Goal: Task Accomplishment & Management: Use online tool/utility

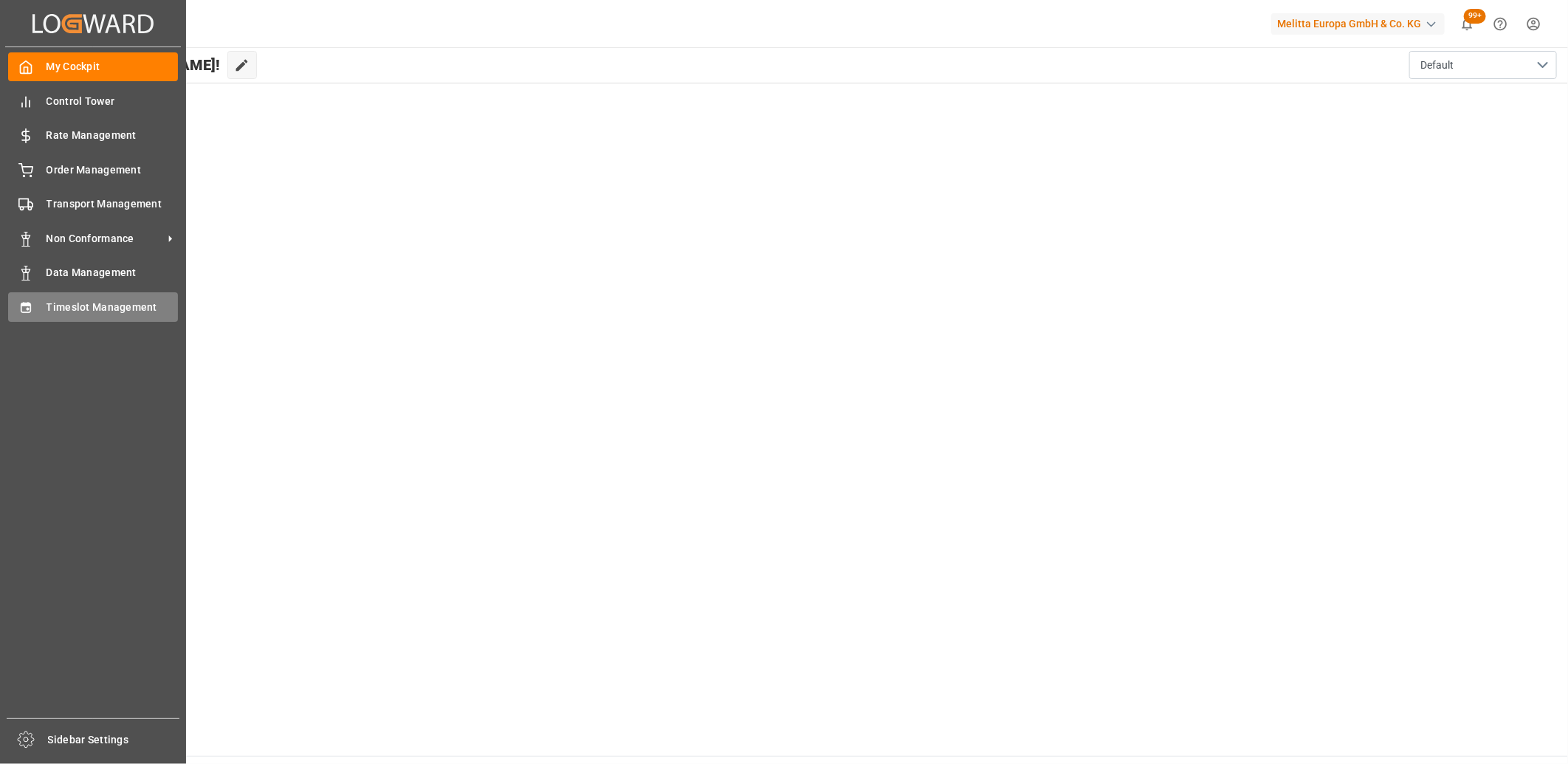
click at [48, 299] on span "Timeslot Management" at bounding box center [112, 307] width 132 height 15
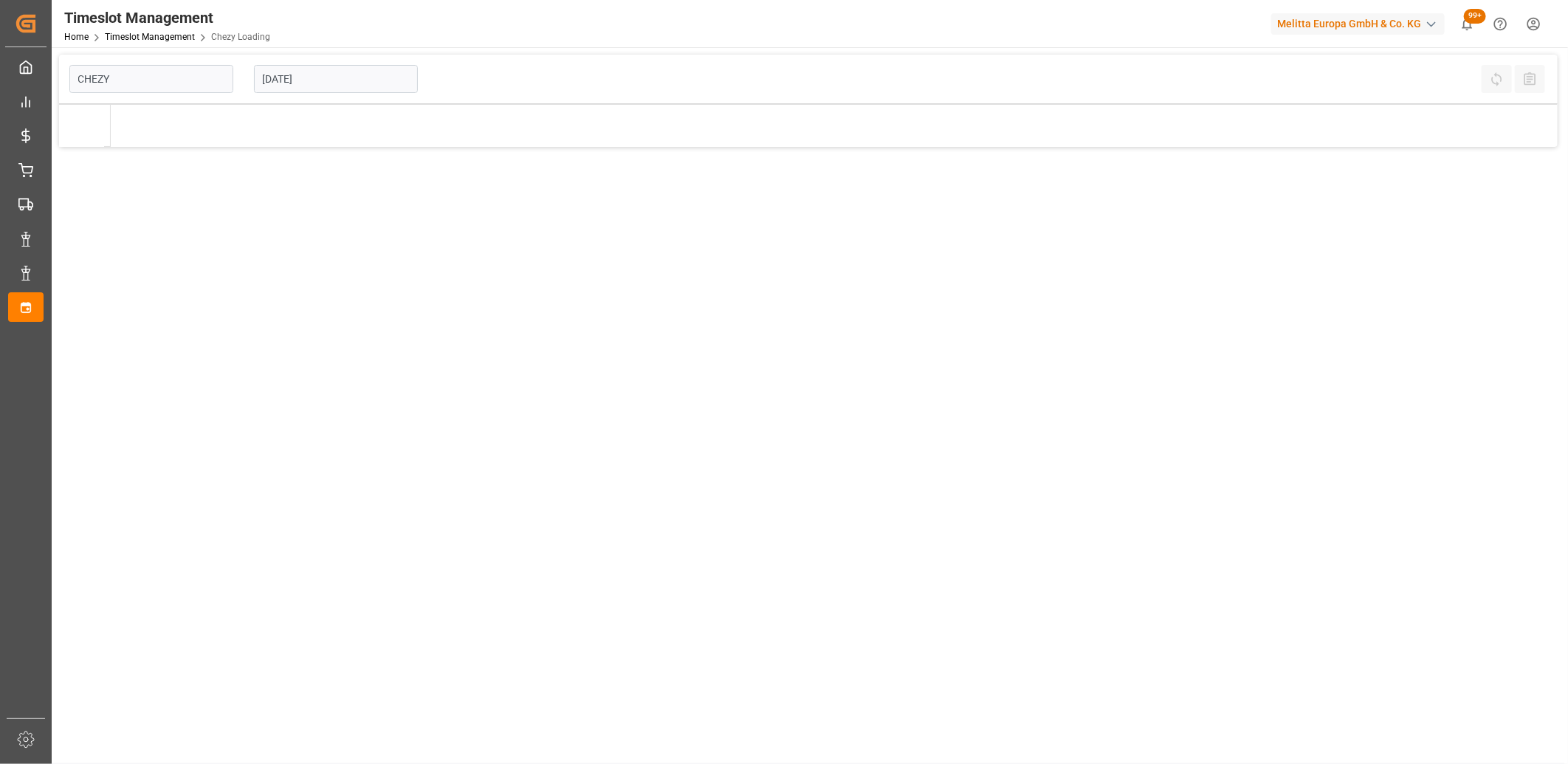
type input "Chezy Loading"
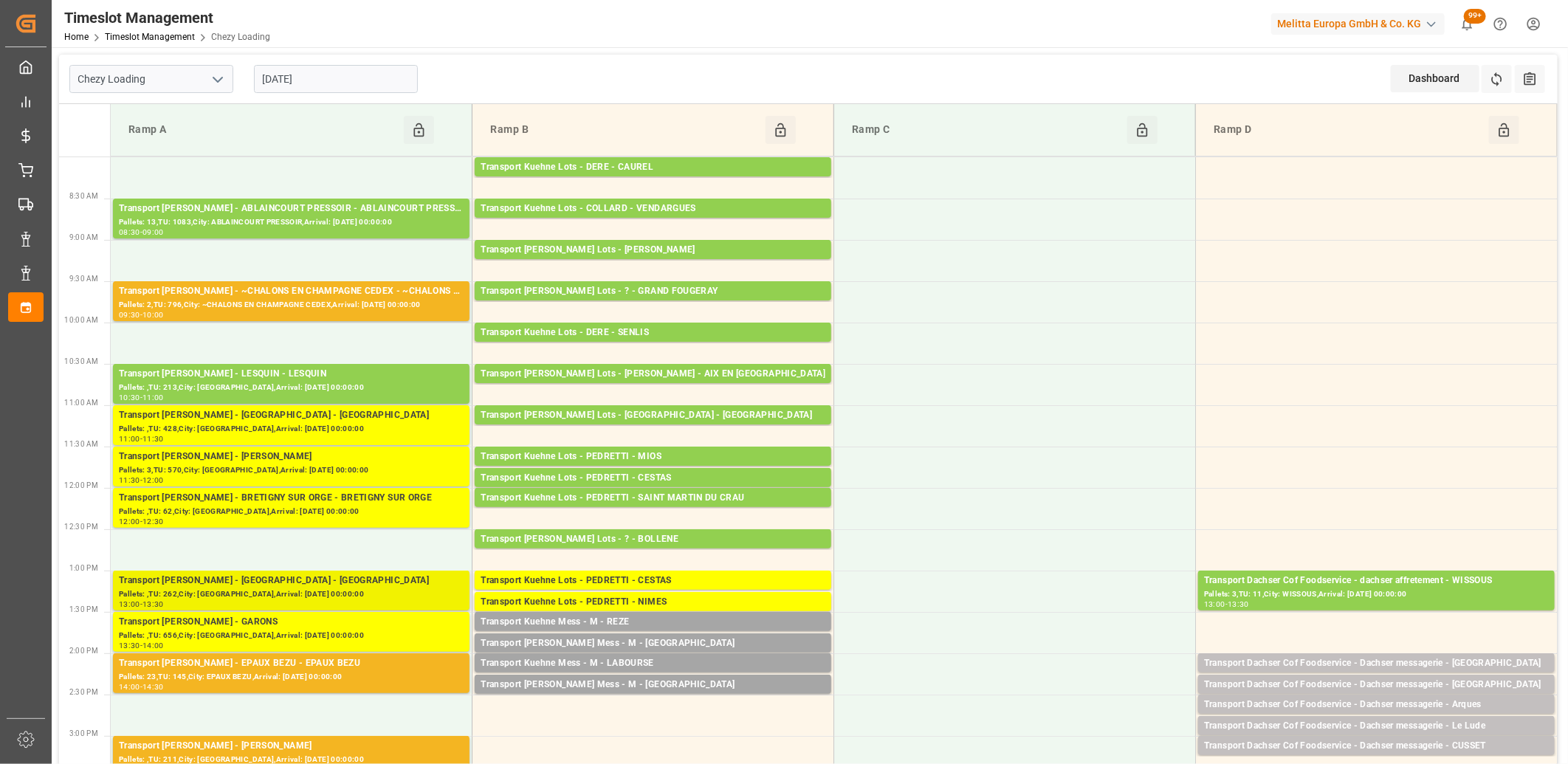
click at [203, 585] on div "Transport [PERSON_NAME] - [GEOGRAPHIC_DATA] - [GEOGRAPHIC_DATA]" at bounding box center [291, 582] width 345 height 15
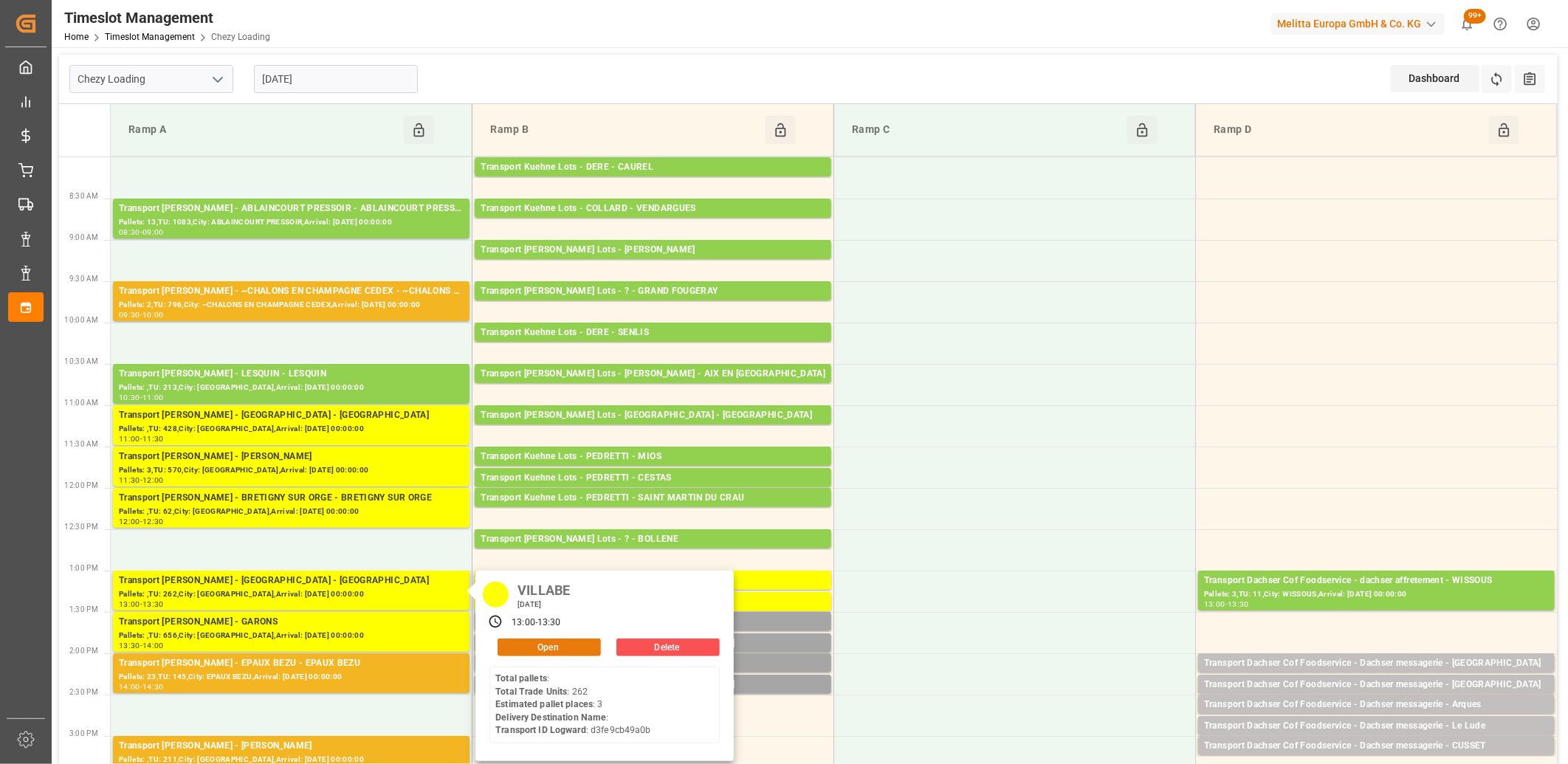
click at [515, 642] on button "Open" at bounding box center [549, 647] width 104 height 18
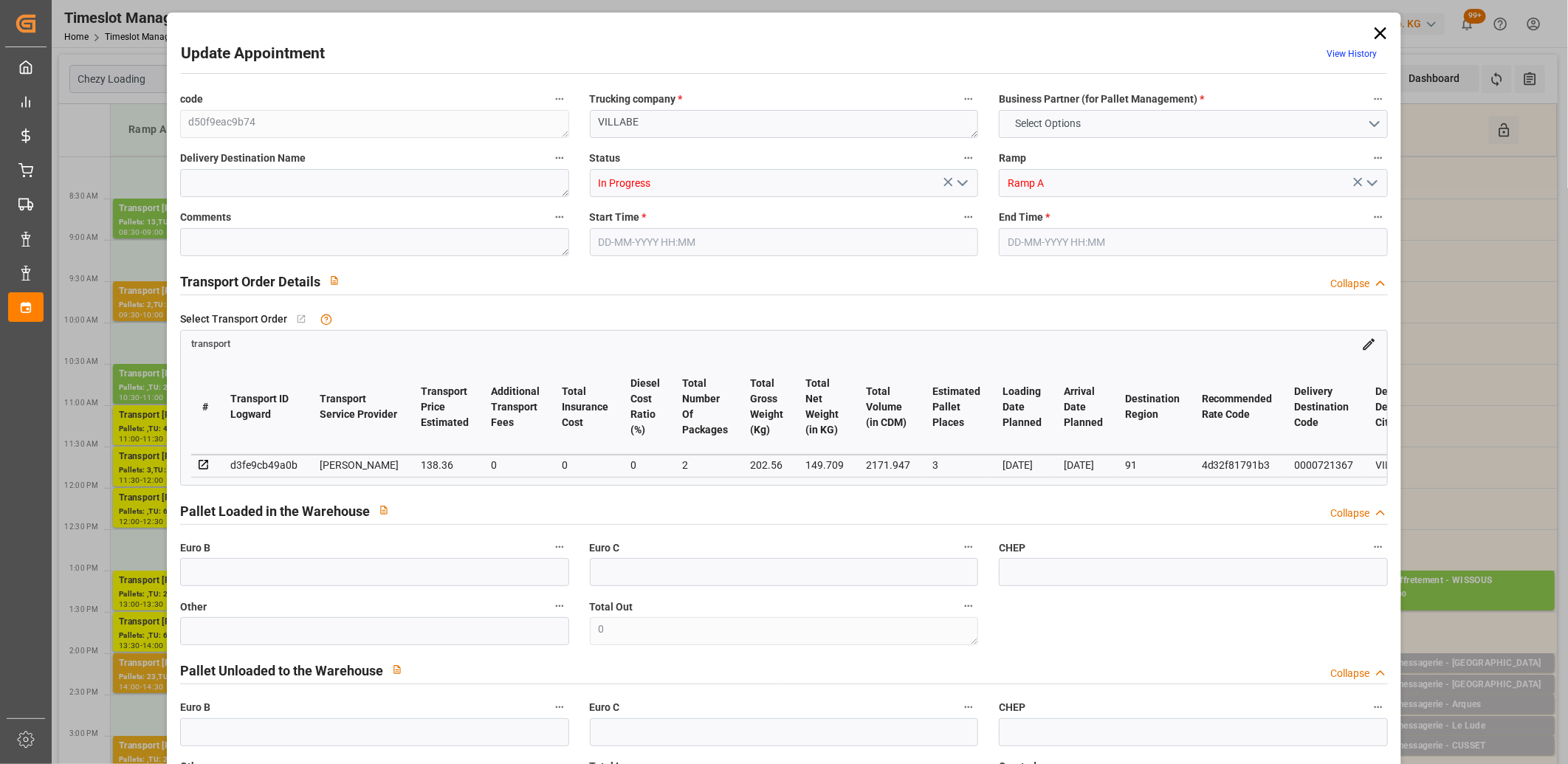
type input "3"
type input "138.36"
type input "0"
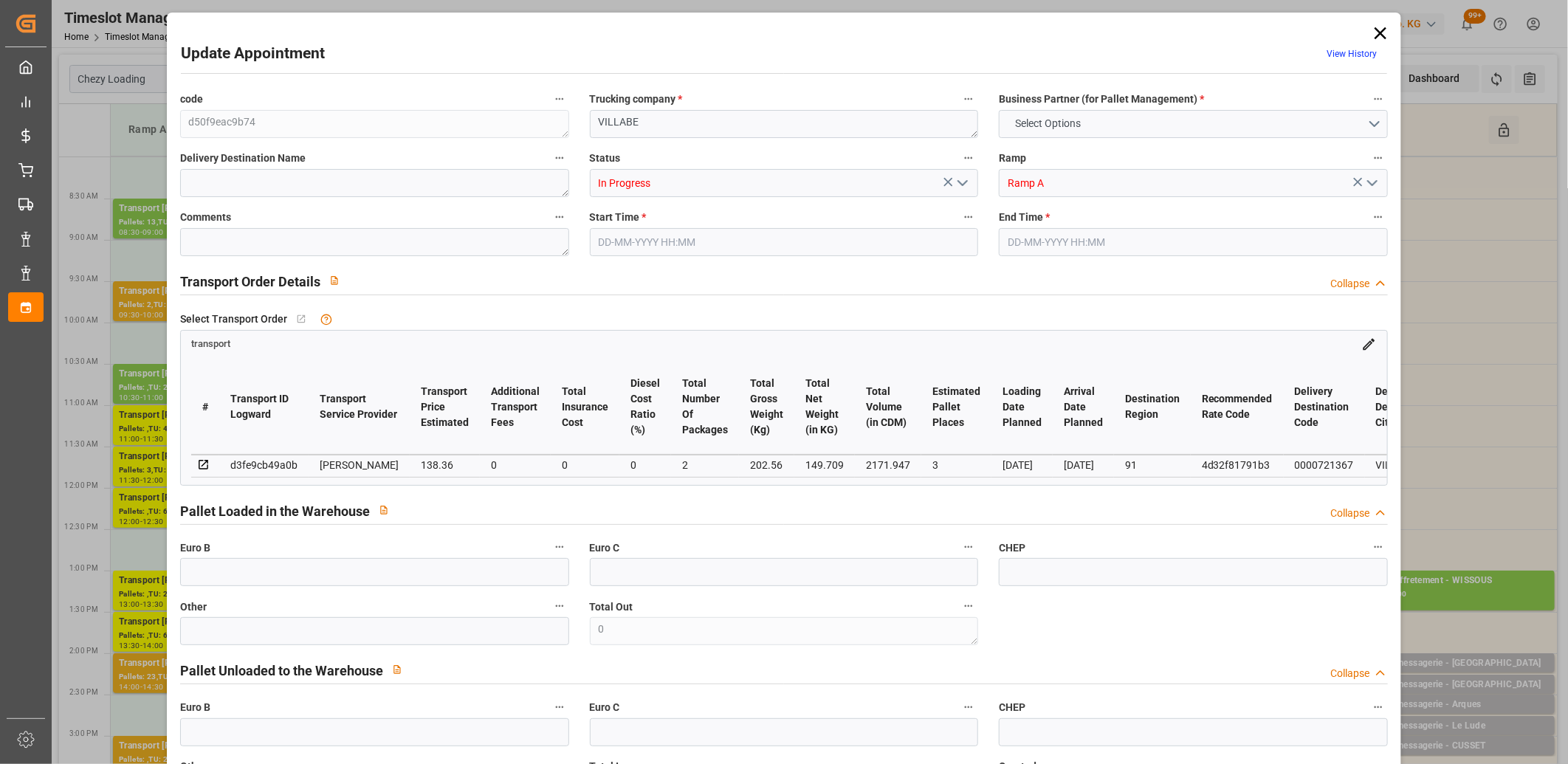
type input "133.6834"
type input "-4.6766"
type input "2"
type input "149.709"
type input "271.56"
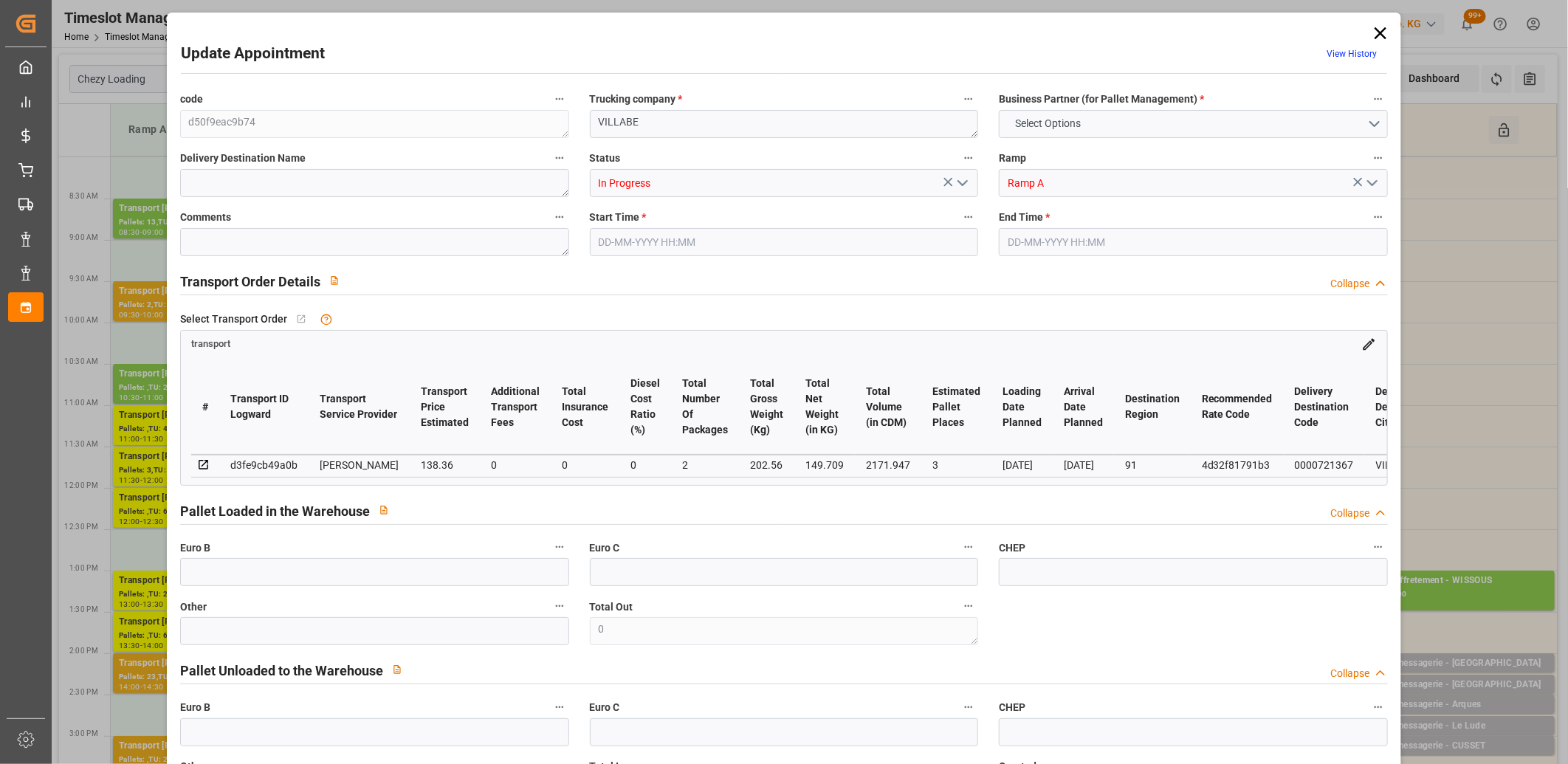
type input "2171.947"
type input "91"
type input "0"
type input "262"
type input "3"
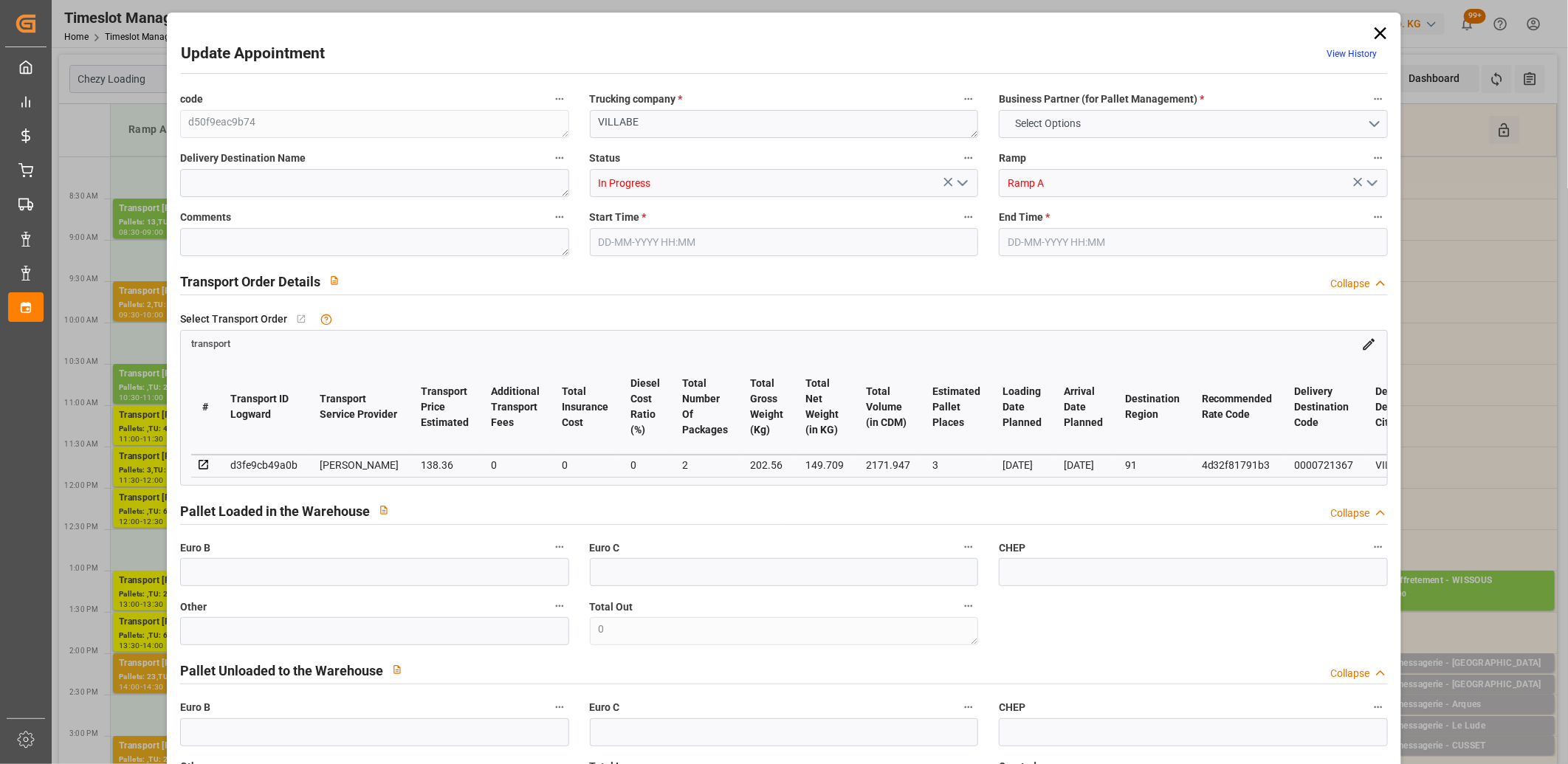
type input "101"
type input "202.56"
type input "0"
type input "4710.8598"
type input "0"
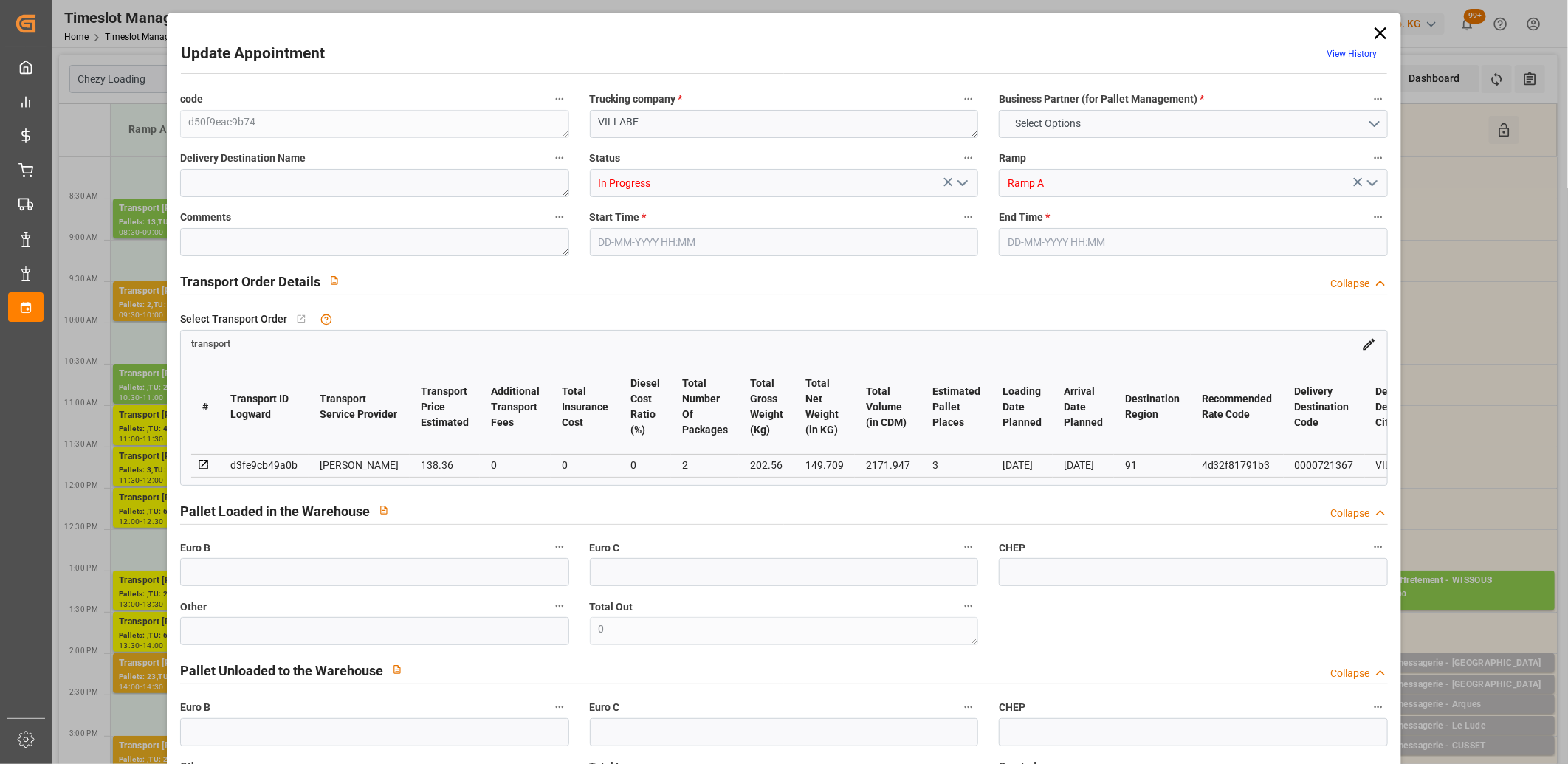
type input "0"
type input "21"
type input "35"
type input "01-09-2025 13:00"
type input "01-09-2025 13:30"
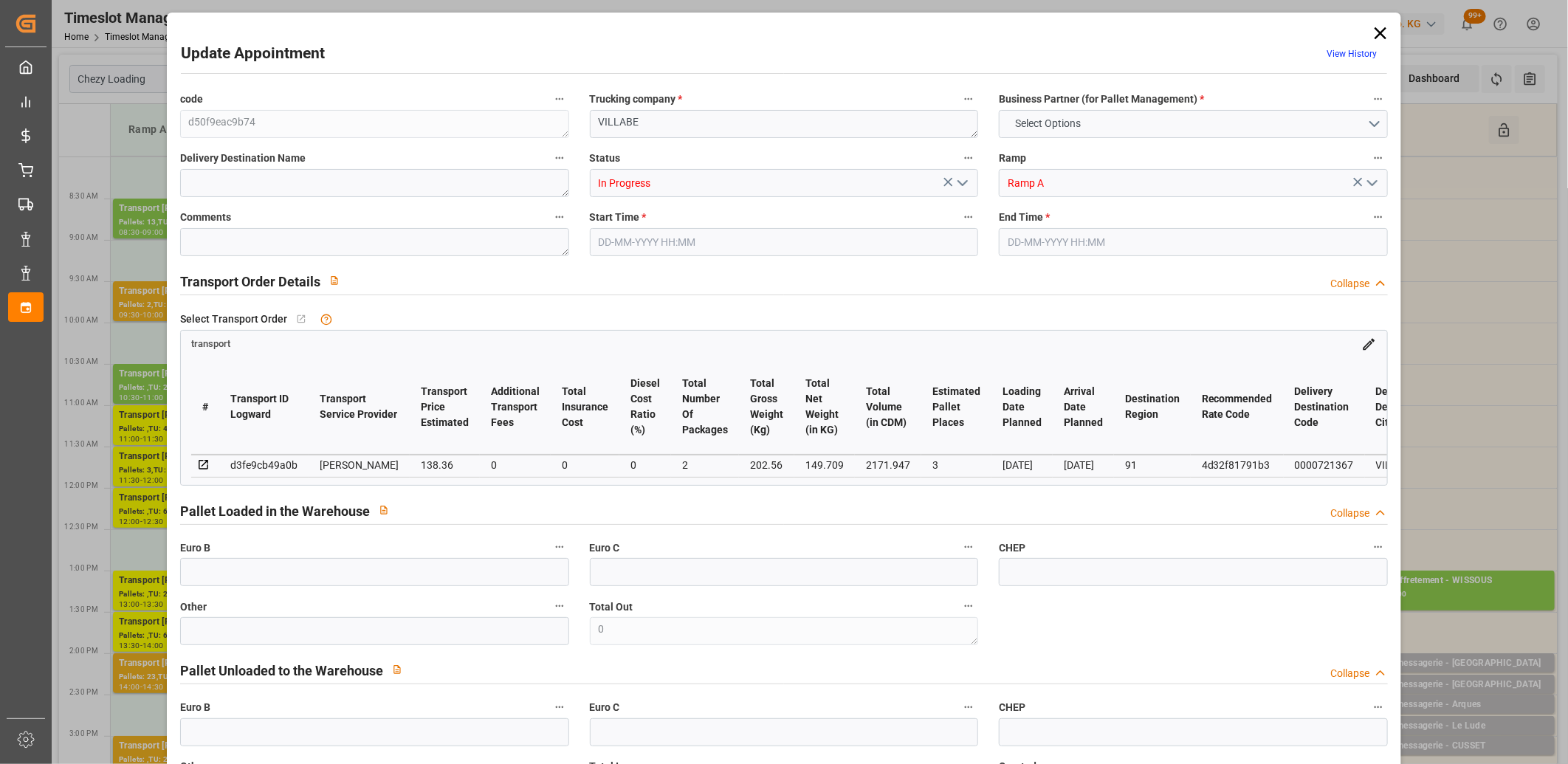
type input "26-08-2025 17:03"
type input "26-08-2025 11:29"
type input "[DATE]"
click at [956, 190] on icon "open menu" at bounding box center [963, 182] width 18 height 18
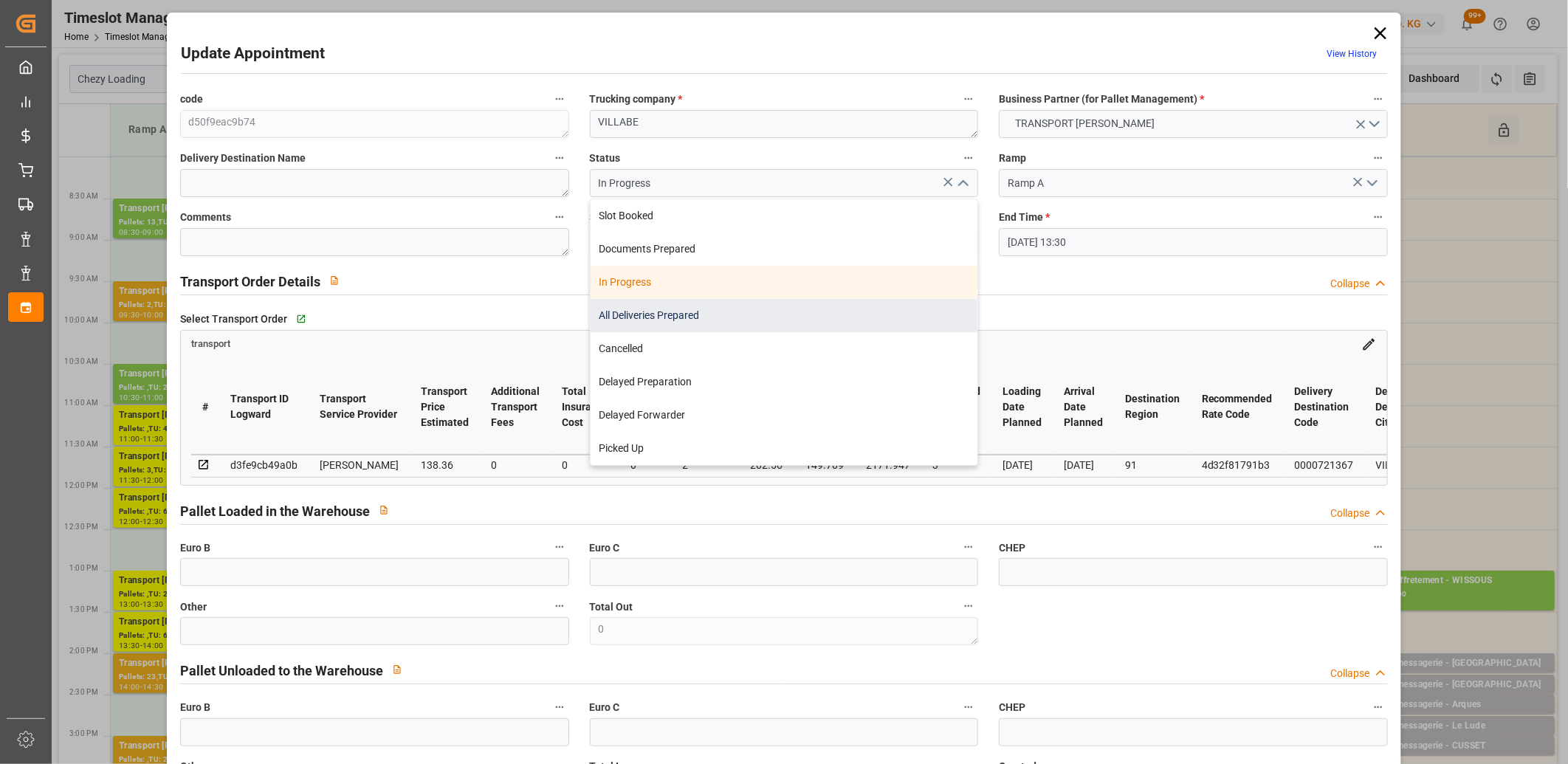
click at [730, 315] on div "All Deliveries Prepared" at bounding box center [785, 315] width 388 height 33
type input "All Deliveries Prepared"
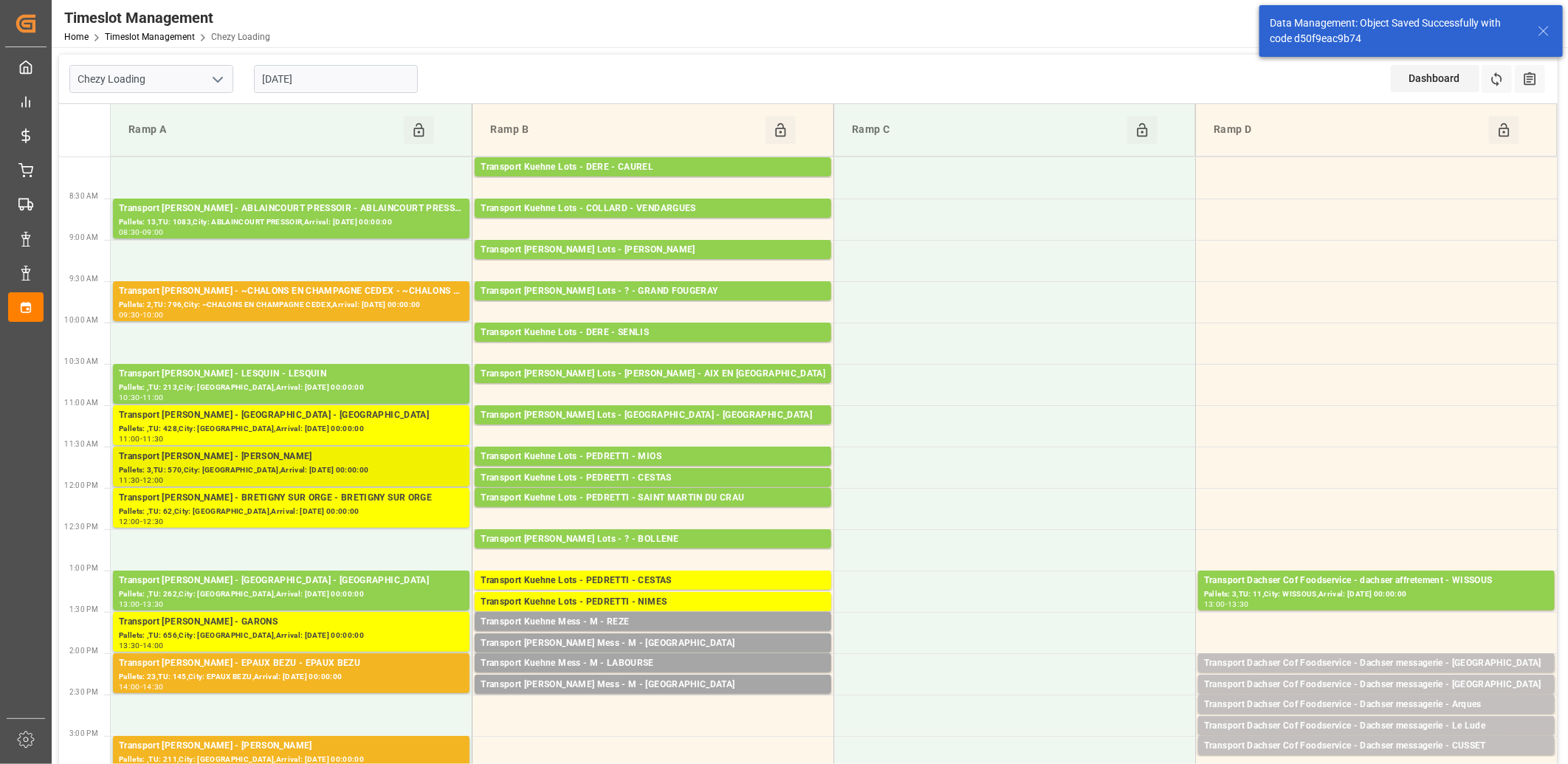
click at [290, 461] on div "Transport [PERSON_NAME] - [PERSON_NAME]" at bounding box center [291, 457] width 345 height 15
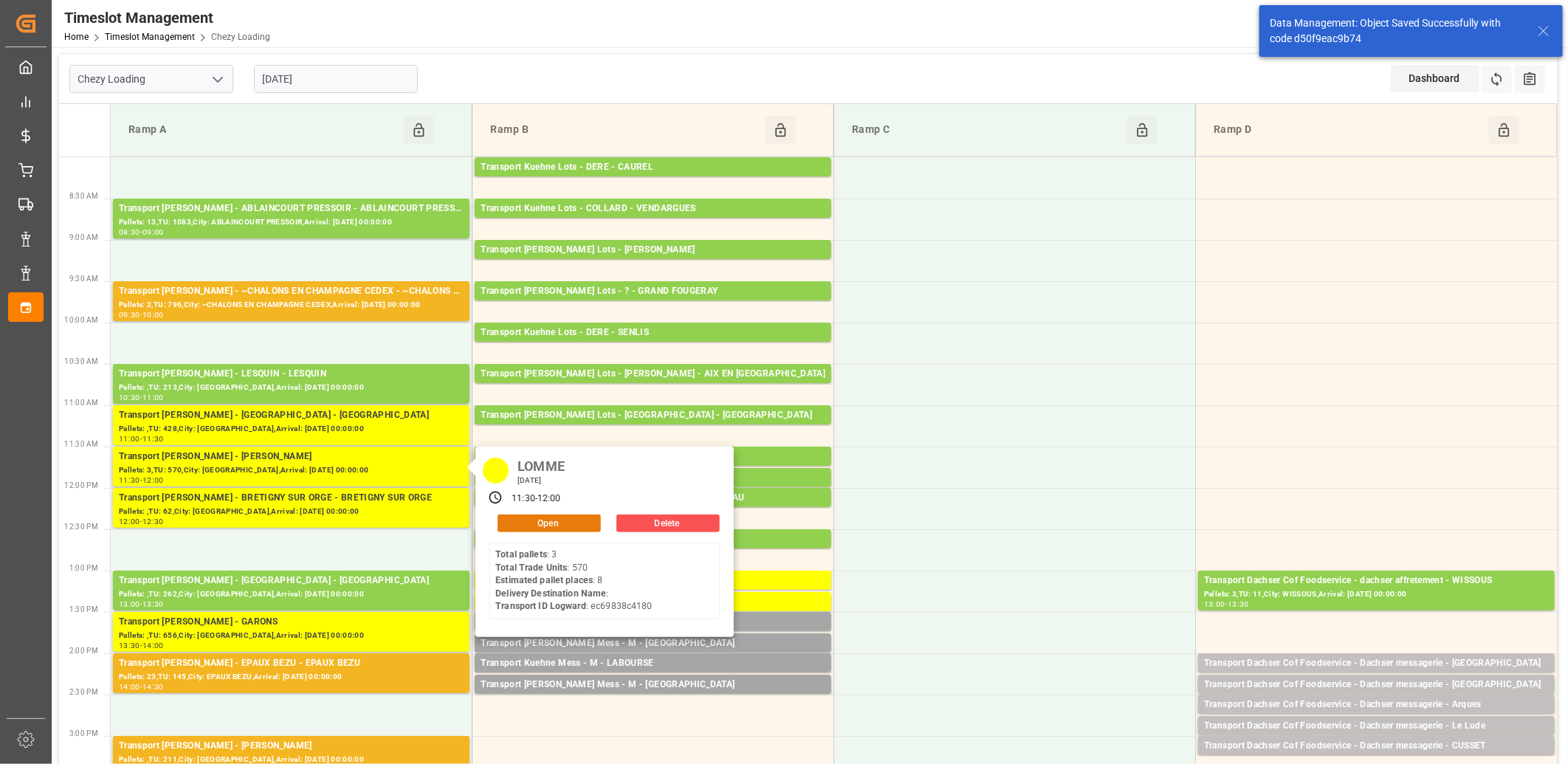
click at [540, 519] on button "Open" at bounding box center [549, 524] width 104 height 18
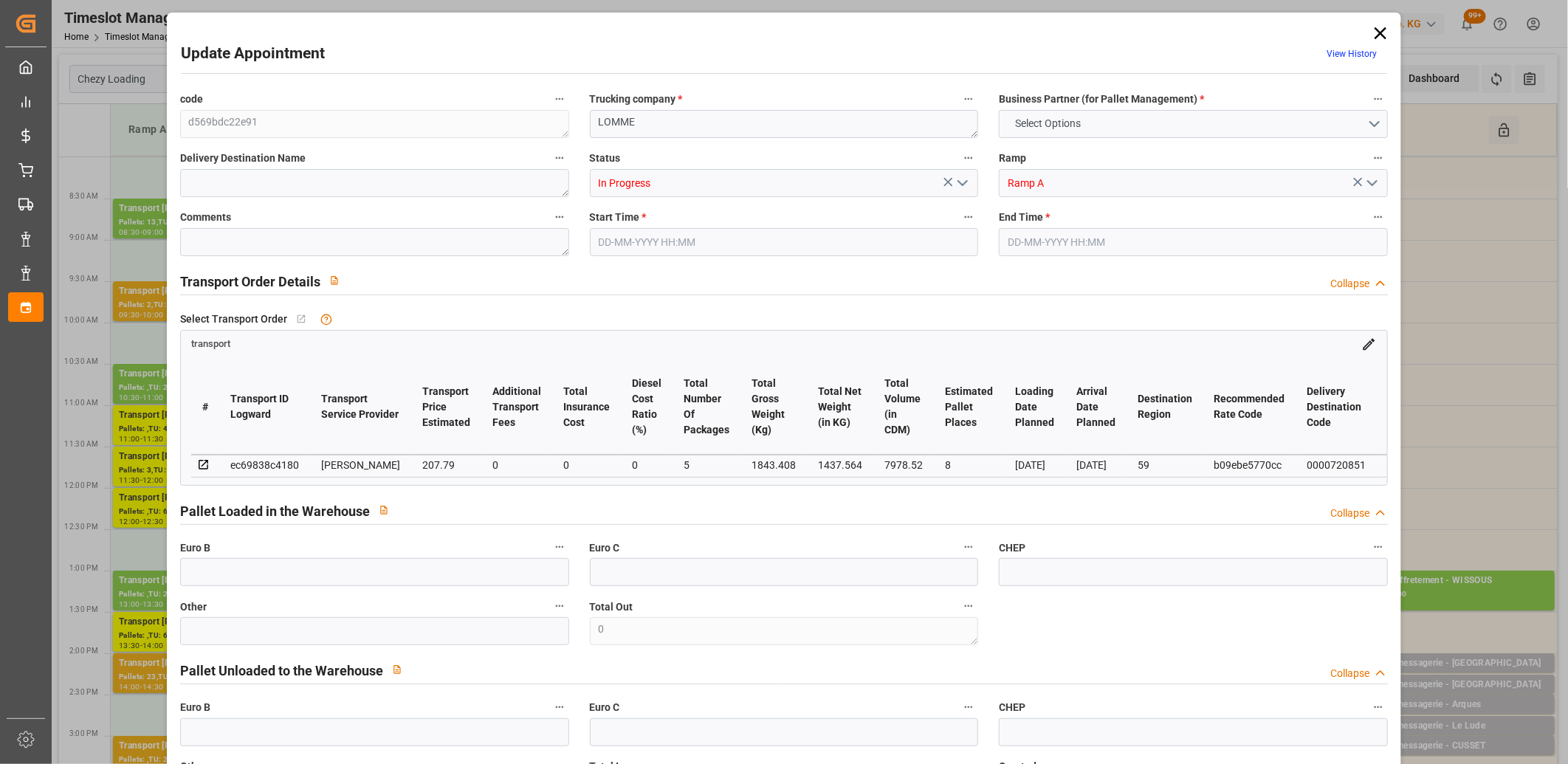
type input "8"
type input "207.79"
type input "0"
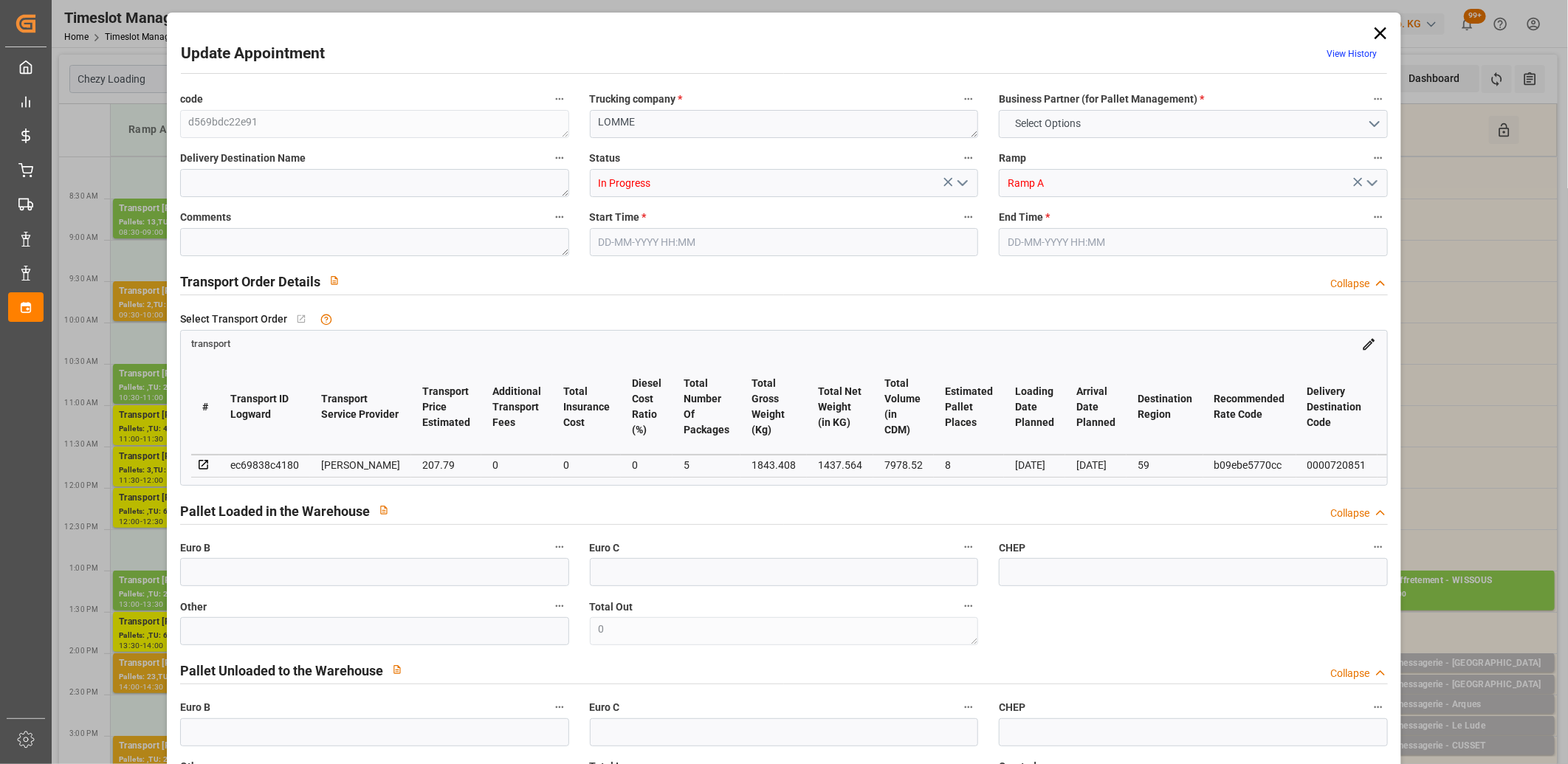
type input "200.7667"
type input "-7.0233"
type input "5"
type input "1437.564"
type input "2326.136"
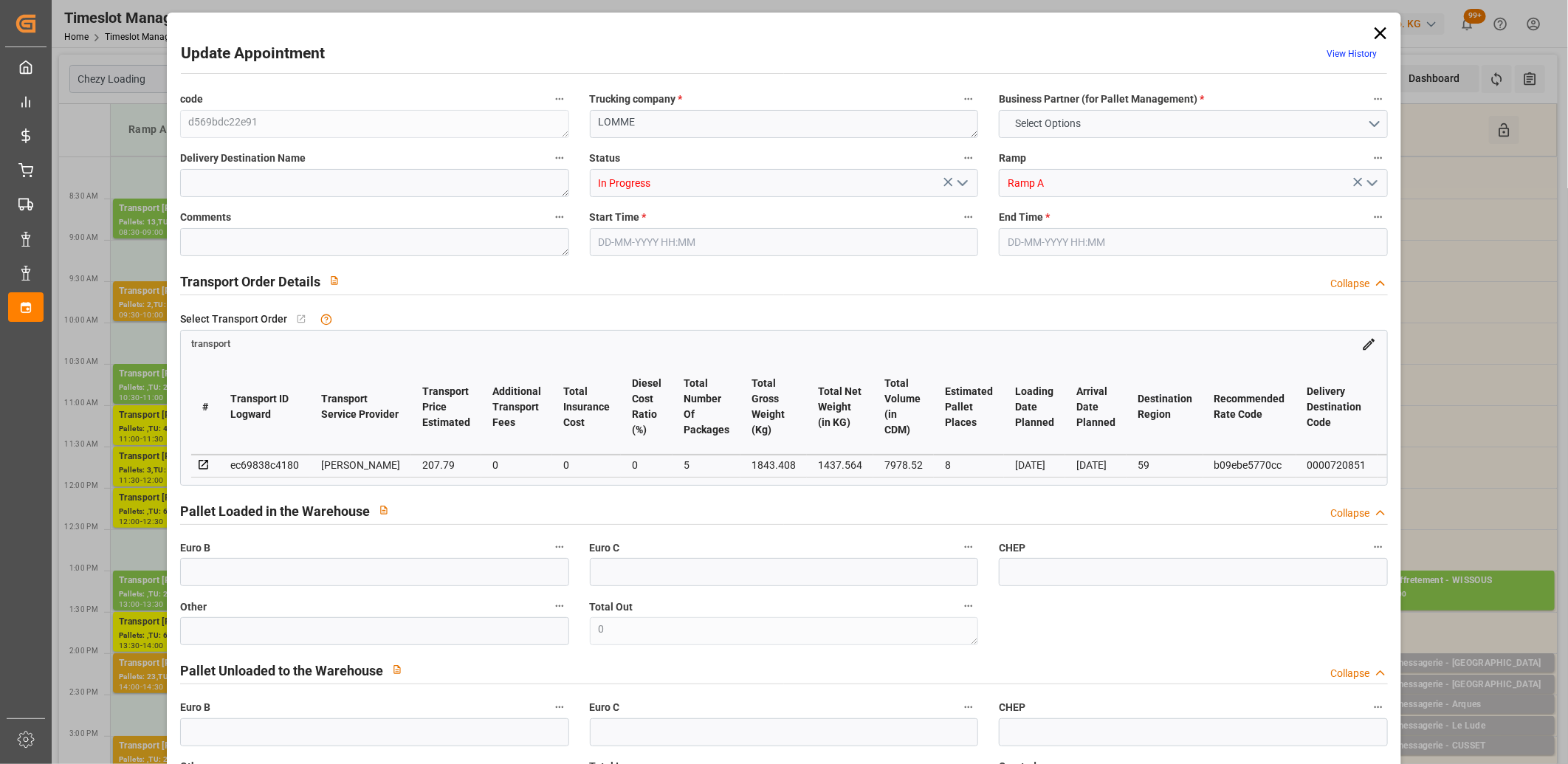
type input "7978.52"
type input "59"
type input "3"
type input "570"
type input "20"
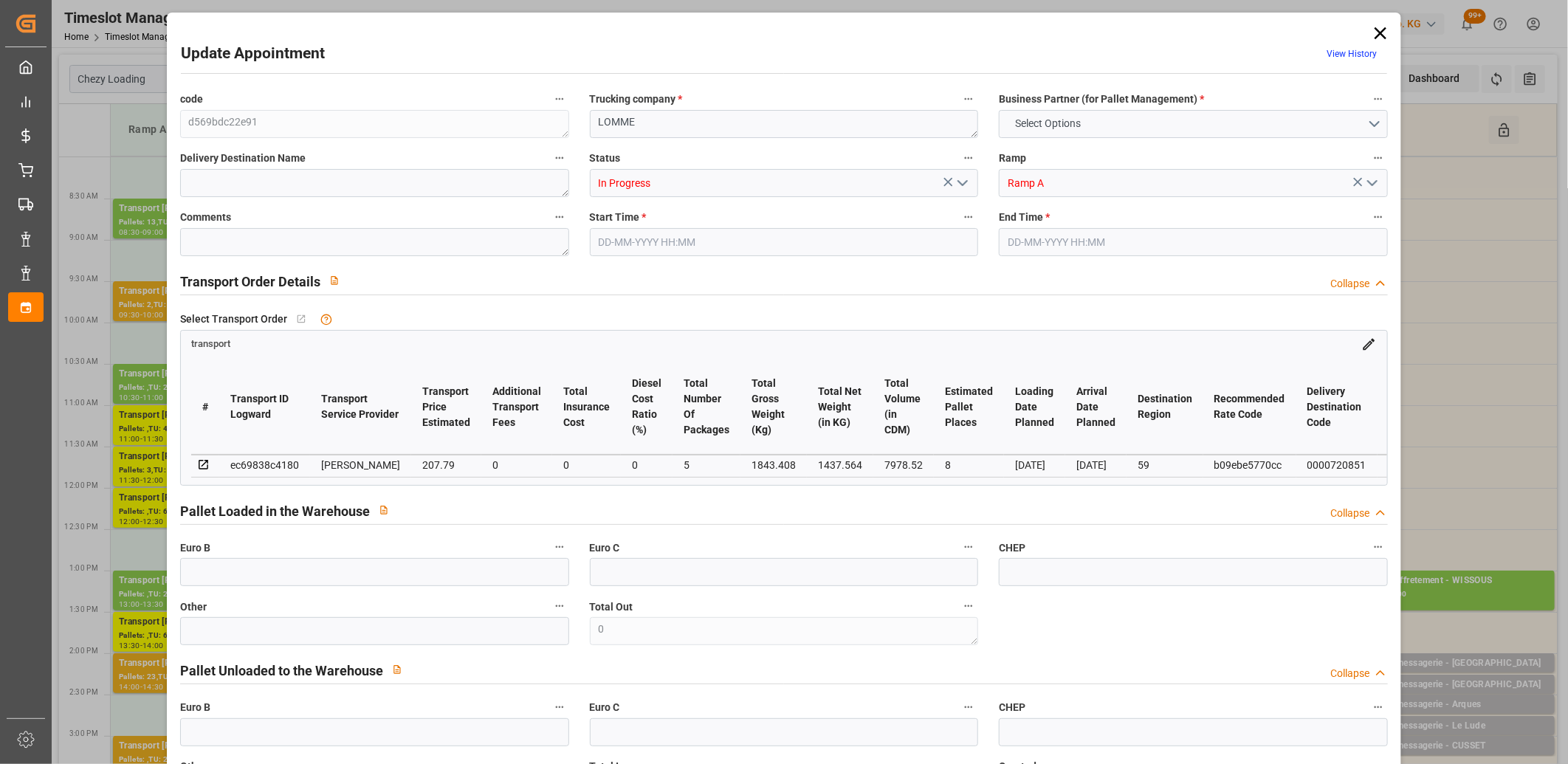
type input "101"
type input "1843.408"
type input "0"
type input "4710.8598"
type input "0"
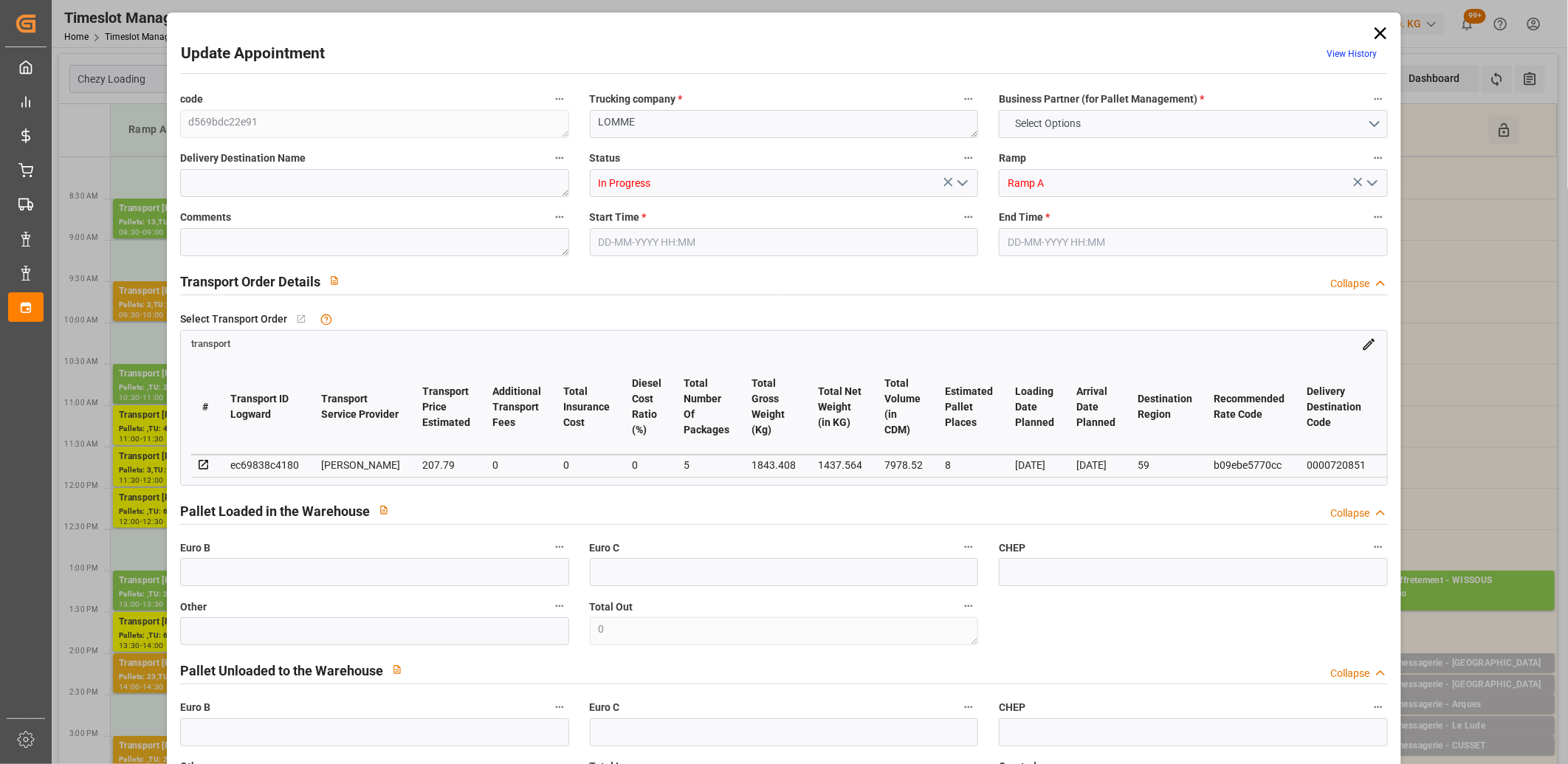
type input "0"
type input "21"
type input "35"
type input "01-09-2025 11:30"
type input "01-09-2025 12:00"
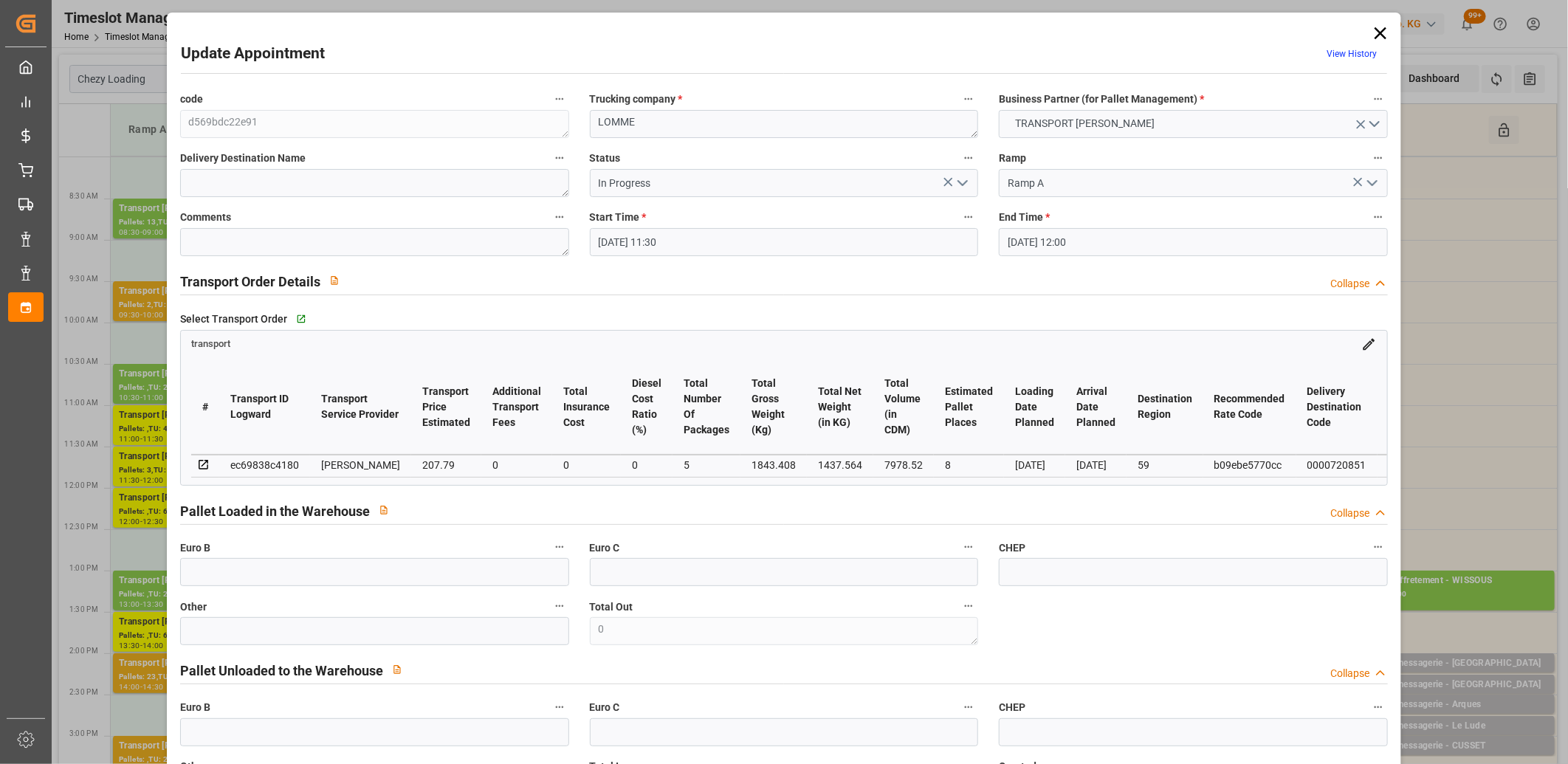
type input "28-08-2025 14:17"
type input "28-08-2025 11:29"
type input "[DATE]"
click at [958, 186] on icon "open menu" at bounding box center [963, 182] width 18 height 18
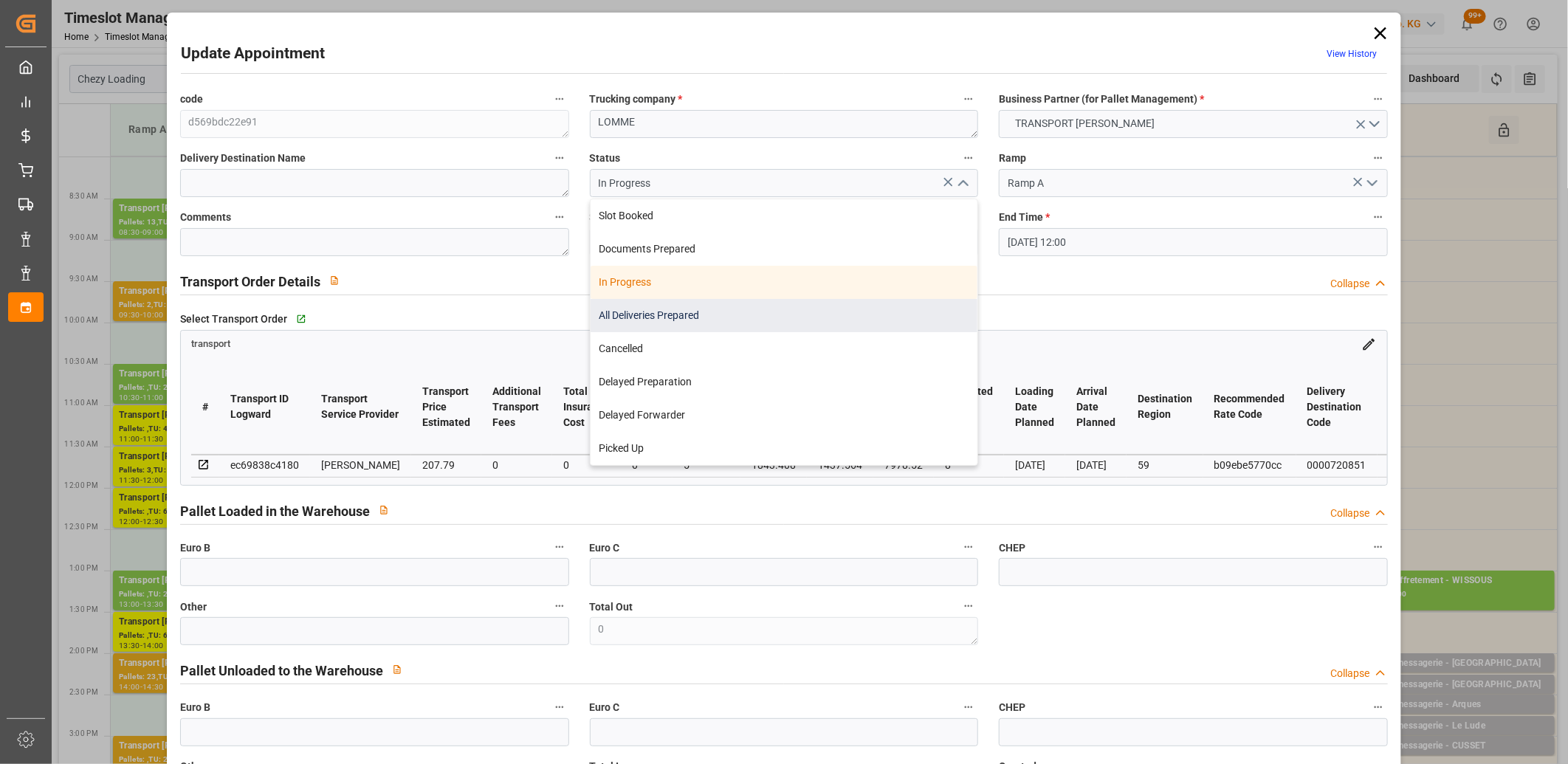
click at [813, 308] on div "All Deliveries Prepared" at bounding box center [785, 315] width 388 height 33
type input "All Deliveries Prepared"
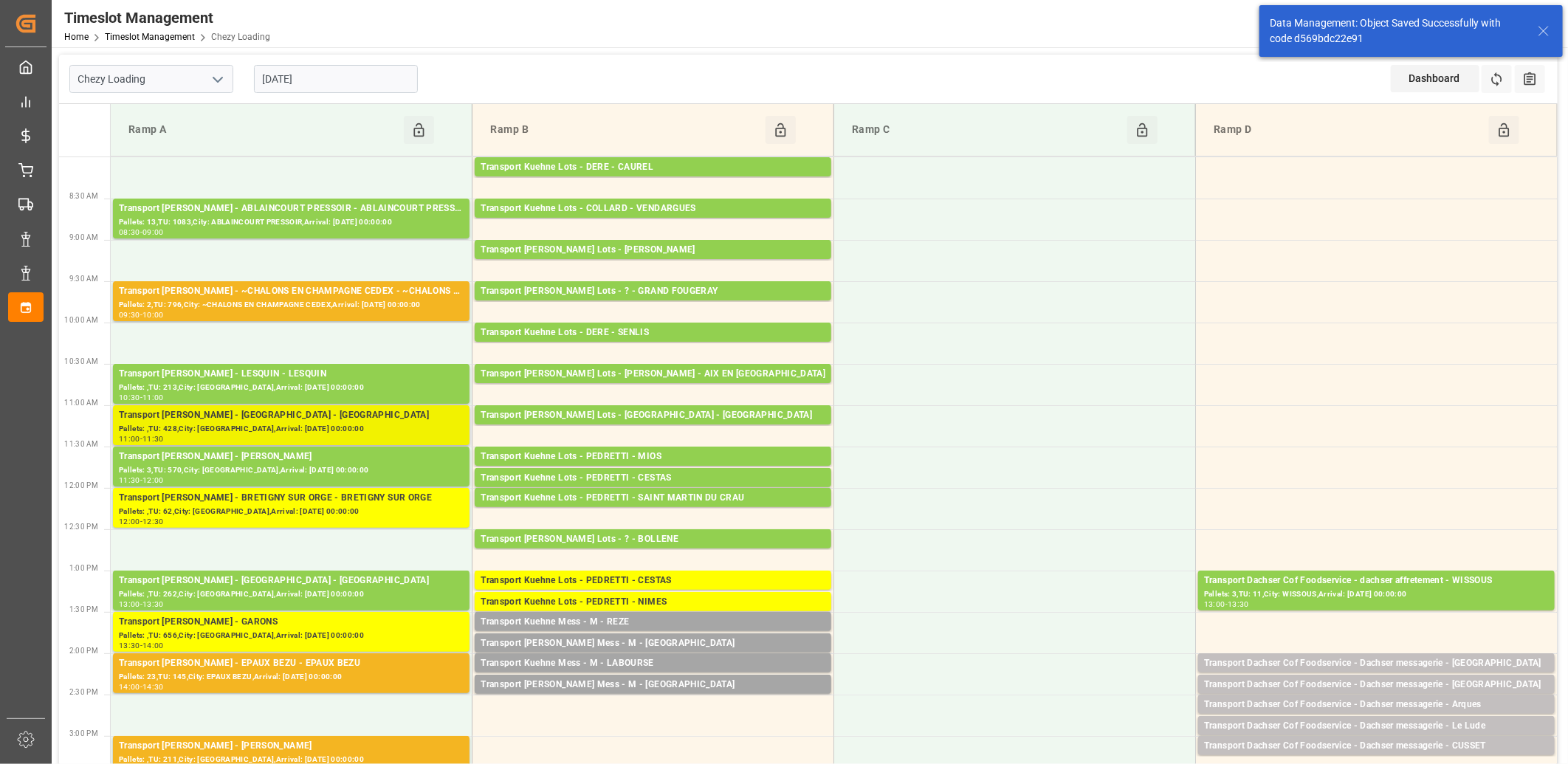
click at [319, 429] on div "Pallets: ,TU: 428,City: [GEOGRAPHIC_DATA],Arrival: [DATE] 00:00:00" at bounding box center [291, 429] width 345 height 12
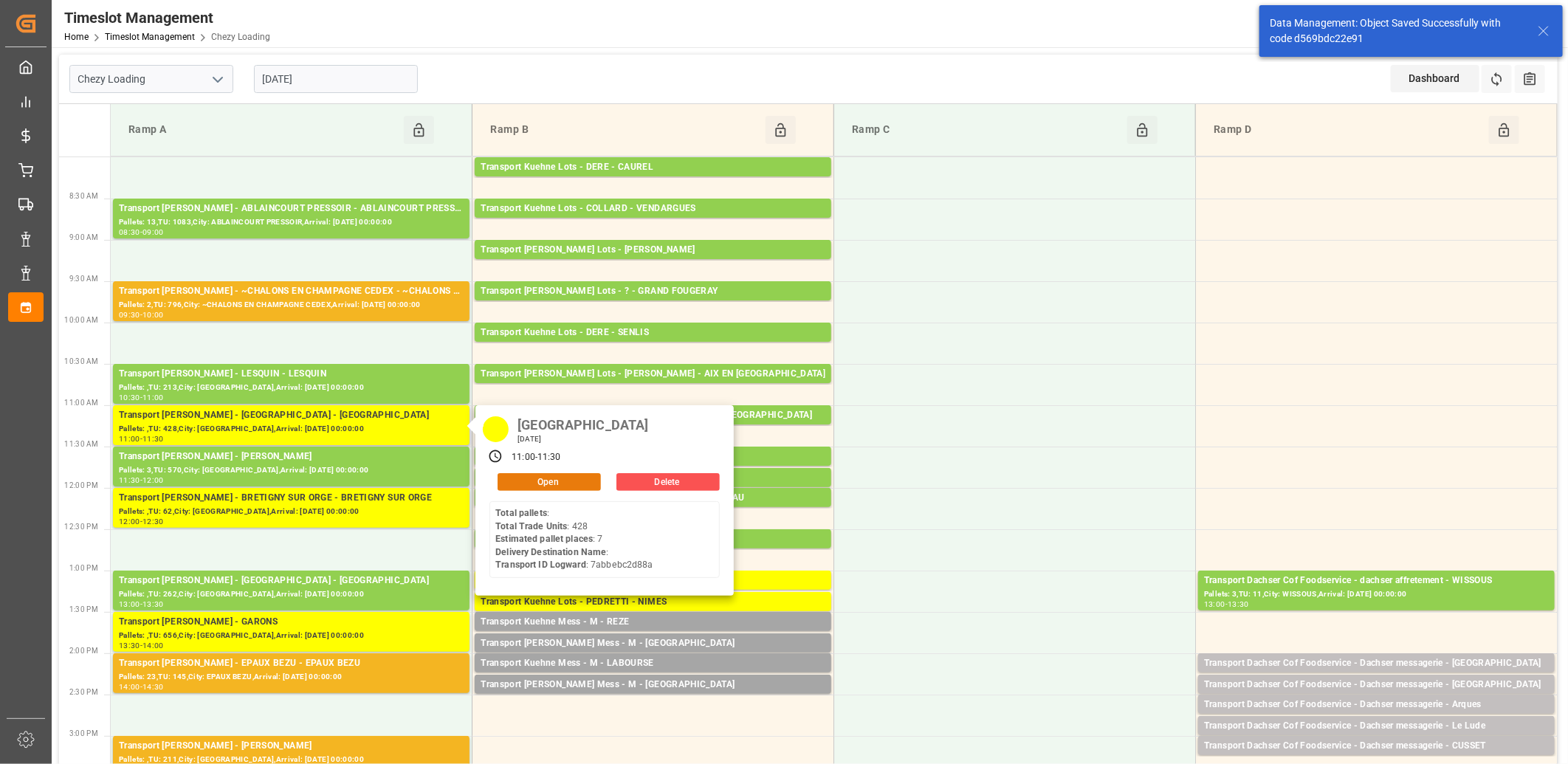
click at [522, 478] on button "Open" at bounding box center [549, 482] width 104 height 18
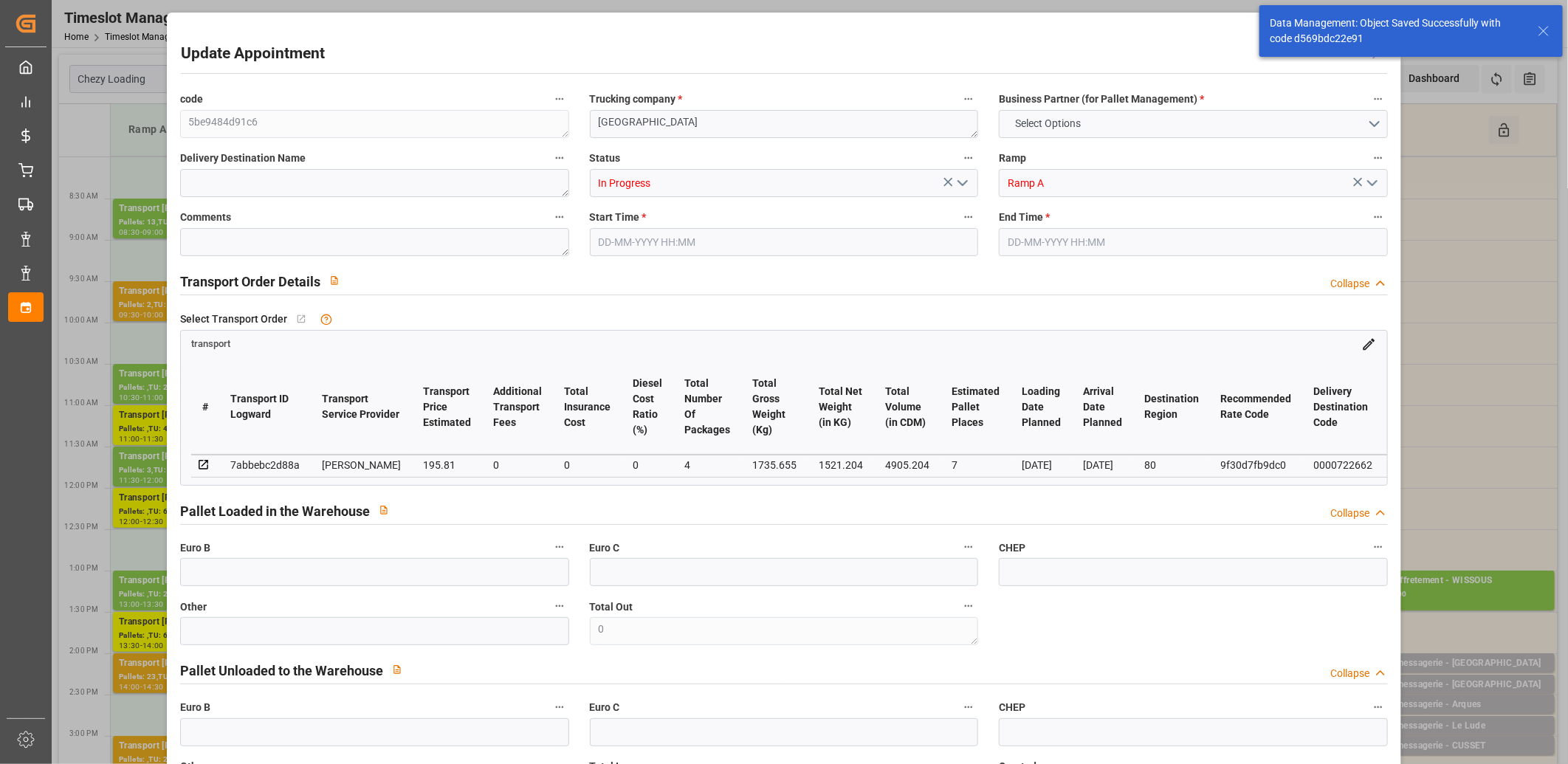
type input "7"
type input "195.81"
type input "0"
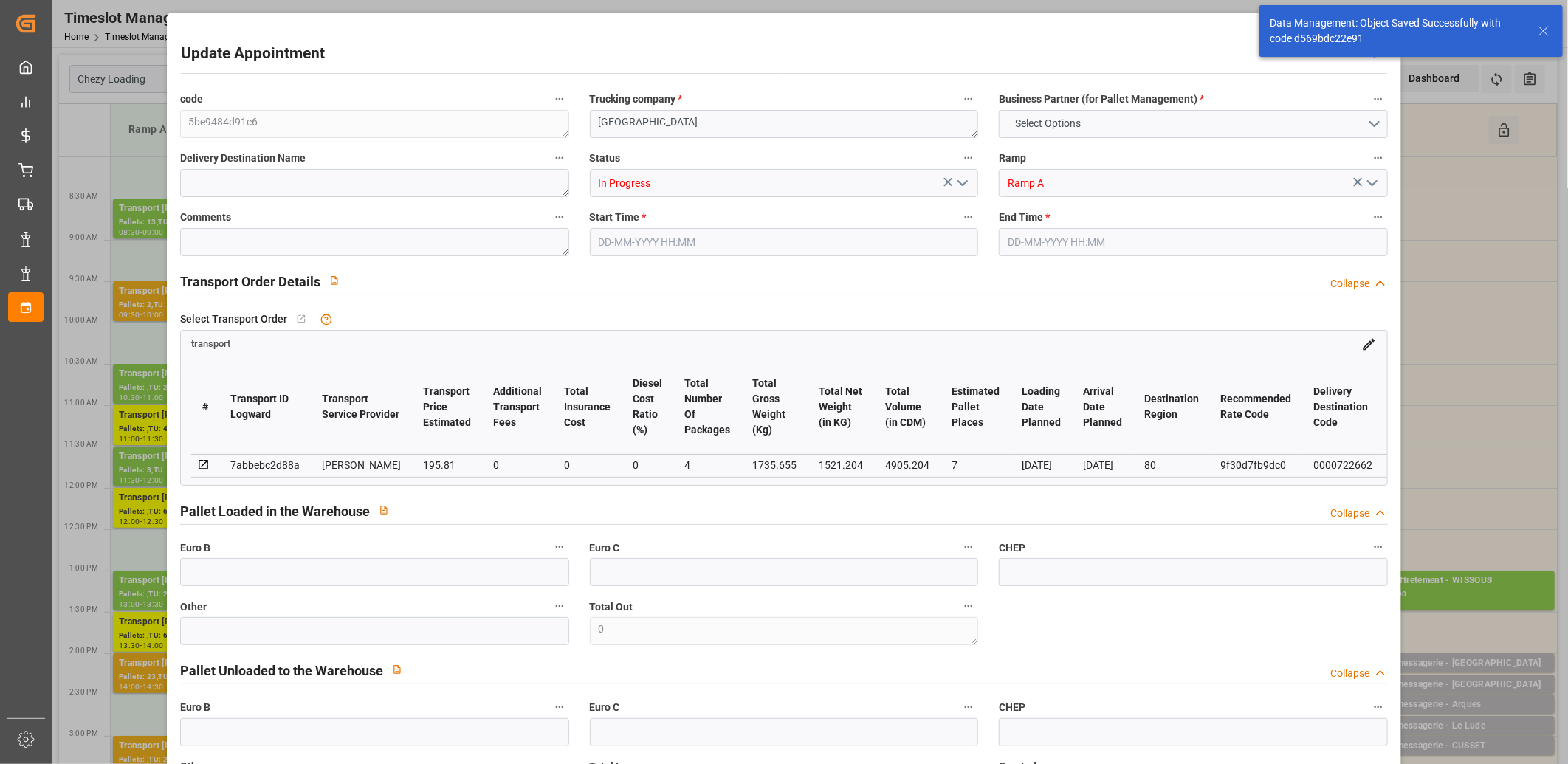
type input "189.1916"
type input "-6.6184"
type input "4"
type input "1521.204"
type input "2264.655"
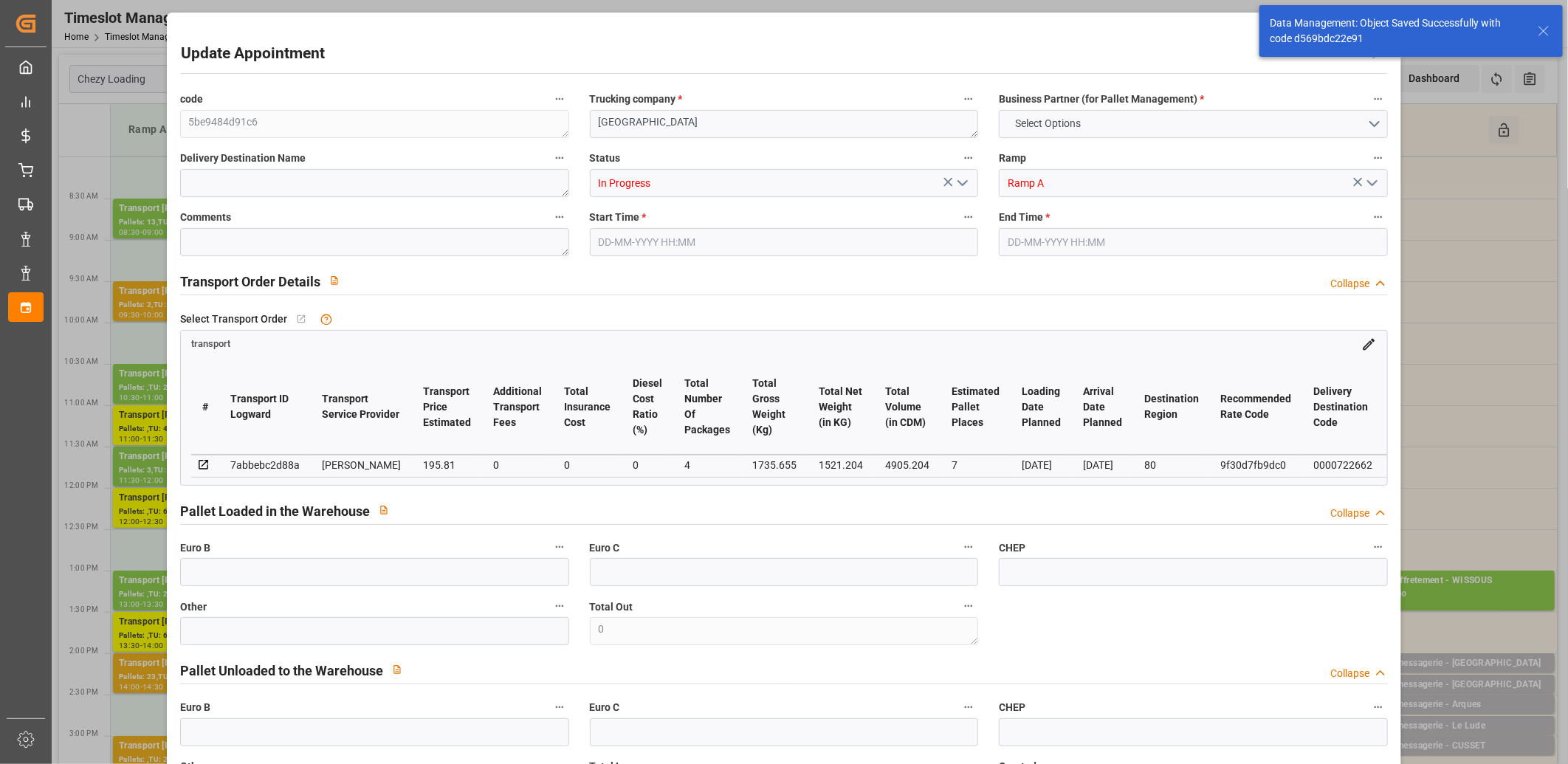
type input "4905.204"
type input "80"
type input "0"
type input "428"
type input "23"
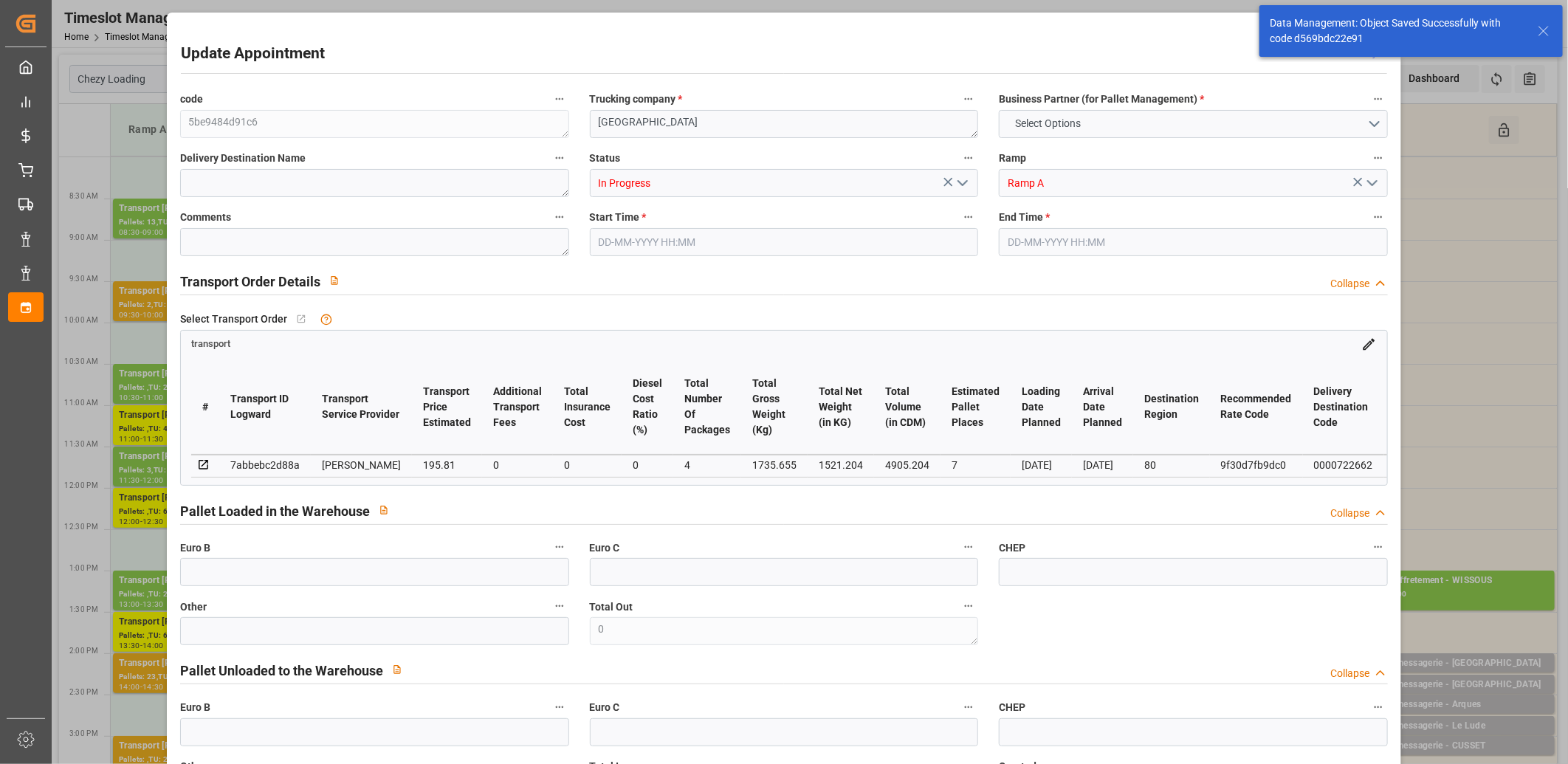
type input "101"
type input "1735.655"
type input "0"
type input "4710.8598"
type input "0"
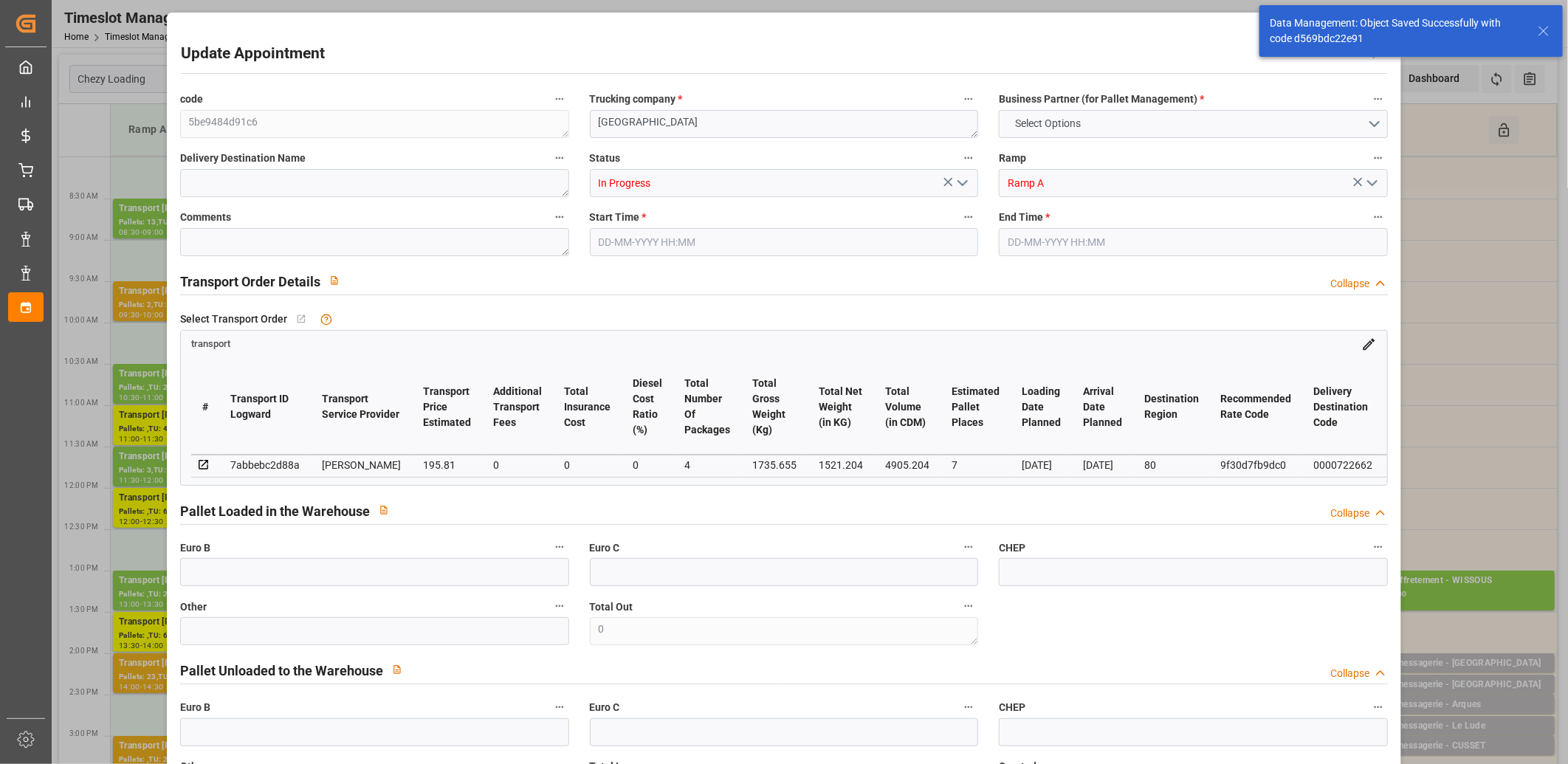
type input "0"
type input "21"
type input "35"
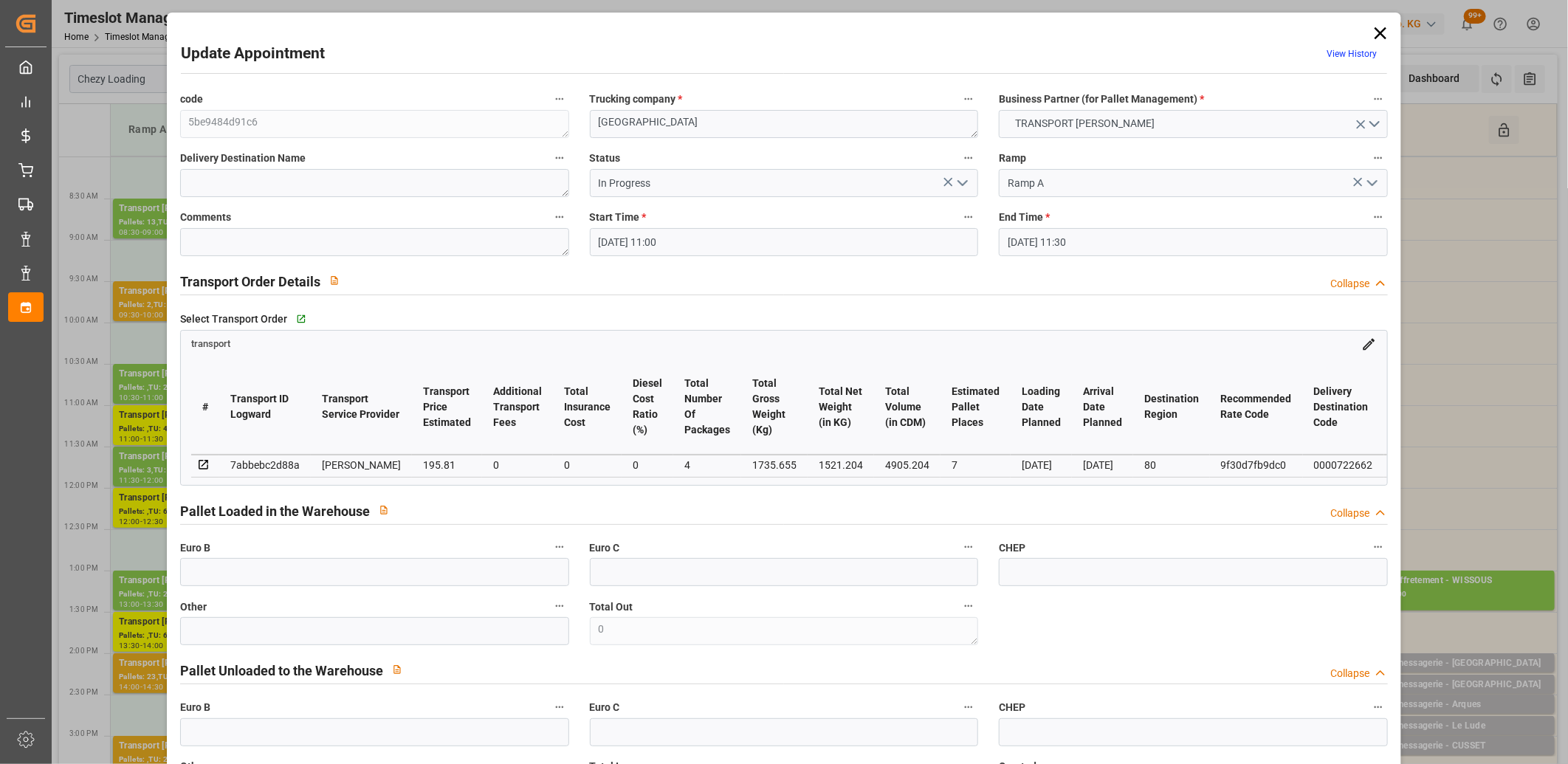
type input "01-09-2025 11:00"
type input "01-09-2025 11:30"
type input "26-08-2025 17:01"
type input "26-08-2025 11:29"
type input "[DATE]"
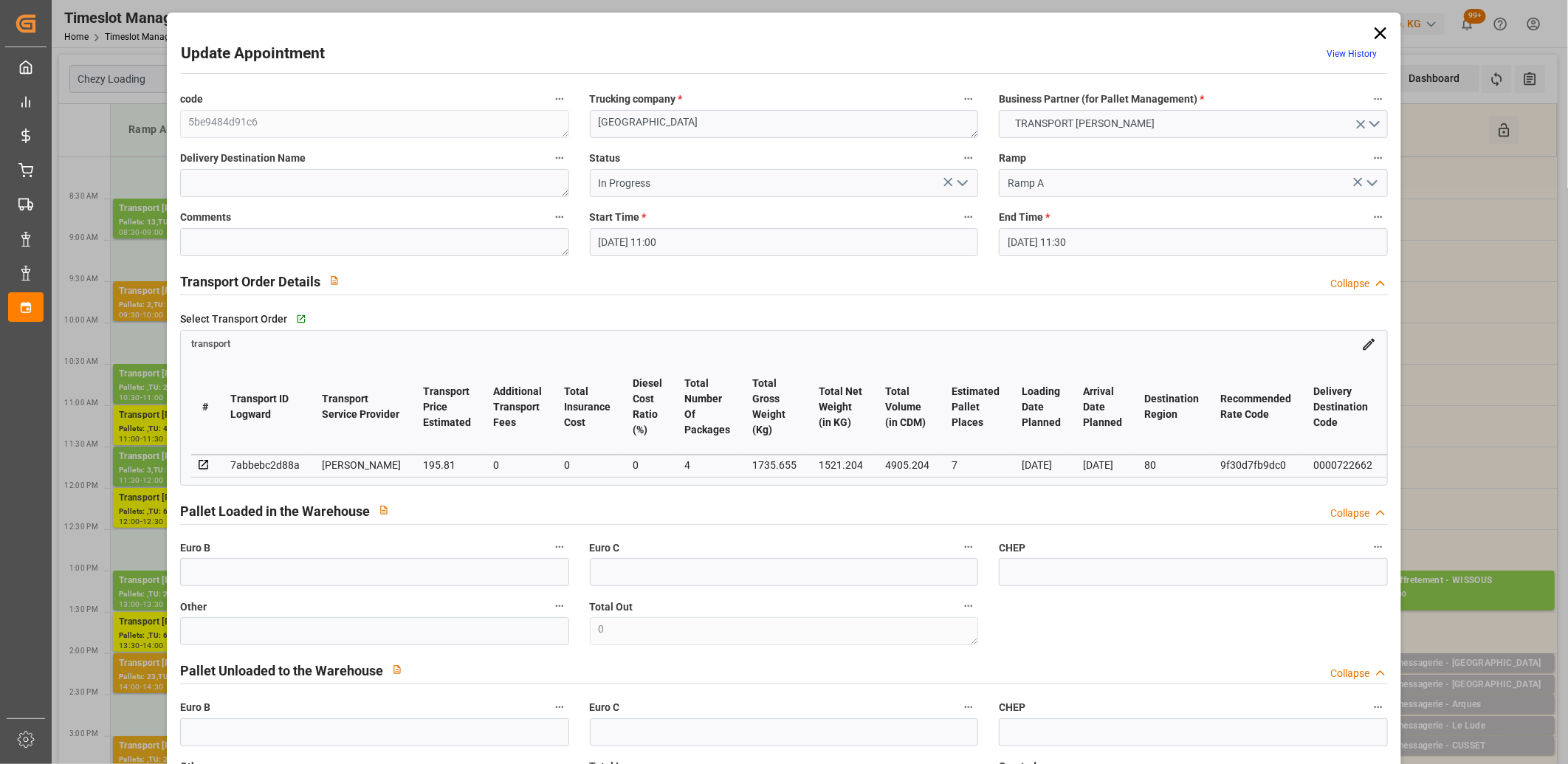
type input "[DATE]"
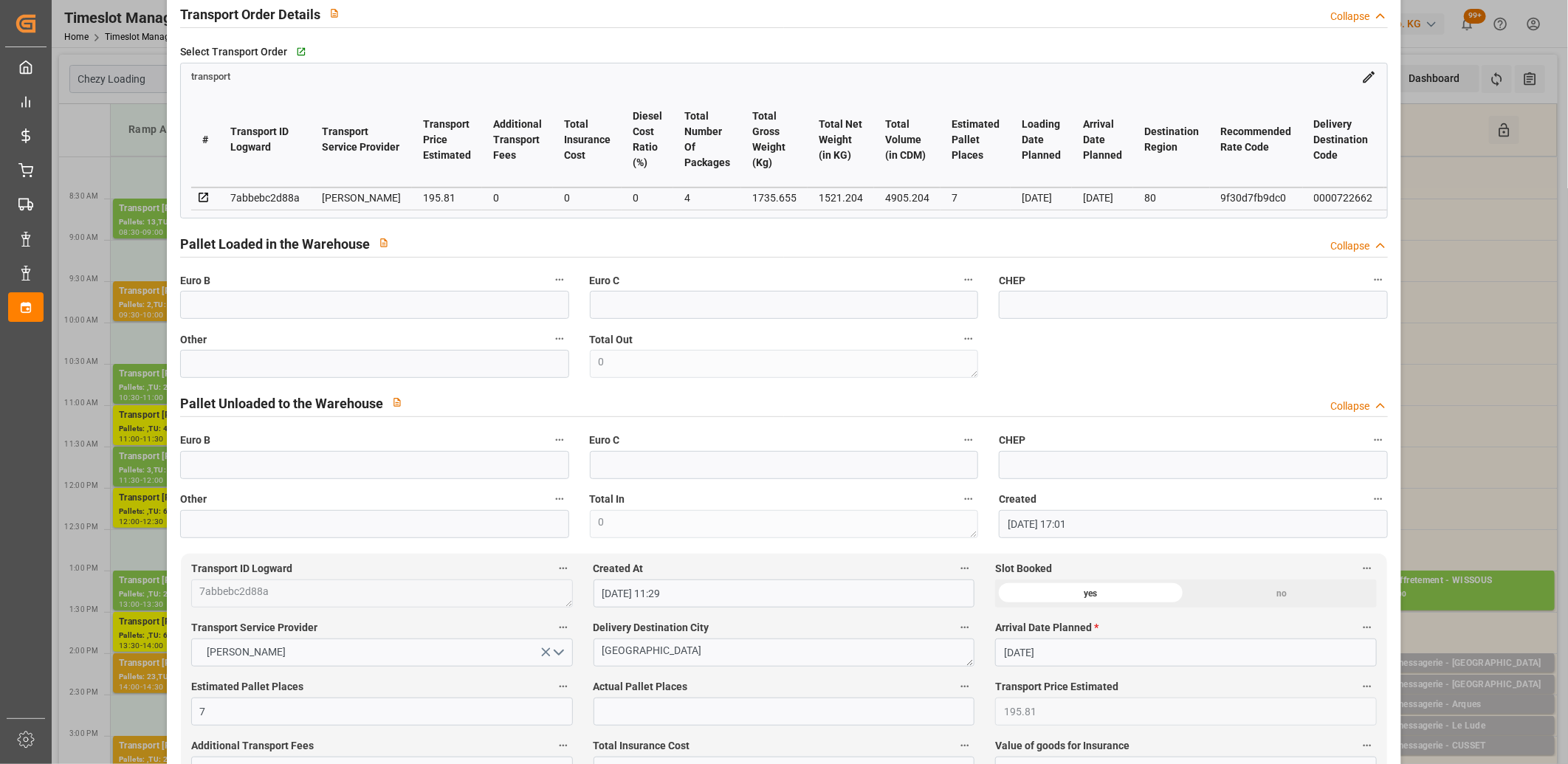
scroll to position [82, 0]
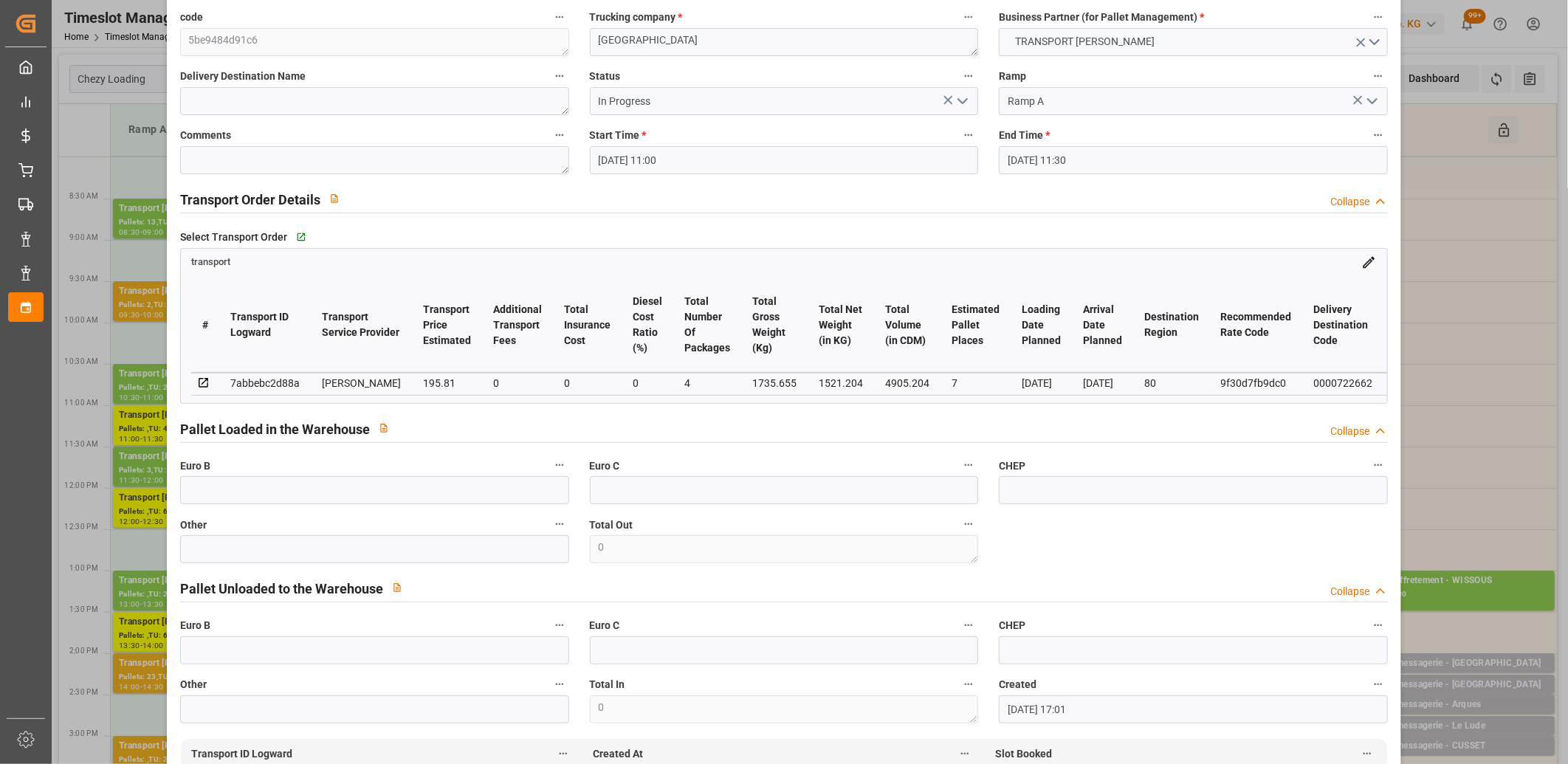
click at [959, 102] on polyline "open menu" at bounding box center [963, 101] width 9 height 5
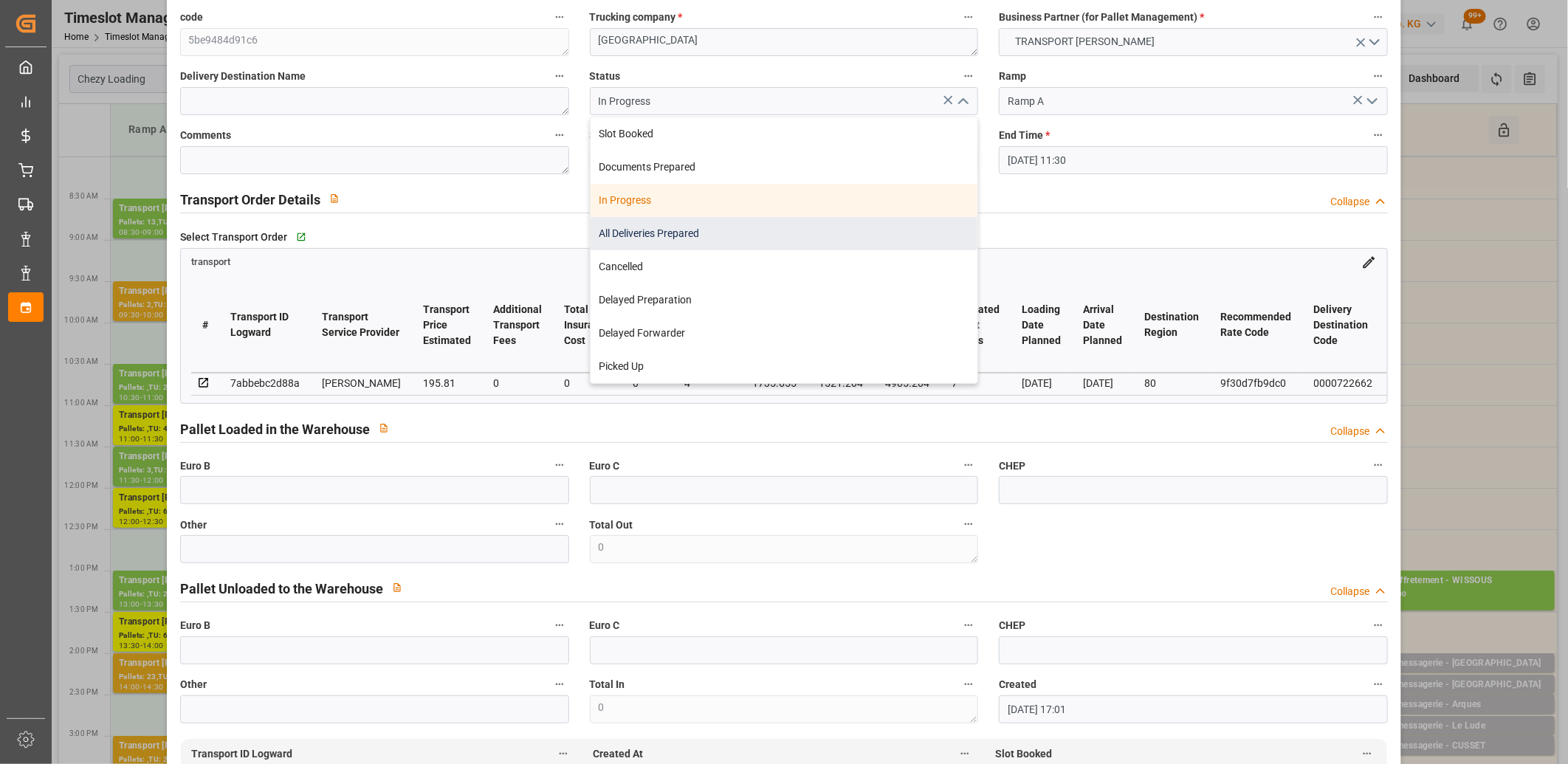
click at [853, 234] on div "All Deliveries Prepared" at bounding box center [785, 233] width 388 height 33
type input "All Deliveries Prepared"
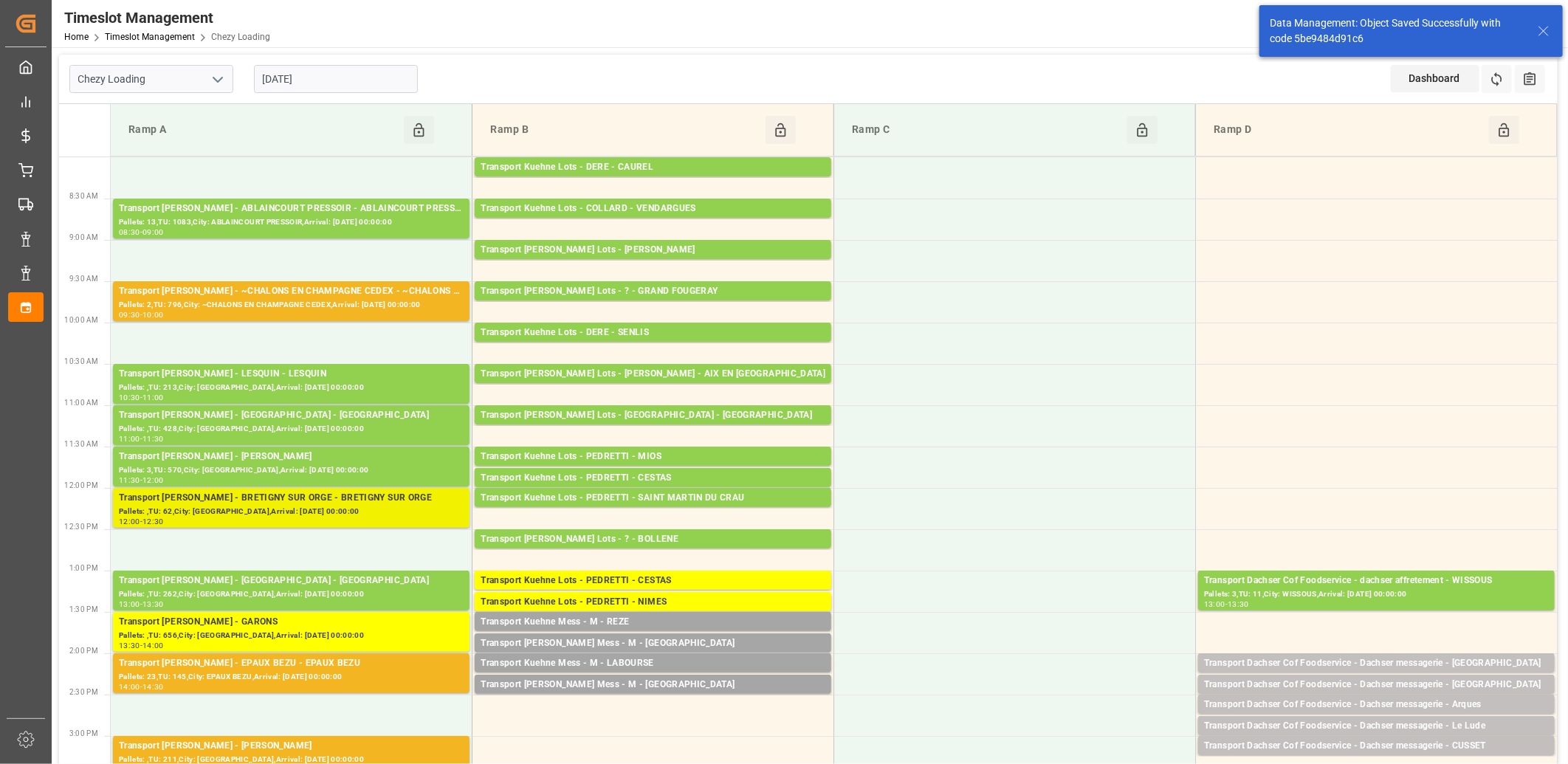
click at [356, 504] on div "Transport [PERSON_NAME] - BRETIGNY SUR ORGE - BRETIGNY SUR ORGE" at bounding box center [291, 499] width 345 height 15
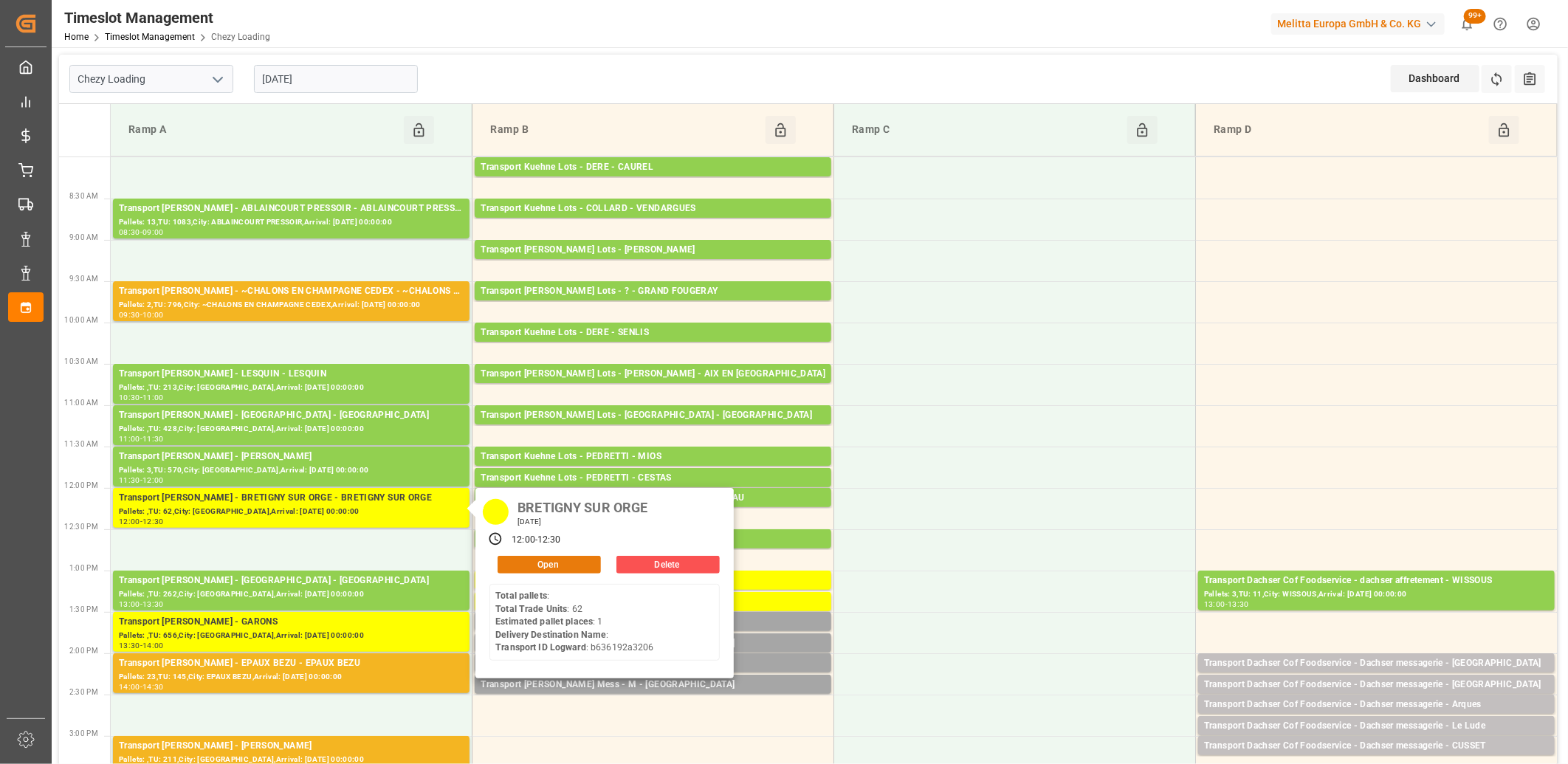
click at [512, 566] on button "Open" at bounding box center [549, 564] width 104 height 18
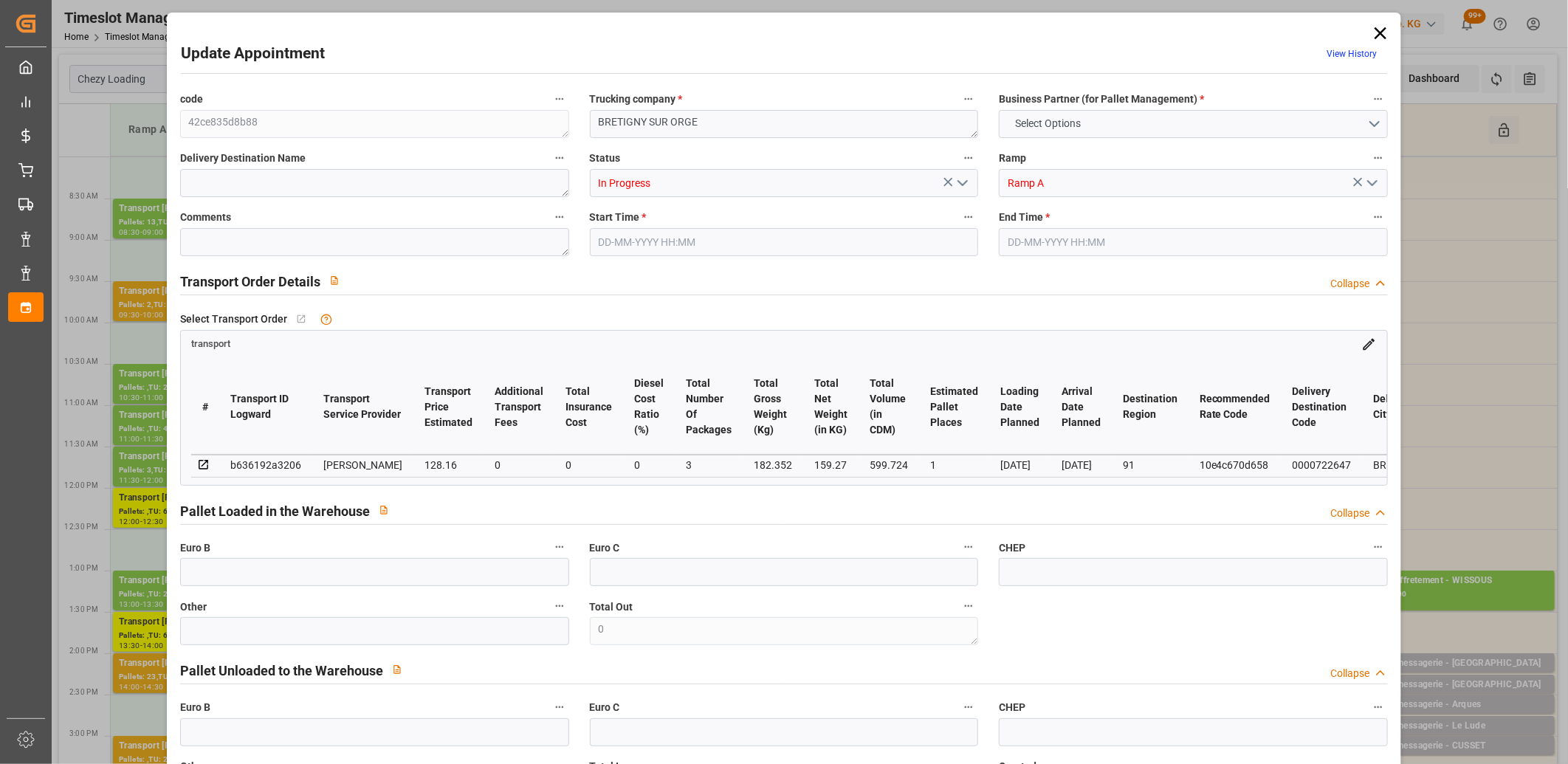
type input "1"
type input "128.16"
type input "0"
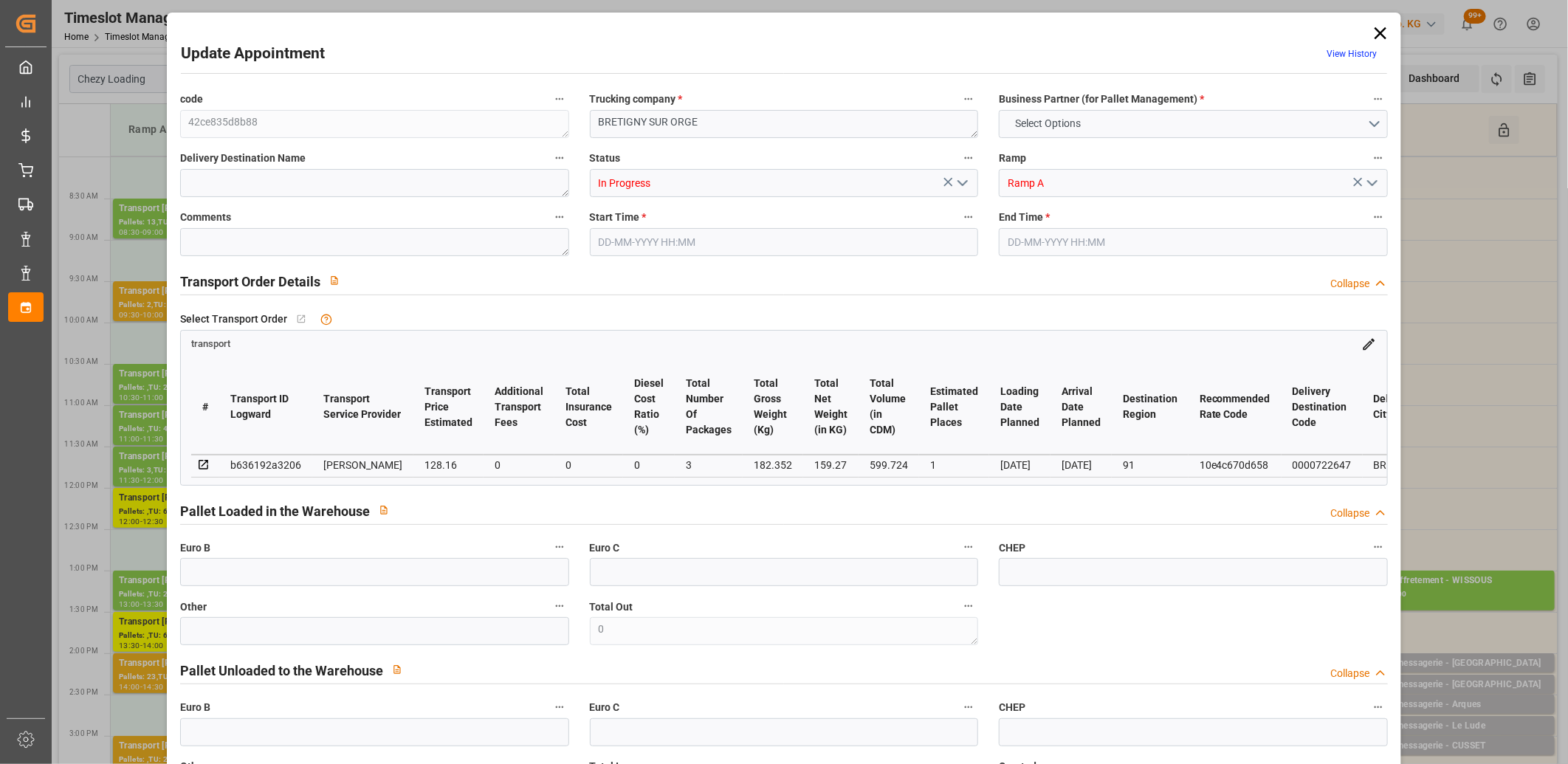
type input "123.8282"
type input "-4.3318"
type input "3"
type input "159.27"
type input "274.352"
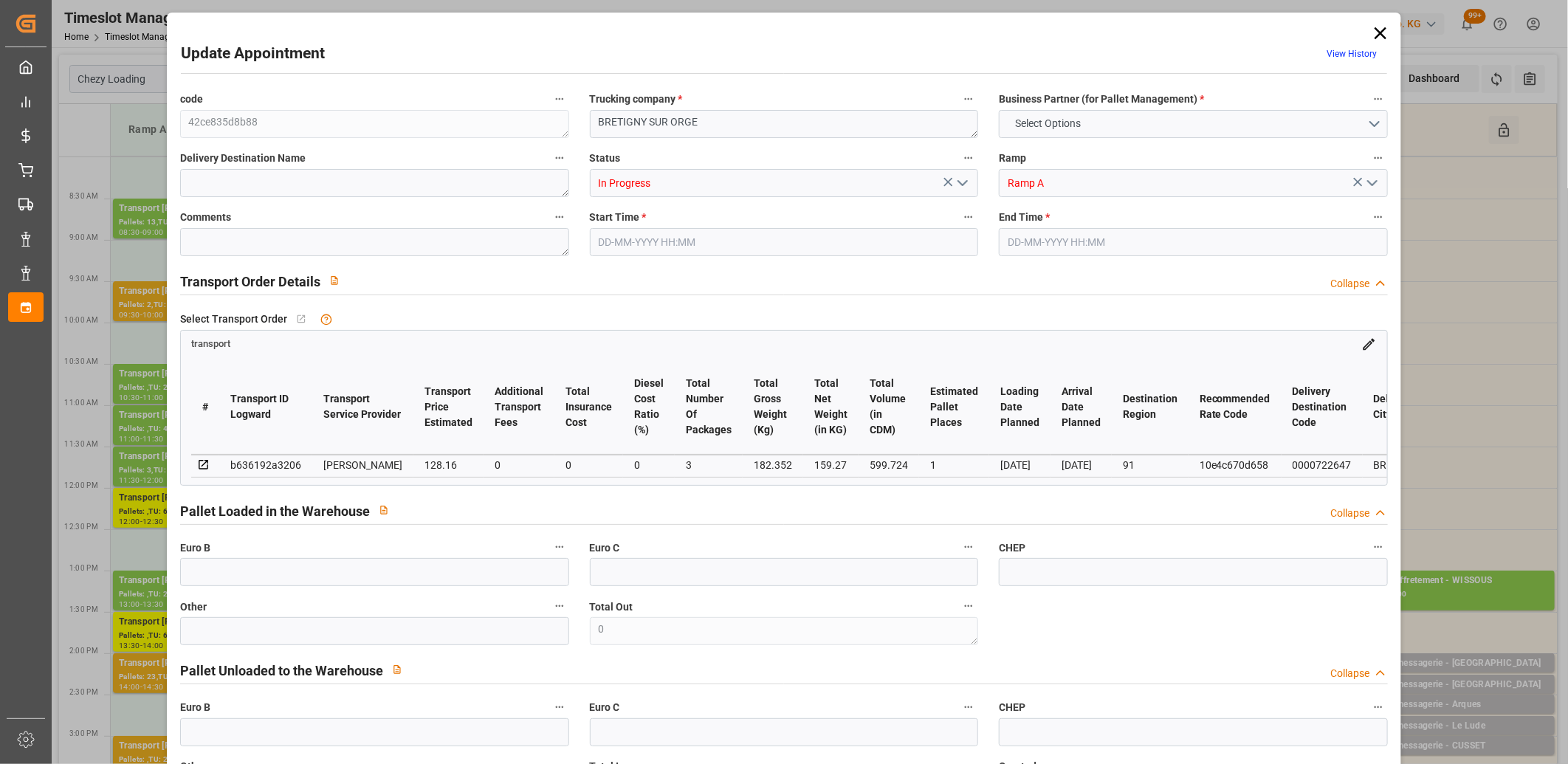
type input "599.724"
type input "91"
type input "0"
type input "62"
type input "4"
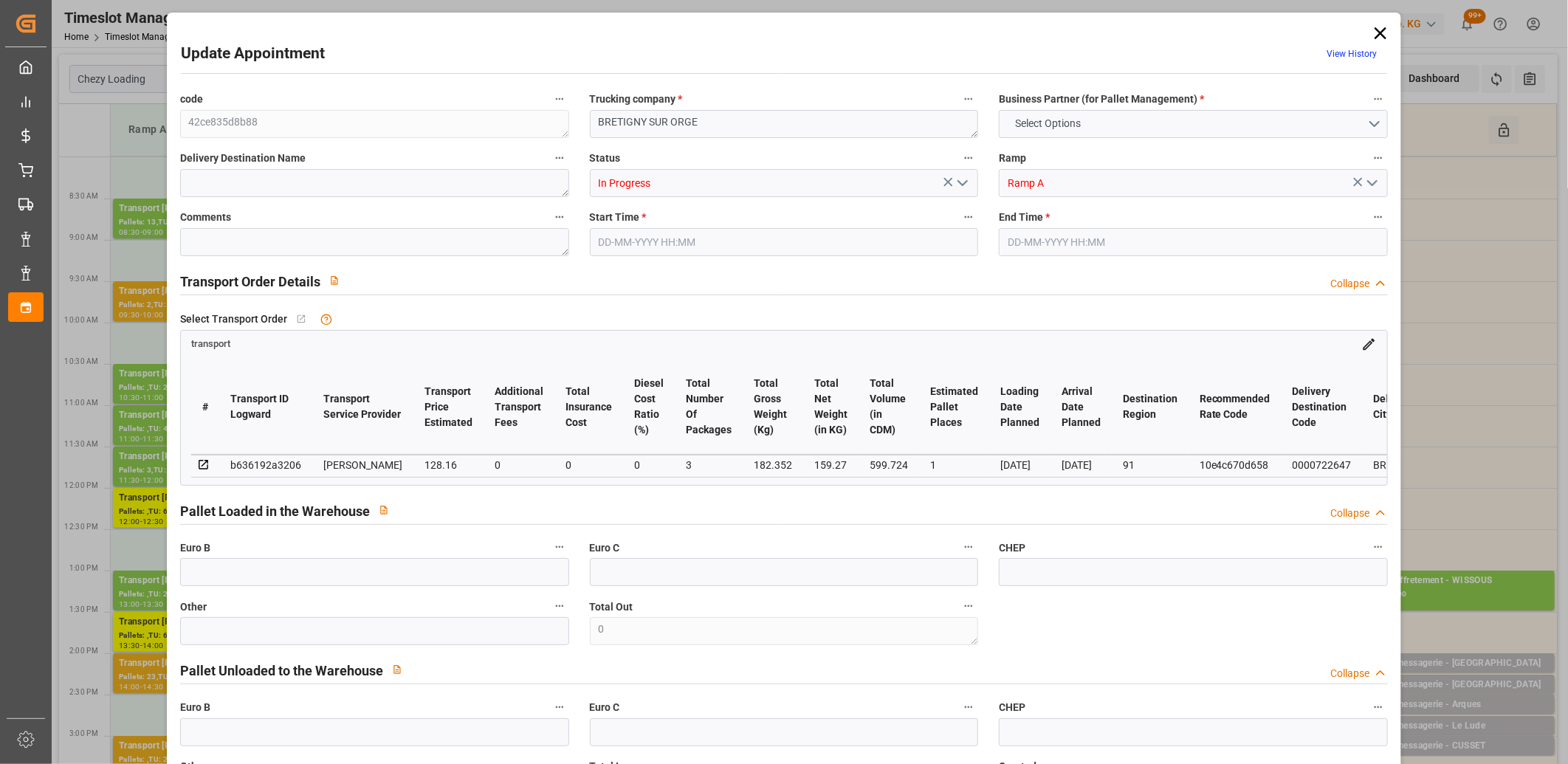
type input "101"
type input "182.352"
type input "0"
type input "4710.8598"
type input "0"
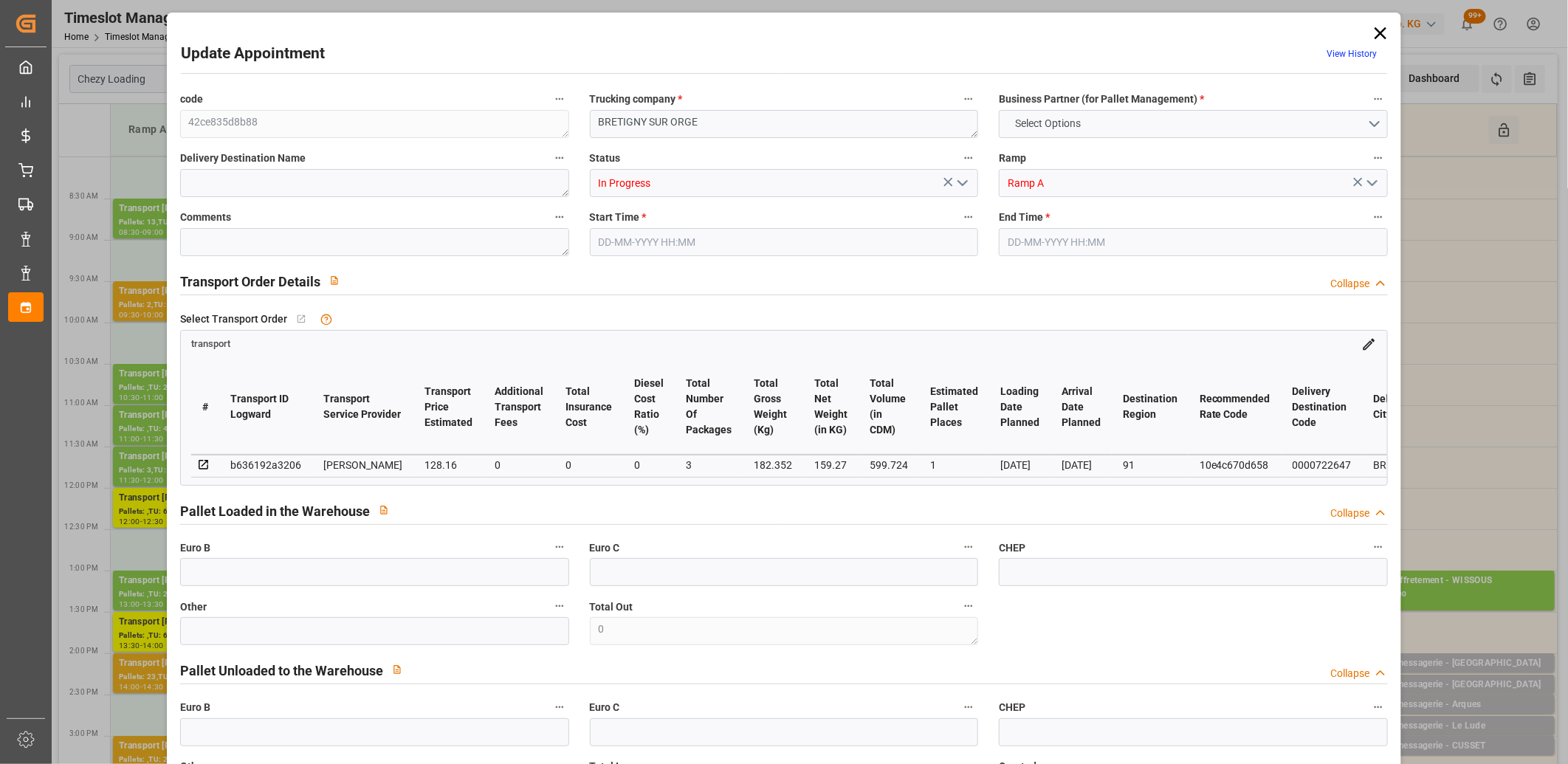
type input "0"
type input "21"
type input "35"
type input "01-09-2025 12:00"
type input "01-09-2025 12:30"
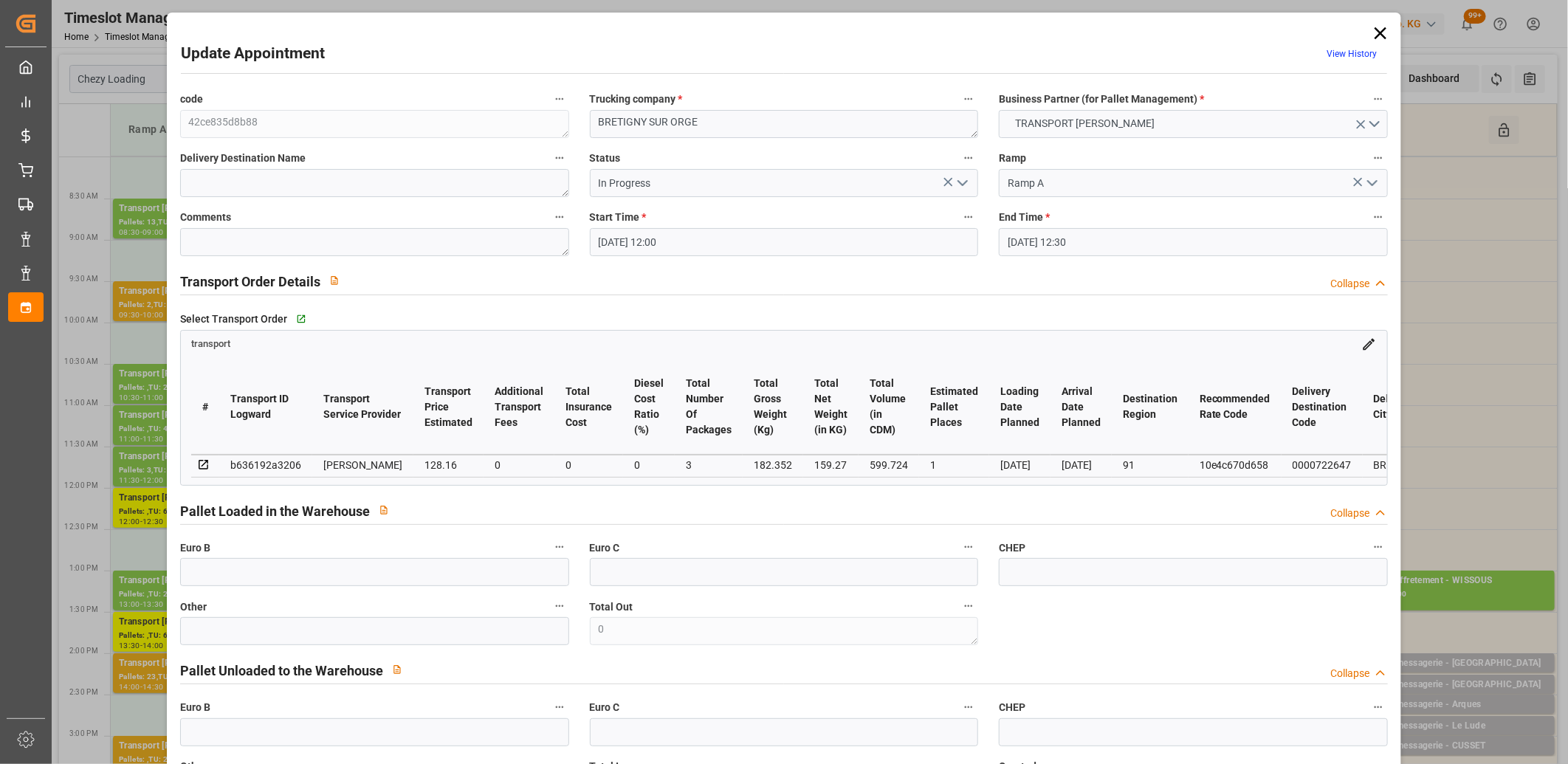
type input "26-08-2025 17:02"
type input "26-08-2025 11:29"
type input "[DATE]"
click at [965, 185] on icon "open menu" at bounding box center [963, 182] width 18 height 18
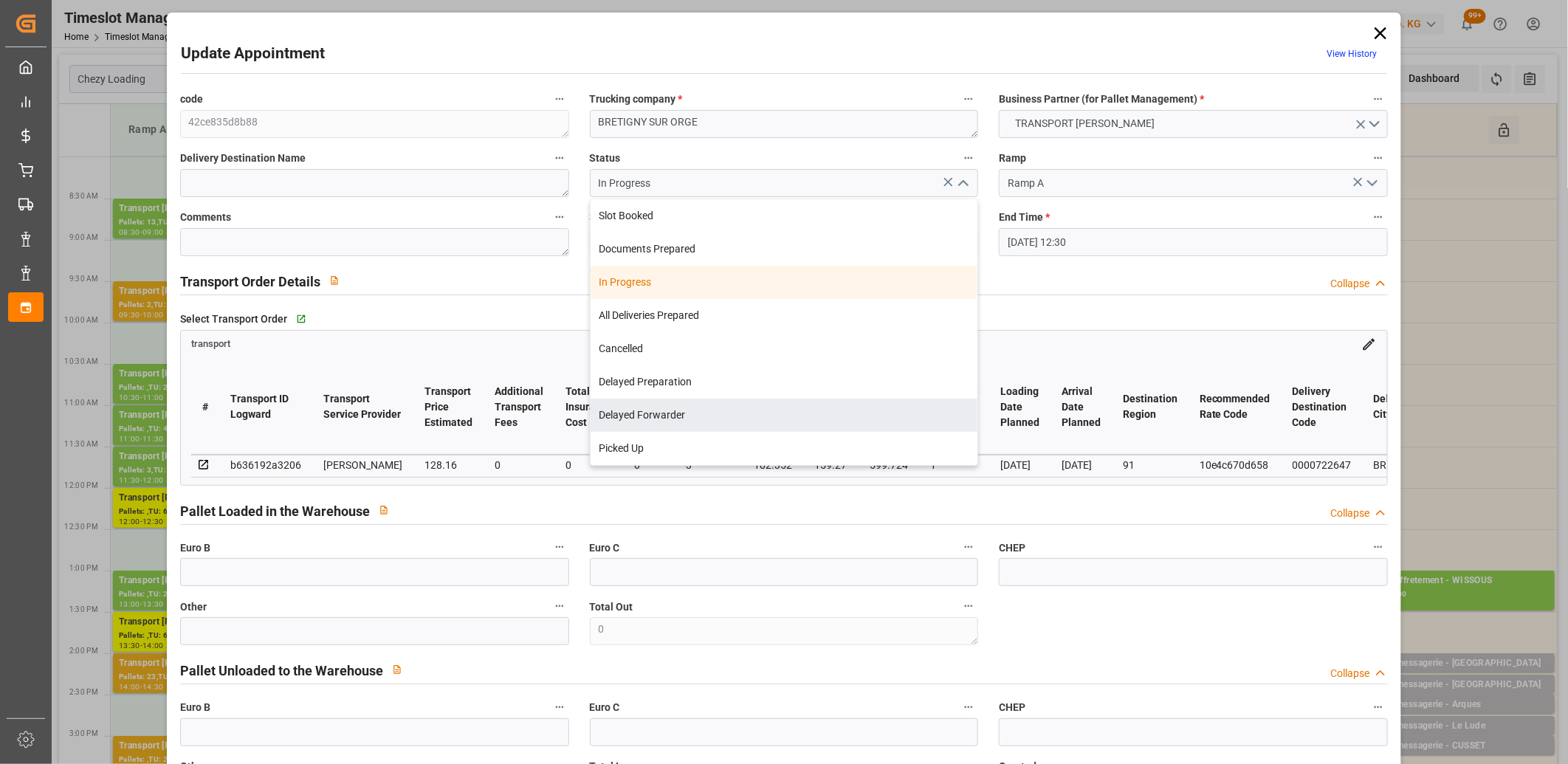
click at [522, 290] on div "Transport Order Details Collapse" at bounding box center [784, 280] width 1208 height 29
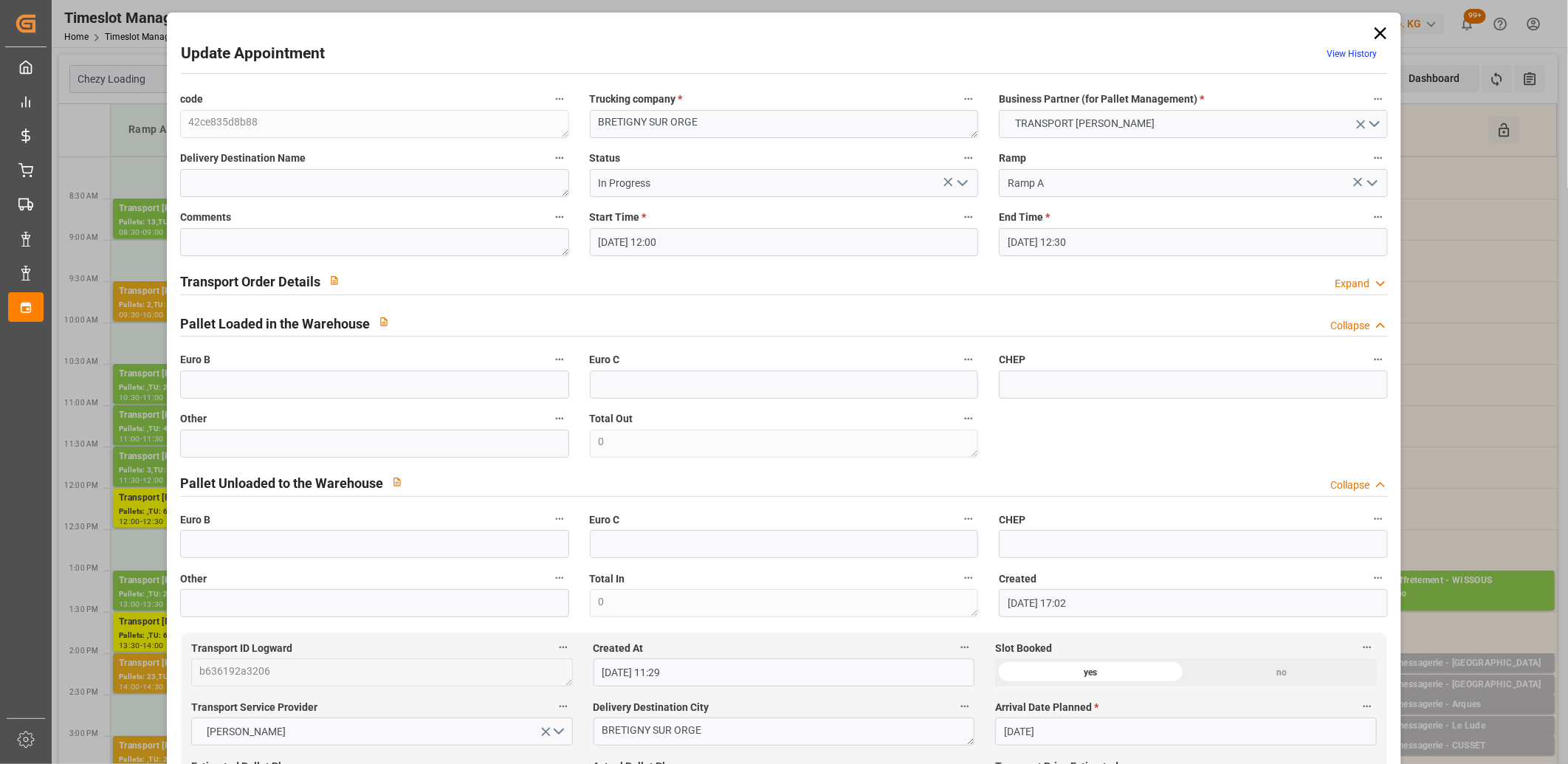
click at [1343, 282] on div "Expand" at bounding box center [1352, 284] width 35 height 15
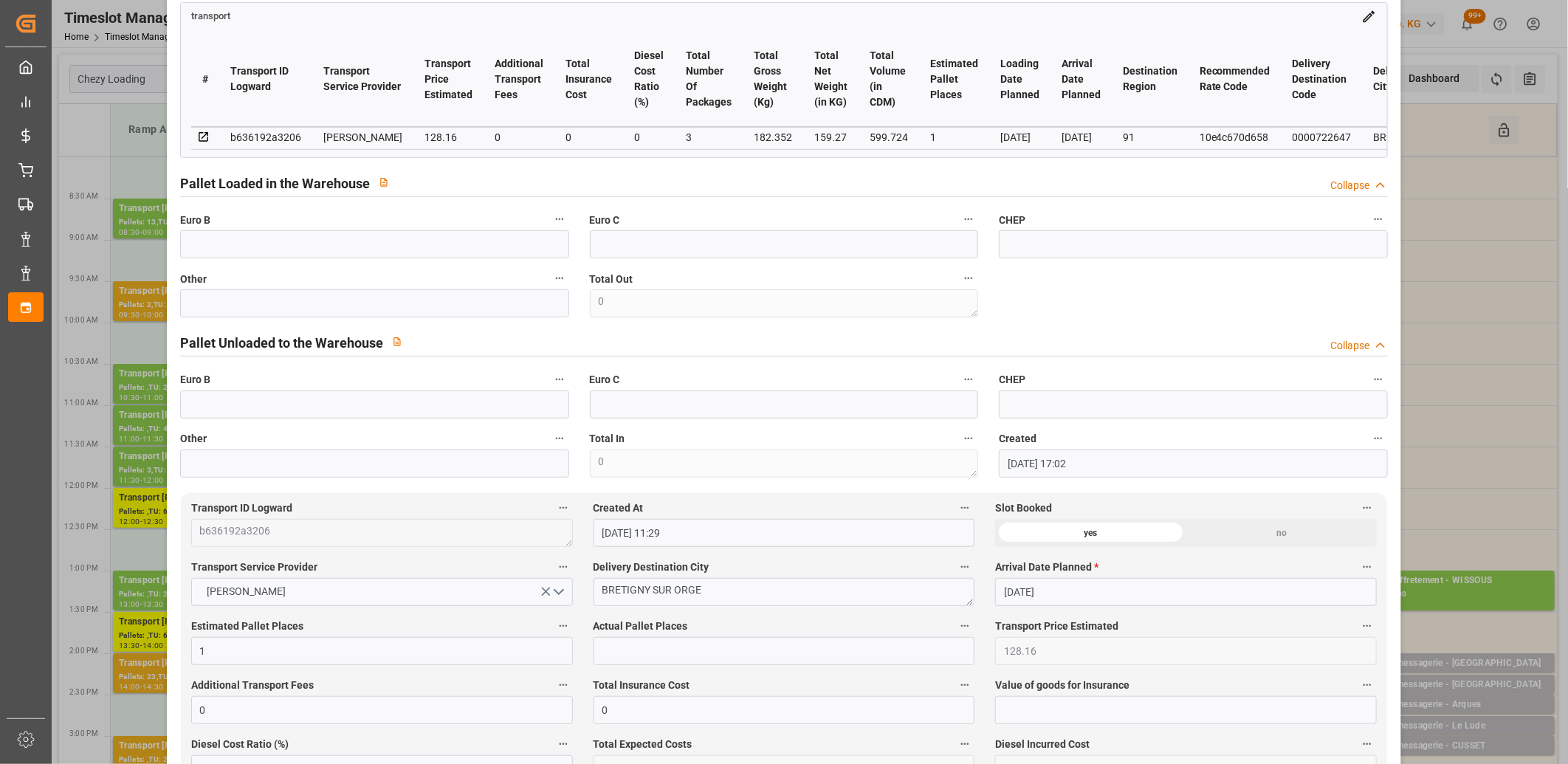
scroll to position [0, 0]
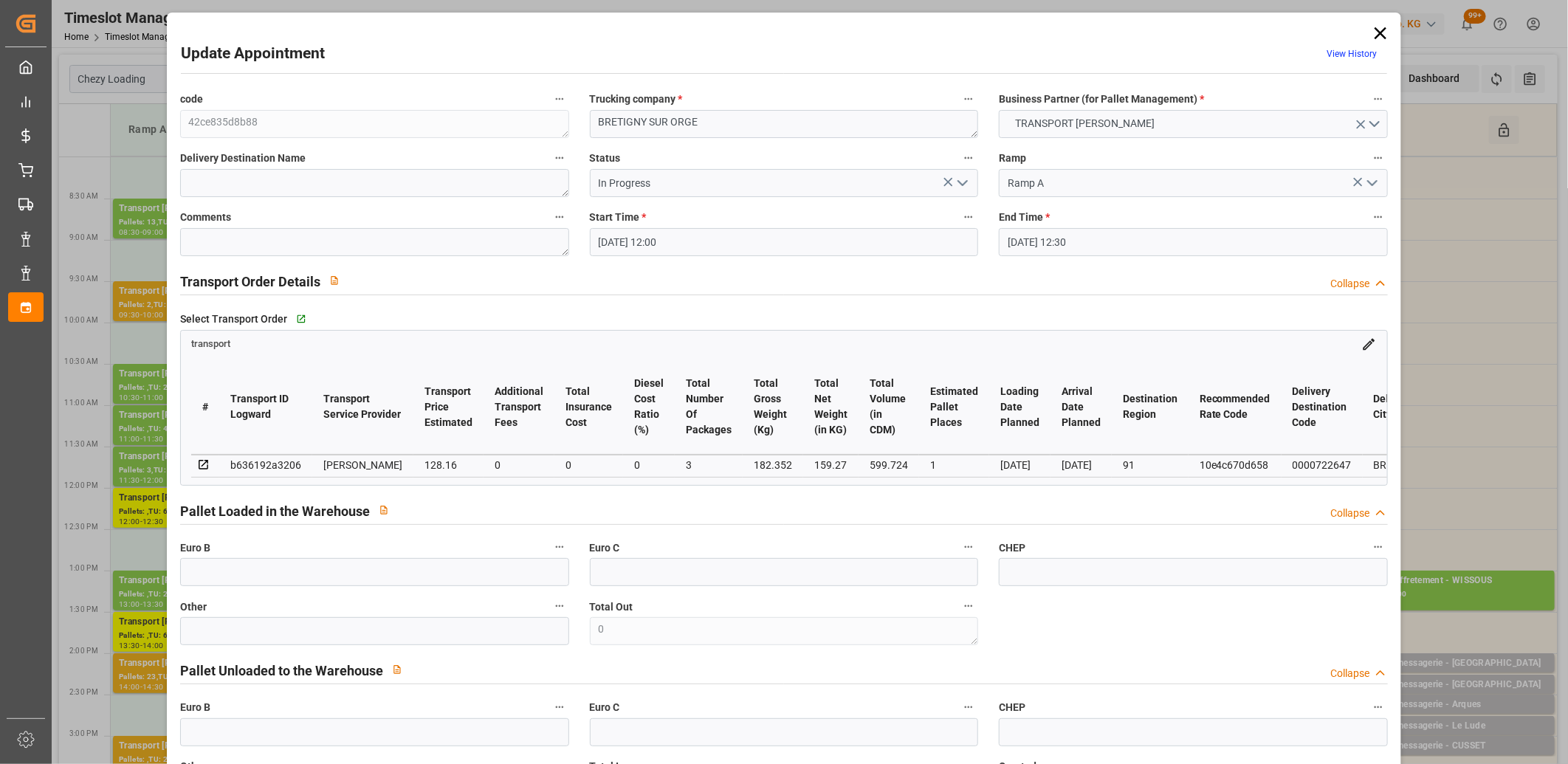
click at [955, 180] on icon "open menu" at bounding box center [963, 182] width 18 height 18
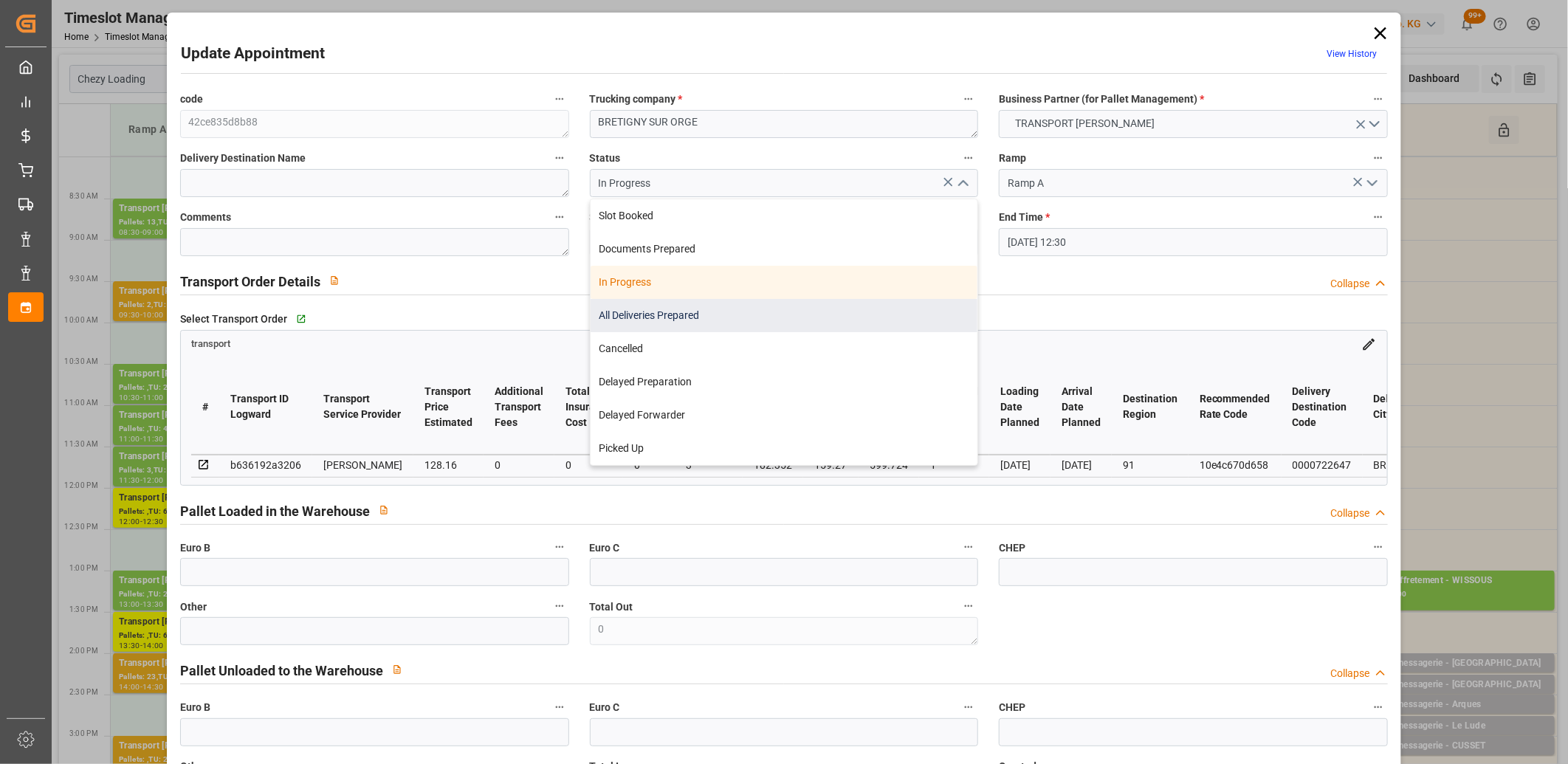
click at [811, 313] on div "All Deliveries Prepared" at bounding box center [785, 315] width 388 height 33
type input "All Deliveries Prepared"
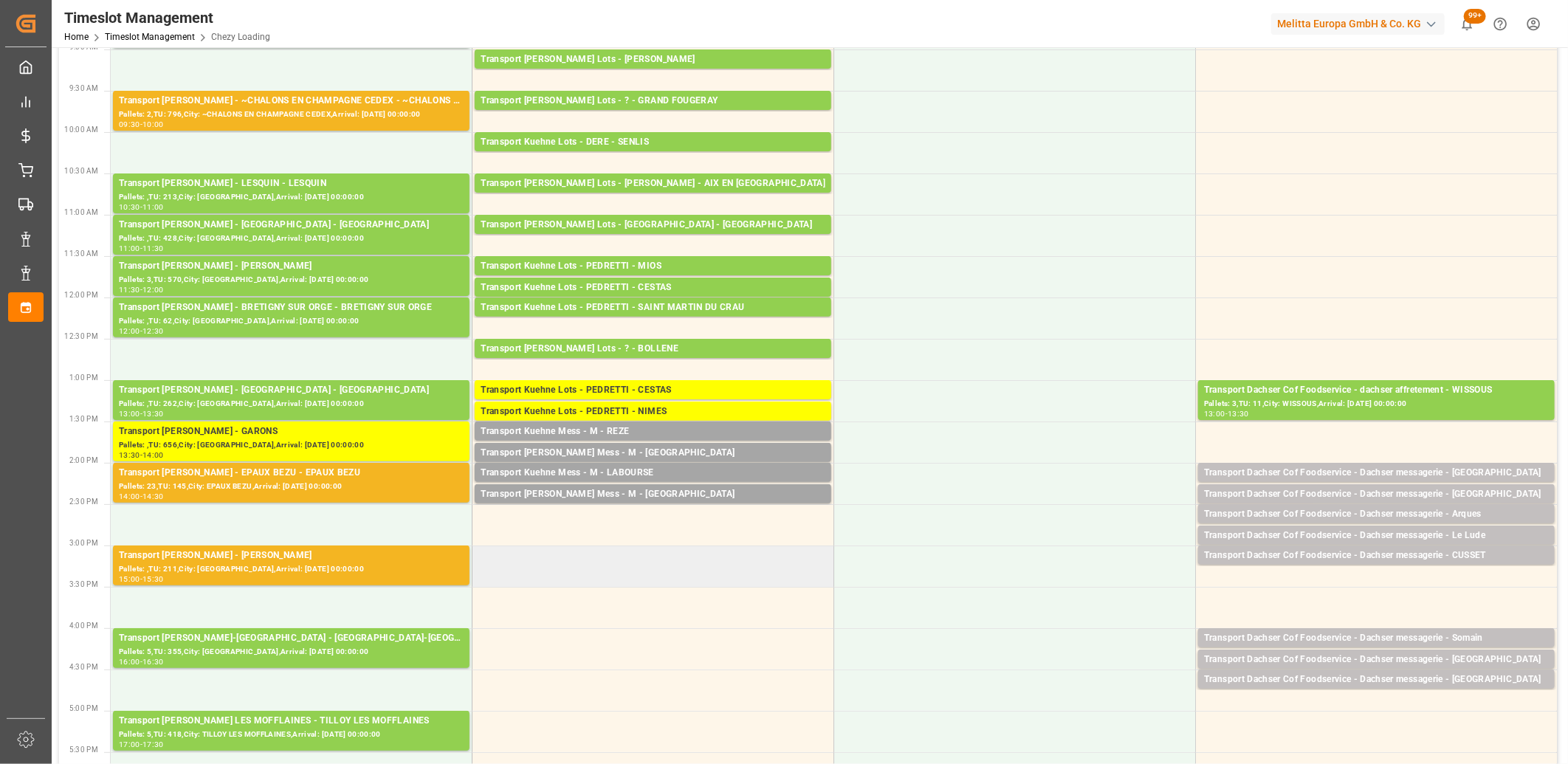
scroll to position [246, 0]
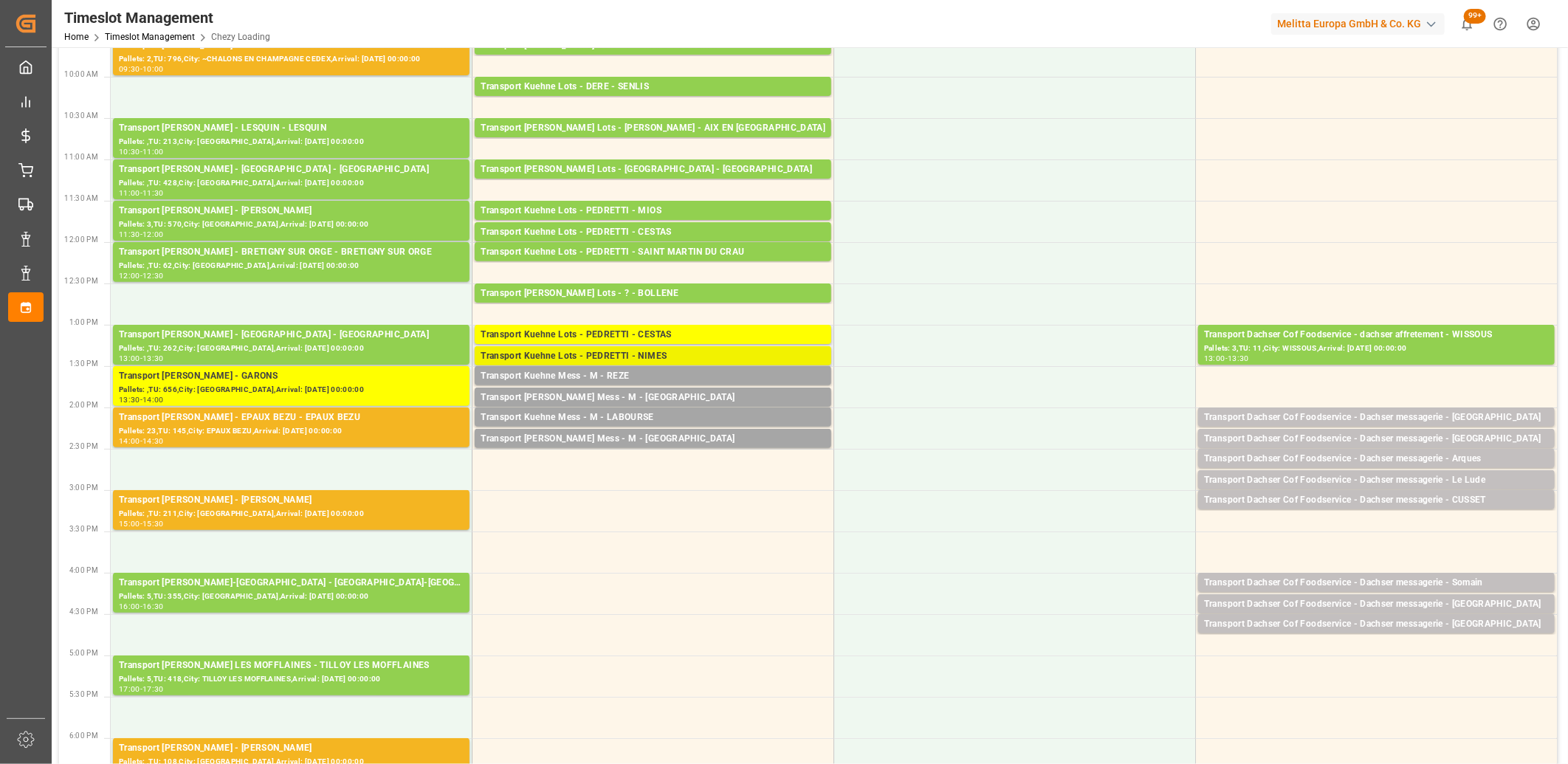
click at [653, 358] on div "Transport Kuehne Lots - PEDRETTI - NIMES" at bounding box center [653, 357] width 345 height 15
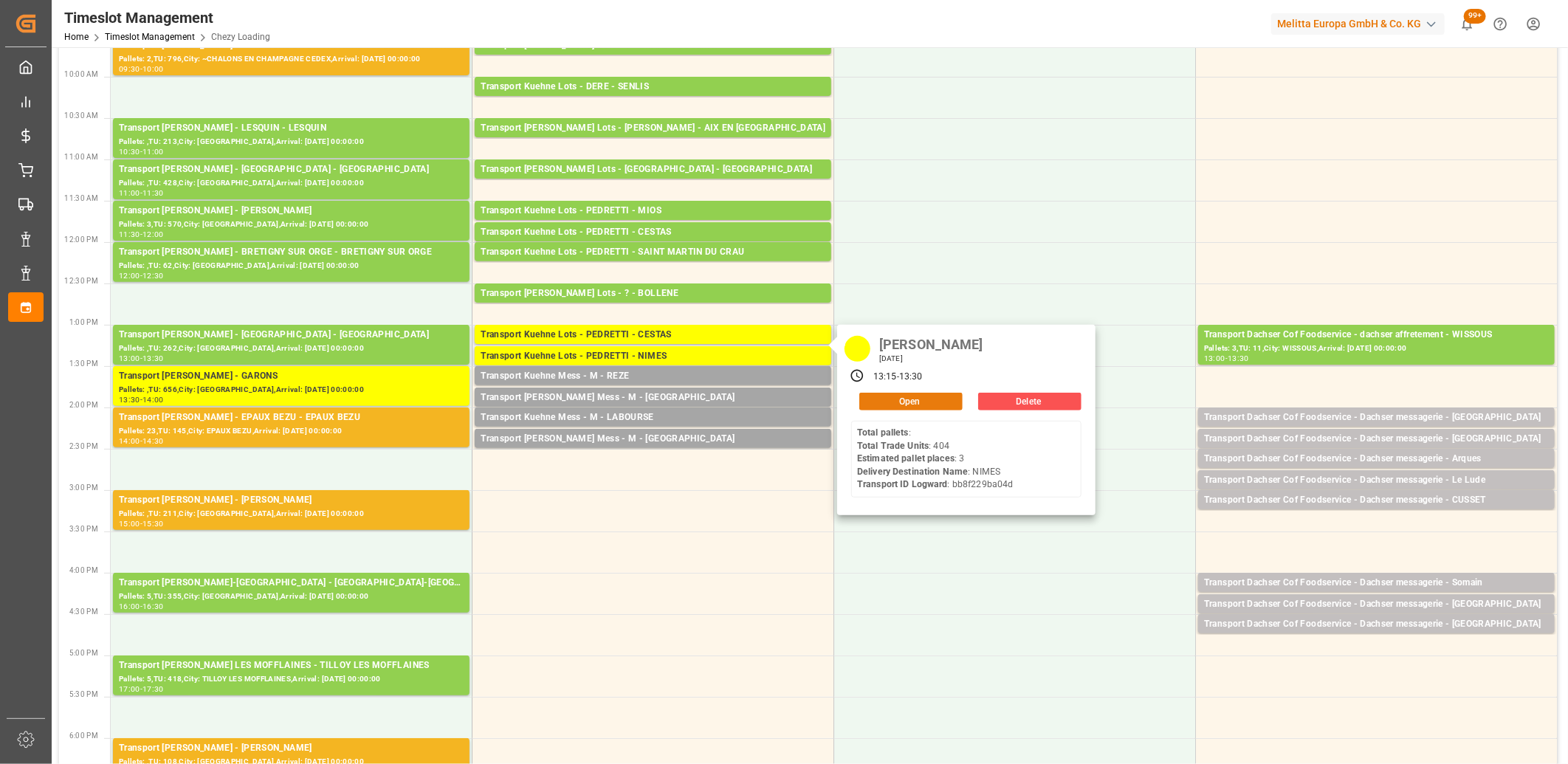
click at [938, 397] on button "Open" at bounding box center [910, 401] width 104 height 18
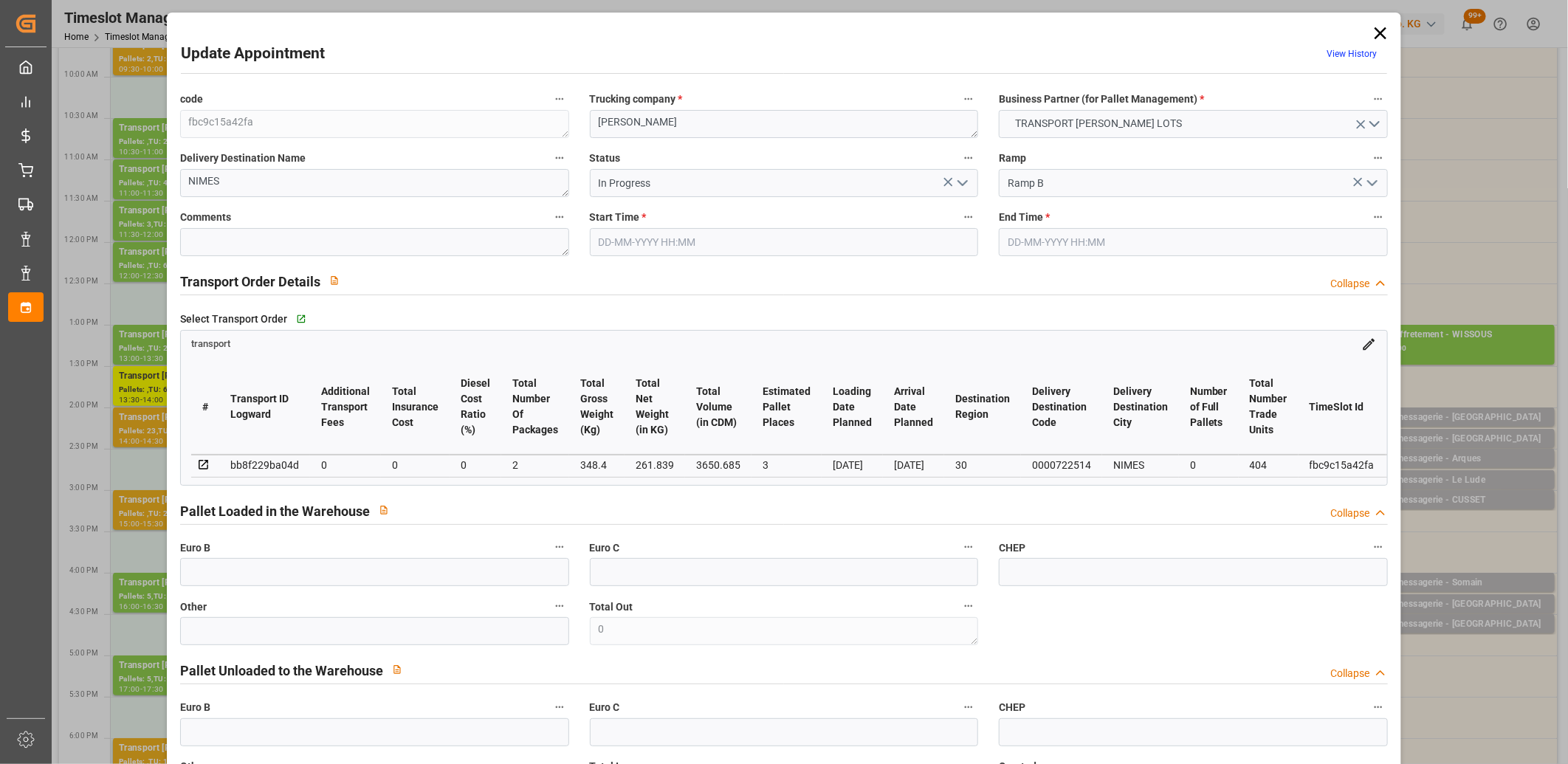
type input "01-09-2025 13:15"
type input "01-09-2025 13:30"
type input "29-08-2025 14:16"
type input "29-08-2025 11:26"
type input "05-09-2025"
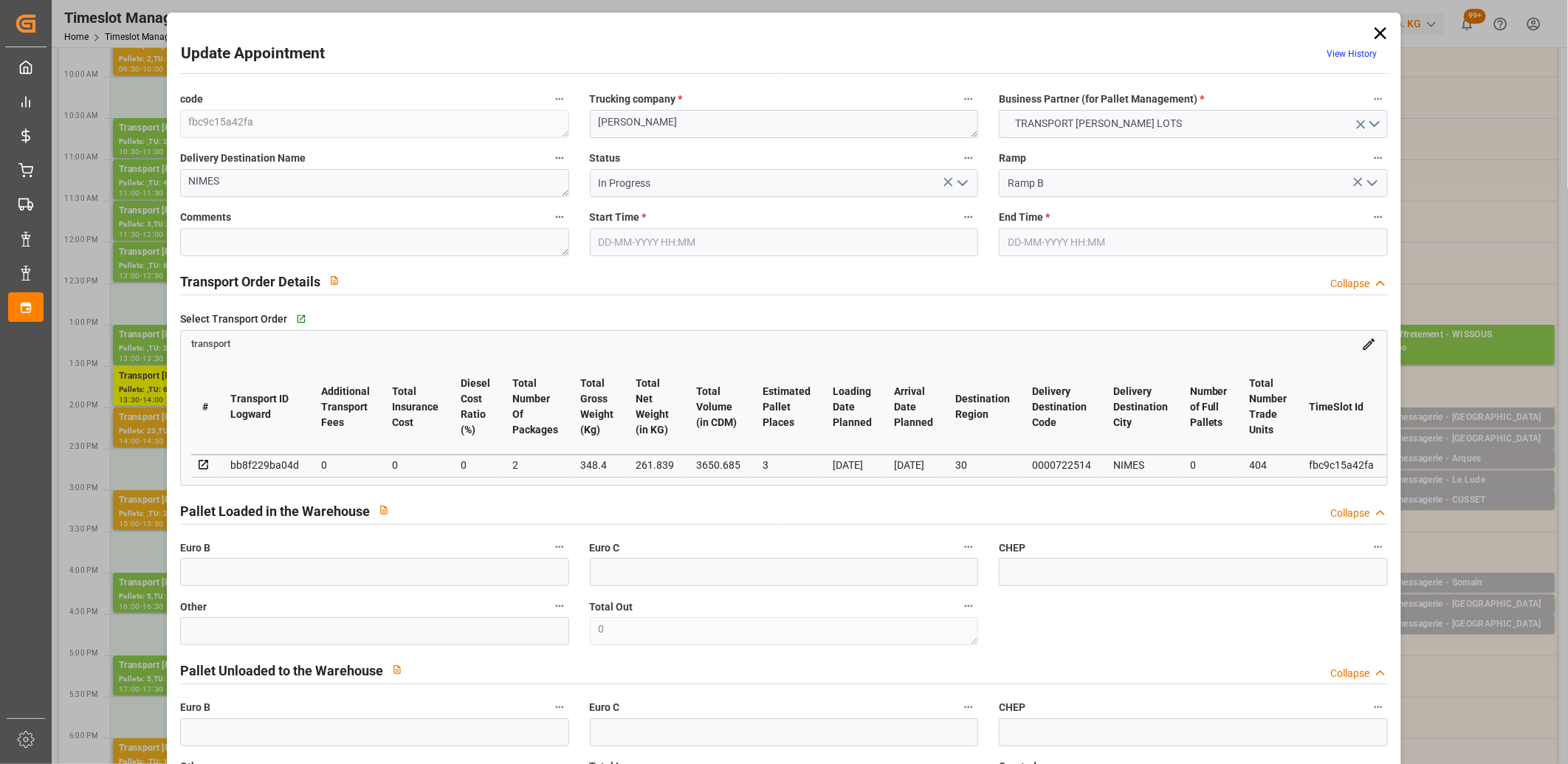
type input "[DATE]"
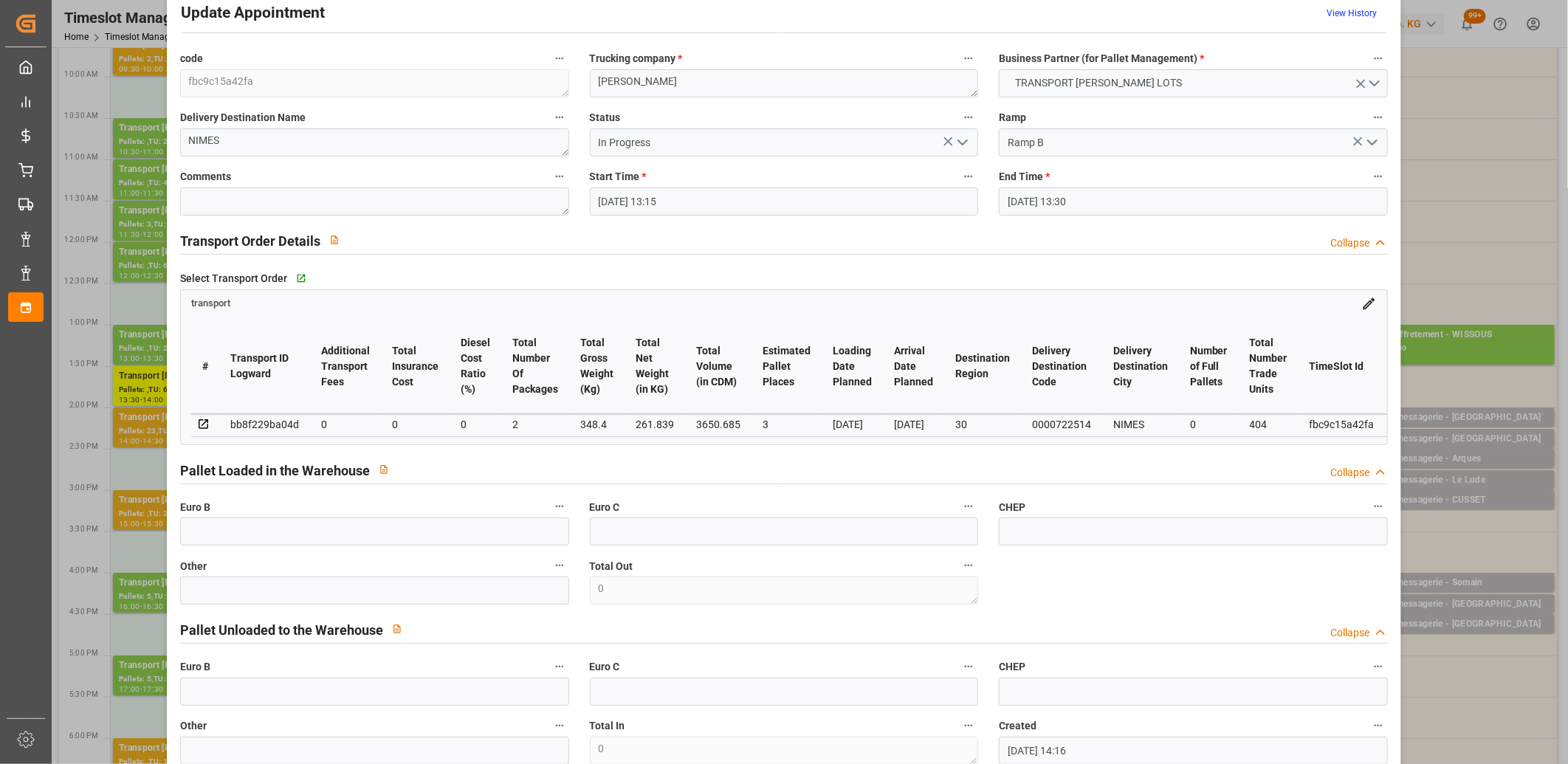
scroll to position [0, 0]
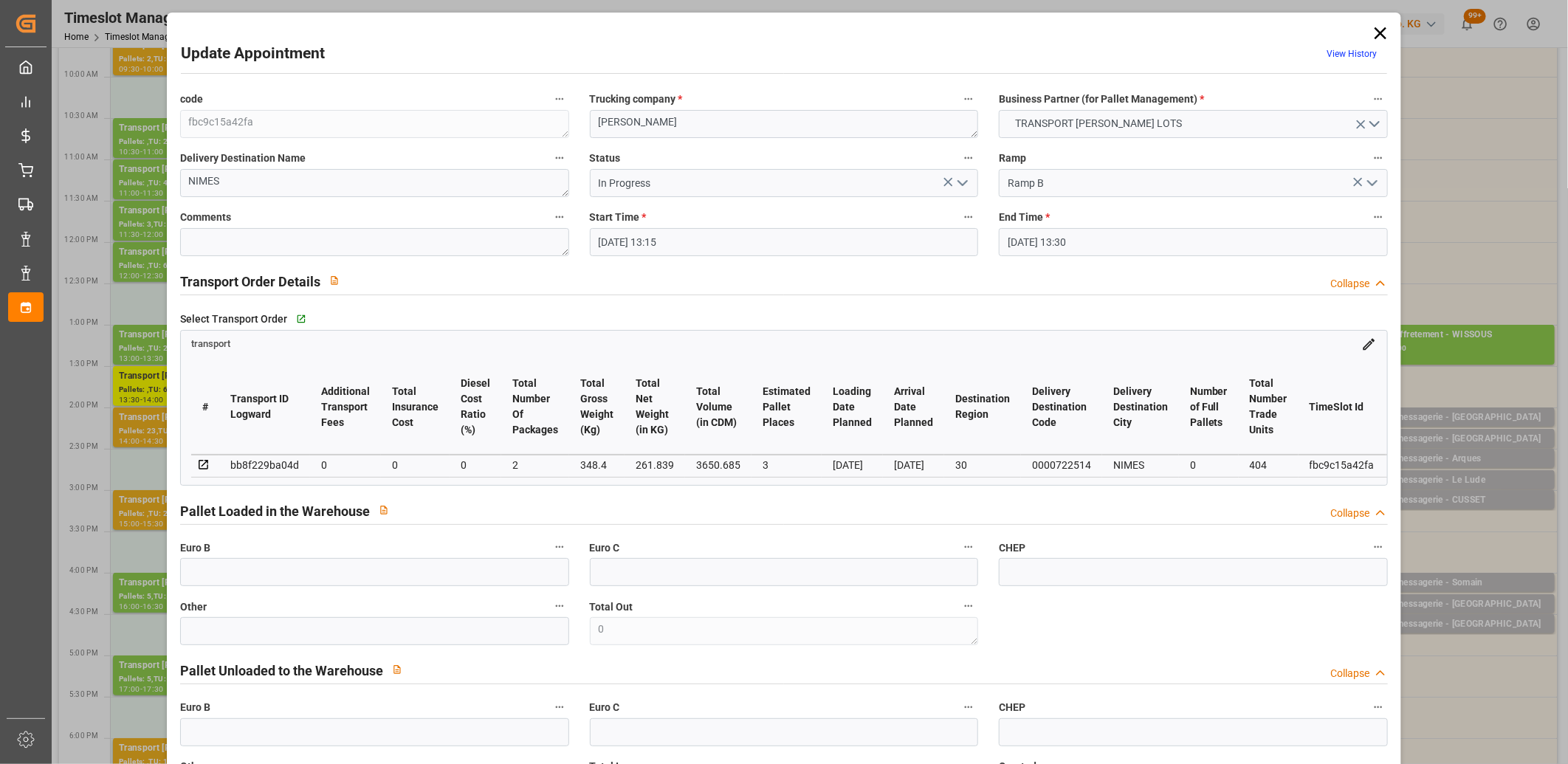
click at [962, 187] on icon "open menu" at bounding box center [963, 182] width 18 height 18
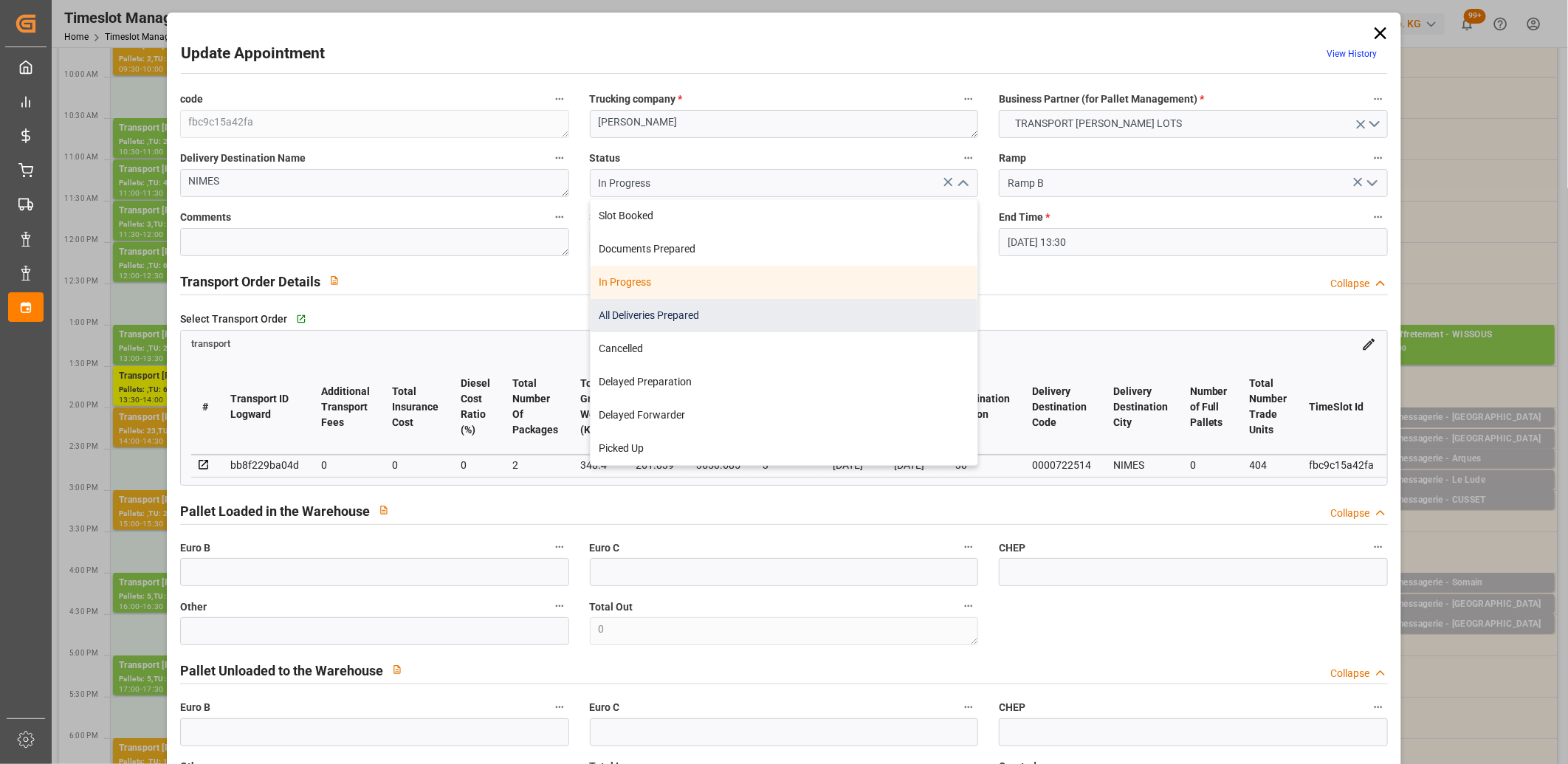
click at [891, 299] on div "All Deliveries Prepared" at bounding box center [785, 315] width 388 height 33
type input "All Deliveries Prepared"
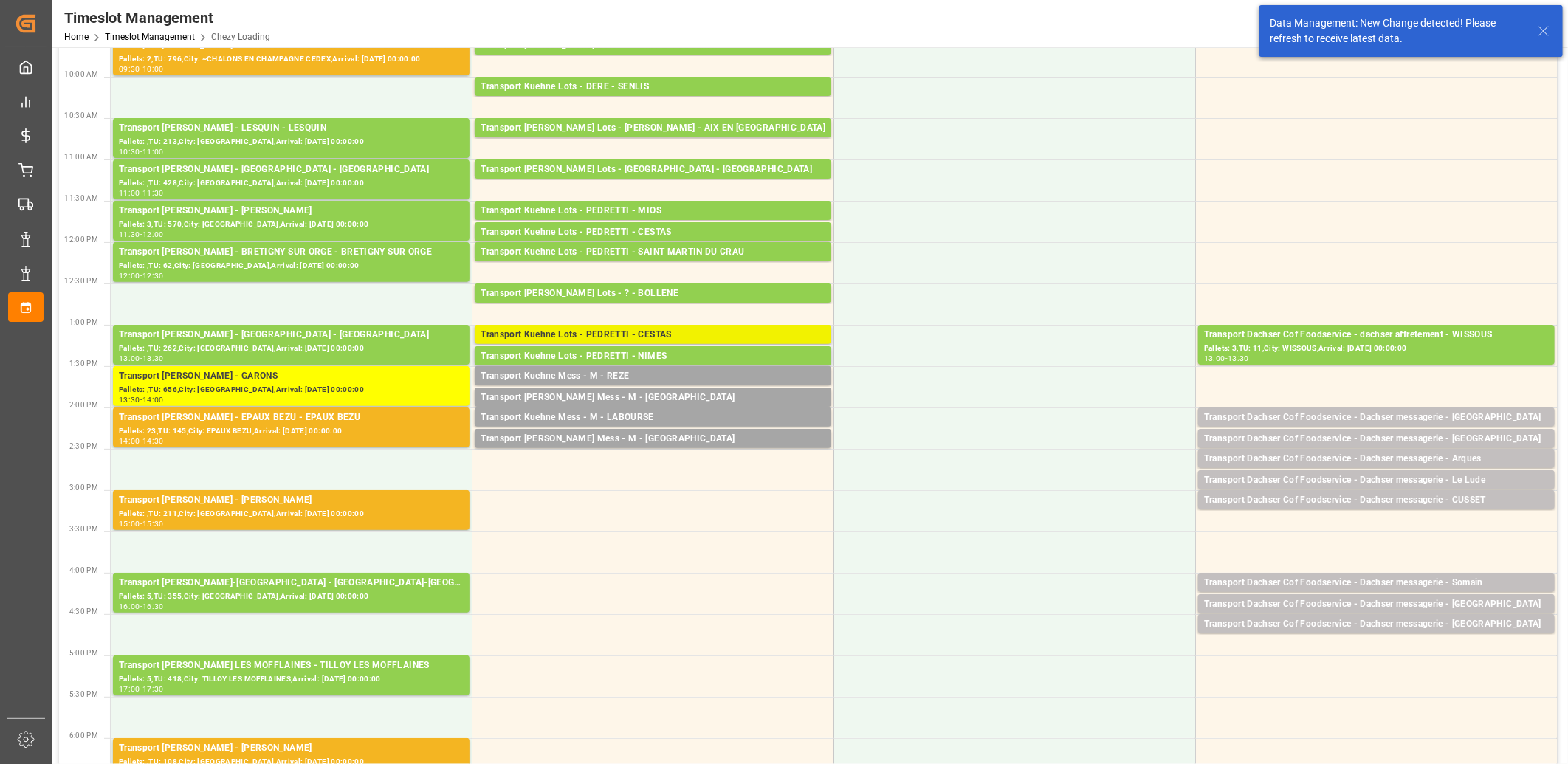
click at [732, 330] on div "Transport Kuehne Lots - PEDRETTI - CESTAS" at bounding box center [653, 335] width 345 height 15
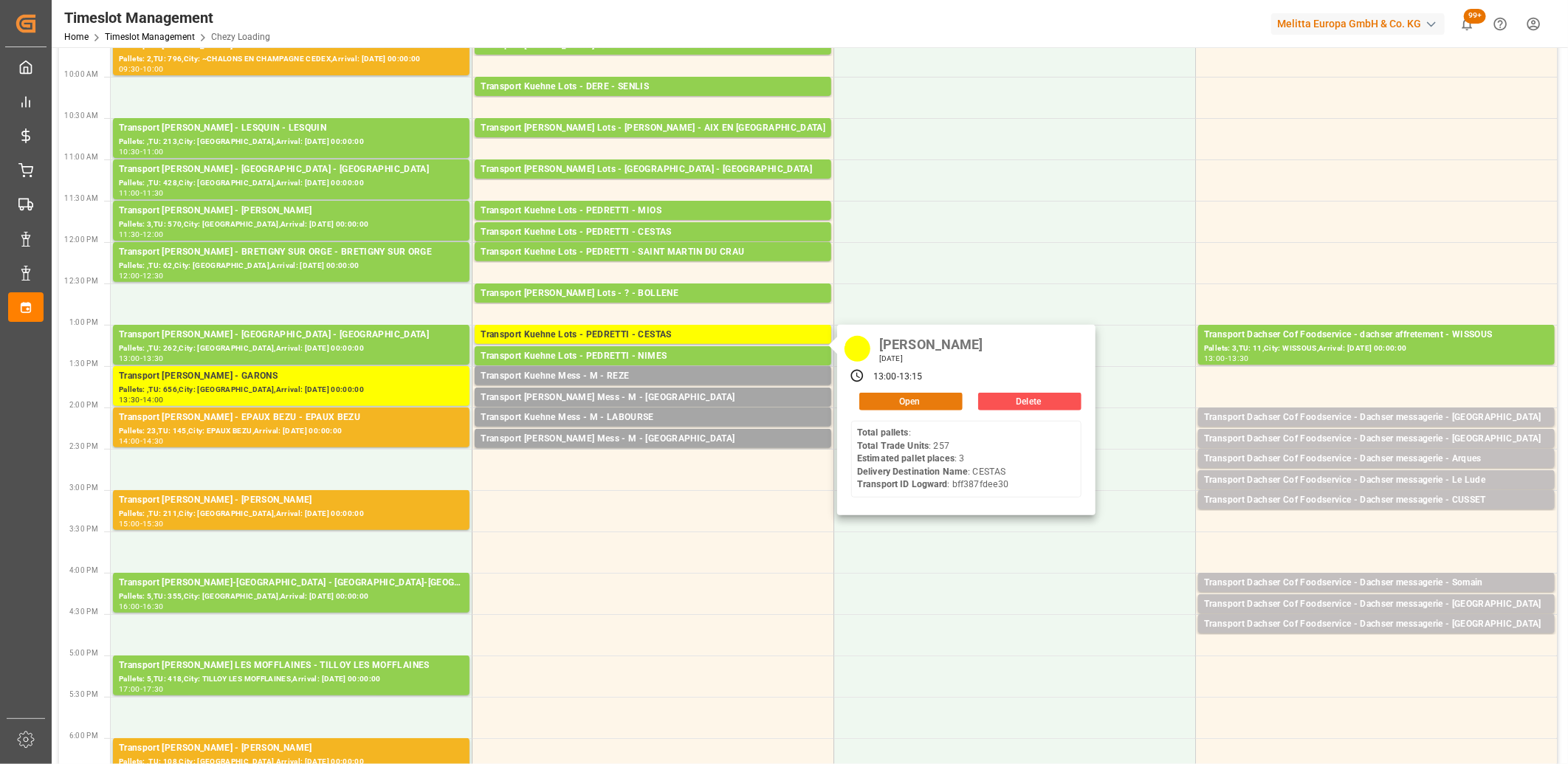
click at [866, 402] on button "Open" at bounding box center [910, 401] width 104 height 18
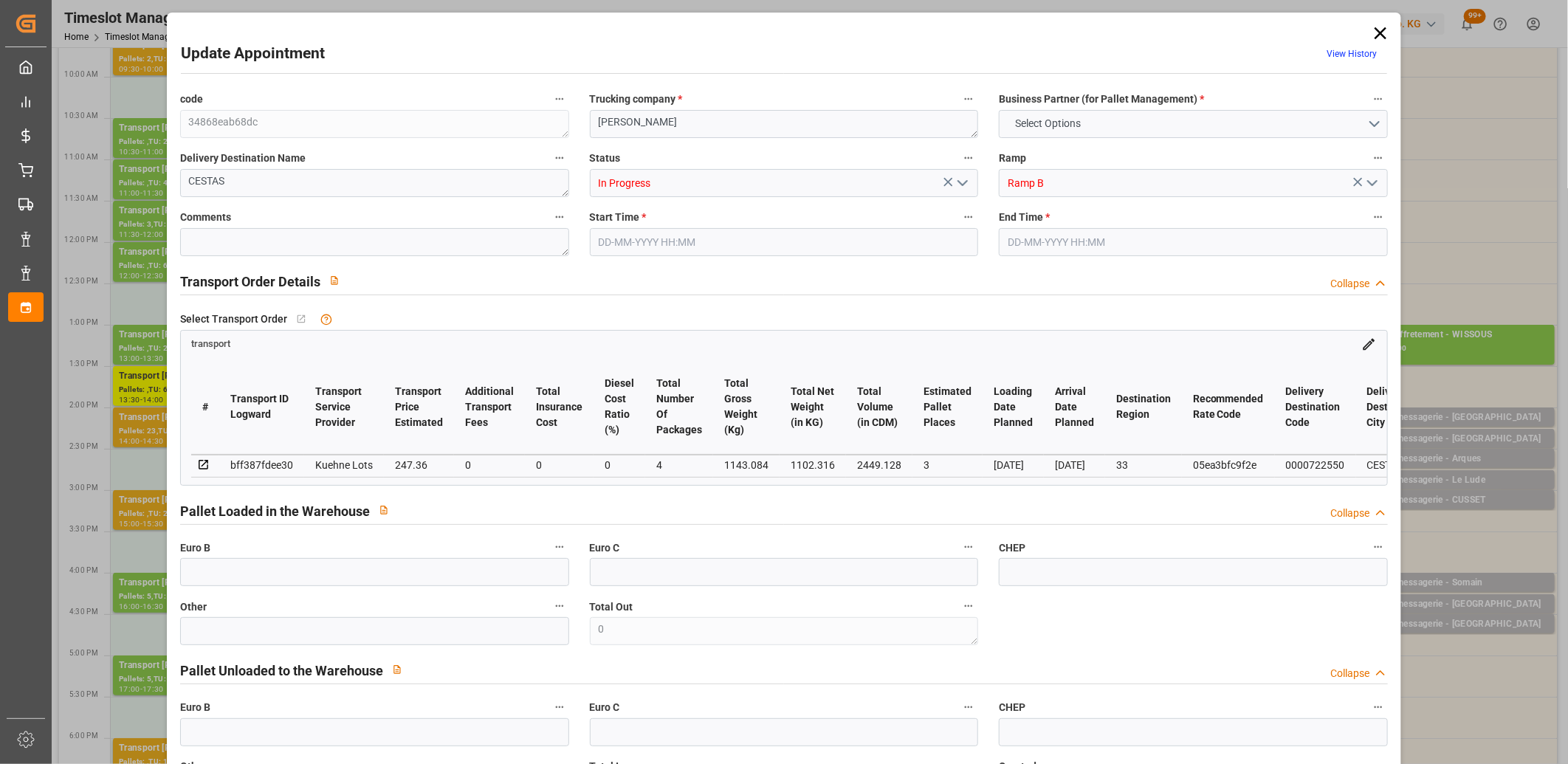
type input "3"
type input "247.36"
type input "0"
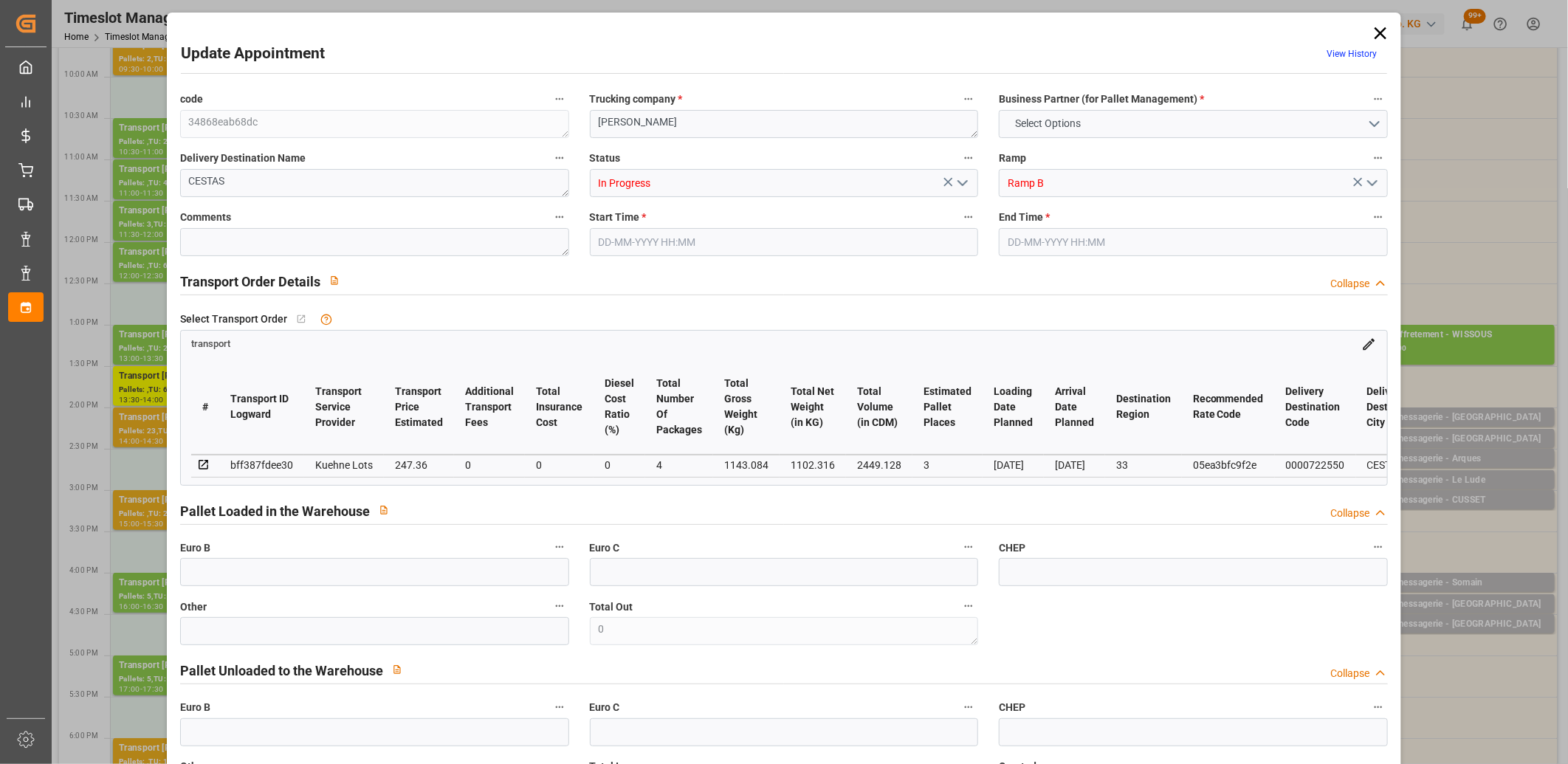
type input "247.36"
type input "0"
type input "4"
type input "1102.316"
type input "1373.084"
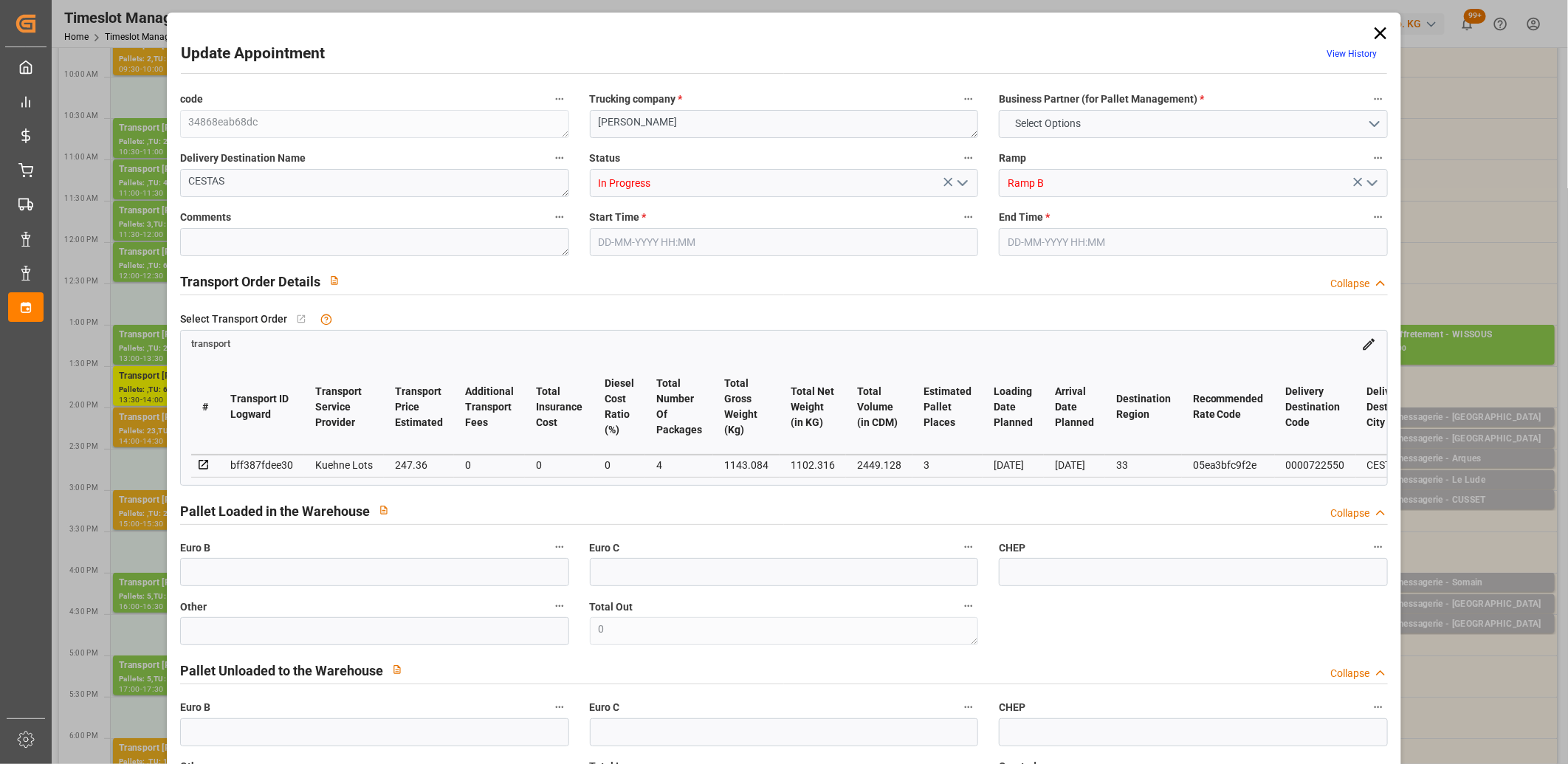
type input "2449.128"
type input "33"
type input "0"
type input "257"
type input "10"
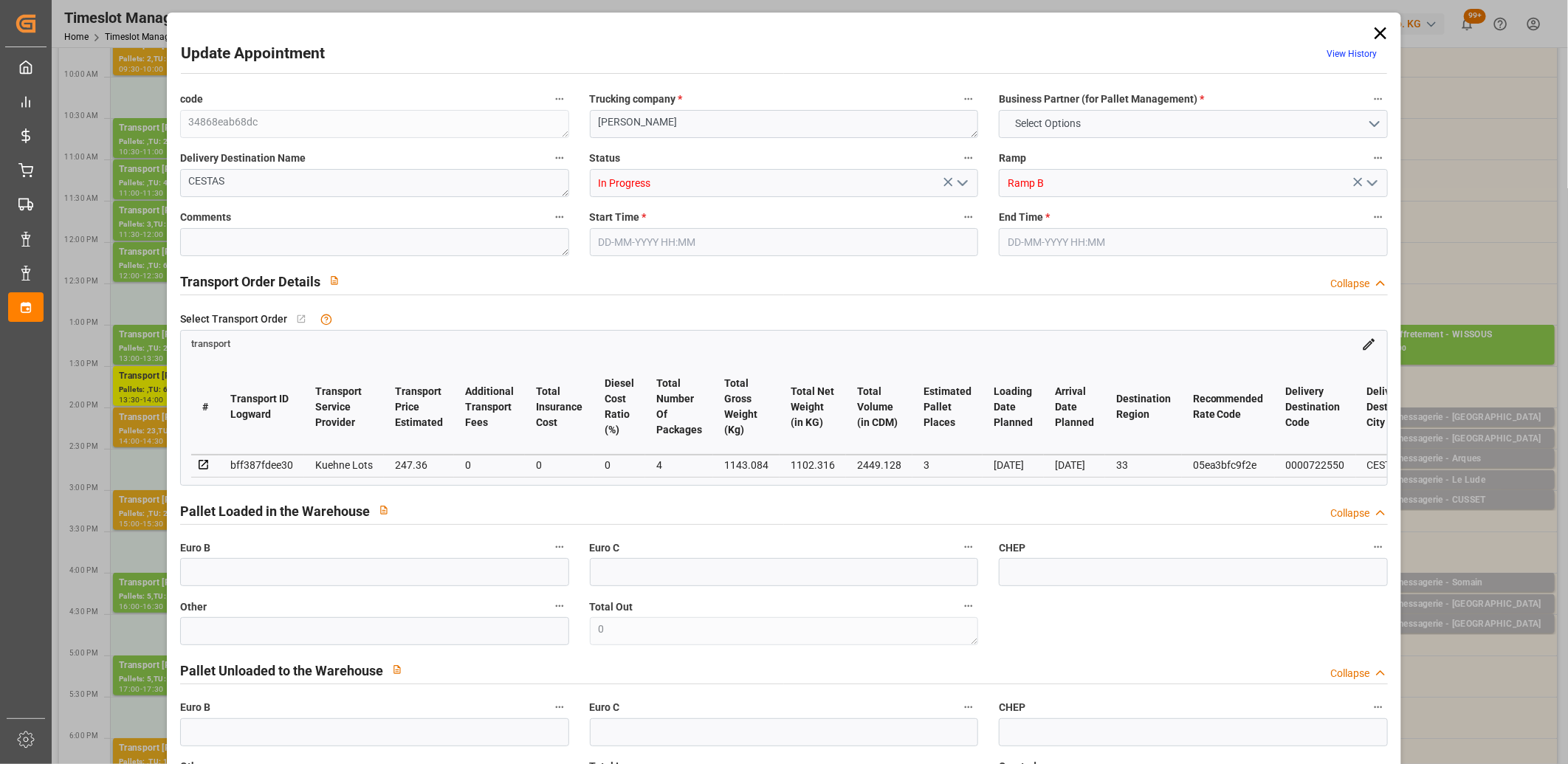
type input "101"
type input "1143.084"
type input "0"
type input "4710.8598"
type input "0"
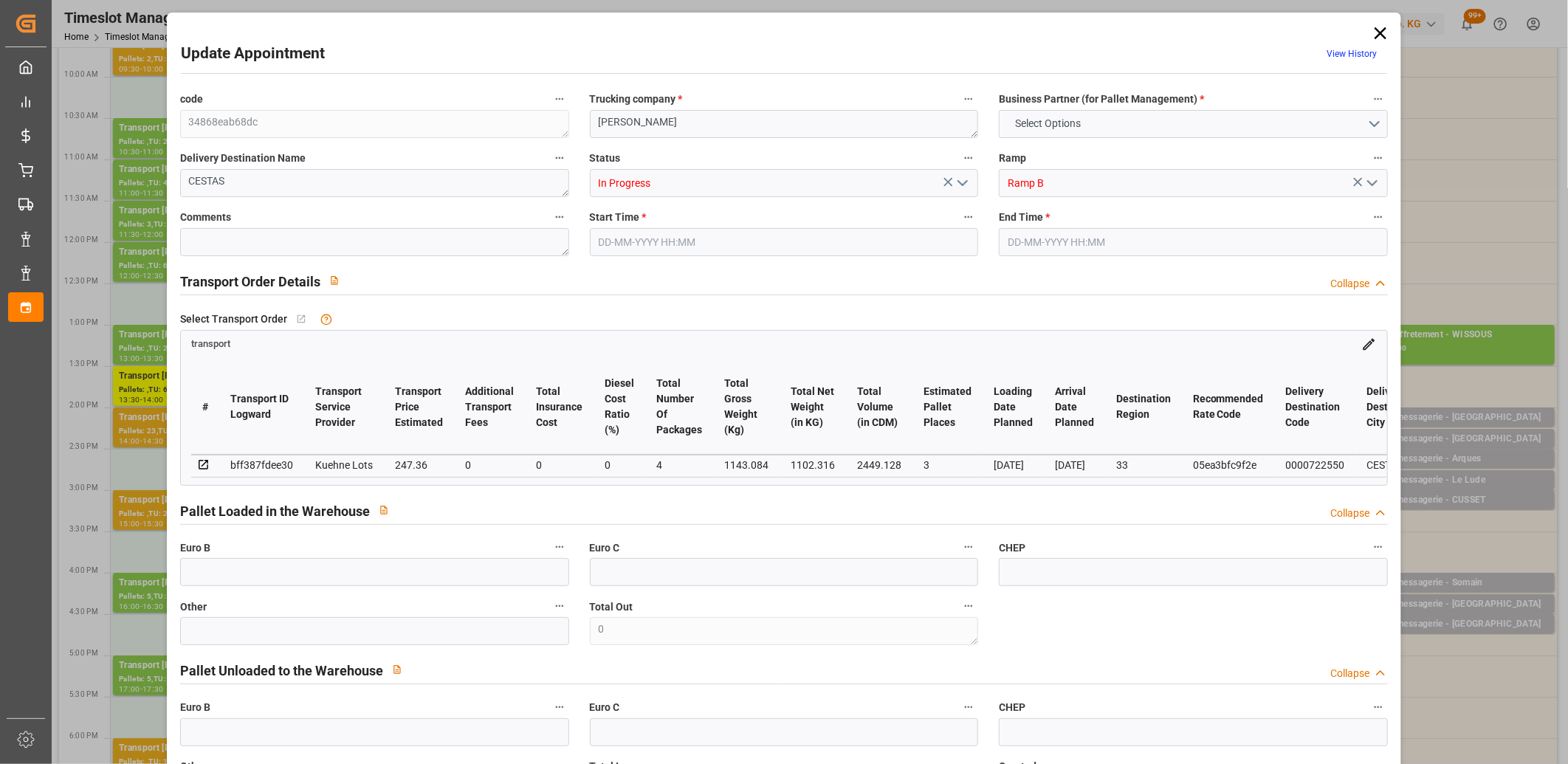
type input "0"
type input "21"
type input "35"
type input "01-09-2025 13:00"
type input "01-09-2025 13:15"
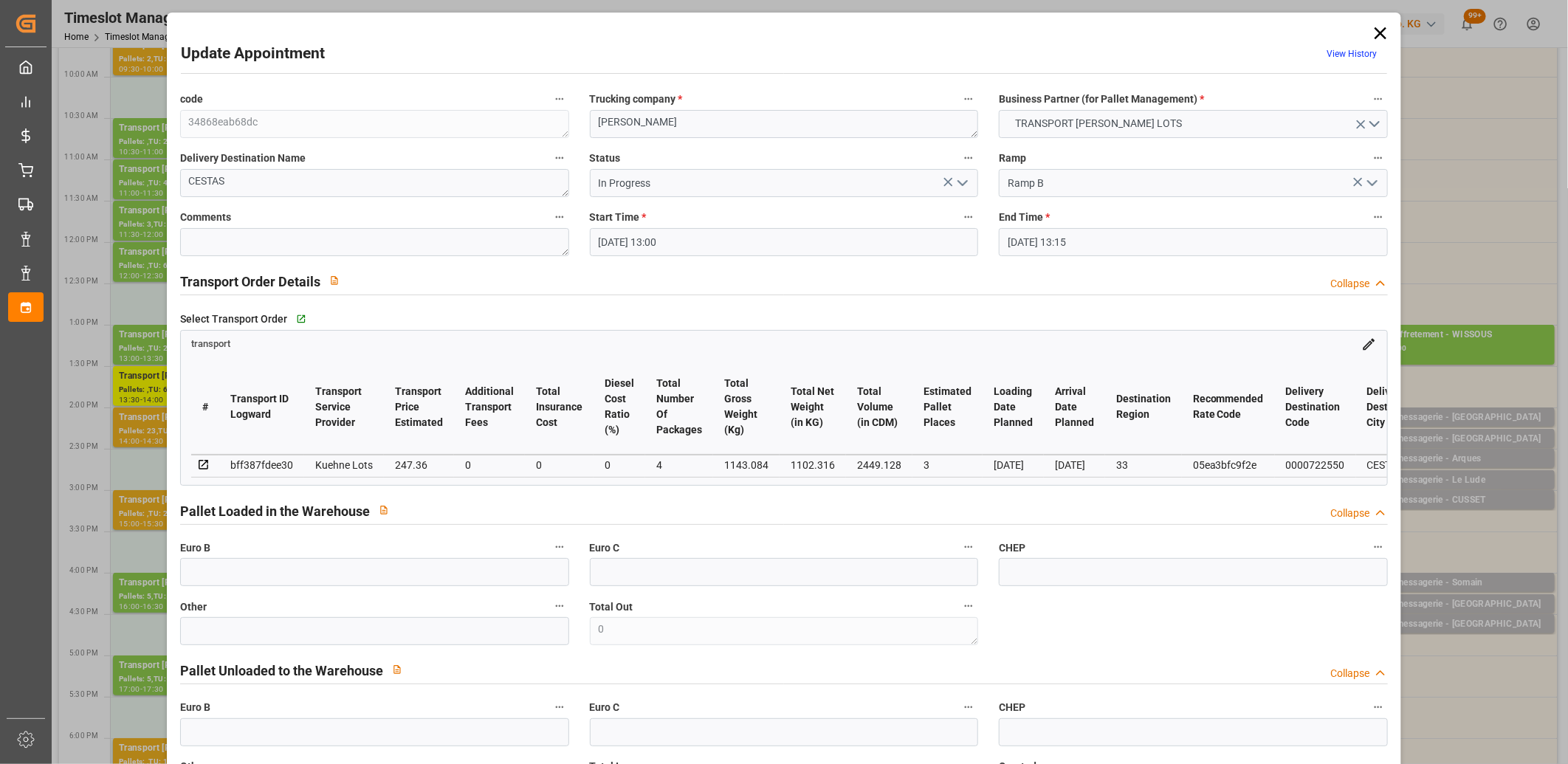
type input "29-08-2025 14:16"
type input "29-08-2025 11:26"
type input "[DATE]"
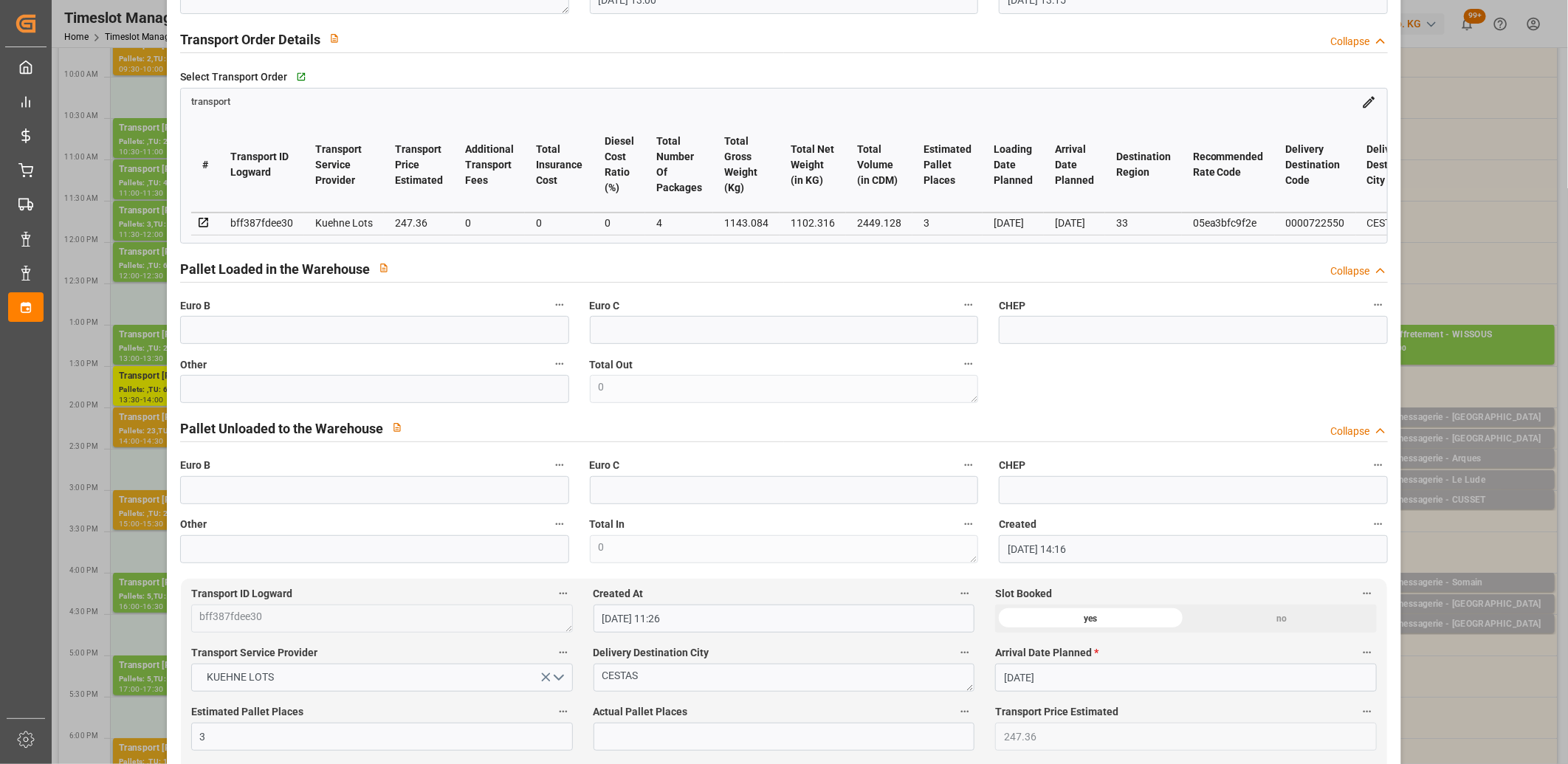
scroll to position [82, 0]
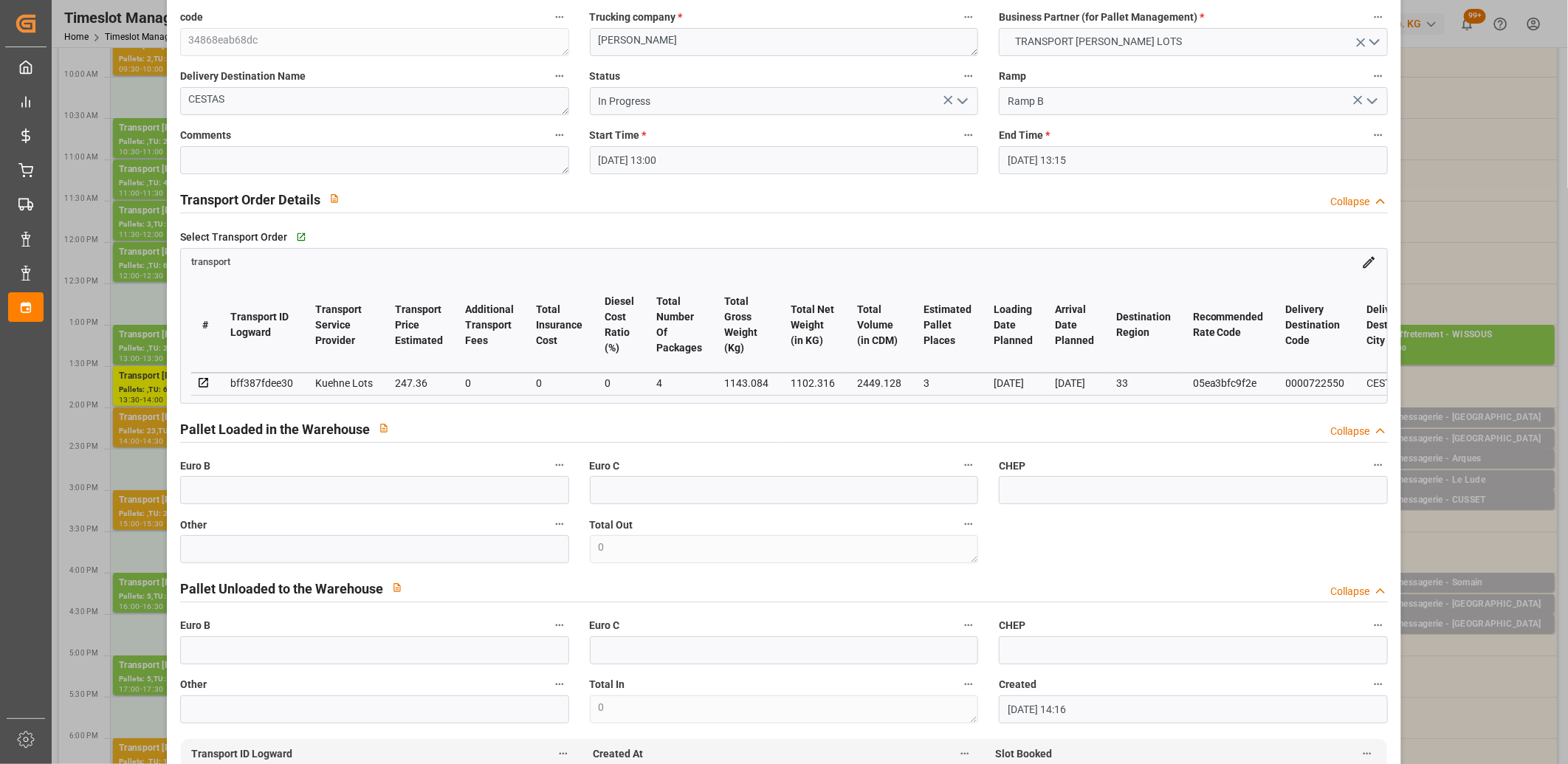
click at [960, 102] on polyline "open menu" at bounding box center [963, 101] width 9 height 5
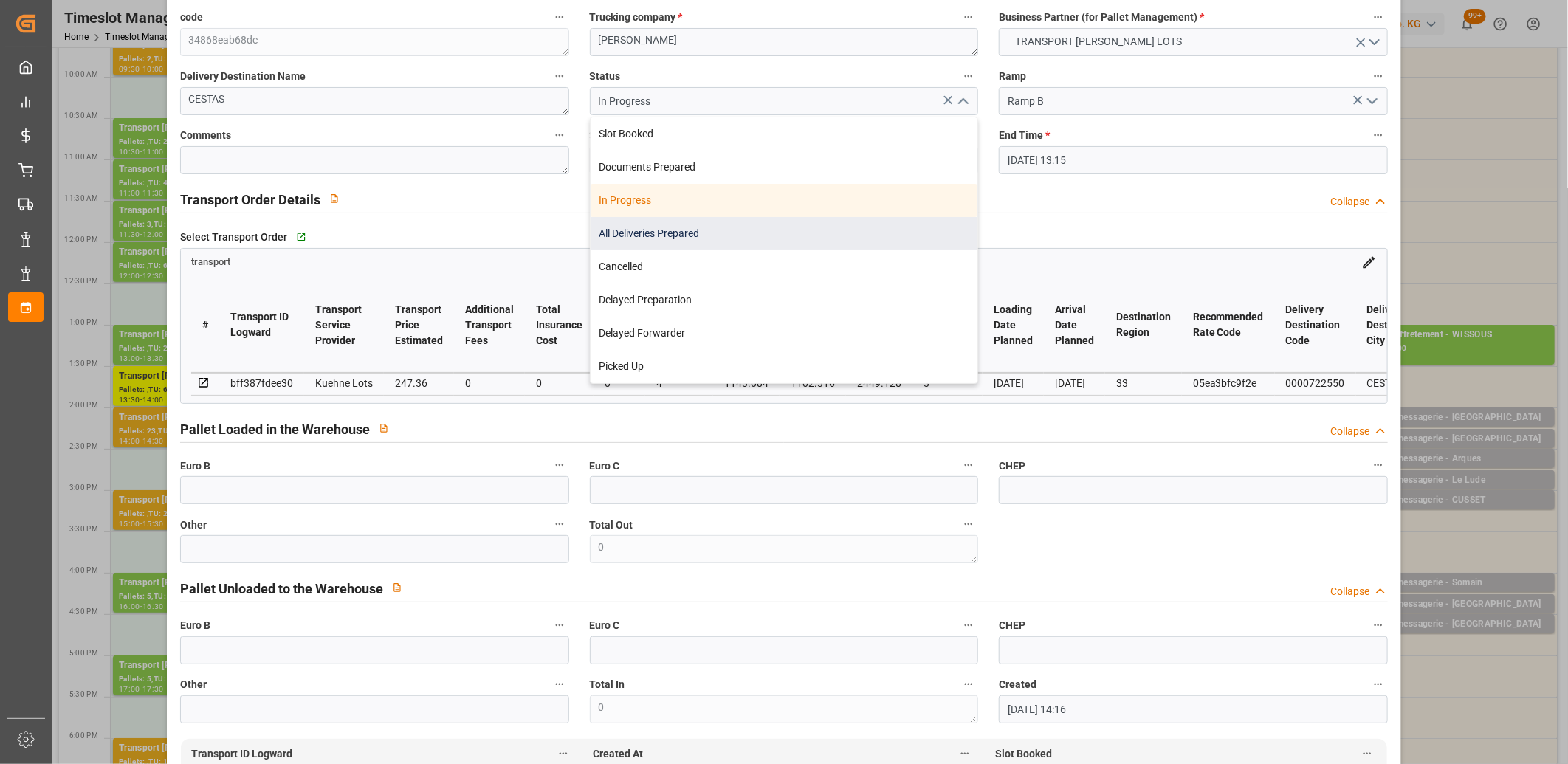
click at [865, 227] on div "All Deliveries Prepared" at bounding box center [785, 233] width 388 height 33
type input "All Deliveries Prepared"
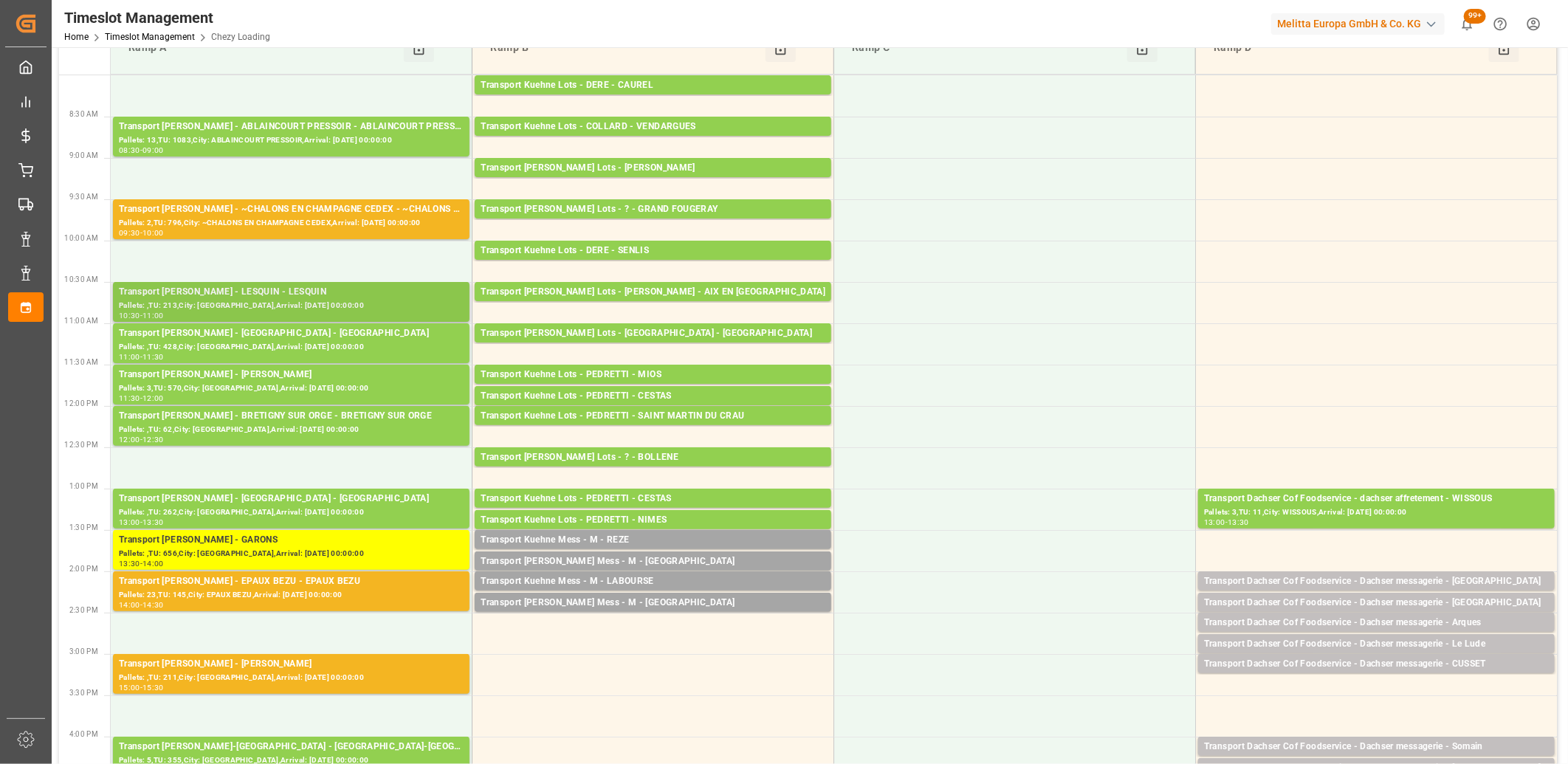
scroll to position [163, 0]
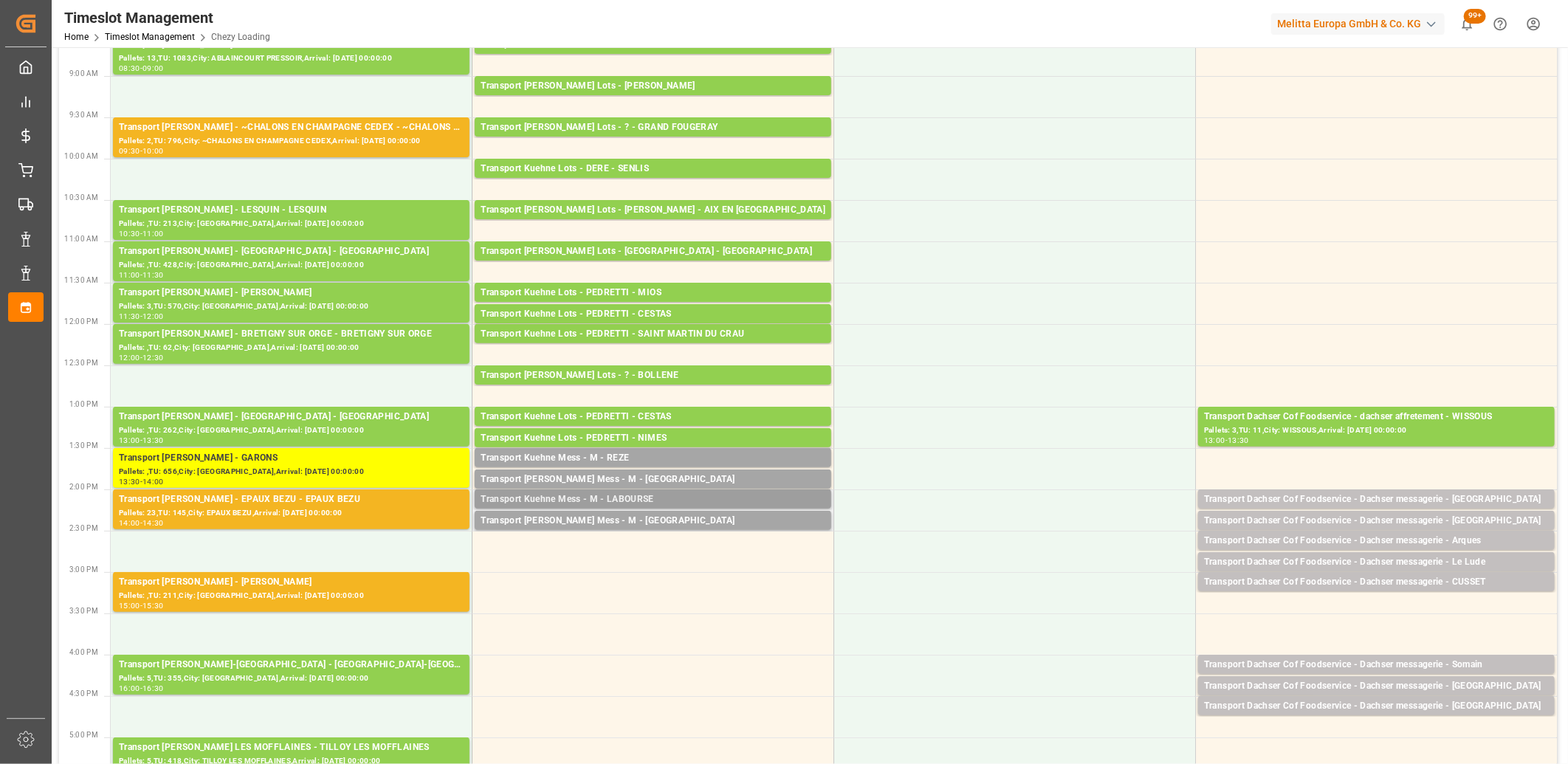
click at [613, 498] on div "Transport Kuehne Mess - M - LABOURSE" at bounding box center [653, 500] width 345 height 15
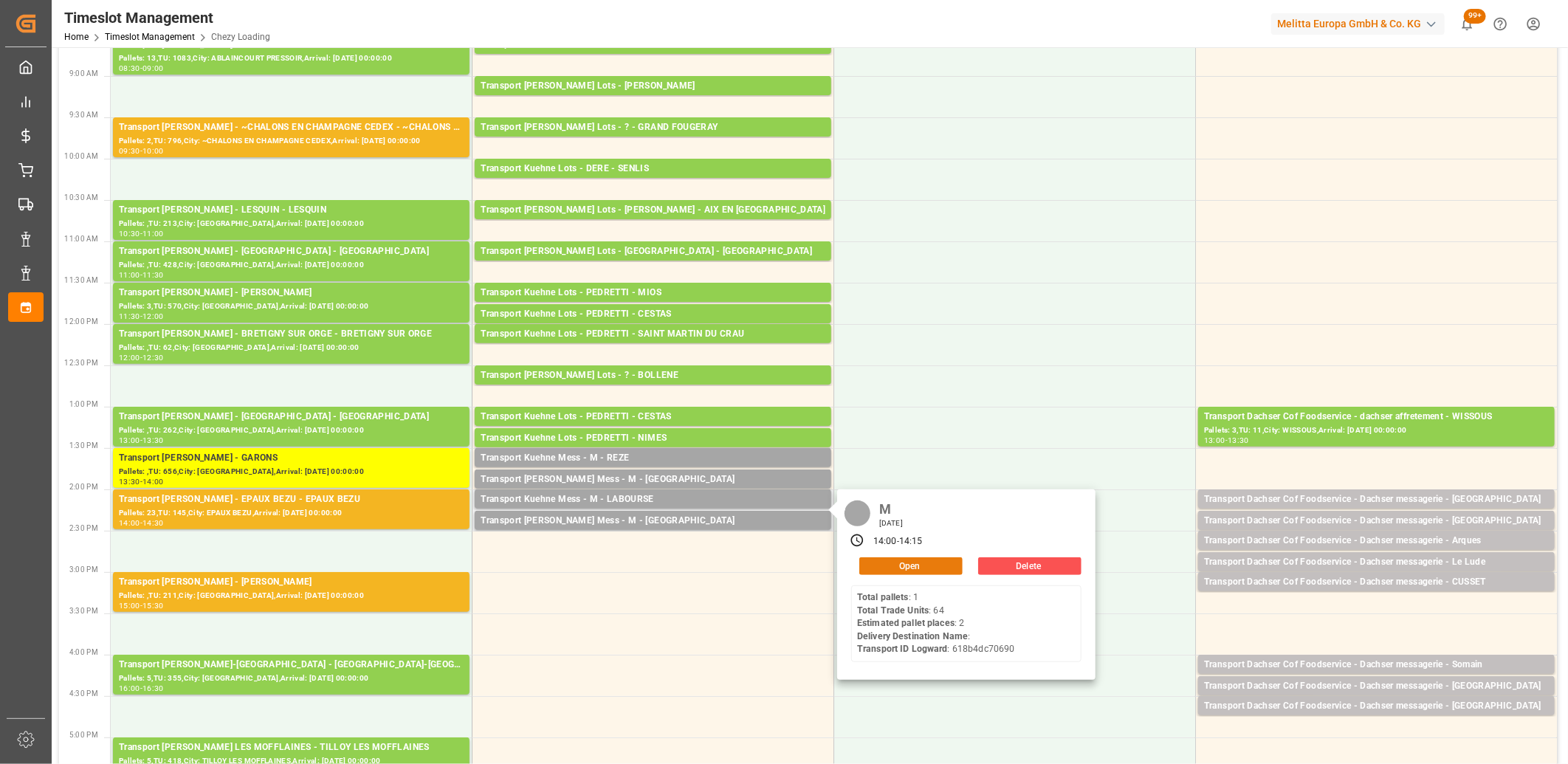
click at [895, 574] on button "Open" at bounding box center [910, 566] width 104 height 18
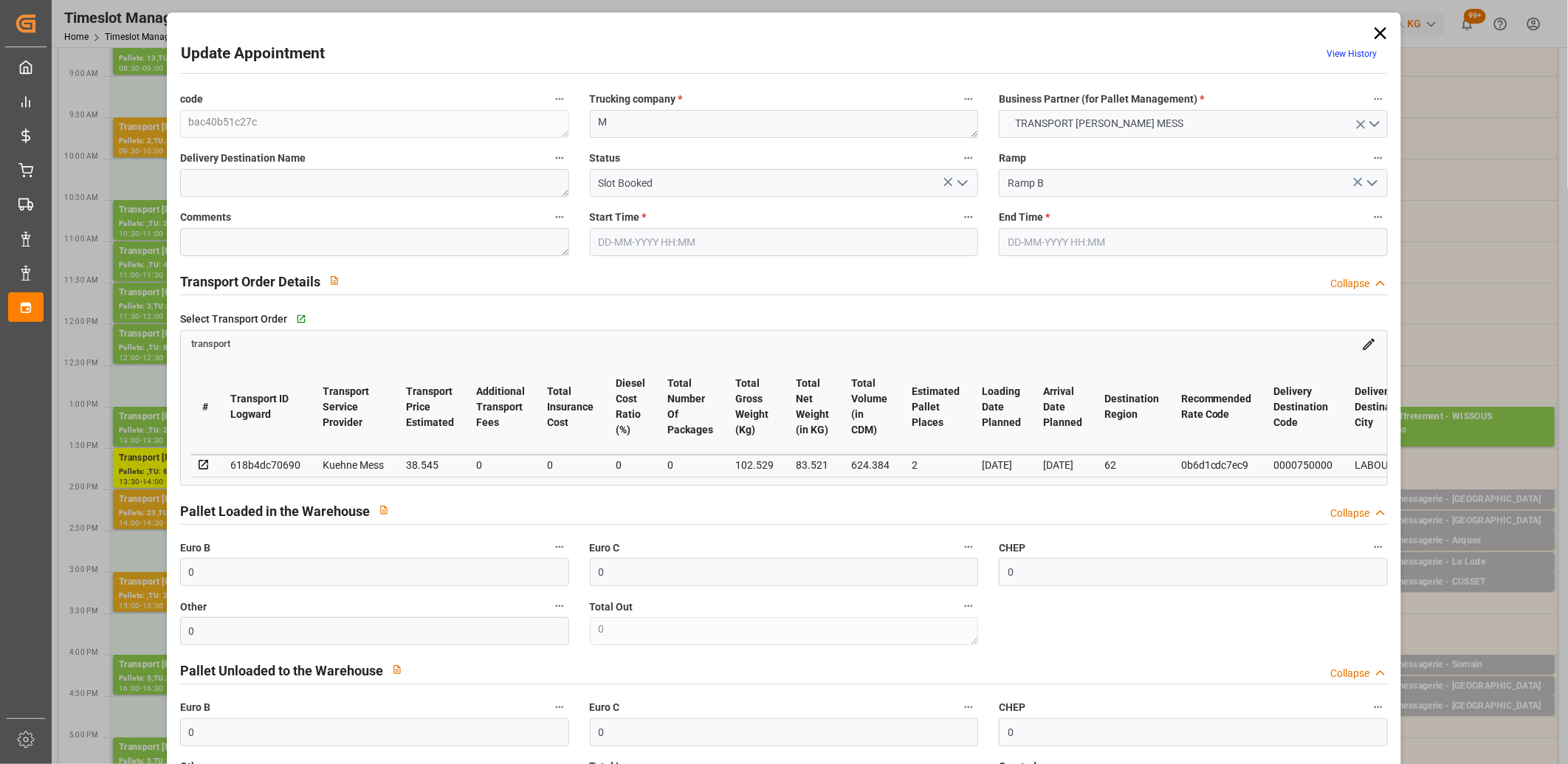
type input "0"
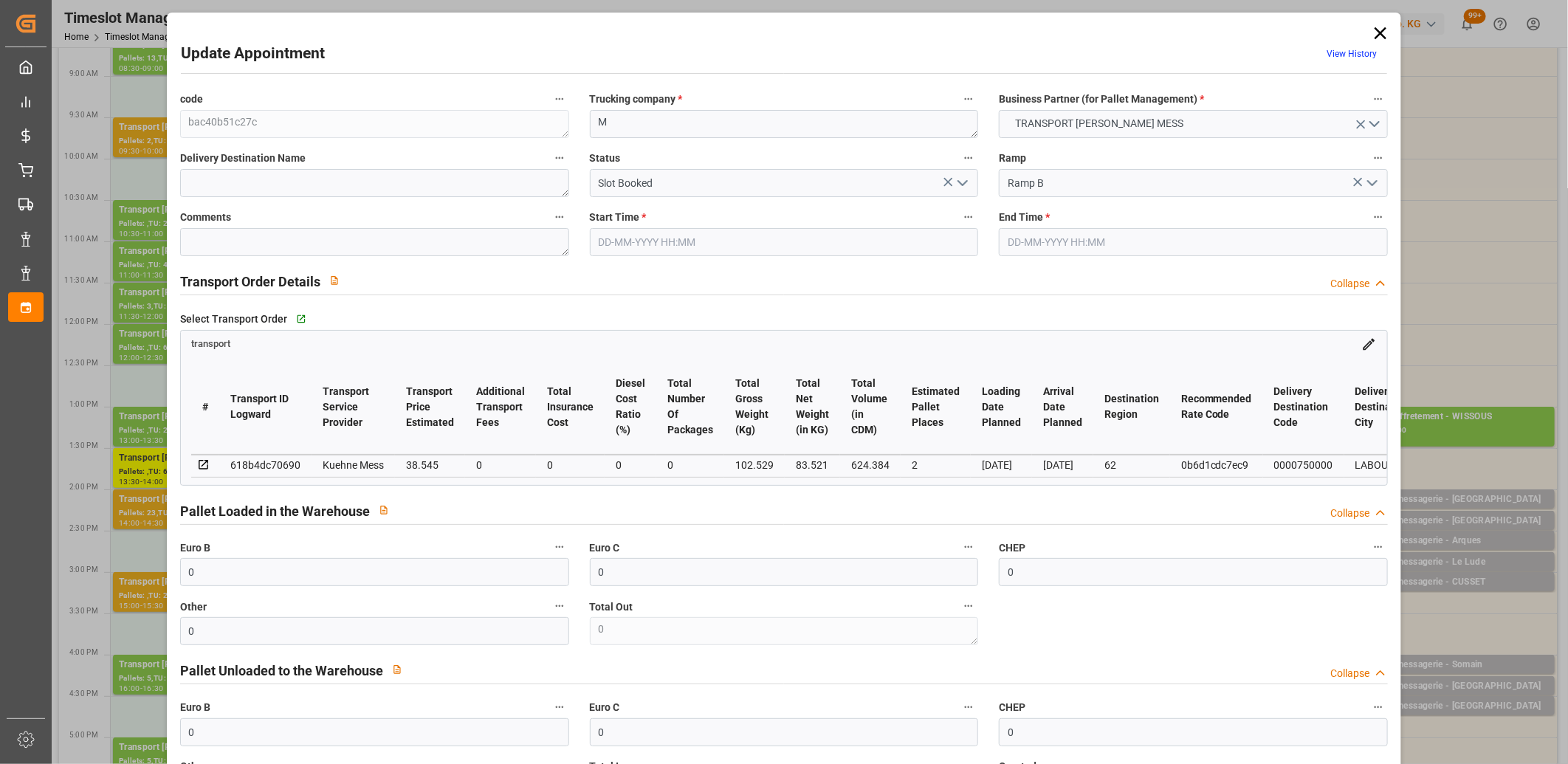
type input "0"
type input "2"
type input "38.545"
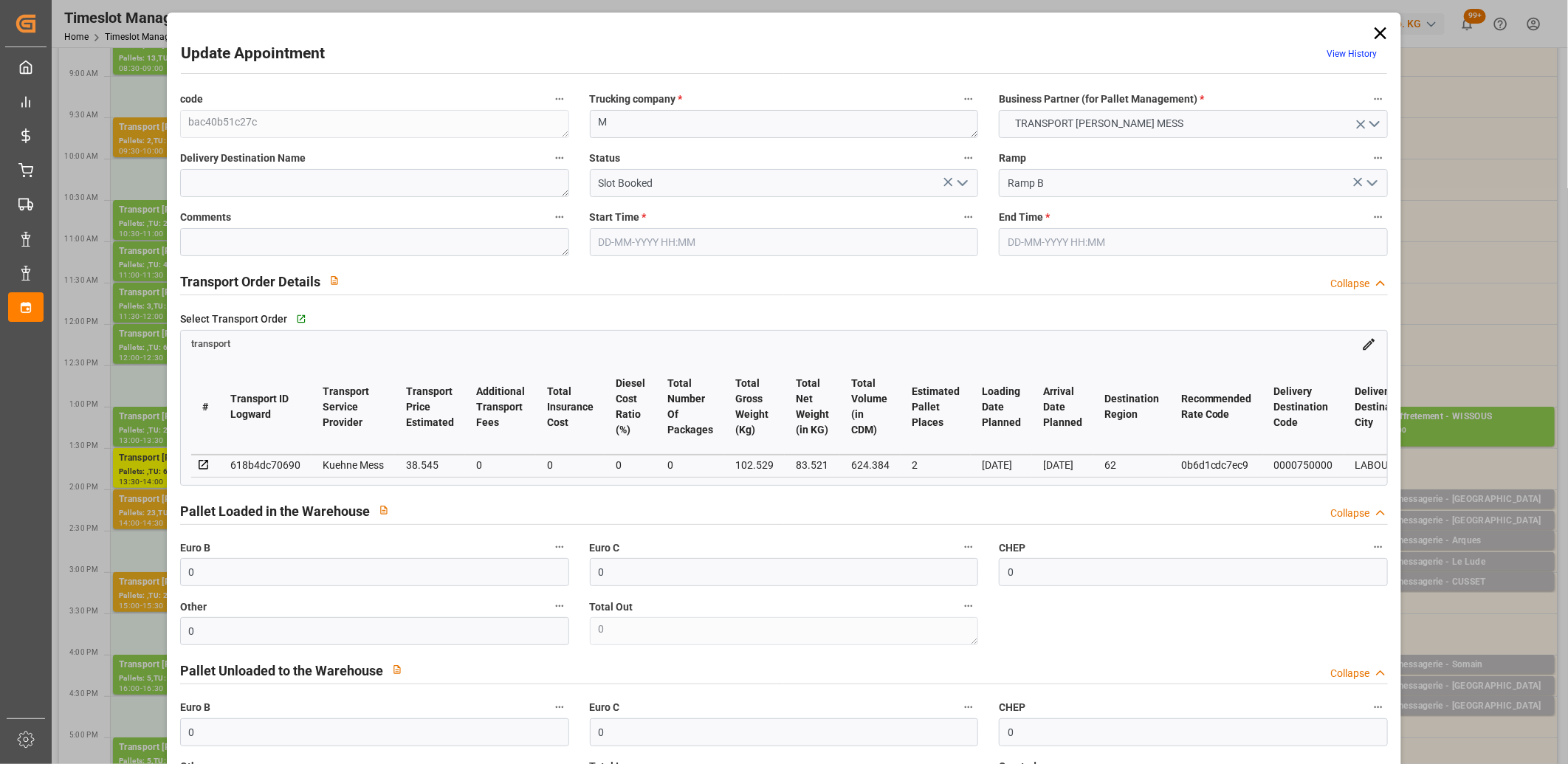
type input "0"
type input "38.545"
type input "0"
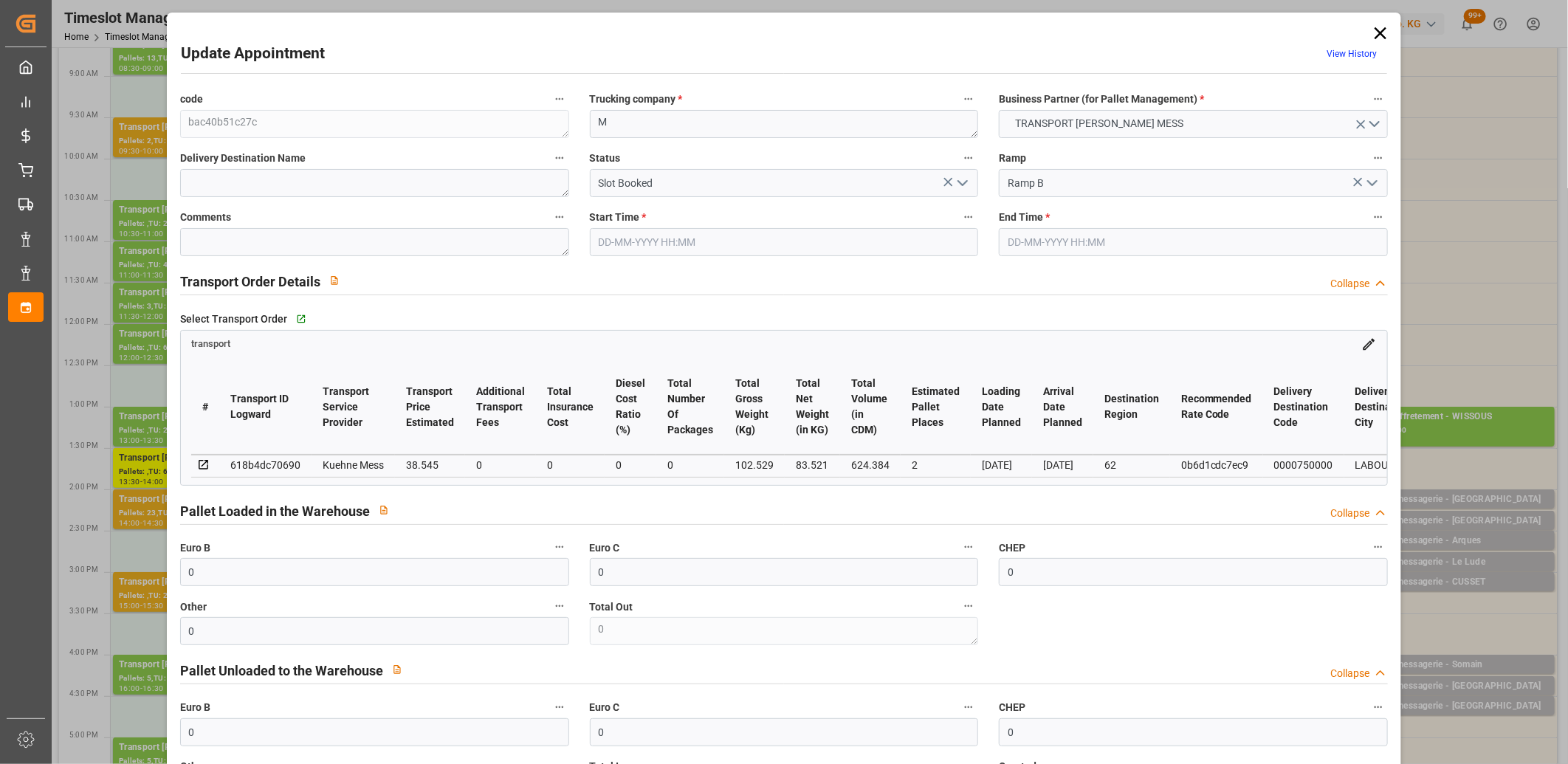
type input "0"
type input "83.521"
type input "130"
type input "624.384"
type input "62"
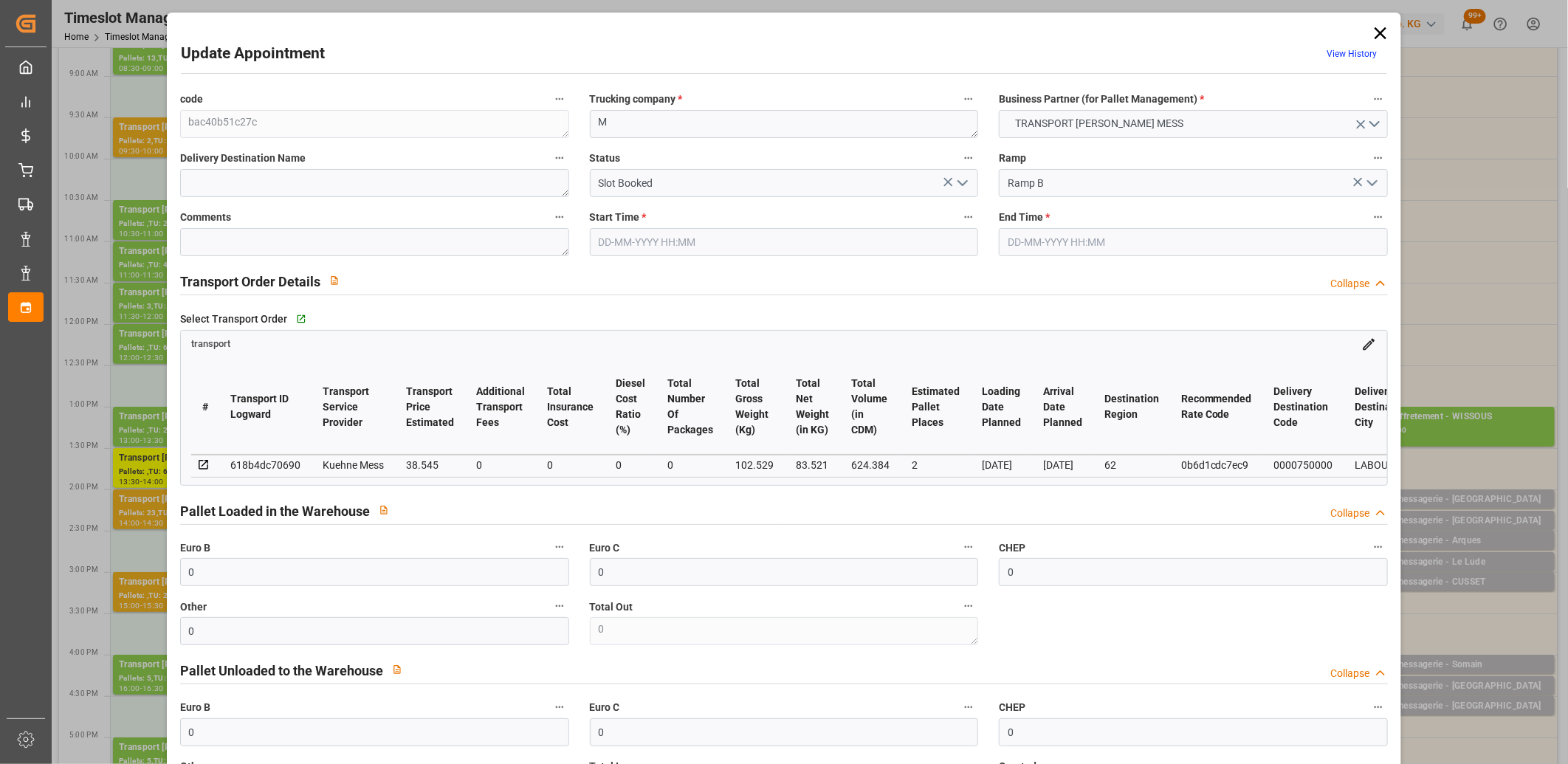
type input "1"
type input "64"
type input "2"
type input "101"
type input "102.529"
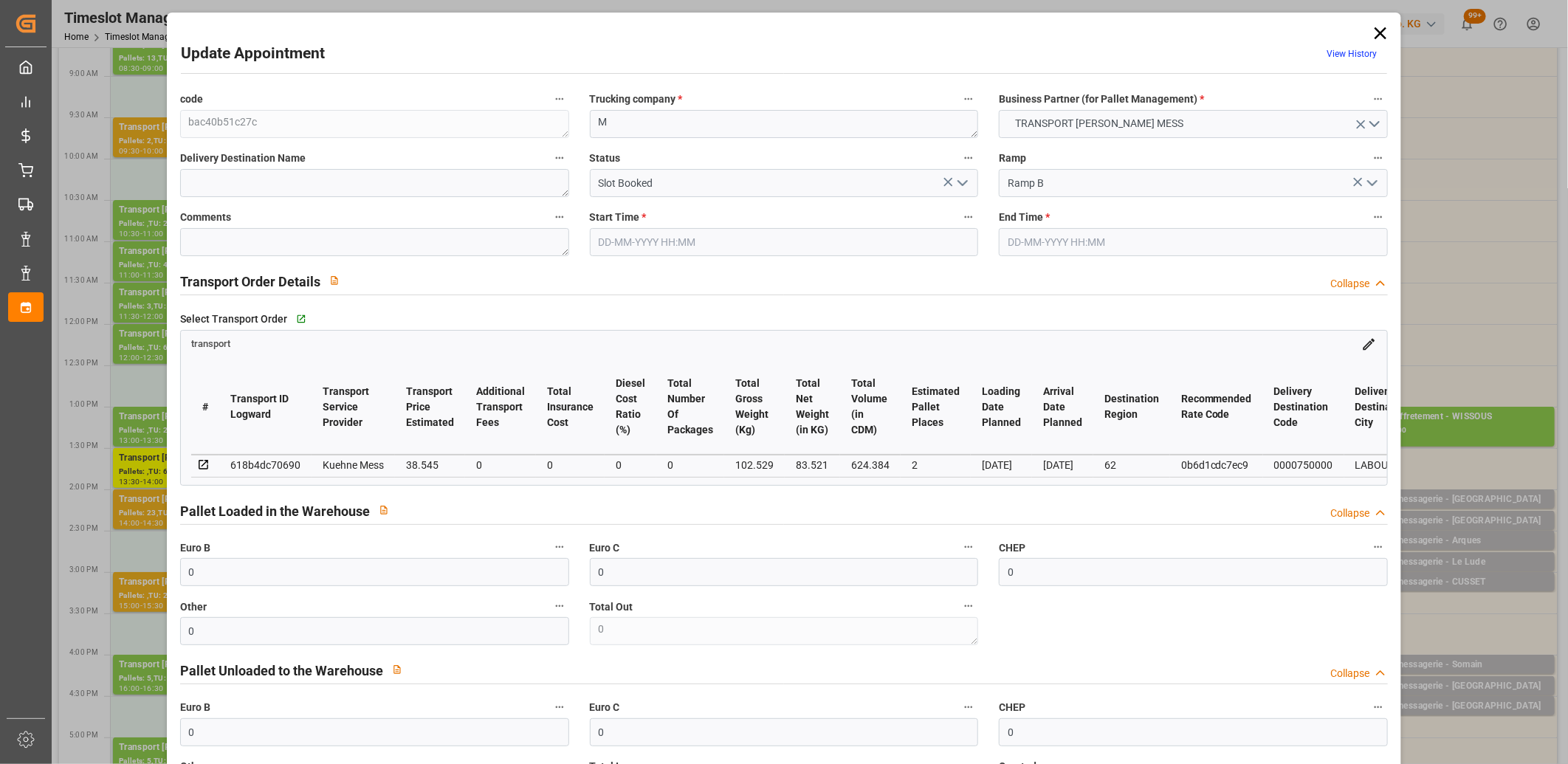
type input "0"
type input "4710.8598"
type input "0"
type input "21"
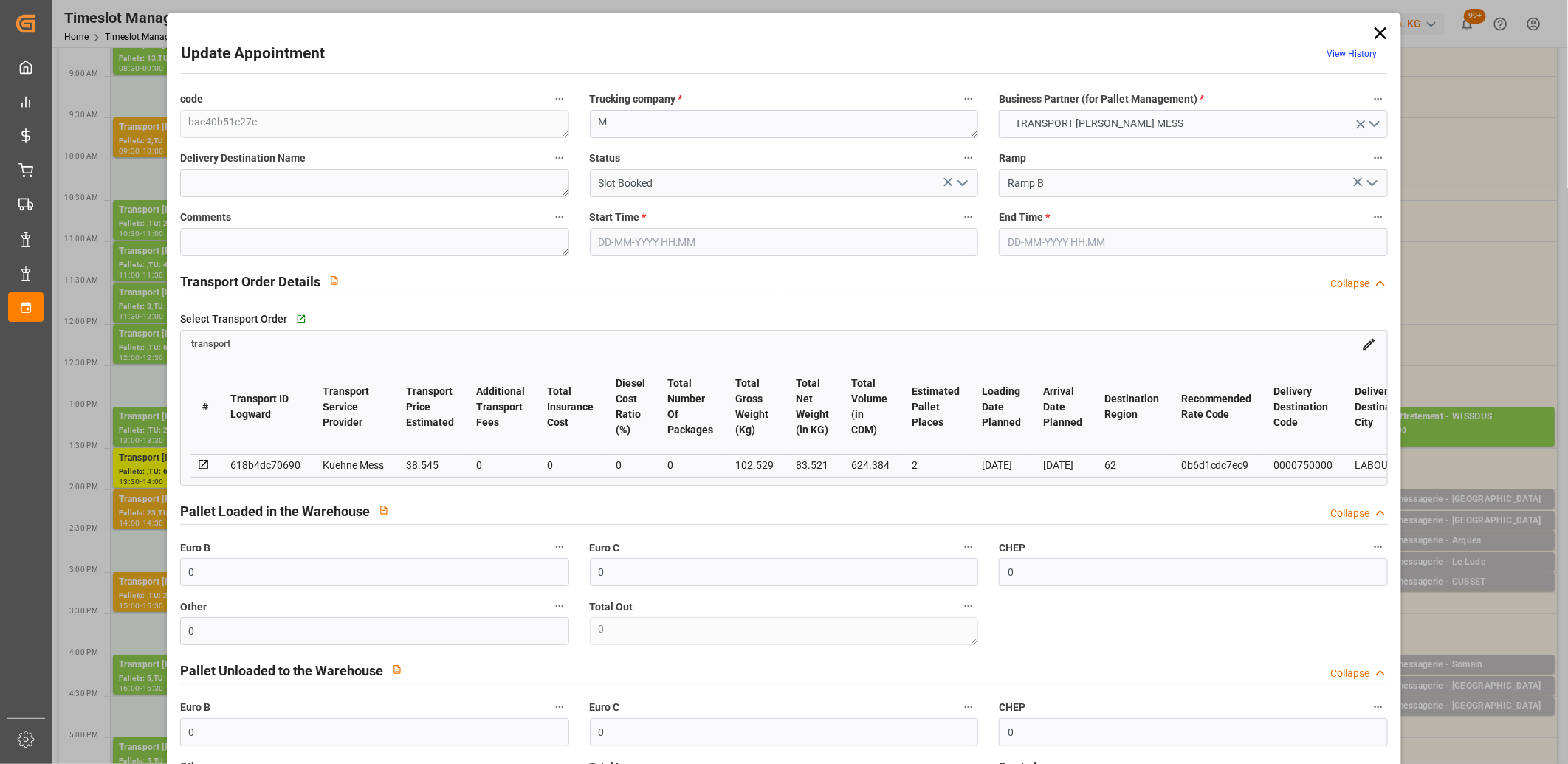
type input "35"
type input "01-09-2025 14:00"
type input "01-09-2025 14:15"
type input "29-08-2025 11:30"
type input "29-08-2025 11:29"
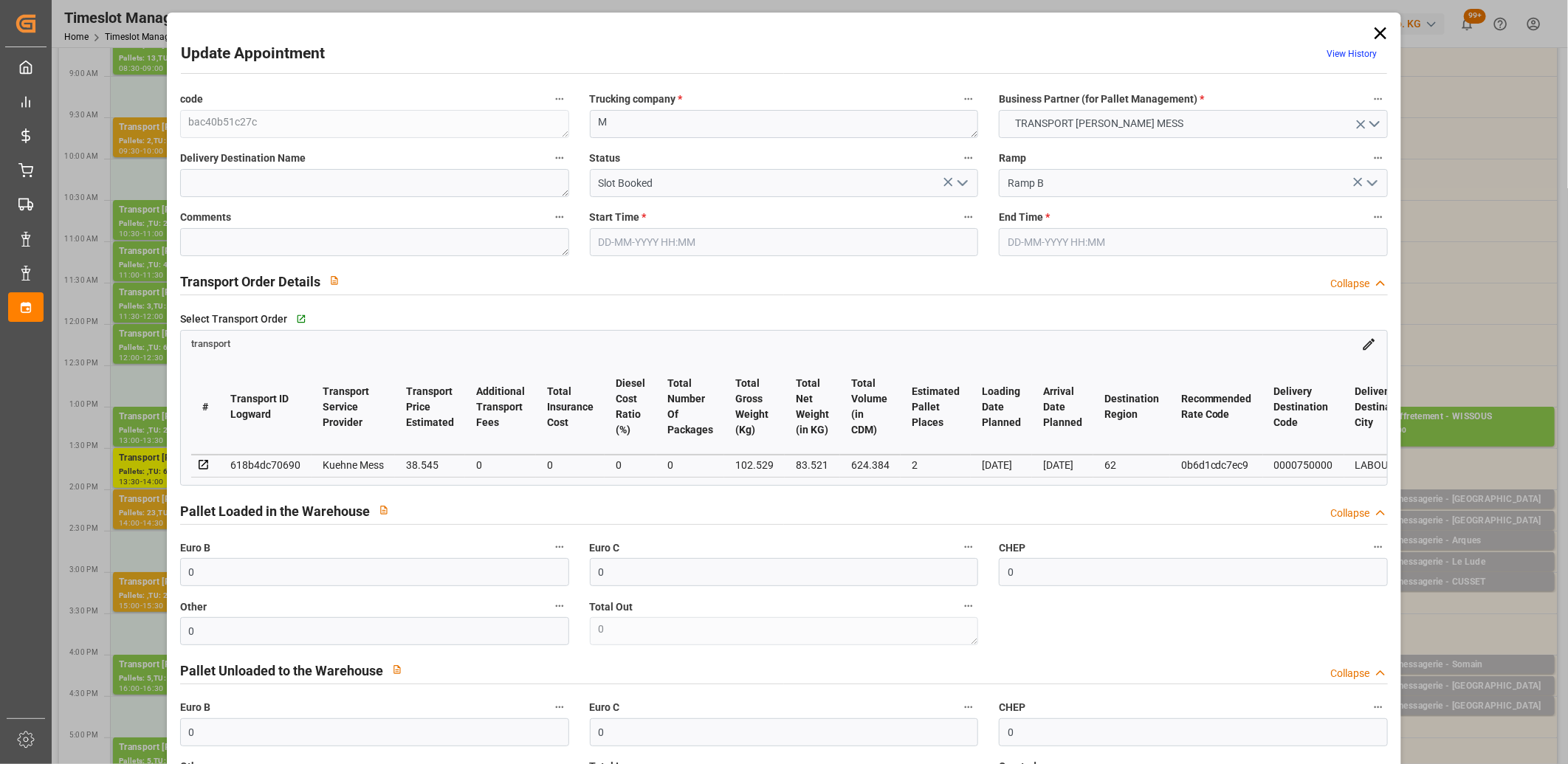
type input "05-09-2025"
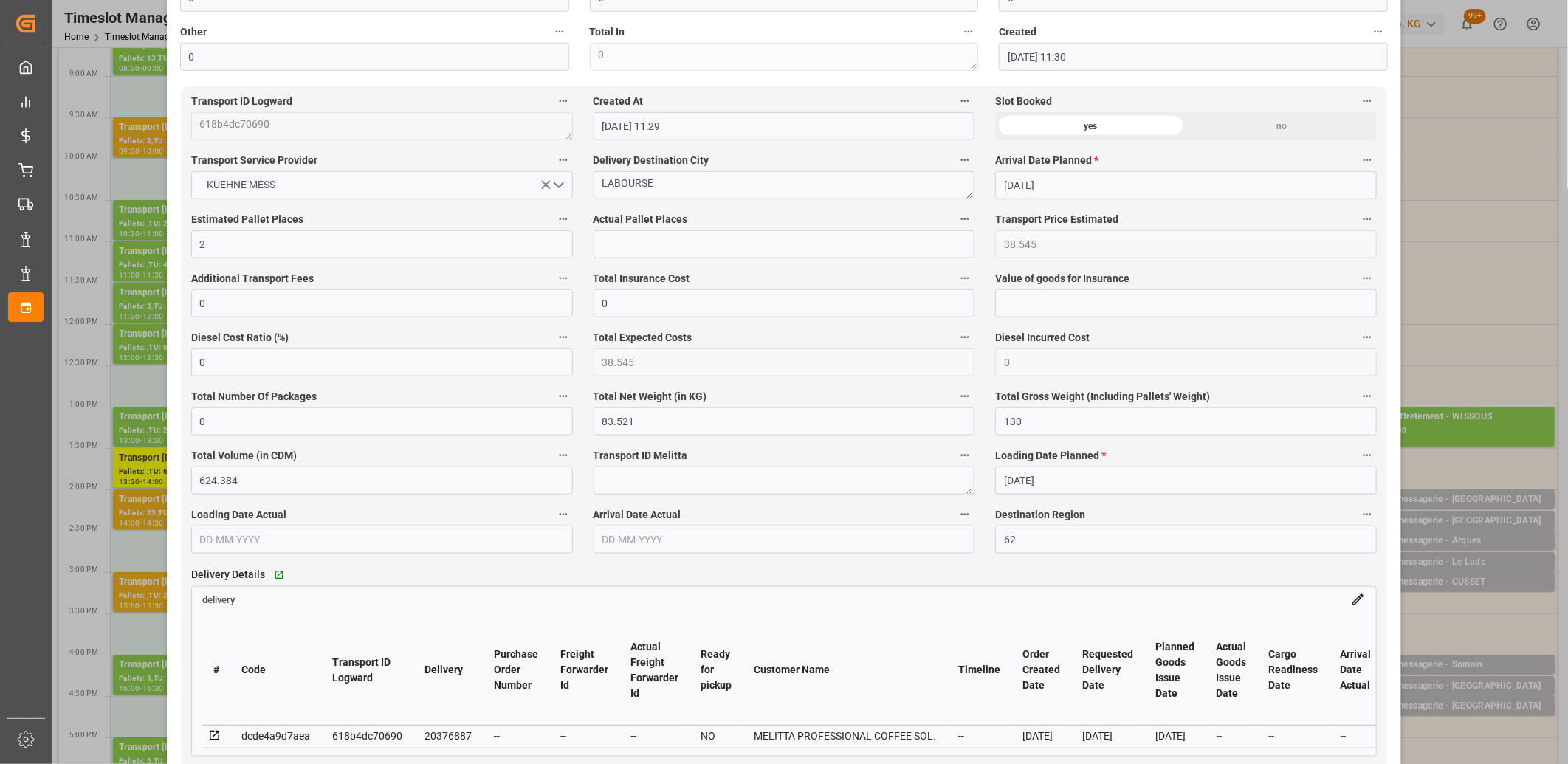
scroll to position [738, 0]
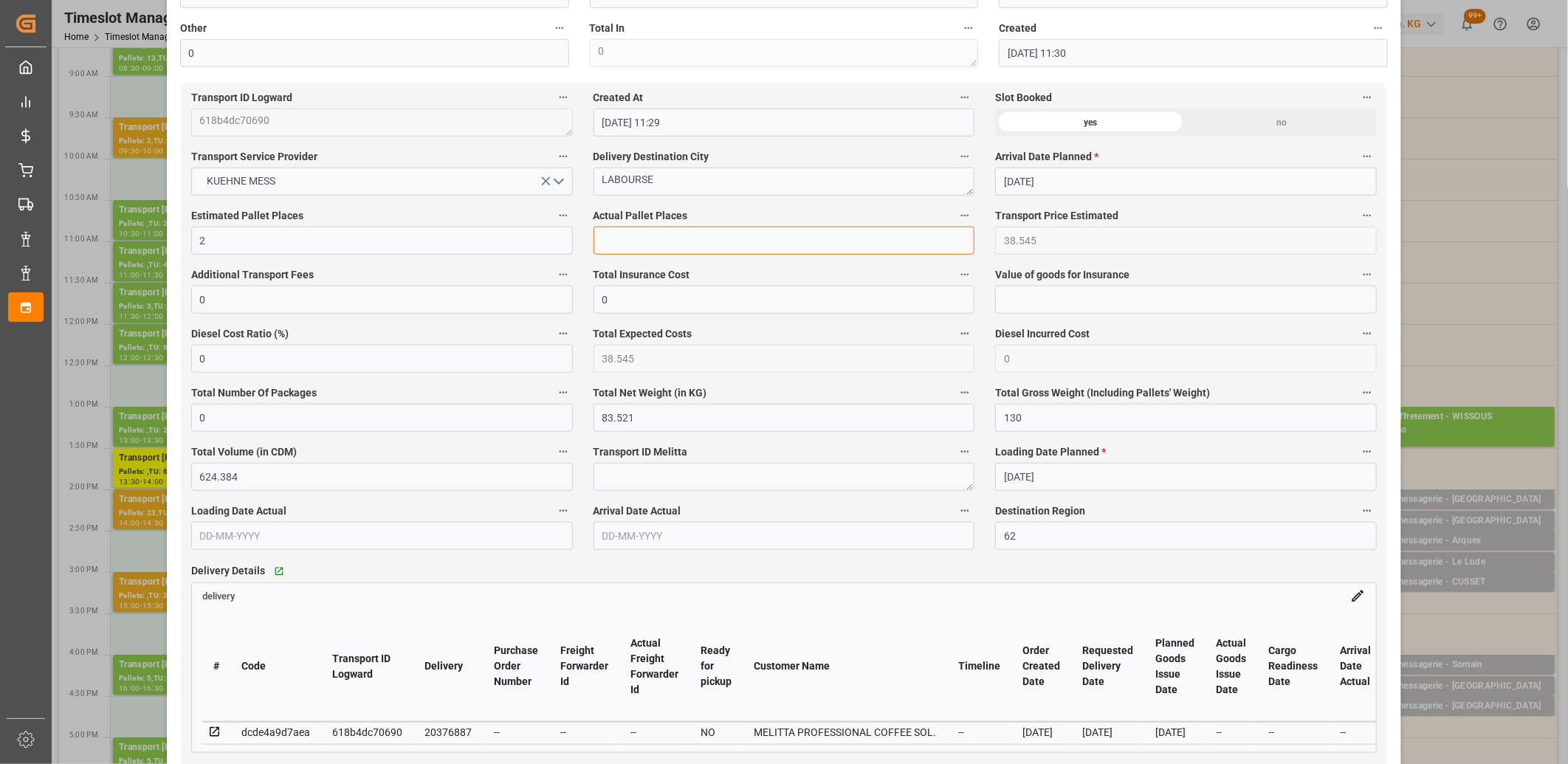
click at [666, 248] on input "text" at bounding box center [785, 241] width 382 height 29
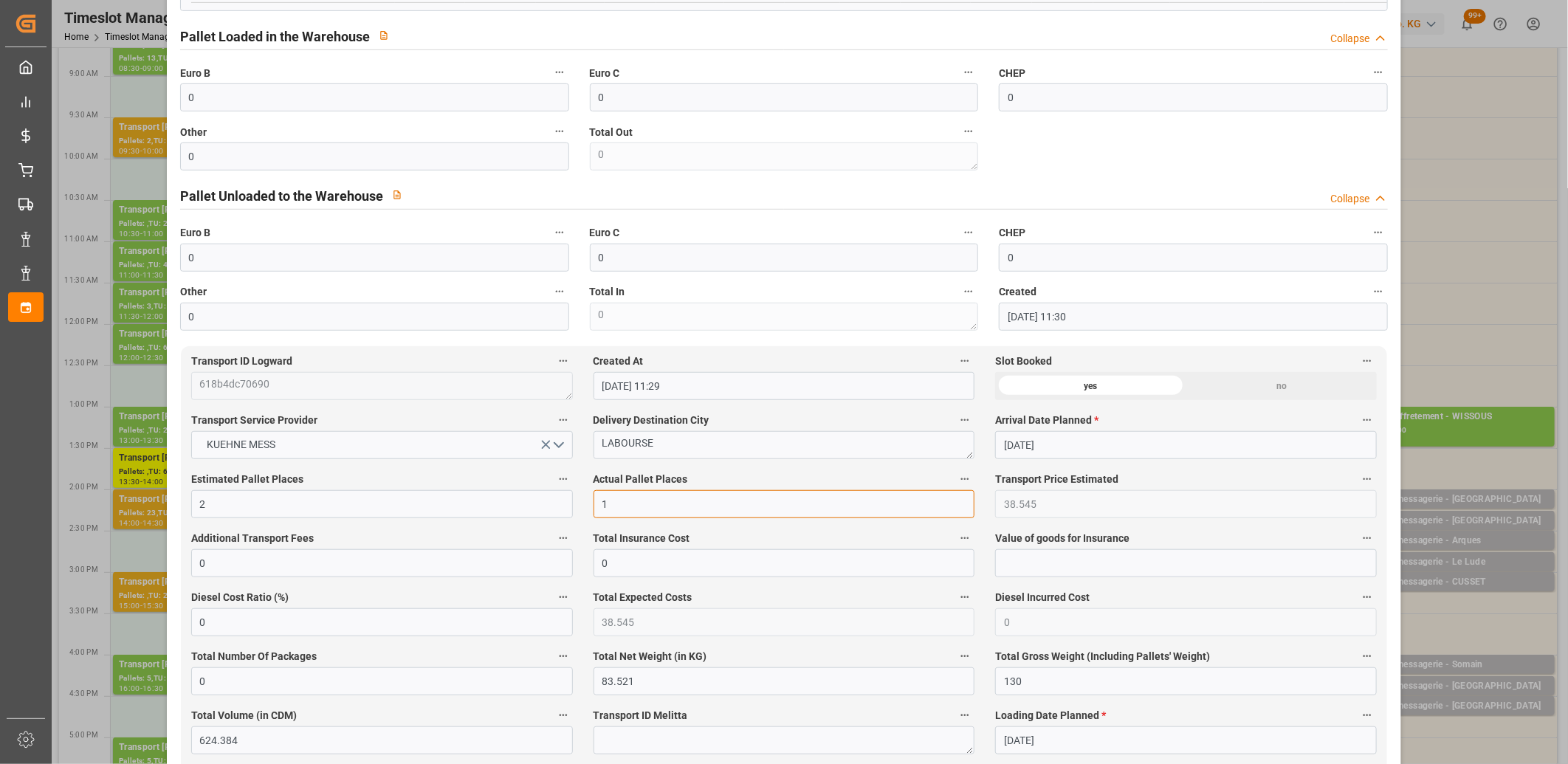
scroll to position [328, 0]
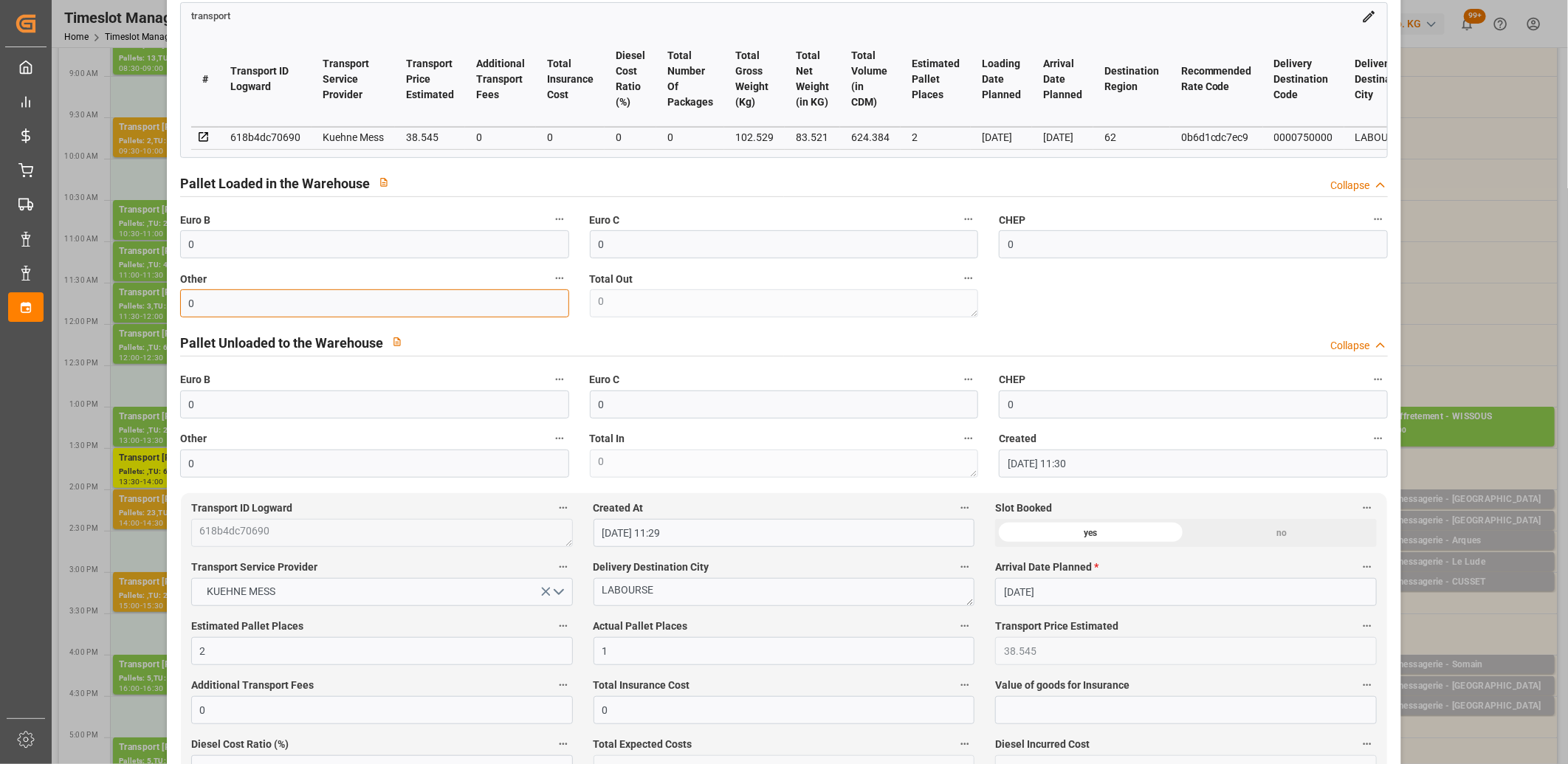
click at [210, 298] on input "0" at bounding box center [374, 304] width 389 height 29
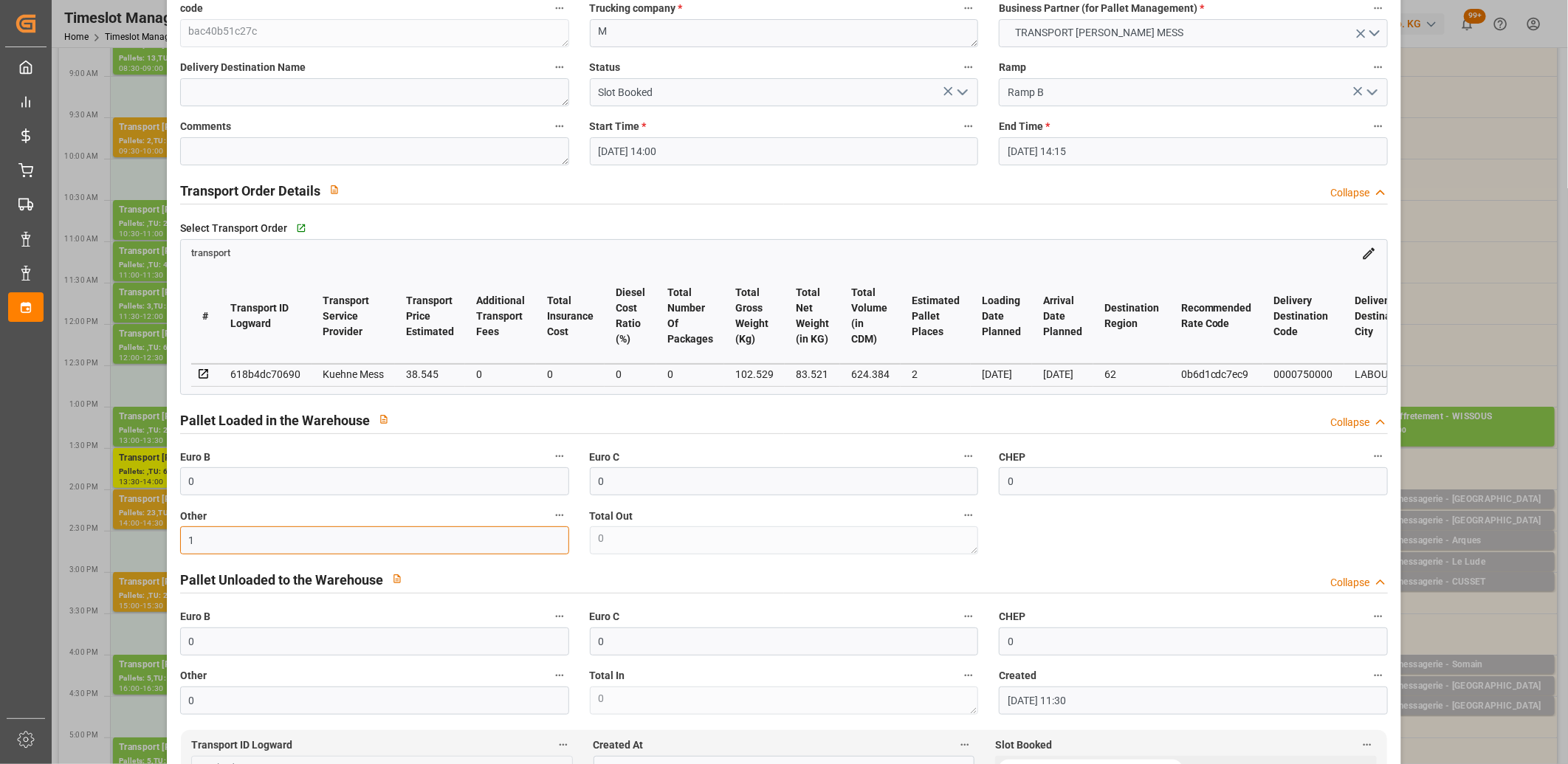
scroll to position [0, 0]
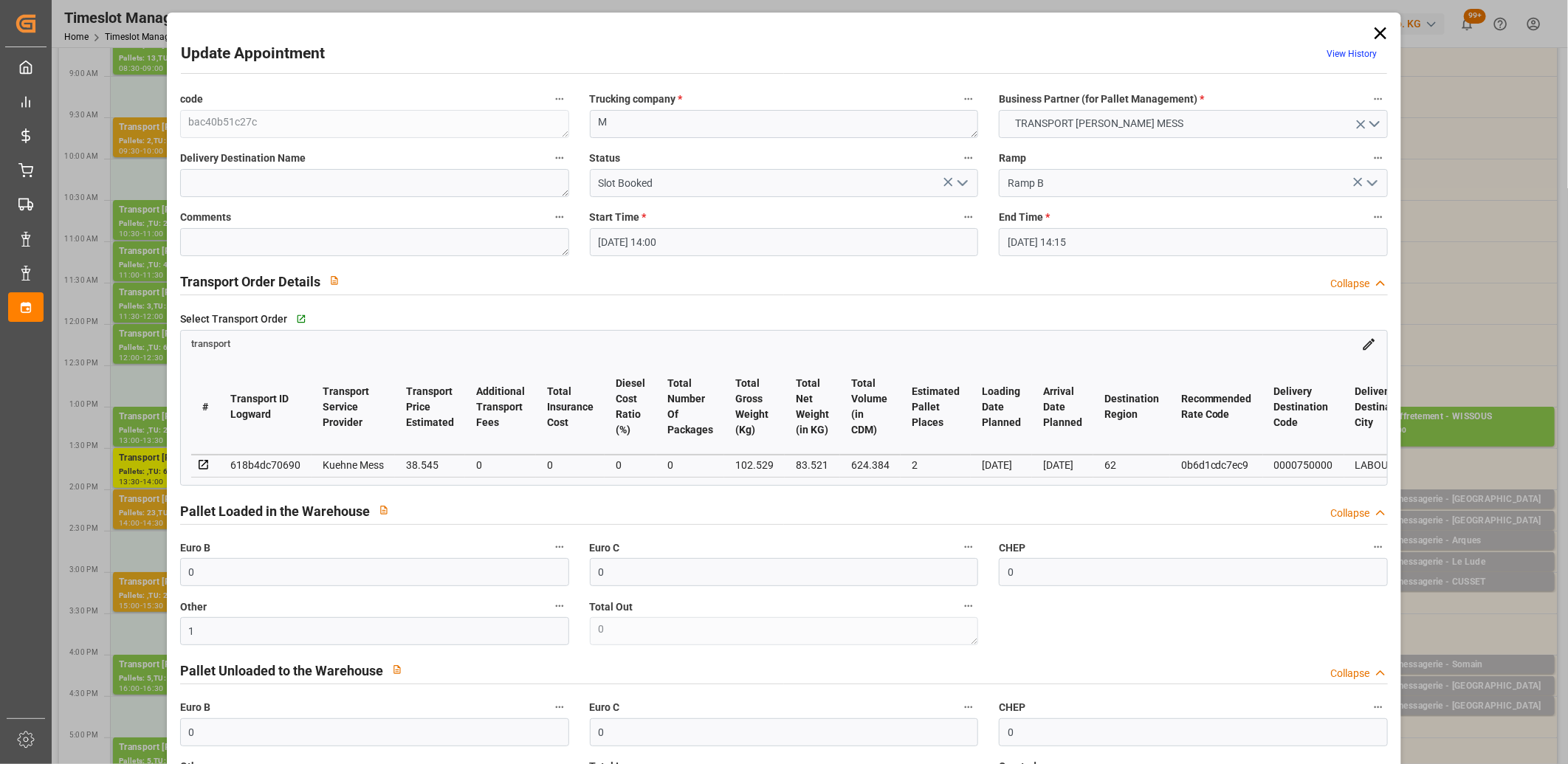
click at [959, 181] on icon "open menu" at bounding box center [963, 182] width 18 height 18
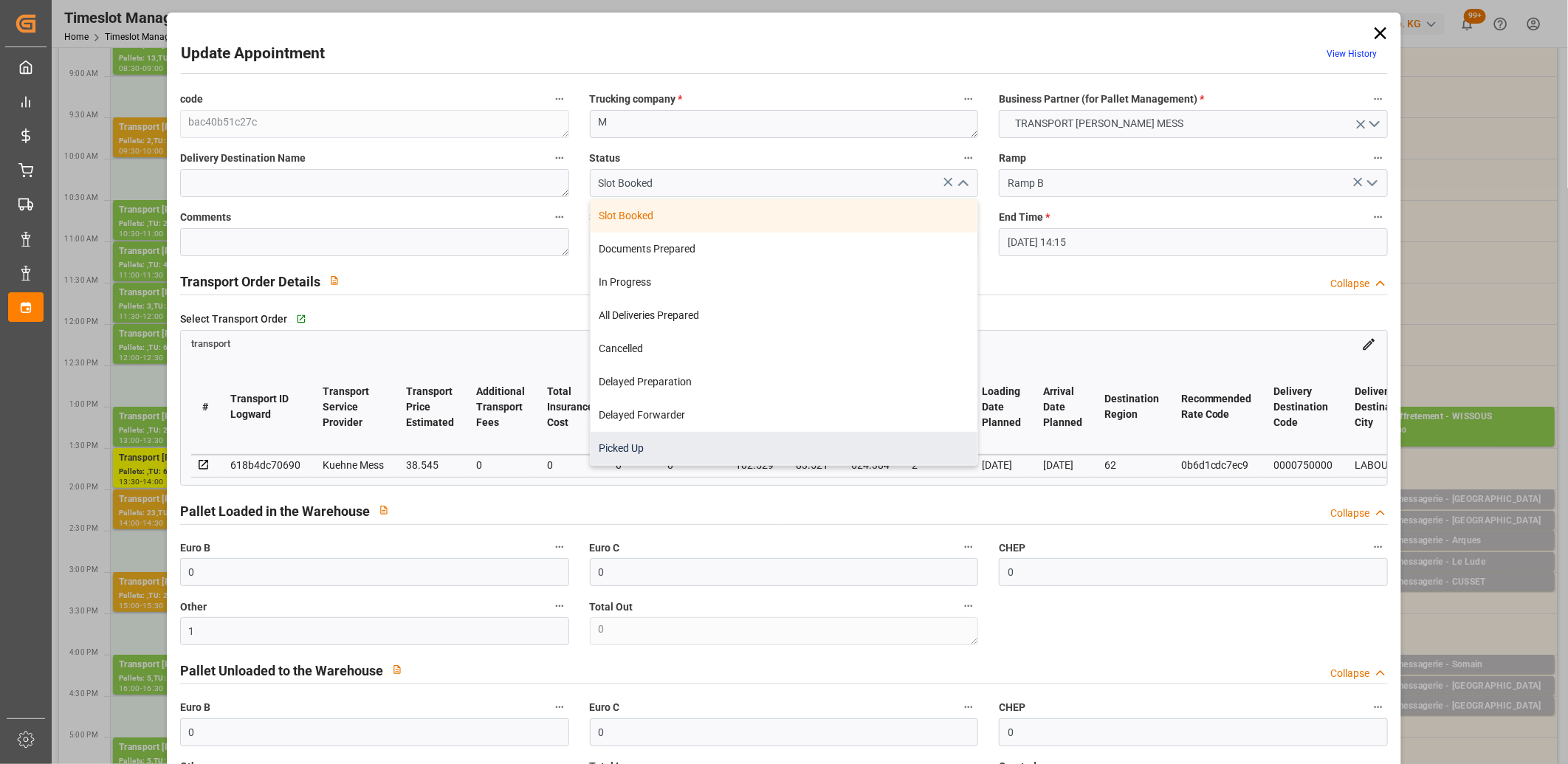
click at [736, 432] on div "Picked Up" at bounding box center [785, 449] width 388 height 33
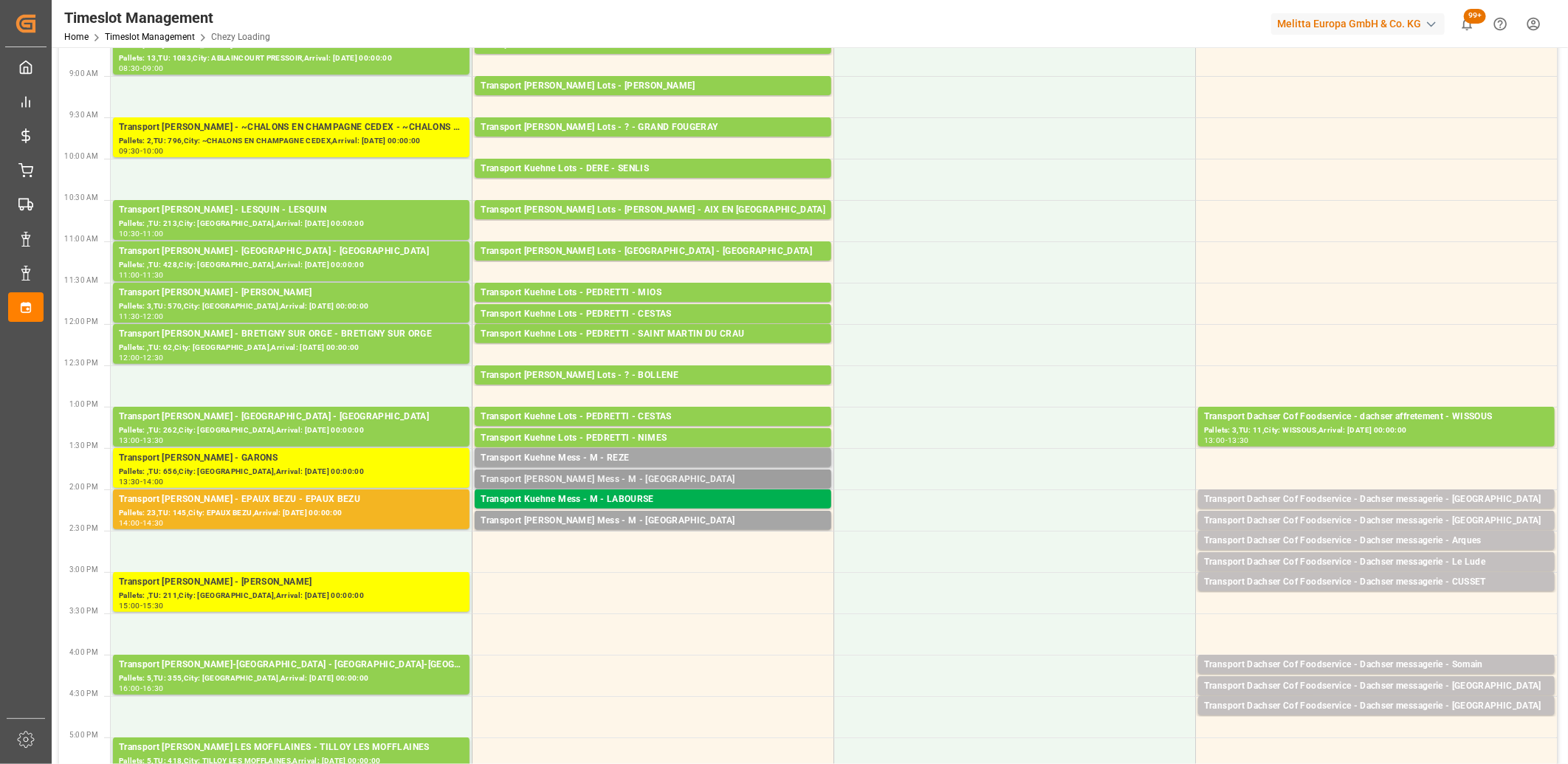
click at [631, 478] on div "Transport [PERSON_NAME] Mess - M - [GEOGRAPHIC_DATA]" at bounding box center [653, 480] width 345 height 15
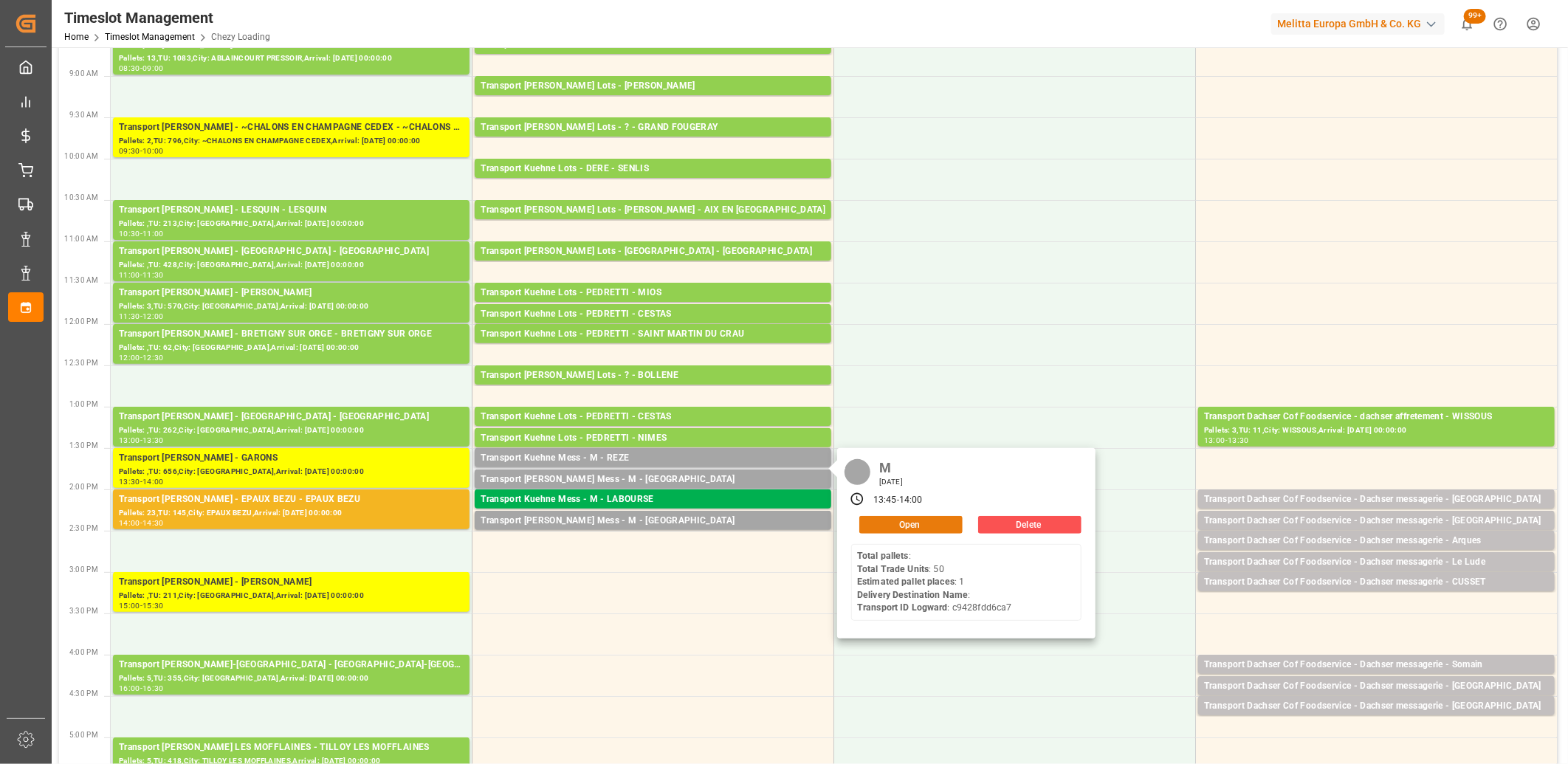
click at [887, 525] on button "Open" at bounding box center [910, 525] width 104 height 18
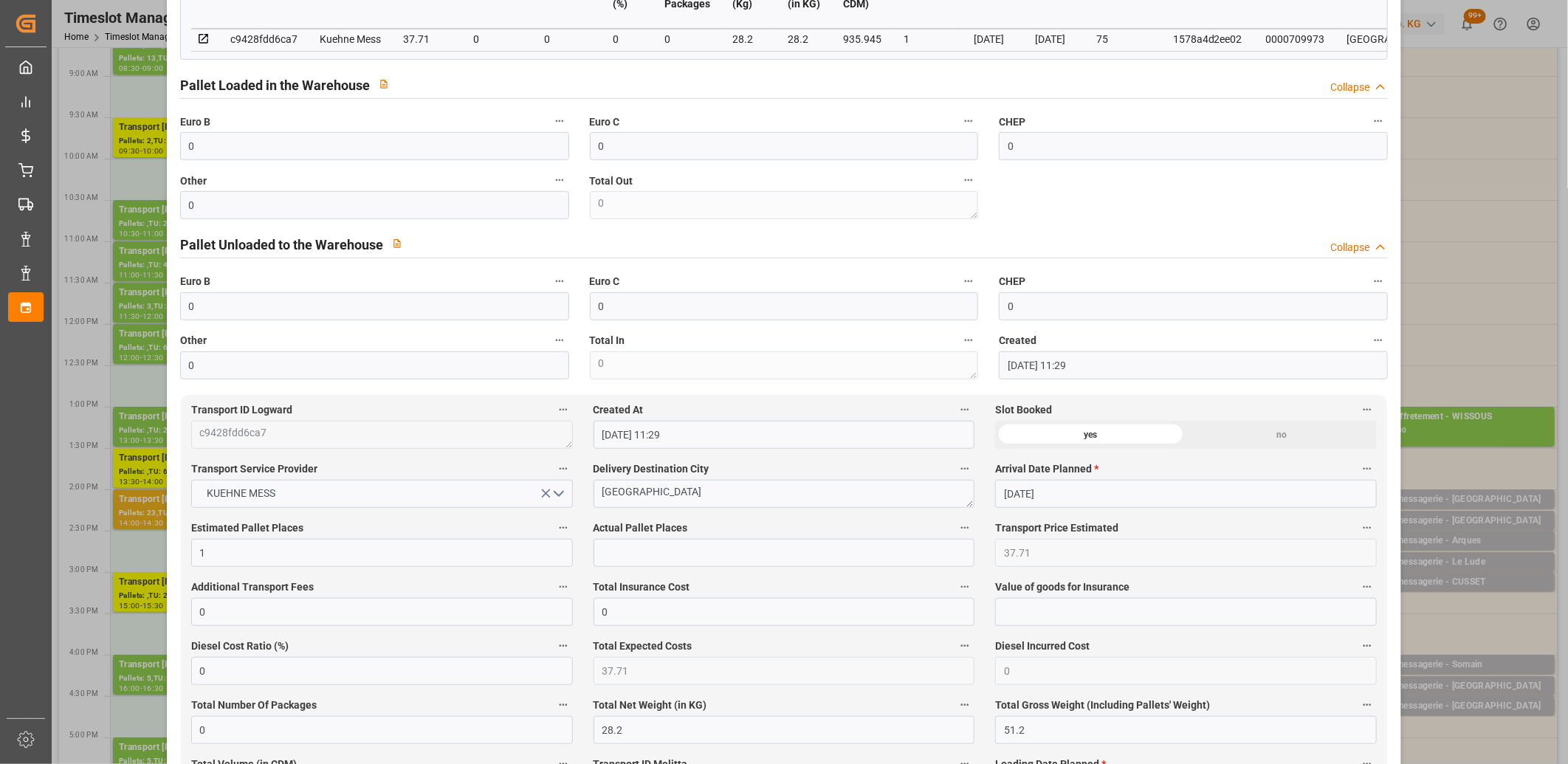
scroll to position [491, 0]
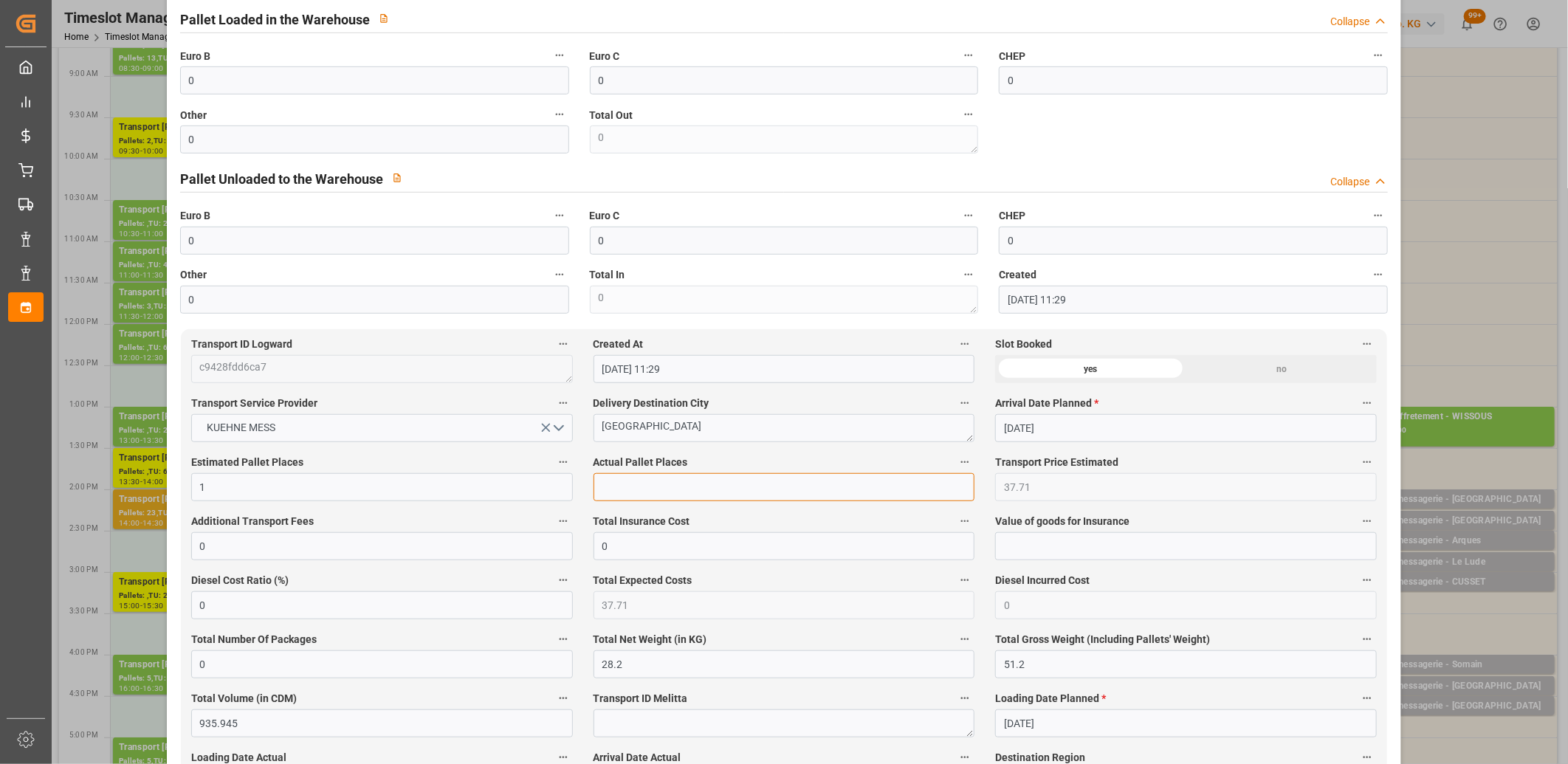
click at [666, 485] on input "text" at bounding box center [785, 487] width 382 height 29
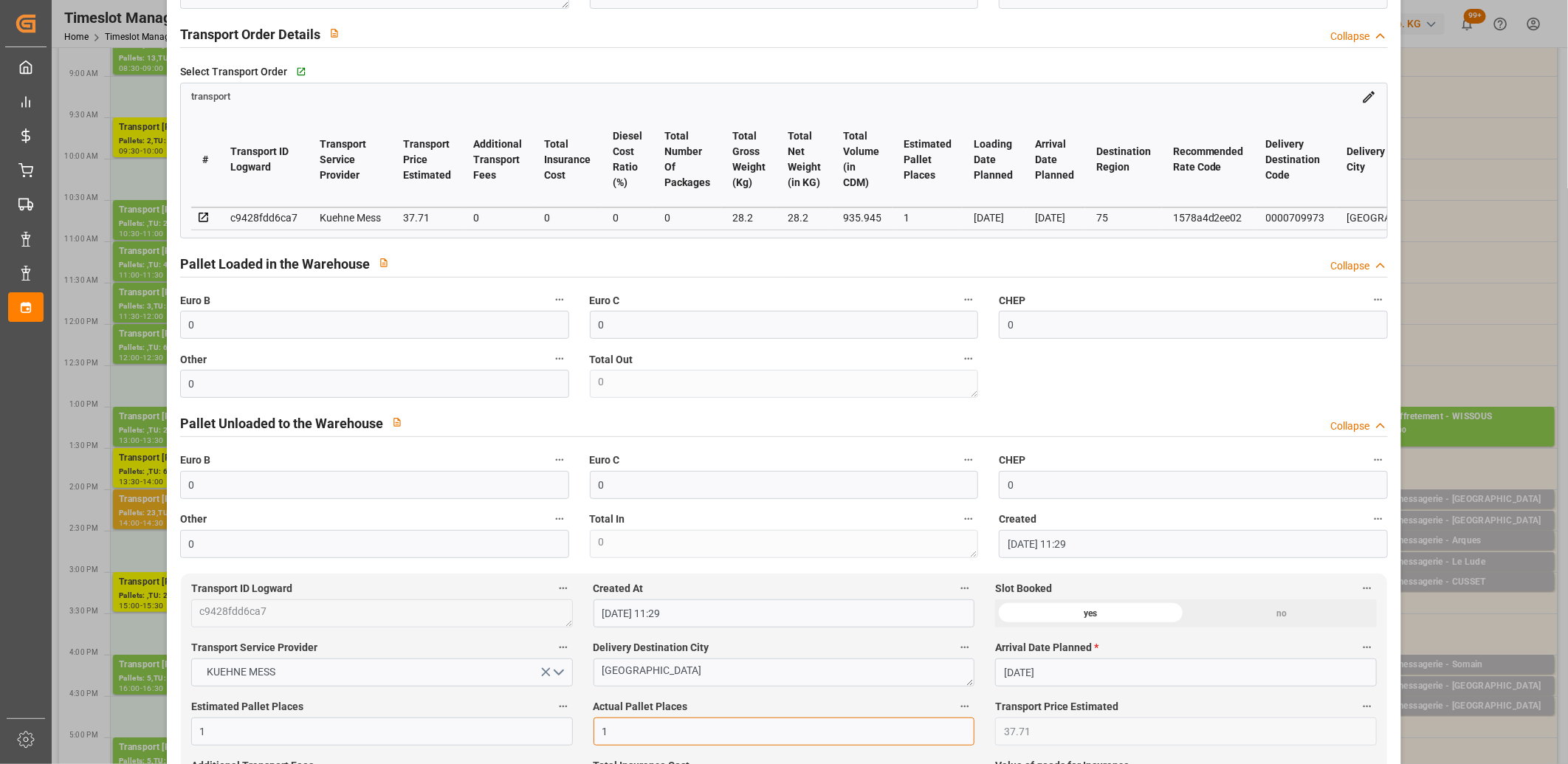
scroll to position [246, 0]
click at [262, 372] on label "Other" at bounding box center [374, 361] width 389 height 21
click at [550, 370] on button "Other" at bounding box center [560, 360] width 19 height 19
click at [258, 386] on div at bounding box center [784, 382] width 1568 height 764
click at [258, 386] on input "0" at bounding box center [374, 386] width 389 height 29
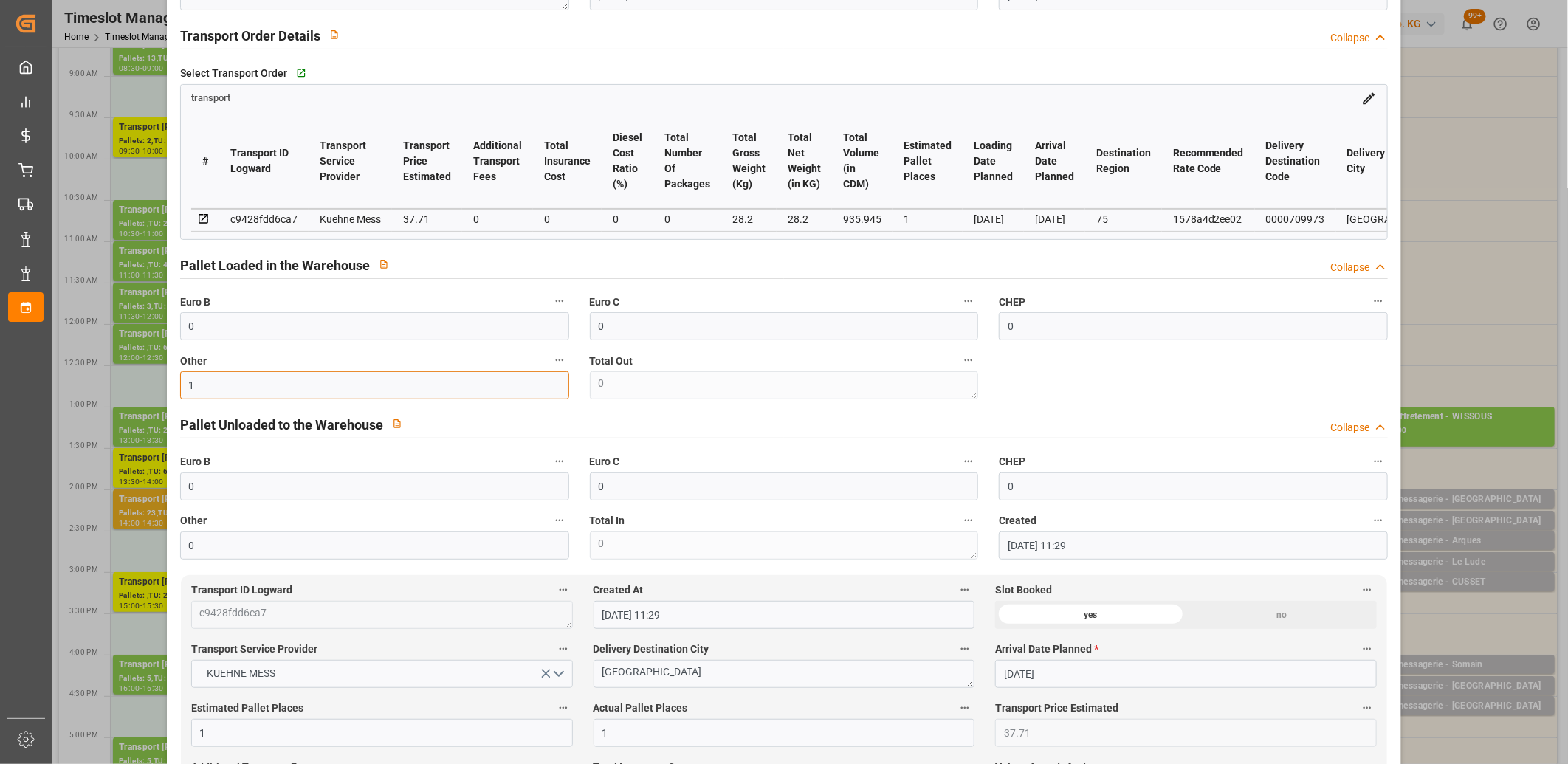
scroll to position [0, 0]
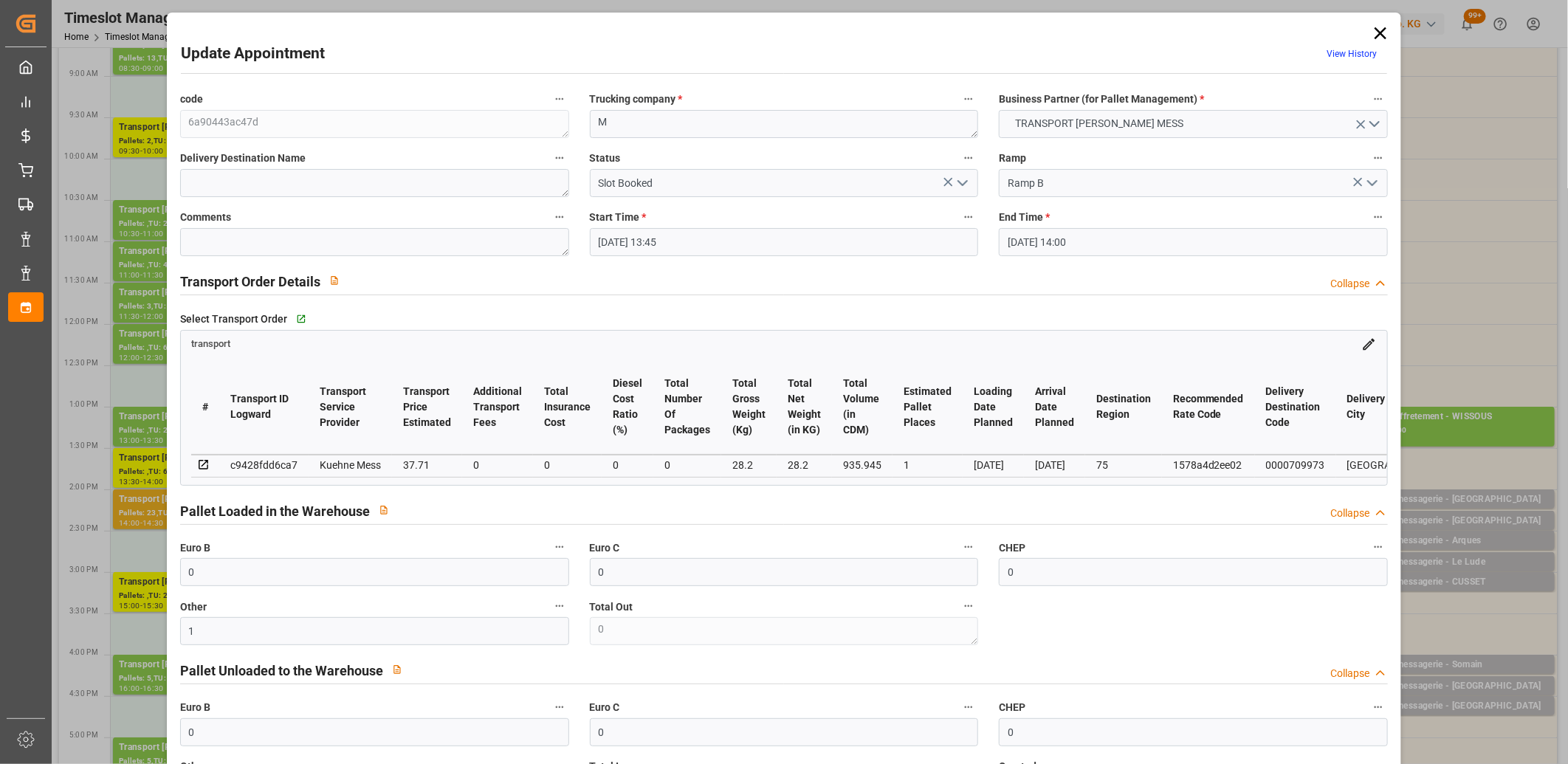
click at [962, 186] on icon "open menu" at bounding box center [963, 182] width 18 height 18
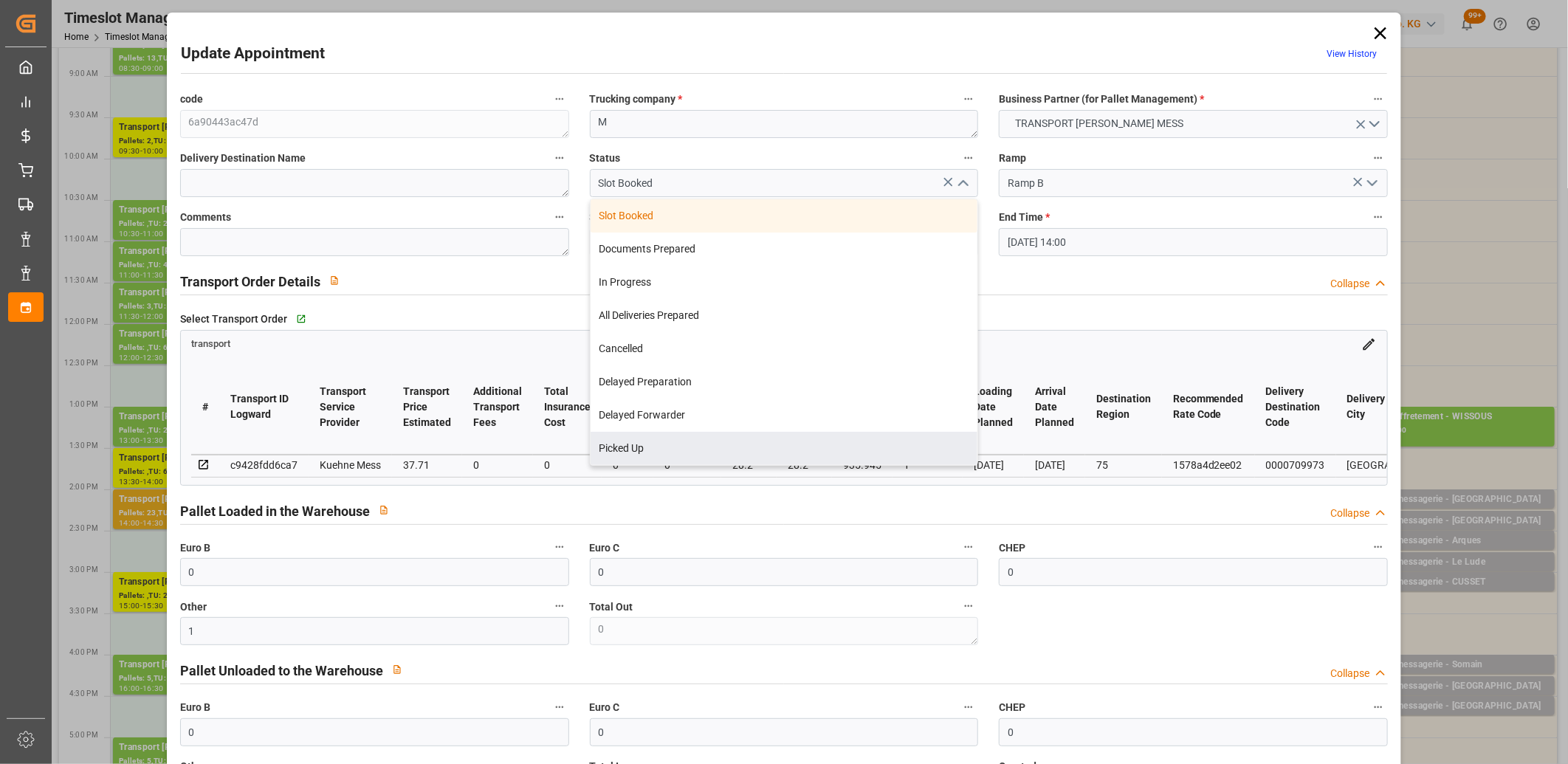
click at [846, 432] on div "Picked Up" at bounding box center [785, 449] width 388 height 33
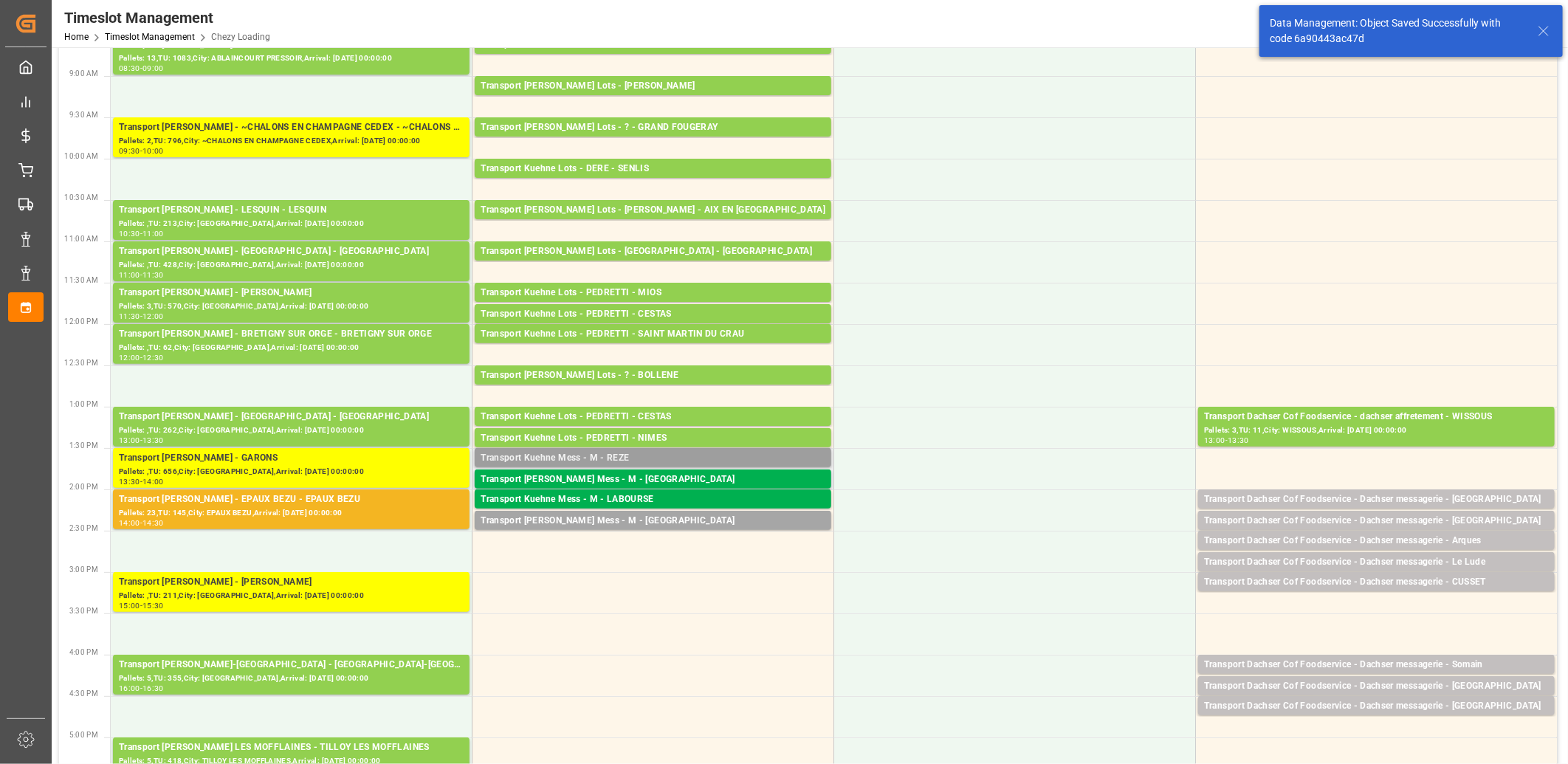
click at [683, 455] on div "Transport Kuehne Mess - M - REZE" at bounding box center [653, 459] width 345 height 15
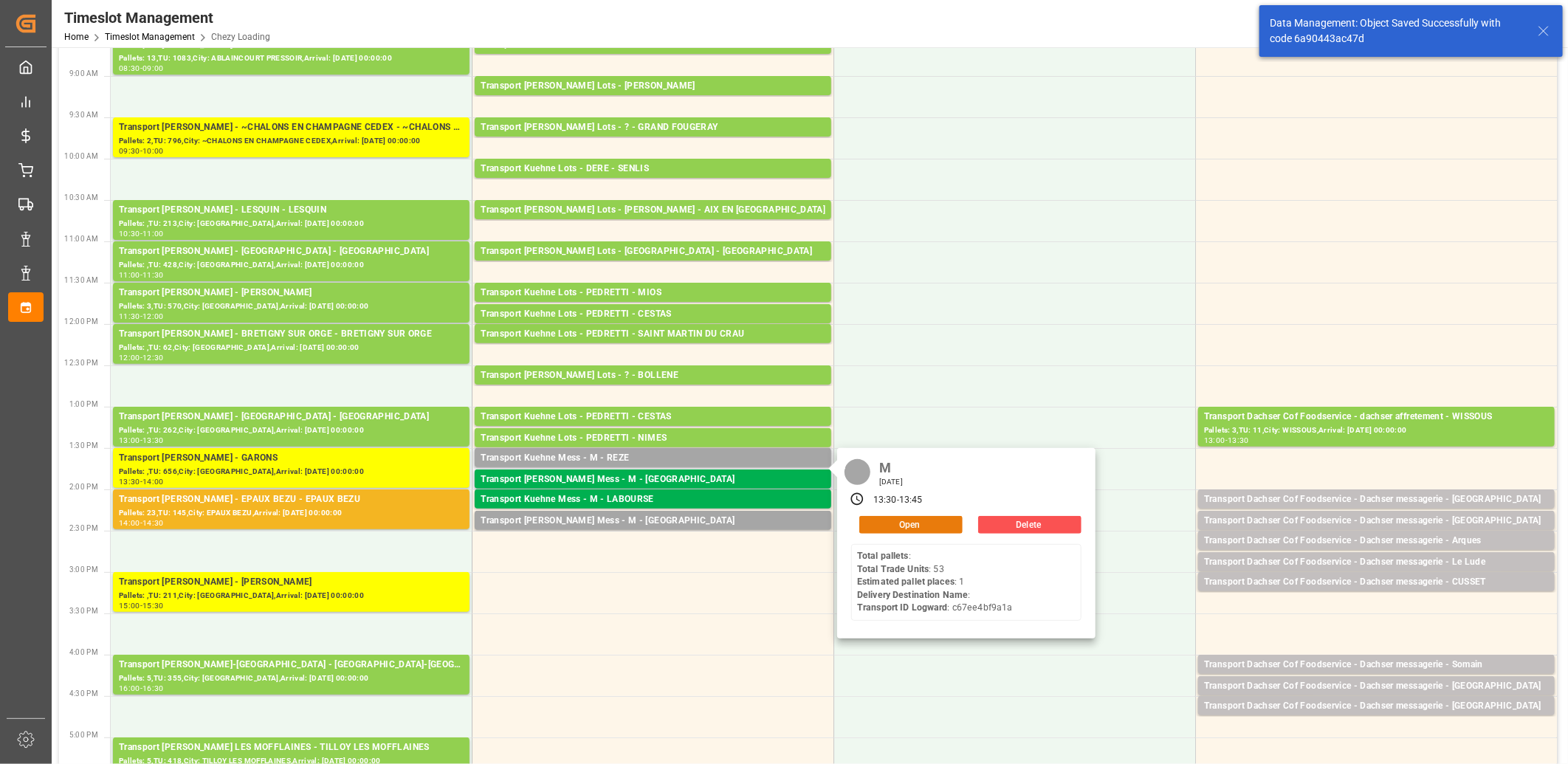
click at [879, 525] on button "Open" at bounding box center [910, 525] width 104 height 18
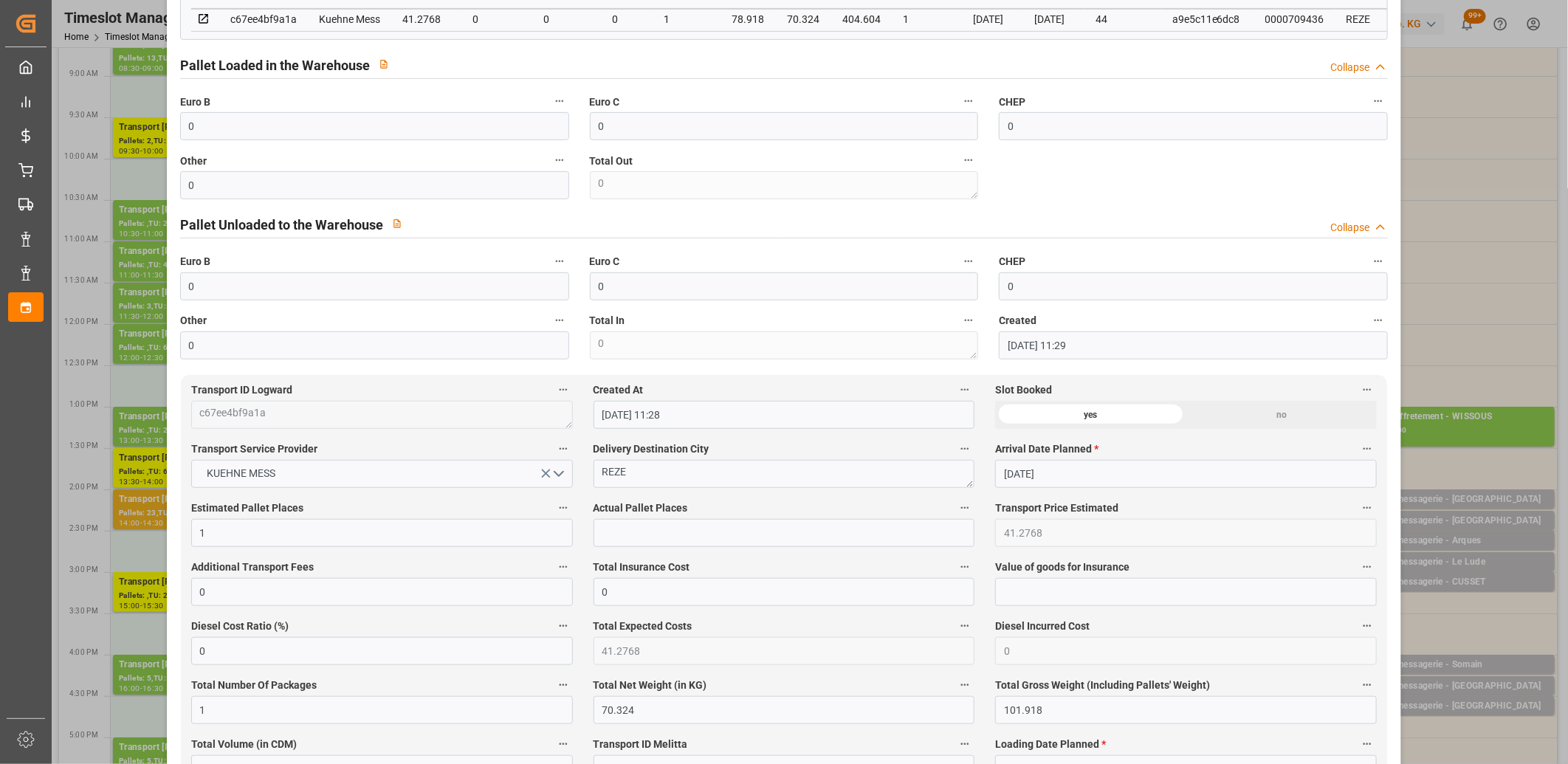
scroll to position [491, 0]
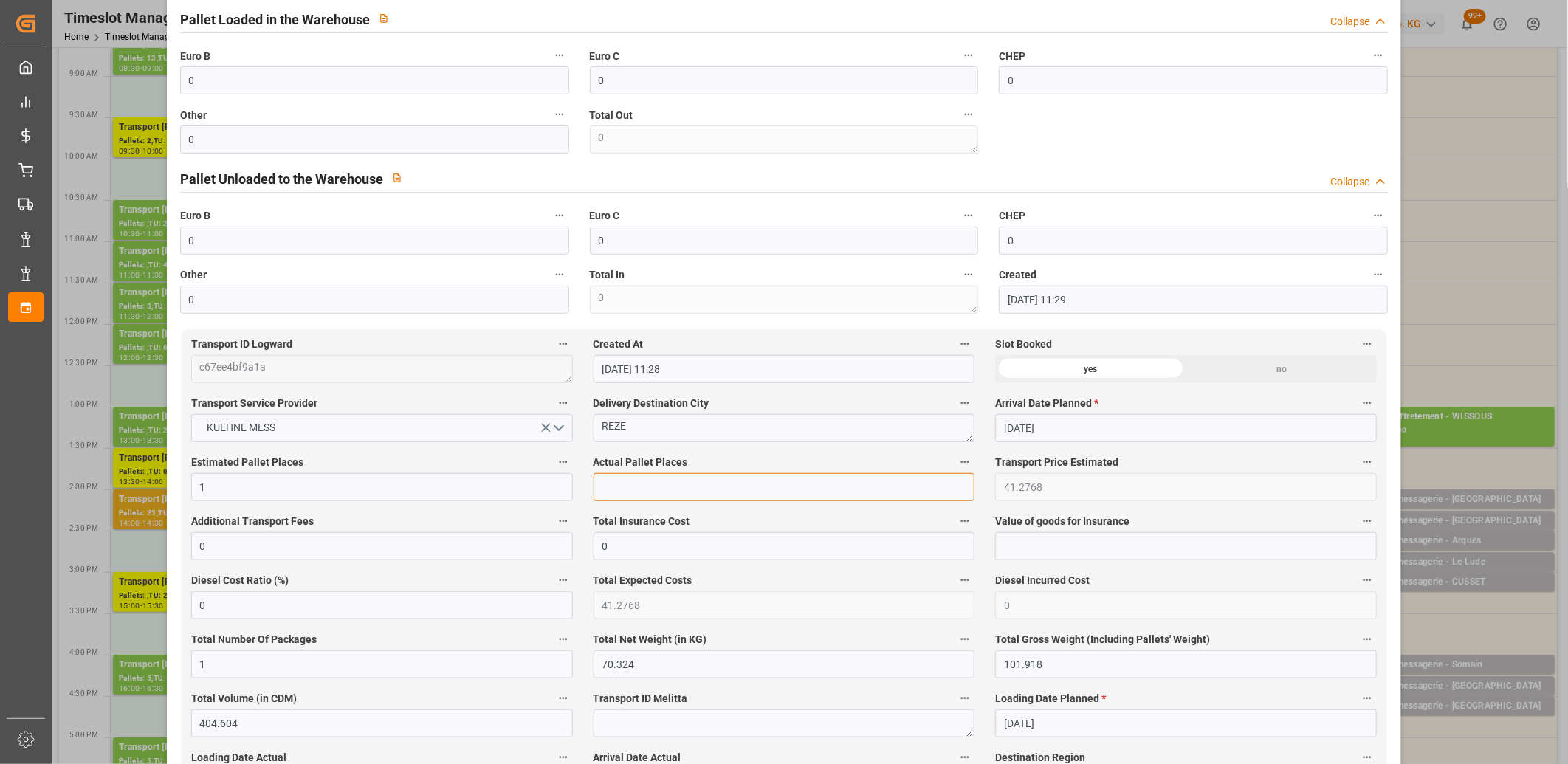
click at [720, 499] on input "text" at bounding box center [785, 487] width 382 height 29
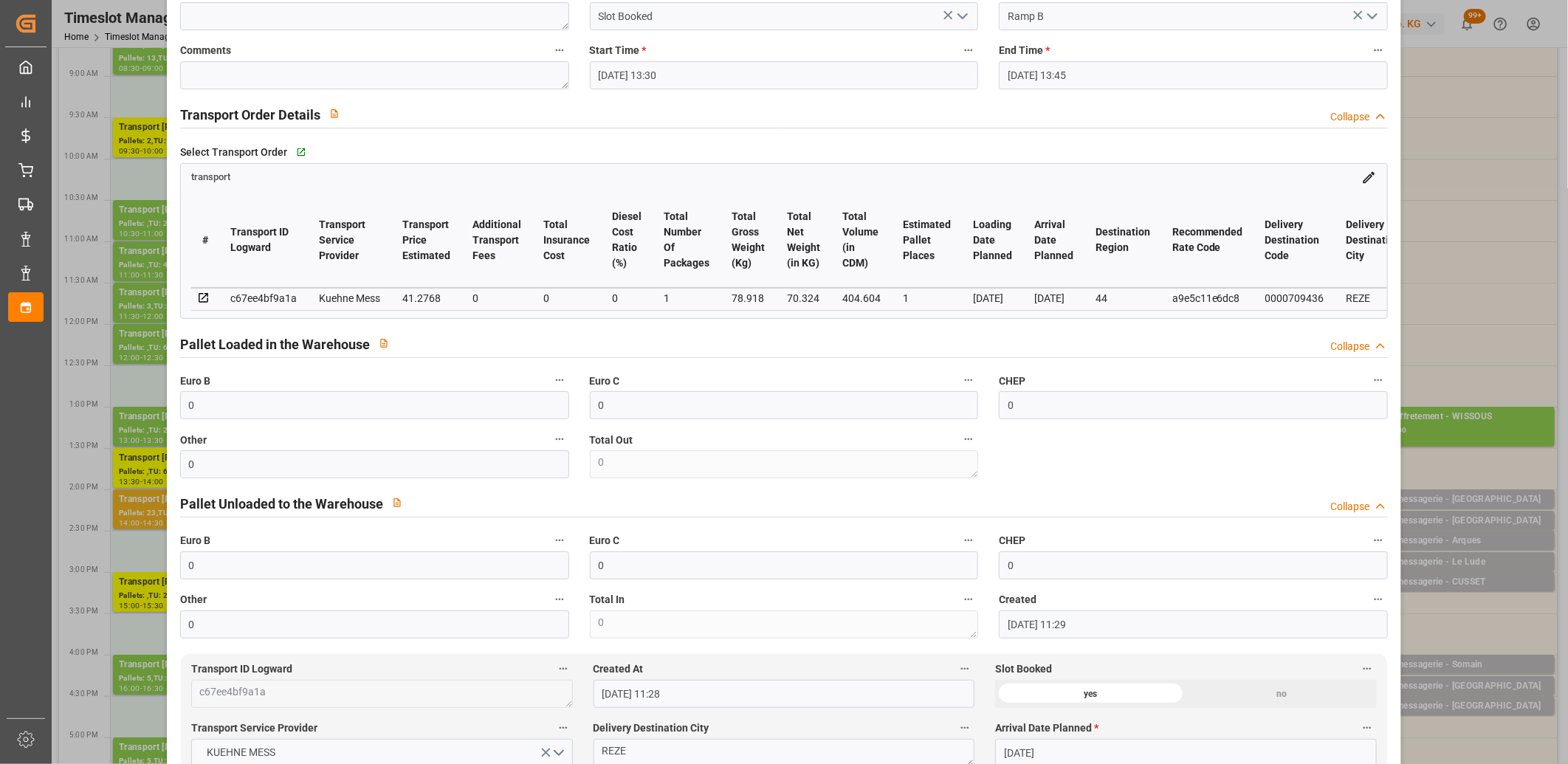
scroll to position [163, 0]
click at [415, 408] on input "0" at bounding box center [374, 409] width 389 height 29
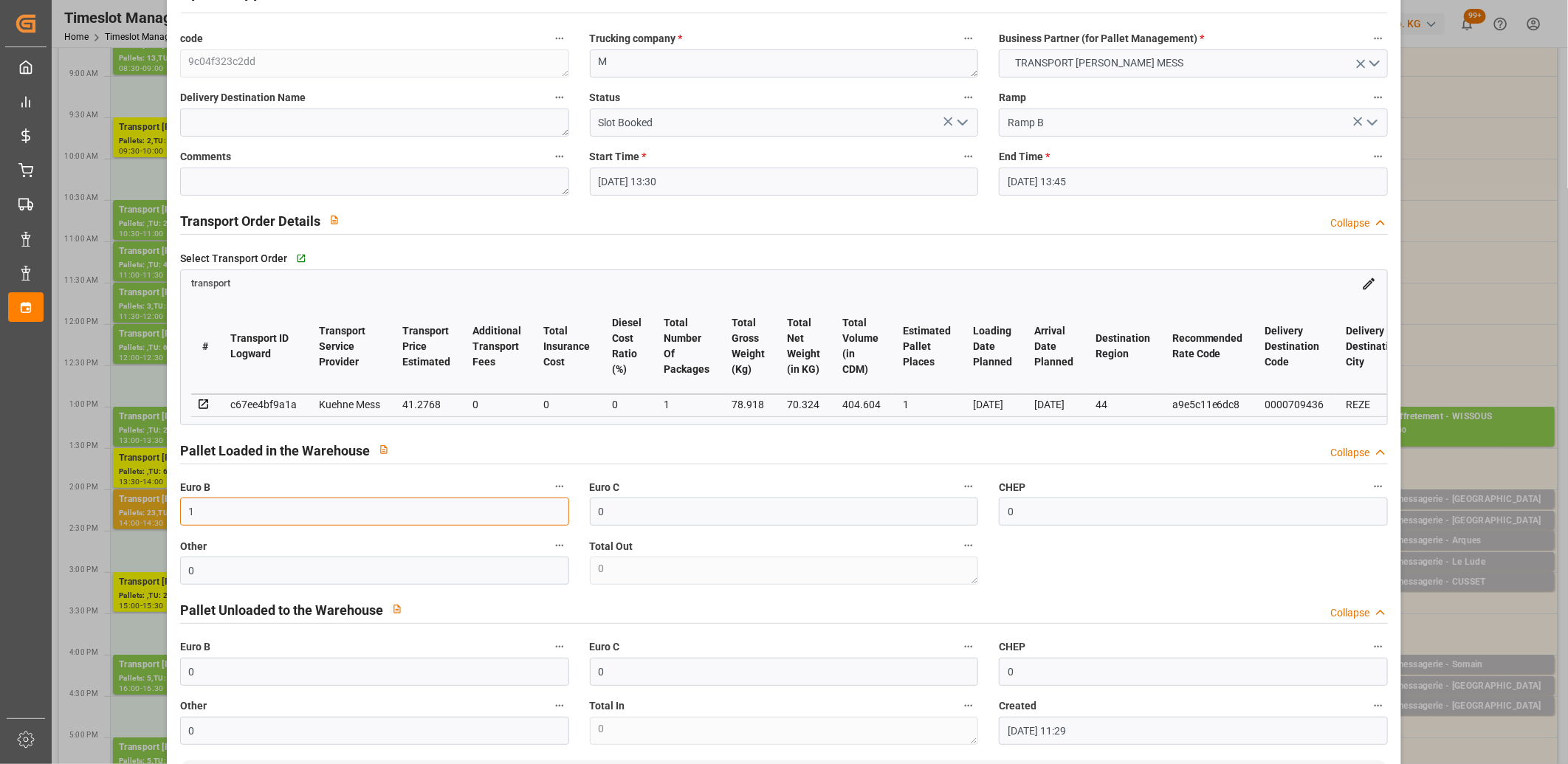
scroll to position [0, 0]
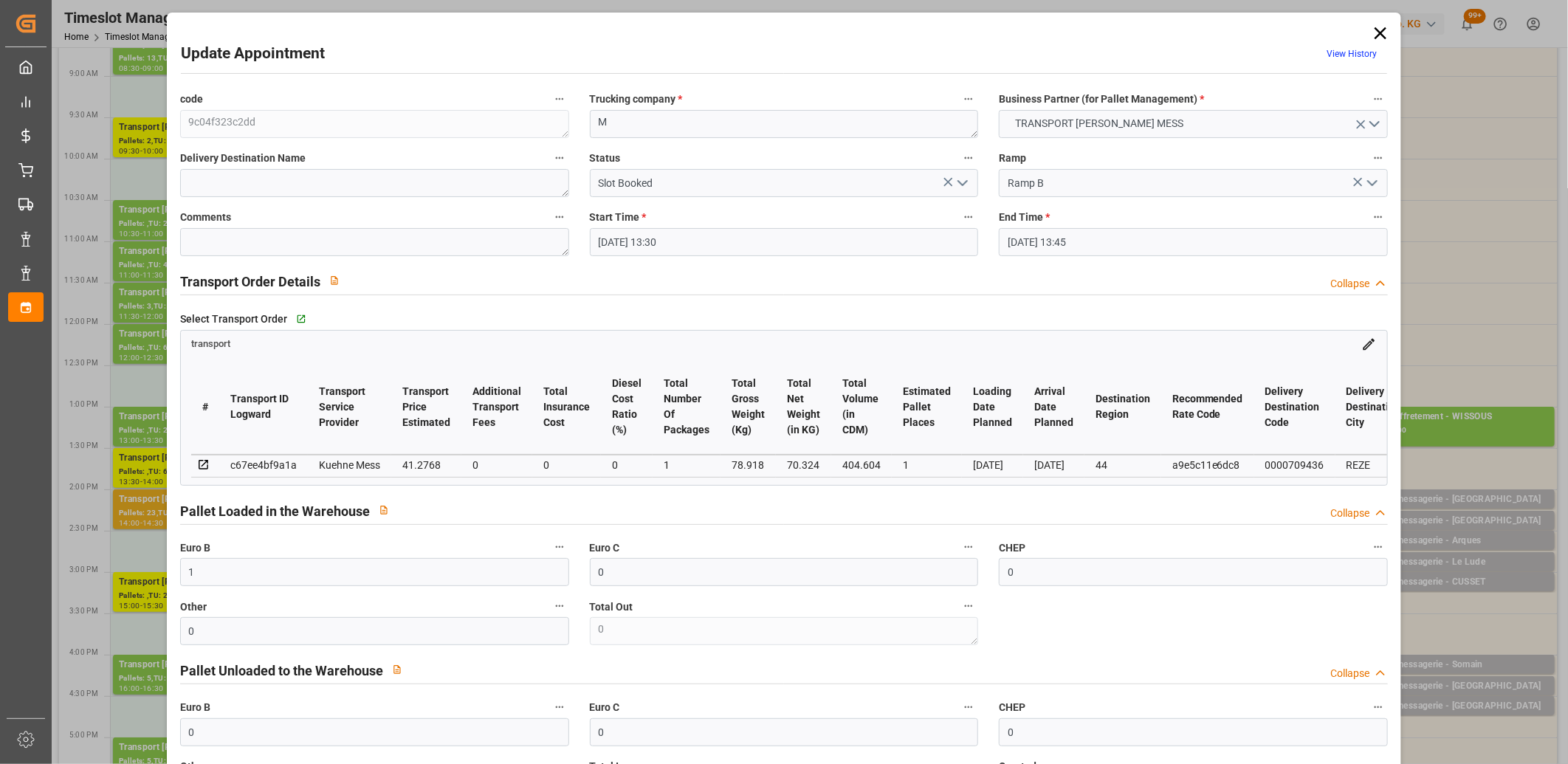
drag, startPoint x: 960, startPoint y: 185, endPoint x: 955, endPoint y: 194, distance: 10.3
click at [960, 185] on polyline "open menu" at bounding box center [963, 182] width 9 height 5
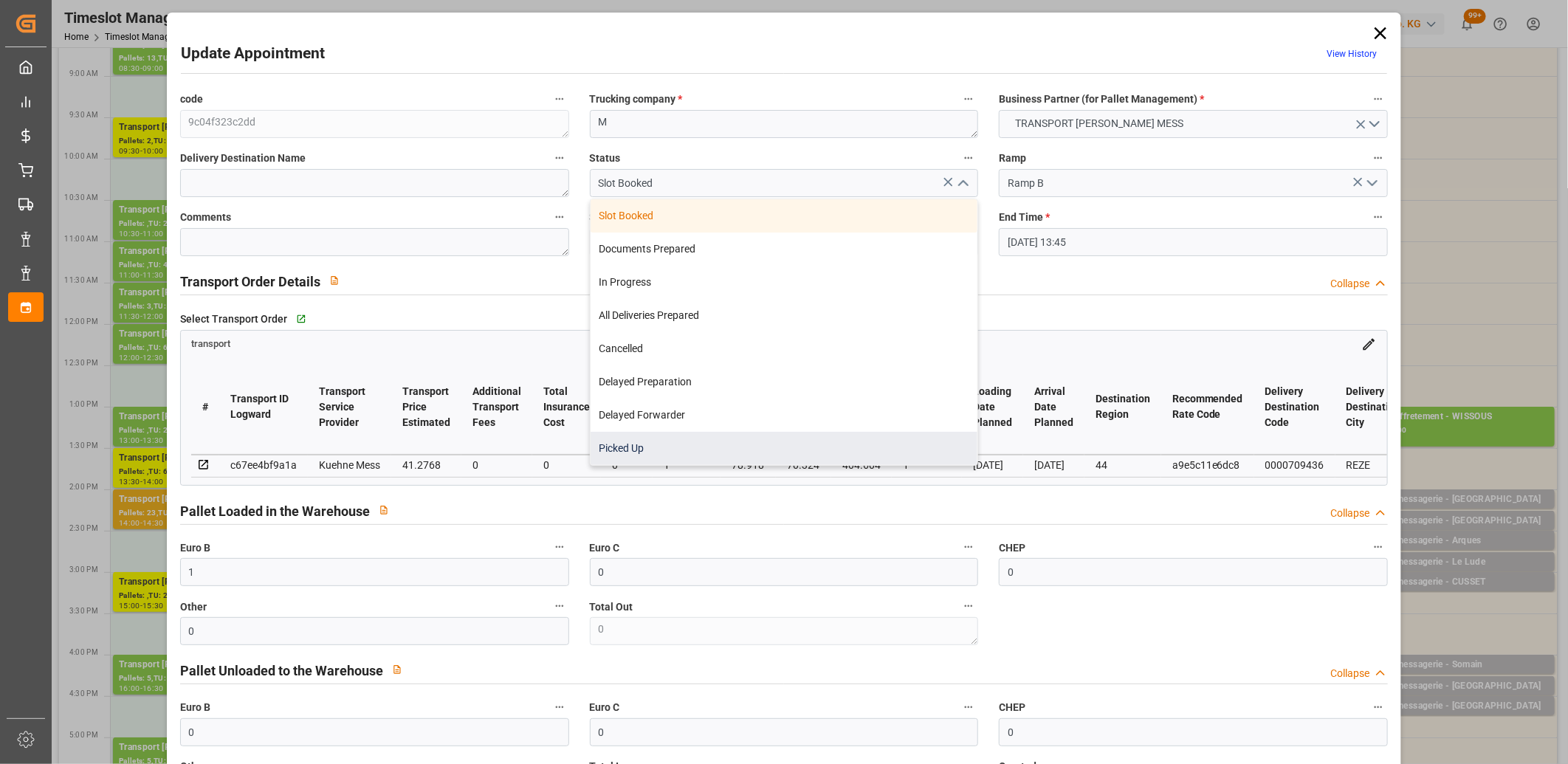
click at [799, 438] on div "Picked Up" at bounding box center [785, 449] width 388 height 33
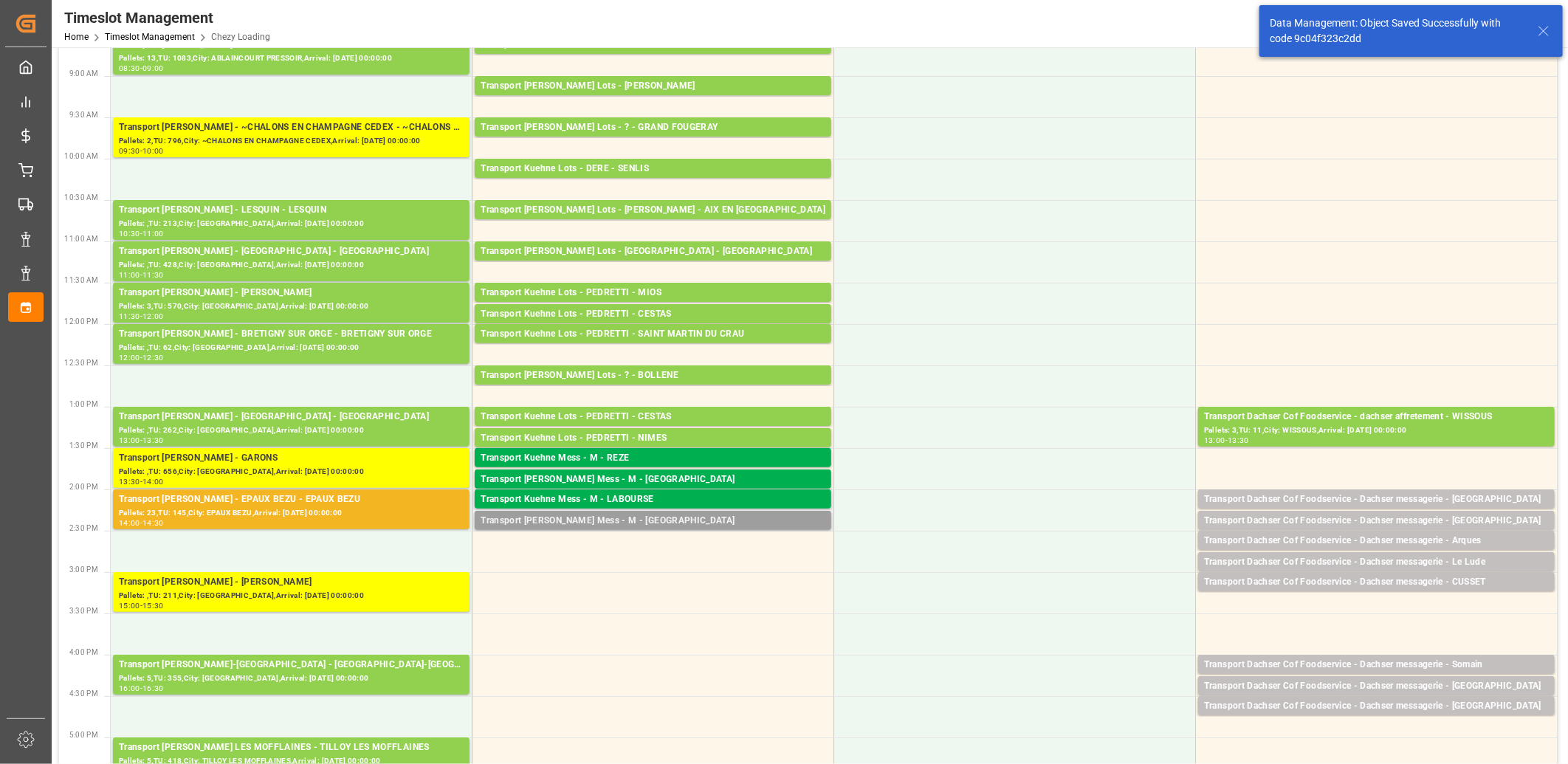
click at [570, 522] on div "Transport [PERSON_NAME] Mess - M - [GEOGRAPHIC_DATA]" at bounding box center [653, 522] width 345 height 15
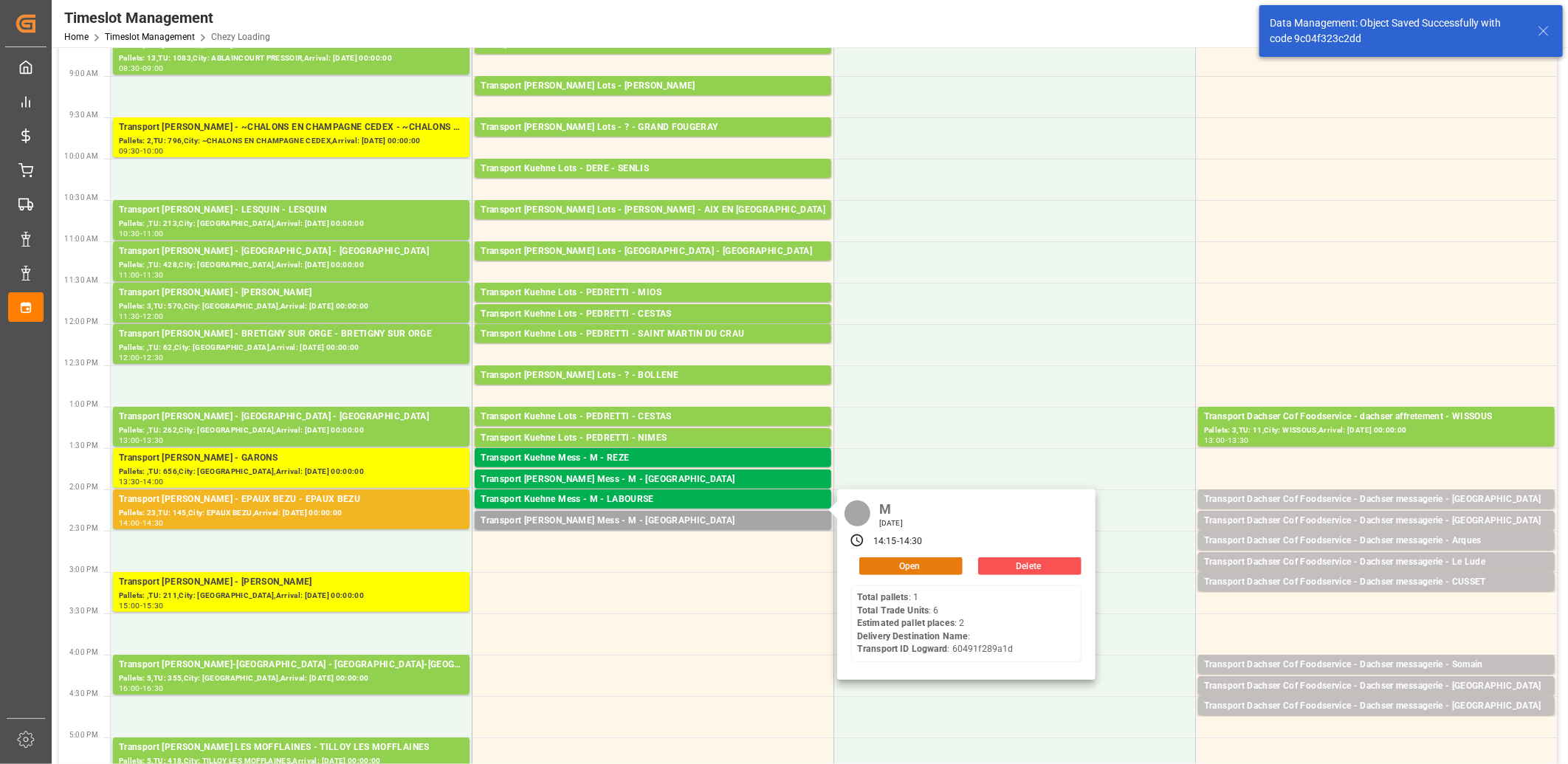
click at [881, 564] on button "Open" at bounding box center [910, 566] width 104 height 18
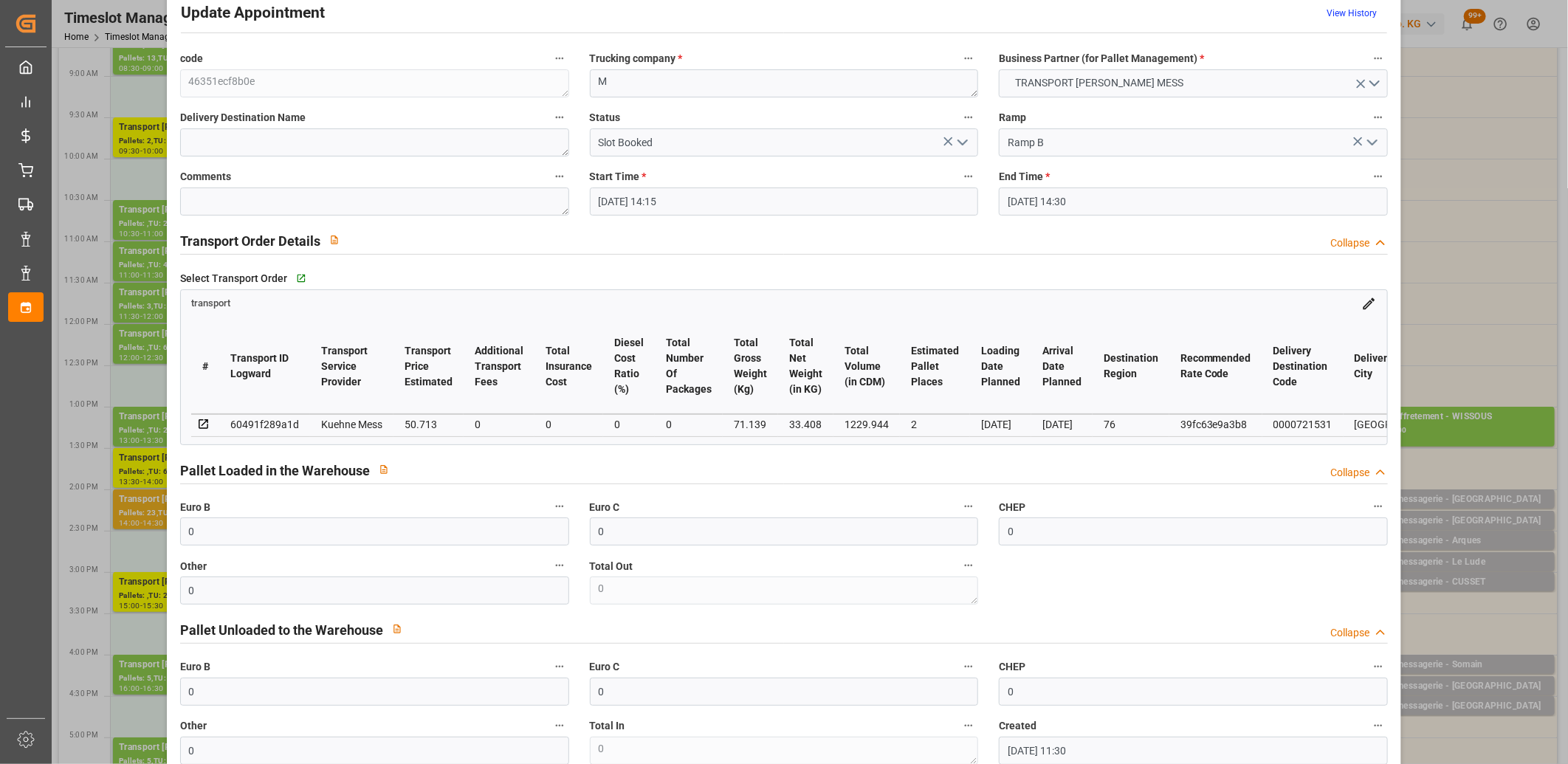
scroll to position [328, 0]
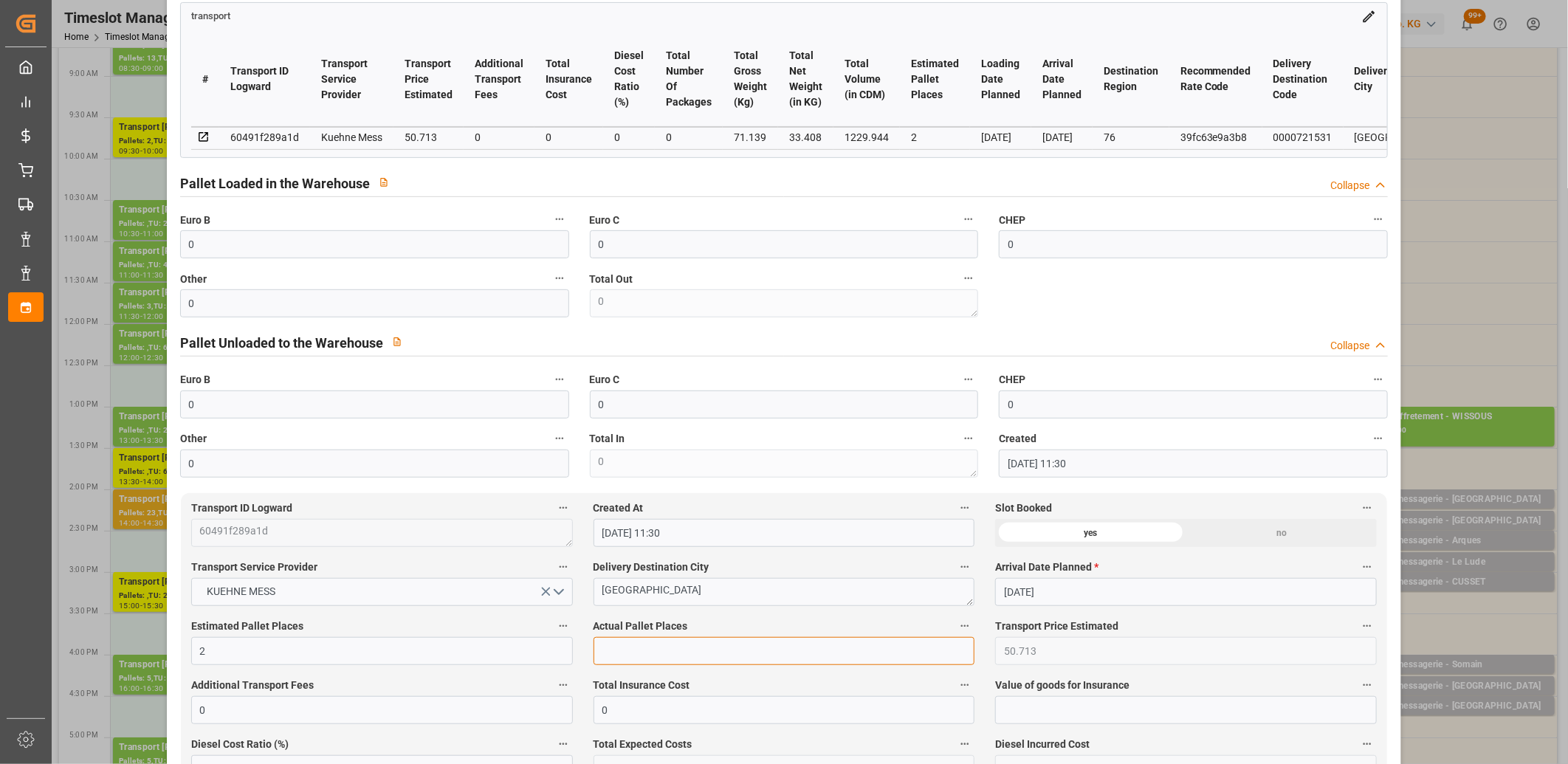
click at [690, 658] on input "text" at bounding box center [785, 652] width 382 height 29
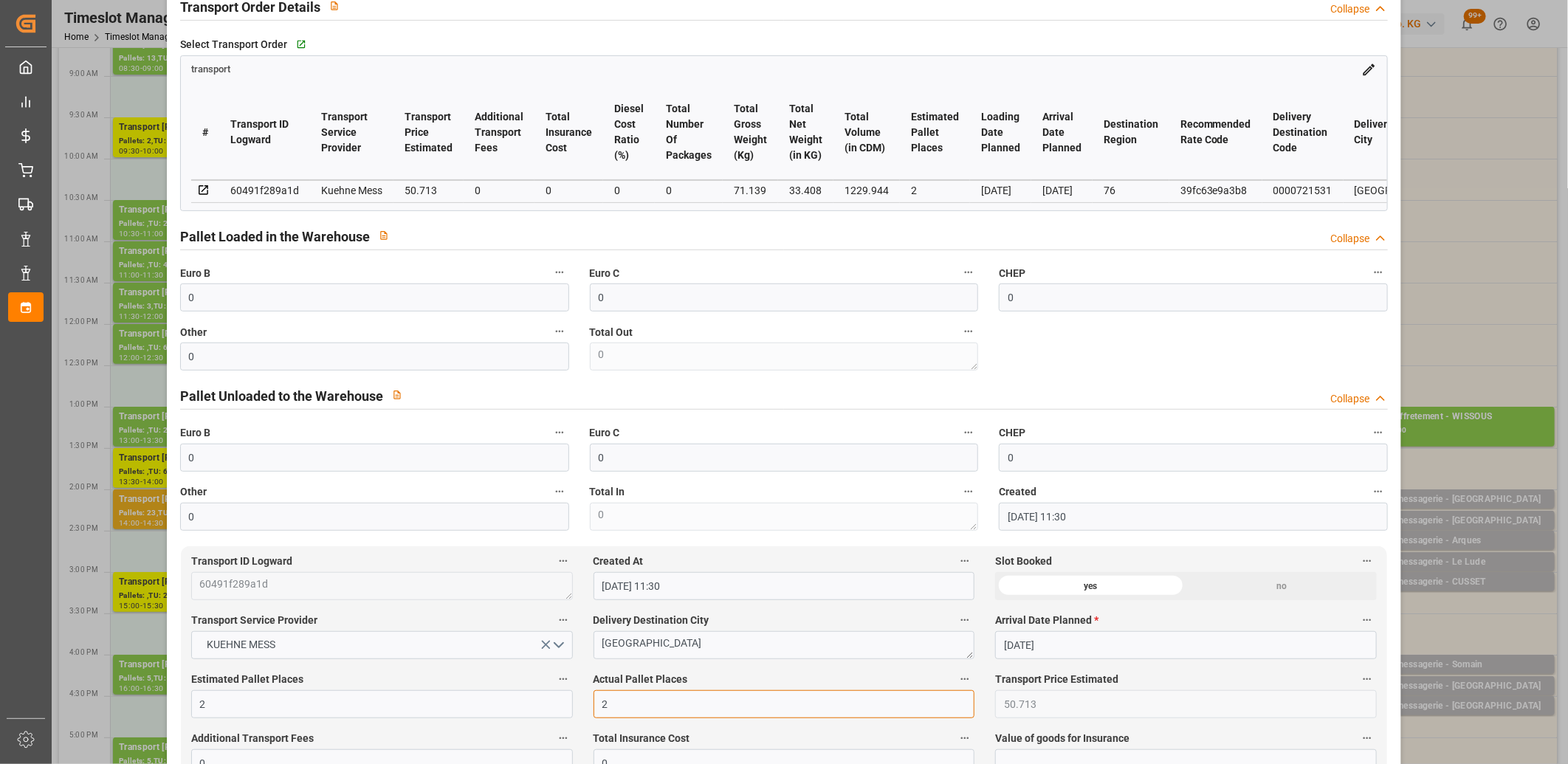
scroll to position [246, 0]
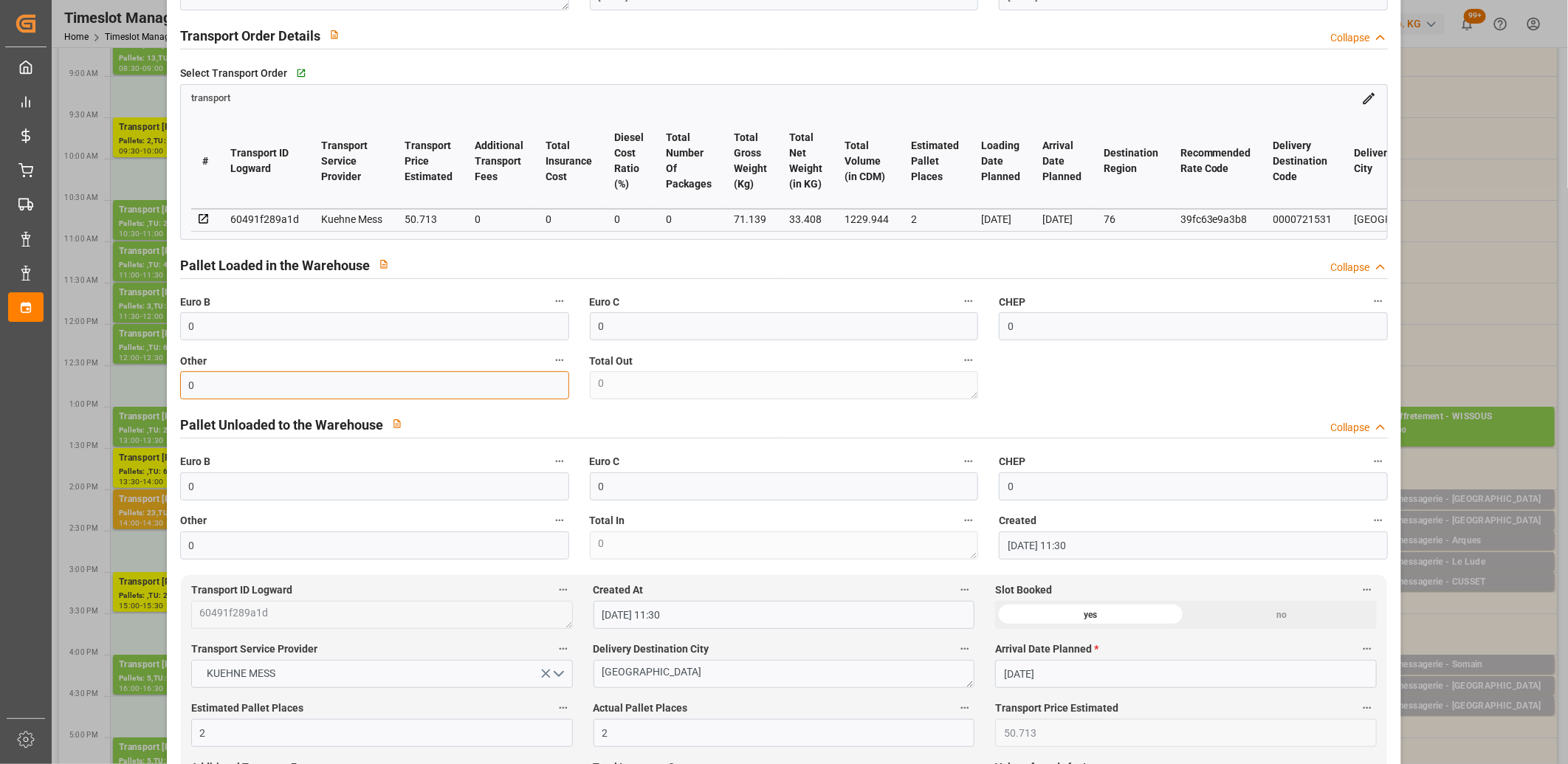
click at [430, 381] on input "0" at bounding box center [374, 386] width 389 height 29
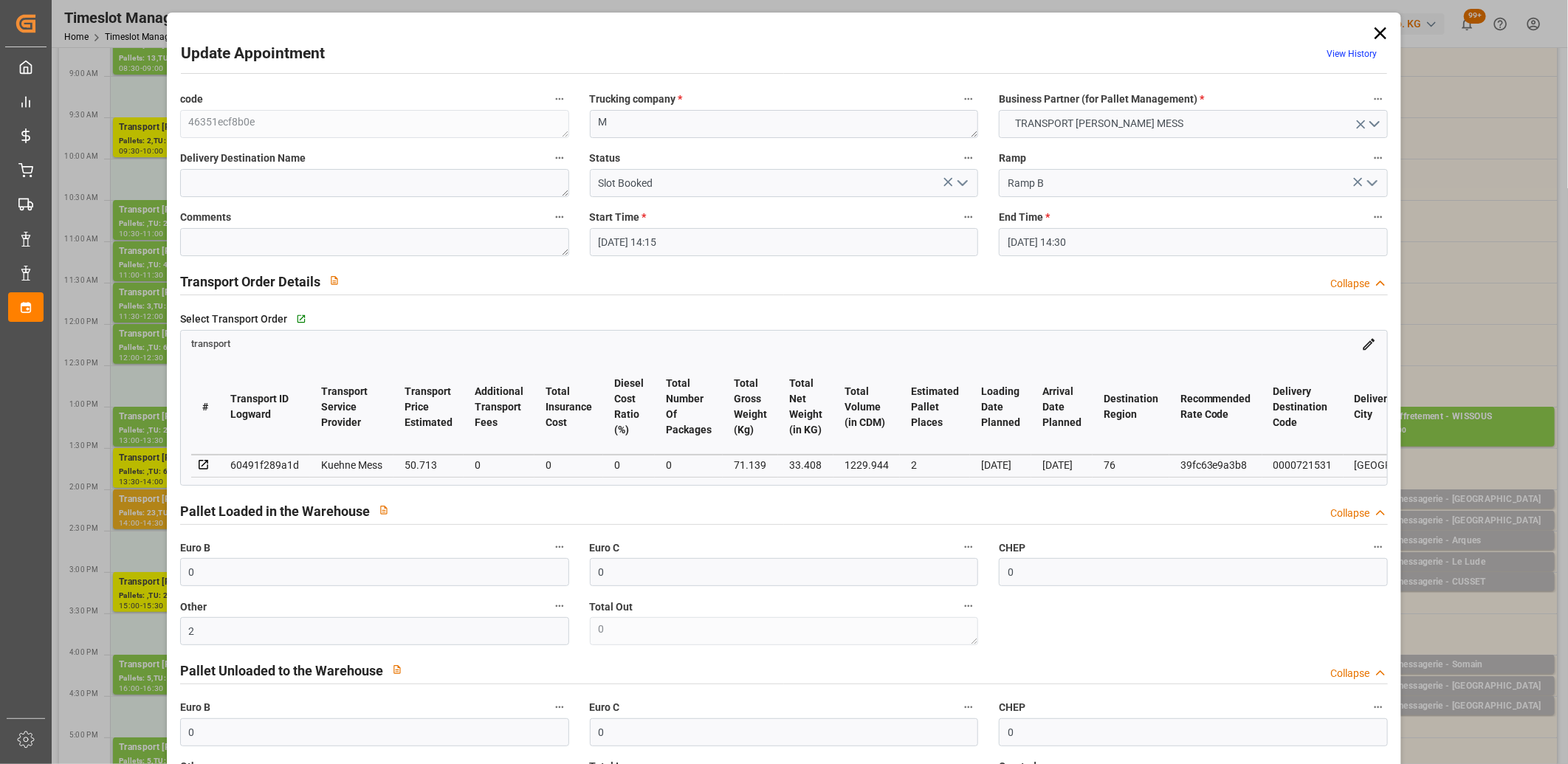
click at [964, 181] on polyline "open menu" at bounding box center [963, 182] width 9 height 5
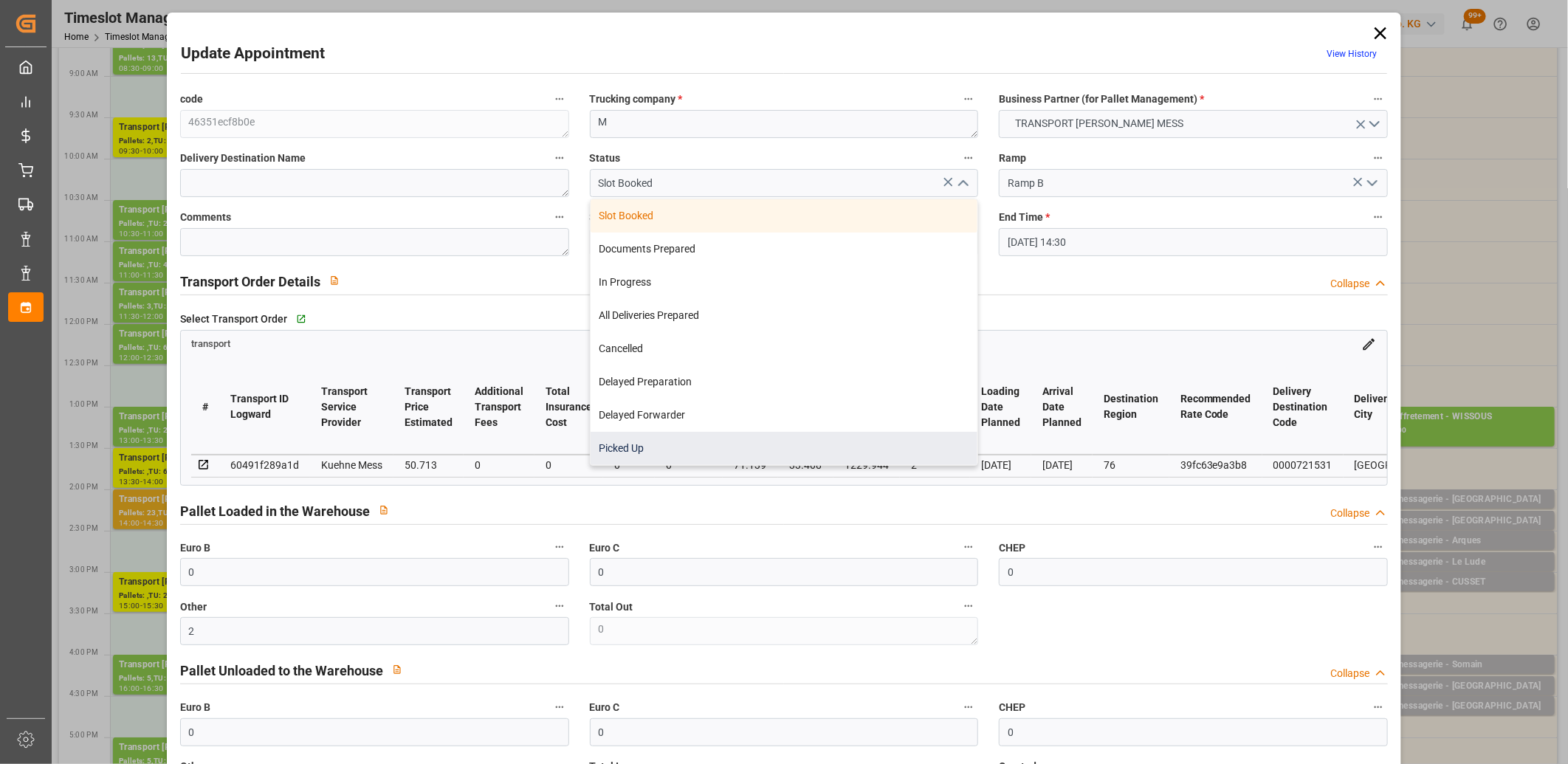
click at [850, 441] on div "Picked Up" at bounding box center [785, 449] width 388 height 33
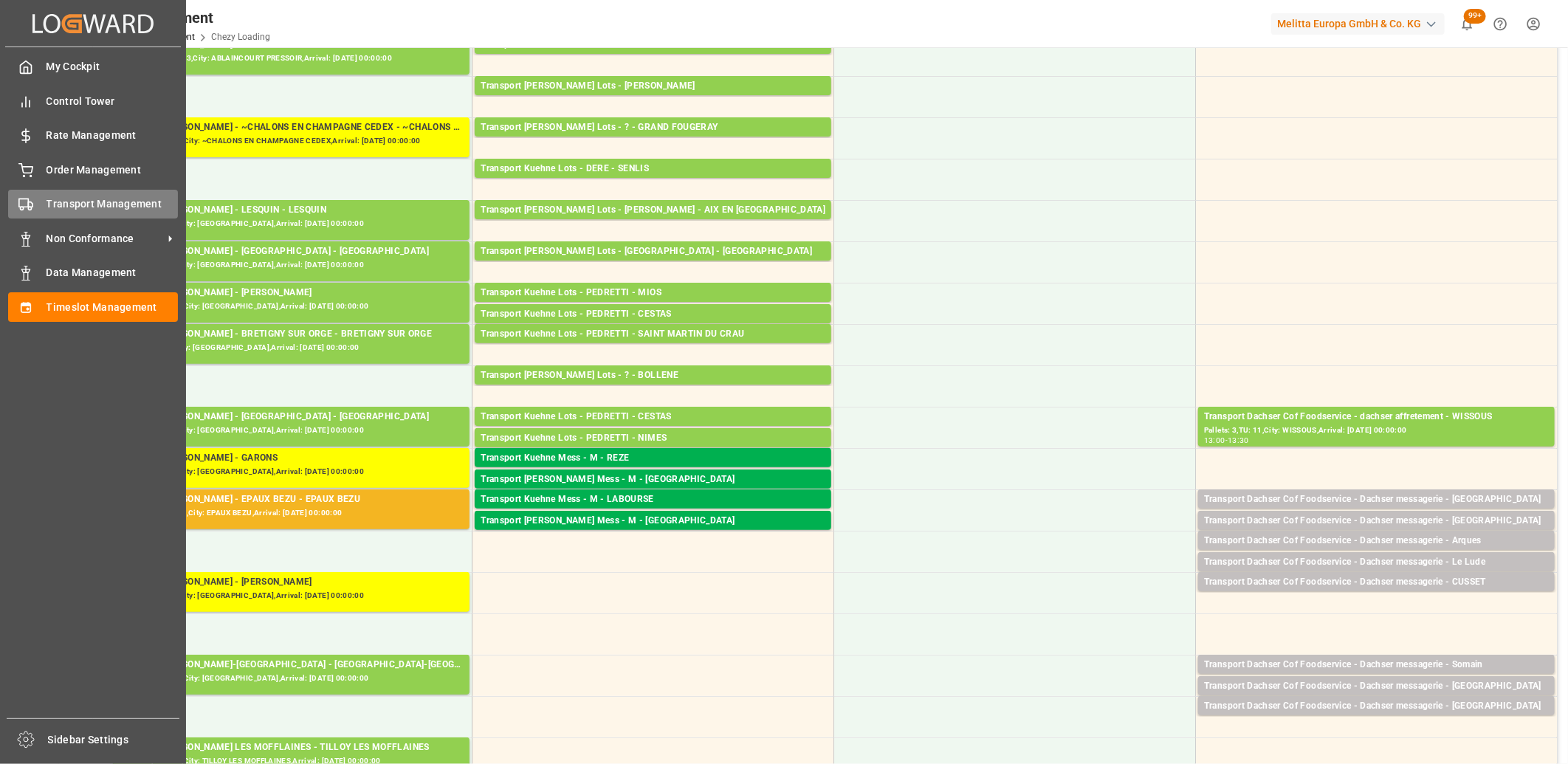
click at [35, 198] on div "Transport Management Transport Management" at bounding box center [93, 204] width 170 height 29
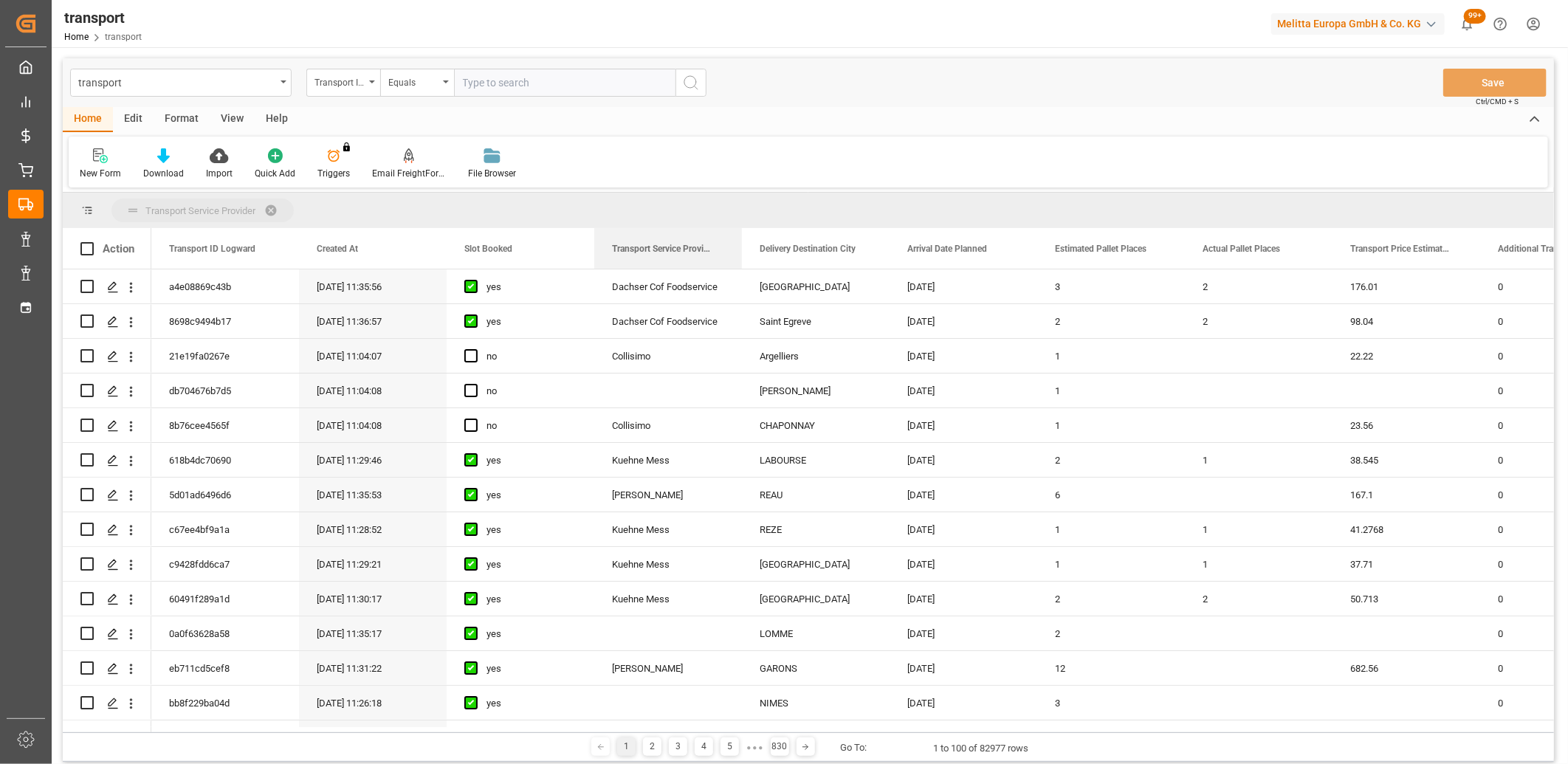
drag, startPoint x: 681, startPoint y: 248, endPoint x: 680, endPoint y: 223, distance: 25.0
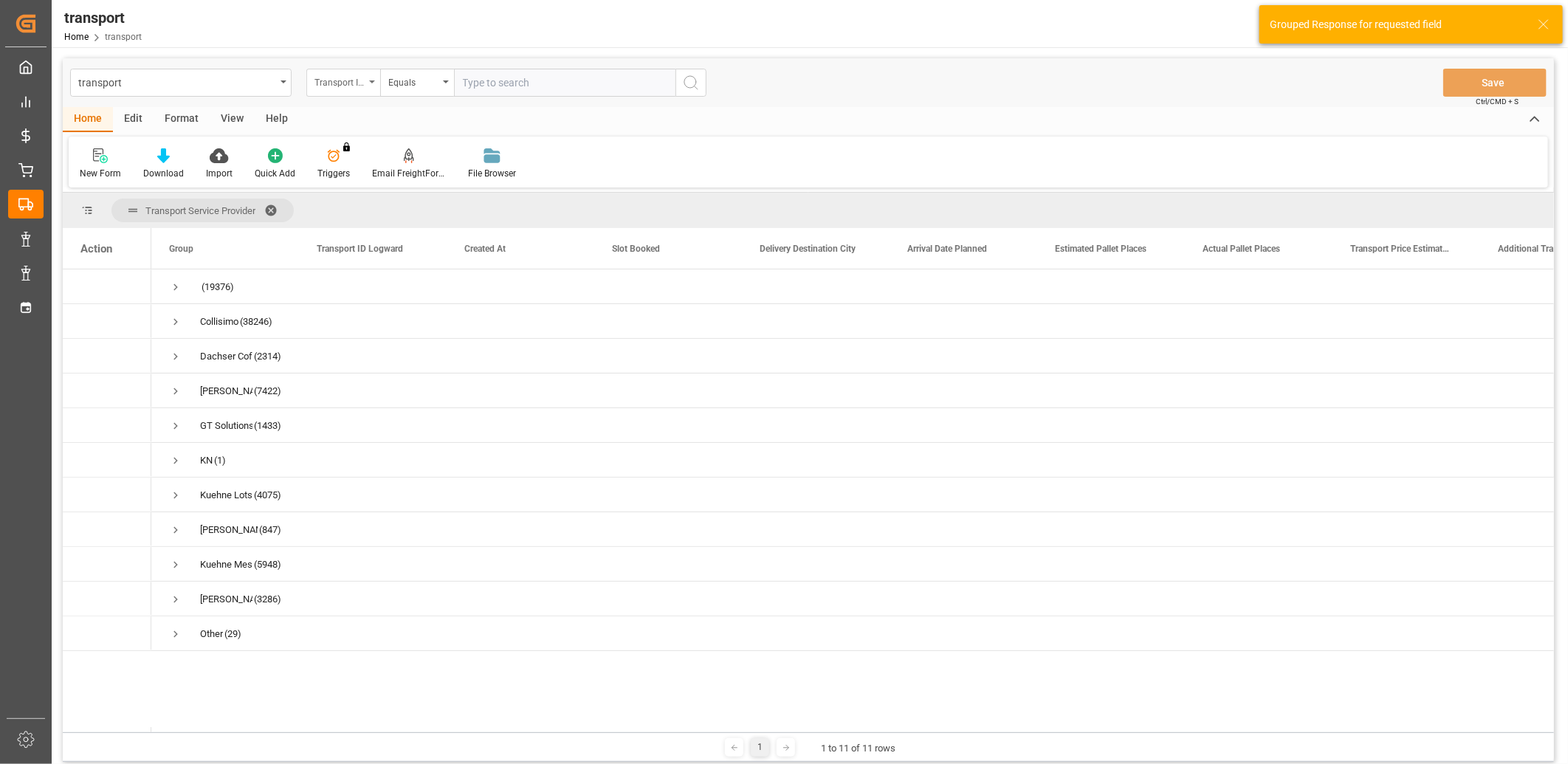
click at [372, 81] on div "Transport ID Logward" at bounding box center [343, 83] width 74 height 29
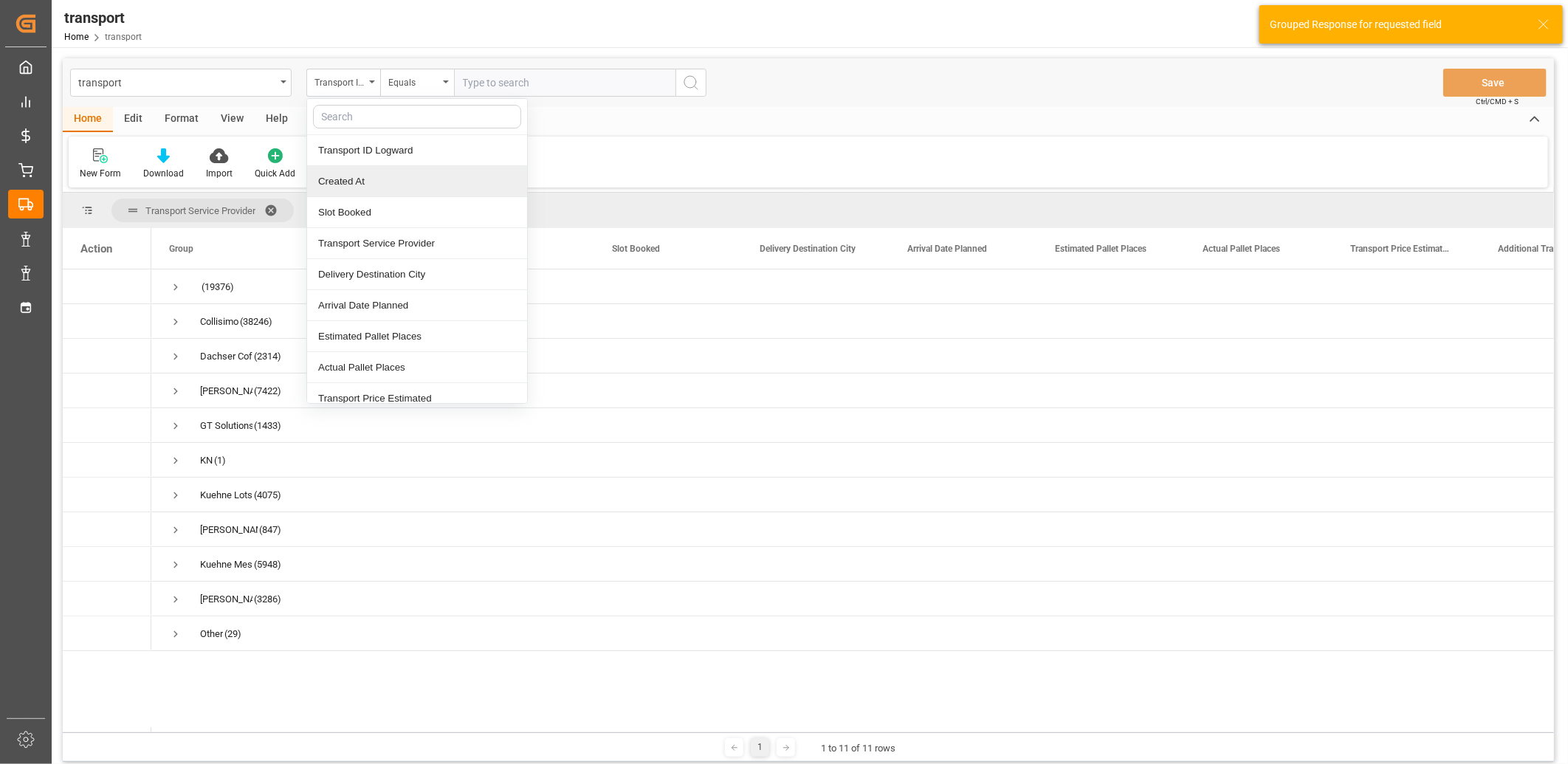
click at [373, 186] on div "Created At" at bounding box center [417, 181] width 220 height 31
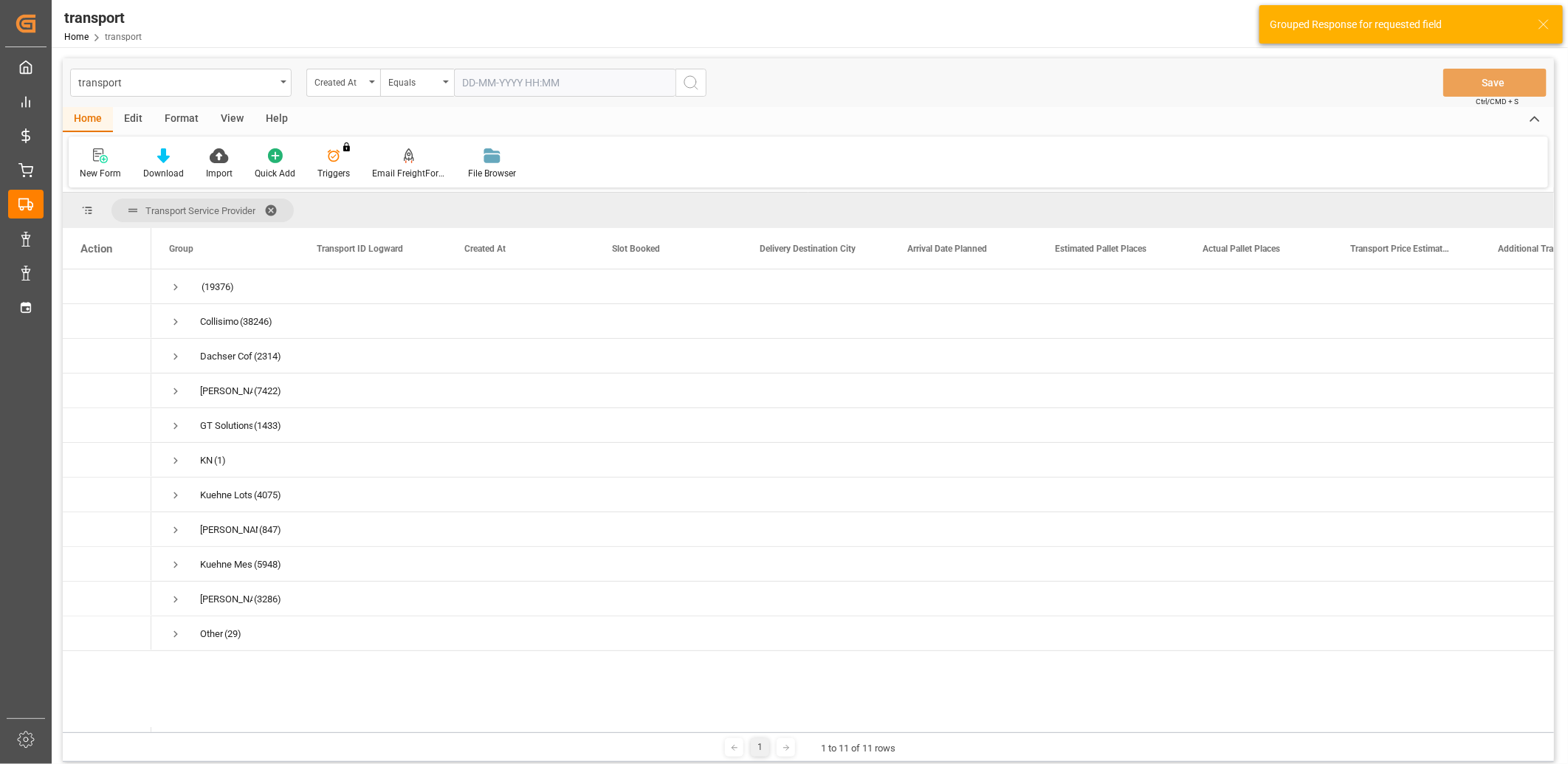
click at [474, 82] on input "text" at bounding box center [564, 83] width 221 height 29
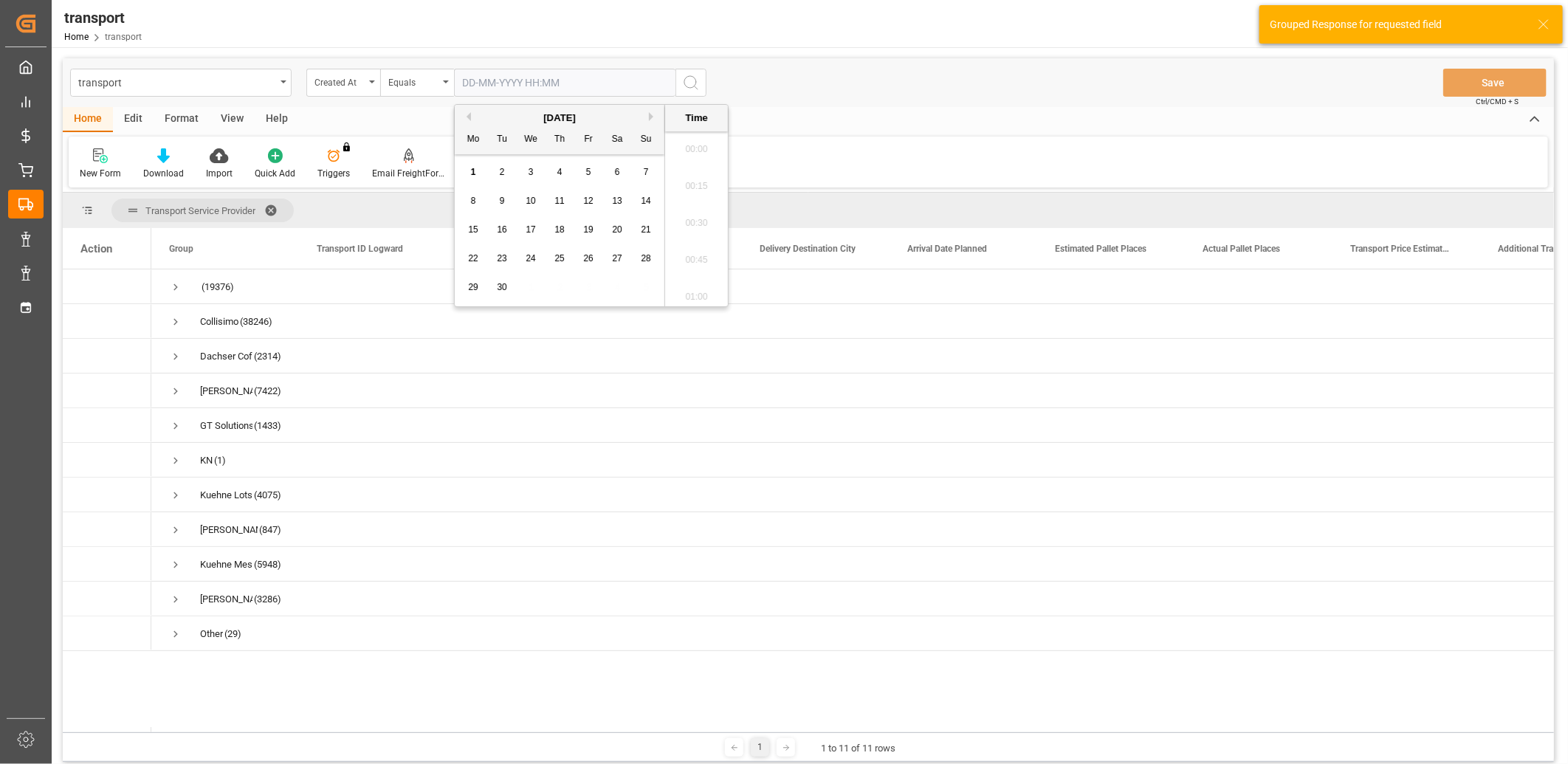
scroll to position [1518, 0]
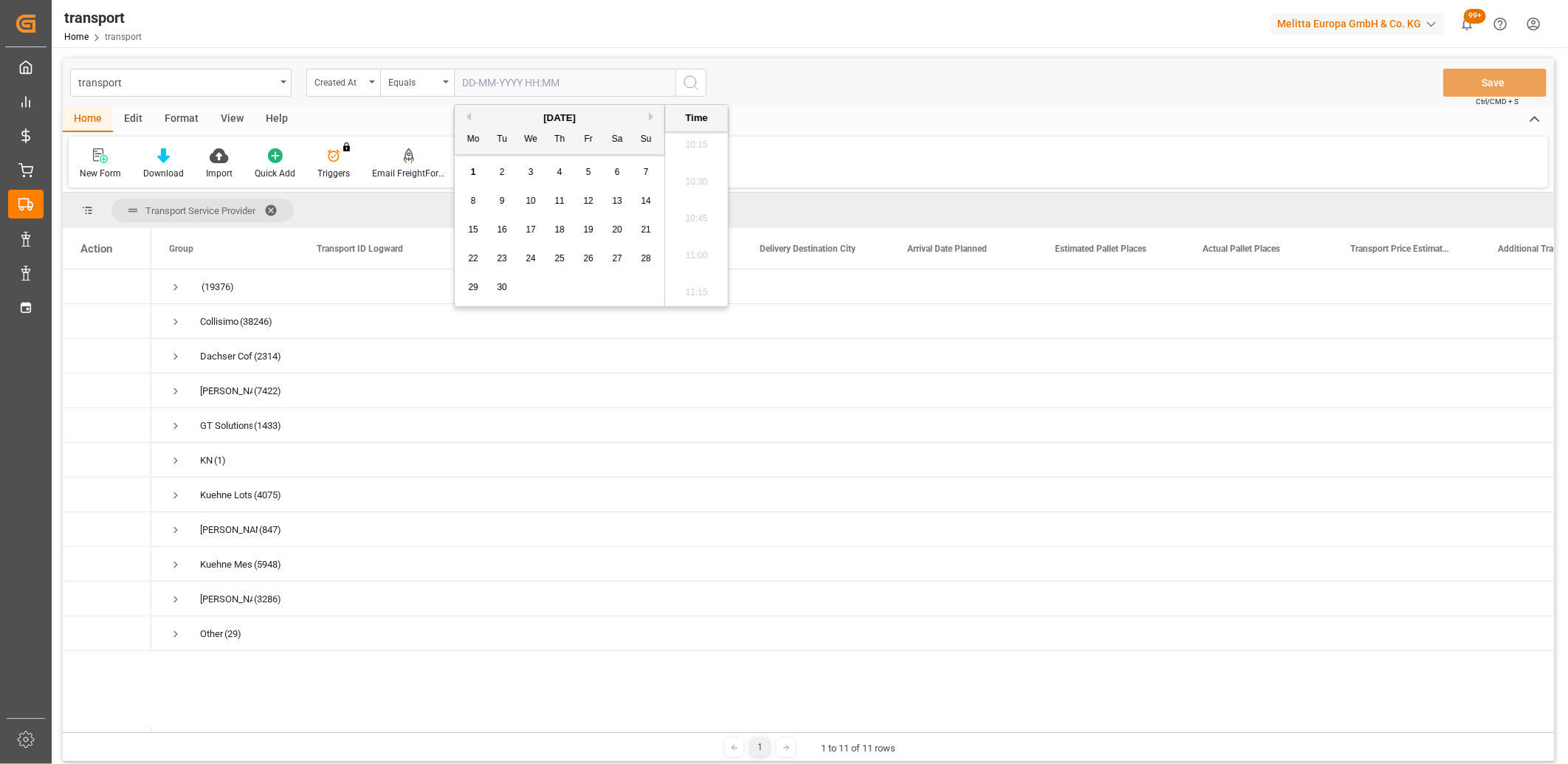
click at [468, 115] on button "Previous Month" at bounding box center [466, 116] width 9 height 9
click at [588, 286] on span "29" at bounding box center [588, 287] width 10 height 10
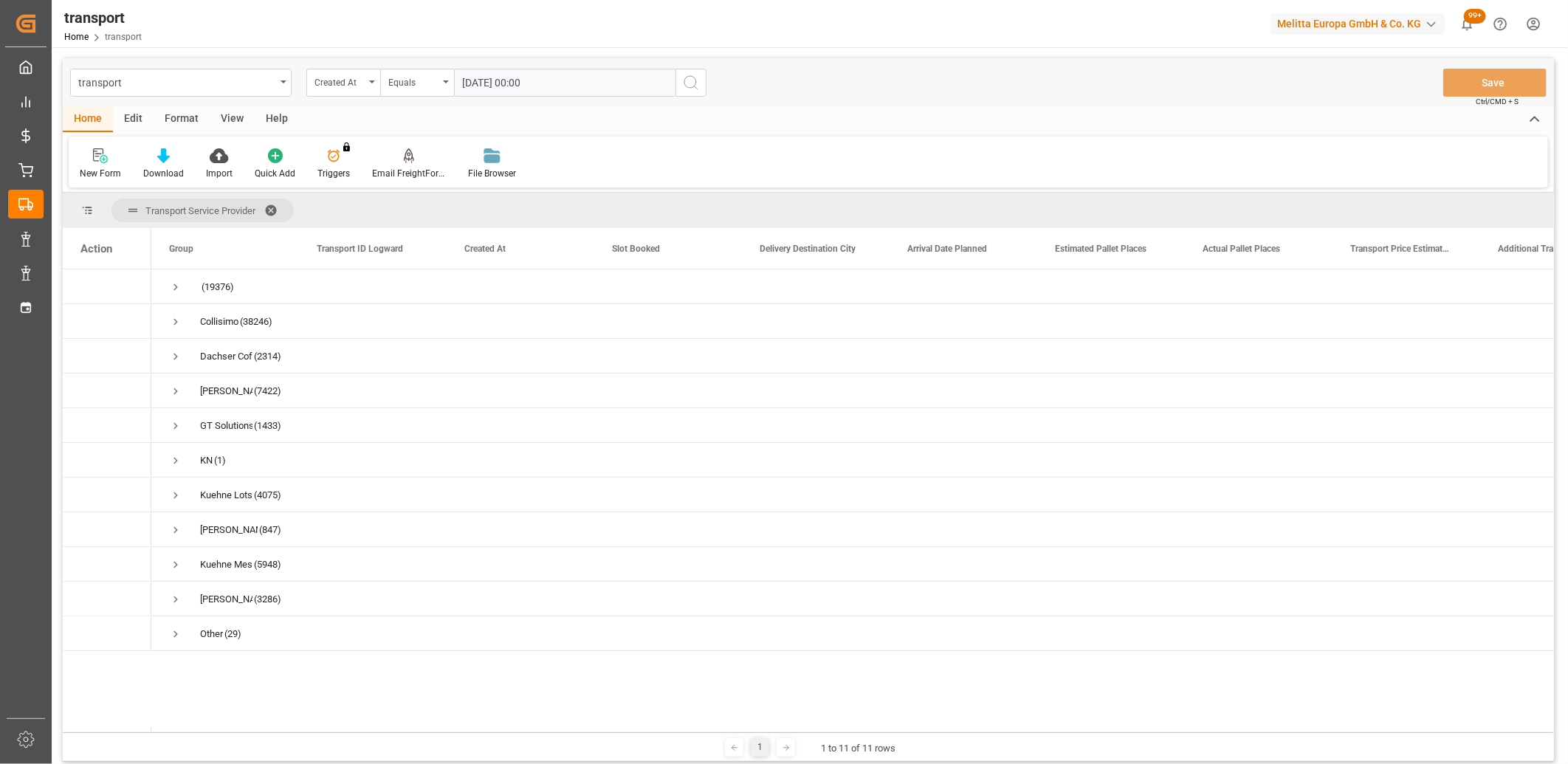
click at [687, 86] on icon "search button" at bounding box center [691, 83] width 18 height 18
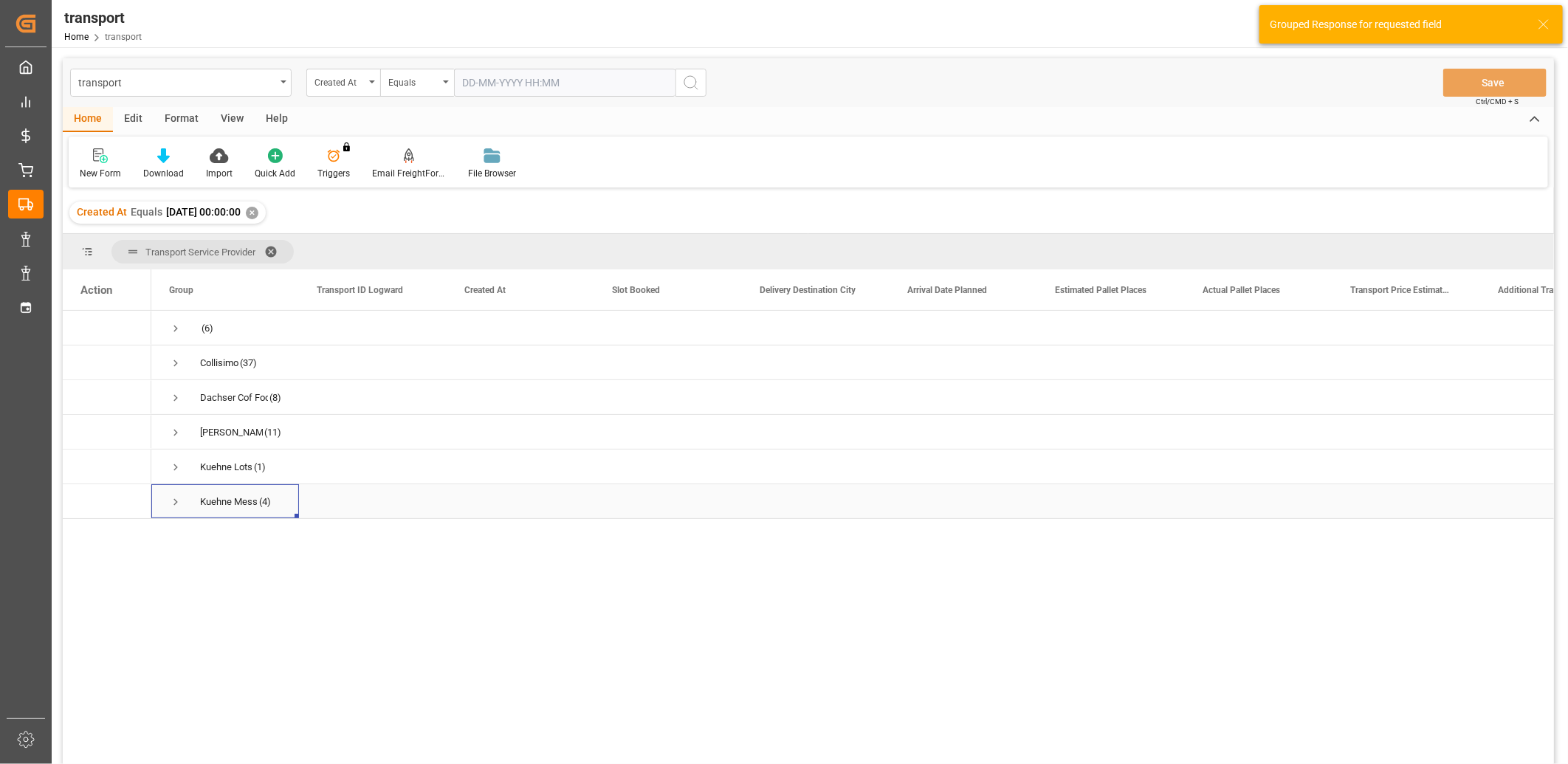
click at [174, 501] on span "Press SPACE to select this row." at bounding box center [176, 502] width 13 height 13
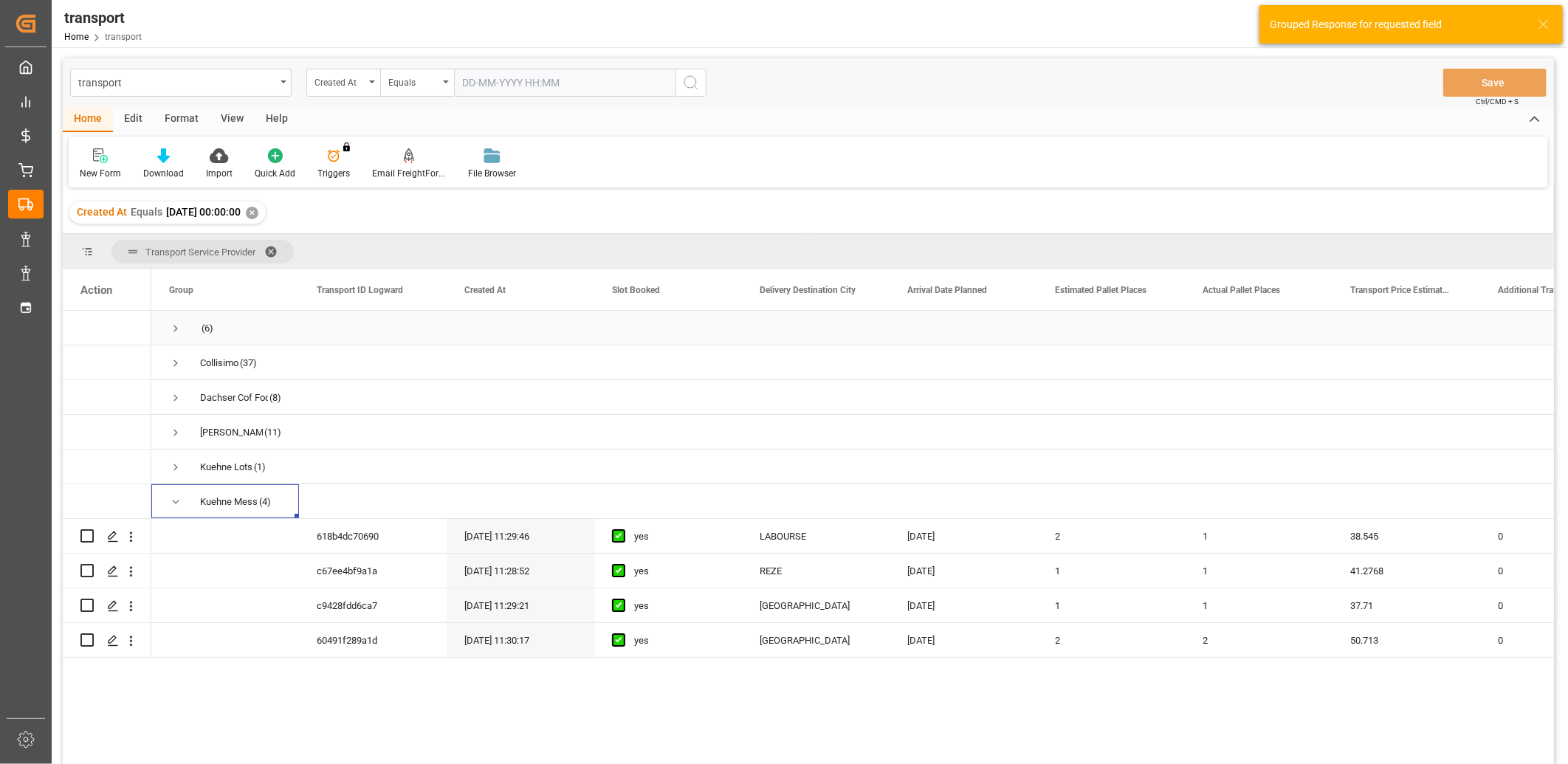
scroll to position [82, 0]
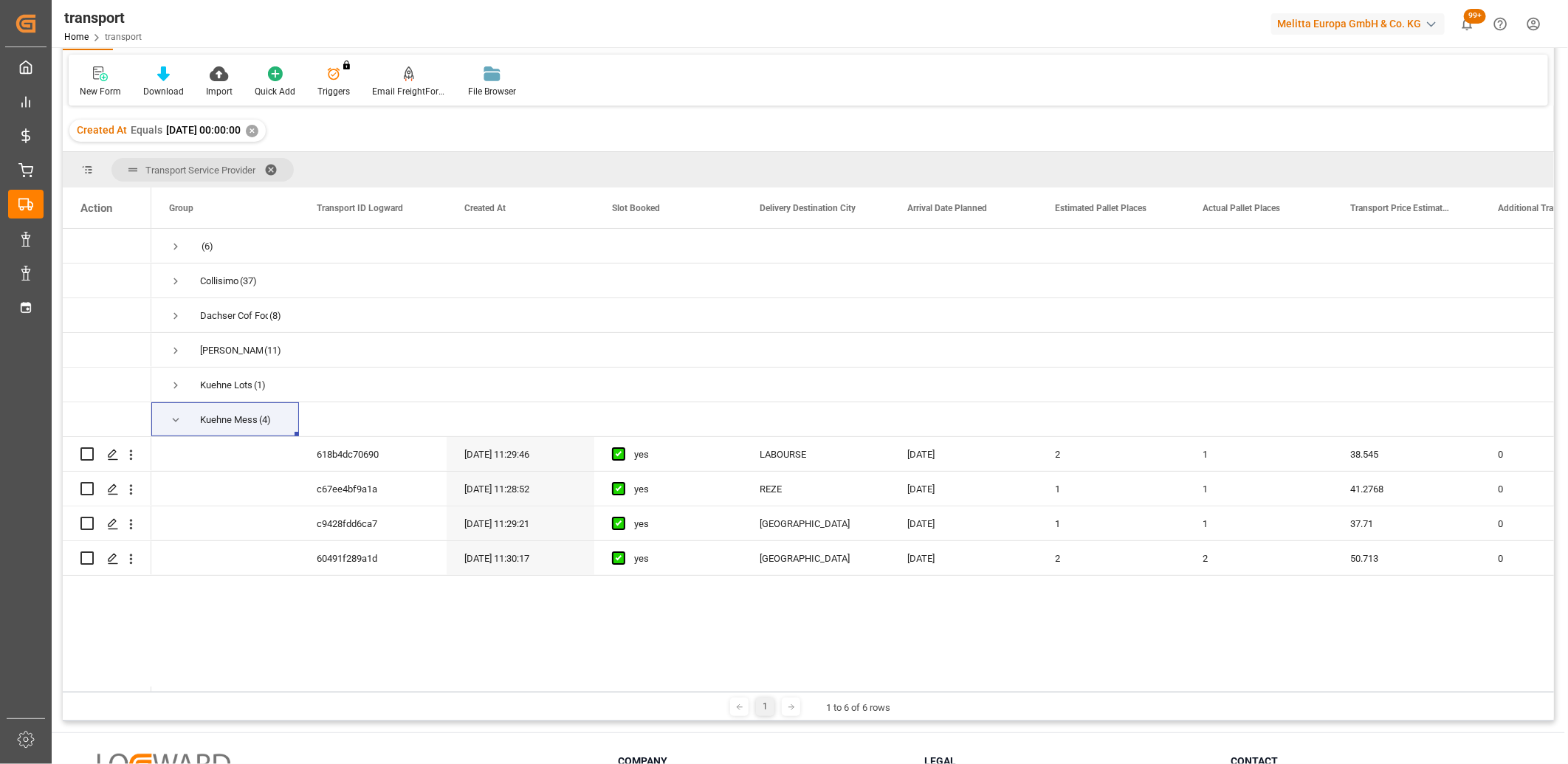
drag, startPoint x: 285, startPoint y: 691, endPoint x: 374, endPoint y: 695, distance: 89.1
click at [374, 695] on div "1 1 to 6 of 6 rows" at bounding box center [809, 706] width 1492 height 29
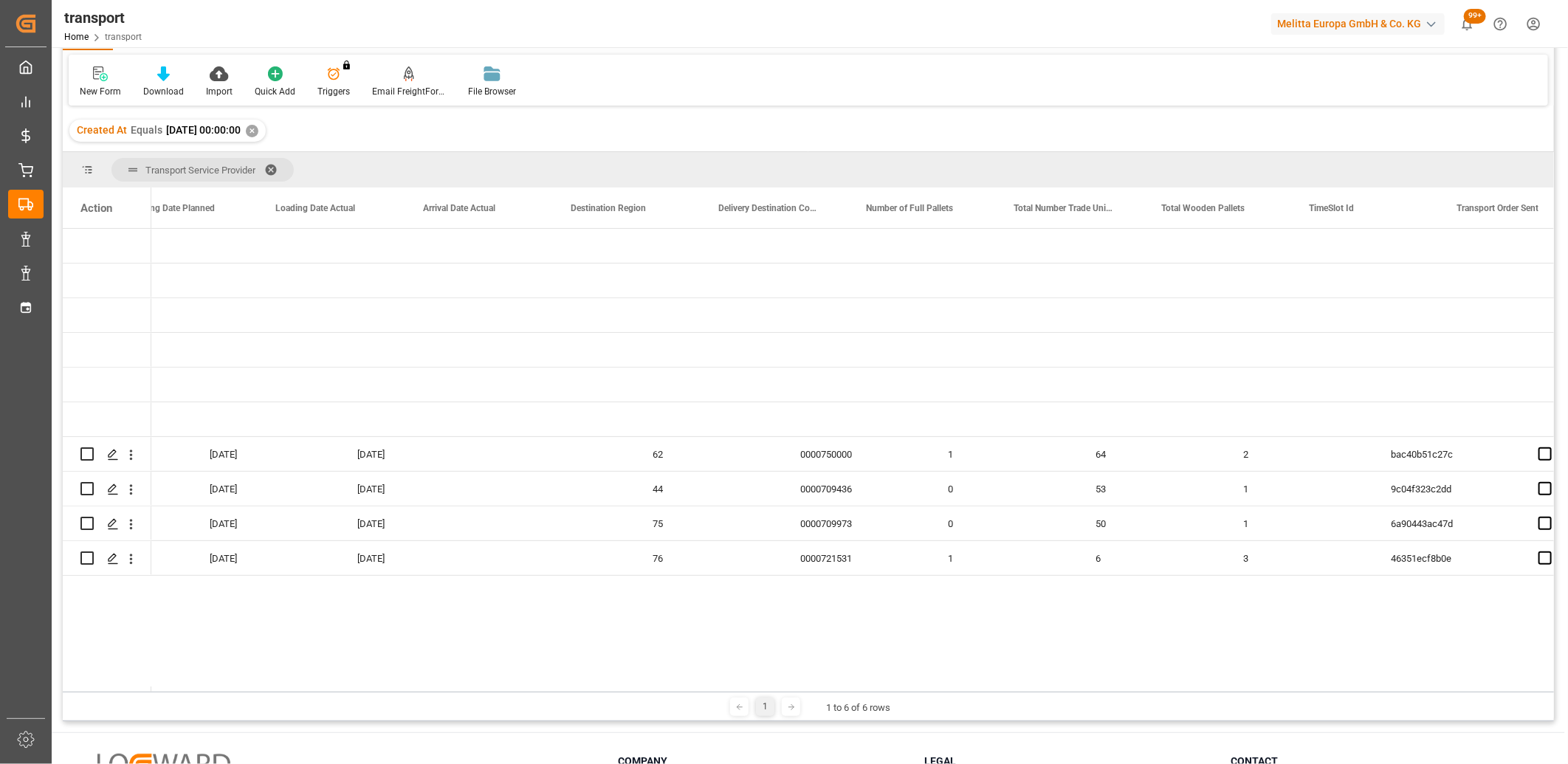
scroll to position [0, 0]
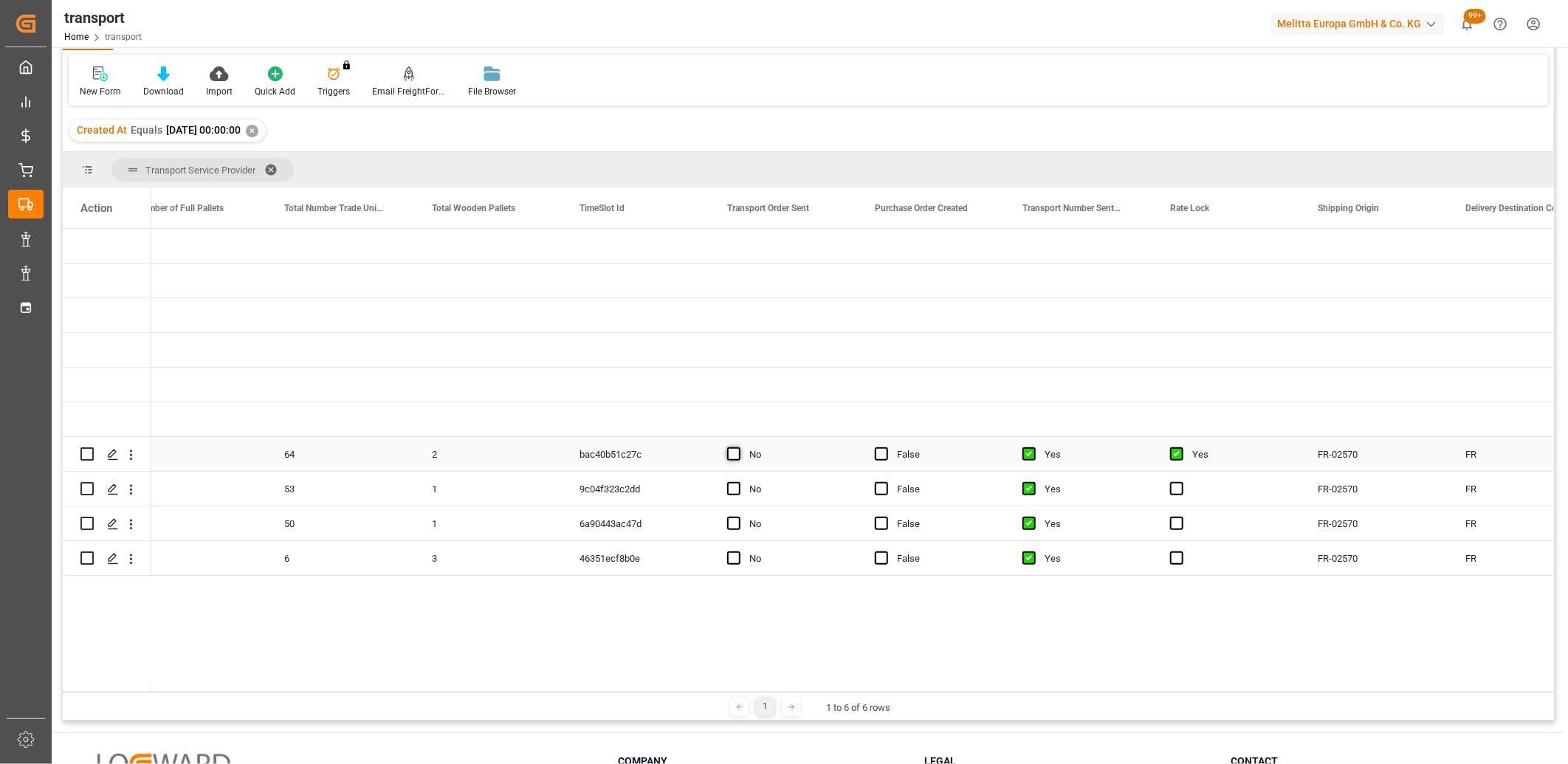
click at [732, 453] on span "Press SPACE to select this row." at bounding box center [734, 454] width 13 height 13
click at [738, 448] on input "Press SPACE to select this row." at bounding box center [738, 448] width 0 height 0
click at [732, 485] on span "Press SPACE to select this row." at bounding box center [734, 488] width 13 height 13
click at [738, 482] on input "Press SPACE to select this row." at bounding box center [738, 482] width 0 height 0
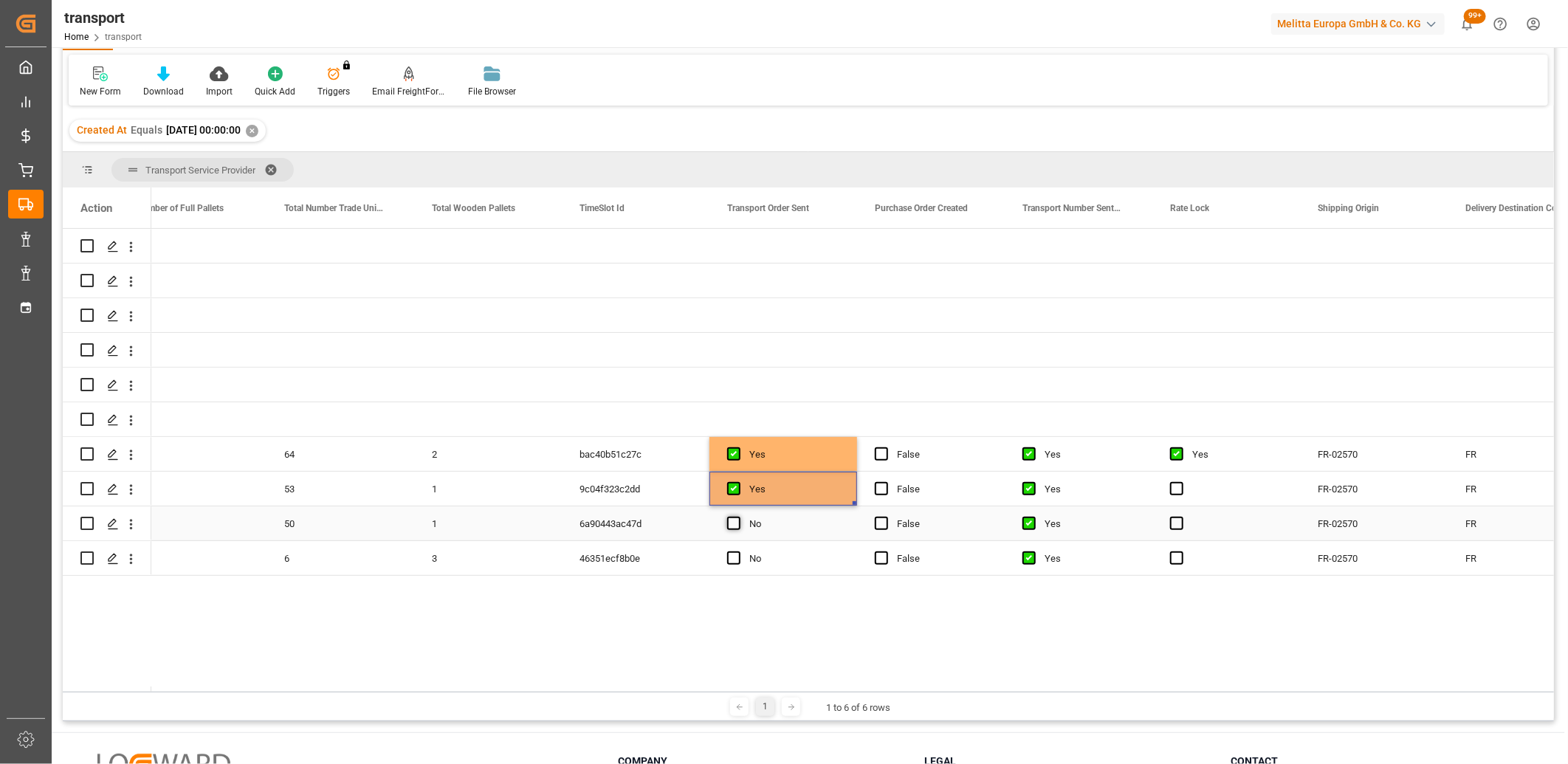
click at [736, 520] on span "Press SPACE to select this row." at bounding box center [734, 524] width 13 height 13
click at [738, 517] on input "Press SPACE to select this row." at bounding box center [738, 517] width 0 height 0
click at [731, 555] on span "Press SPACE to select this row." at bounding box center [734, 558] width 13 height 13
click at [738, 551] on input "Press SPACE to select this row." at bounding box center [738, 551] width 0 height 0
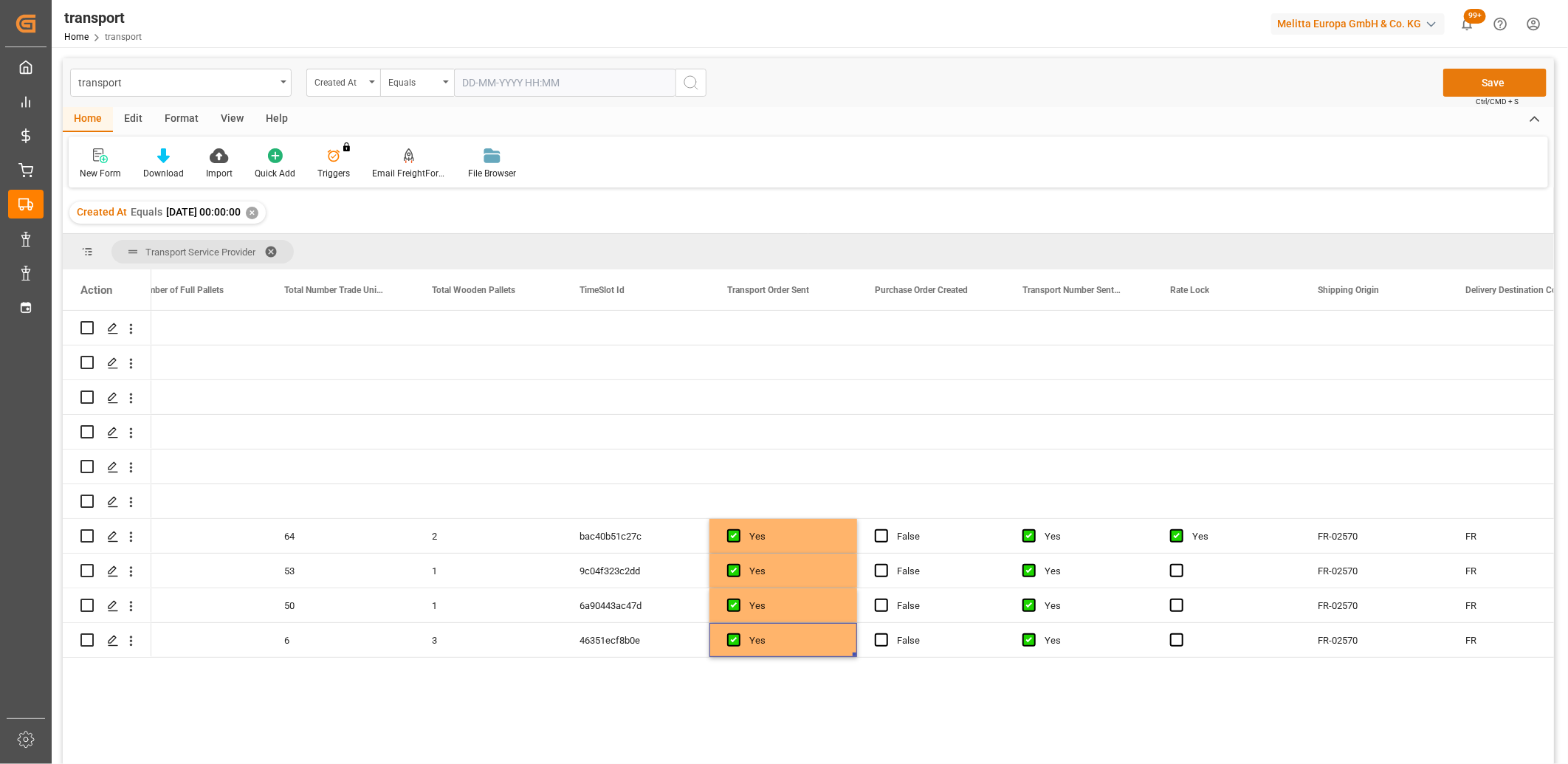
click at [1479, 78] on button "Save" at bounding box center [1495, 83] width 104 height 29
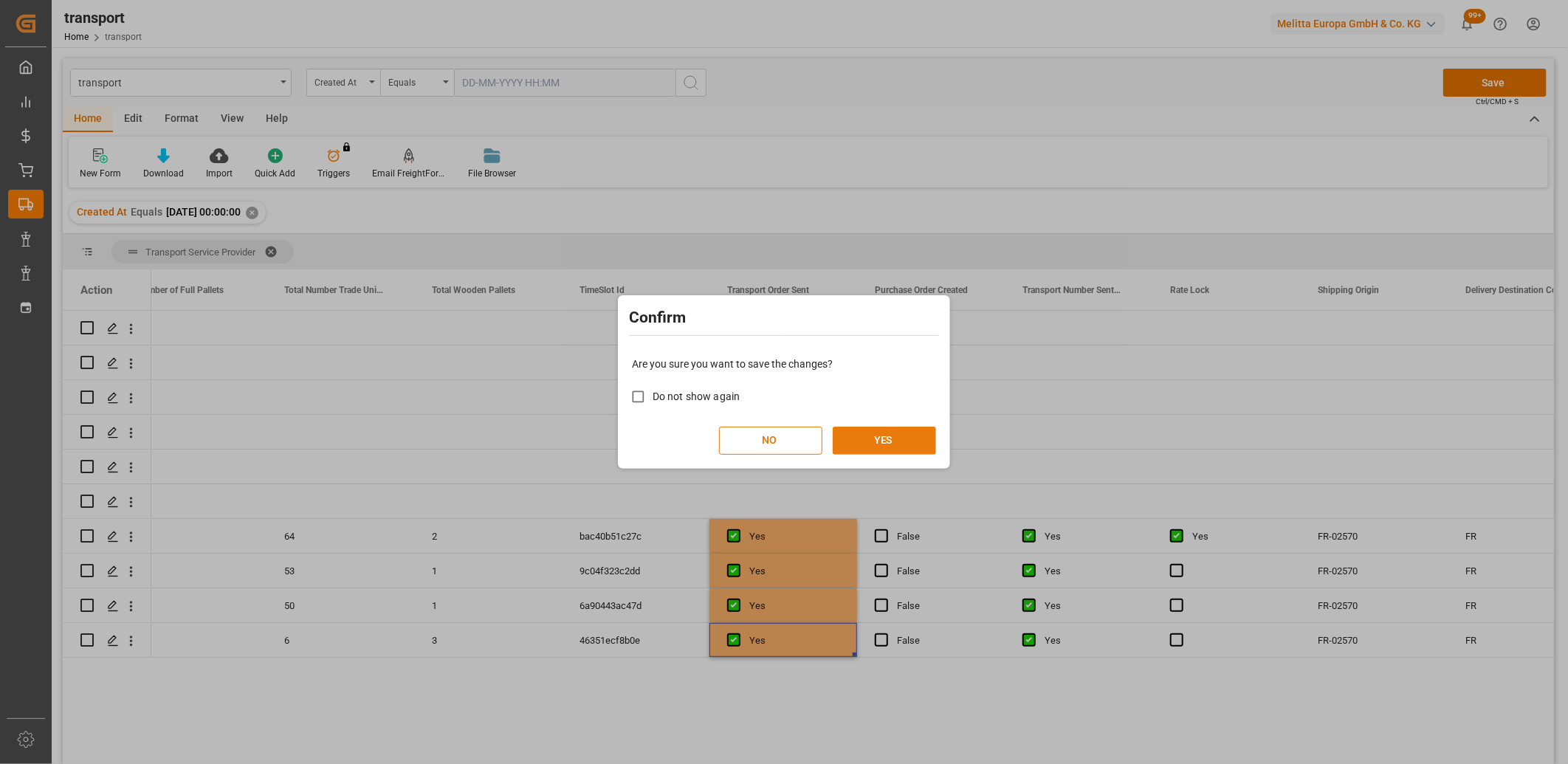
click at [899, 430] on button "YES" at bounding box center [884, 441] width 104 height 29
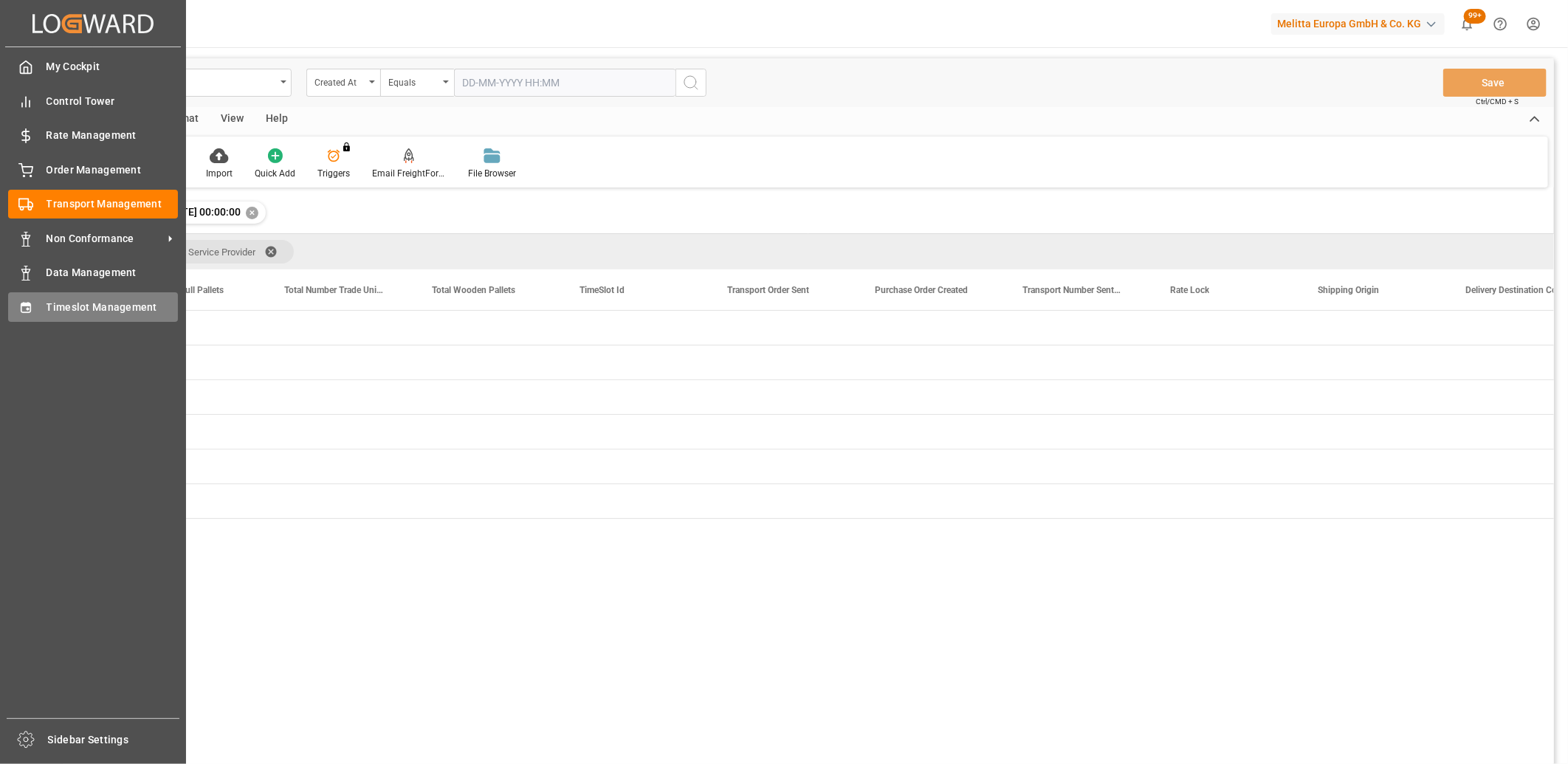
click at [35, 296] on div "Timeslot Management Timeslot Management" at bounding box center [93, 307] width 170 height 29
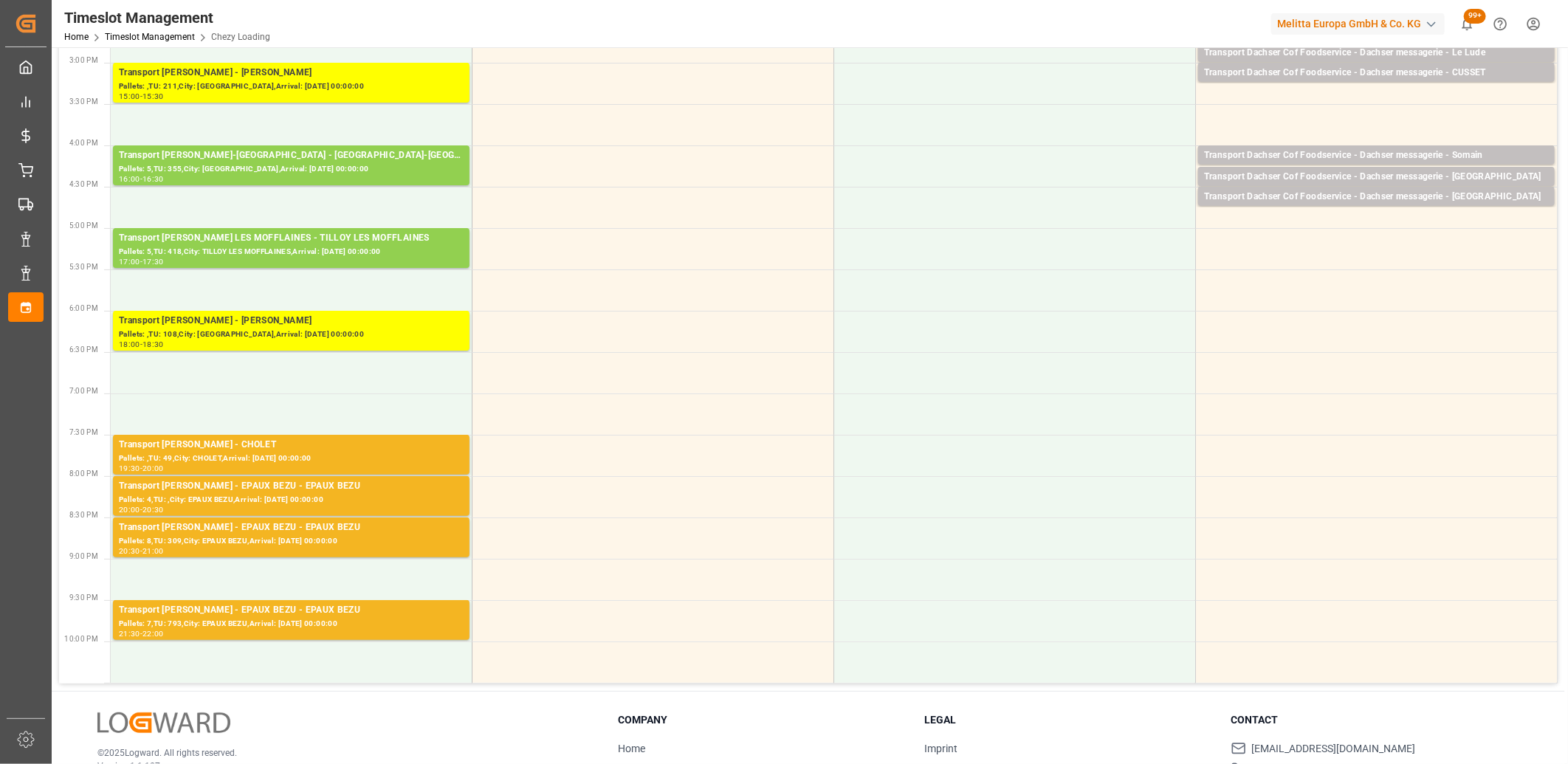
scroll to position [768, 0]
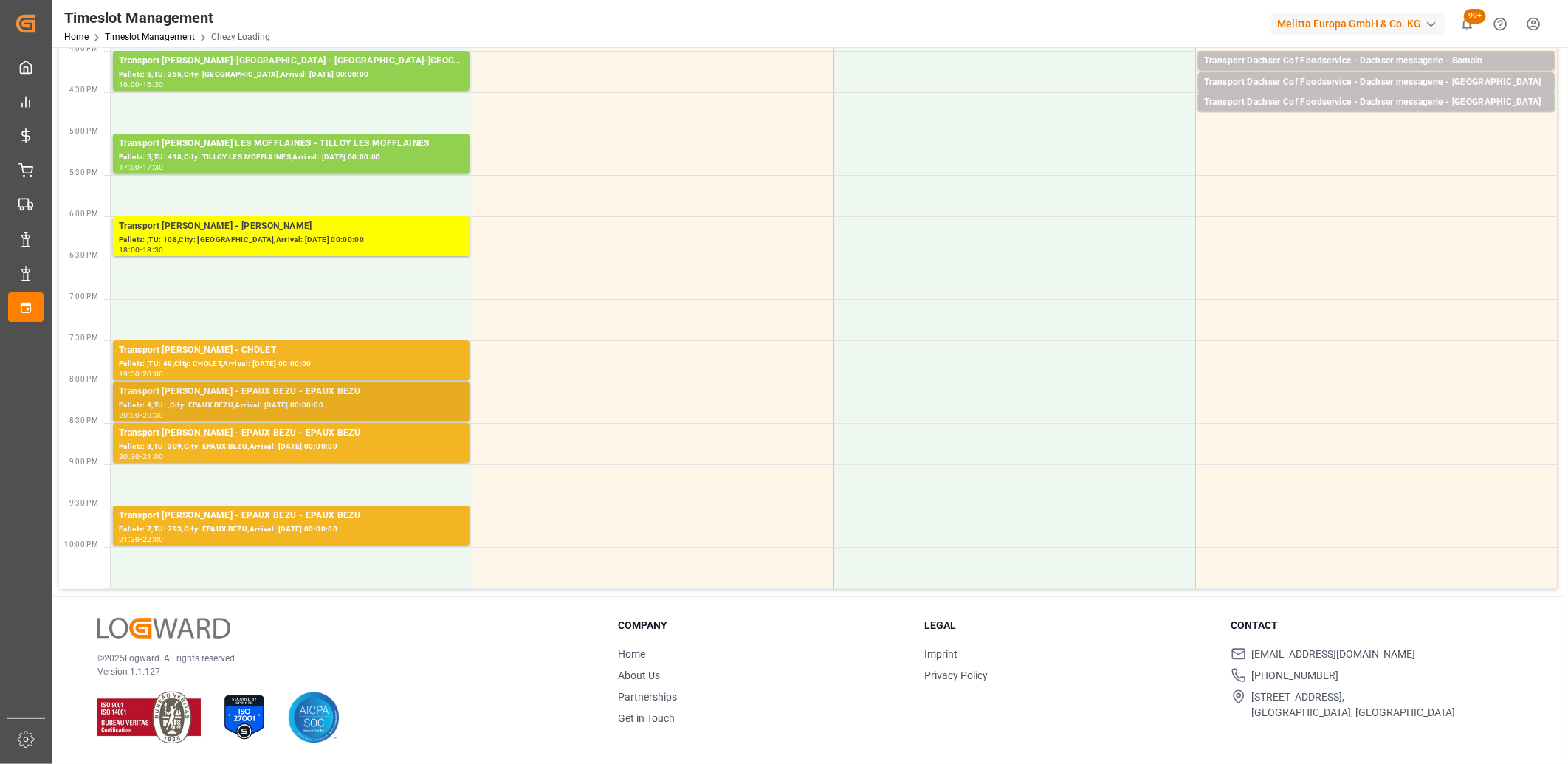
click at [281, 408] on div "Pallets: 4,TU: ,City: EPAUX BEZU,Arrival: 2025-09-02 00:00:00" at bounding box center [291, 405] width 345 height 12
click at [277, 439] on div "Transport [PERSON_NAME] - EPAUX BEZU - EPAUX BEZU" at bounding box center [291, 433] width 345 height 15
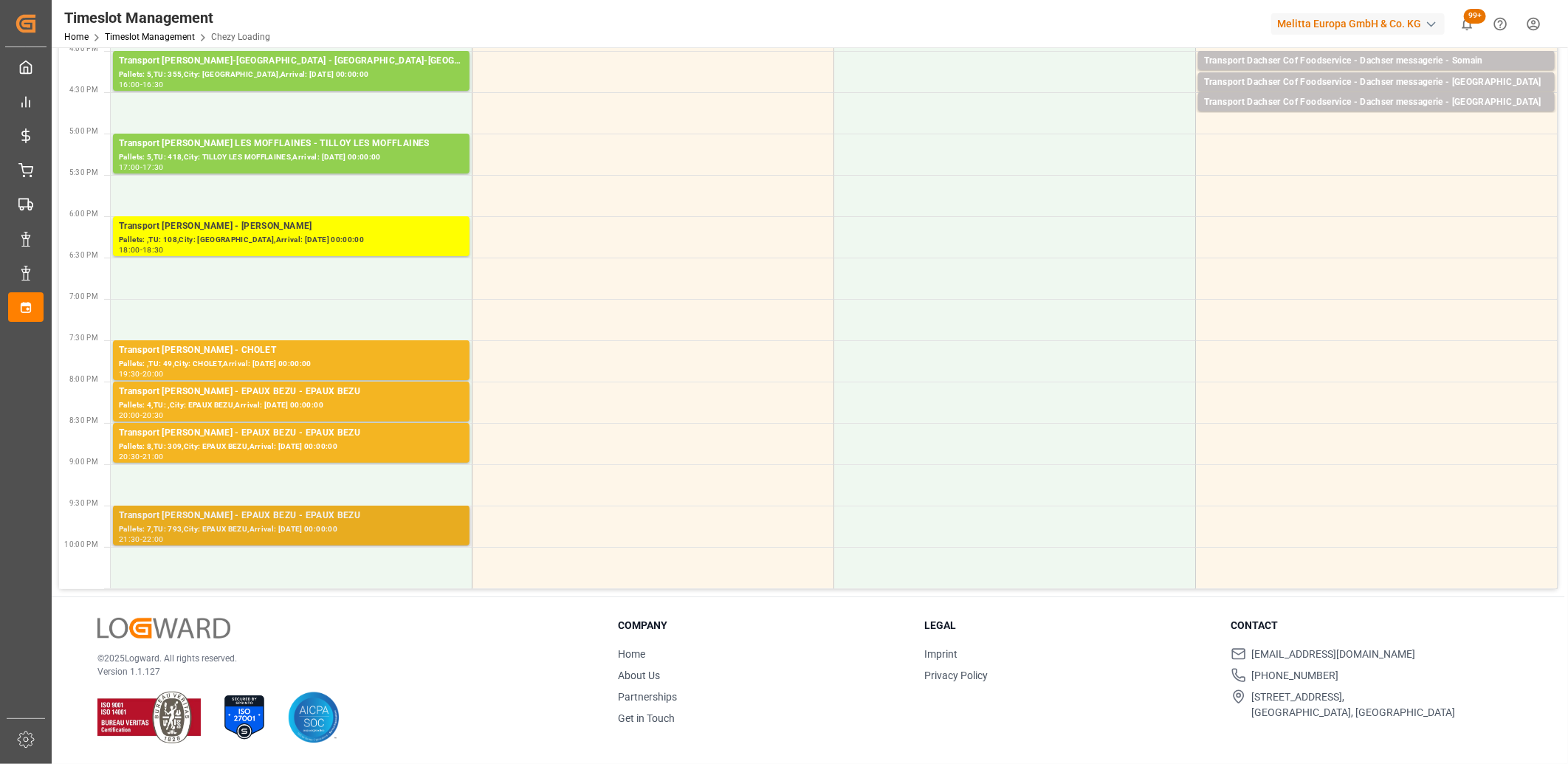
click at [282, 518] on div "Transport [PERSON_NAME] - EPAUX BEZU - EPAUX BEZU" at bounding box center [291, 516] width 345 height 15
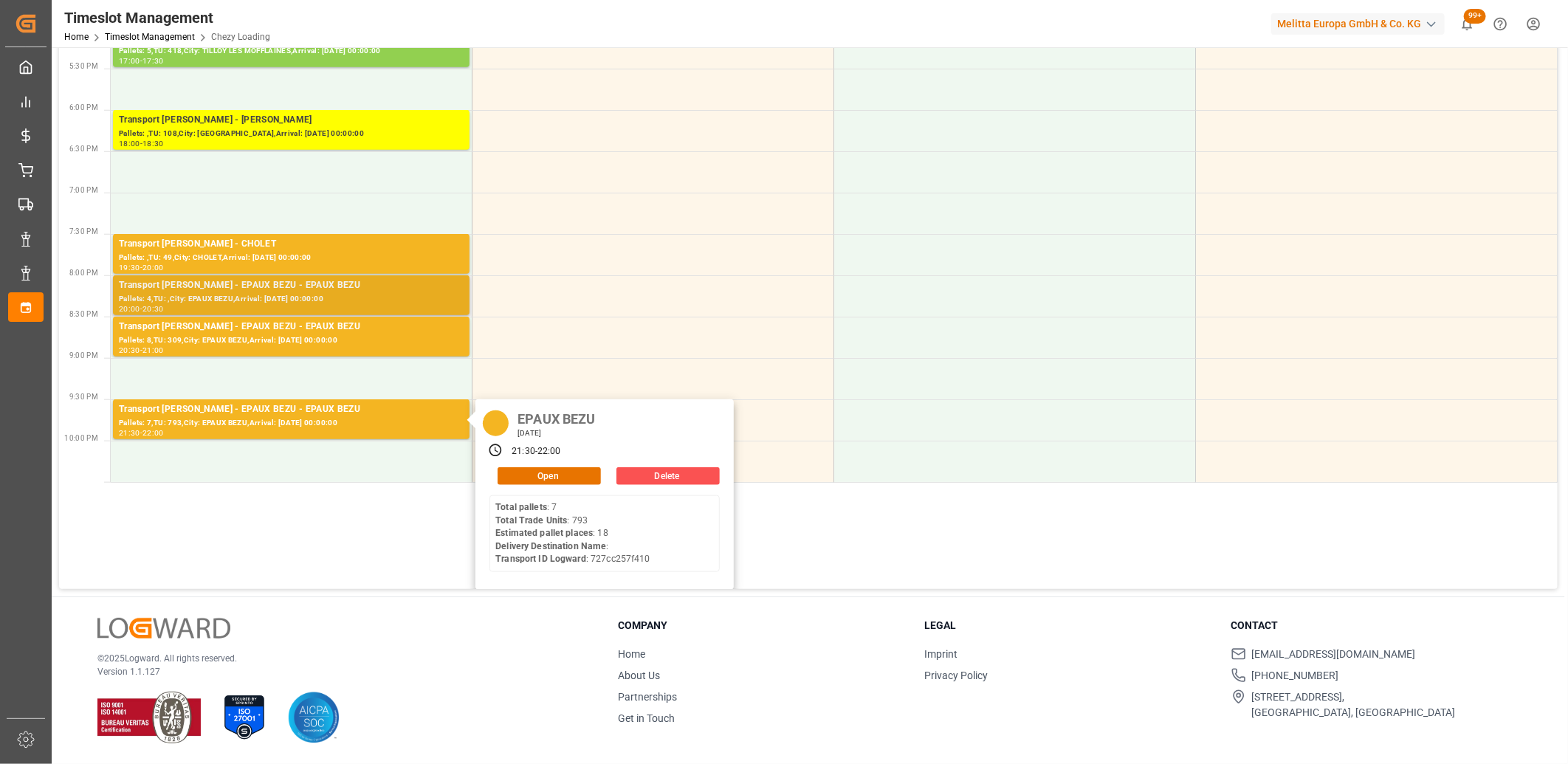
scroll to position [0, 0]
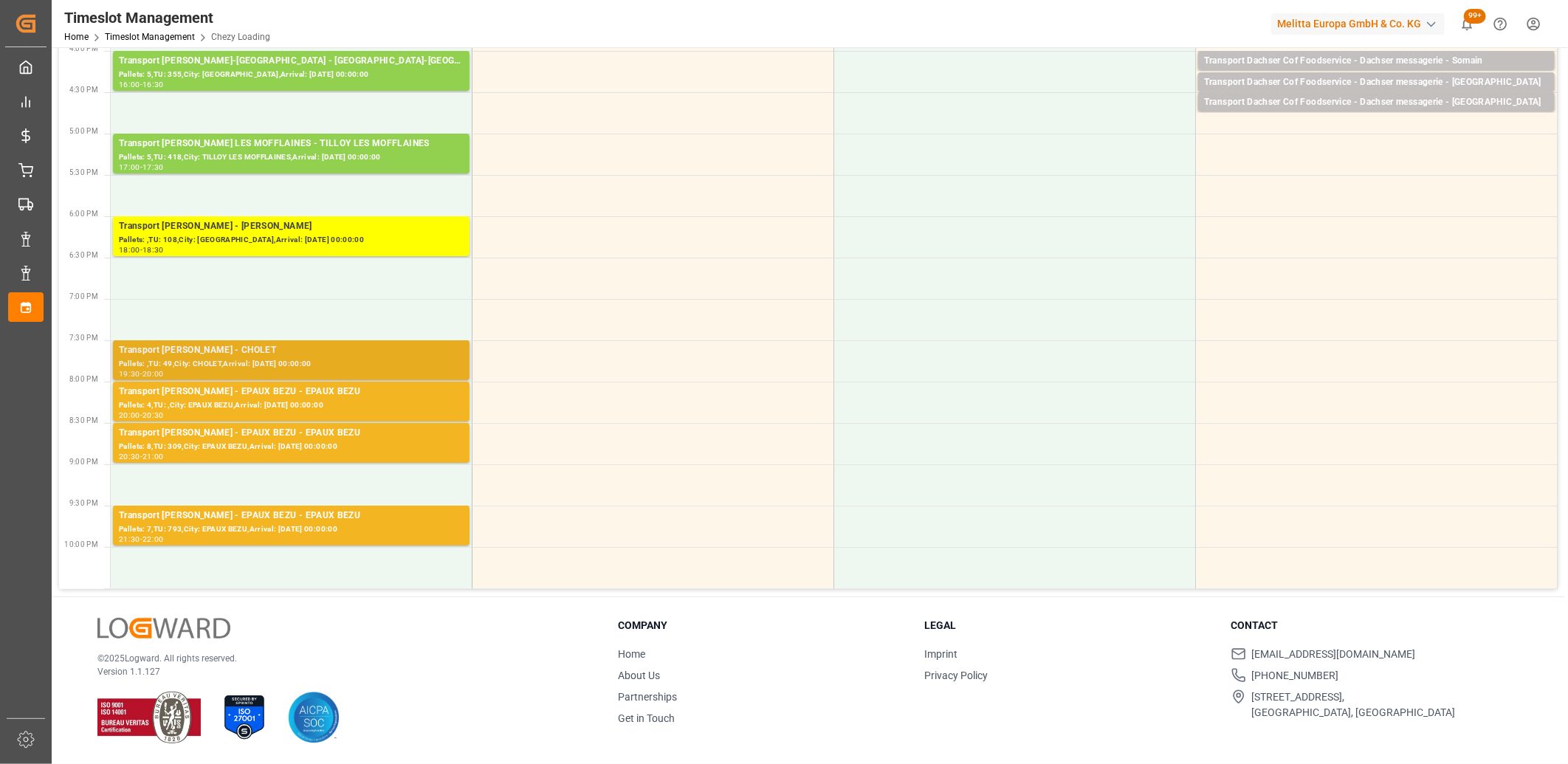
click at [289, 378] on div "19:30 - 20:00" at bounding box center [291, 374] width 345 height 9
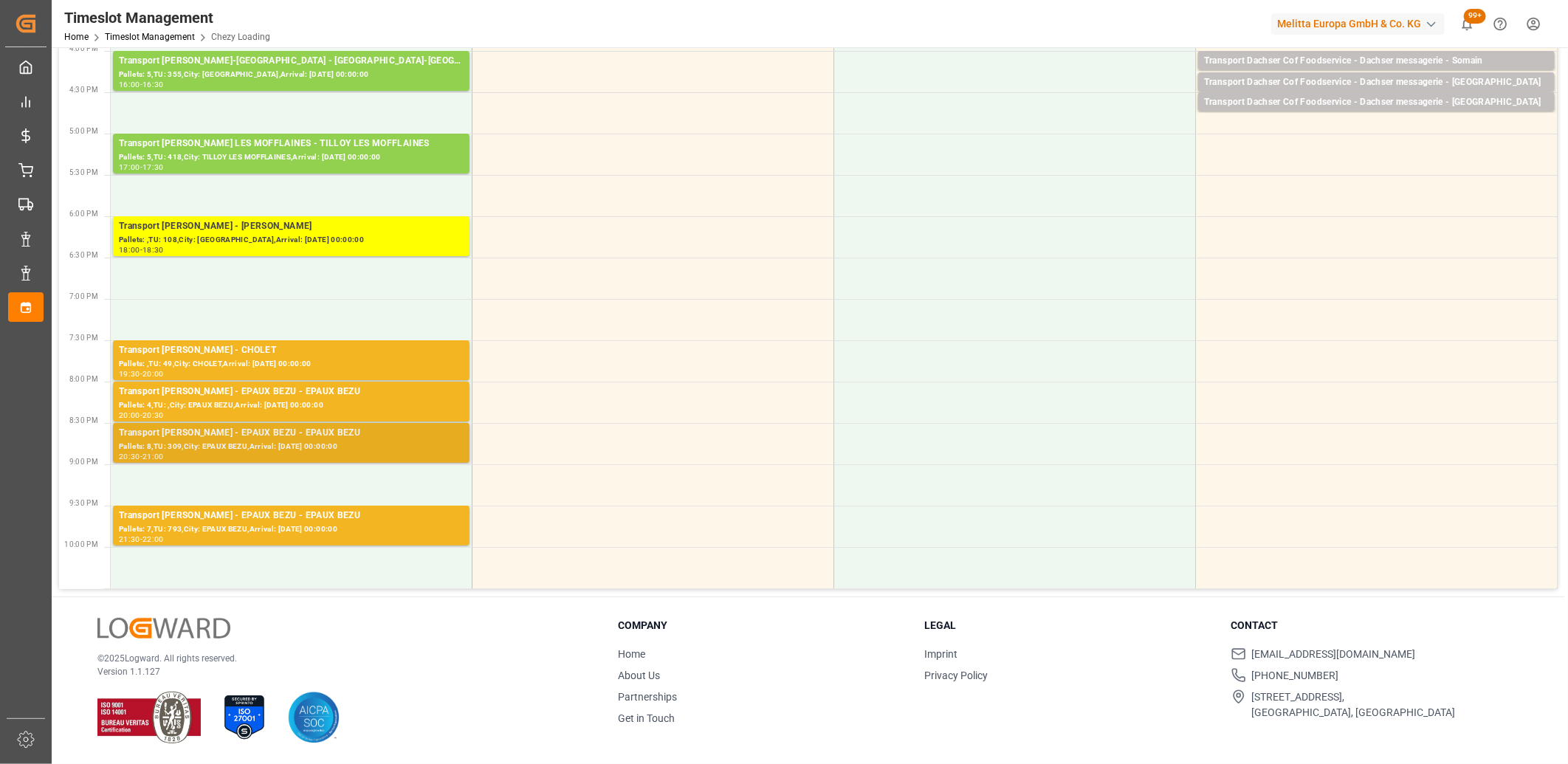
click at [285, 436] on div "Transport [PERSON_NAME] - EPAUX BEZU - EPAUX BEZU" at bounding box center [291, 433] width 345 height 15
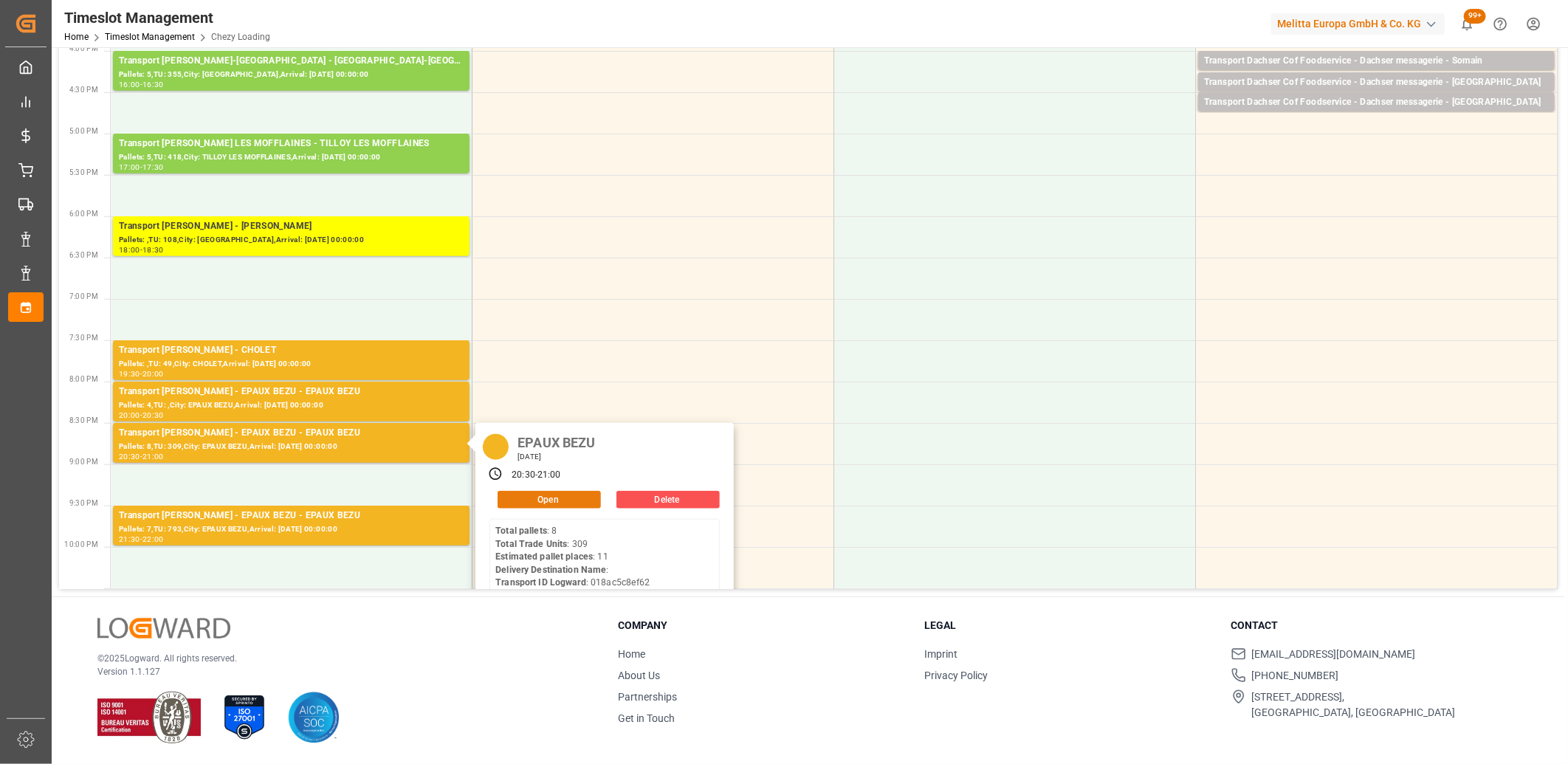
click at [522, 499] on button "Open" at bounding box center [549, 500] width 104 height 18
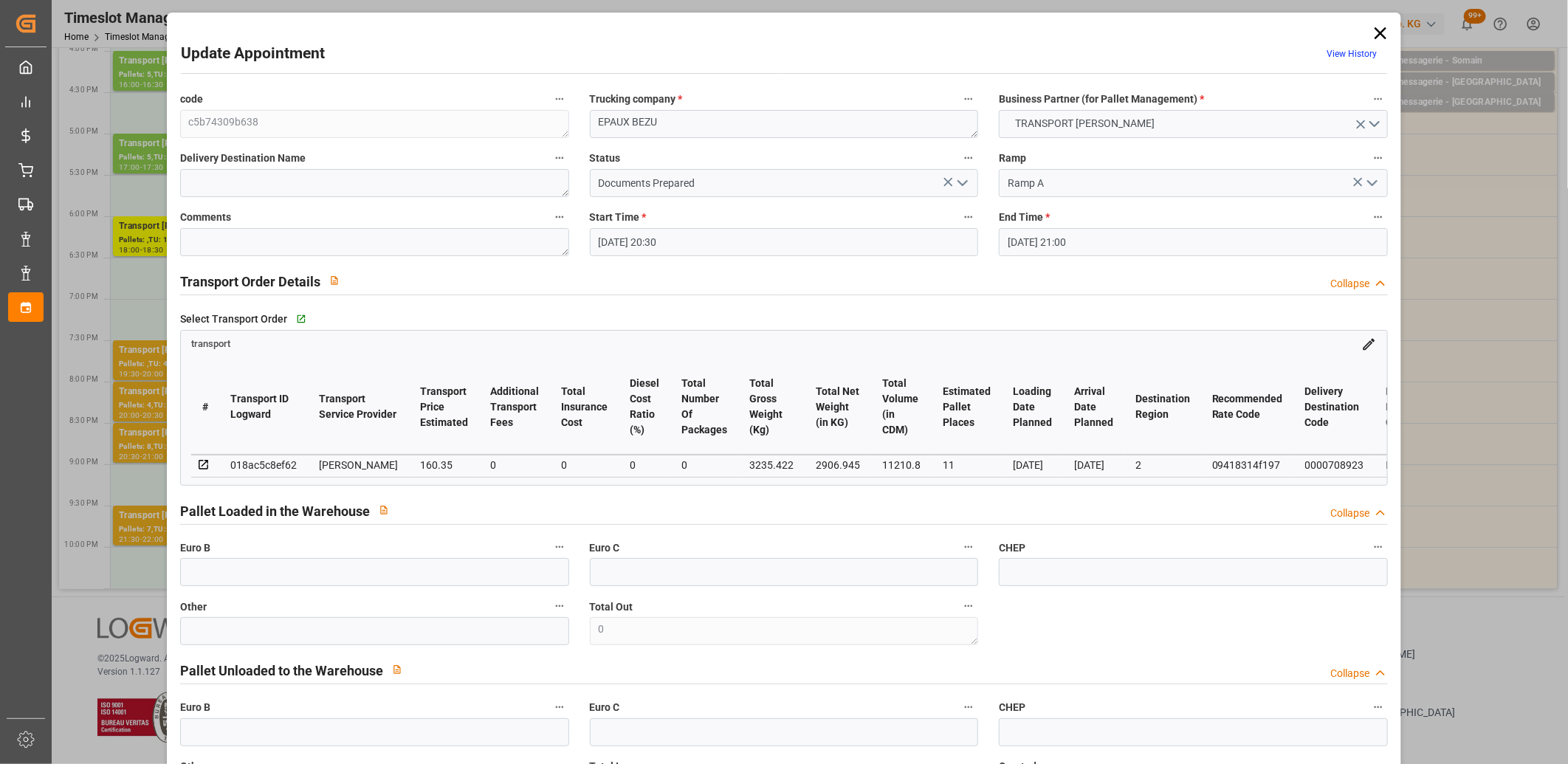
click at [281, 466] on div "018ac5c8ef62" at bounding box center [263, 465] width 67 height 18
copy div "018ac5c8ef62"
click at [1375, 30] on icon at bounding box center [1381, 33] width 11 height 11
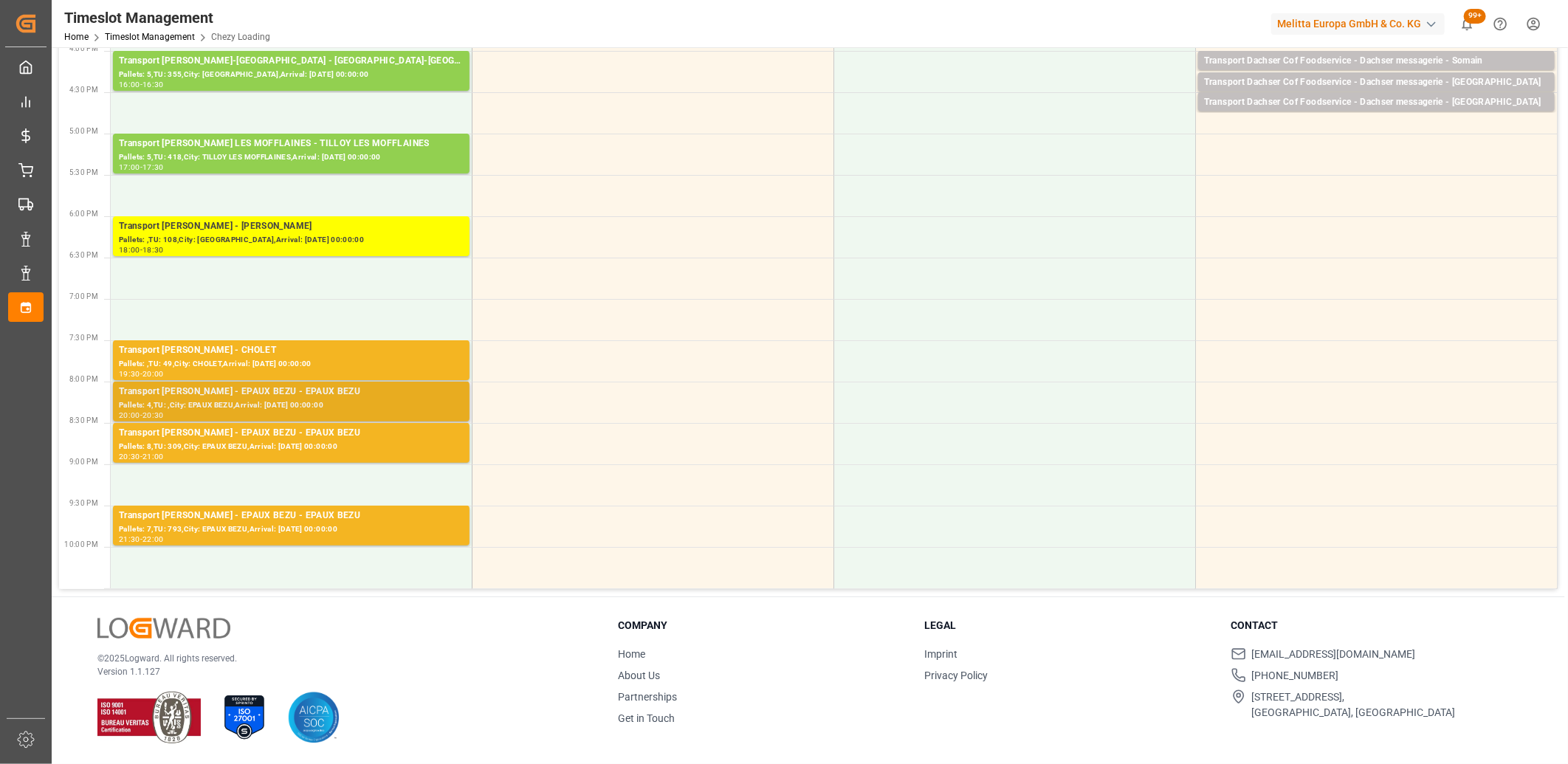
click at [390, 400] on div "Pallets: 4,TU: ,City: EPAUX BEZU,Arrival: 2025-09-02 00:00:00" at bounding box center [291, 405] width 345 height 12
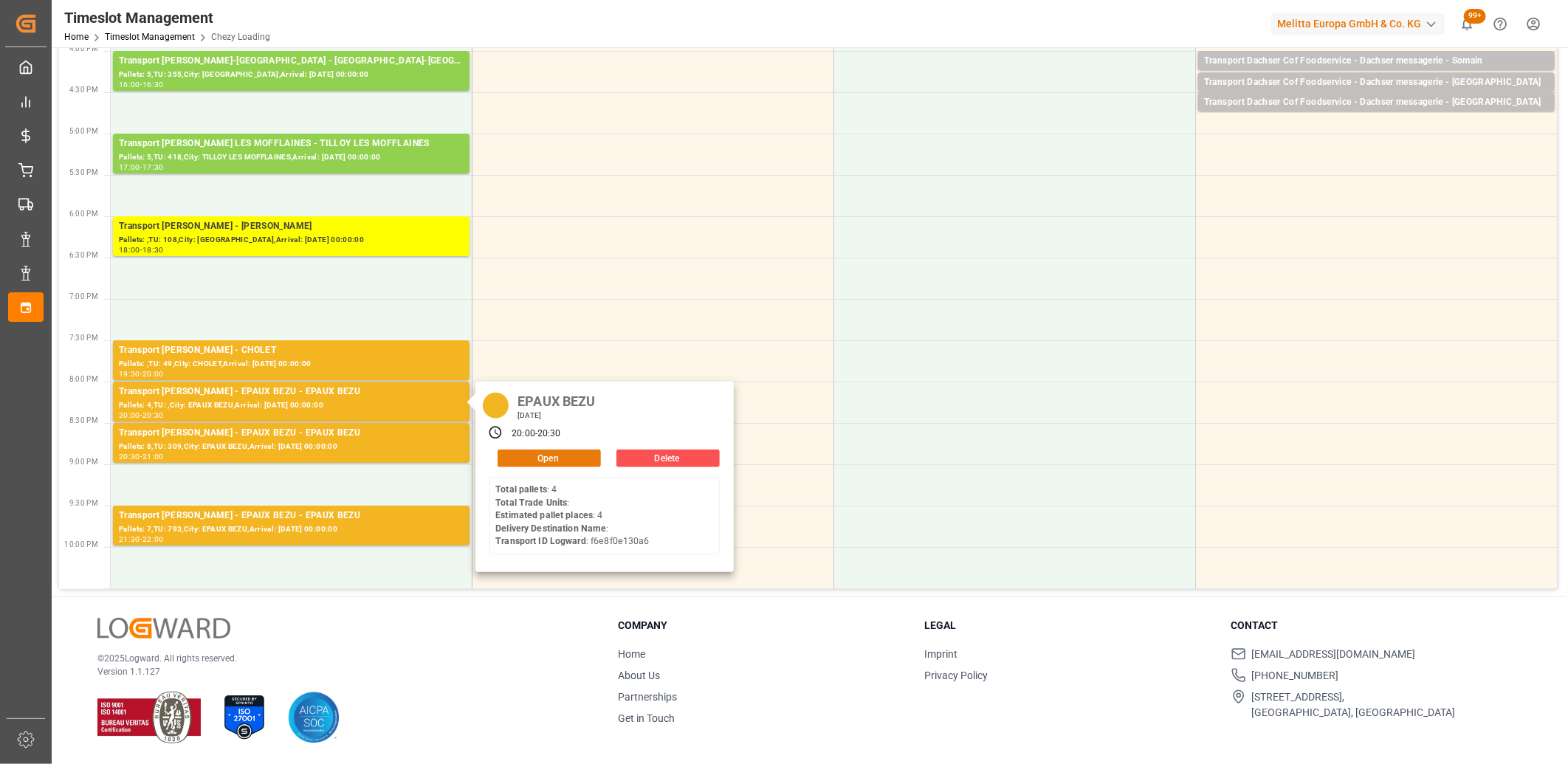
click at [525, 460] on button "Open" at bounding box center [549, 458] width 104 height 18
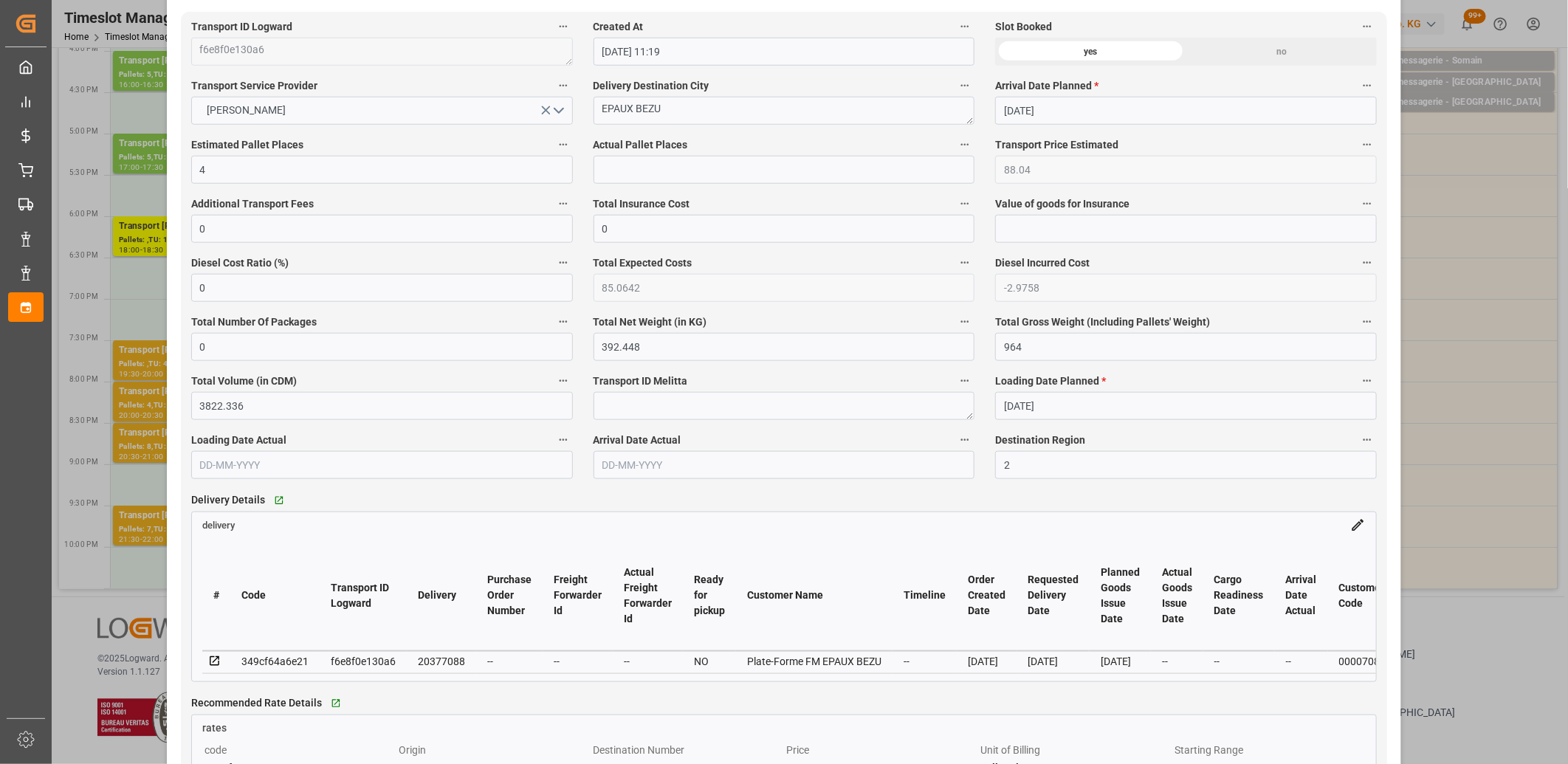
scroll to position [820, 0]
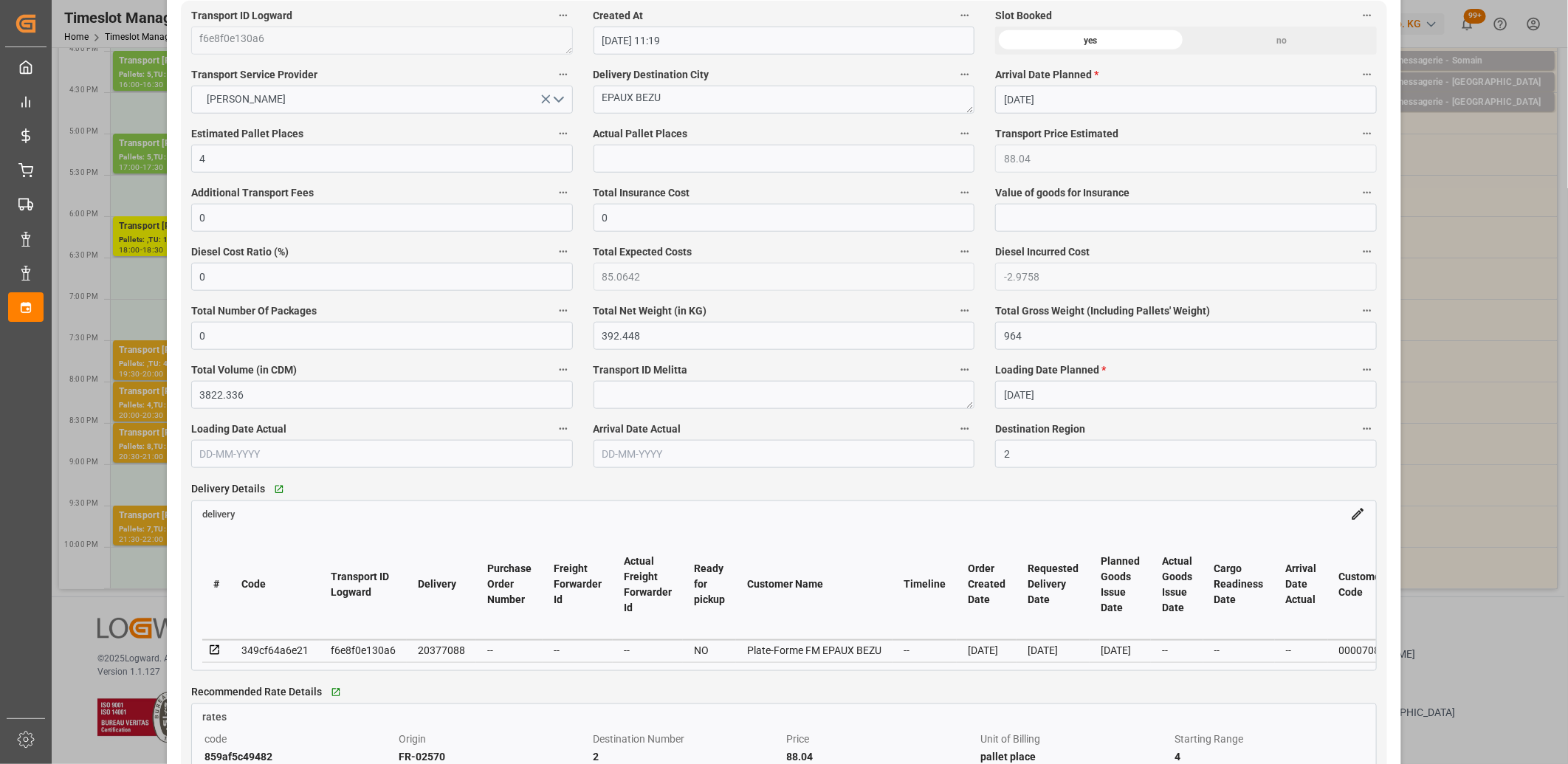
click at [212, 651] on icon at bounding box center [215, 651] width 13 height 13
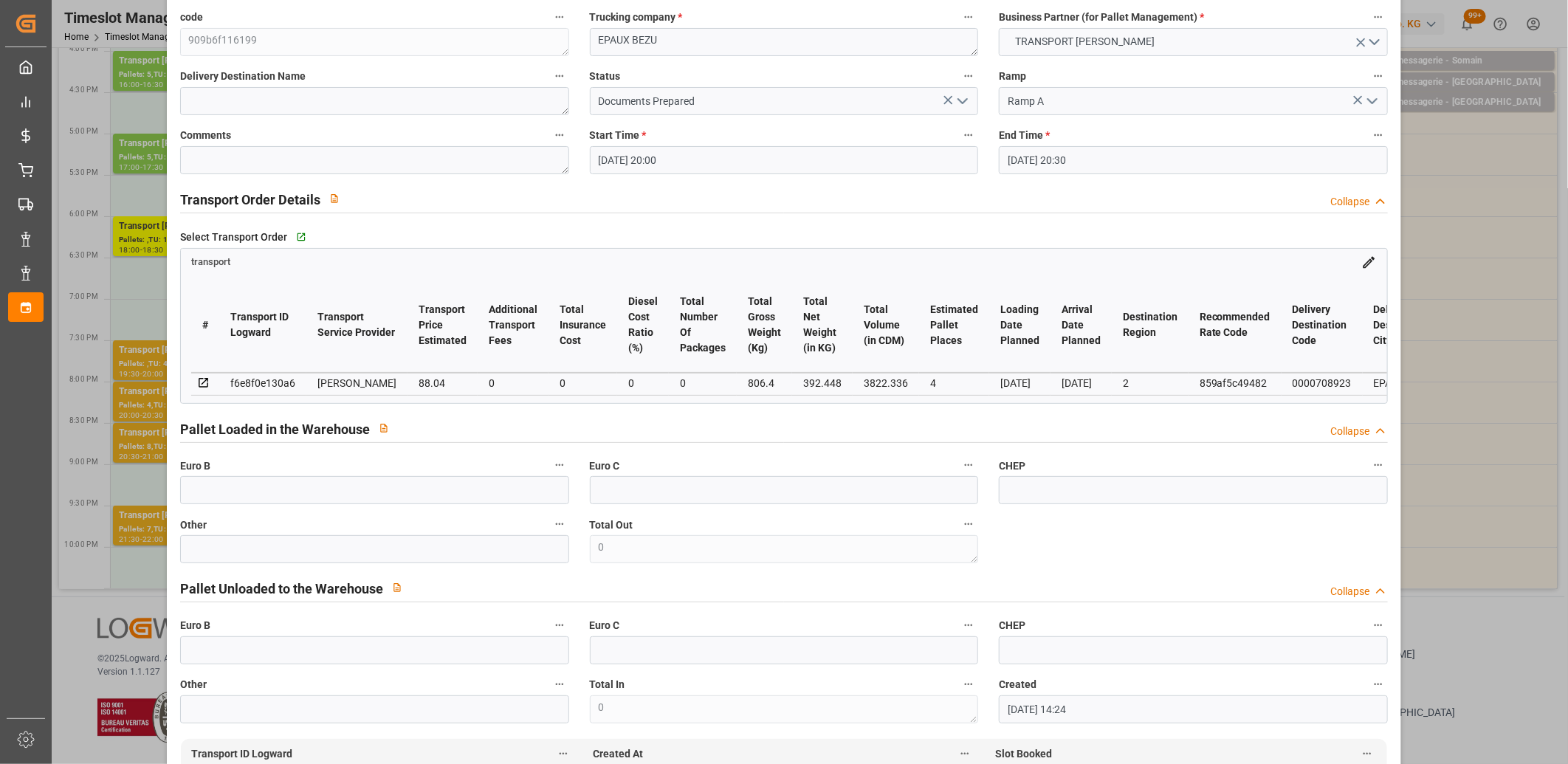
scroll to position [0, 0]
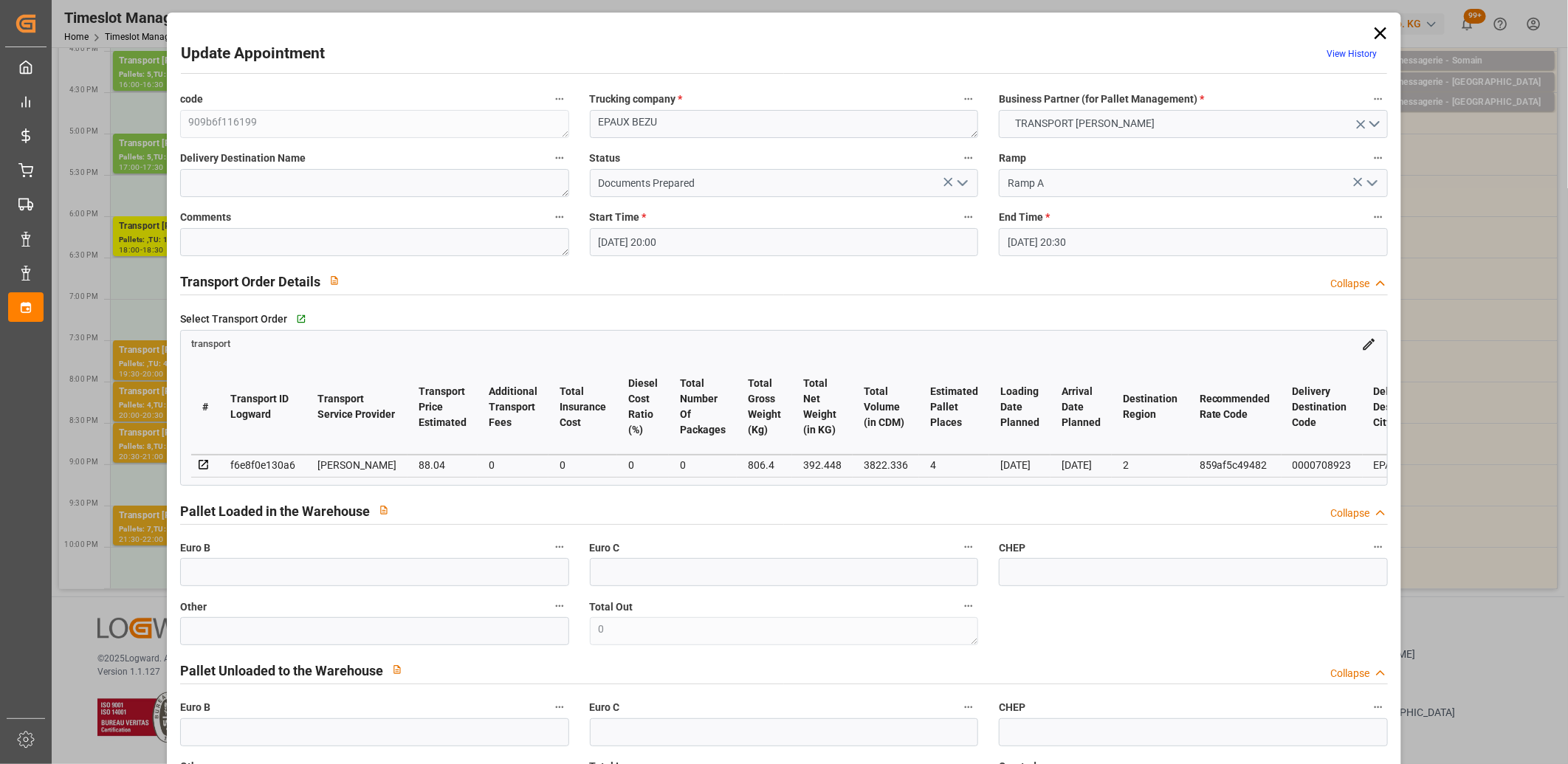
click at [247, 466] on div "f6e8f0e130a6" at bounding box center [262, 465] width 65 height 18
copy div "f6e8f0e130a6"
click at [1383, 33] on icon at bounding box center [1381, 33] width 21 height 21
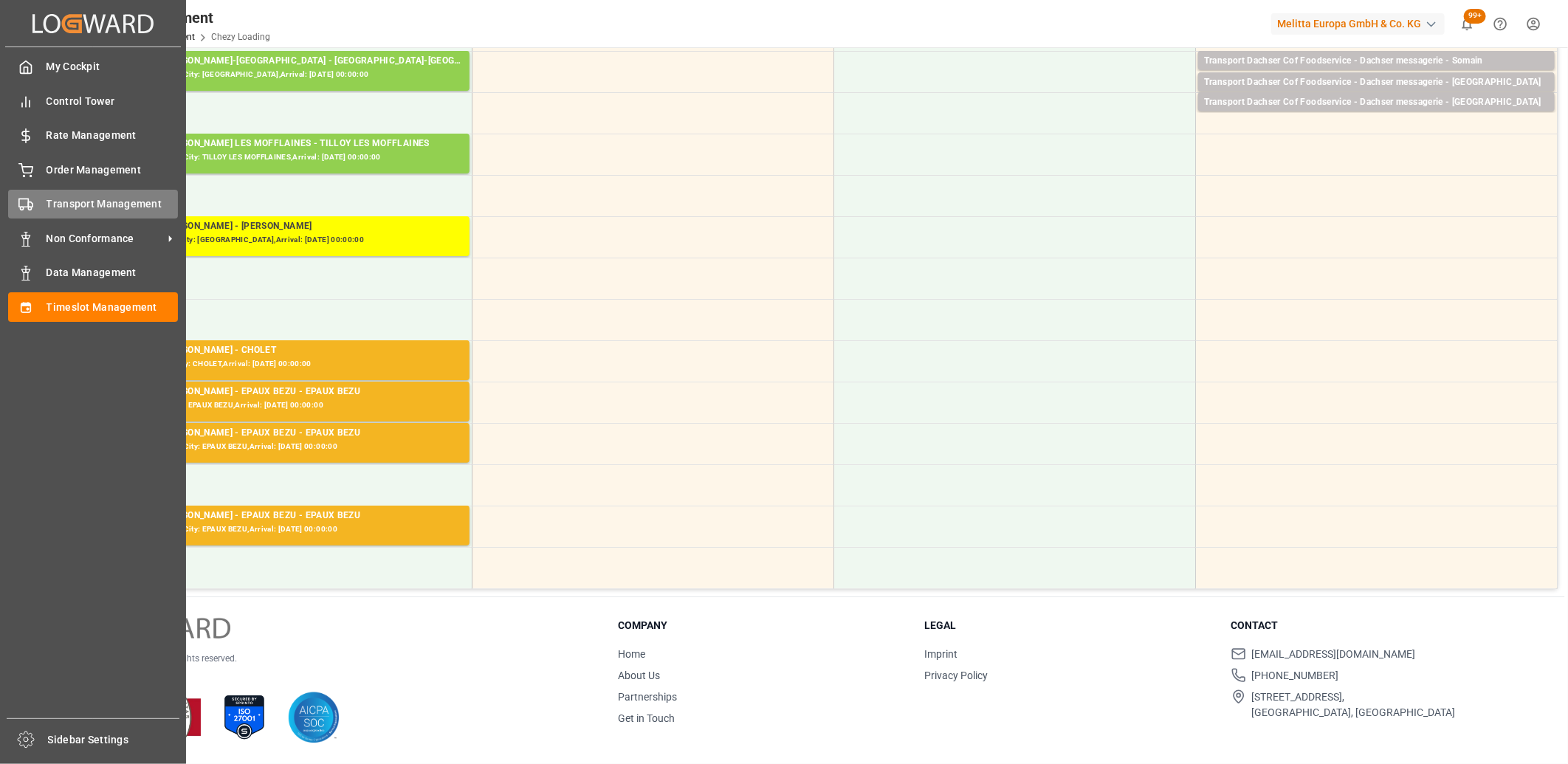
click at [42, 209] on div "Transport Management Transport Management" at bounding box center [93, 204] width 170 height 29
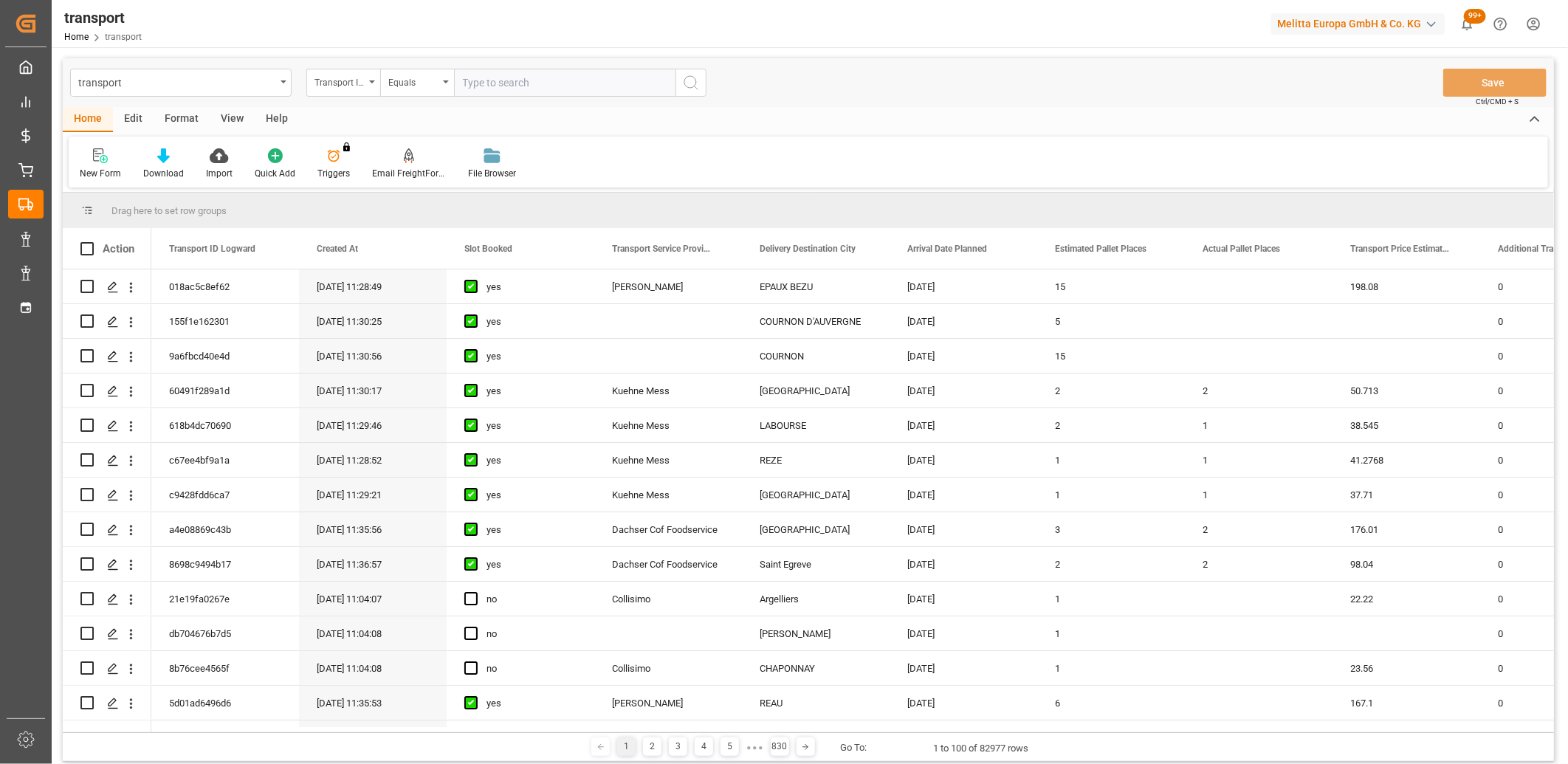
click at [521, 85] on input "text" at bounding box center [564, 83] width 221 height 29
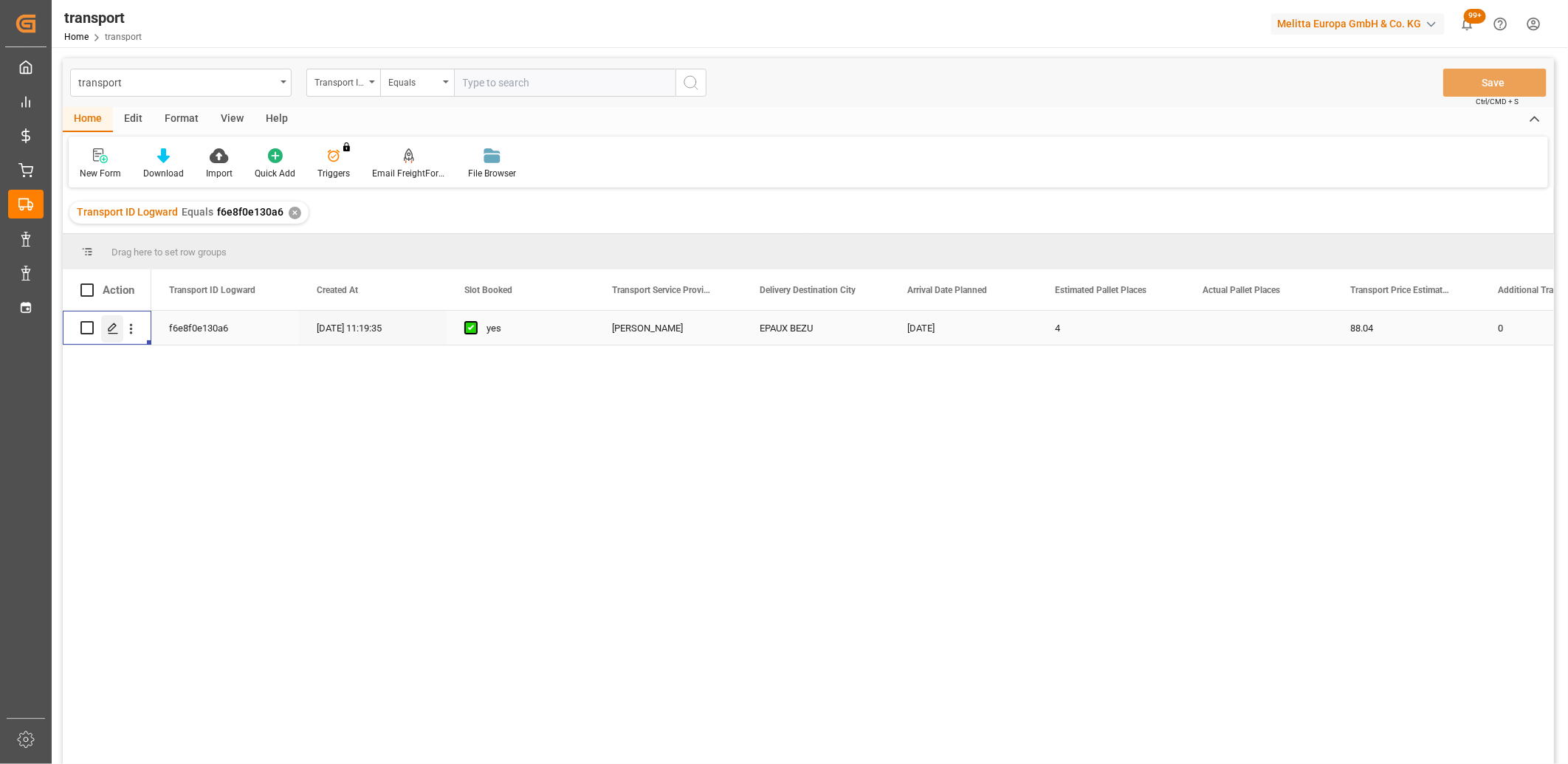
click at [109, 333] on icon "Press SPACE to select this row." at bounding box center [113, 329] width 11 height 11
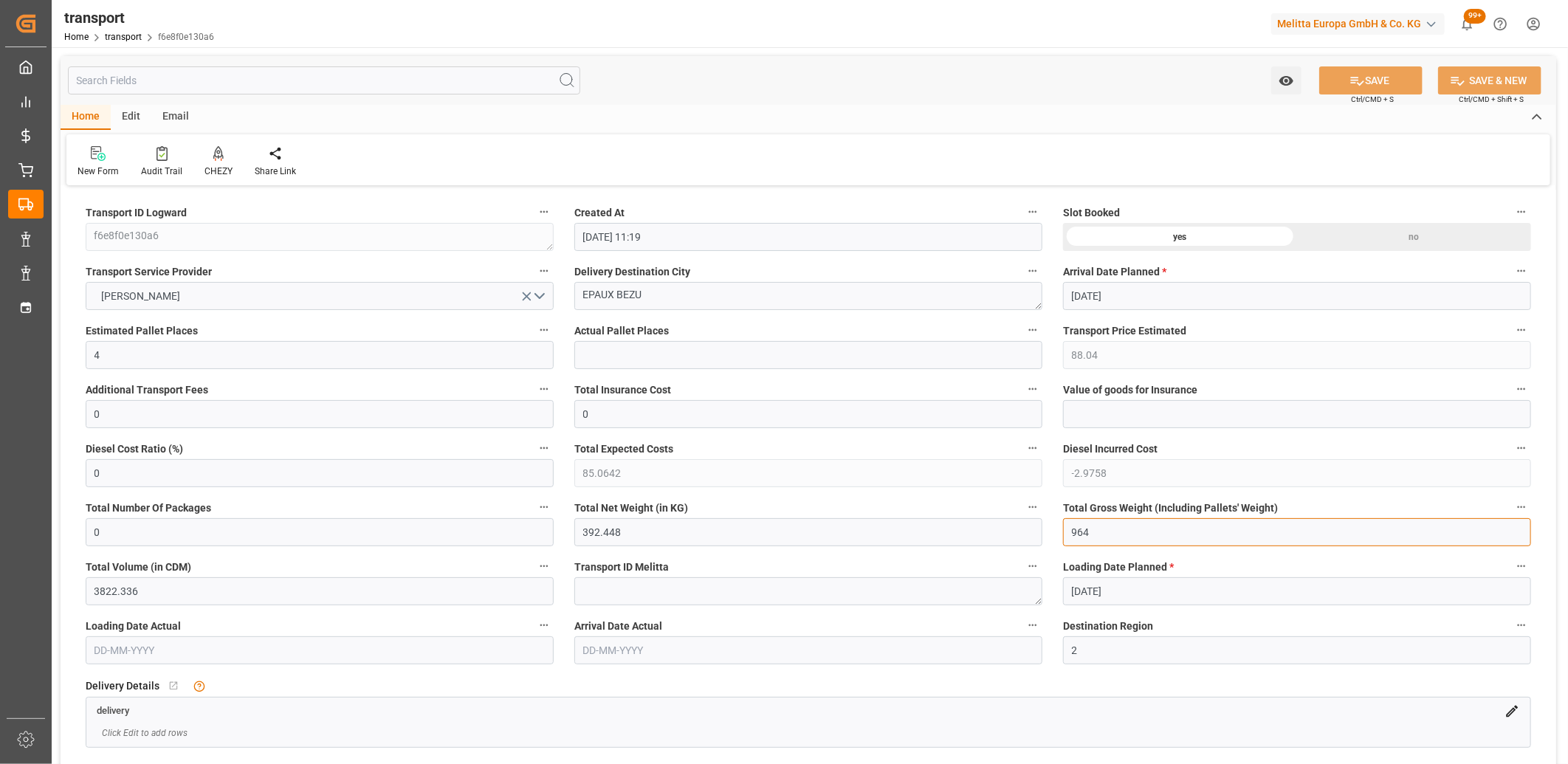
drag, startPoint x: 1107, startPoint y: 526, endPoint x: 956, endPoint y: 546, distance: 152.3
drag, startPoint x: 651, startPoint y: 533, endPoint x: 452, endPoint y: 537, distance: 199.0
drag, startPoint x: 83, startPoint y: 352, endPoint x: 74, endPoint y: 352, distance: 9.0
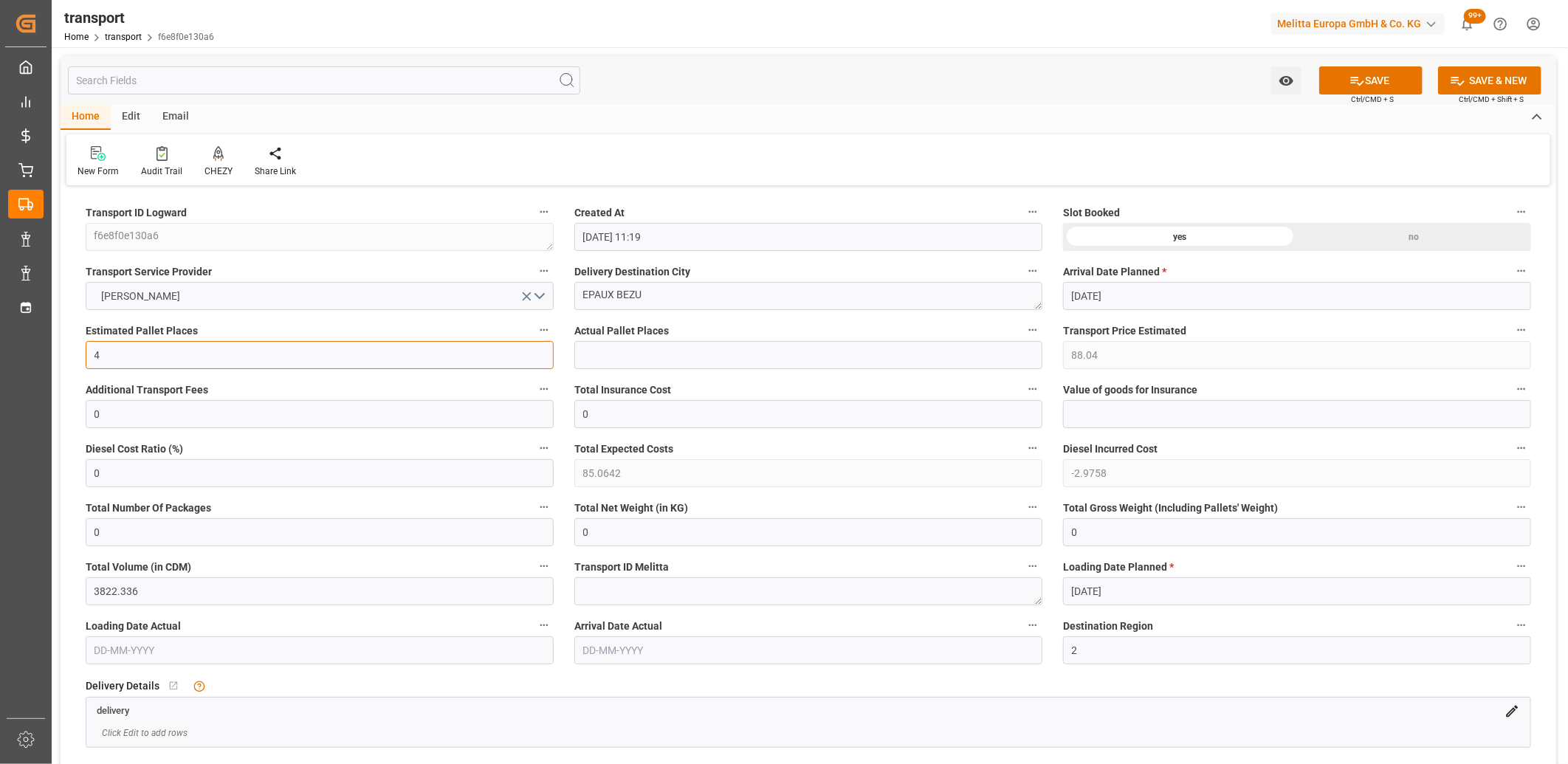
click at [526, 296] on icon "open menu" at bounding box center [526, 296] width 9 height 9
drag, startPoint x: 647, startPoint y: 296, endPoint x: 518, endPoint y: 290, distance: 129.1
click at [1331, 238] on div "no" at bounding box center [1414, 238] width 234 height 29
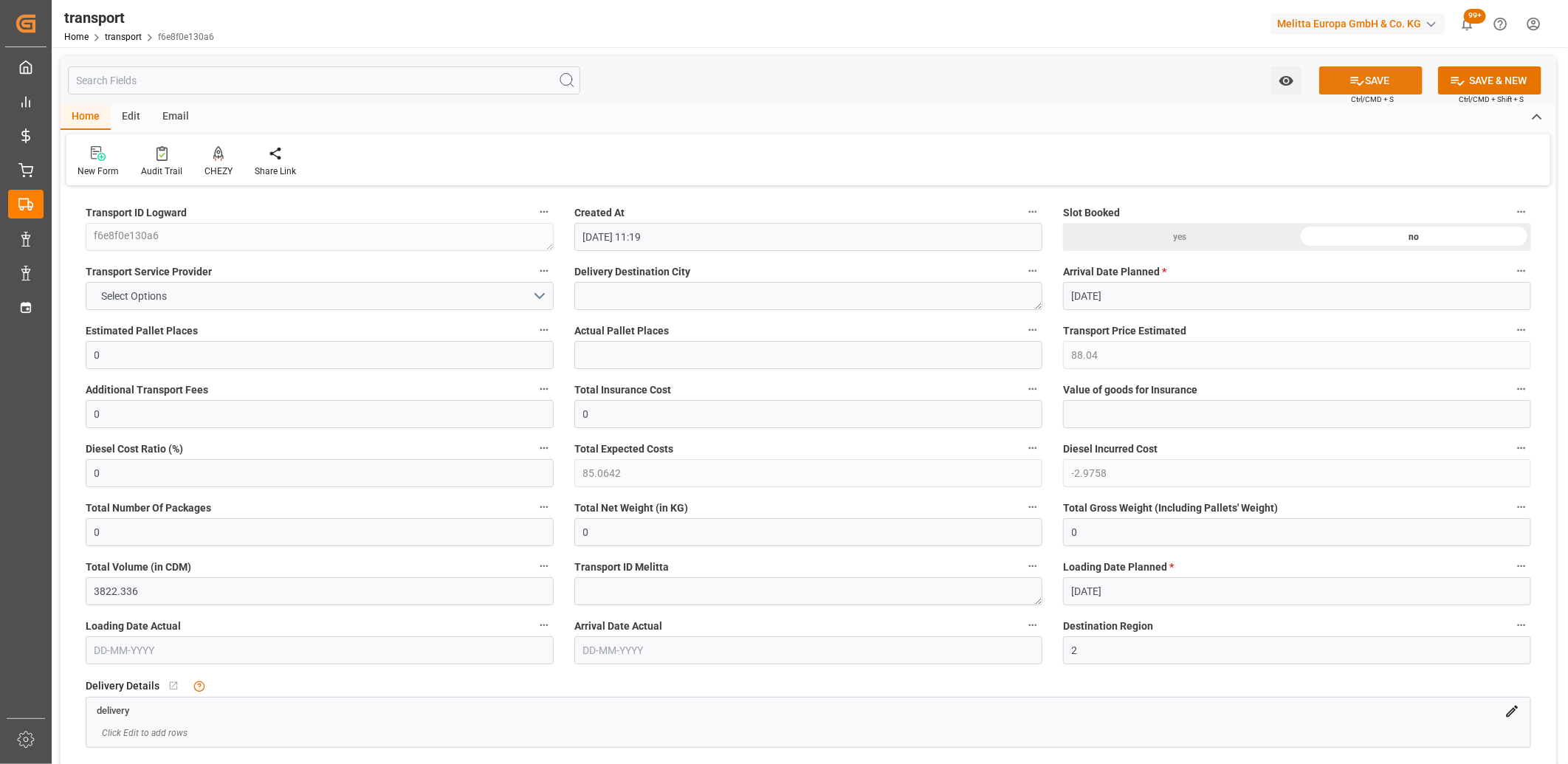
click at [1349, 78] on icon at bounding box center [1357, 81] width 15 height 15
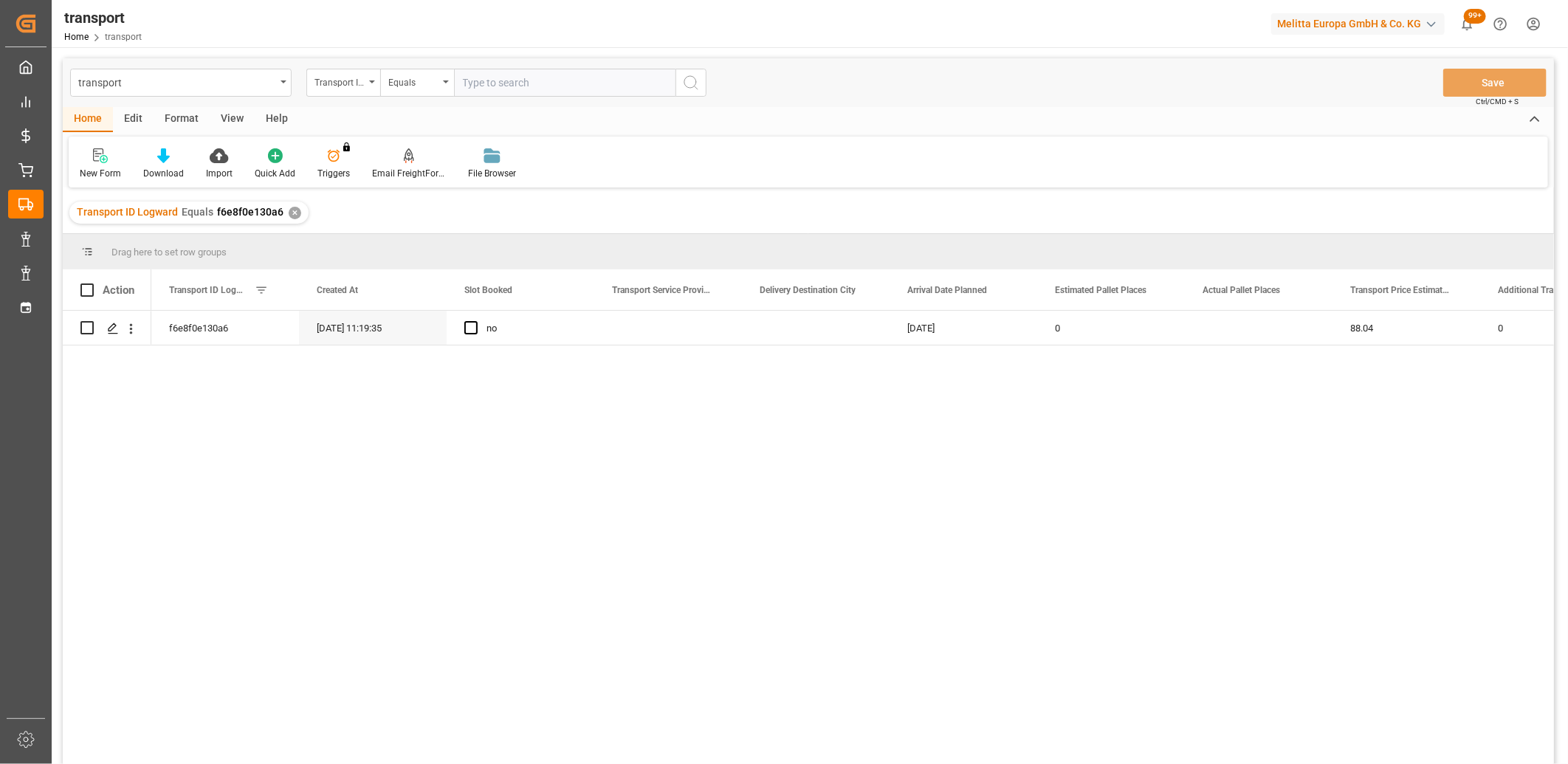
click at [136, 116] on div "Edit" at bounding box center [133, 120] width 41 height 25
click at [88, 330] on input "Press Space to toggle row selection (unchecked)" at bounding box center [87, 328] width 13 height 13
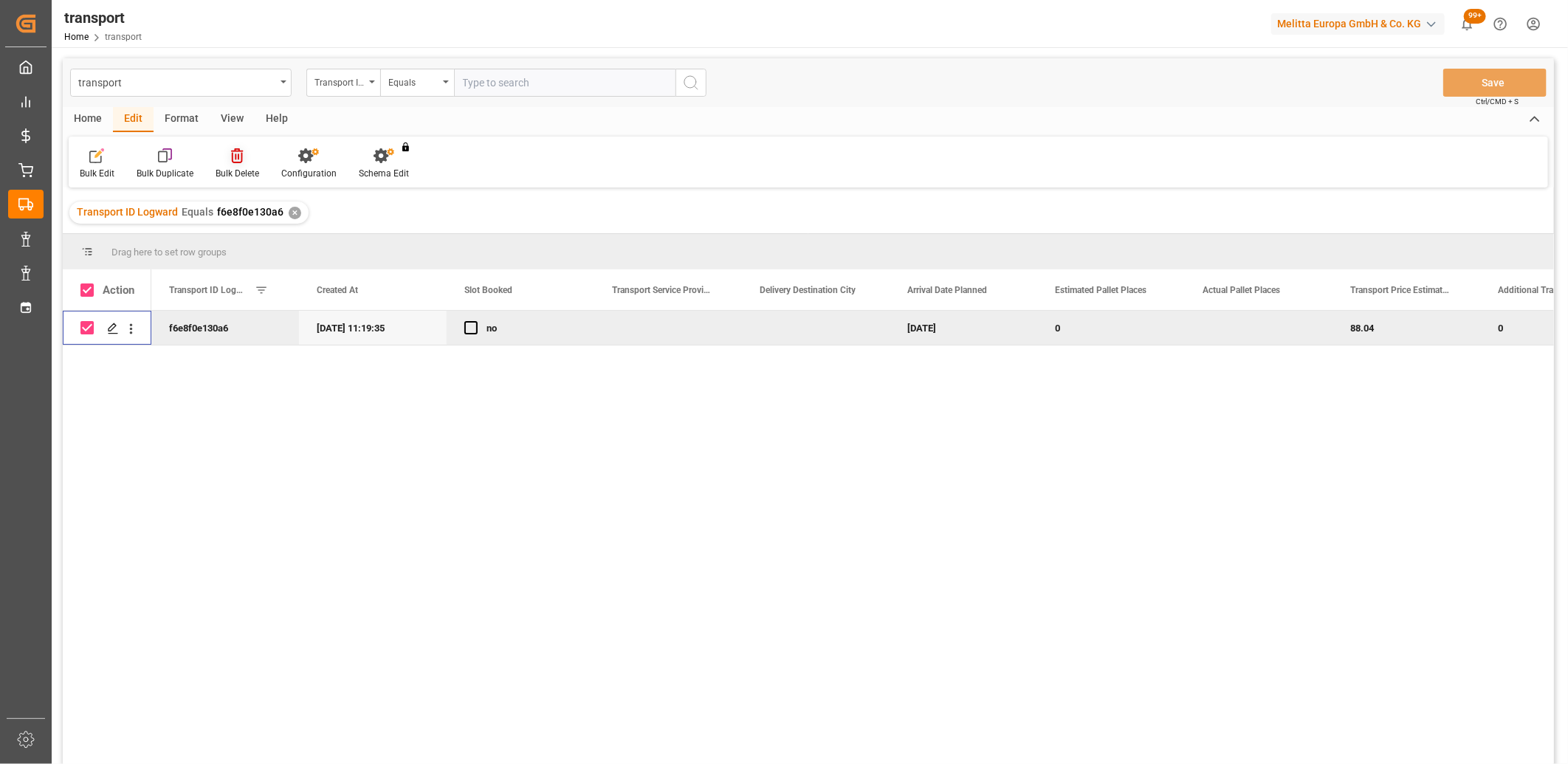
click at [235, 157] on icon at bounding box center [237, 156] width 11 height 15
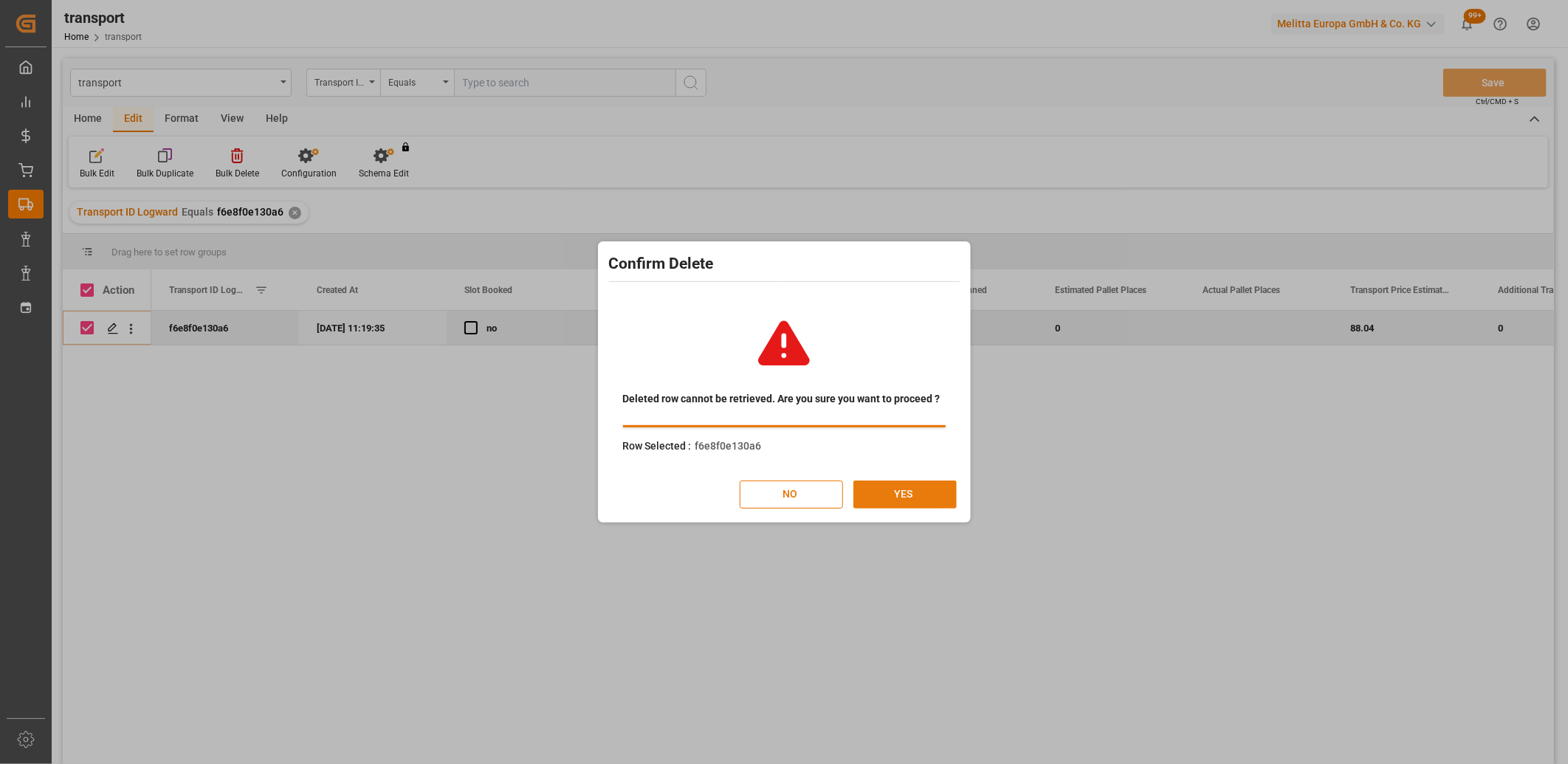
click at [896, 491] on button "YES" at bounding box center [905, 495] width 104 height 29
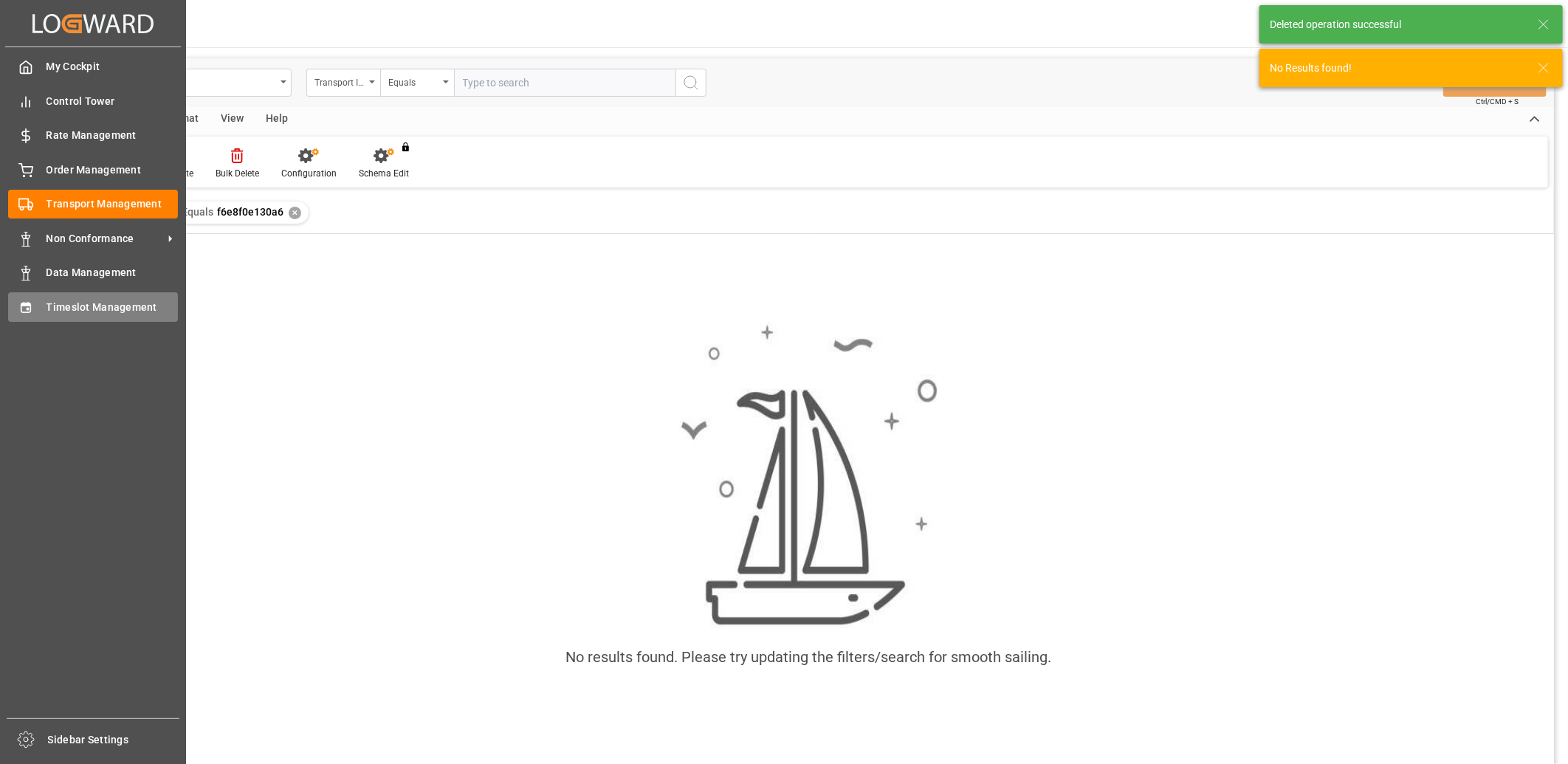
click at [25, 312] on icon at bounding box center [26, 308] width 15 height 15
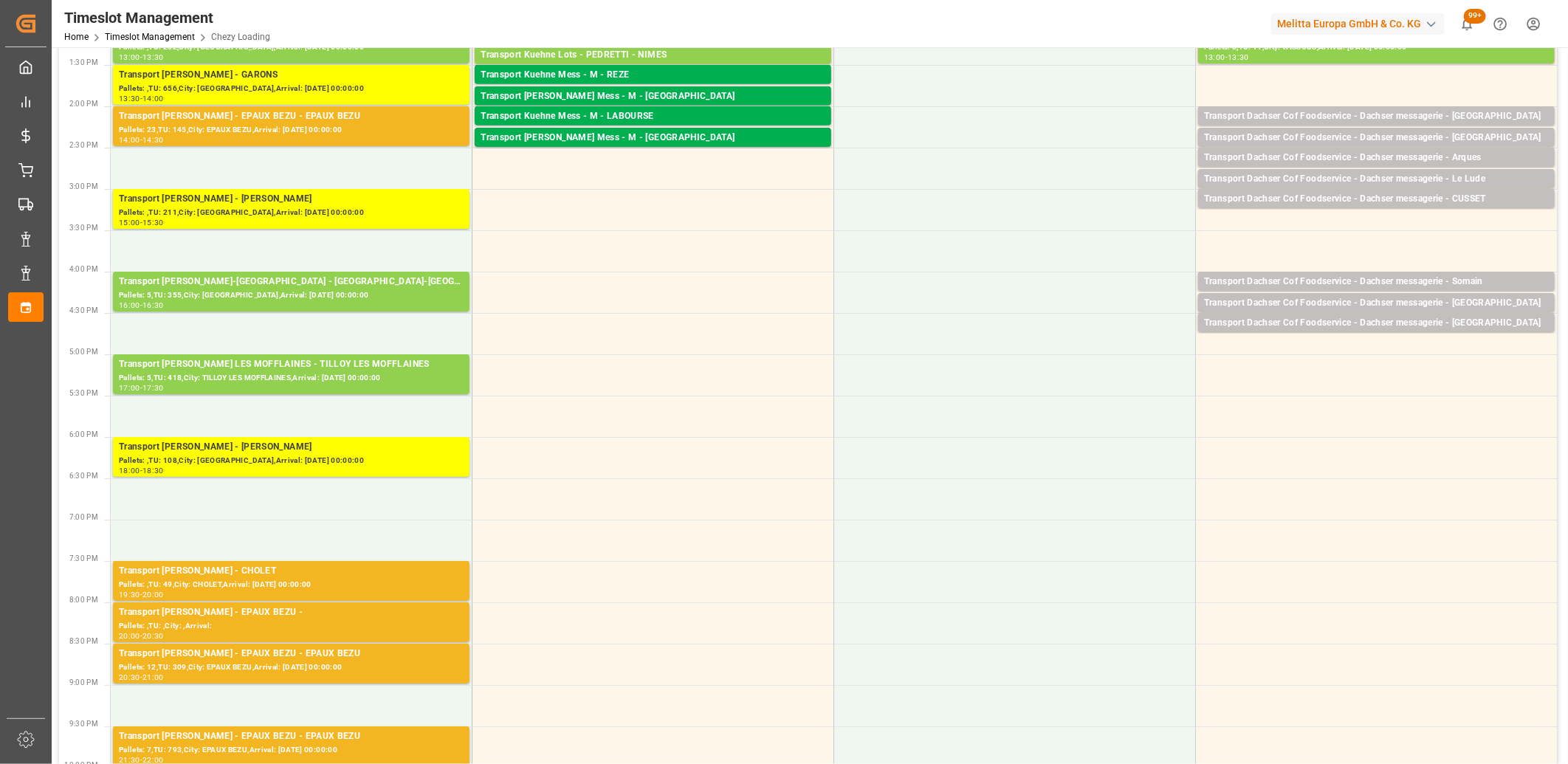
scroll to position [574, 0]
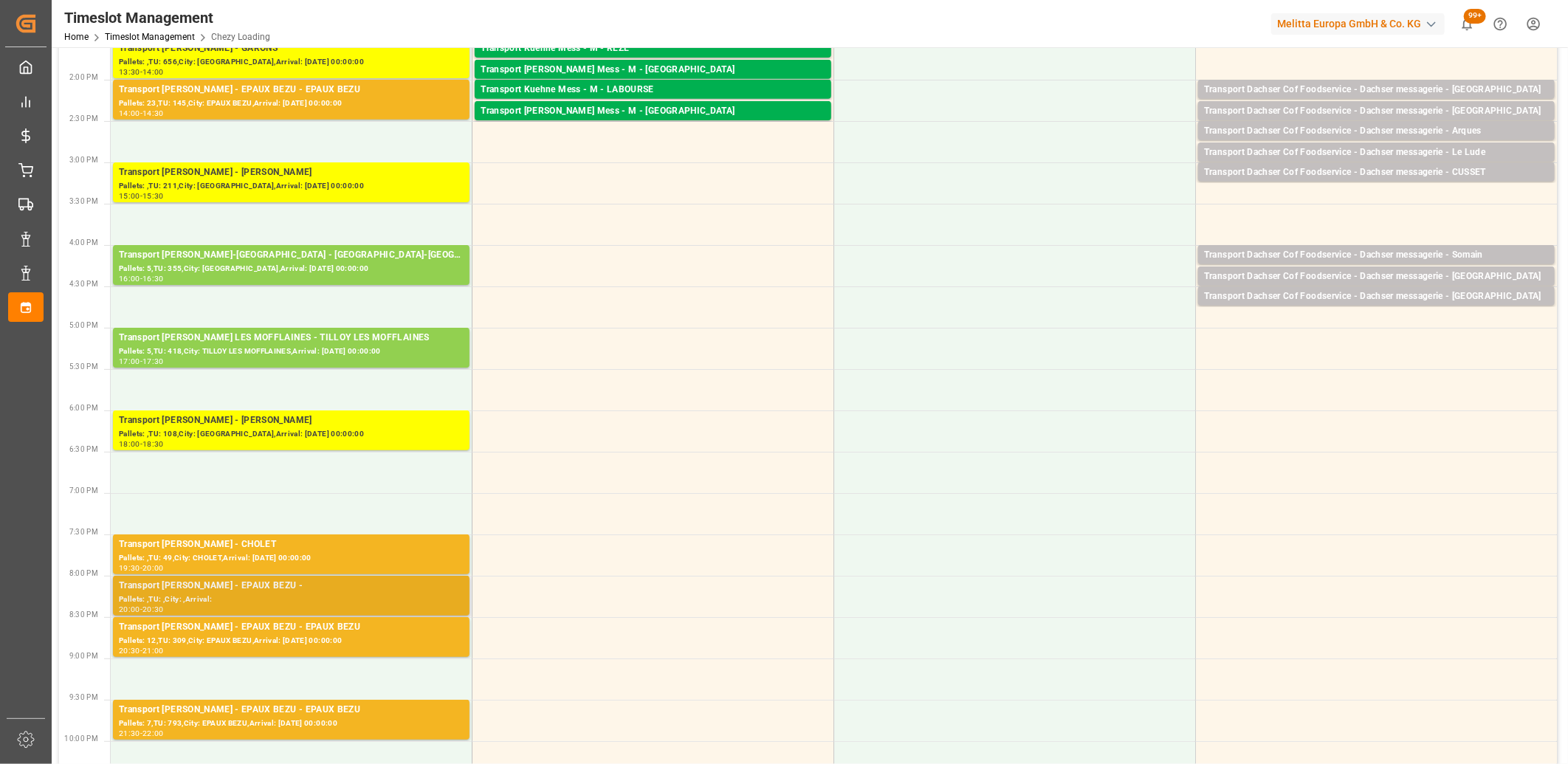
click at [369, 587] on div "Transport Delisle - EPAUX BEZU -" at bounding box center [291, 586] width 345 height 15
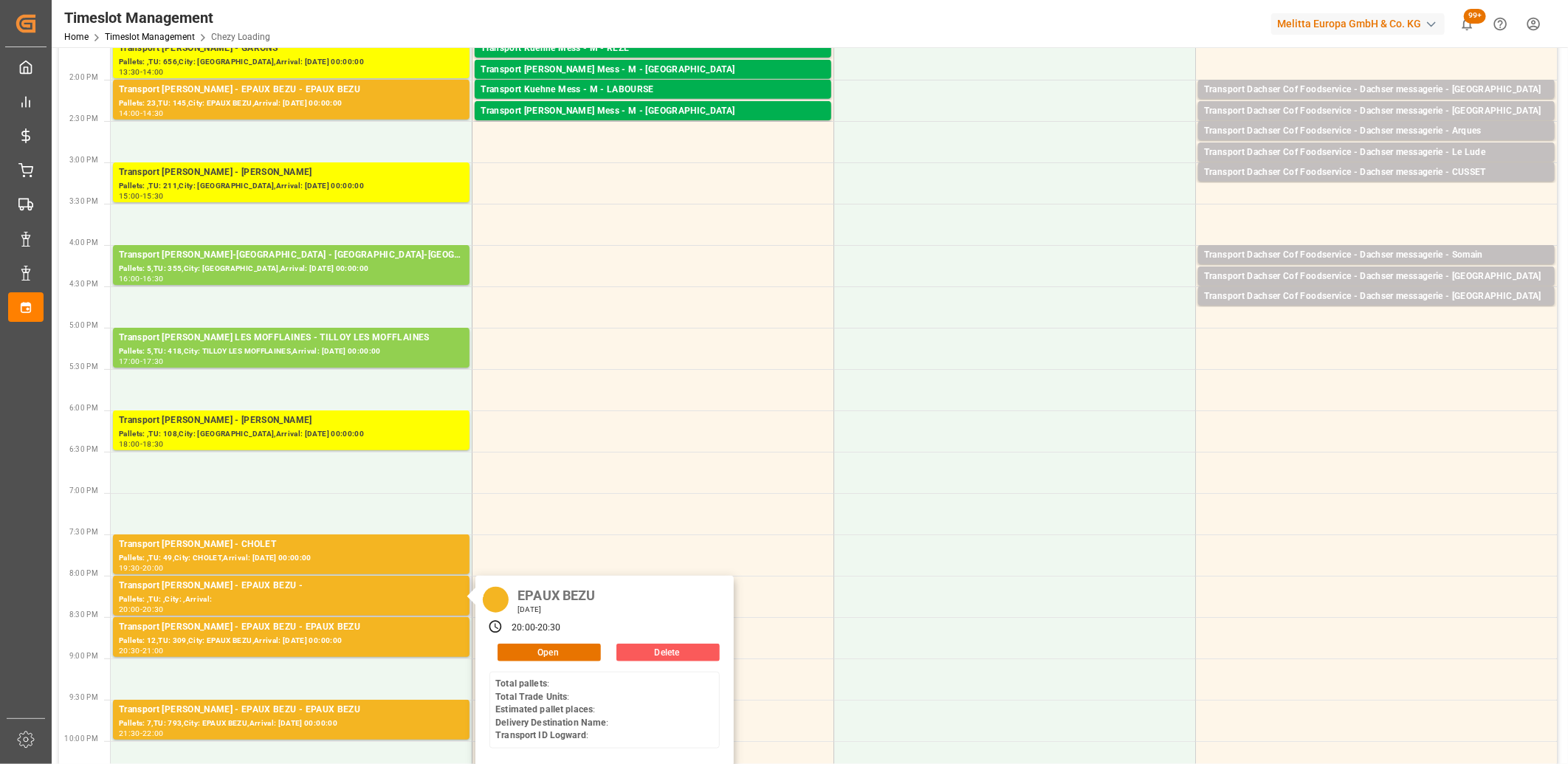
click at [633, 654] on button "Delete" at bounding box center [668, 653] width 104 height 18
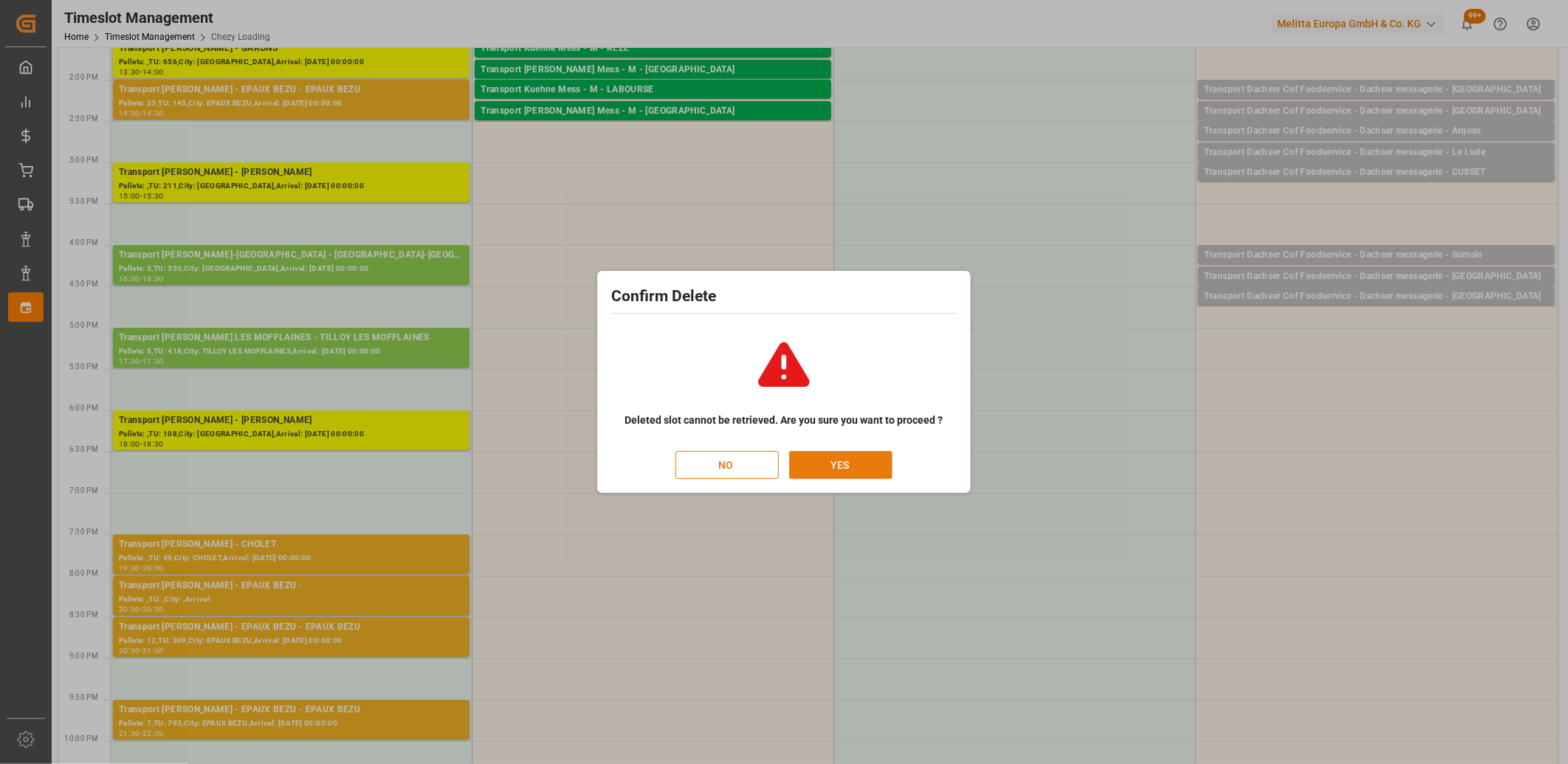
click at [830, 469] on button "YES" at bounding box center [841, 466] width 104 height 29
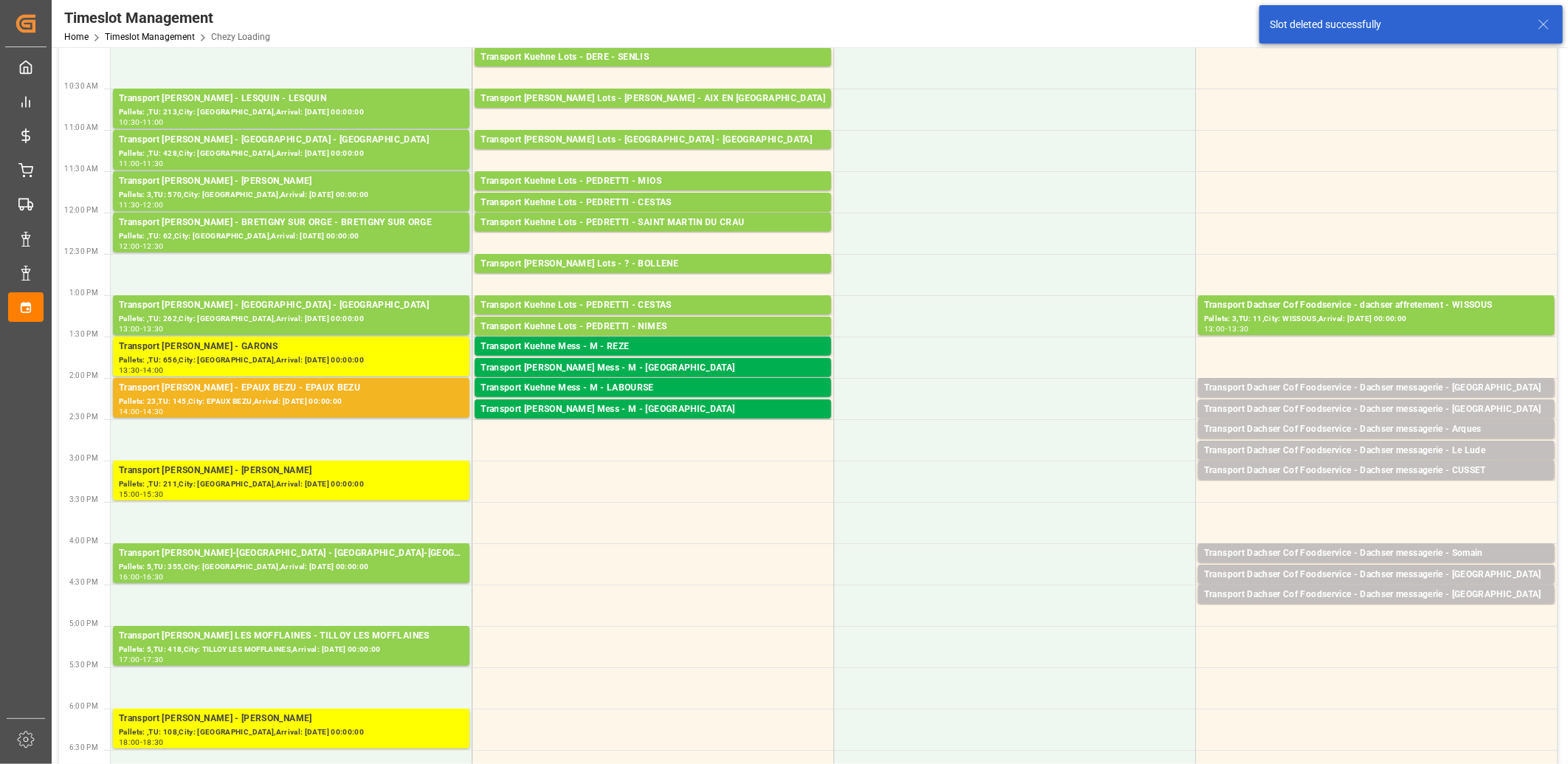
scroll to position [0, 0]
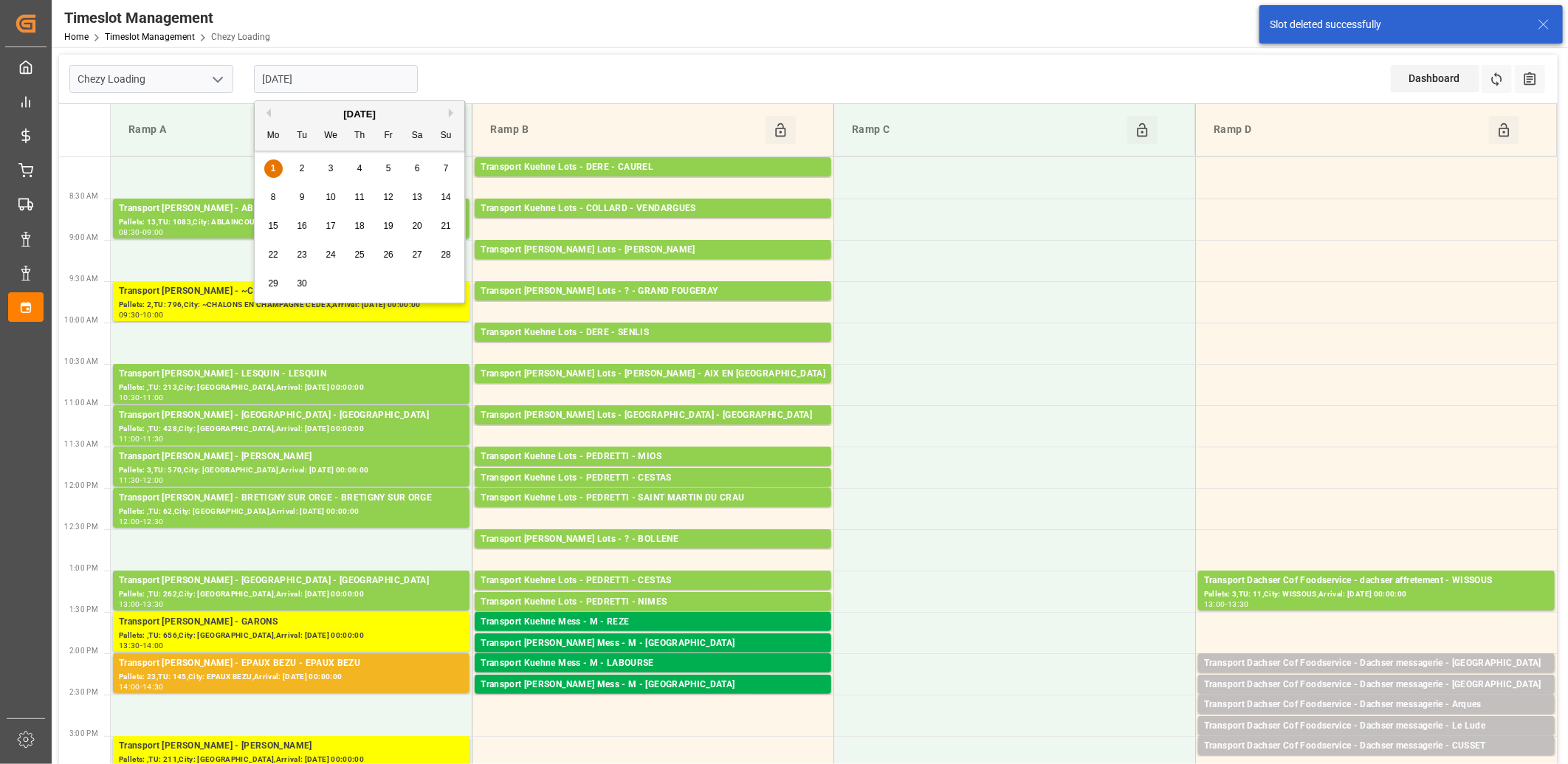
click at [353, 78] on input "[DATE]" at bounding box center [335, 79] width 163 height 29
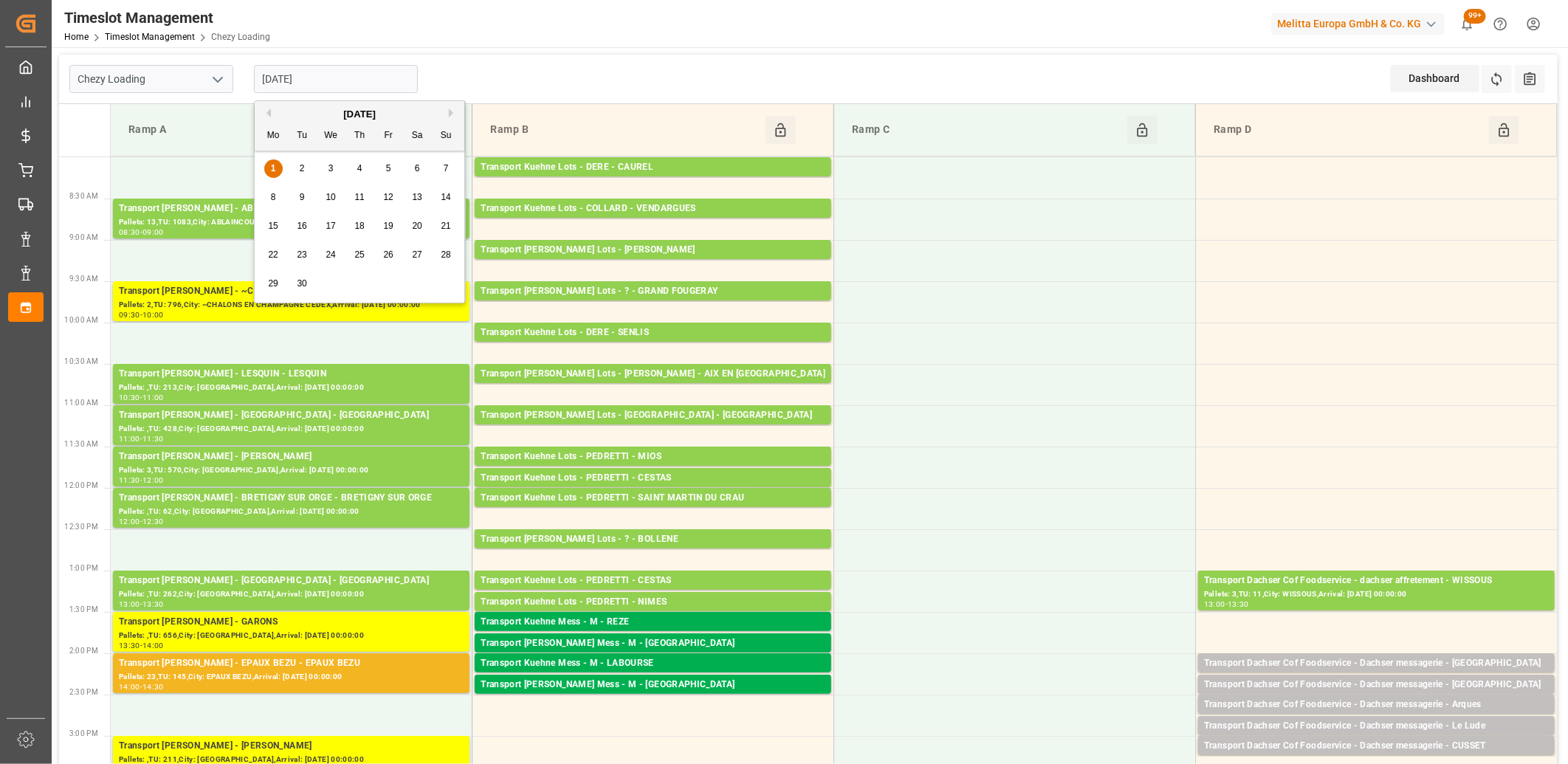
click at [306, 170] on div "2" at bounding box center [301, 169] width 18 height 18
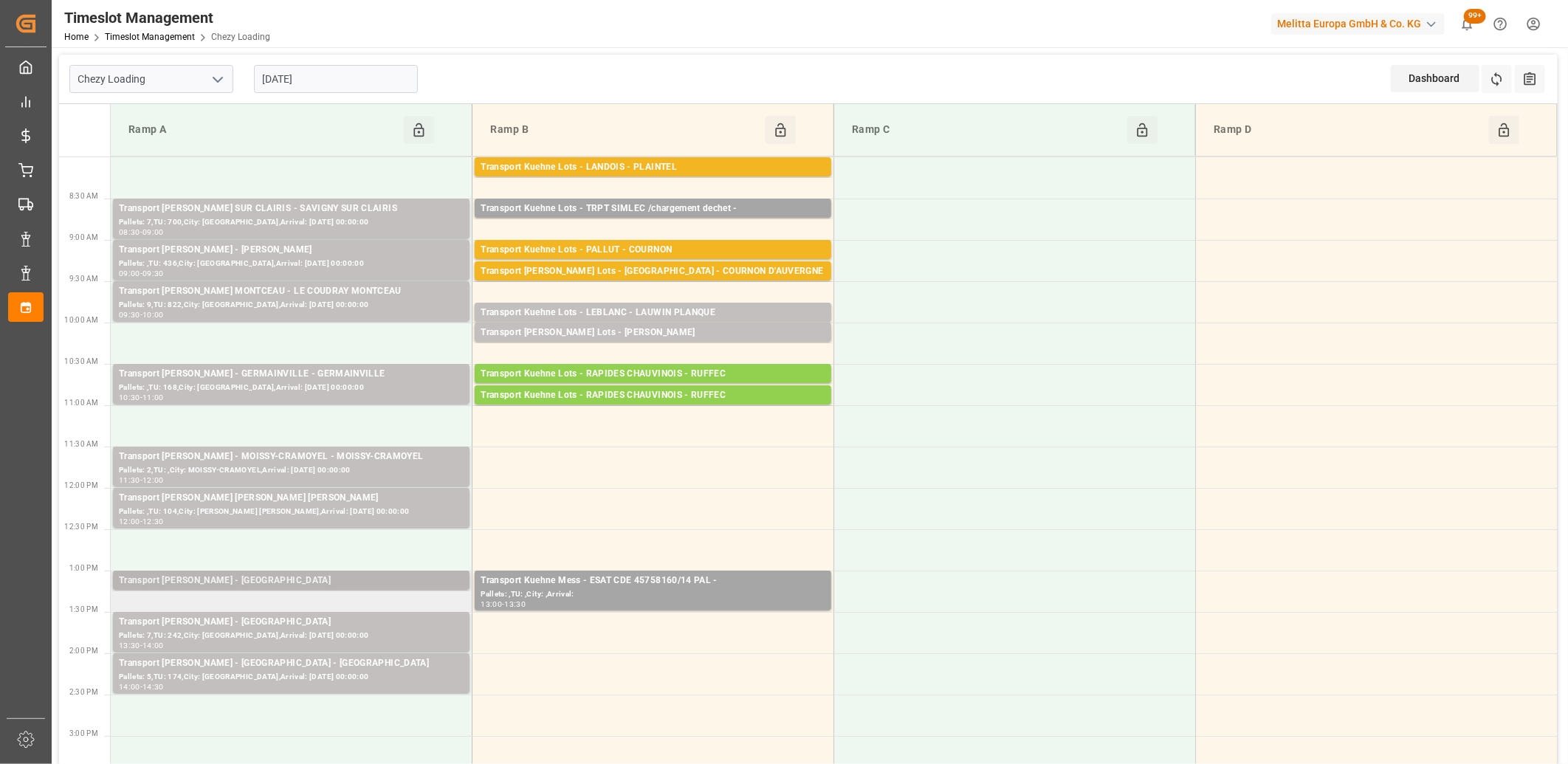
click at [300, 579] on div "Transport Delisle - SAINT GILLES - SAINT GILLES" at bounding box center [291, 582] width 345 height 15
click at [297, 626] on div "Transport Delisle - SAINT GILLES - SAINT GILLES" at bounding box center [291, 622] width 345 height 15
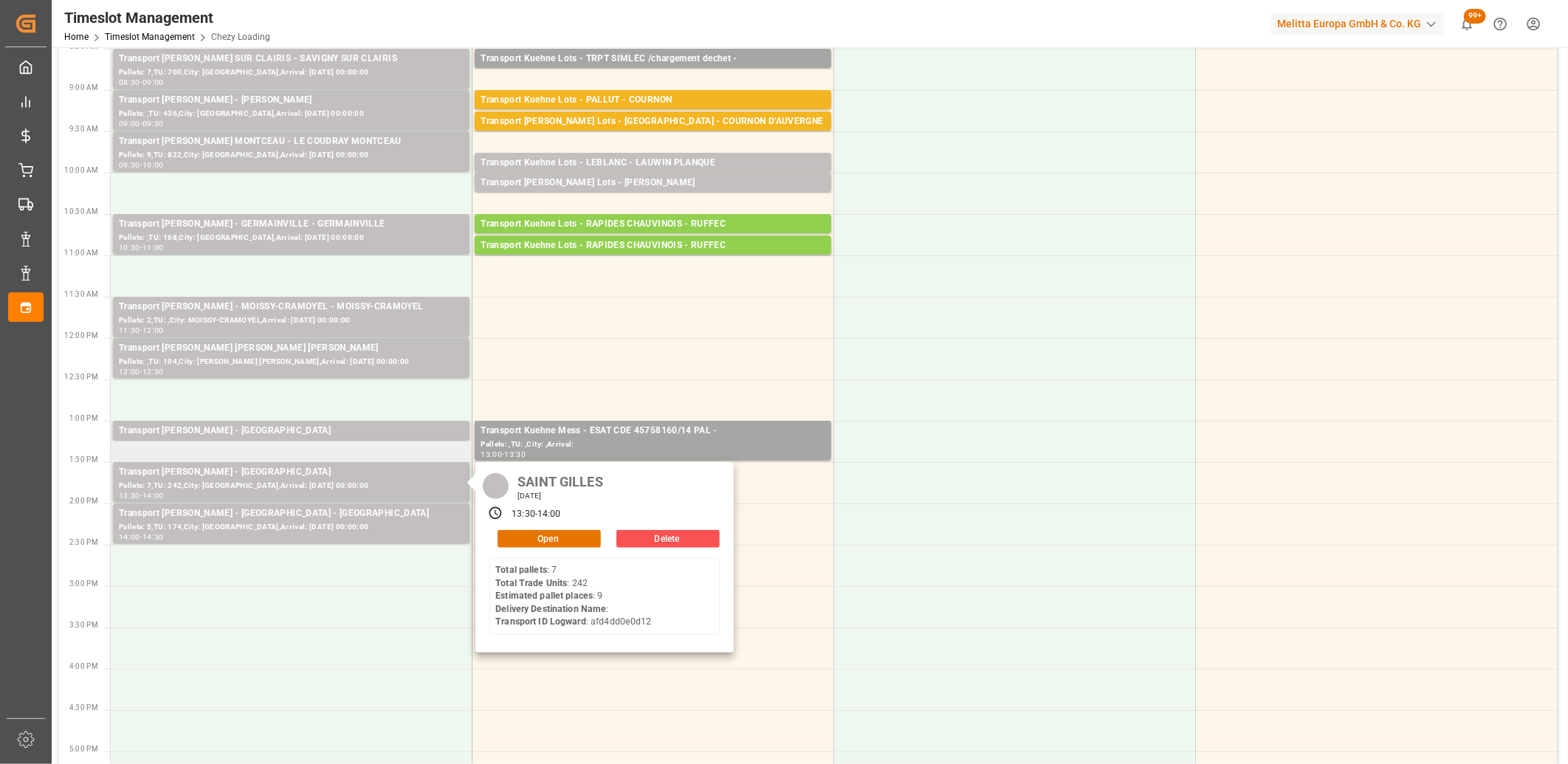
scroll to position [163, 0]
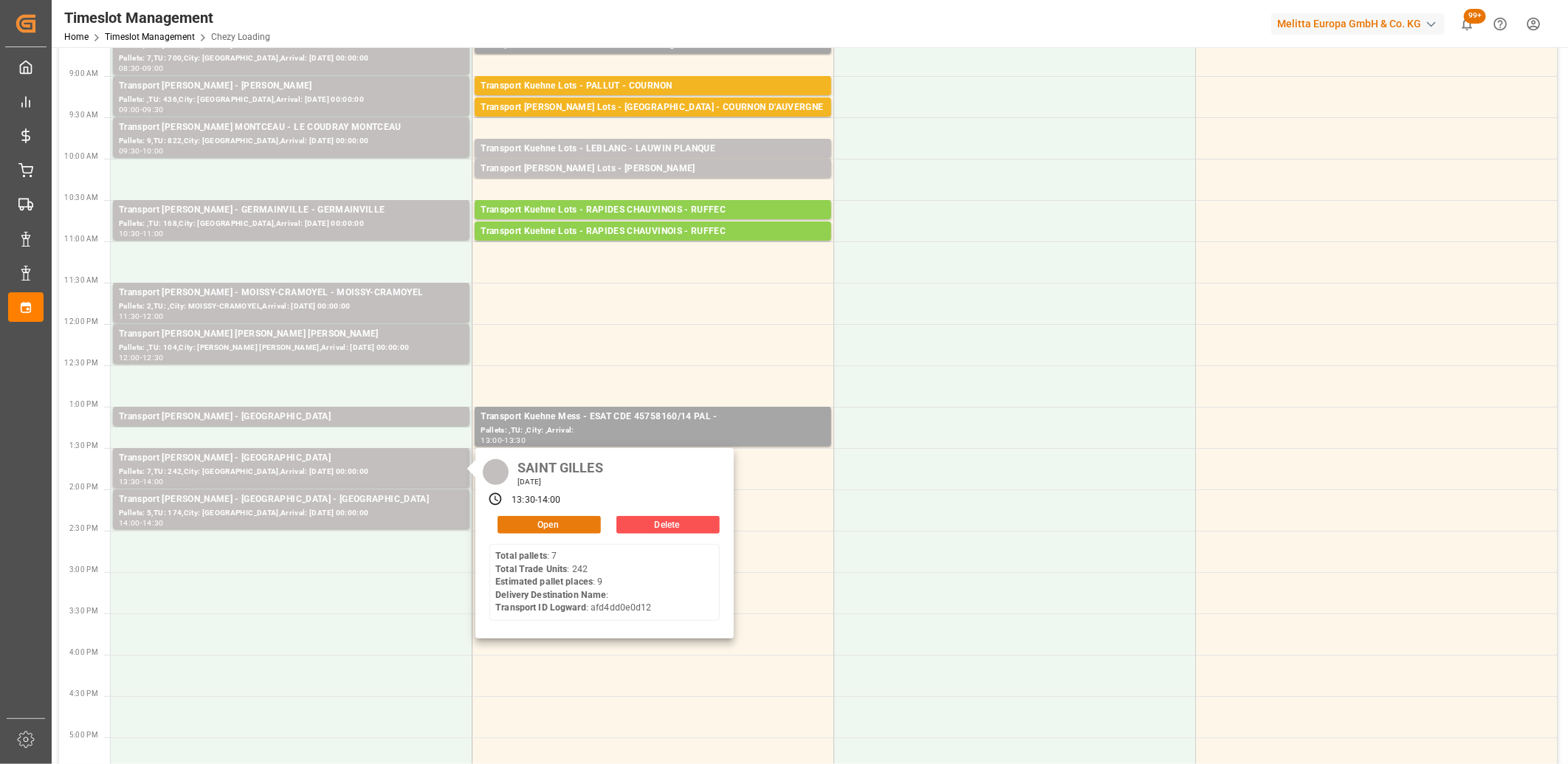
click at [535, 528] on button "Open" at bounding box center [549, 525] width 104 height 18
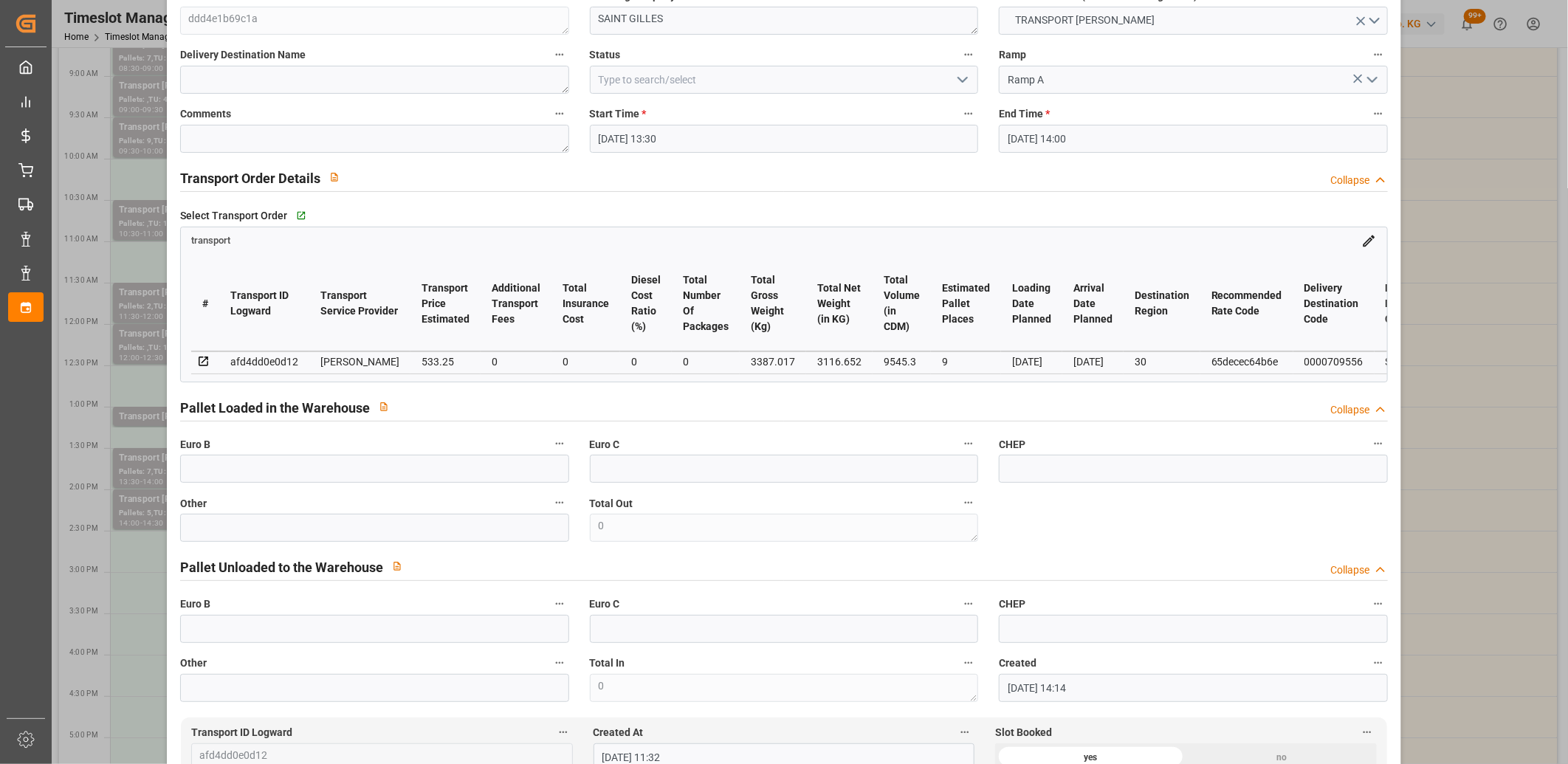
scroll to position [0, 0]
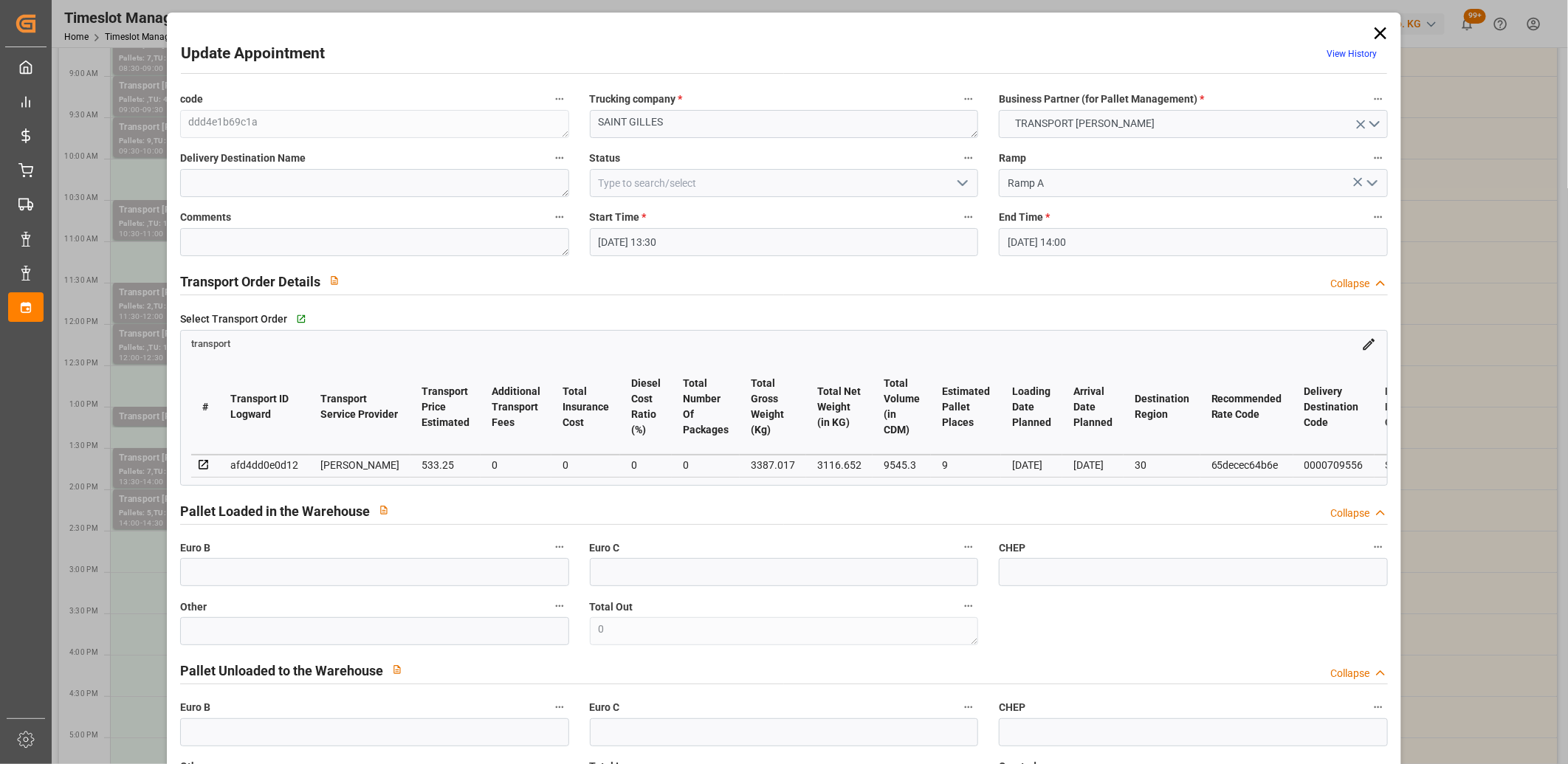
click at [253, 462] on div "afd4dd0e0d12" at bounding box center [263, 465] width 67 height 18
copy div "afd4dd0e0d12"
click at [1374, 33] on icon at bounding box center [1381, 33] width 21 height 21
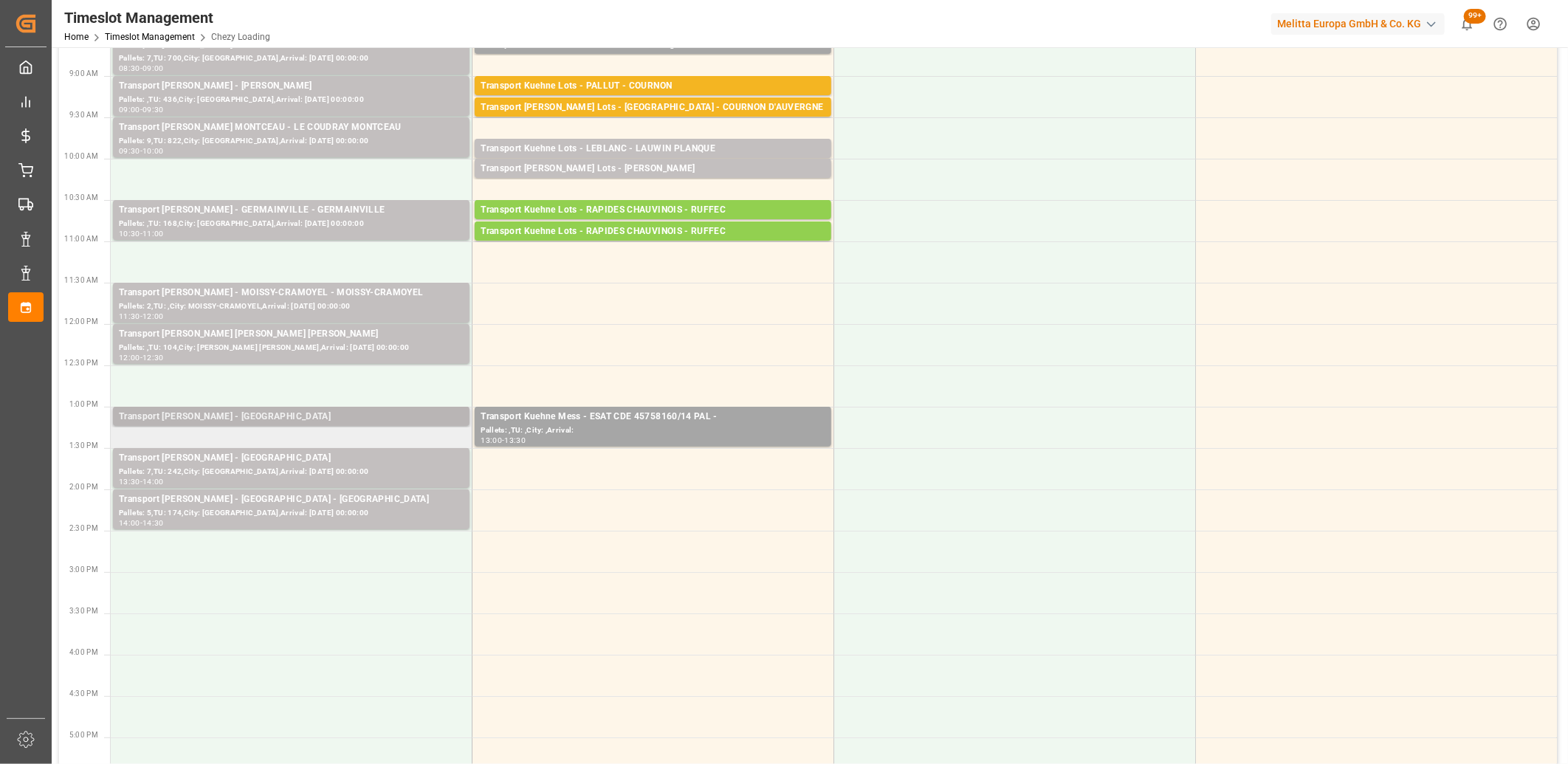
click at [283, 421] on div "Transport Delisle - SAINT GILLES - SAINT GILLES" at bounding box center [291, 417] width 345 height 15
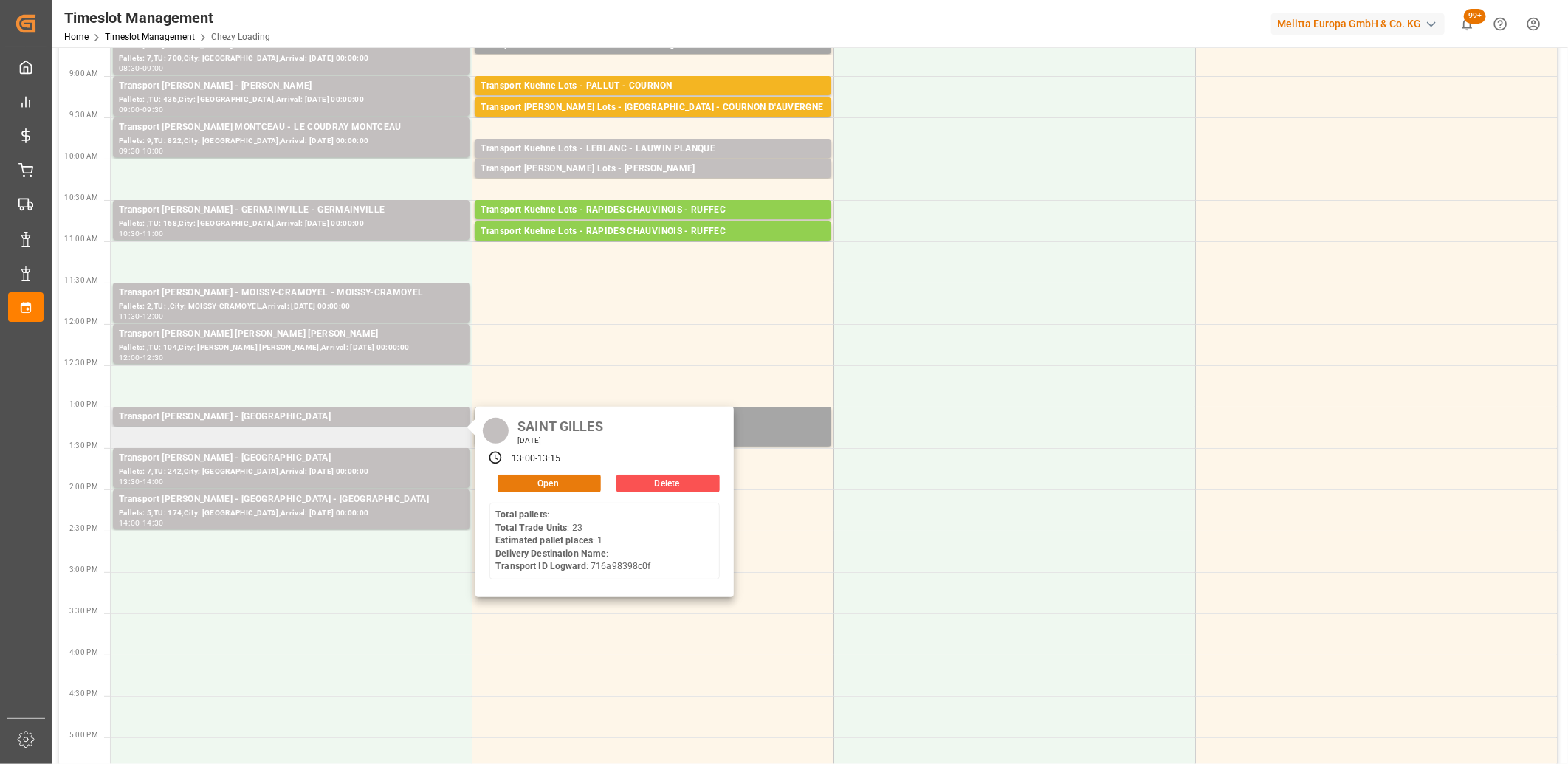
click at [539, 485] on button "Open" at bounding box center [549, 484] width 104 height 18
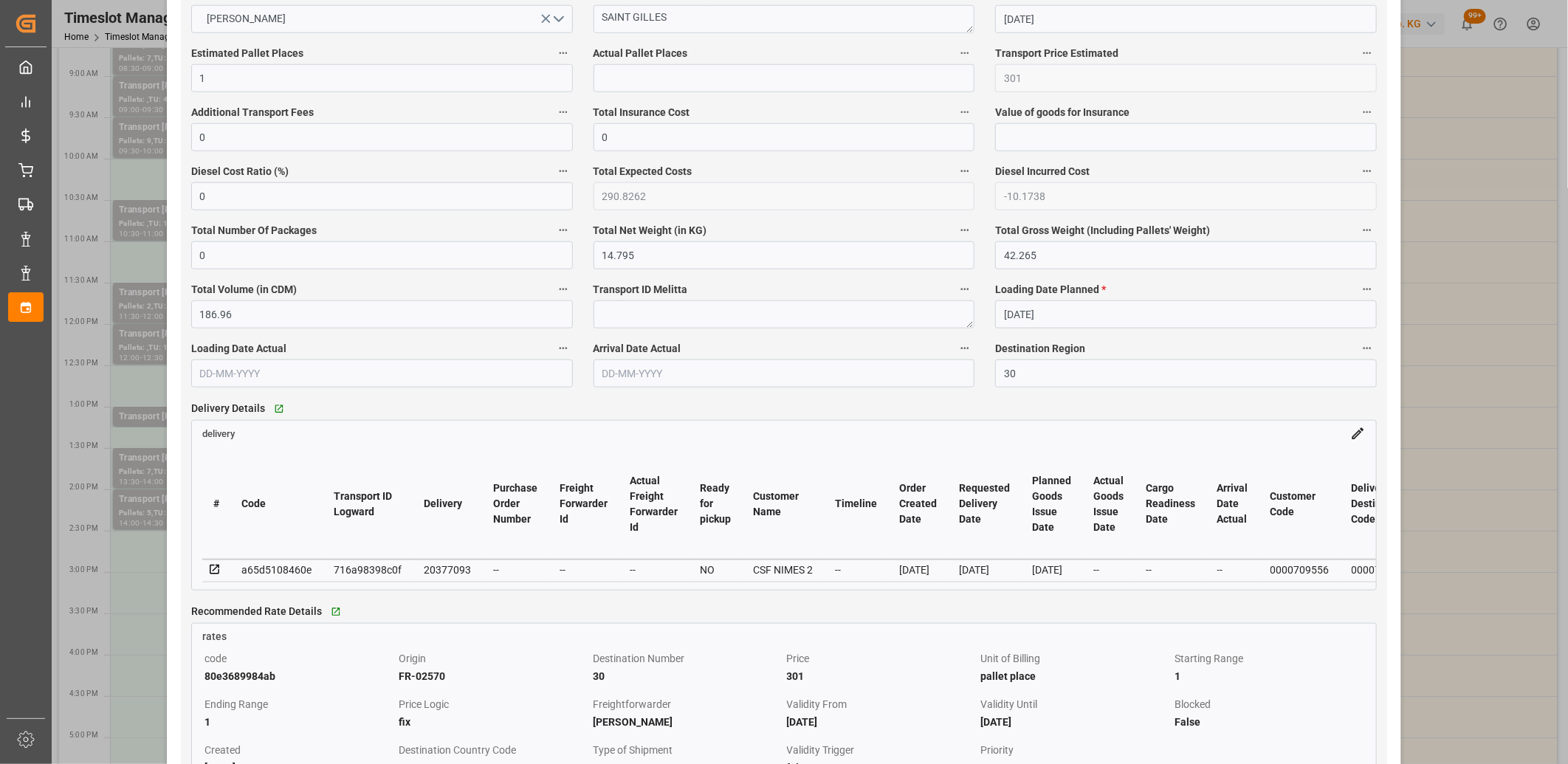
scroll to position [902, 0]
click at [213, 567] on icon at bounding box center [215, 568] width 13 height 13
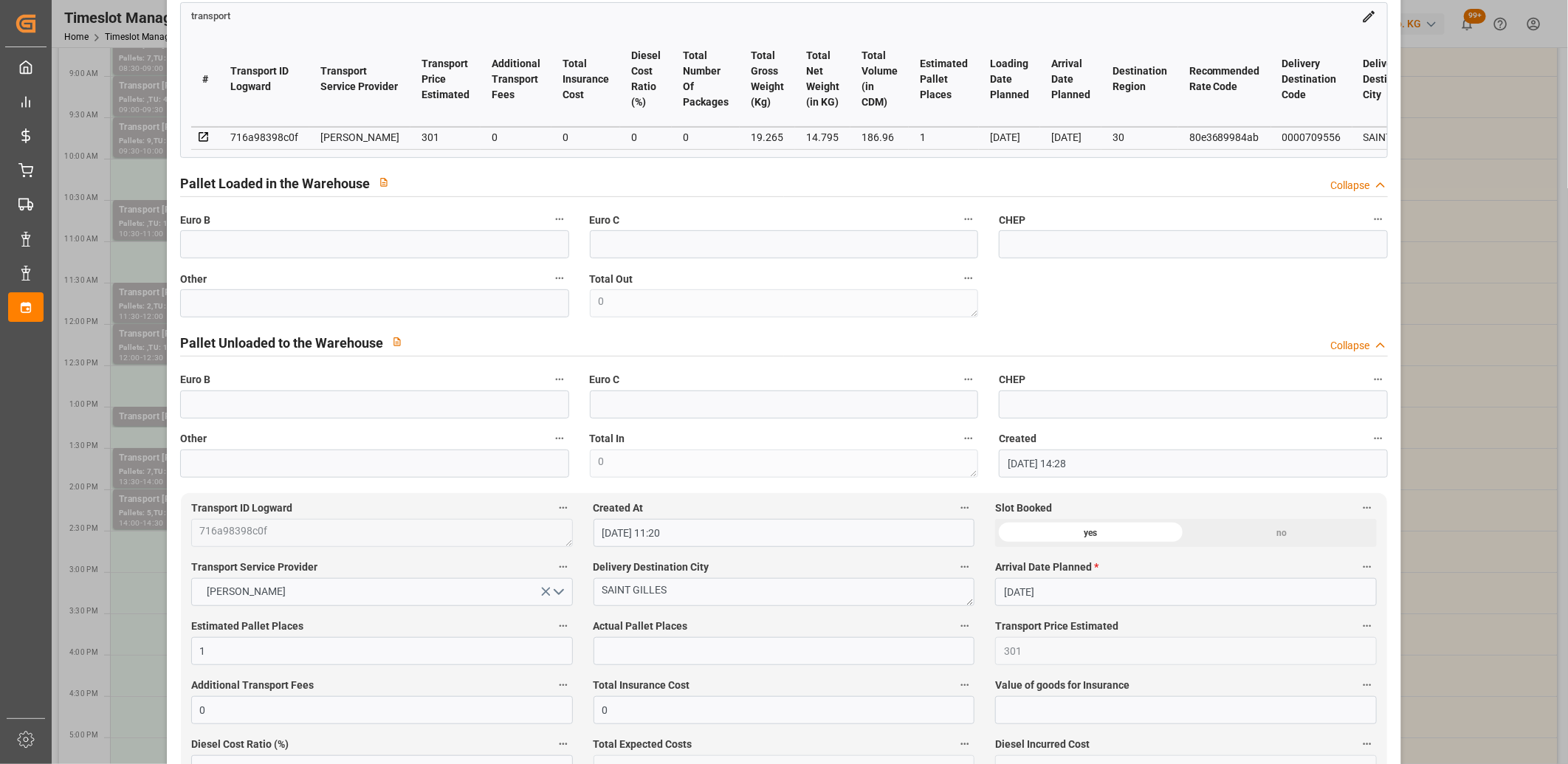
scroll to position [0, 0]
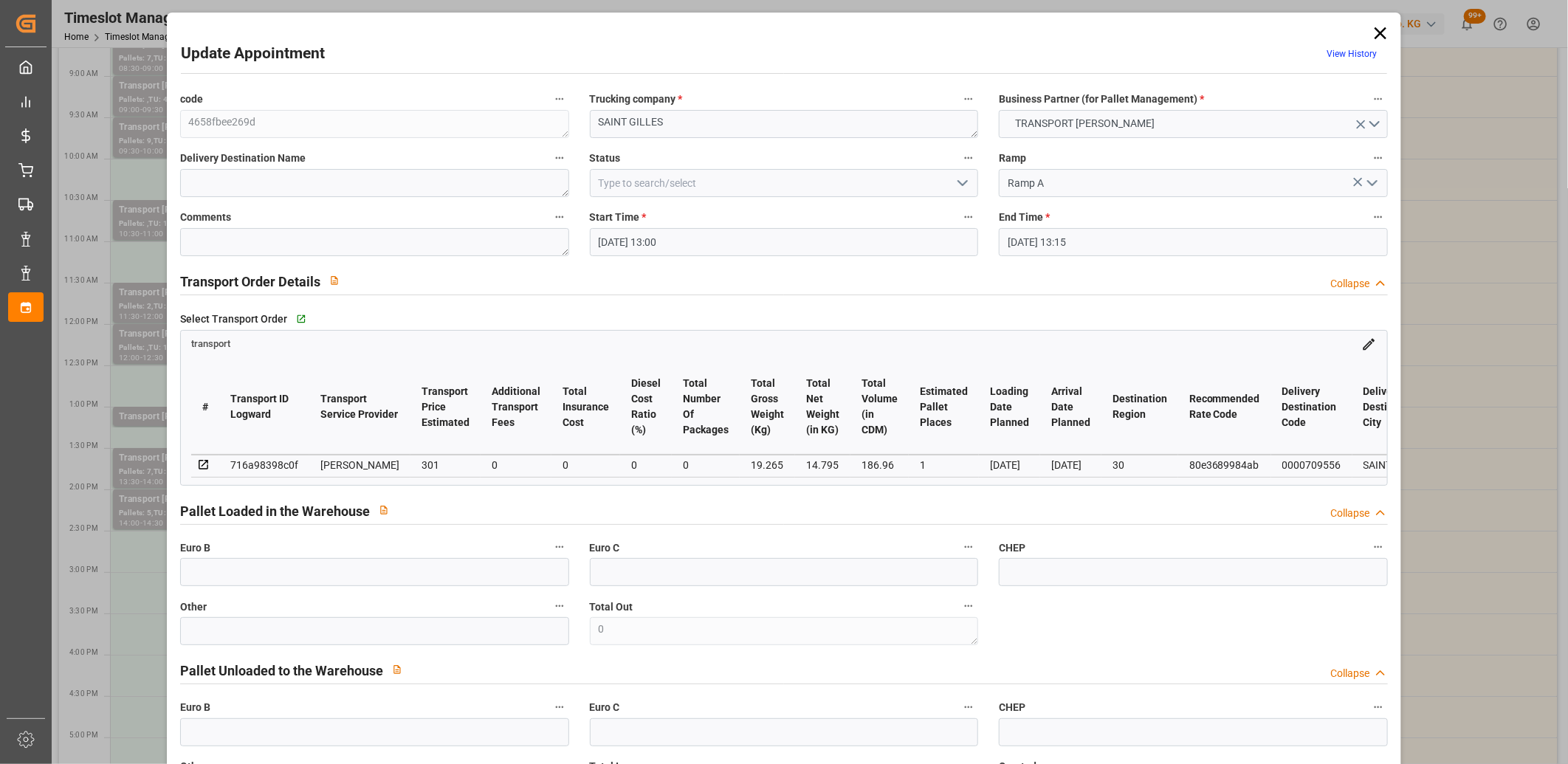
click at [254, 468] on div "716a98398c0f" at bounding box center [263, 465] width 67 height 18
copy div "716a98398c0f"
click at [1370, 33] on icon at bounding box center [1381, 33] width 21 height 21
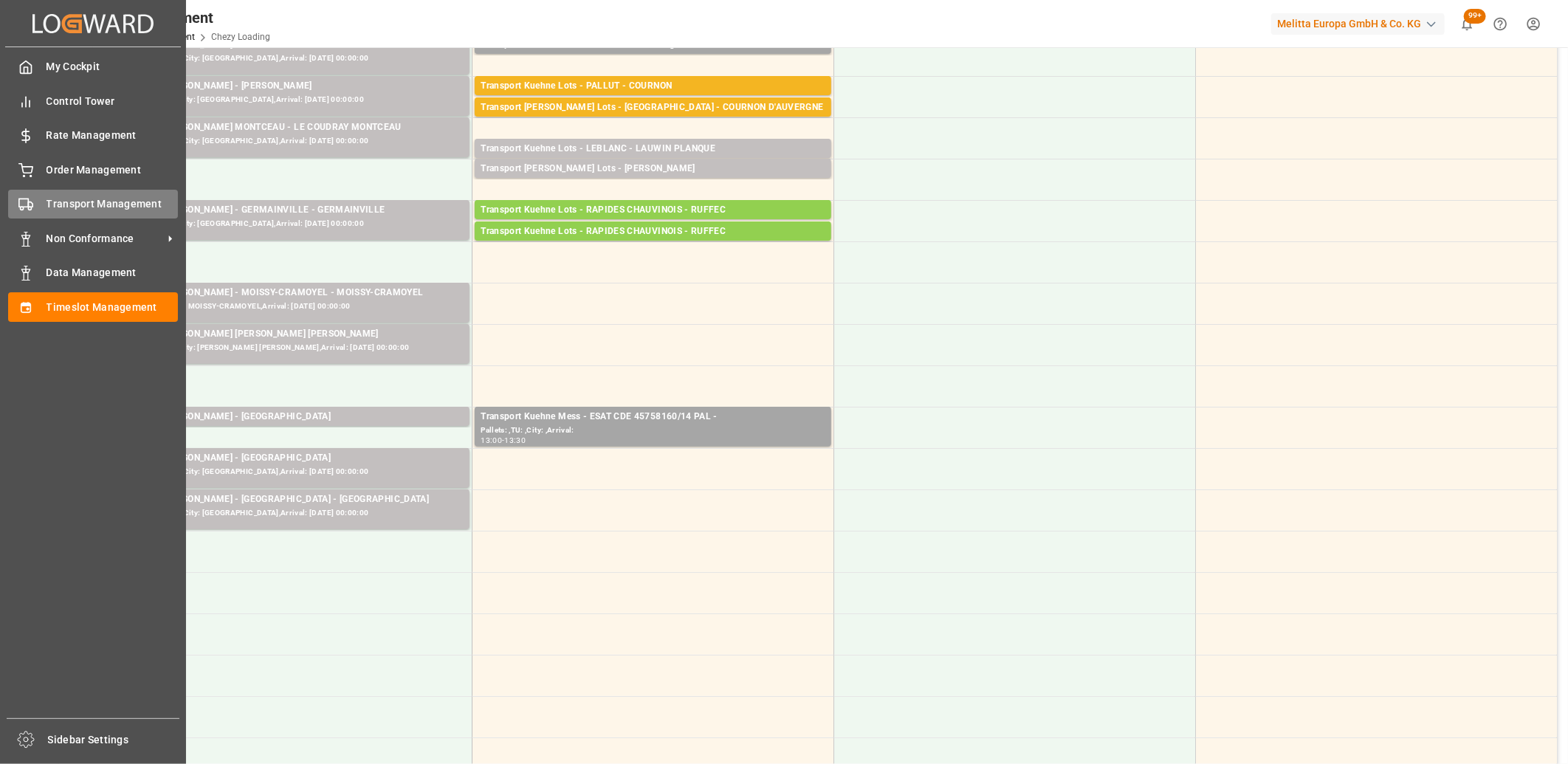
click at [37, 208] on div "Transport Management Transport Management" at bounding box center [93, 204] width 170 height 29
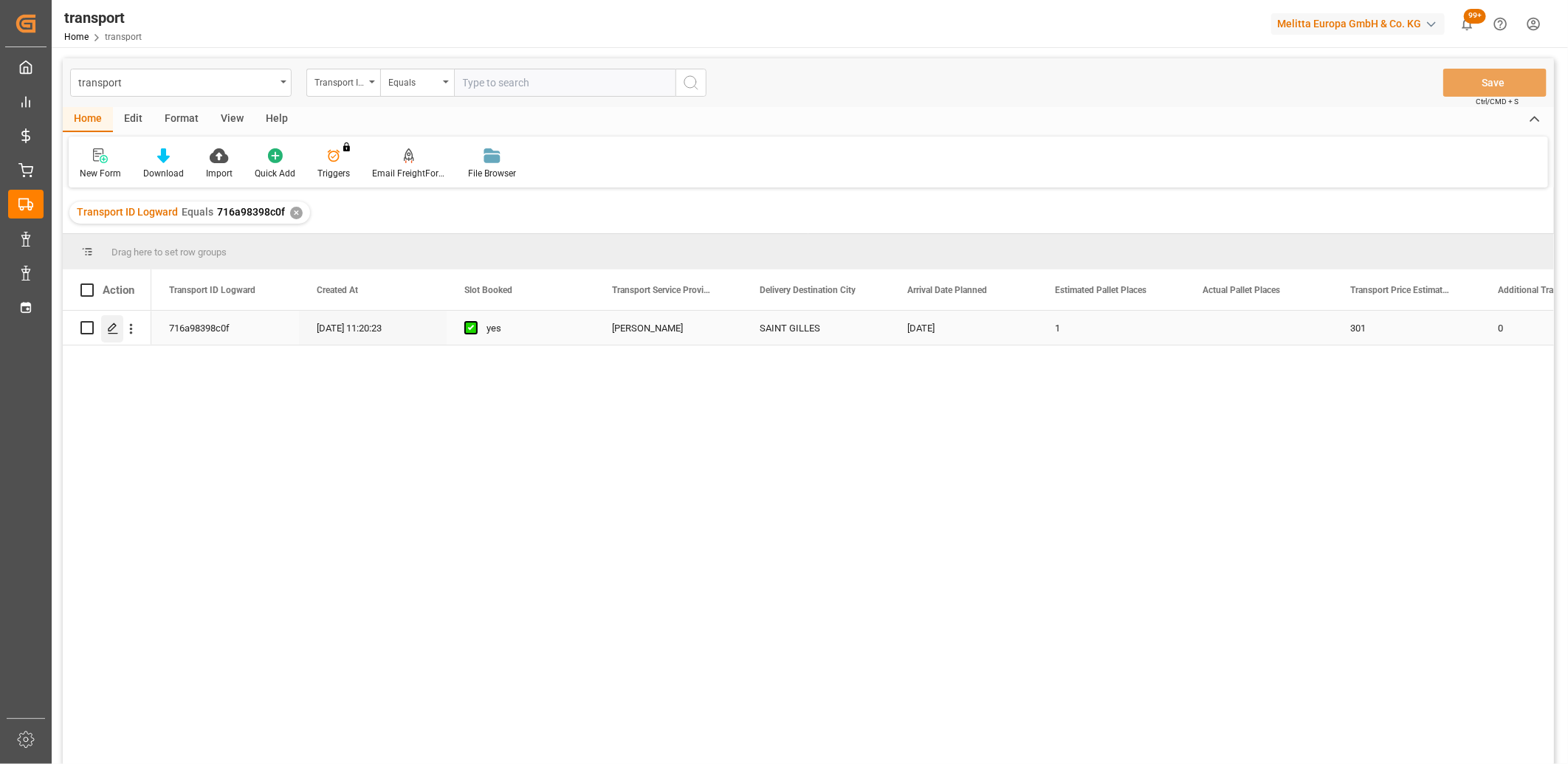
click at [107, 334] on div "Press SPACE to select this row." at bounding box center [111, 329] width 22 height 28
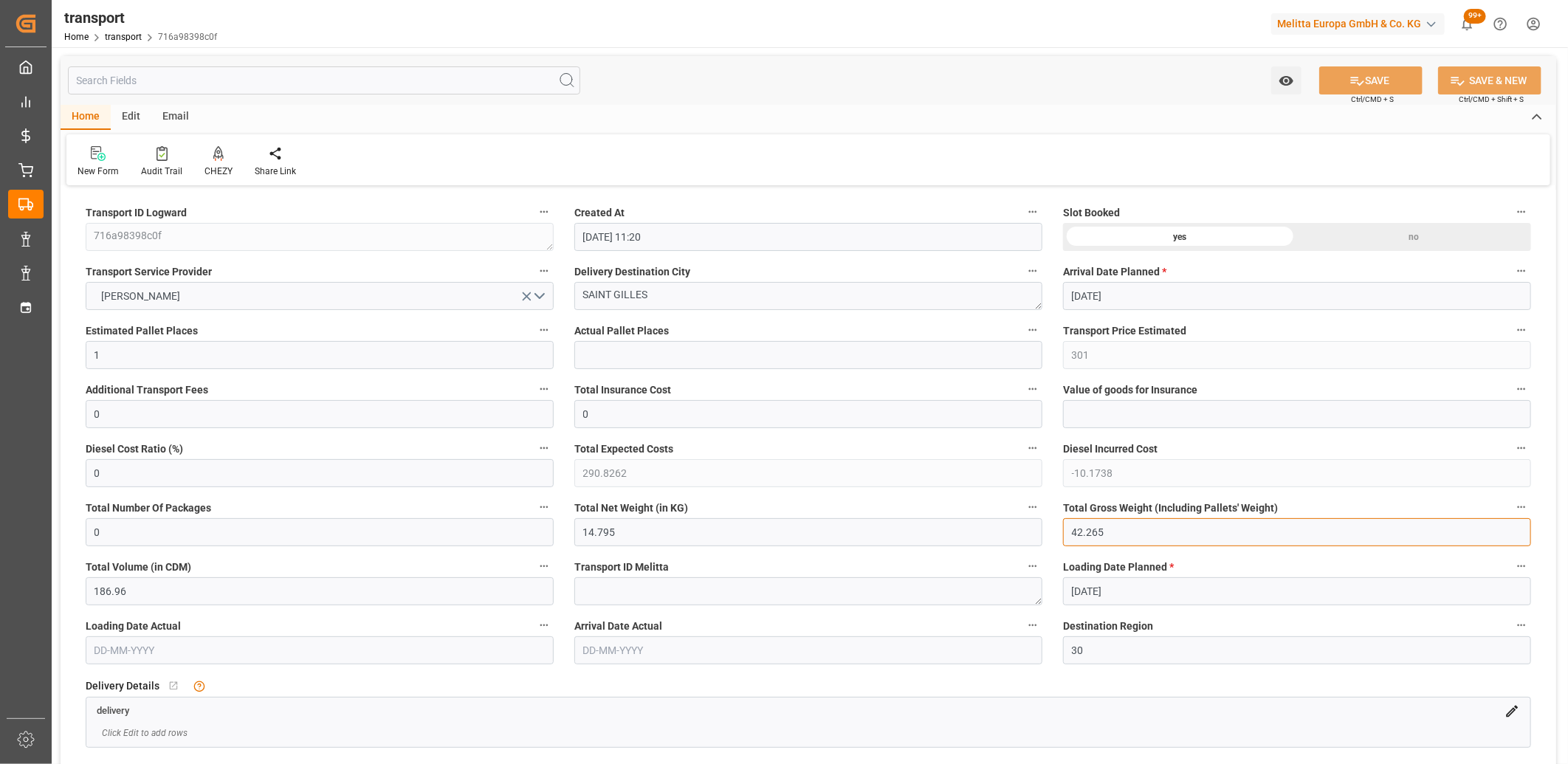
drag, startPoint x: 1142, startPoint y: 528, endPoint x: 957, endPoint y: 522, distance: 185.1
drag, startPoint x: 618, startPoint y: 521, endPoint x: 495, endPoint y: 519, distance: 123.0
drag, startPoint x: 129, startPoint y: 349, endPoint x: 67, endPoint y: 353, distance: 62.1
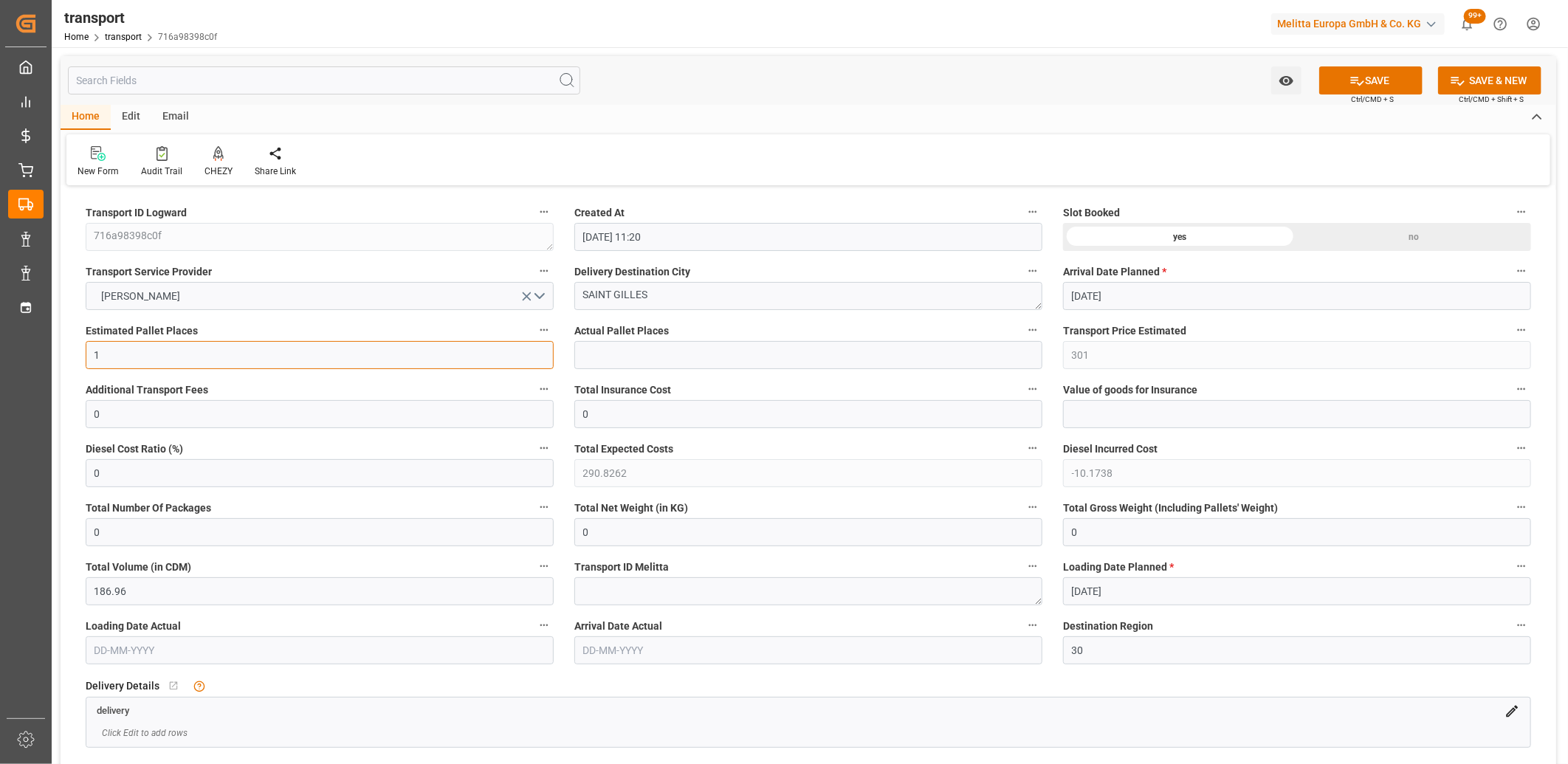
drag, startPoint x: 528, startPoint y: 292, endPoint x: 603, endPoint y: 296, distance: 75.1
click at [528, 293] on icon "open menu" at bounding box center [526, 296] width 15 height 15
drag, startPoint x: 648, startPoint y: 299, endPoint x: 528, endPoint y: 296, distance: 120.0
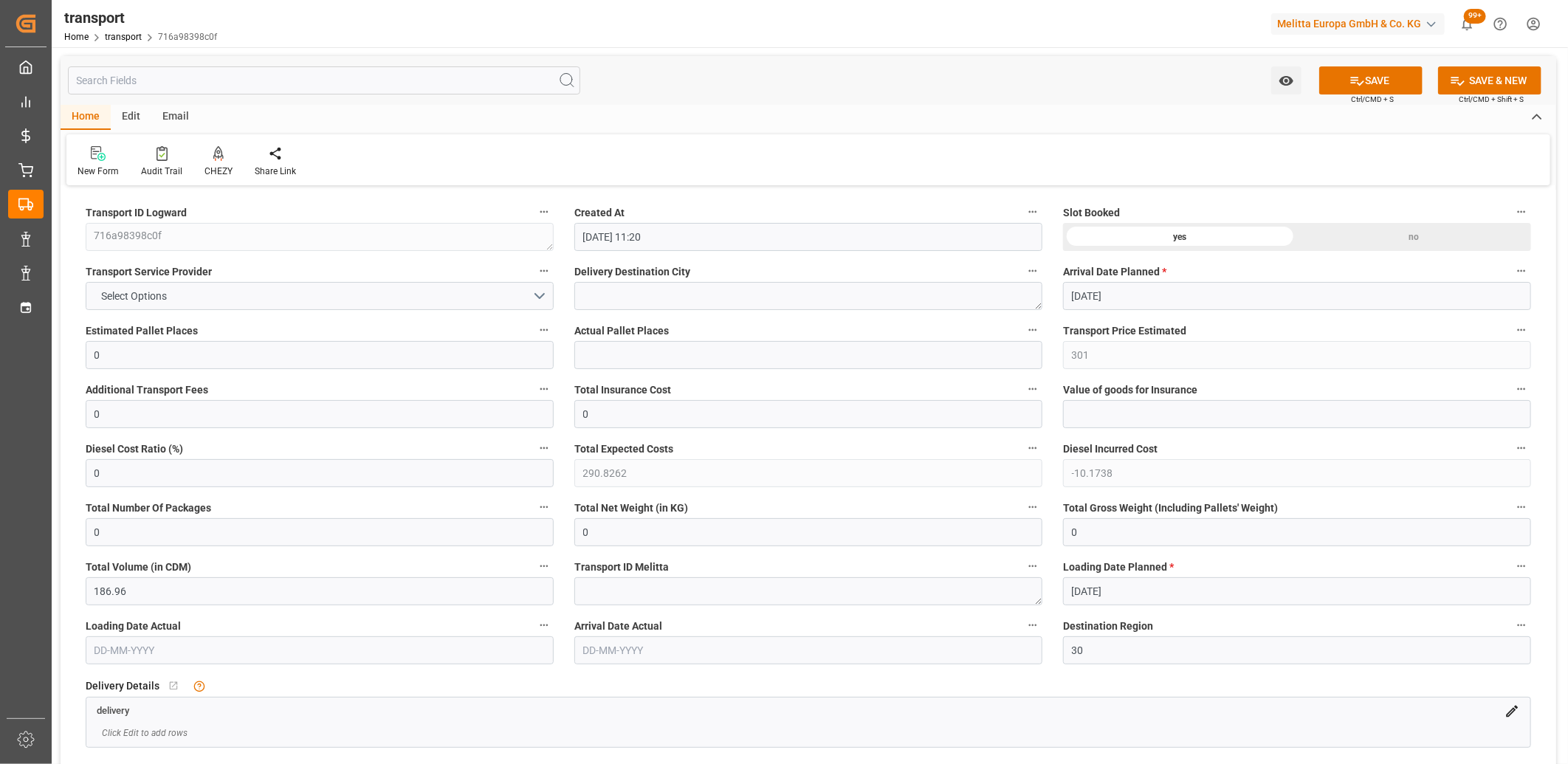
click at [1353, 239] on div "no" at bounding box center [1414, 238] width 234 height 29
click at [1363, 69] on button "SAVE" at bounding box center [1370, 81] width 104 height 29
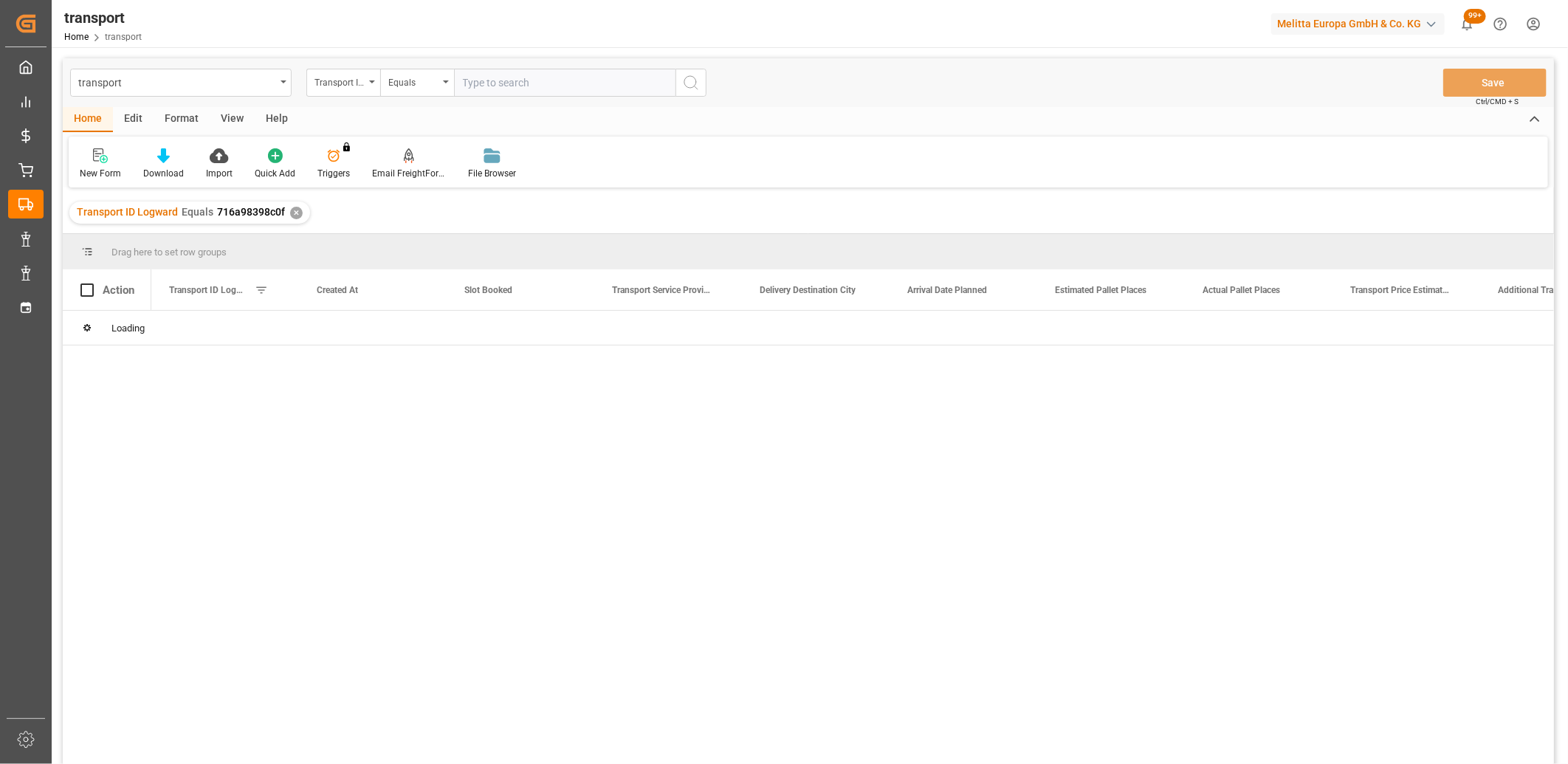
click at [136, 116] on div "Edit" at bounding box center [133, 120] width 41 height 25
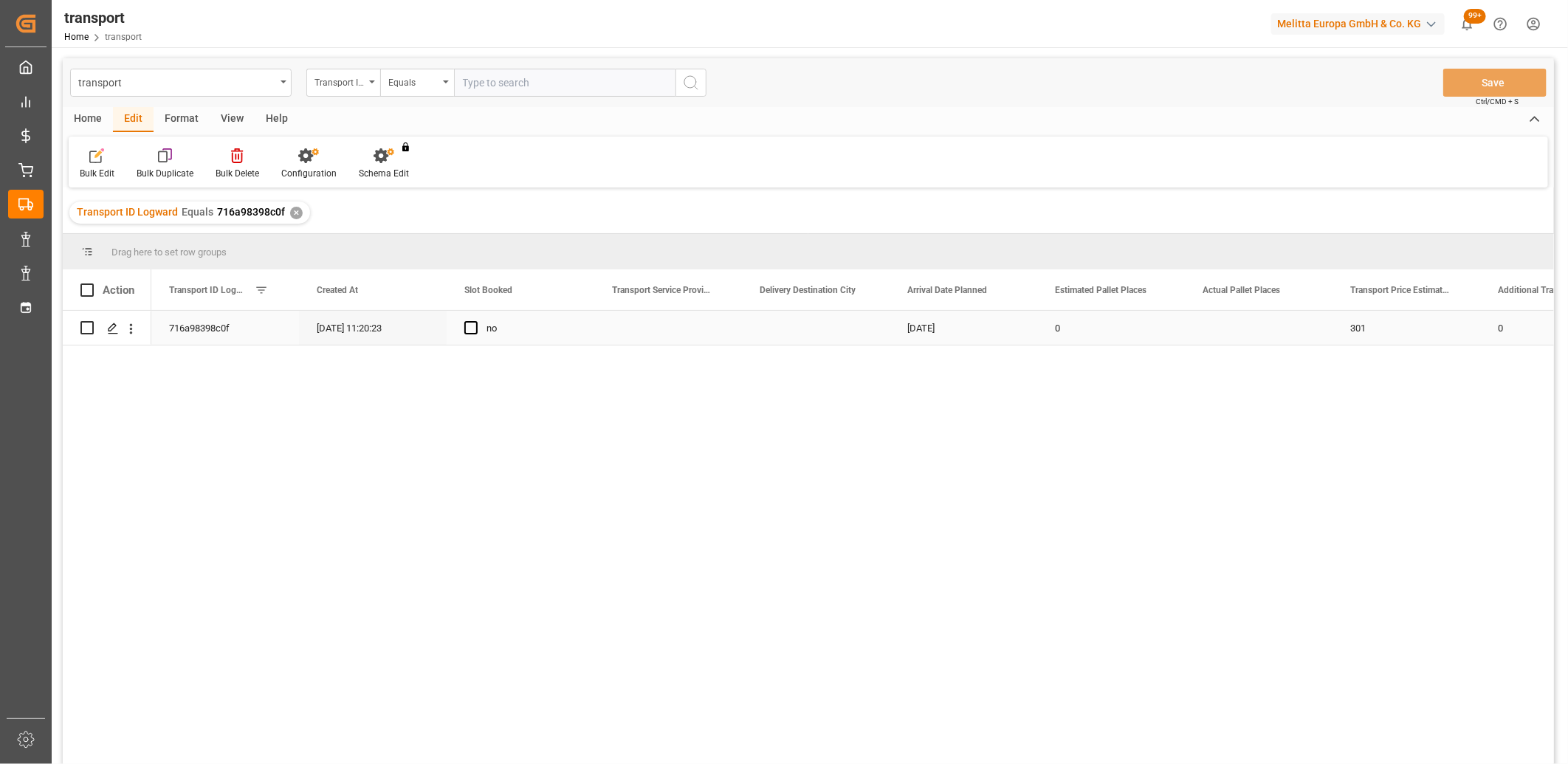
click at [87, 327] on input "Press Space to toggle row selection (unchecked)" at bounding box center [87, 328] width 13 height 13
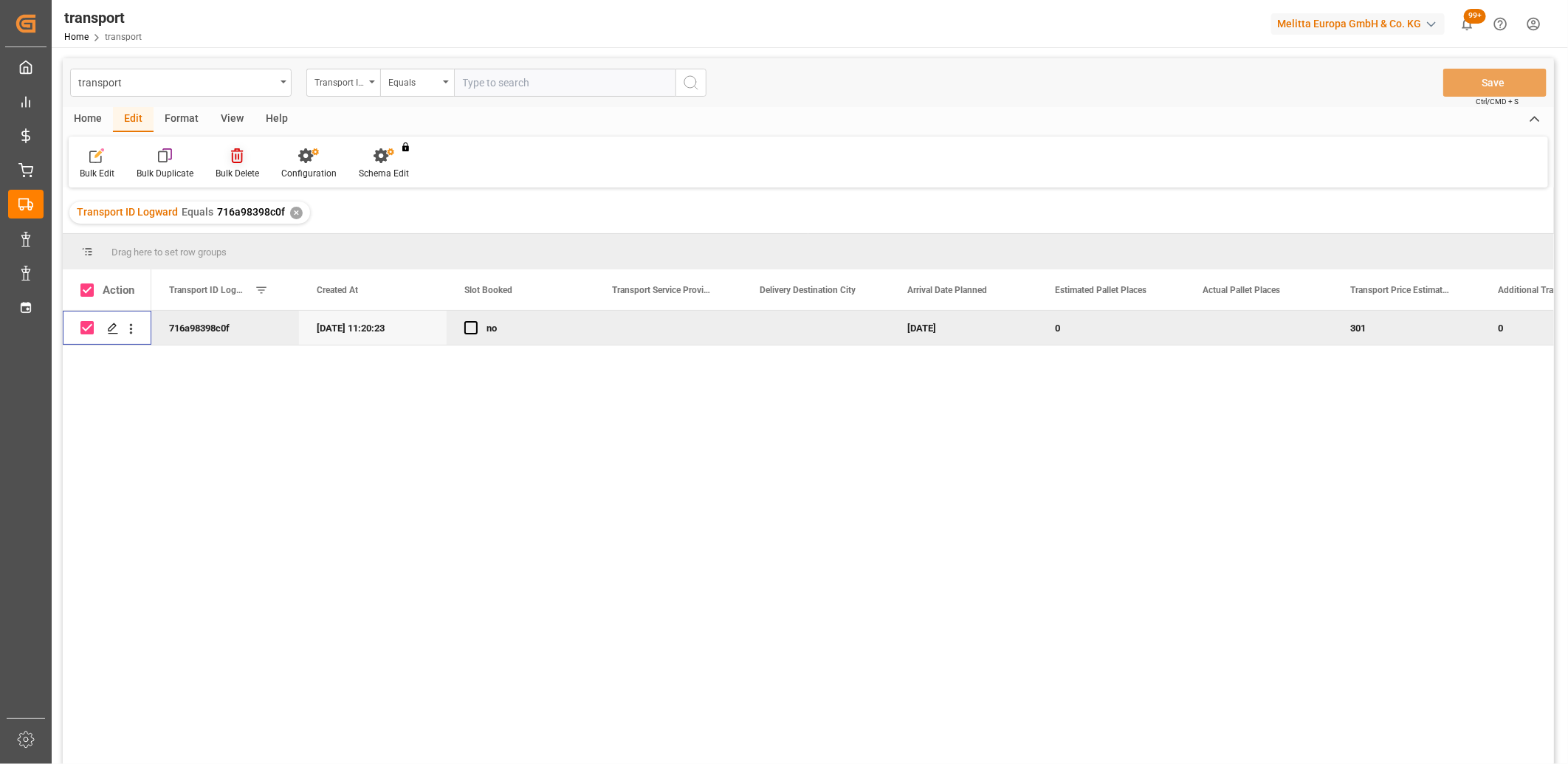
click at [238, 157] on icon at bounding box center [237, 156] width 11 height 15
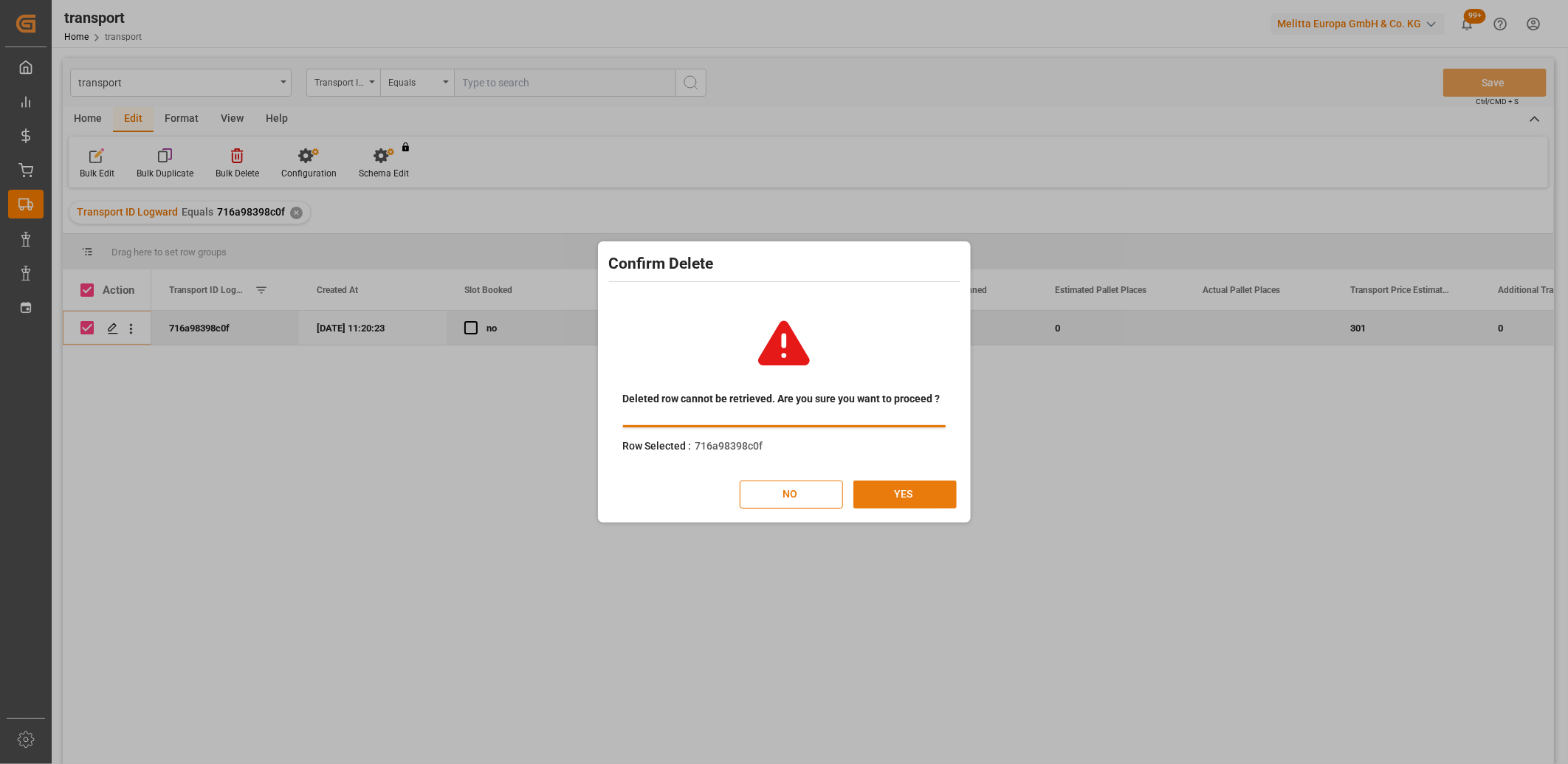
click at [912, 488] on button "YES" at bounding box center [905, 495] width 104 height 29
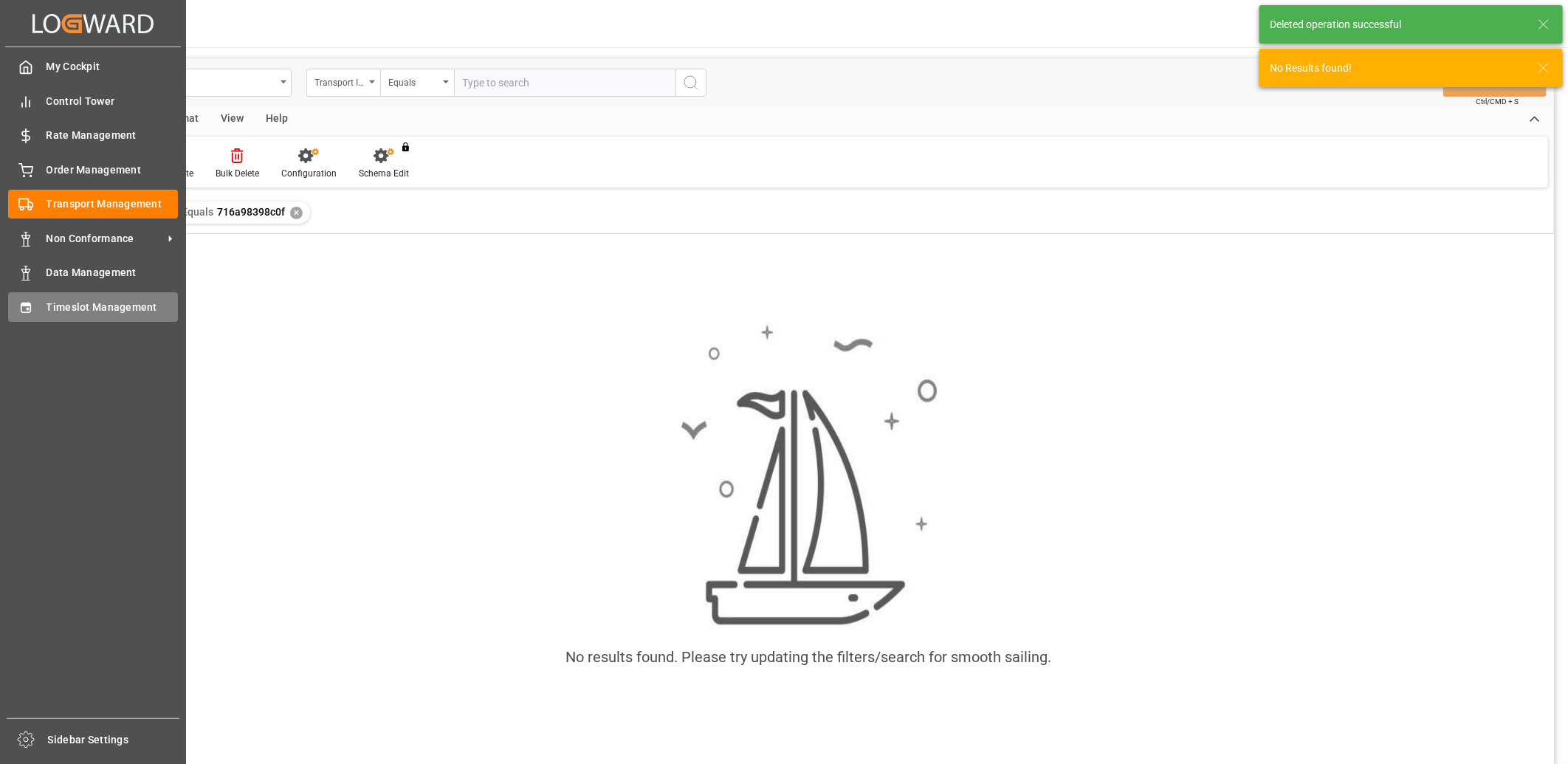
click at [25, 312] on icon at bounding box center [26, 308] width 15 height 15
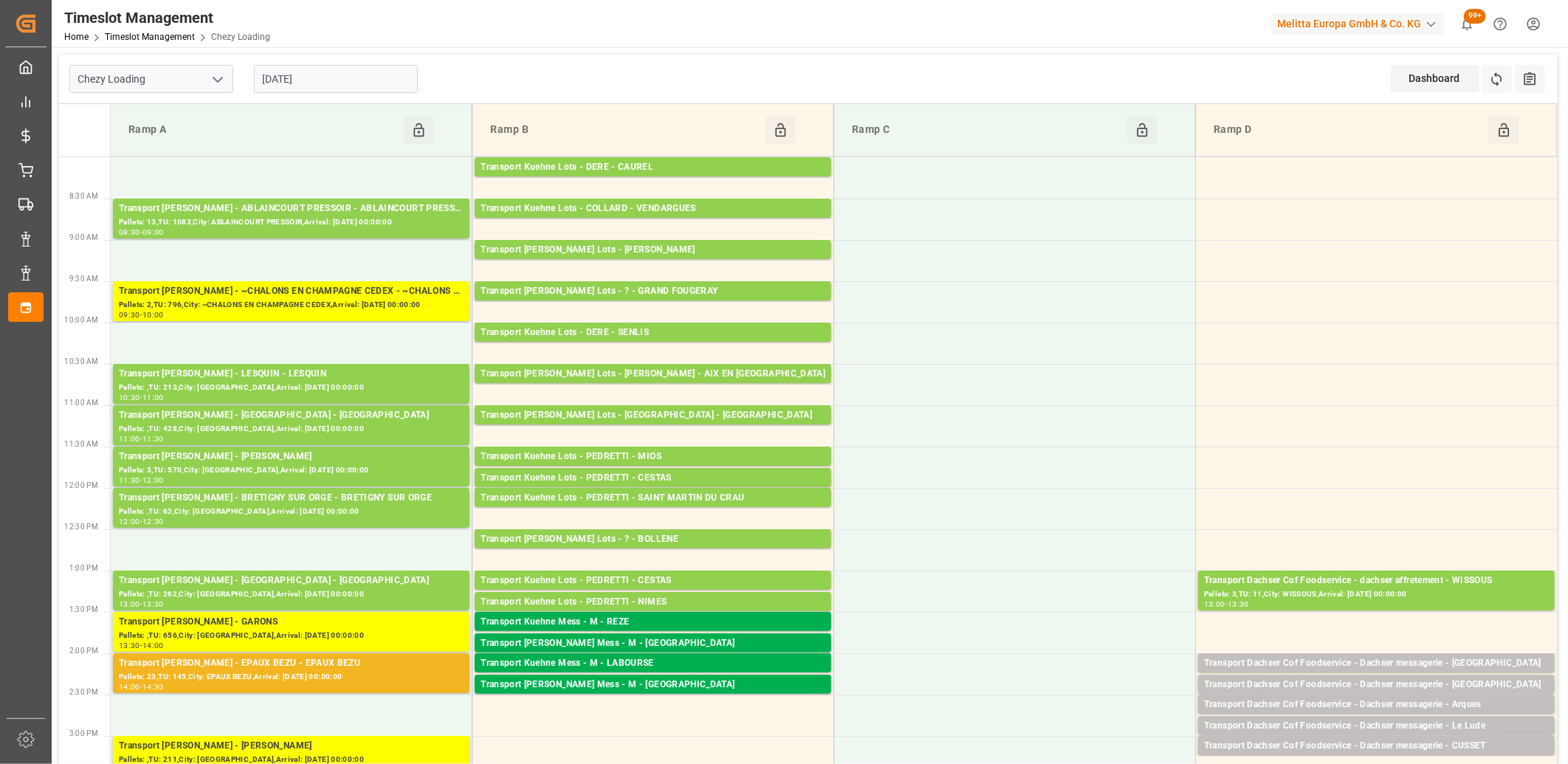
click at [343, 79] on input "[DATE]" at bounding box center [335, 79] width 163 height 29
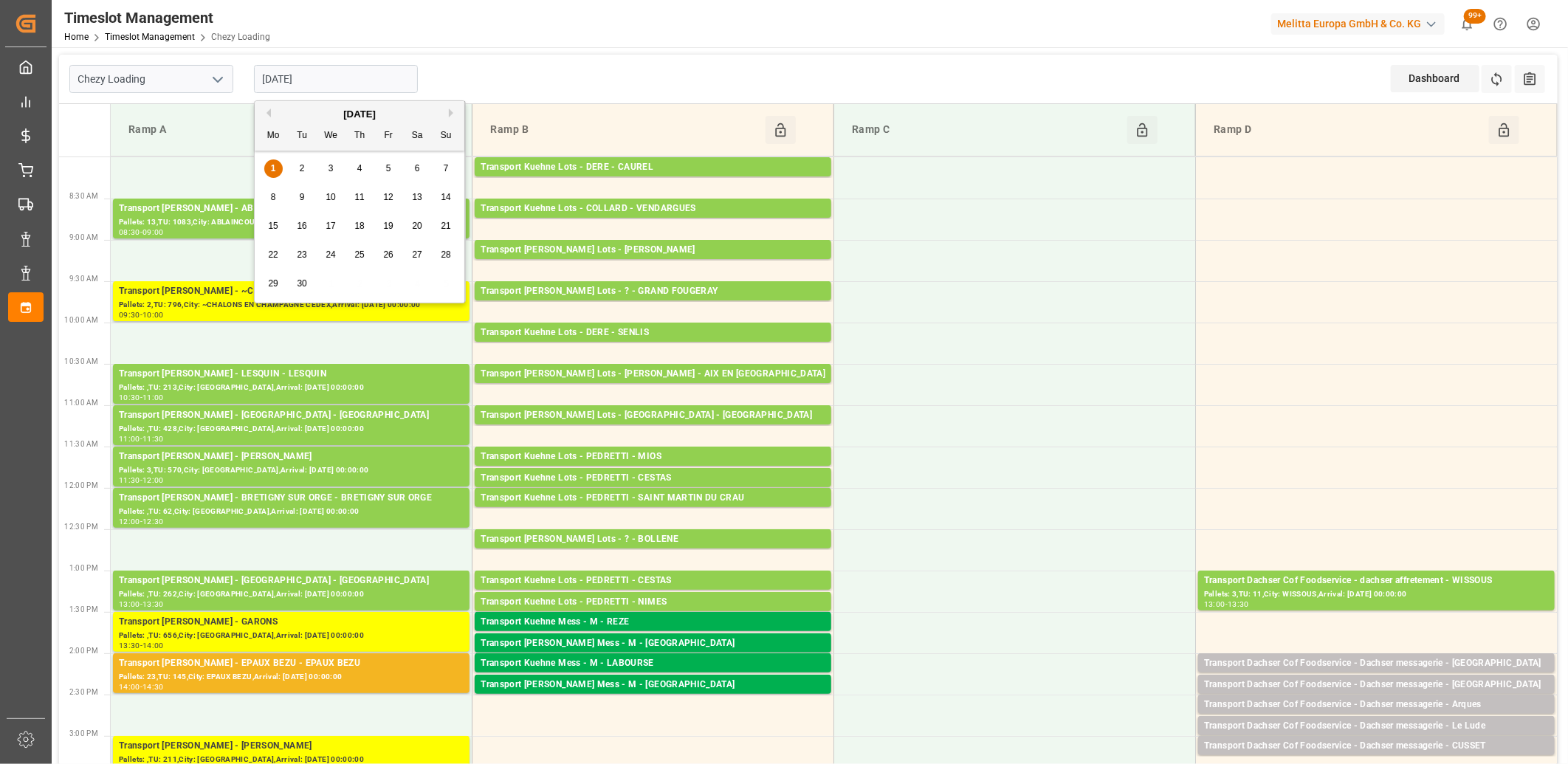
click at [298, 170] on div "2" at bounding box center [301, 169] width 18 height 18
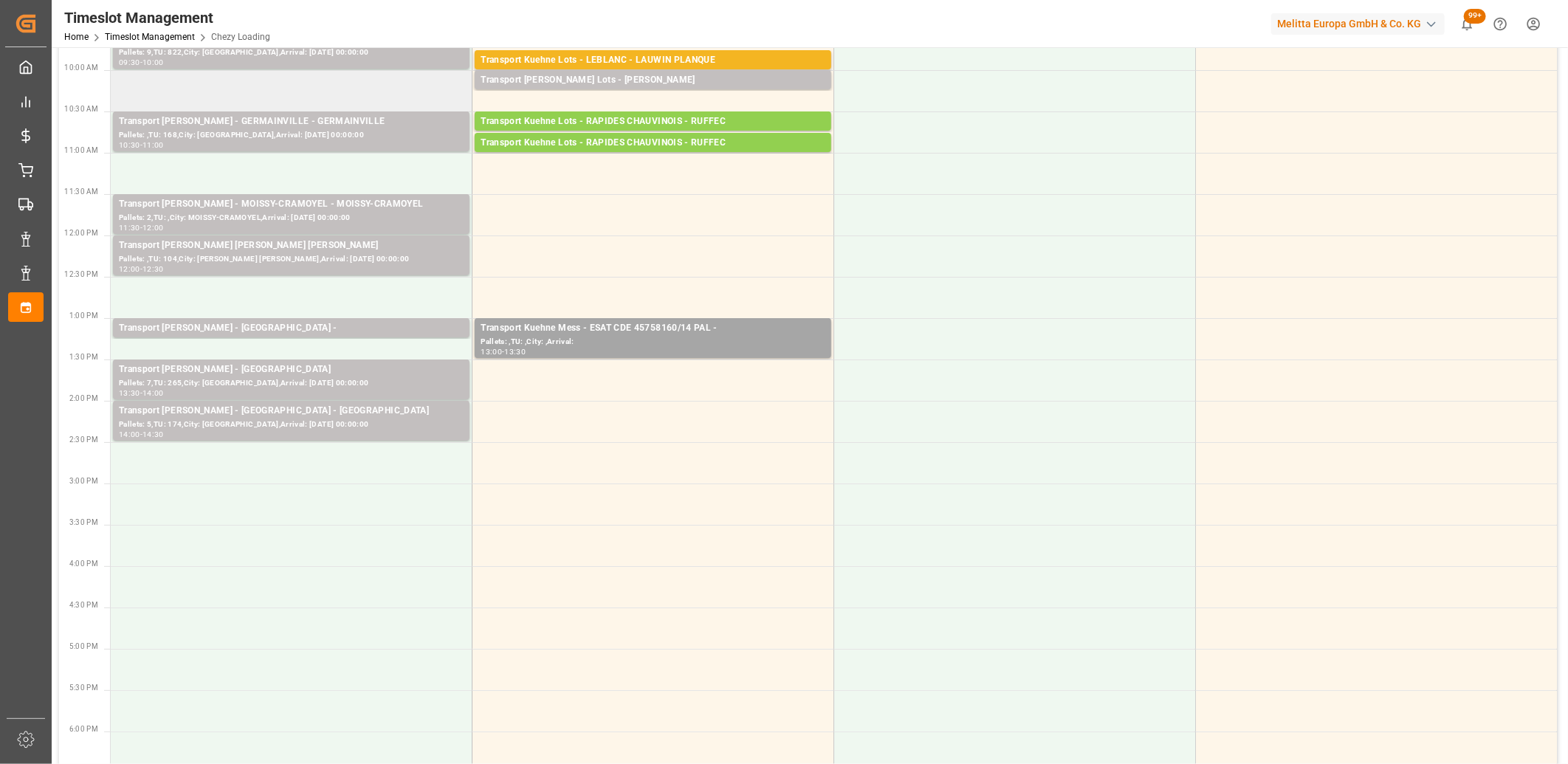
scroll to position [246, 0]
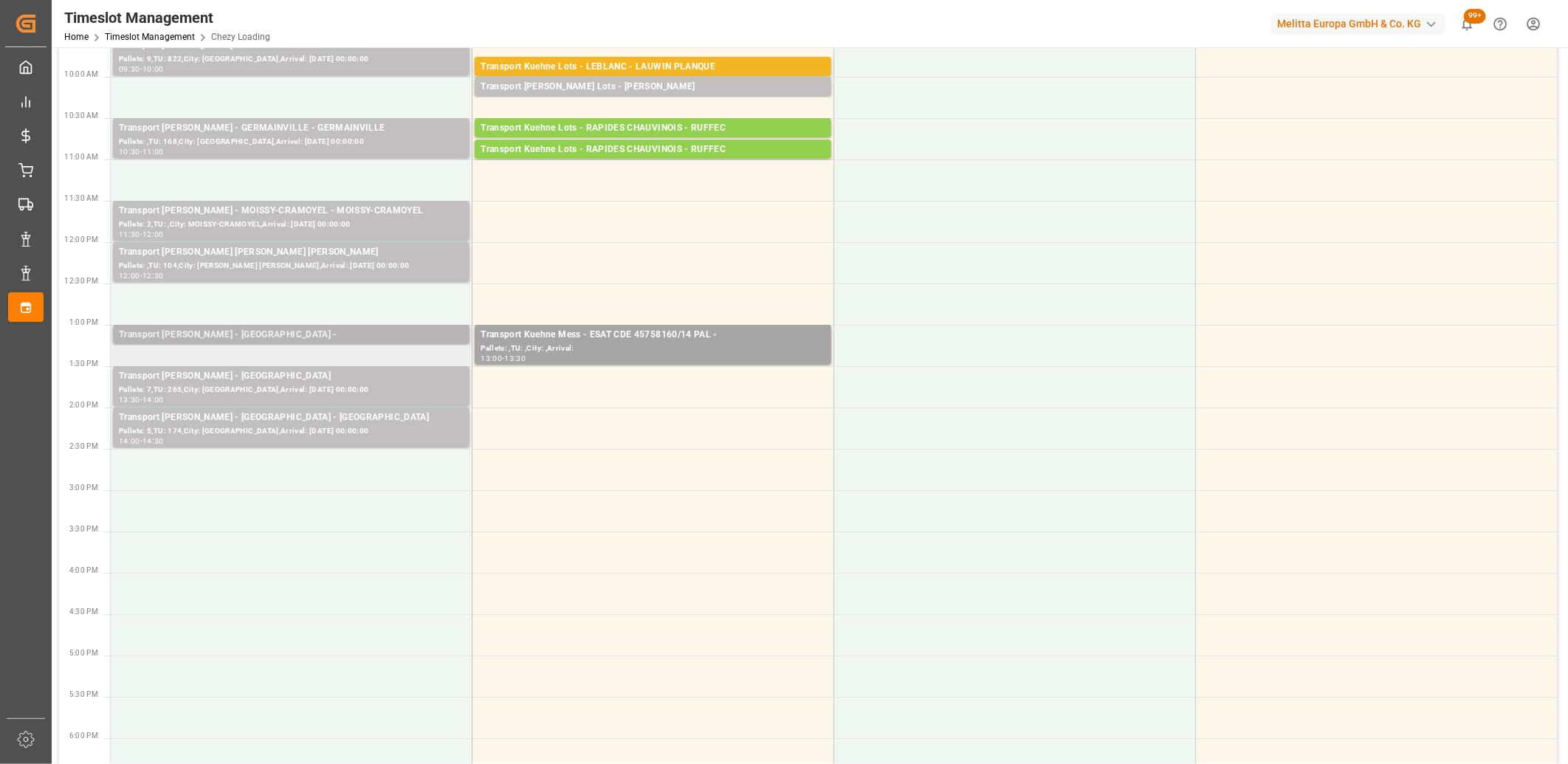
click at [335, 334] on div "Transport Delisle - SAINT GILLES -" at bounding box center [291, 335] width 345 height 15
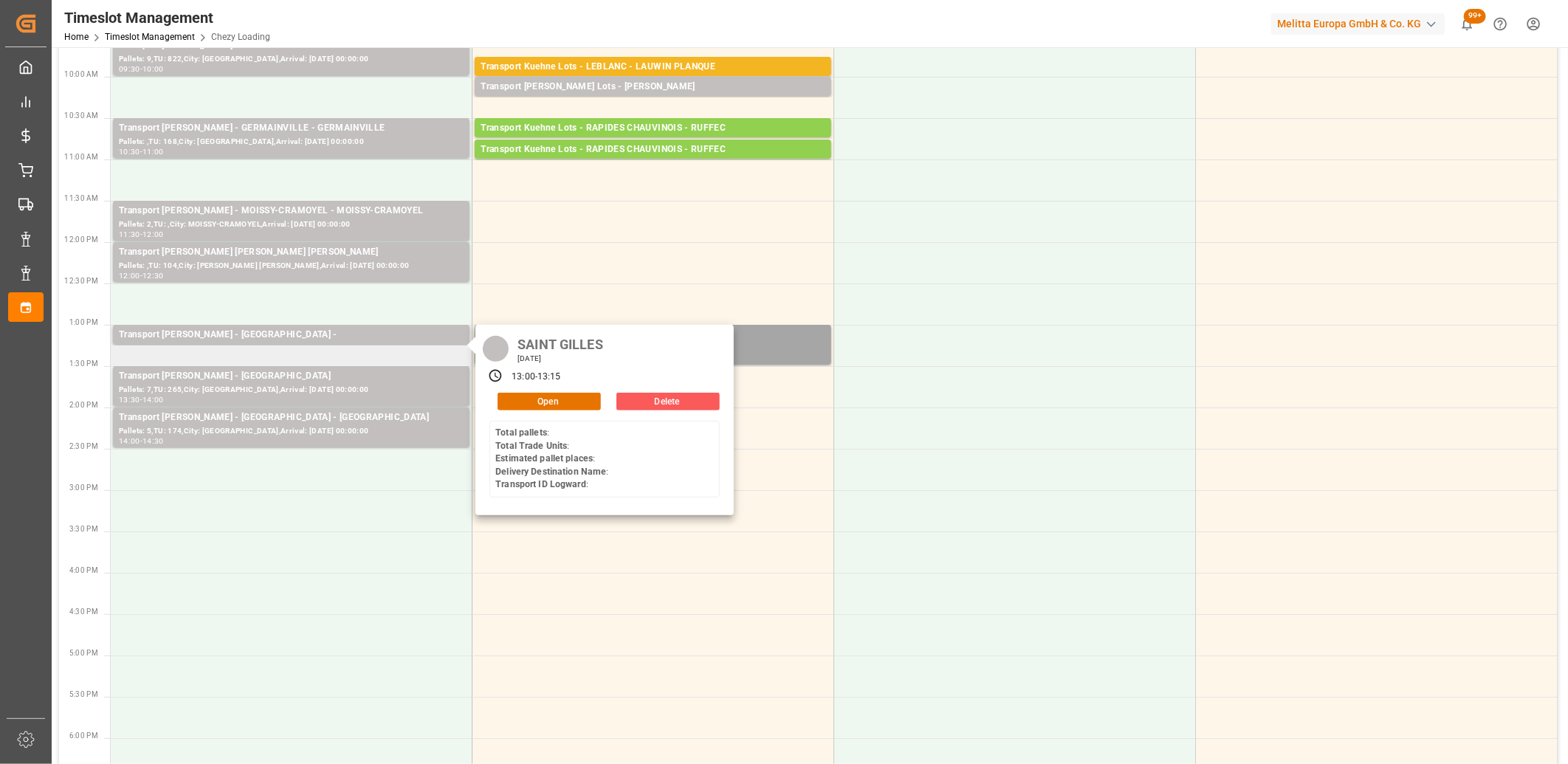
click at [659, 400] on button "Delete" at bounding box center [668, 401] width 104 height 18
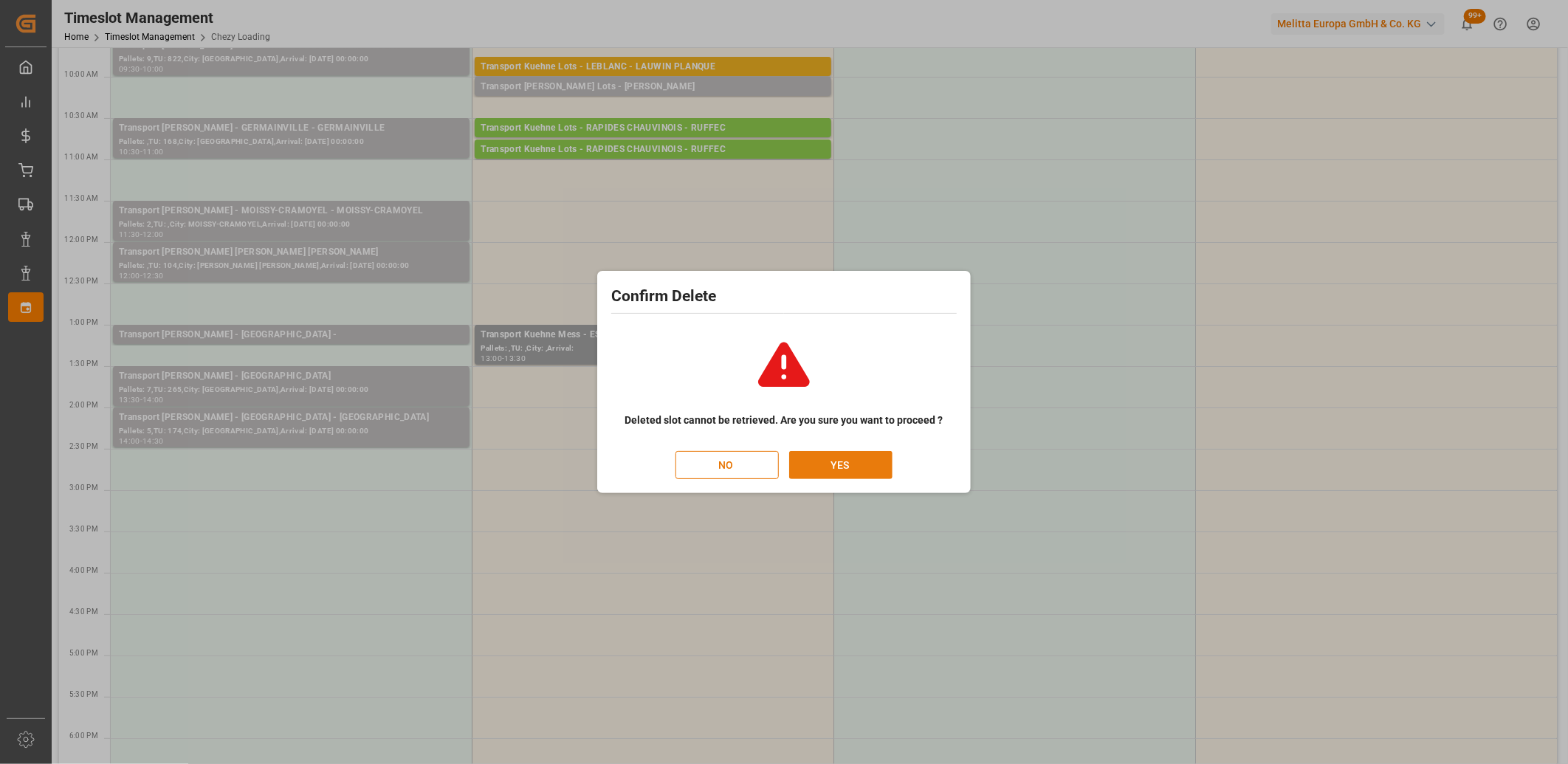
click at [839, 453] on button "YES" at bounding box center [841, 466] width 104 height 29
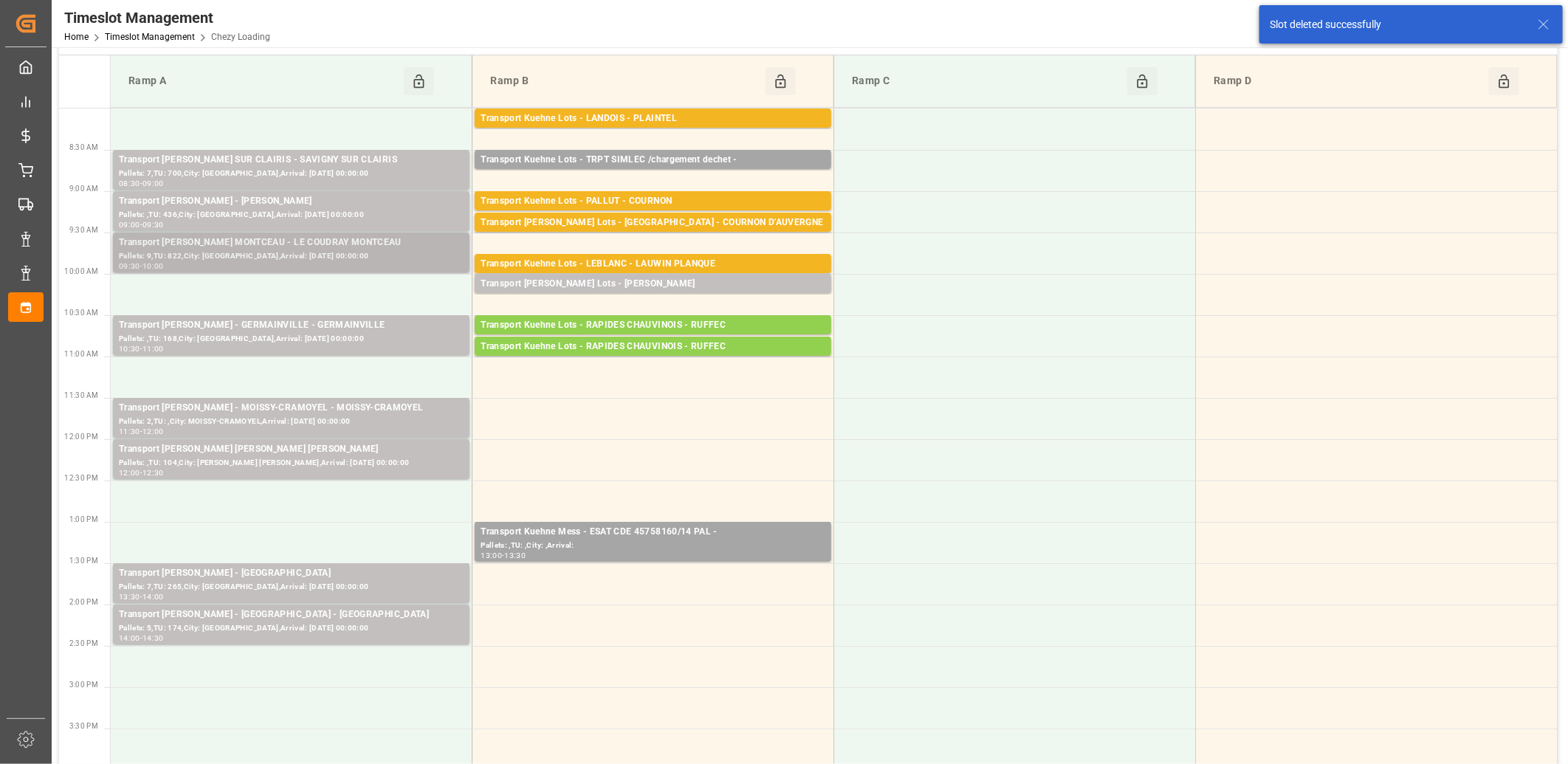
scroll to position [0, 0]
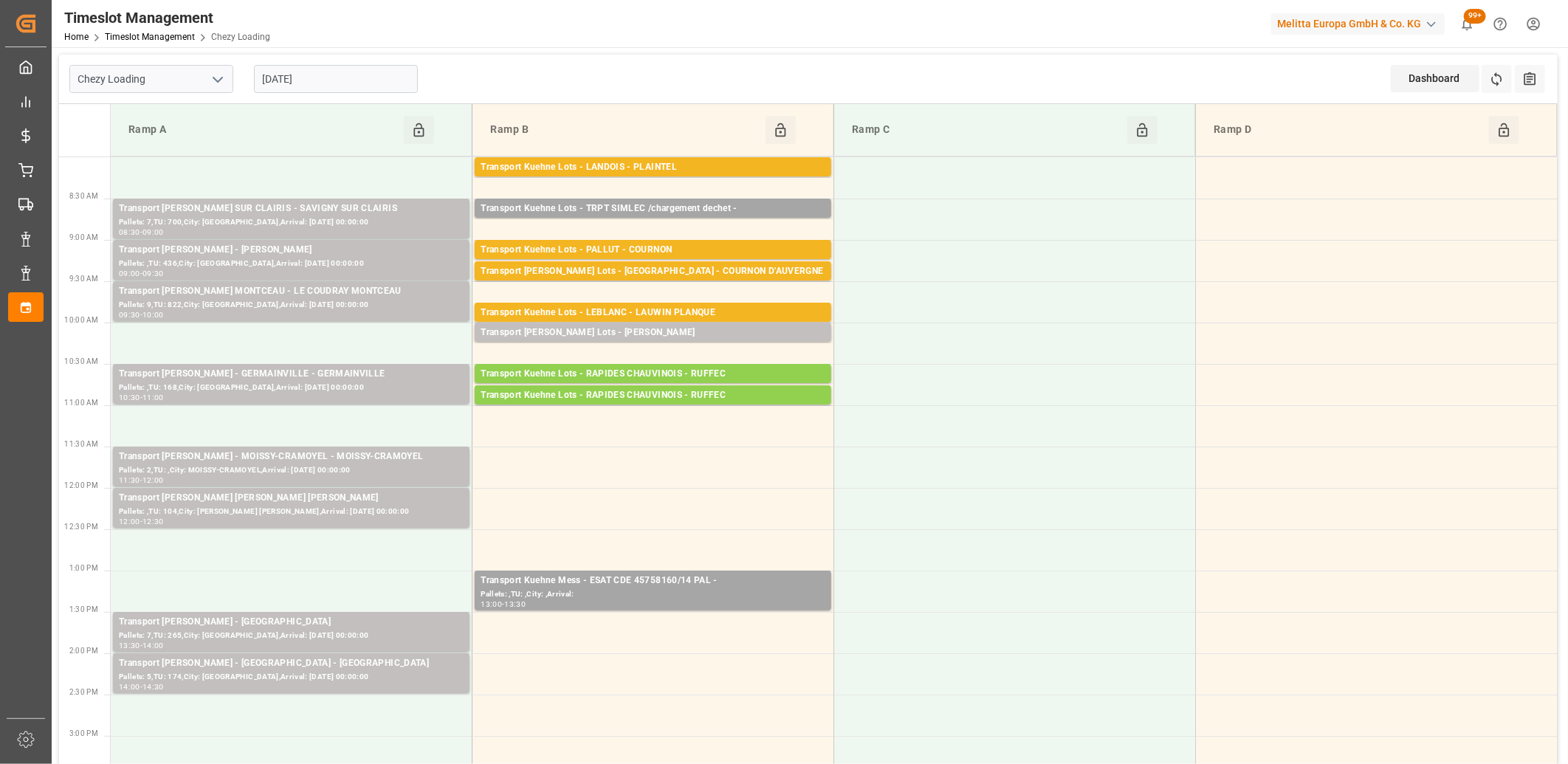
click at [373, 89] on input "[DATE]" at bounding box center [335, 79] width 163 height 29
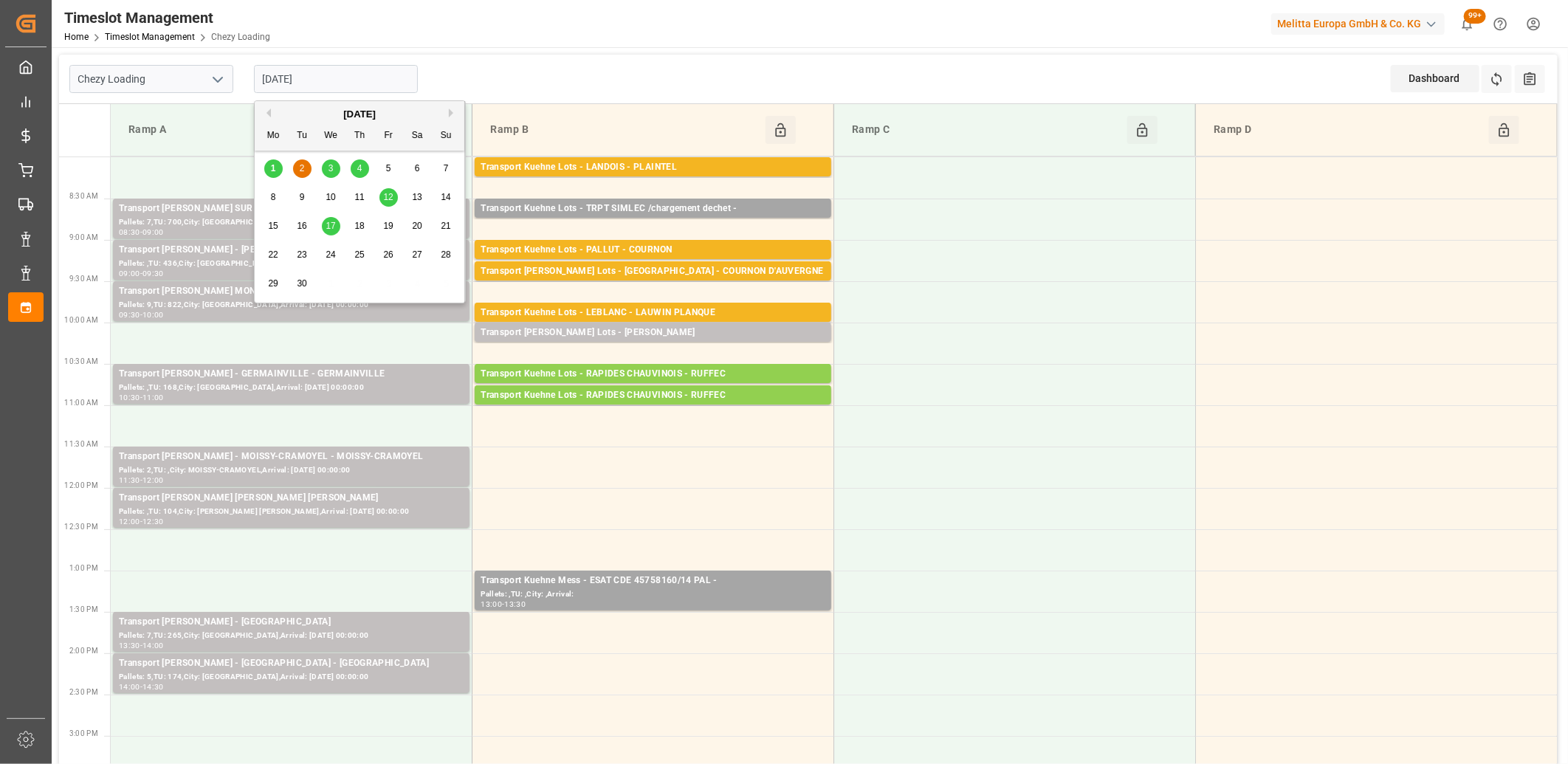
click at [335, 167] on div "3" at bounding box center [331, 169] width 18 height 18
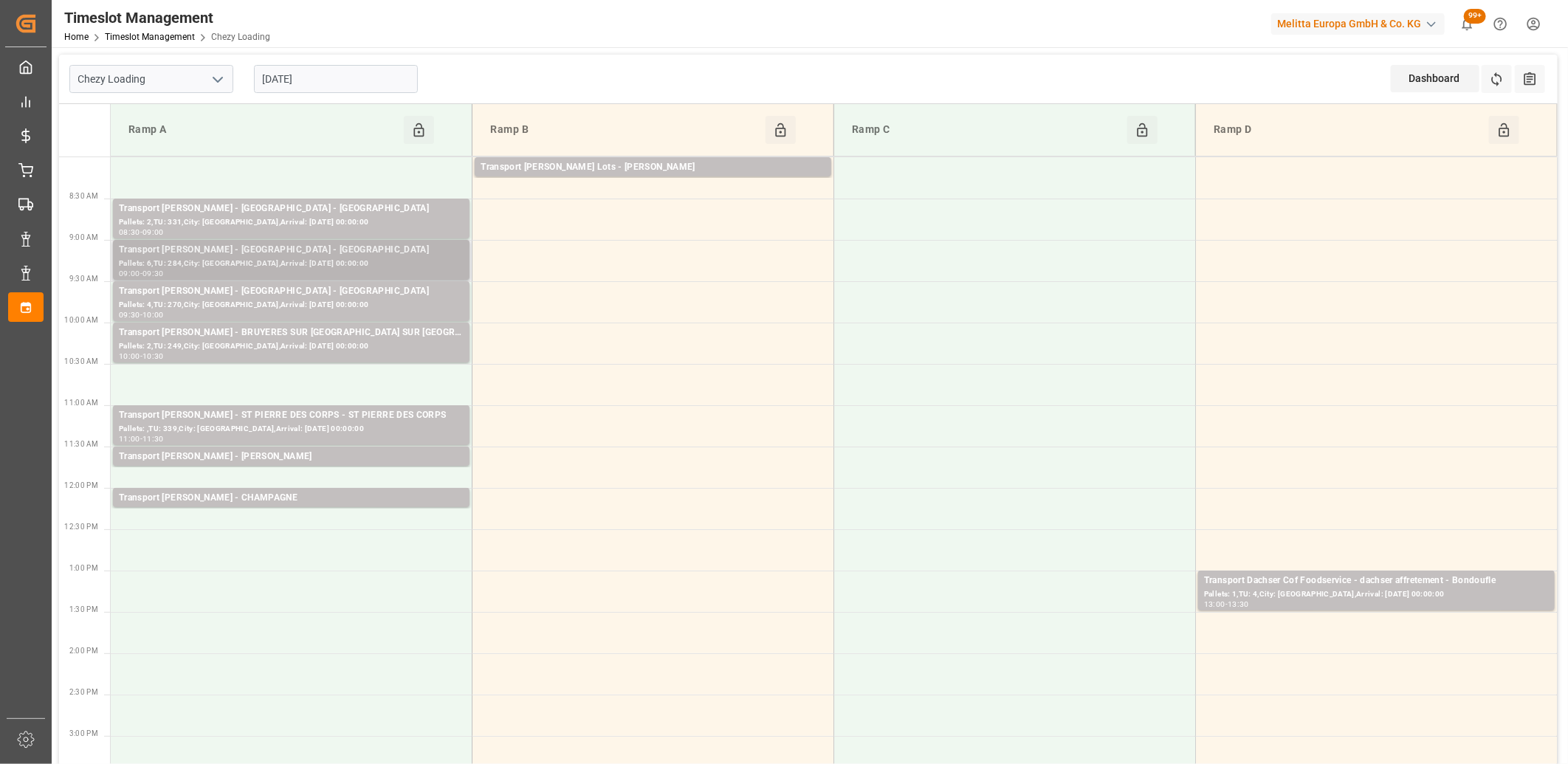
click at [307, 264] on div "Pallets: 6,TU: 284,City: AMIENS,Arrival: 2025-09-04 00:00:00" at bounding box center [291, 263] width 345 height 12
click at [306, 210] on div "Transport [PERSON_NAME] - [GEOGRAPHIC_DATA] - [GEOGRAPHIC_DATA]" at bounding box center [291, 209] width 345 height 15
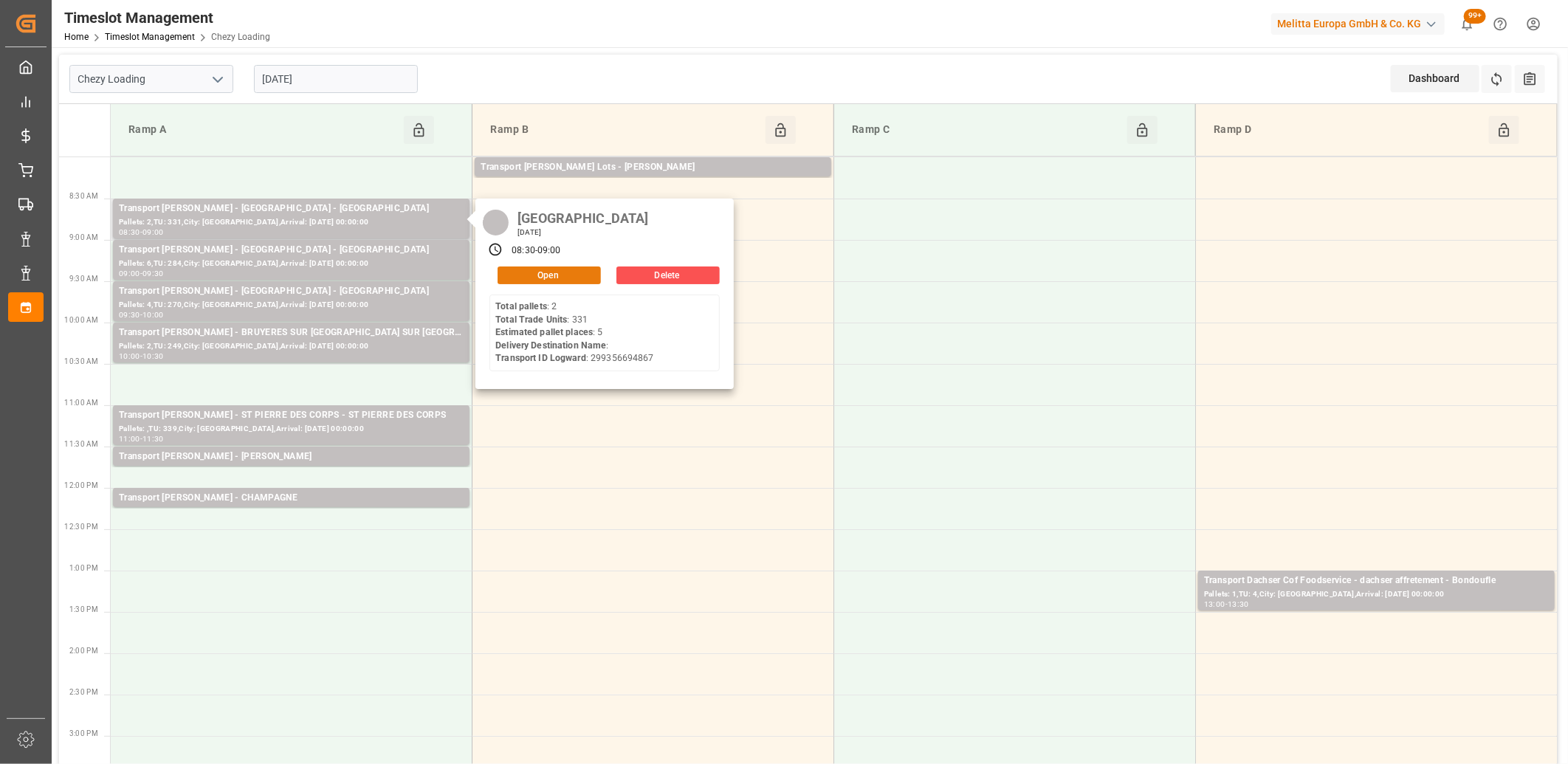
click at [564, 270] on button "Open" at bounding box center [549, 275] width 104 height 18
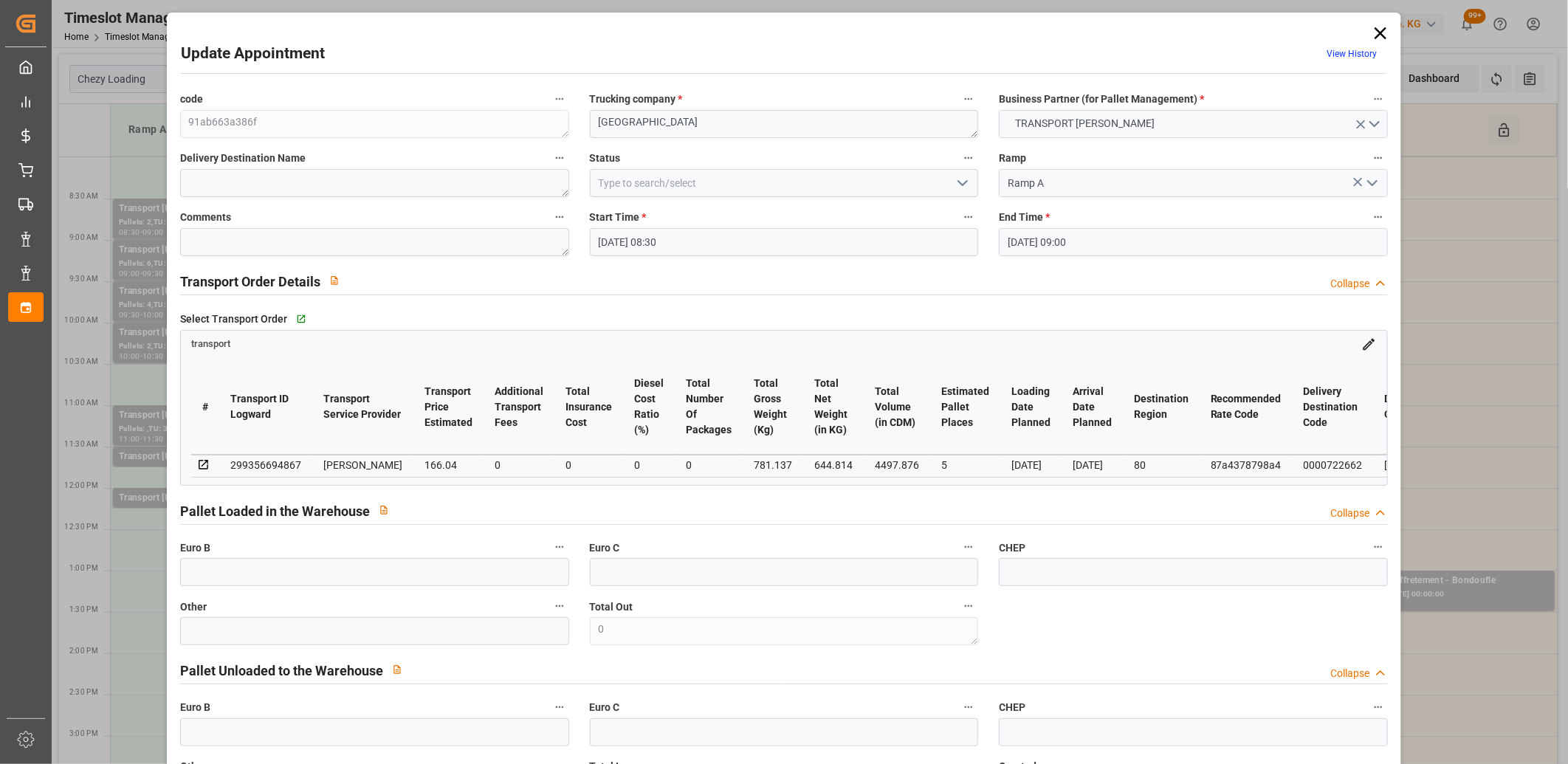
click at [1370, 32] on icon at bounding box center [1381, 33] width 21 height 21
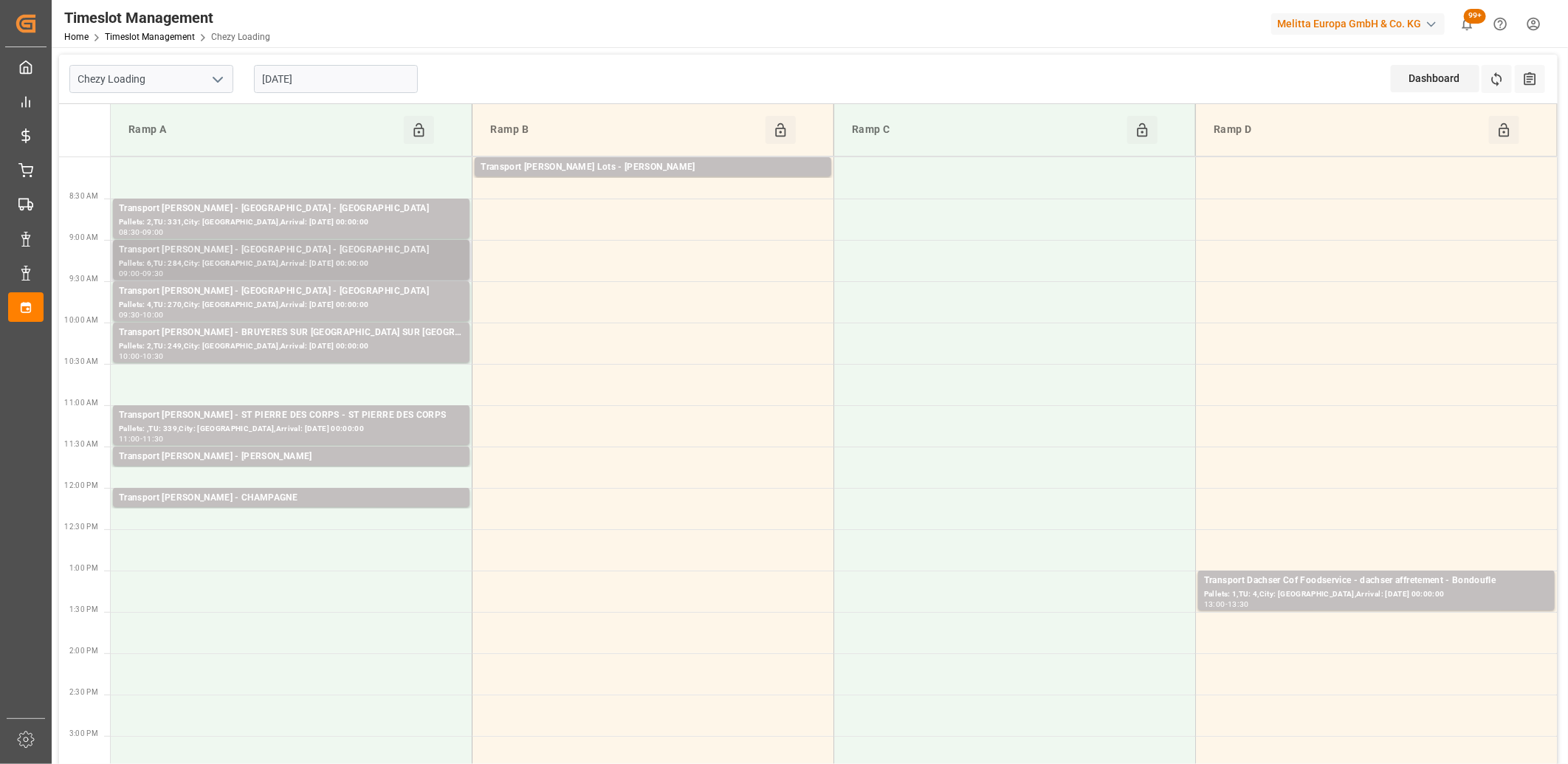
click at [389, 261] on div "Pallets: 6,TU: 284,City: AMIENS,Arrival: 2025-09-04 00:00:00" at bounding box center [291, 263] width 345 height 12
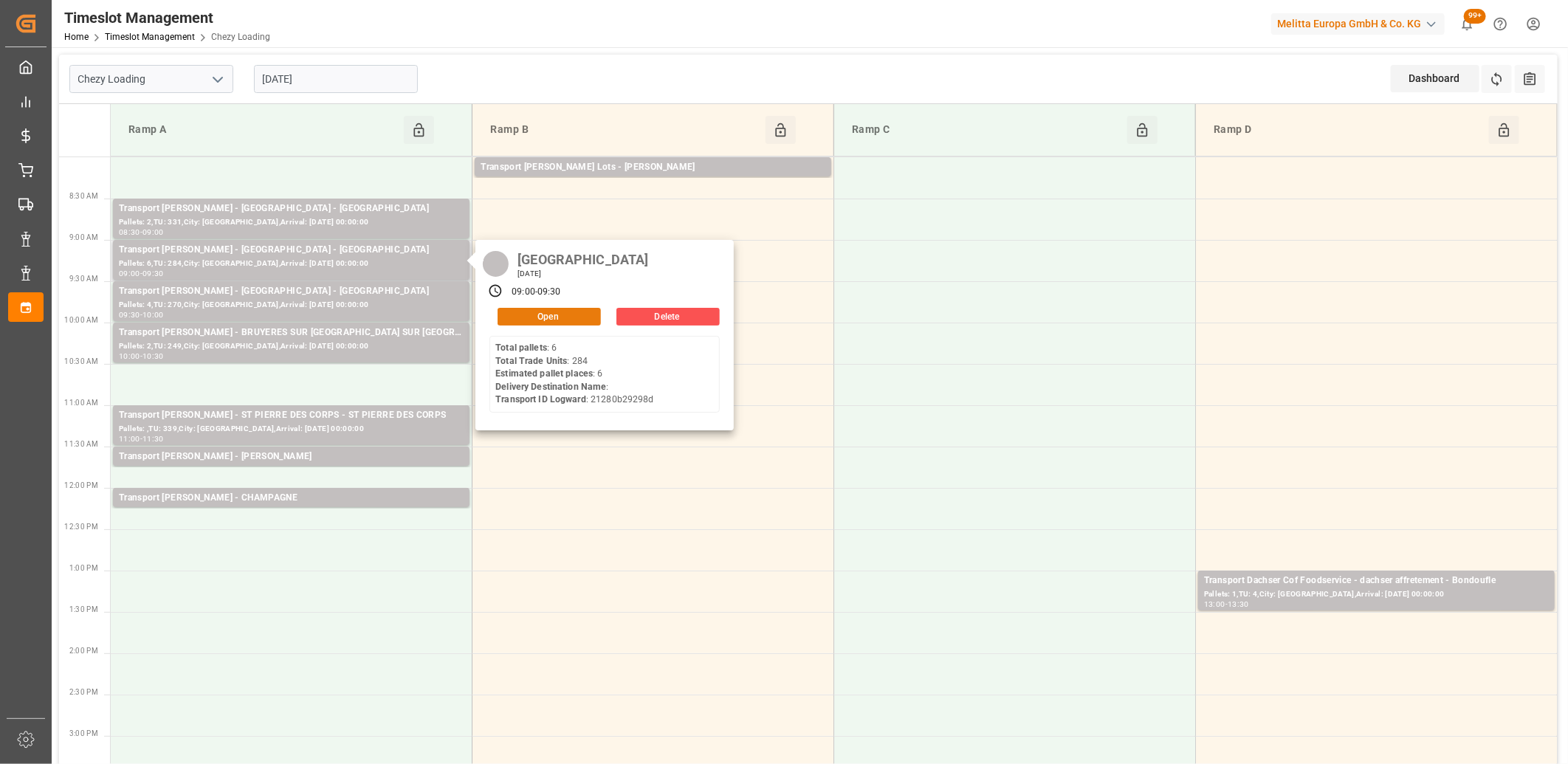
click at [545, 314] on button "Open" at bounding box center [549, 316] width 104 height 18
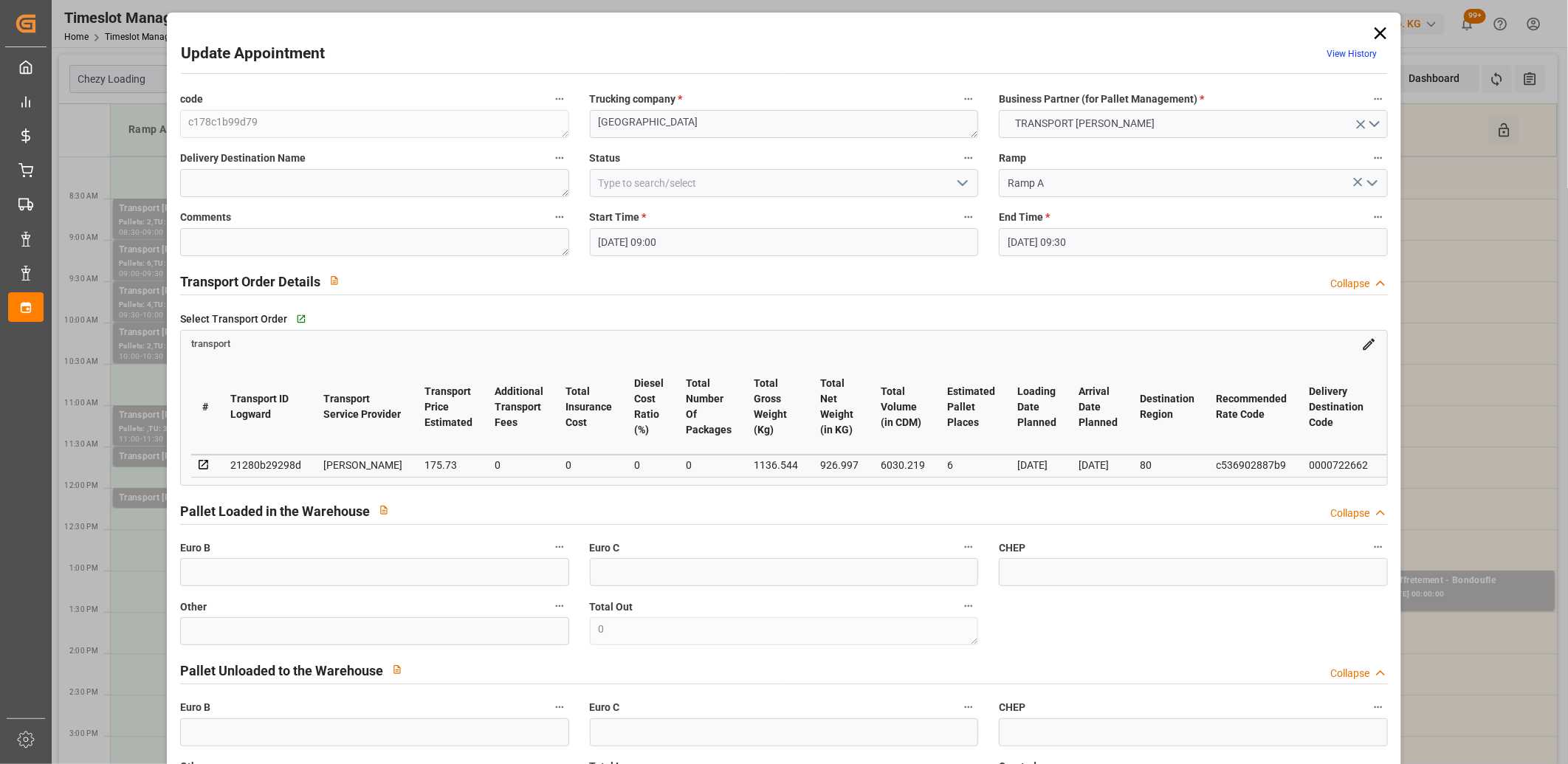
click at [279, 463] on div "21280b29298d" at bounding box center [265, 465] width 71 height 18
click at [278, 463] on div "21280b29298d" at bounding box center [265, 465] width 71 height 18
copy div "21280b29298d"
click at [1373, 32] on icon at bounding box center [1381, 33] width 21 height 21
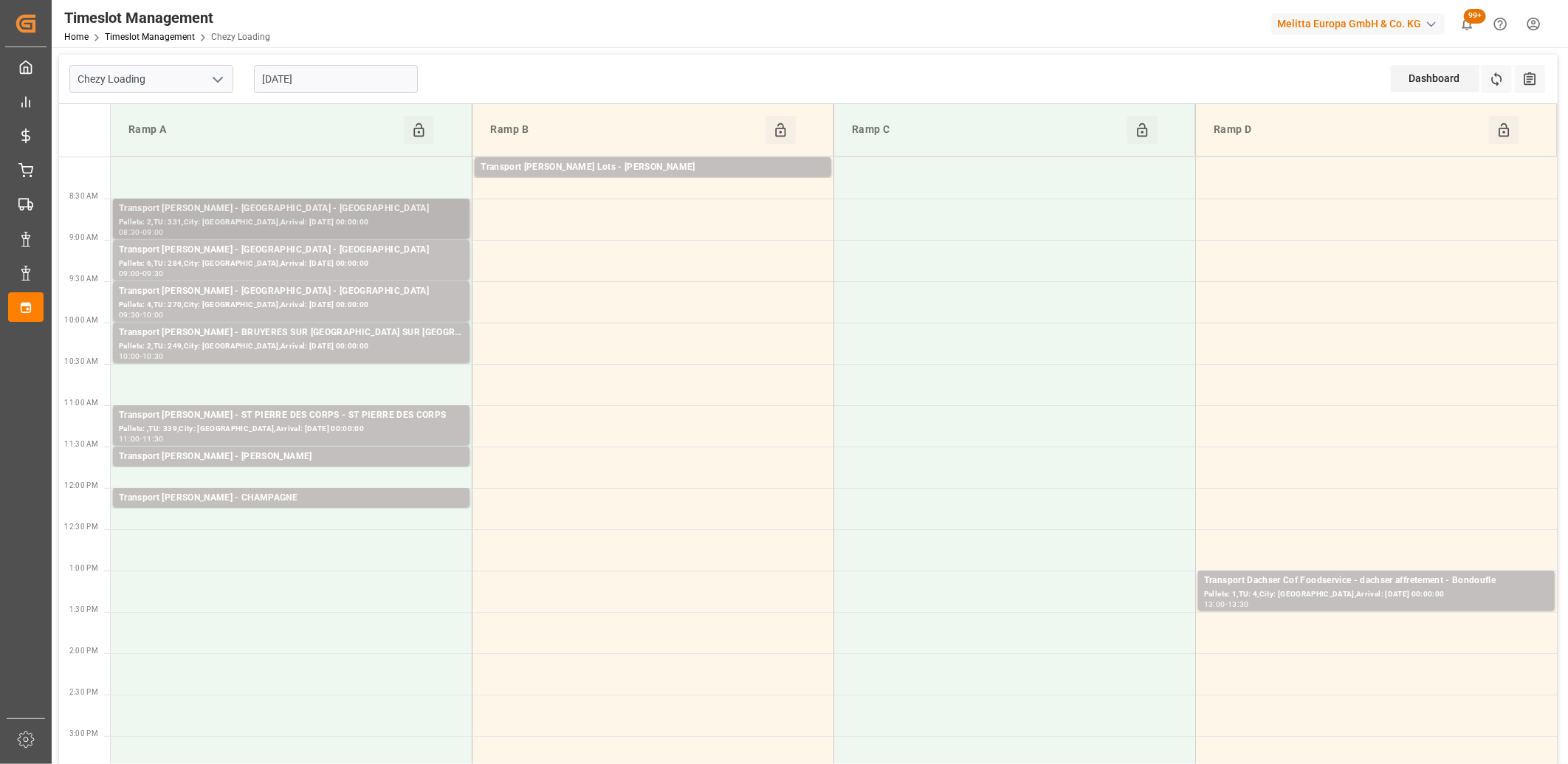
click at [386, 221] on div "Pallets: 2,TU: 331,City: AMIENS,Arrival: 2025-09-04 00:00:00" at bounding box center [291, 222] width 345 height 12
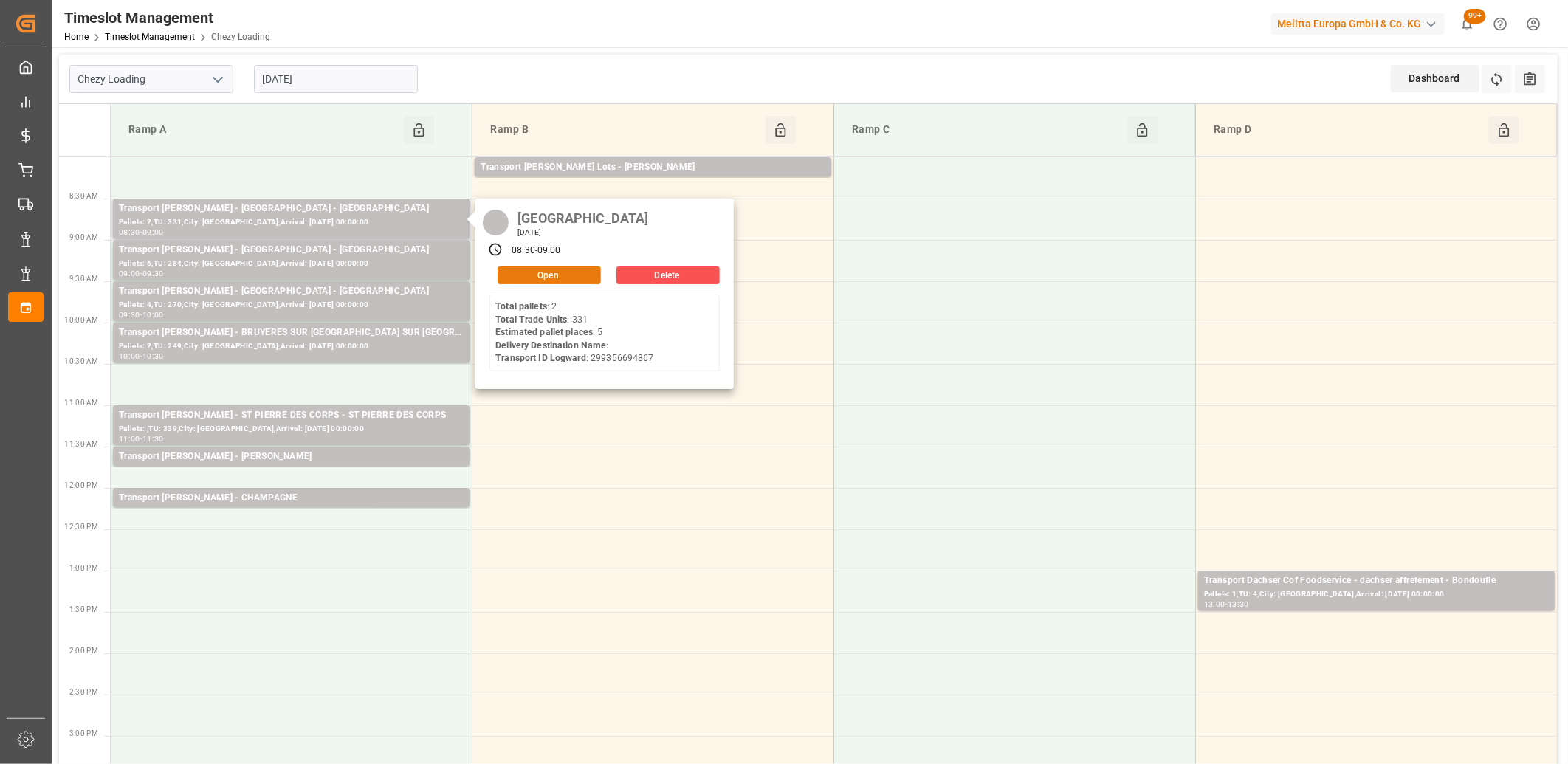
click at [545, 278] on button "Open" at bounding box center [549, 275] width 104 height 18
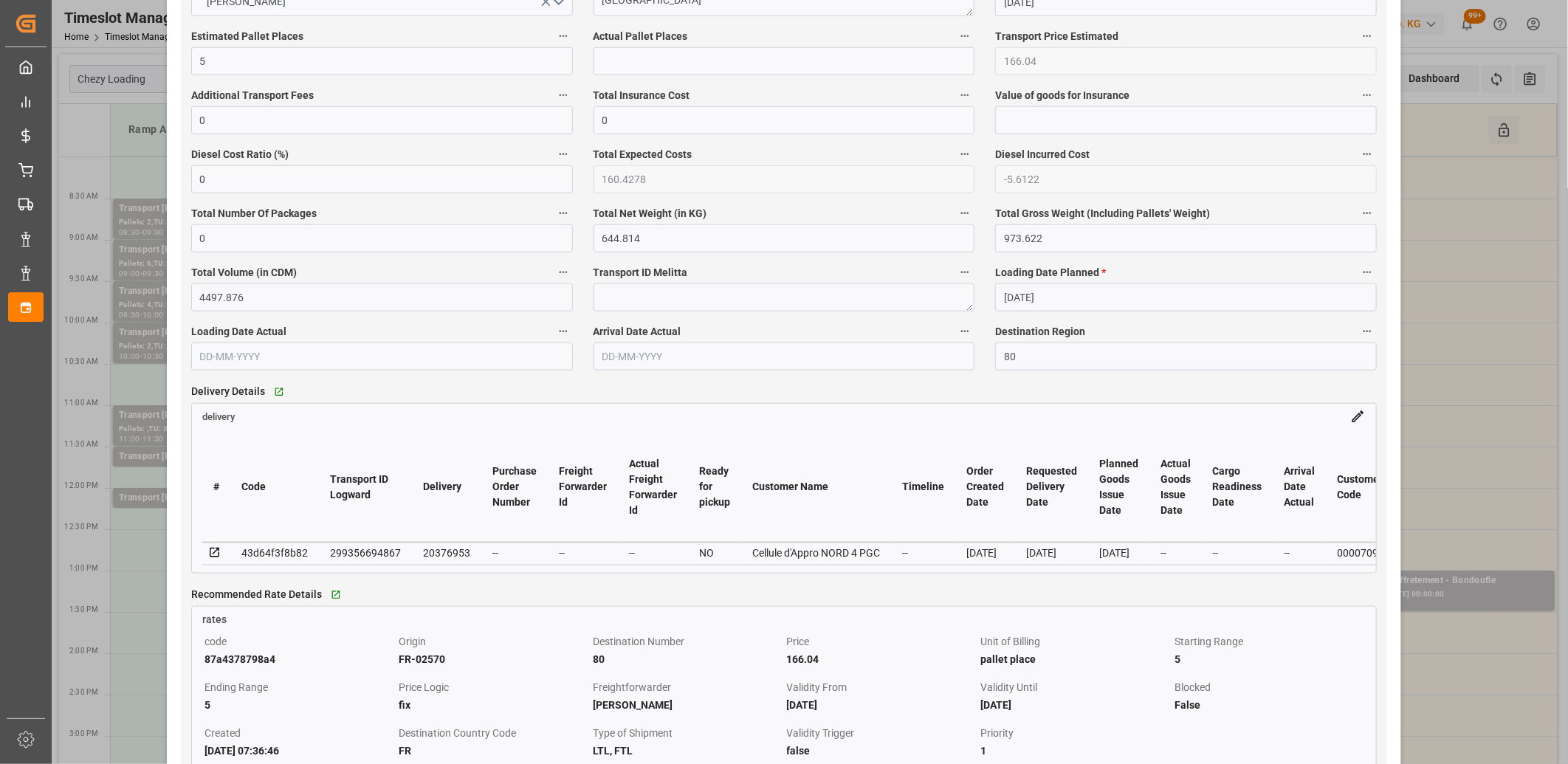
scroll to position [984, 0]
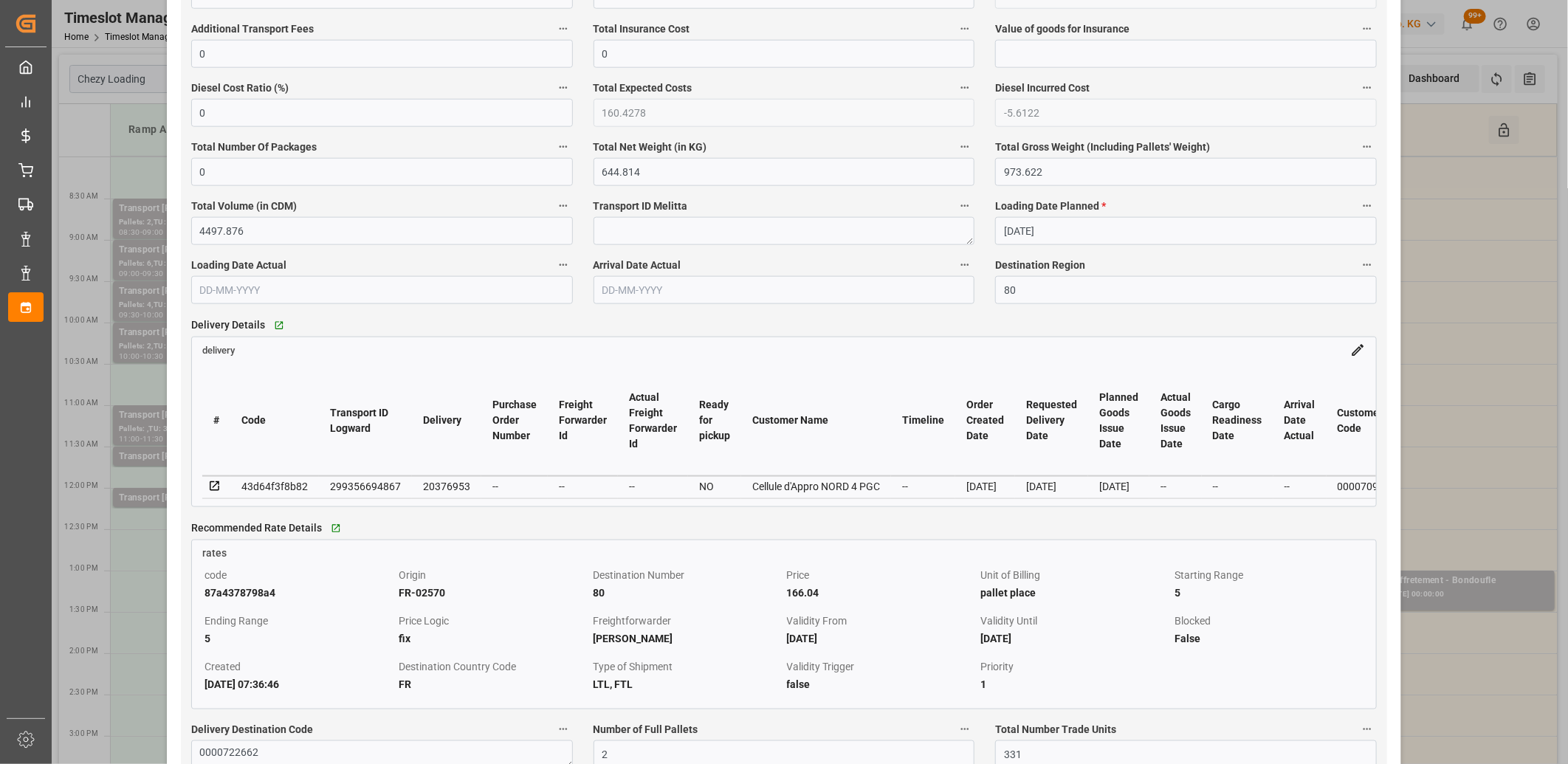
click at [210, 488] on icon at bounding box center [215, 487] width 13 height 13
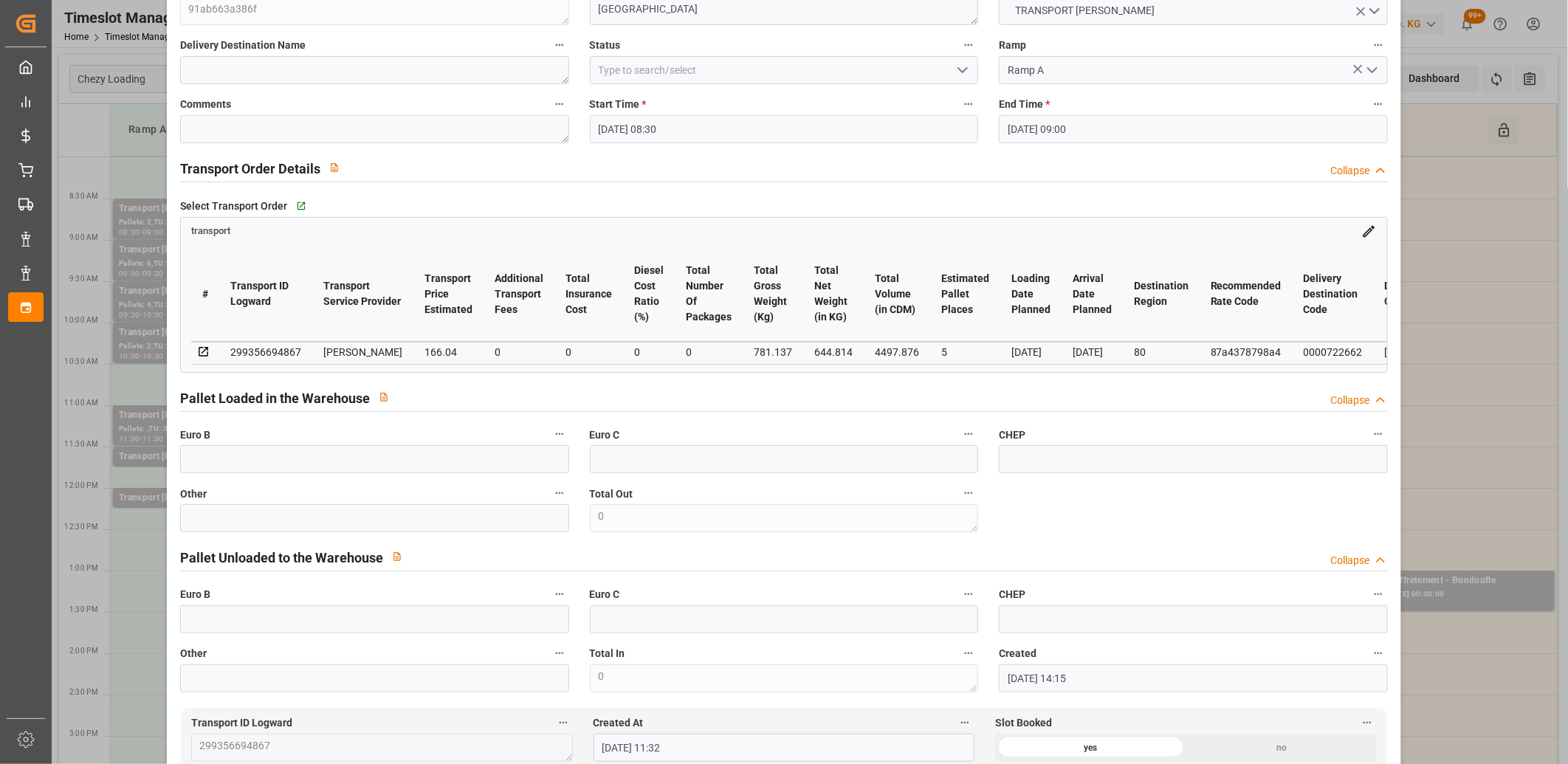
scroll to position [82, 0]
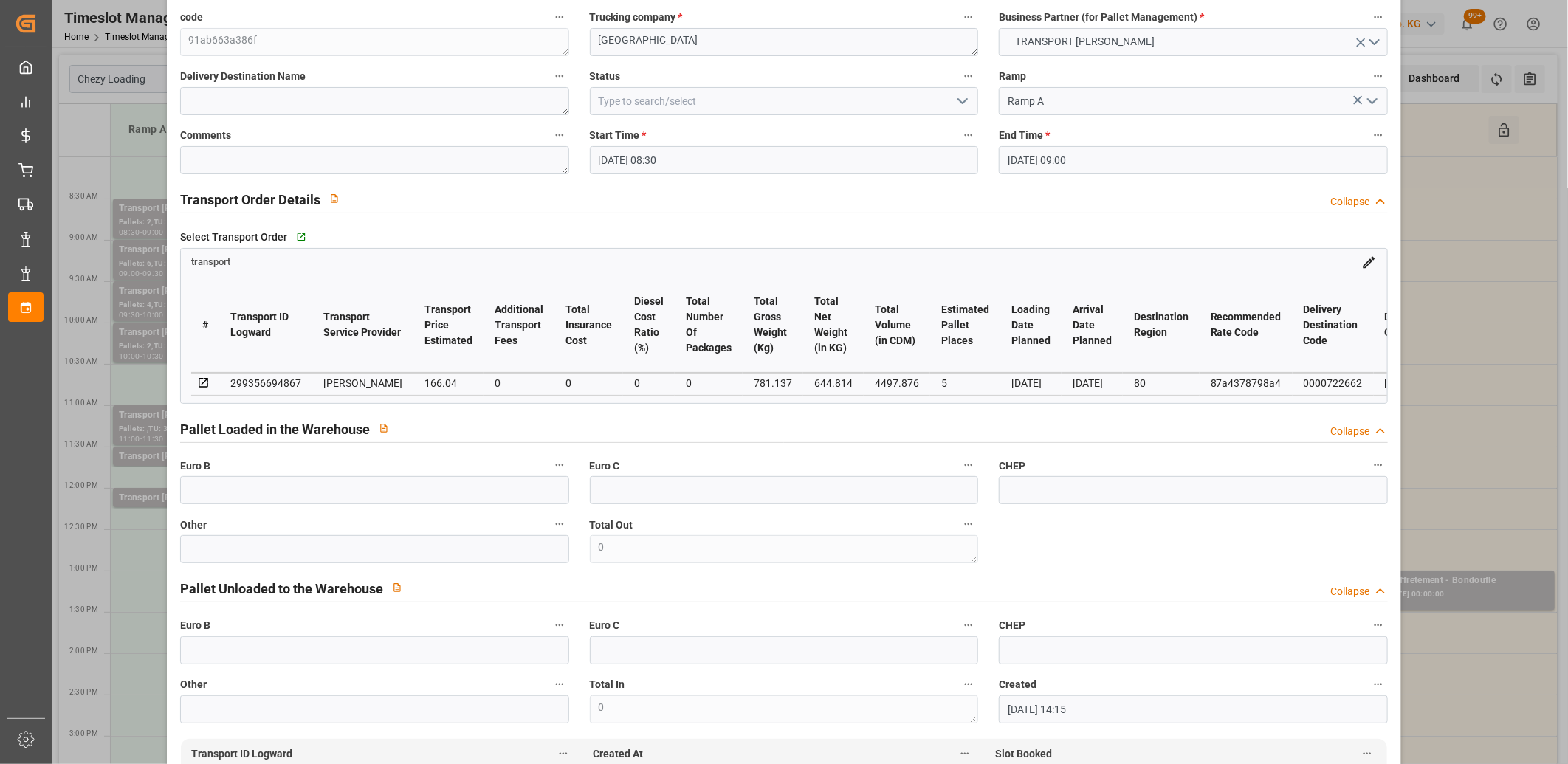
click at [274, 377] on div "299356694867" at bounding box center [265, 383] width 71 height 18
copy div "299356694867"
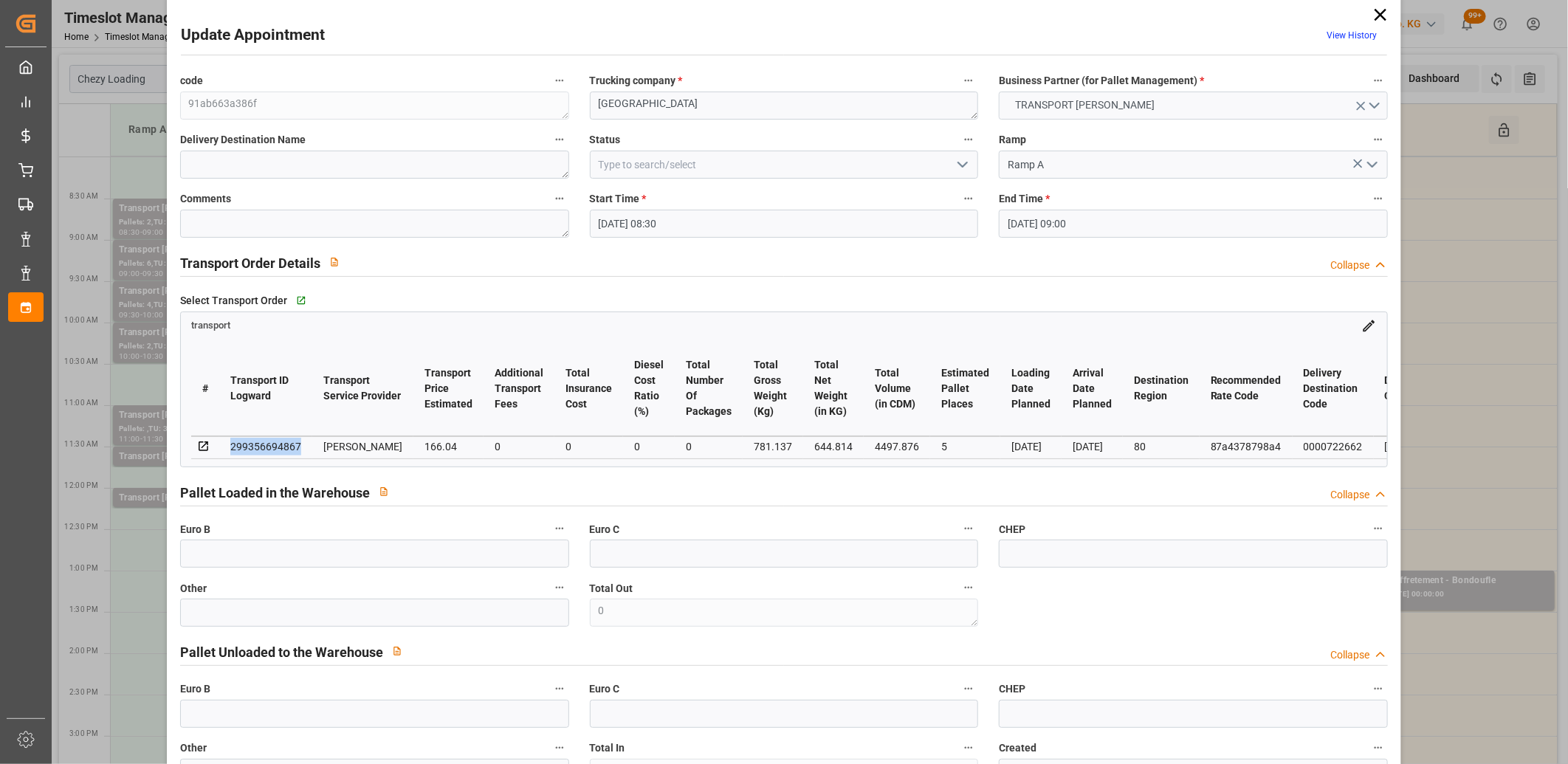
scroll to position [0, 0]
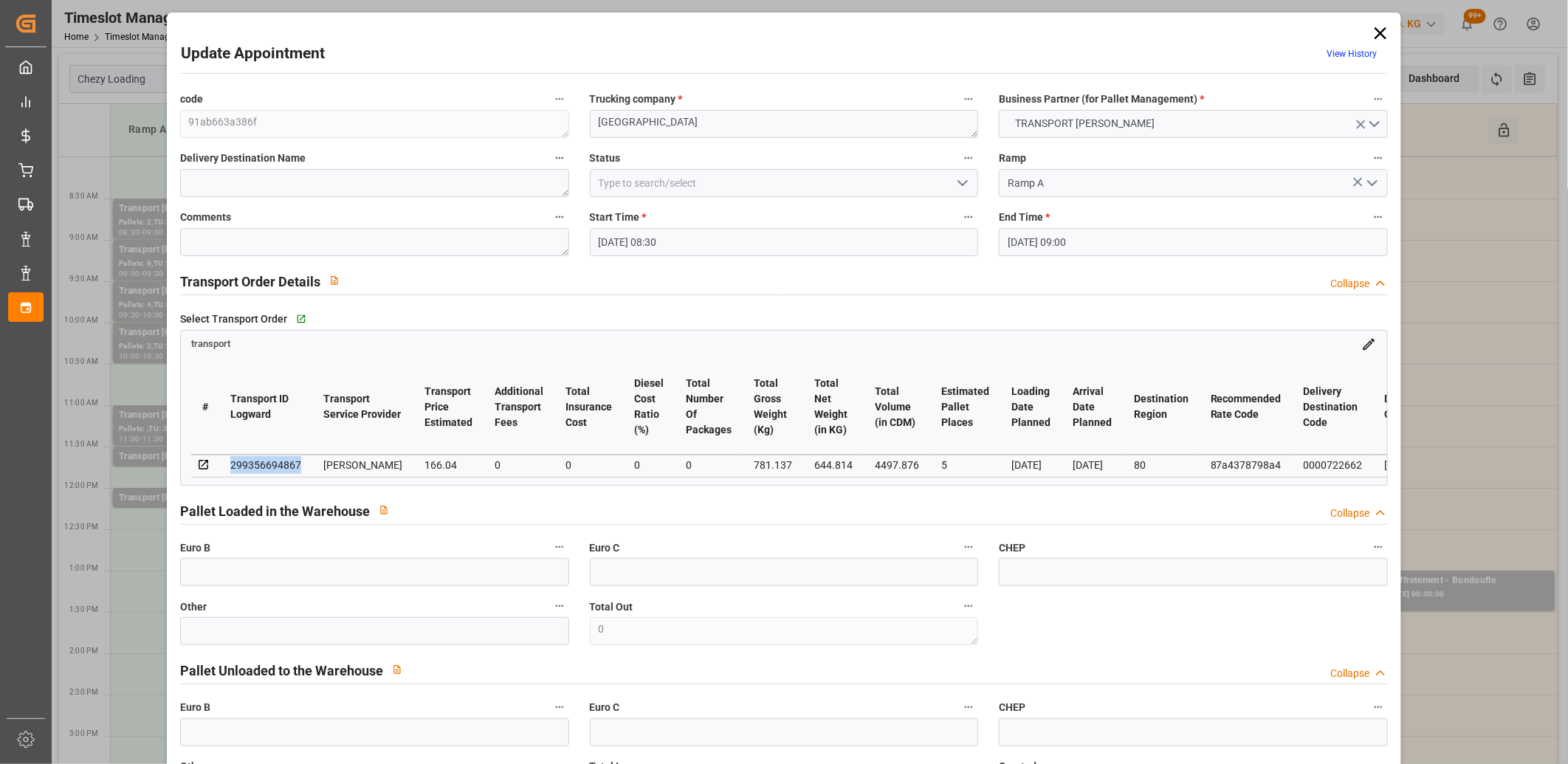
click at [1379, 34] on icon at bounding box center [1381, 33] width 11 height 11
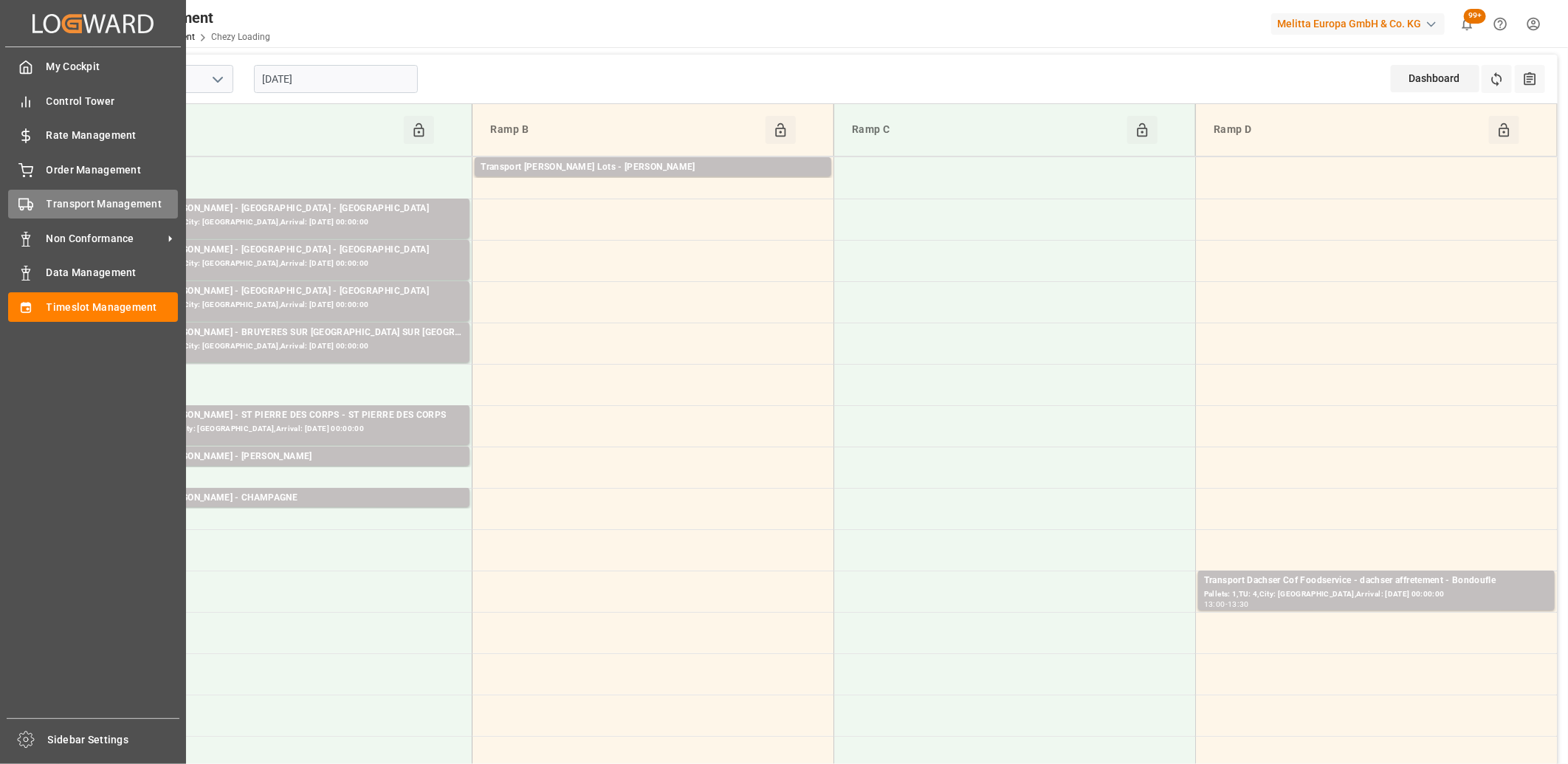
click at [29, 202] on icon at bounding box center [26, 204] width 15 height 15
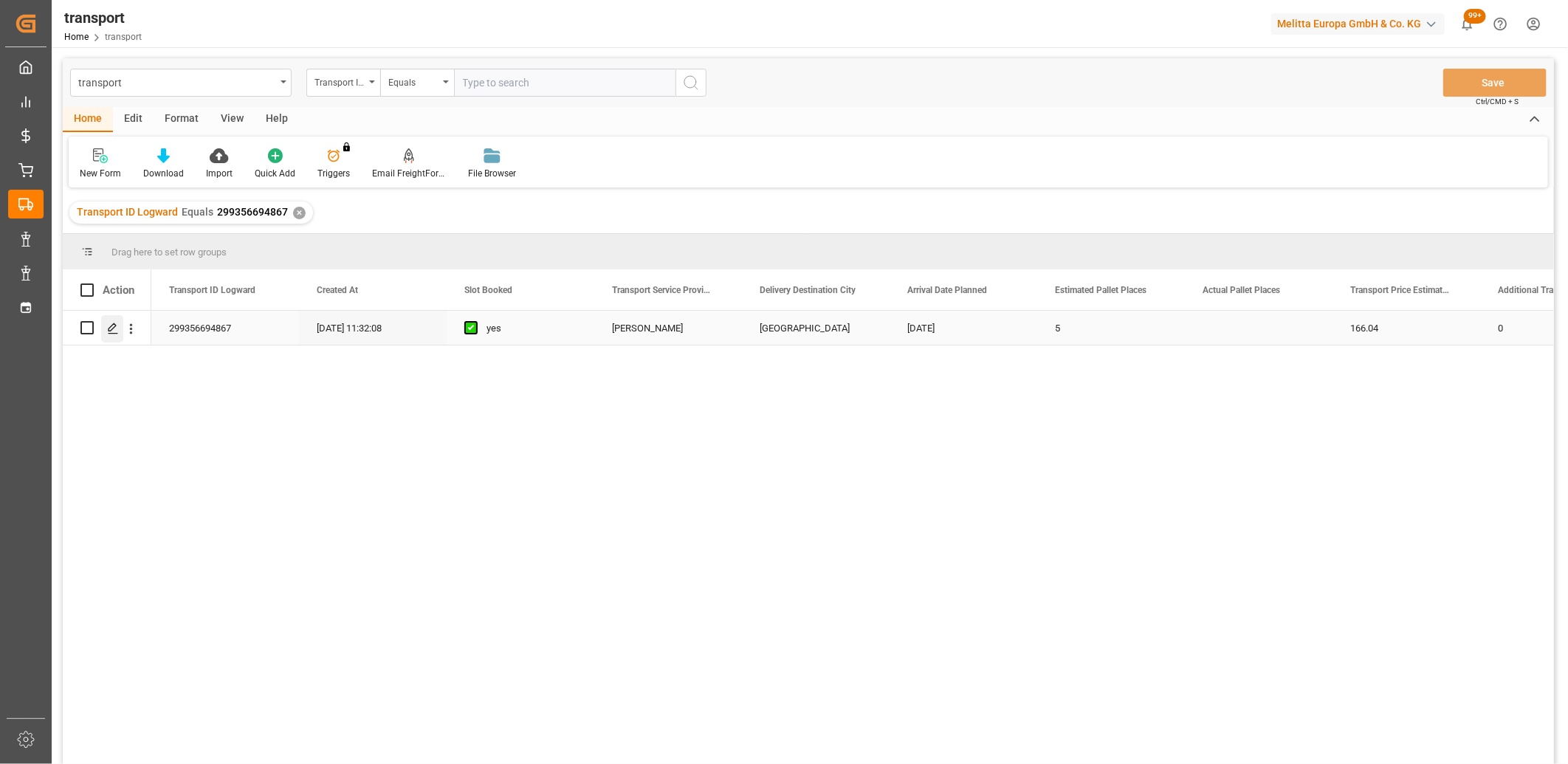
click at [108, 333] on line "Press SPACE to select this row." at bounding box center [112, 333] width 9 height 0
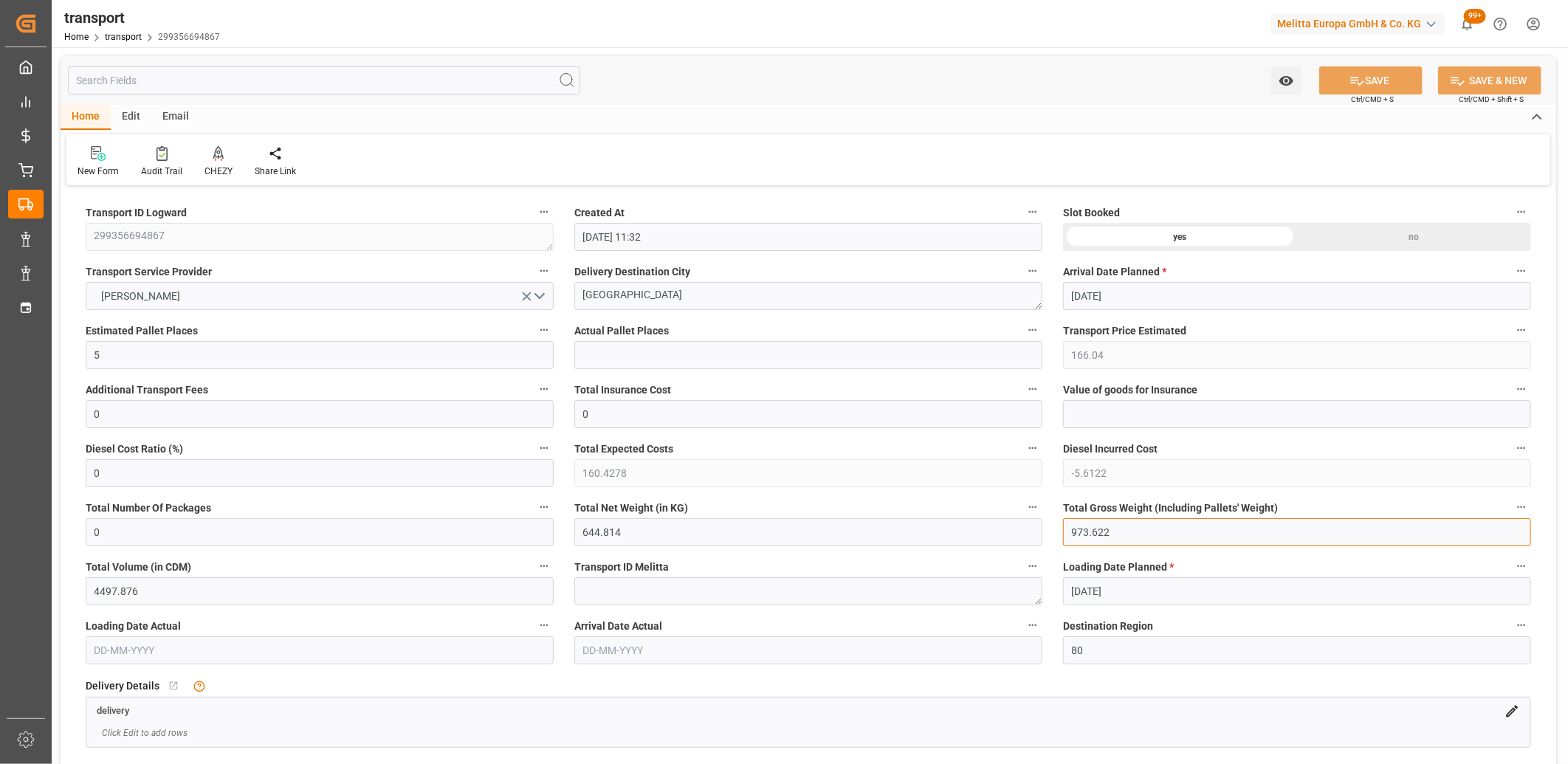
drag, startPoint x: 1138, startPoint y: 530, endPoint x: 908, endPoint y: 527, distance: 230.0
drag, startPoint x: 551, startPoint y: 538, endPoint x: 359, endPoint y: 534, distance: 192.0
drag, startPoint x: 128, startPoint y: 354, endPoint x: 93, endPoint y: 343, distance: 36.7
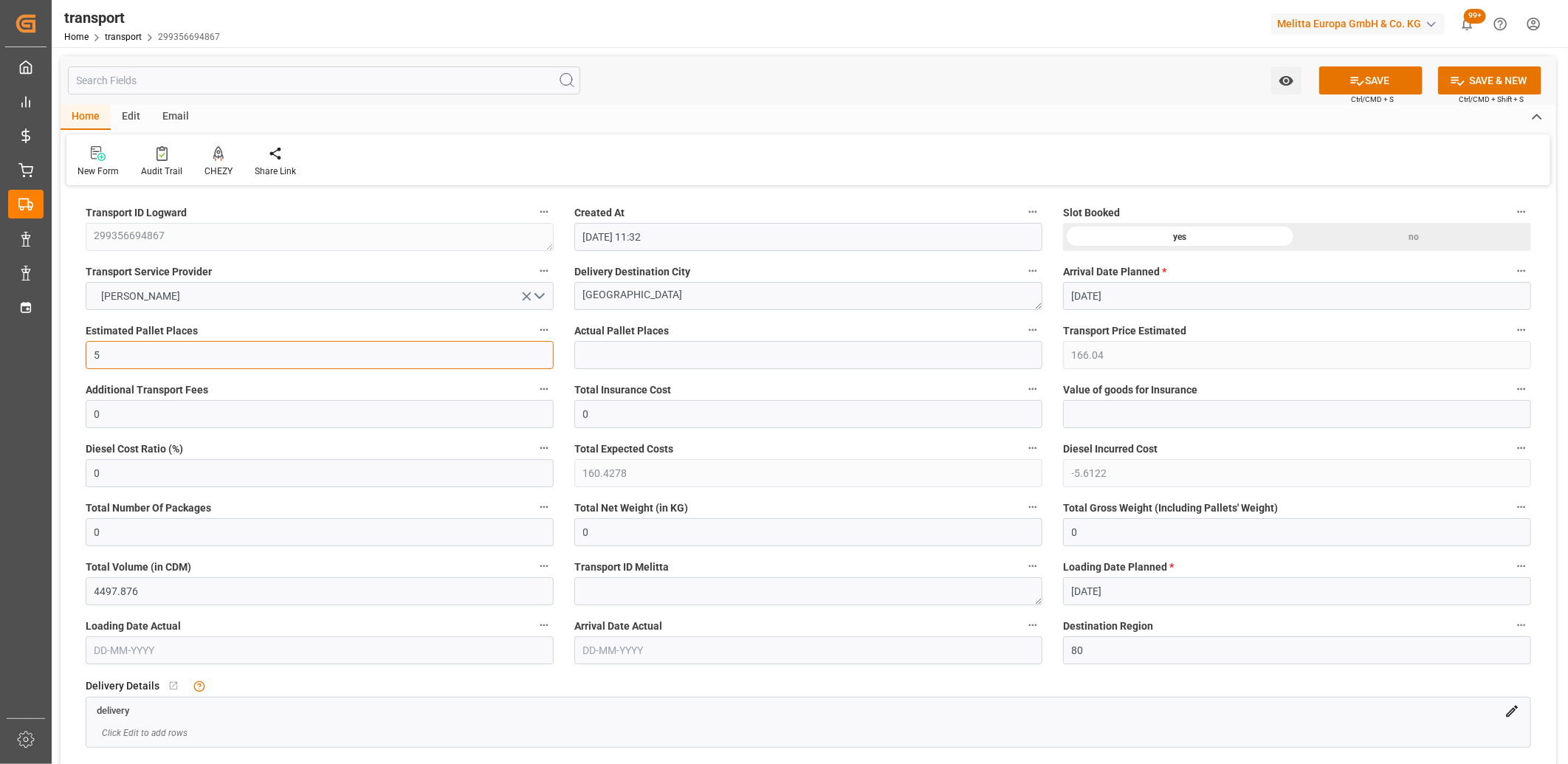
click at [528, 299] on icon "open menu" at bounding box center [526, 296] width 15 height 15
drag, startPoint x: 624, startPoint y: 298, endPoint x: 535, endPoint y: 299, distance: 89.0
click at [1406, 237] on div "no" at bounding box center [1414, 238] width 234 height 29
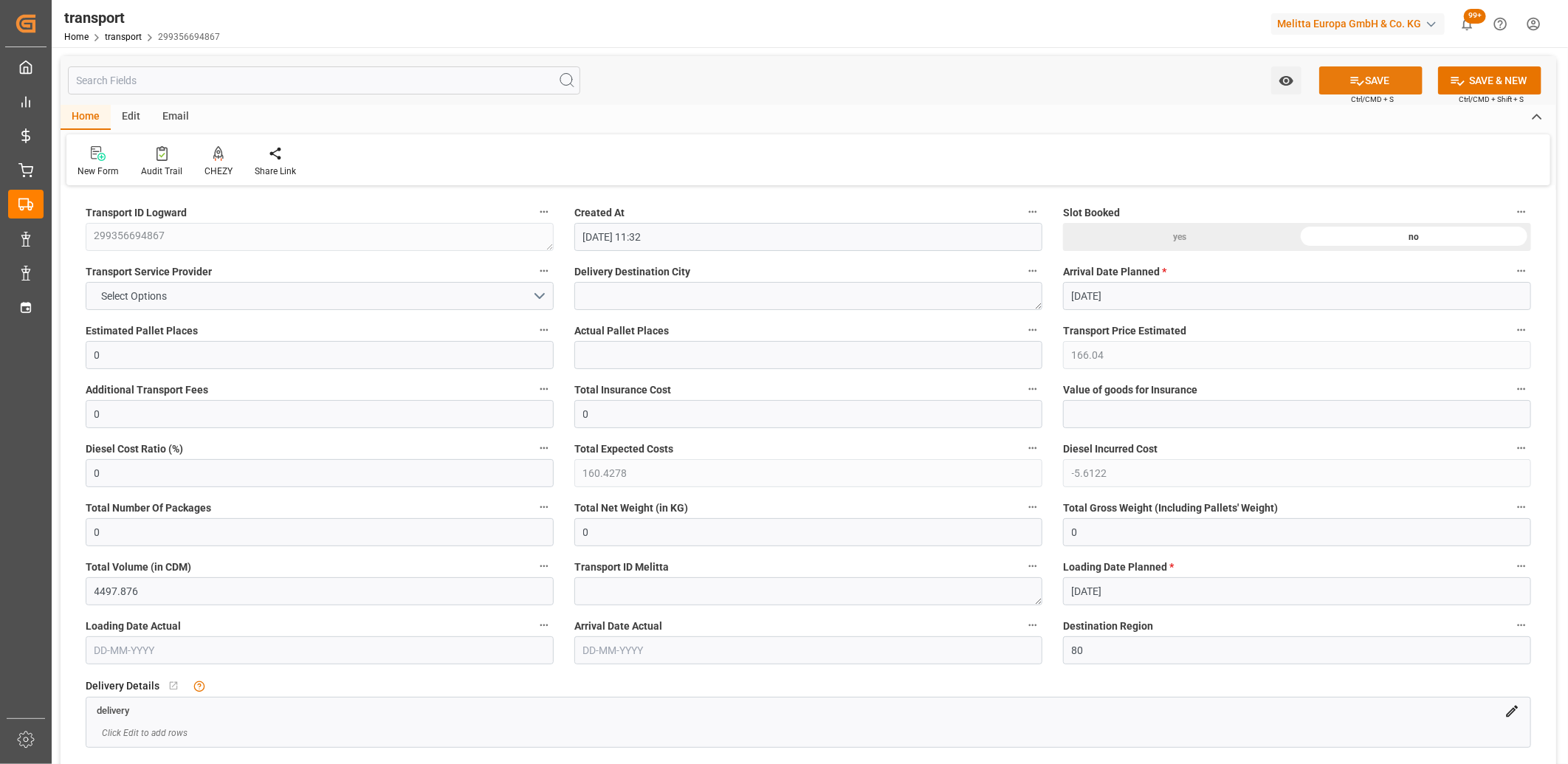
click at [1370, 78] on button "SAVE" at bounding box center [1370, 81] width 104 height 29
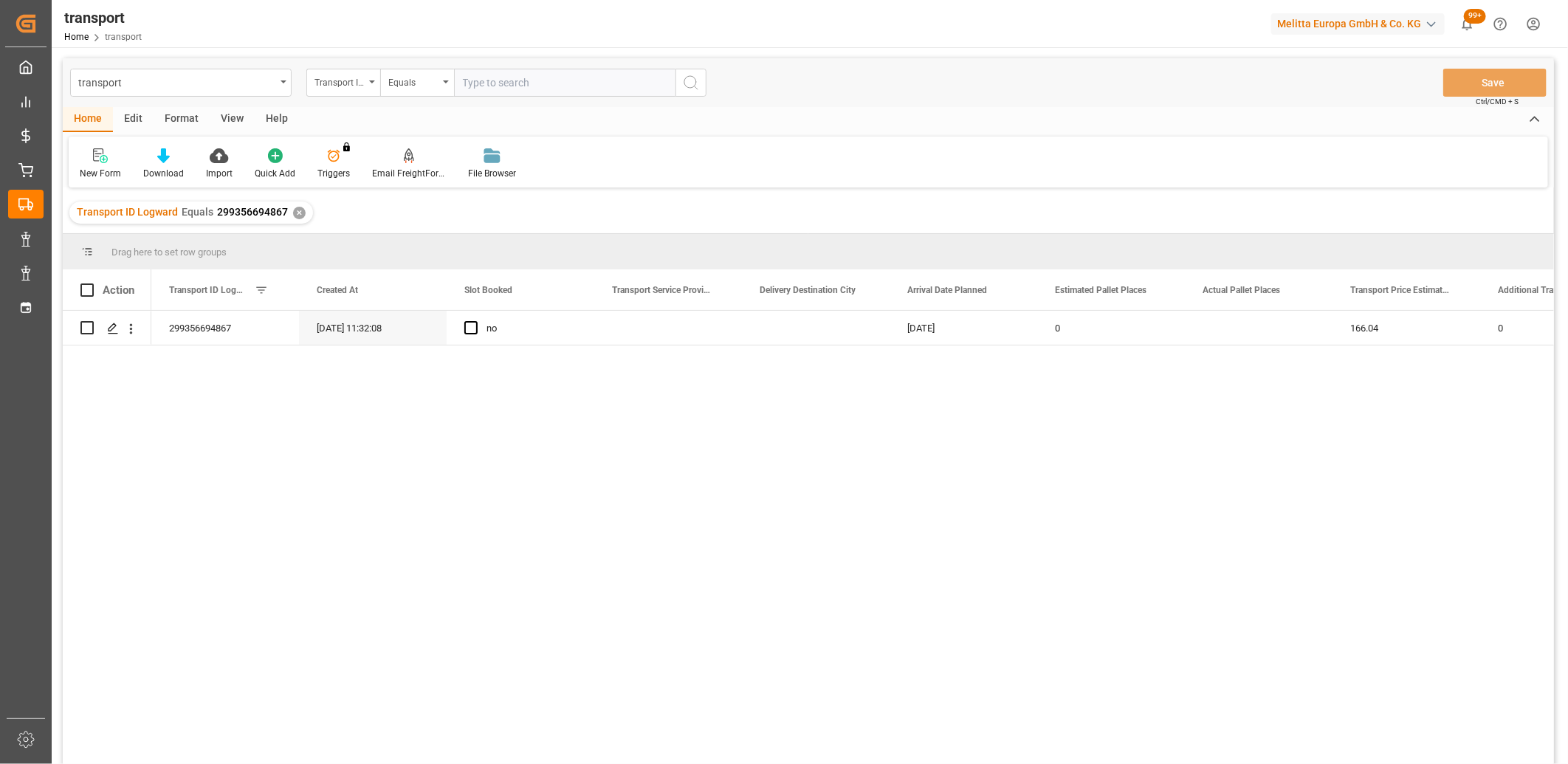
click at [131, 119] on div "Edit" at bounding box center [133, 120] width 41 height 25
click at [86, 323] on input "Press Space to toggle row selection (unchecked)" at bounding box center [87, 328] width 13 height 13
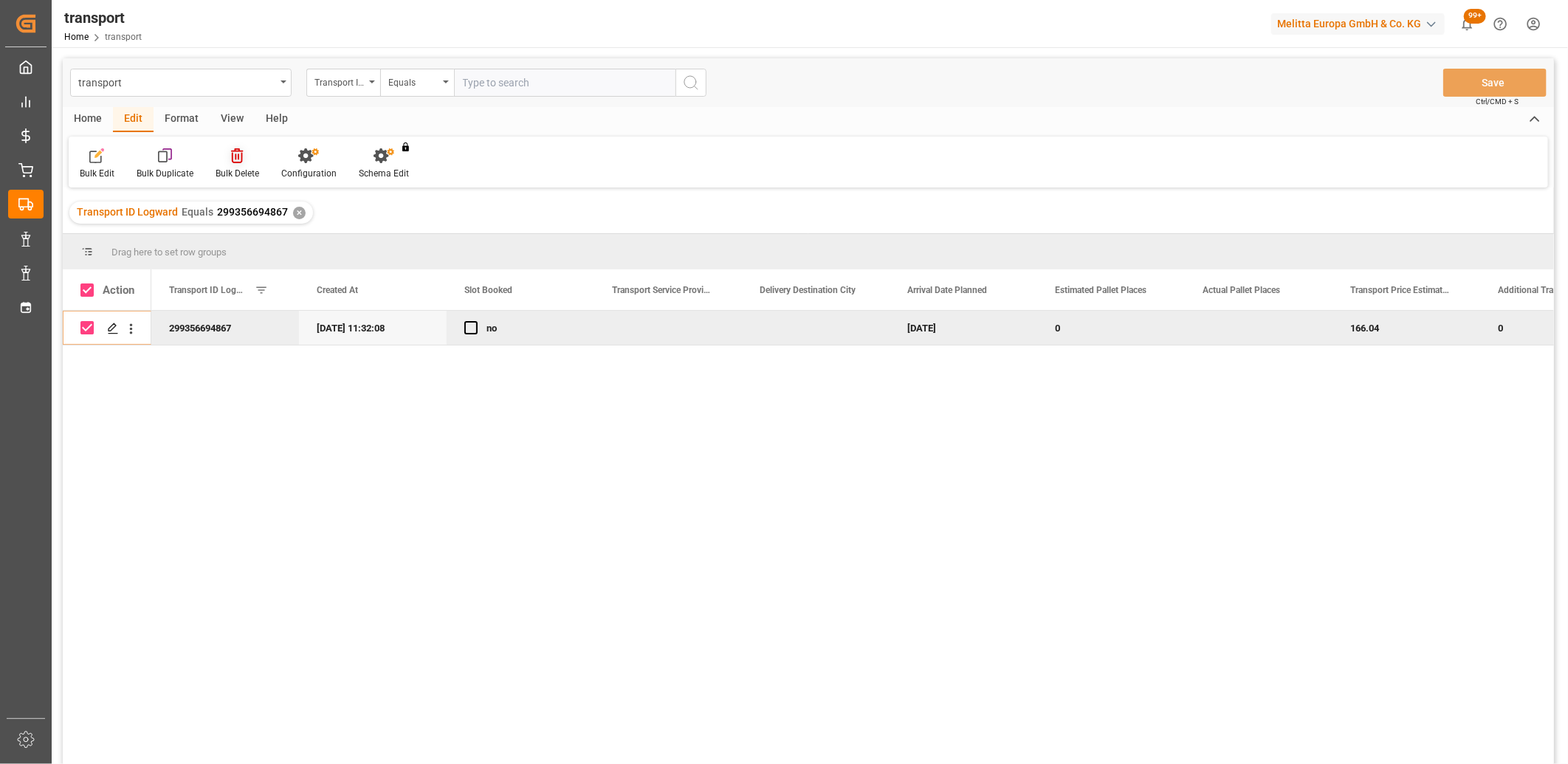
click at [237, 157] on icon at bounding box center [237, 156] width 11 height 15
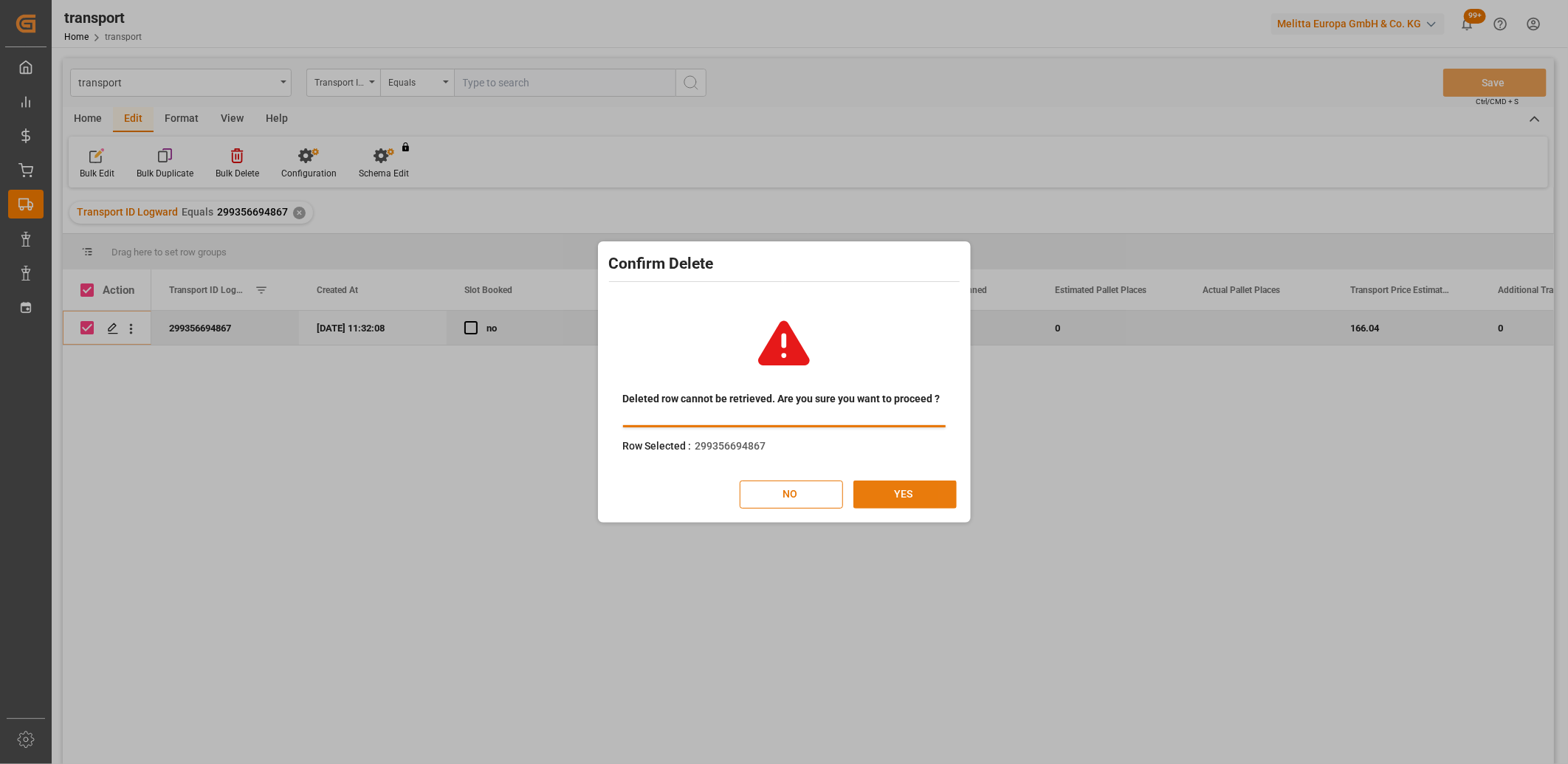
click at [883, 493] on button "YES" at bounding box center [905, 495] width 104 height 29
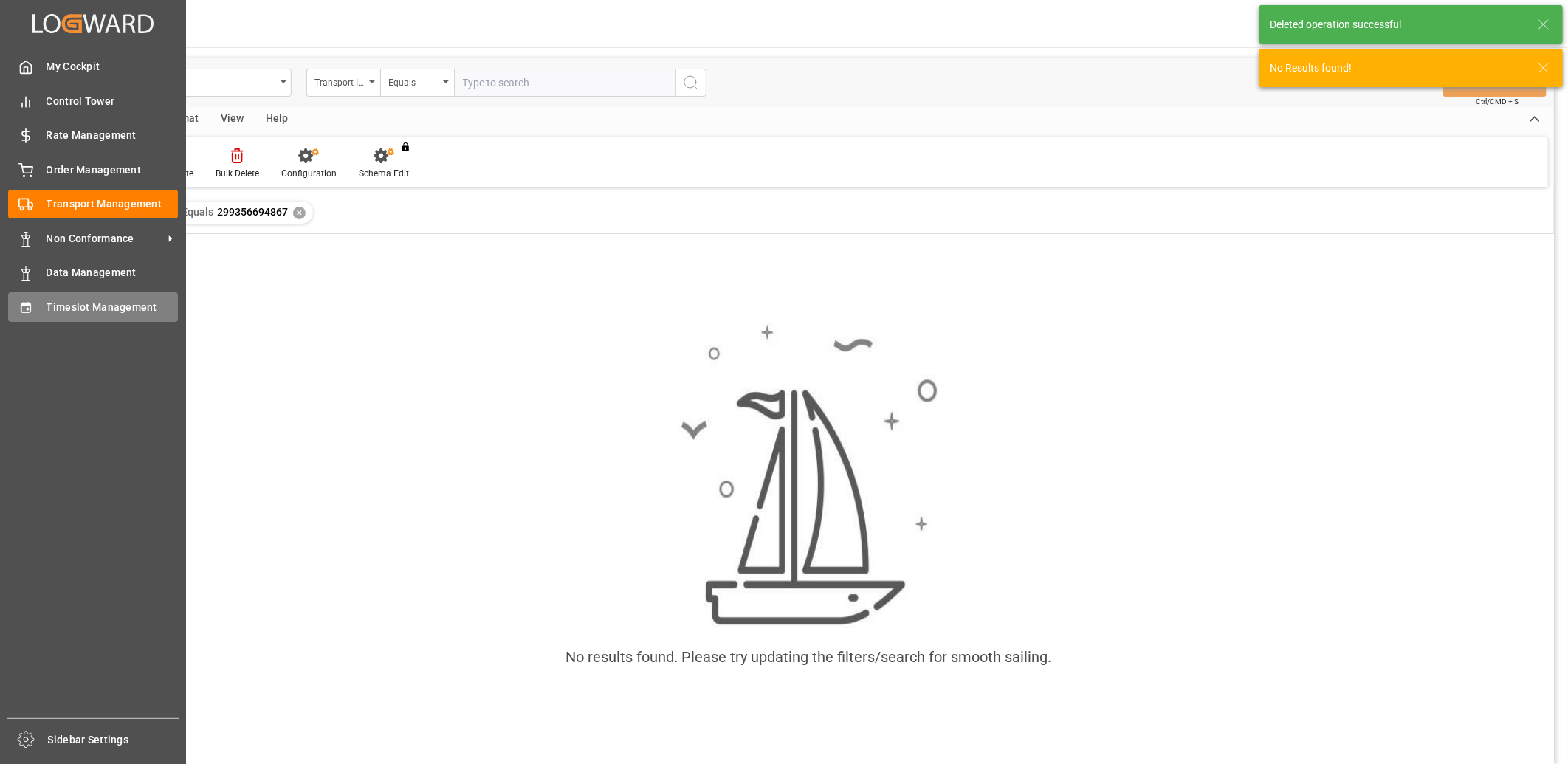
click at [41, 308] on div "Timeslot Management Timeslot Management" at bounding box center [93, 307] width 170 height 29
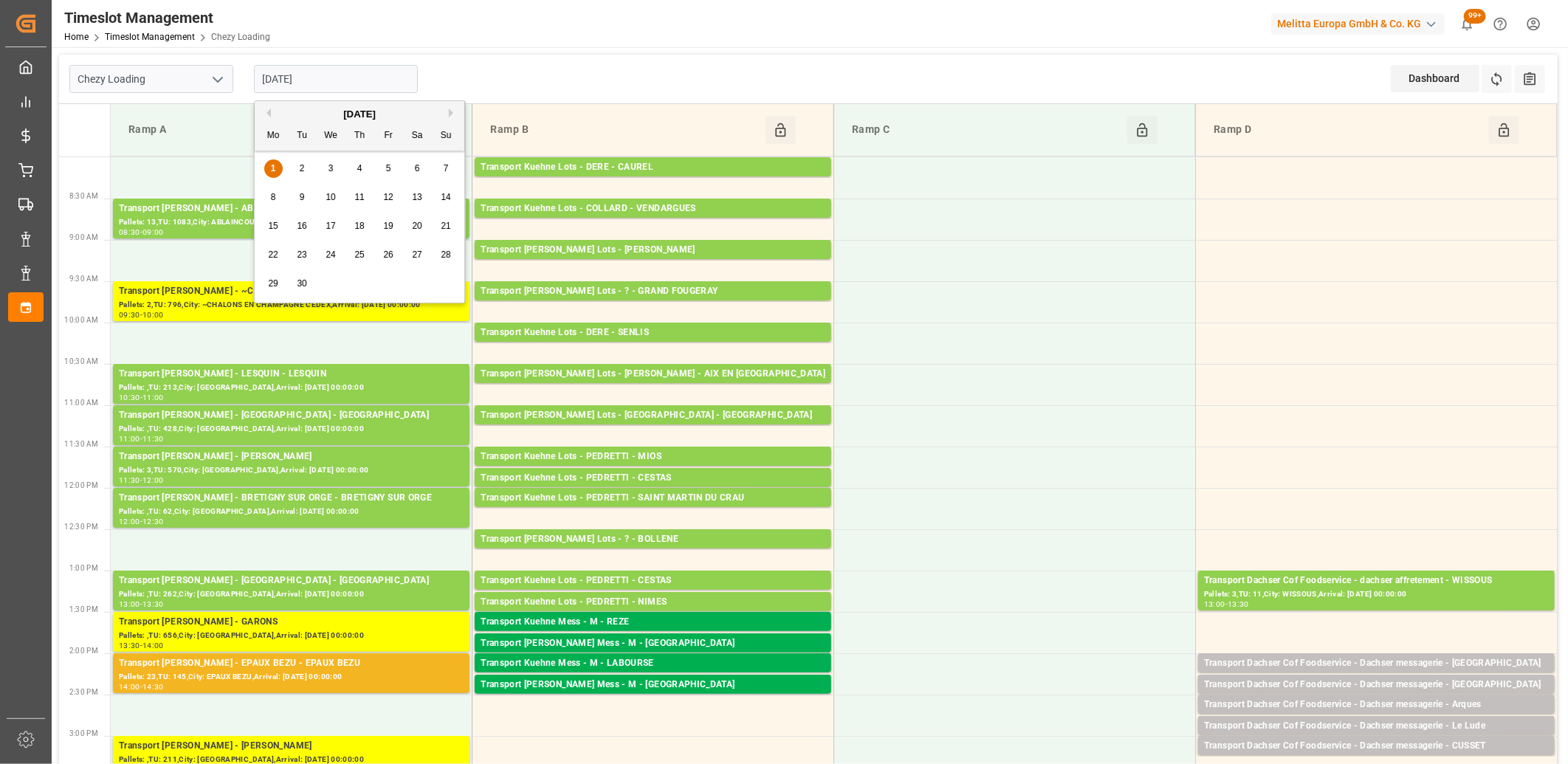
click at [330, 69] on input "[DATE]" at bounding box center [335, 79] width 163 height 29
click at [331, 173] on span "3" at bounding box center [331, 168] width 5 height 10
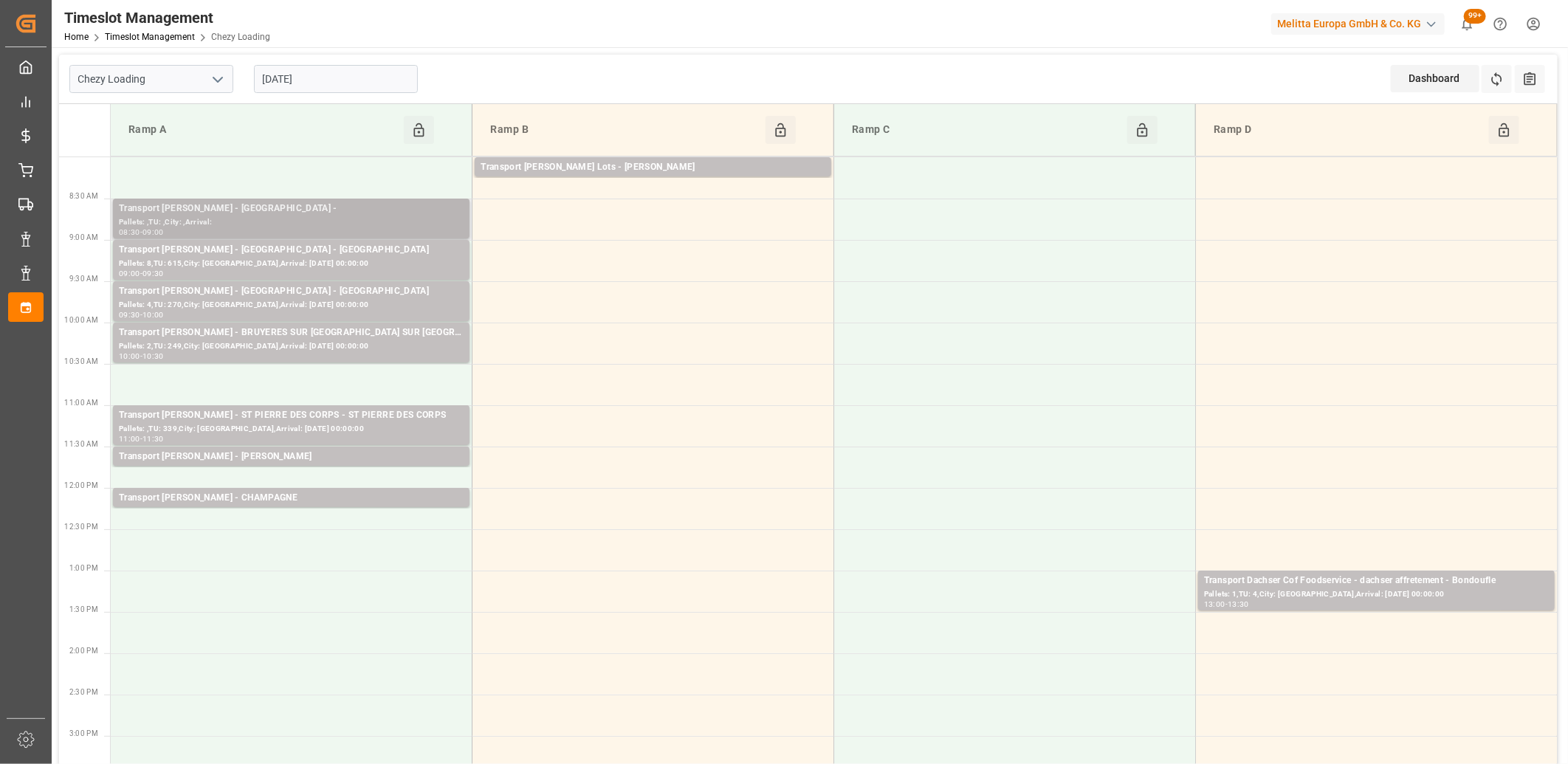
click at [270, 211] on div "Transport Delisle - AMIENS -" at bounding box center [291, 209] width 345 height 15
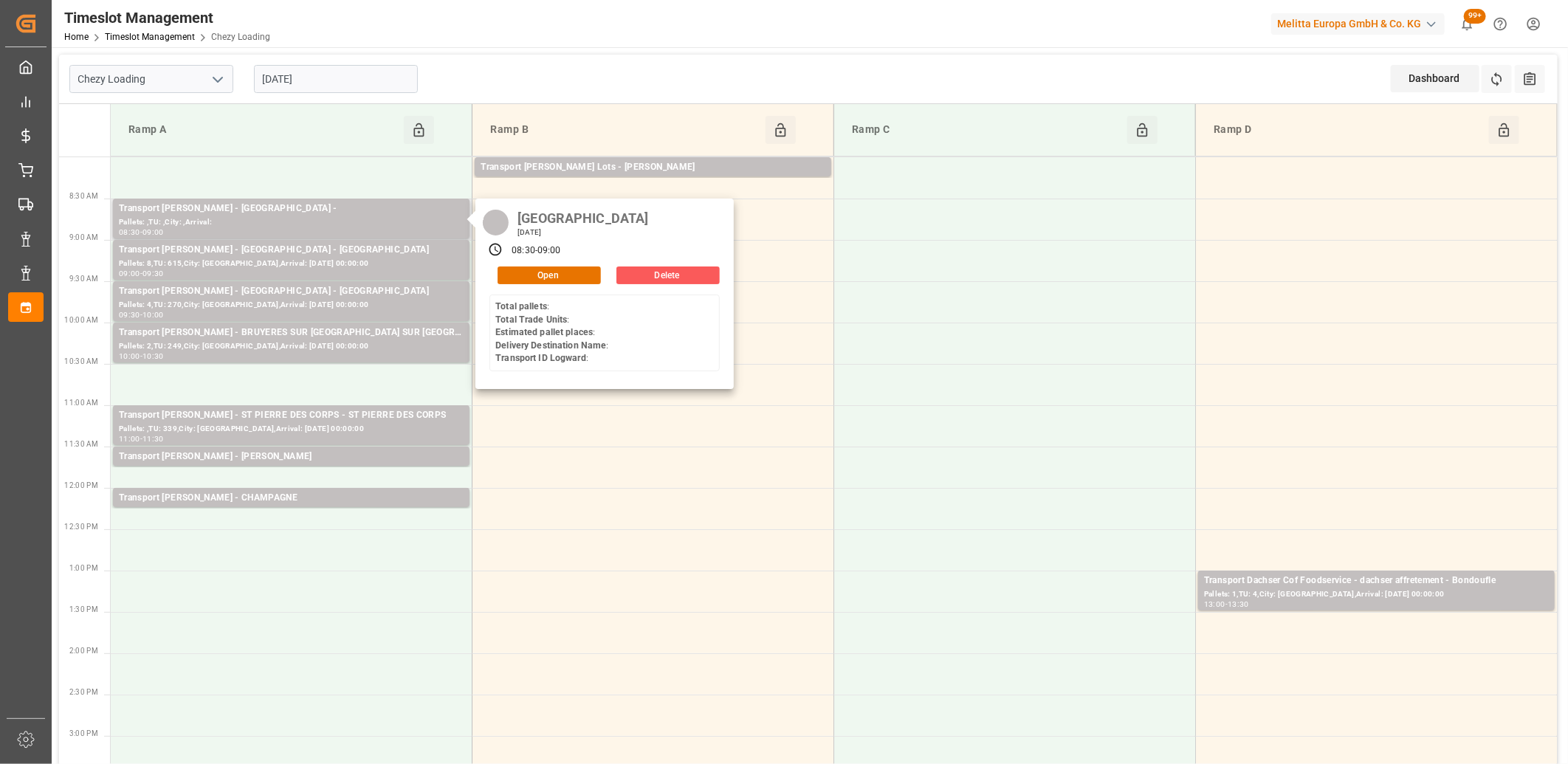
click at [626, 278] on button "Delete" at bounding box center [668, 275] width 104 height 18
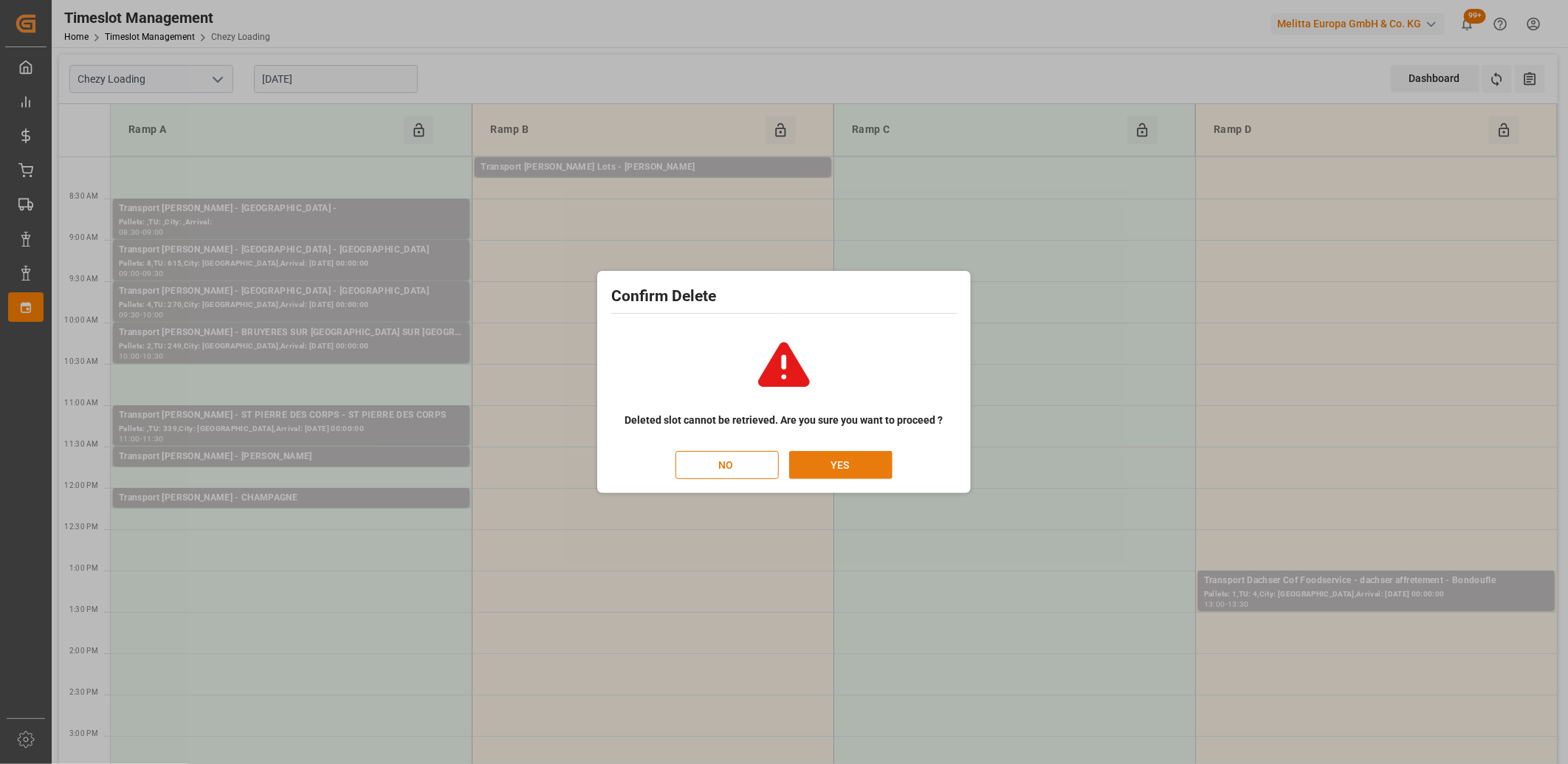
click at [809, 461] on button "YES" at bounding box center [841, 466] width 104 height 29
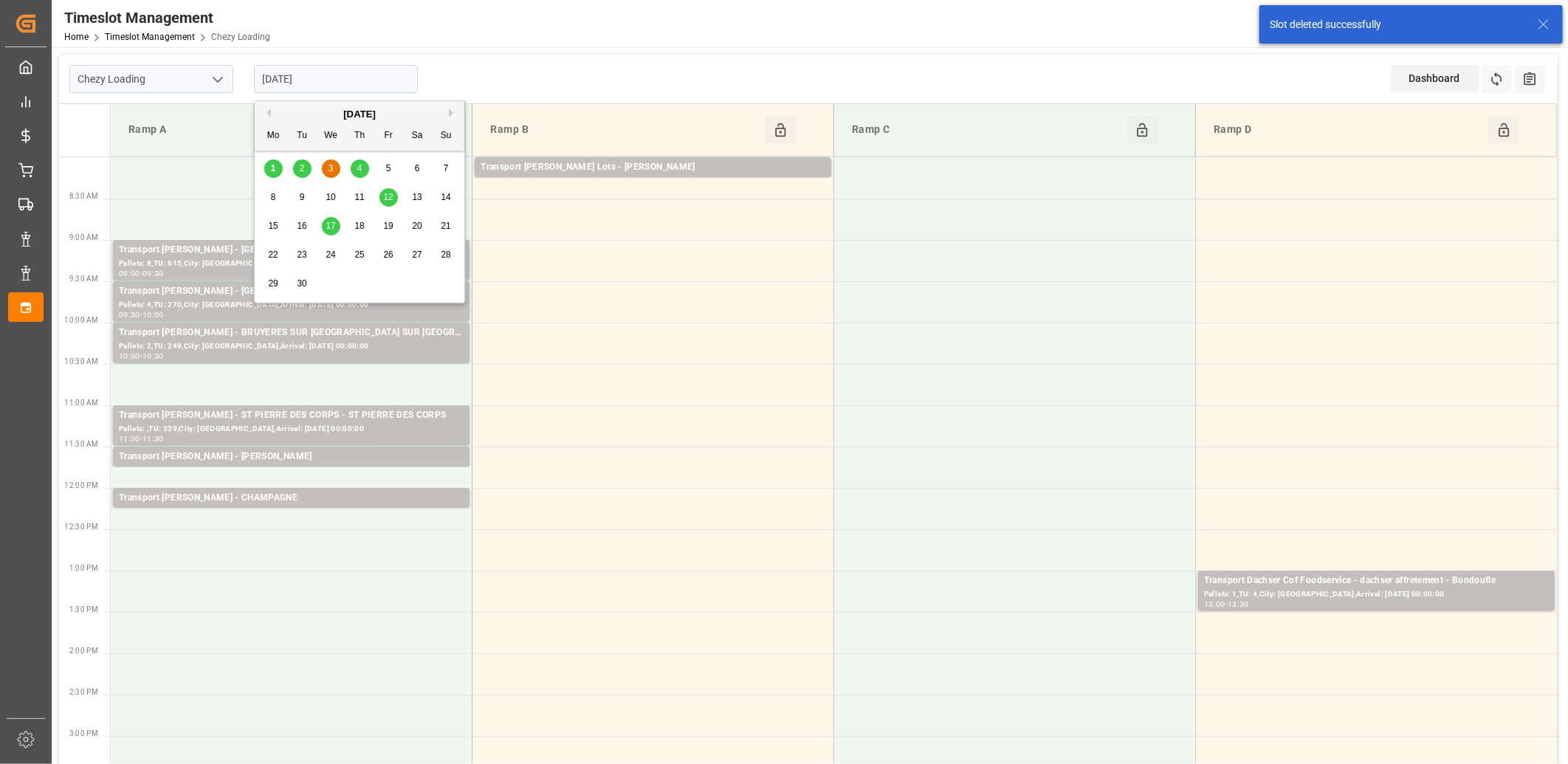
click at [350, 89] on input "[DATE]" at bounding box center [335, 79] width 163 height 29
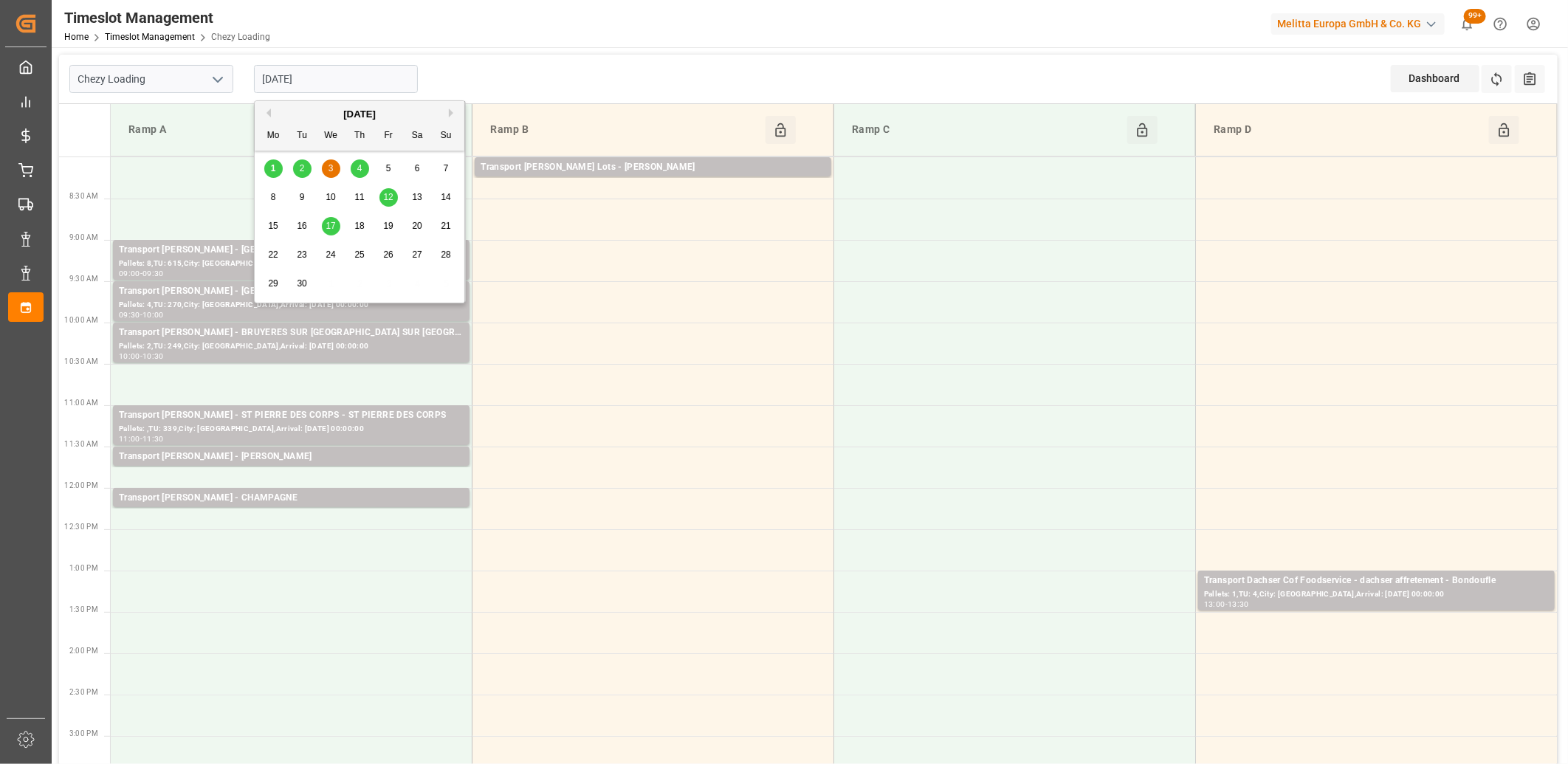
click at [360, 166] on span "4" at bounding box center [359, 168] width 5 height 10
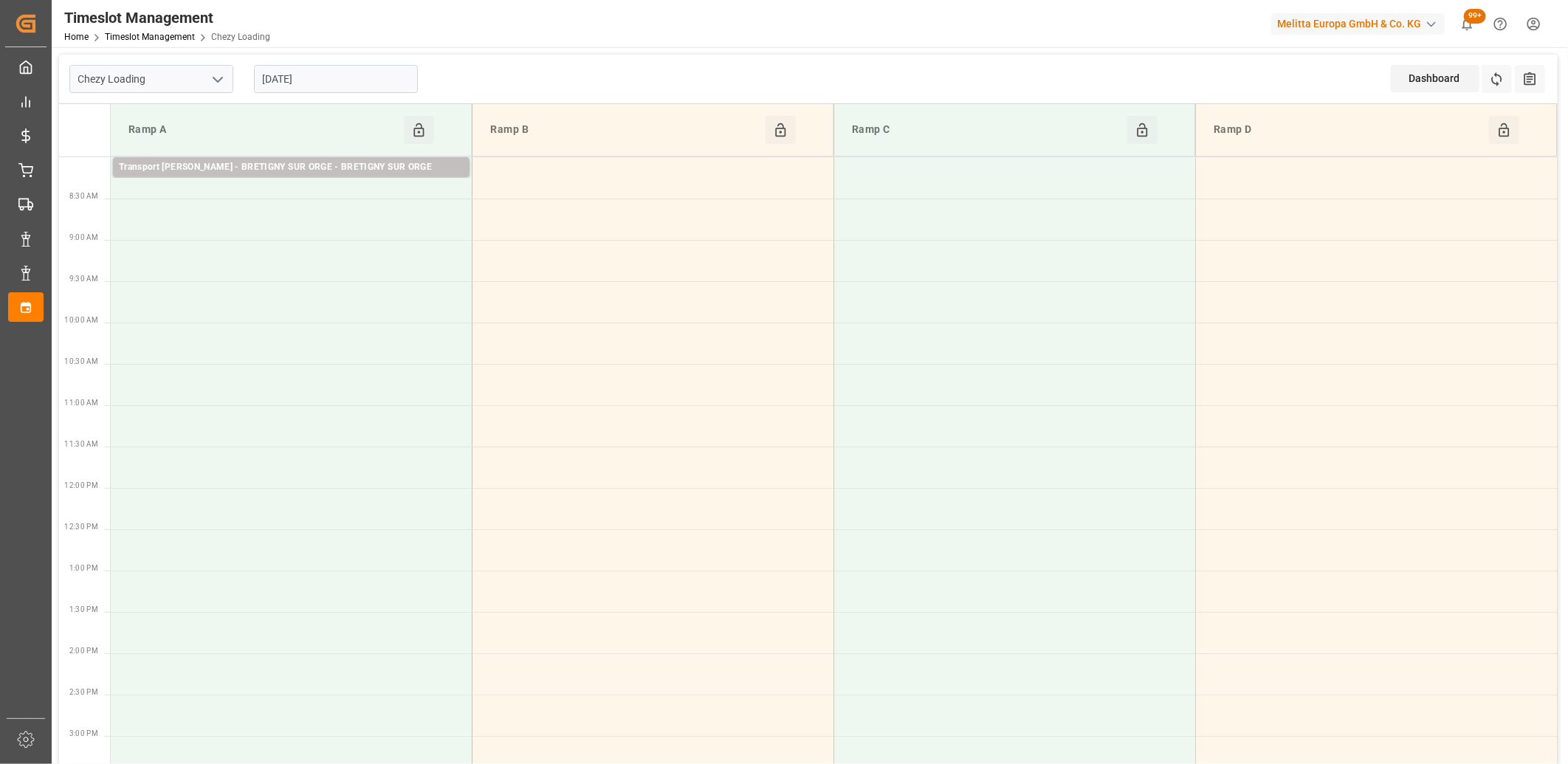
click at [336, 71] on input "04-09-2025" at bounding box center [335, 79] width 163 height 29
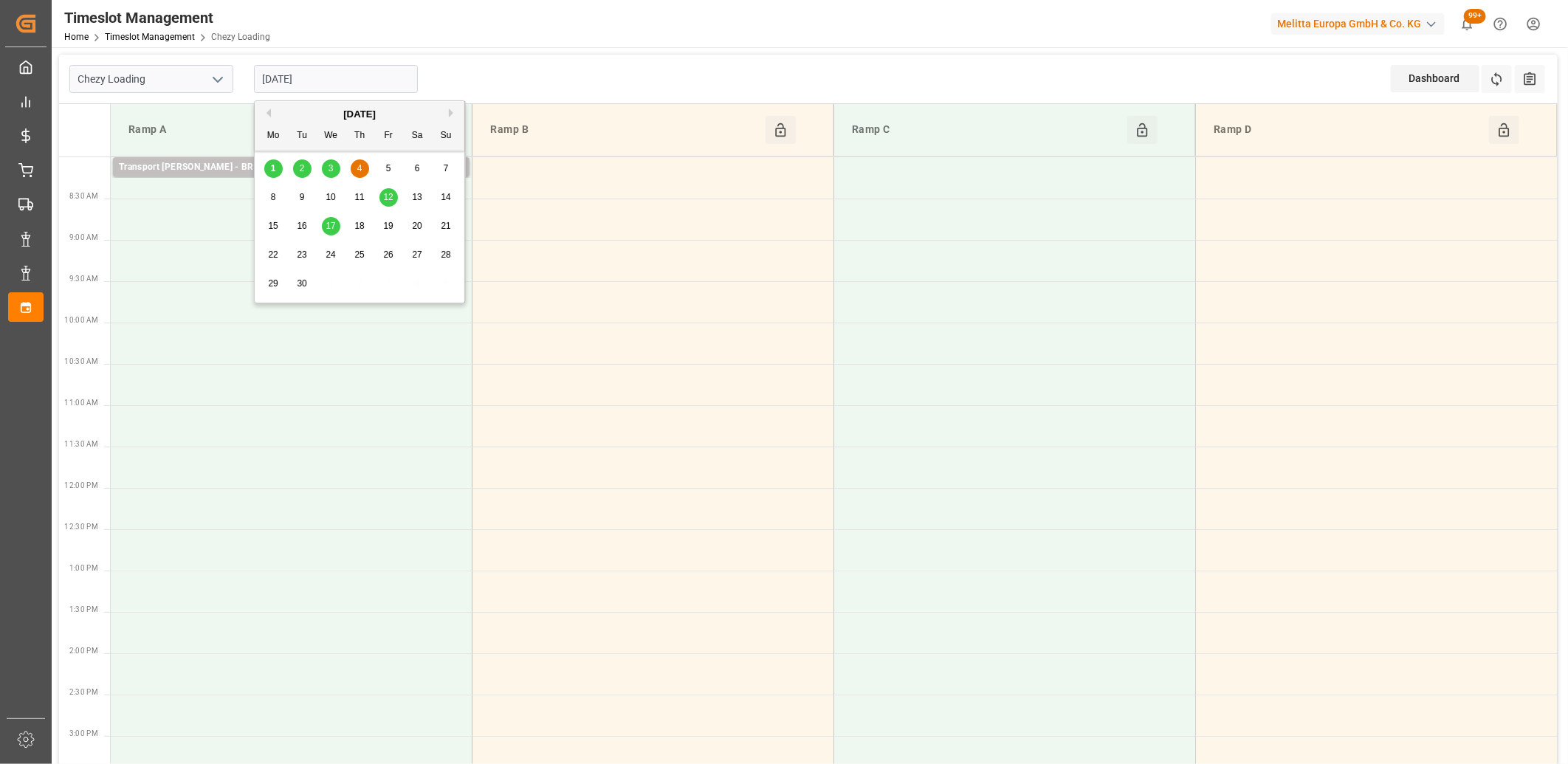
click at [272, 167] on span "1" at bounding box center [273, 168] width 5 height 10
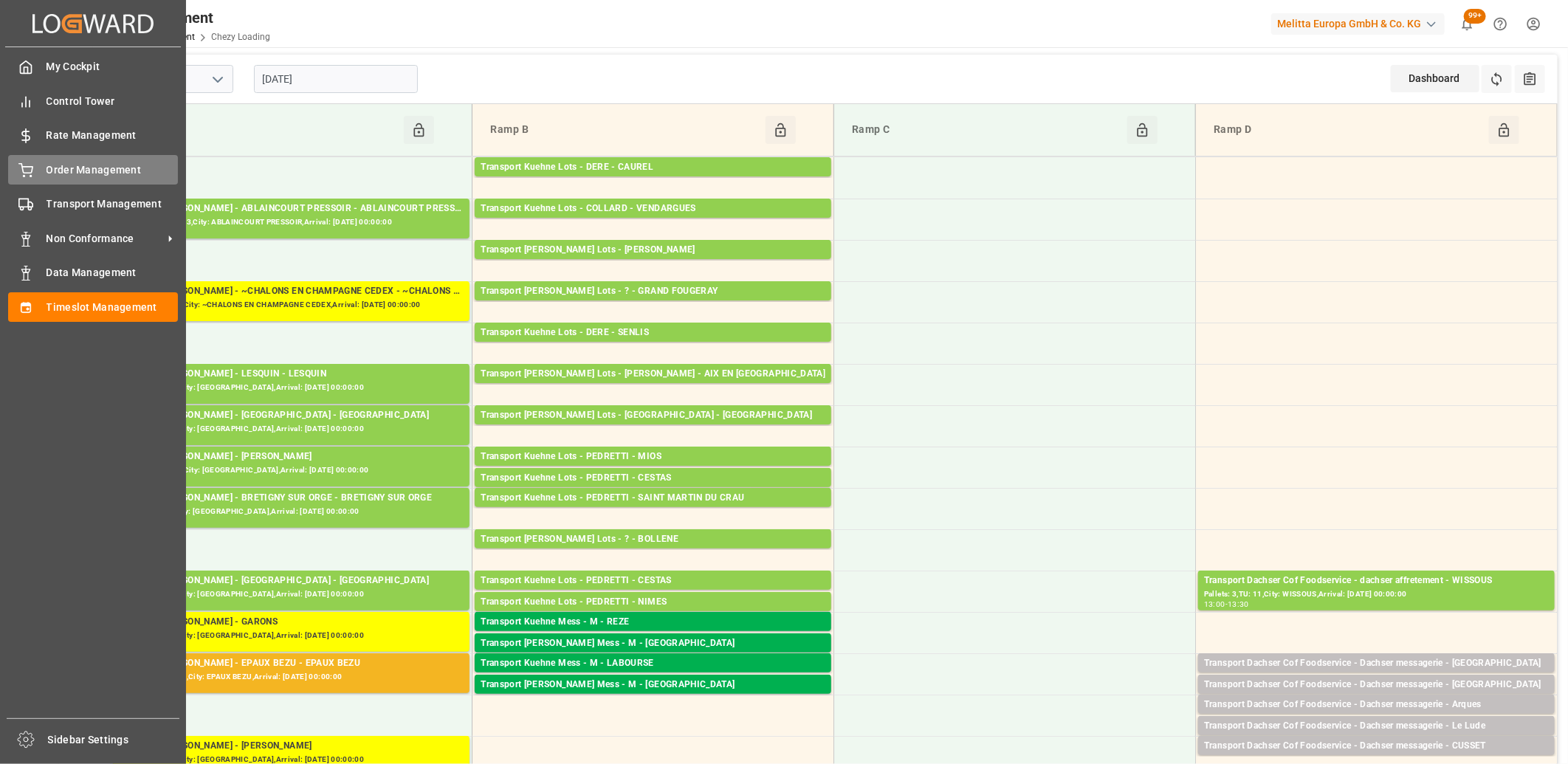
click at [22, 178] on div "Order Management Order Management" at bounding box center [93, 169] width 170 height 29
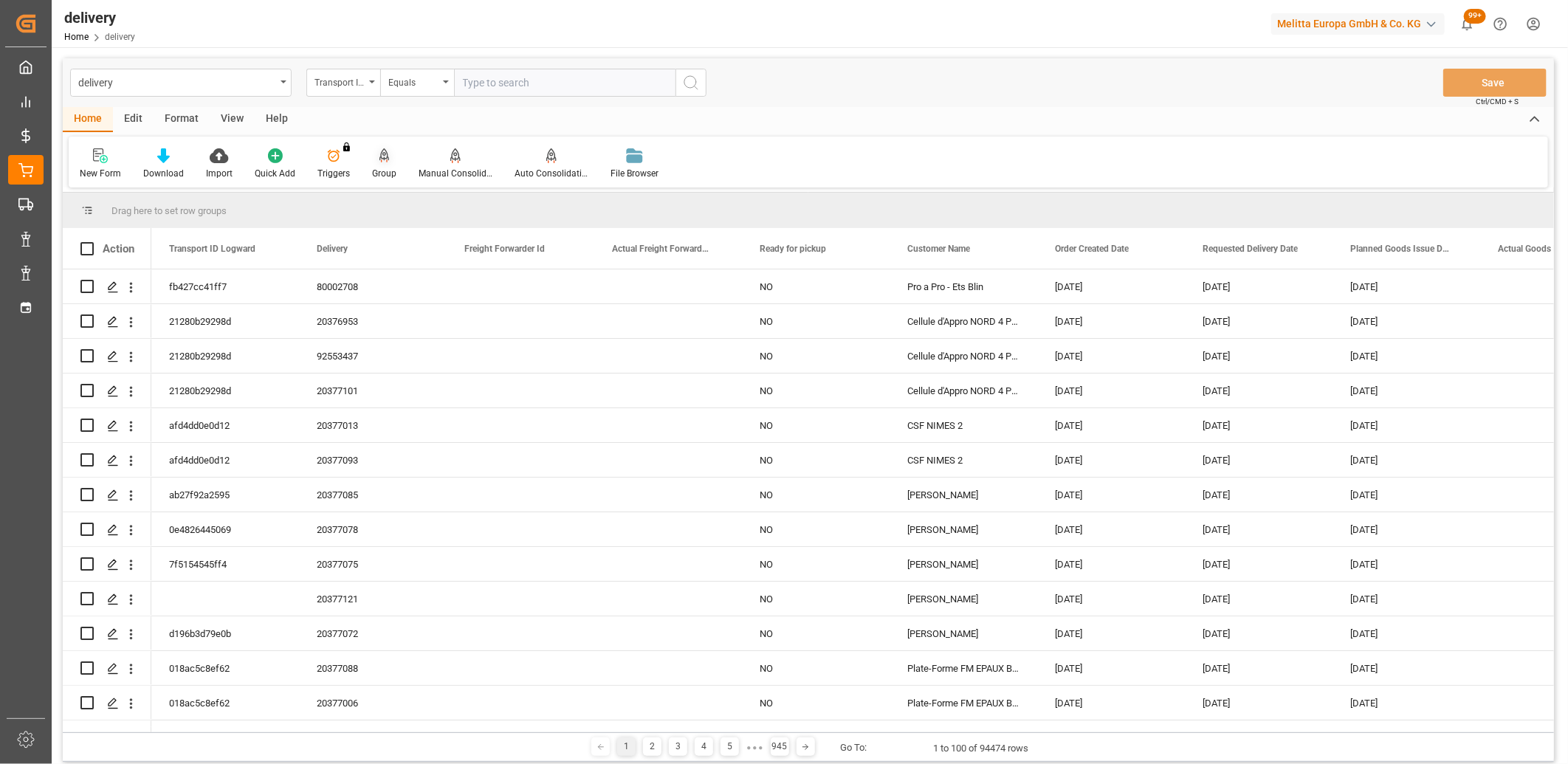
click at [381, 157] on icon at bounding box center [384, 156] width 10 height 15
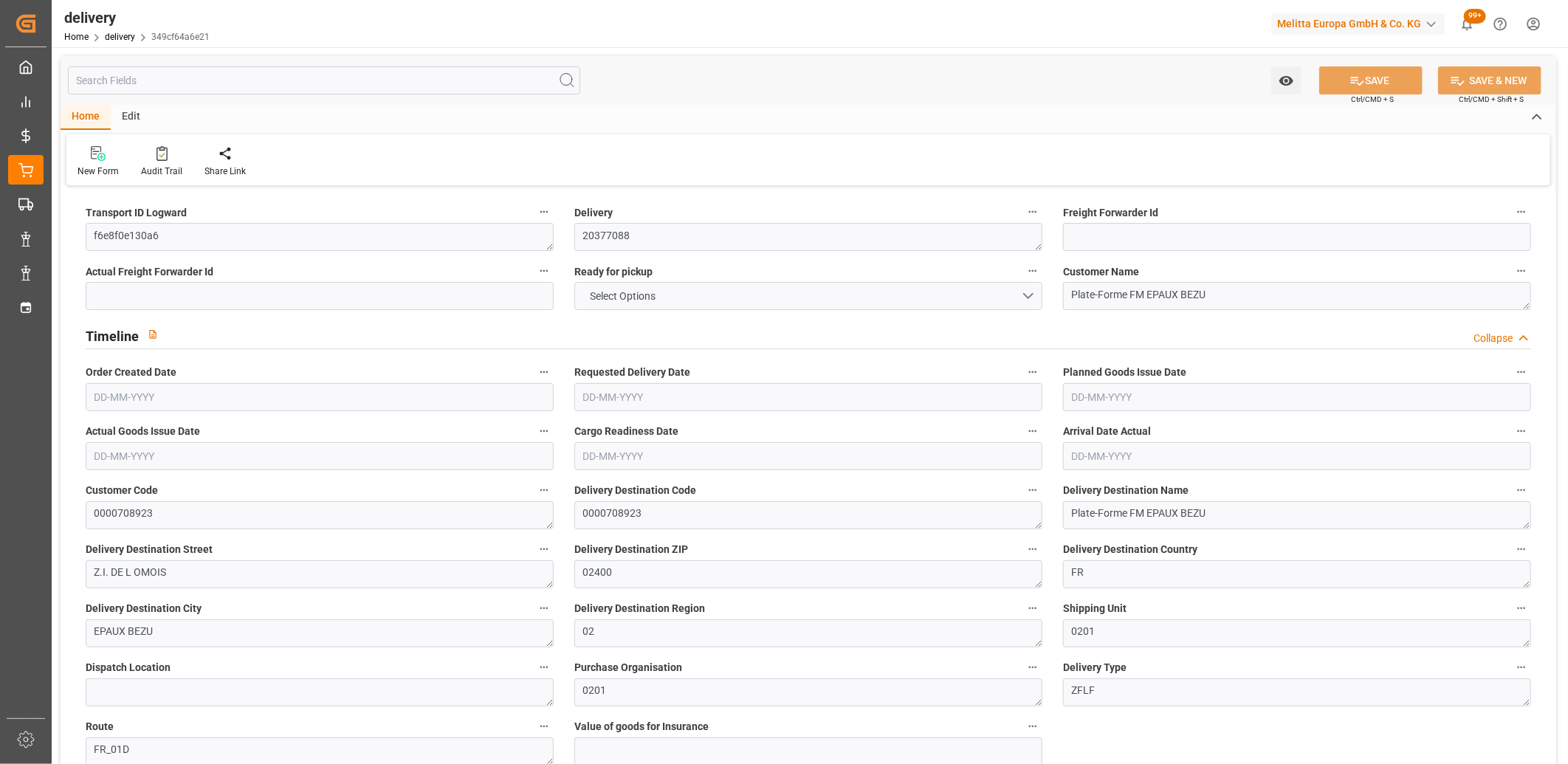
type input "392.448"
type input "964"
type input "3822.336"
type input "0"
type input "4"
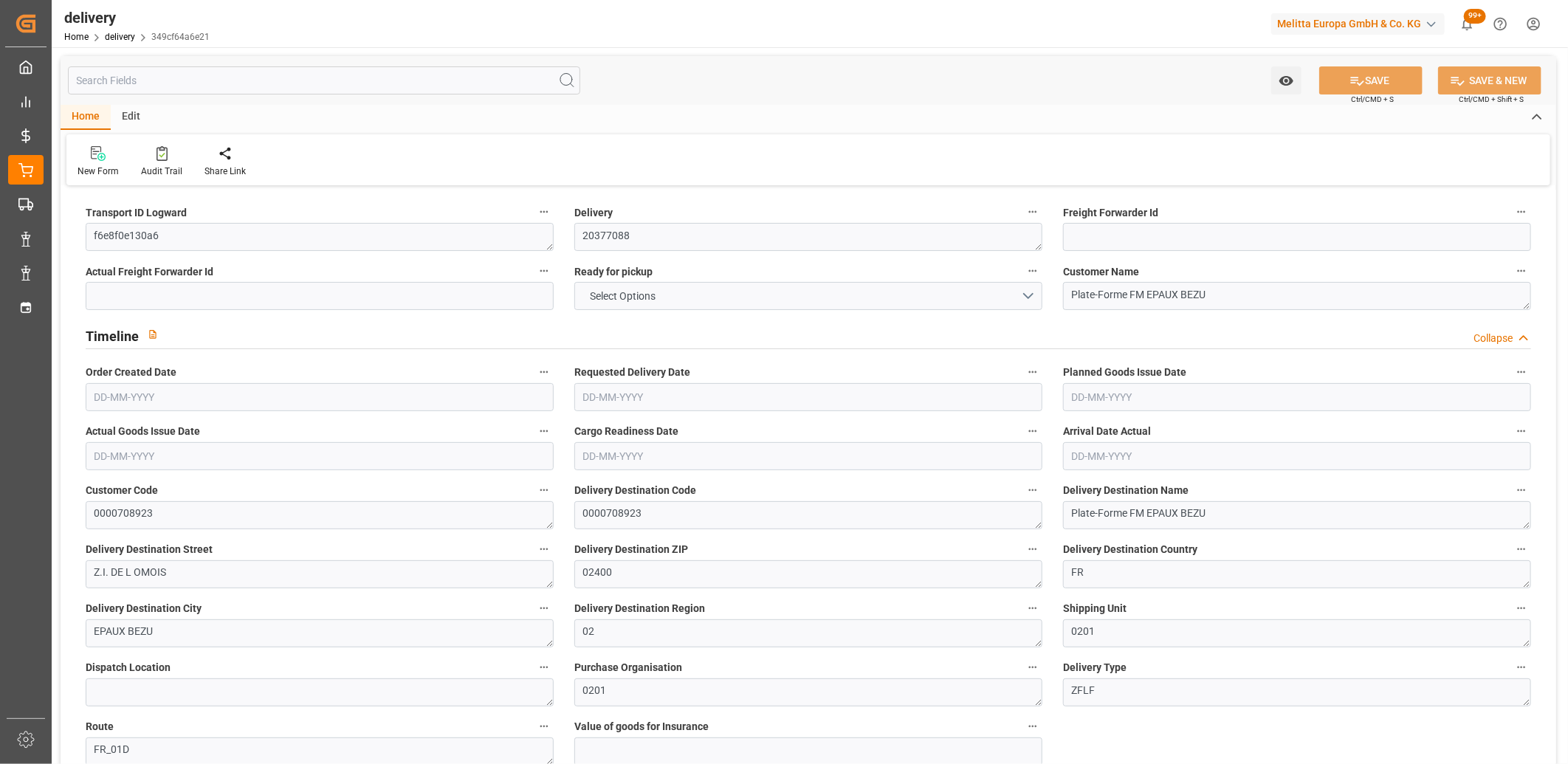
type input "4"
type input "0"
type input "-2.9758"
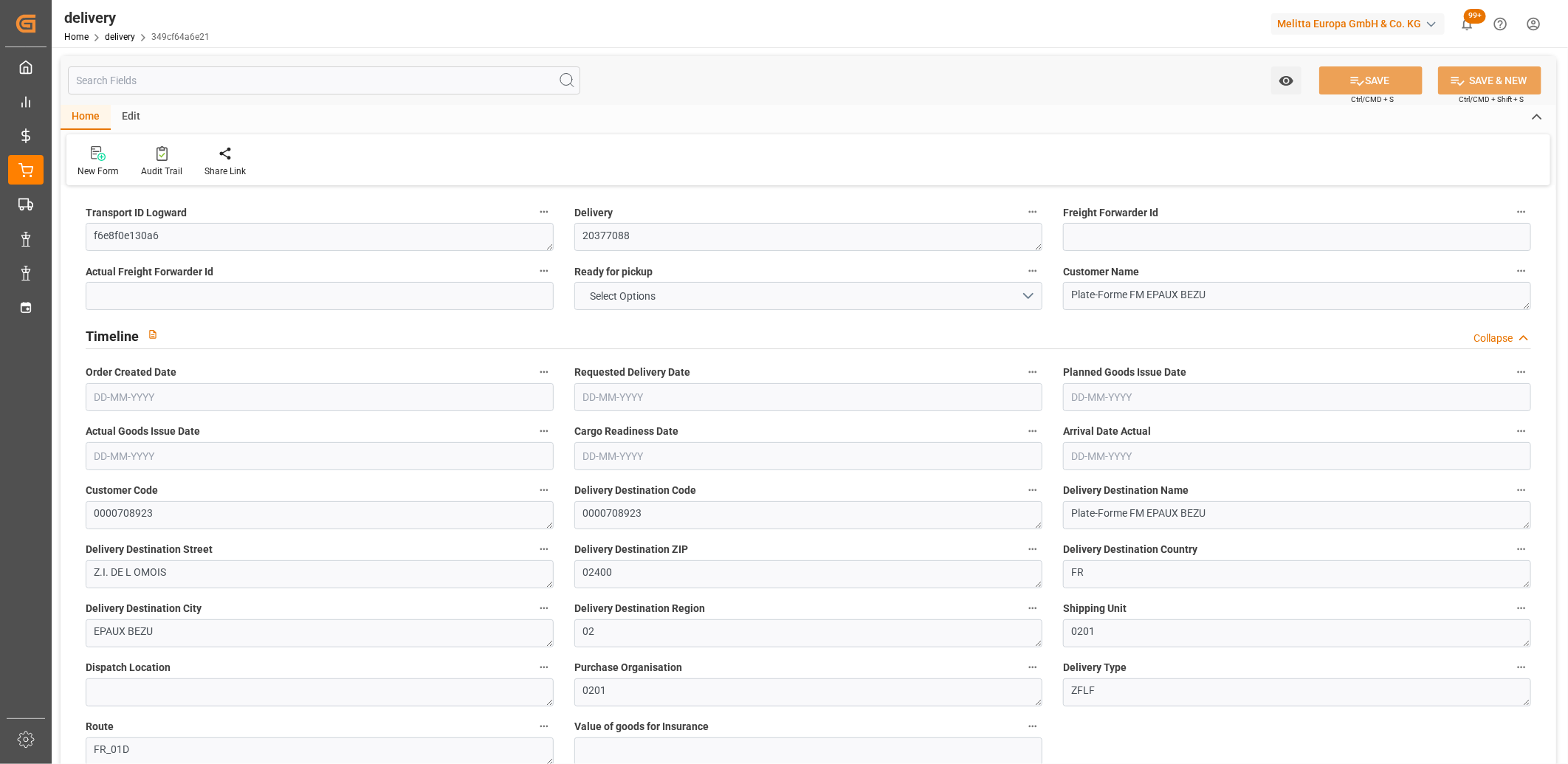
type input "88.04"
type input "85.0642"
type input "9.8"
type input "0"
type input "1.5"
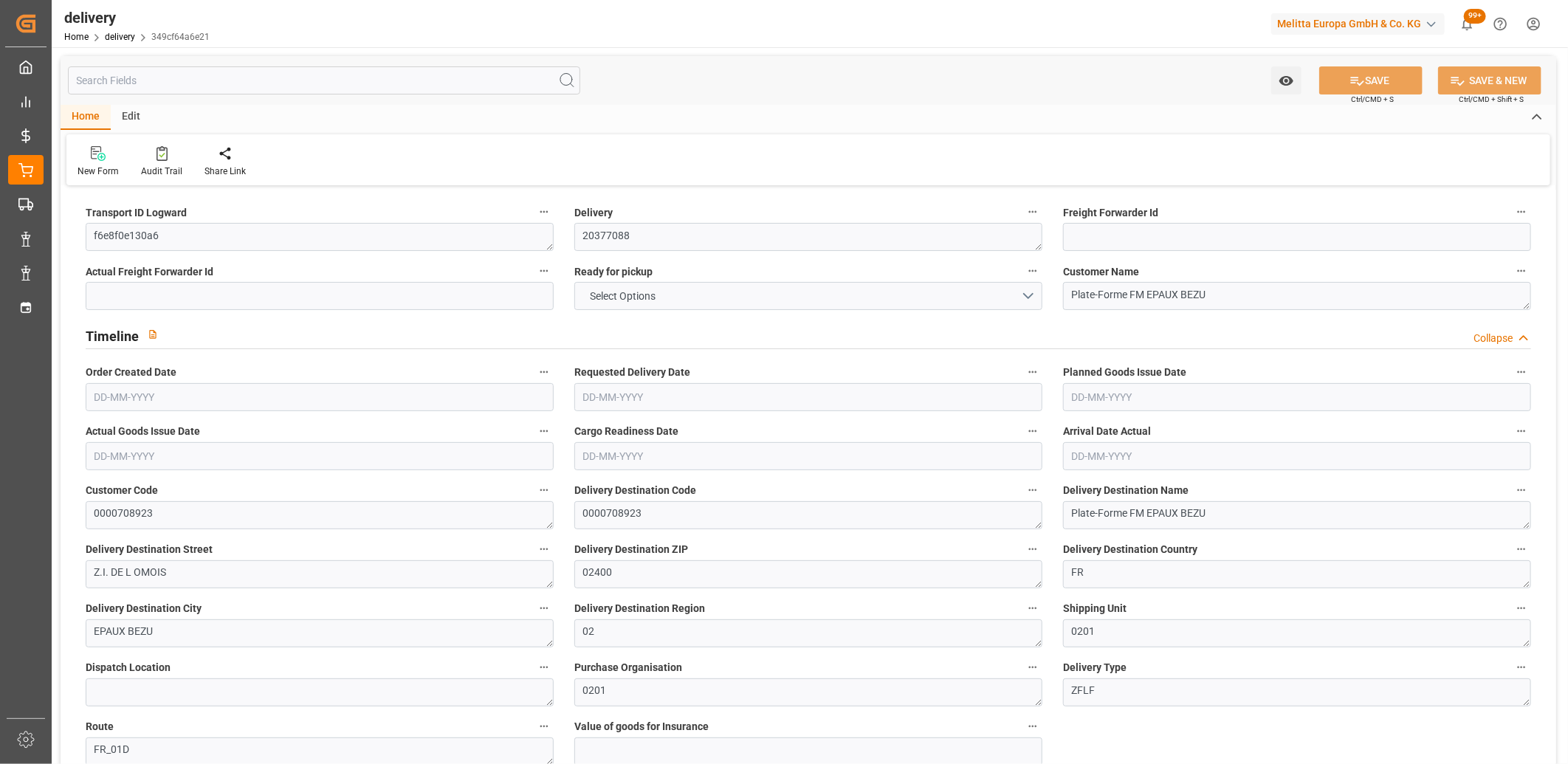
type input "1.3"
type input "0"
type input "6"
type input "806.4"
type input "101"
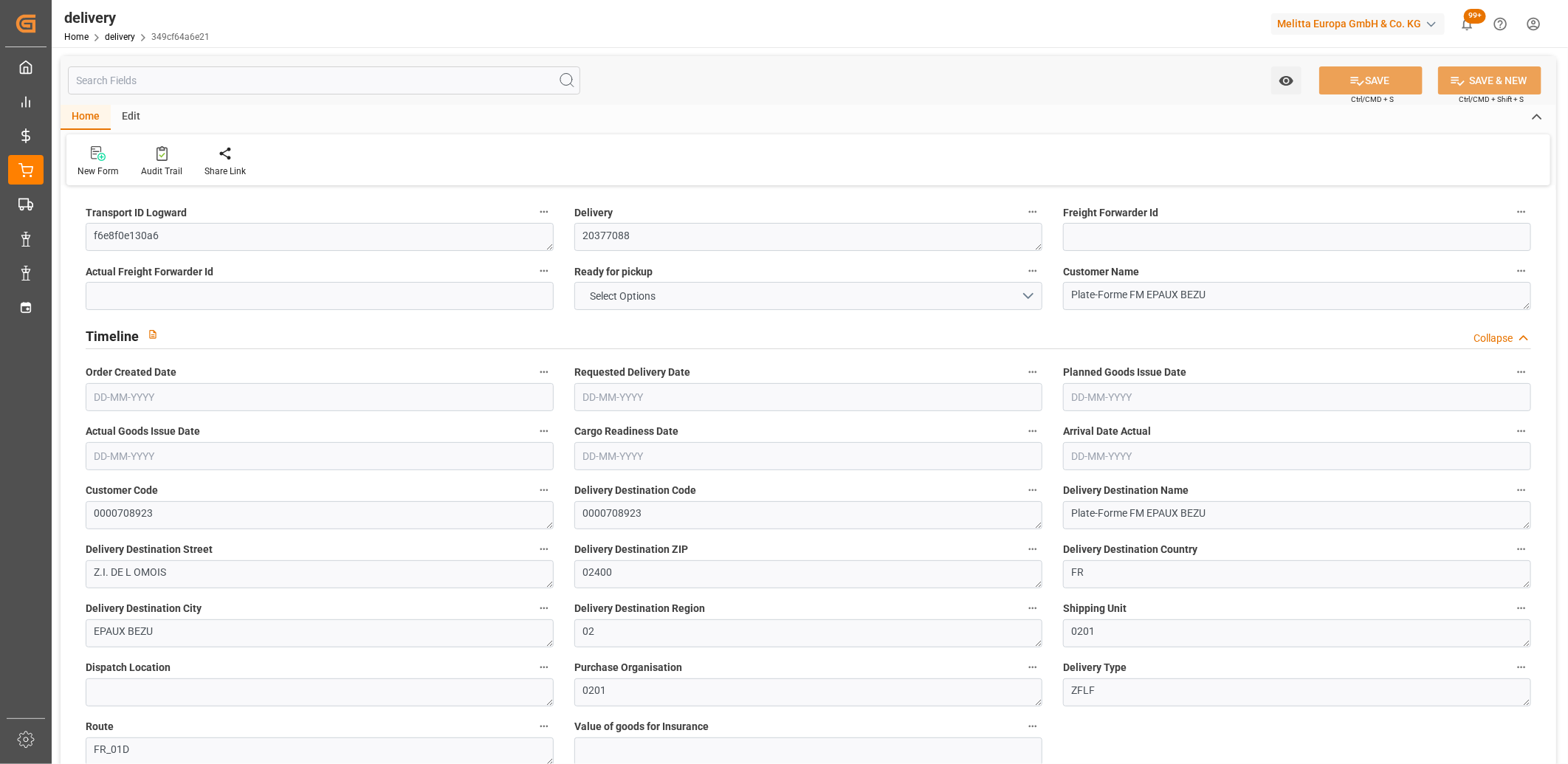
type input "12.9446"
type input "0.0008"
type input "0"
type input "[DATE]"
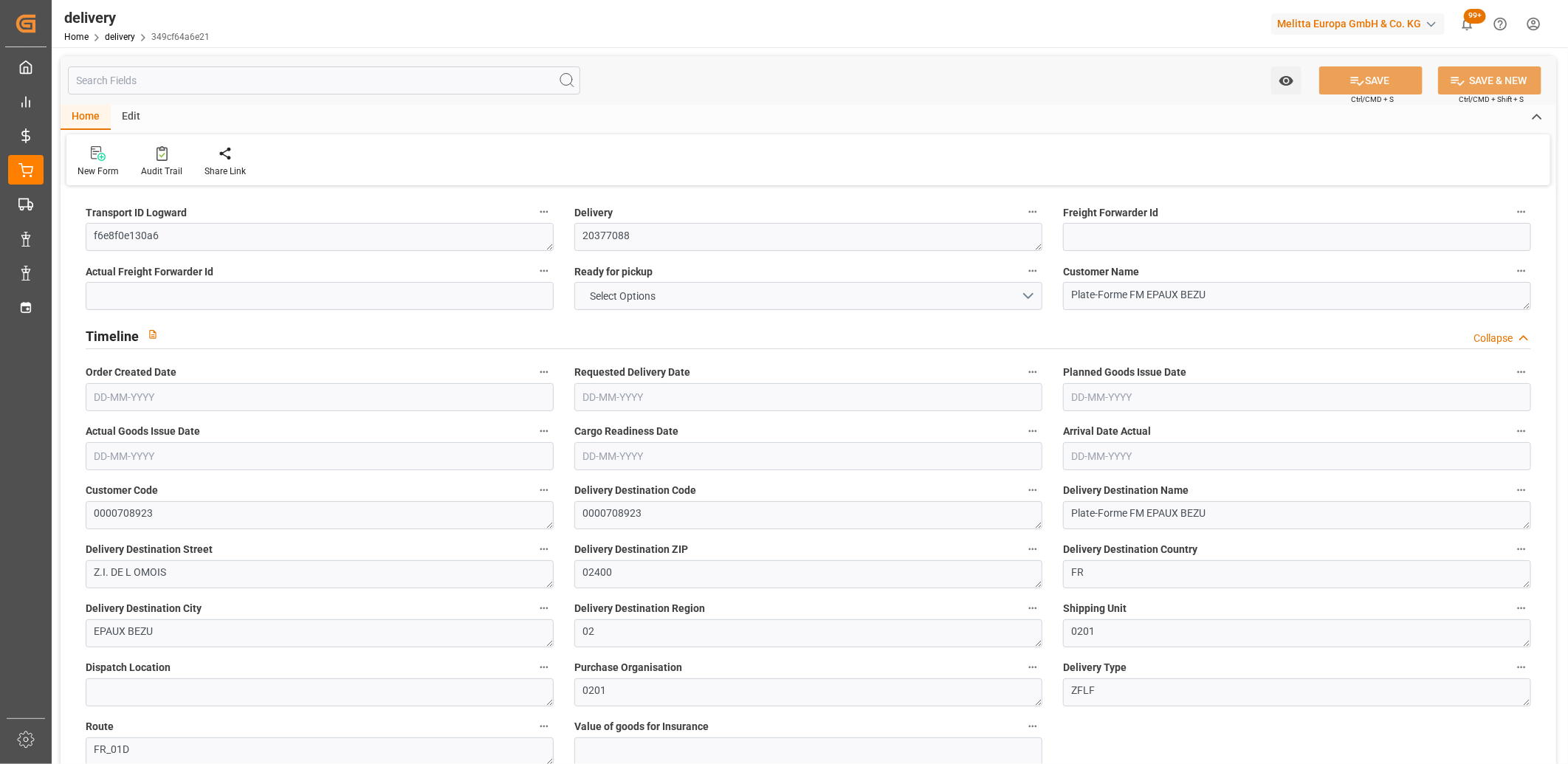
type input "[DATE]"
type input "29-08-2025 11:00"
drag, startPoint x: 174, startPoint y: 240, endPoint x: 94, endPoint y: 240, distance: 80.0
click at [94, 240] on textarea "f6e8f0e130a6" at bounding box center [319, 238] width 468 height 29
paste textarea "018ac5c8ef62"
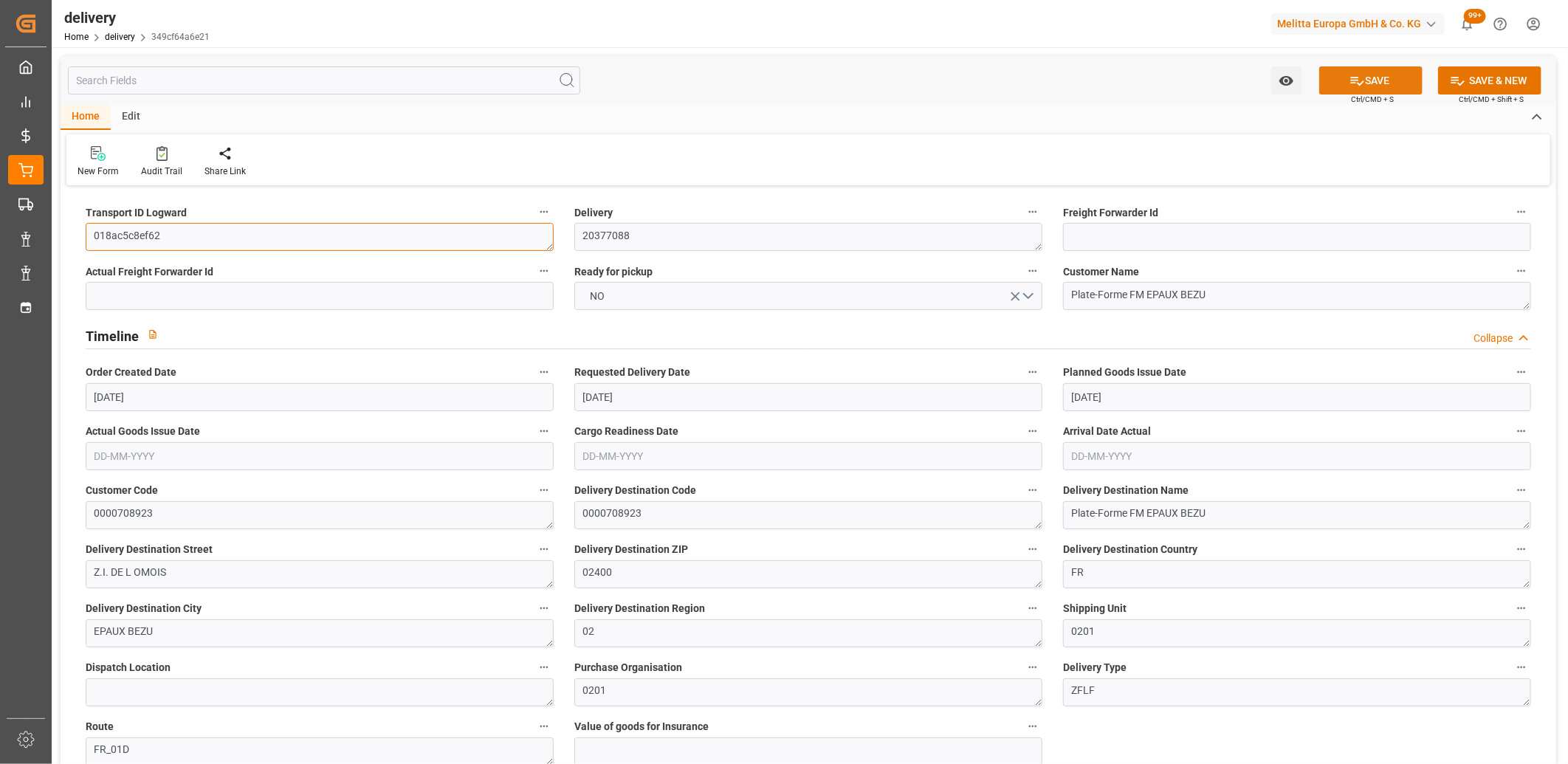
type textarea "018ac5c8ef62"
click at [1349, 86] on icon at bounding box center [1357, 81] width 15 height 15
type textarea "018ac5c8ef62 ~ Pallet(s) ~ 2025-08-29 00:00:00 ~ FR_01D ~ 2025-09-02 00:00:00~0…"
type input "-1.7854"
type input "52.8213"
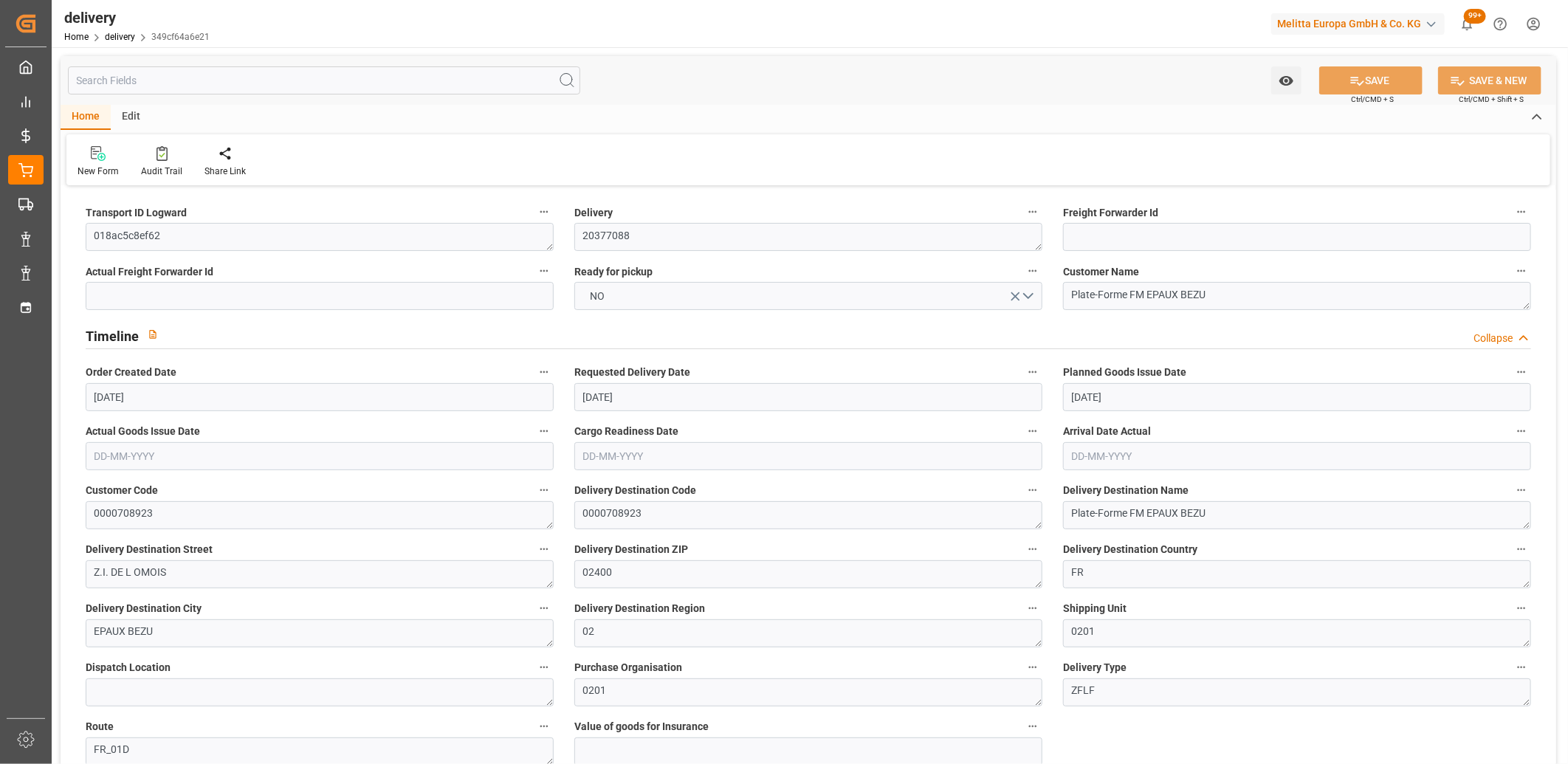
type input "51.036"
type input "13.2053"
type input "14.795"
type input "42.265"
type input "186.96"
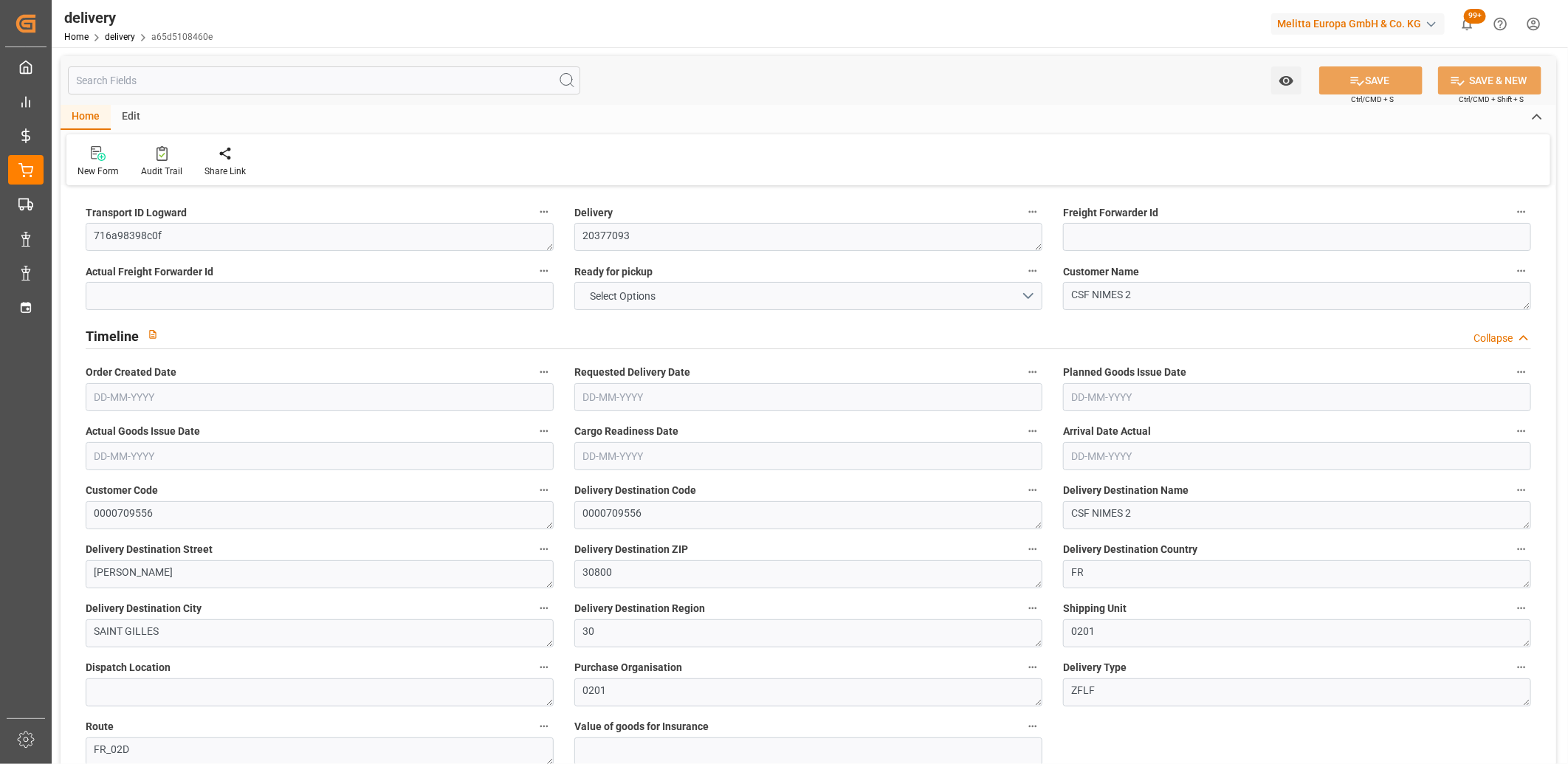
type input "23"
type input "1"
type input "0"
type input "1"
type input "0"
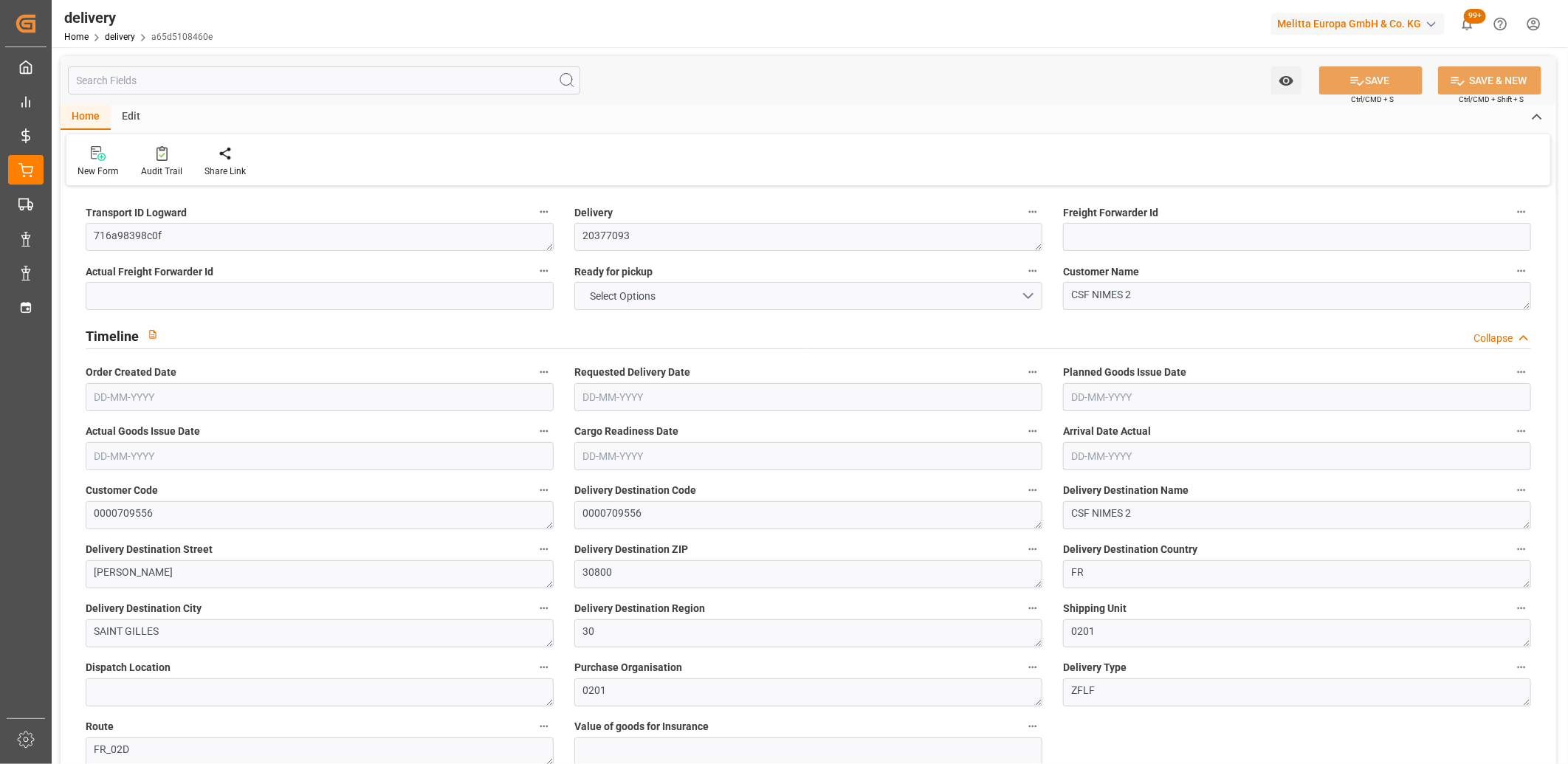
type input "0"
type input "-10.1738"
type input "301"
type input "290.8262"
type input "0"
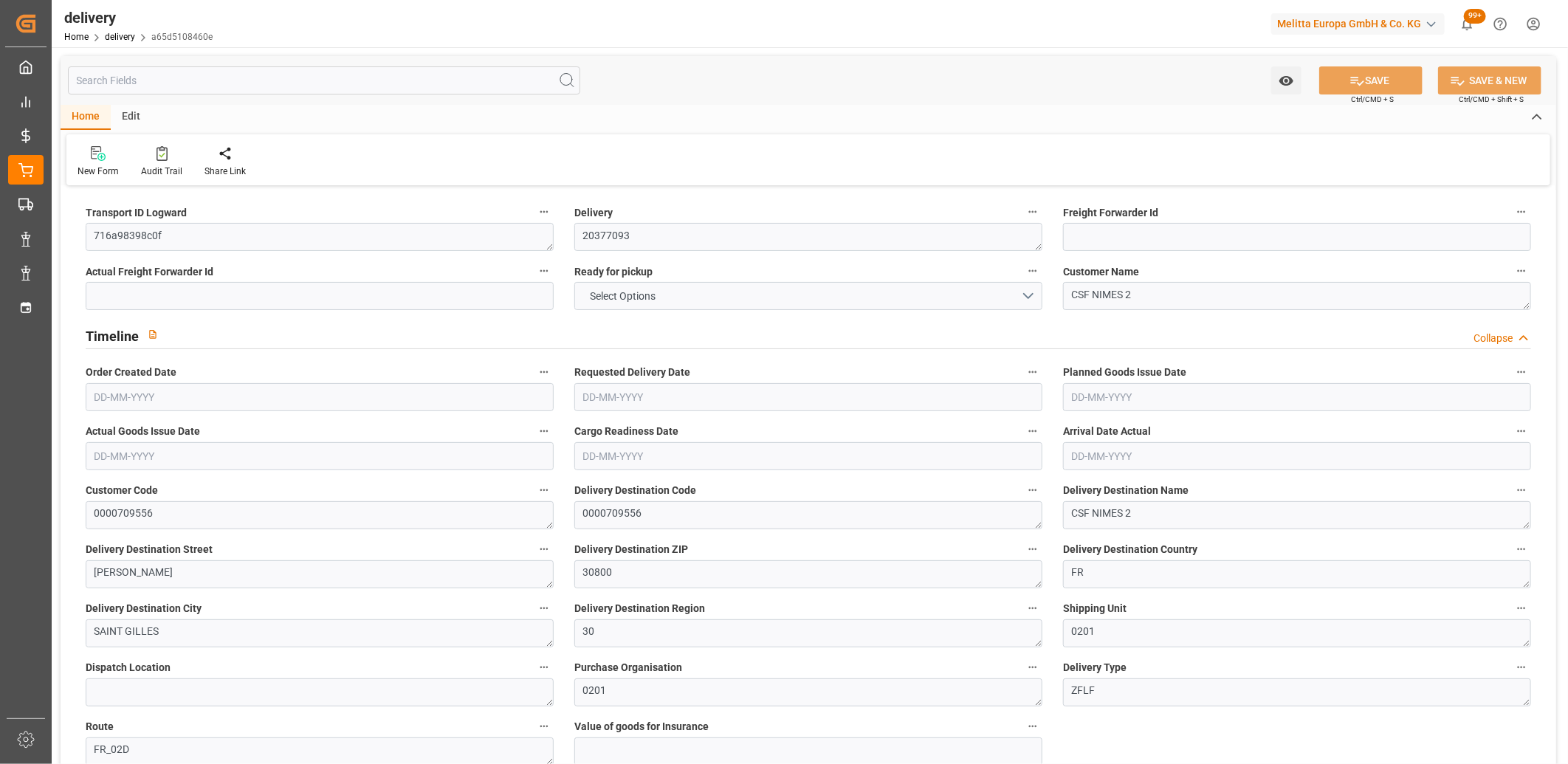
type input "8.28"
type input "1.5"
type input "1.3"
type input "0"
type input "1.5"
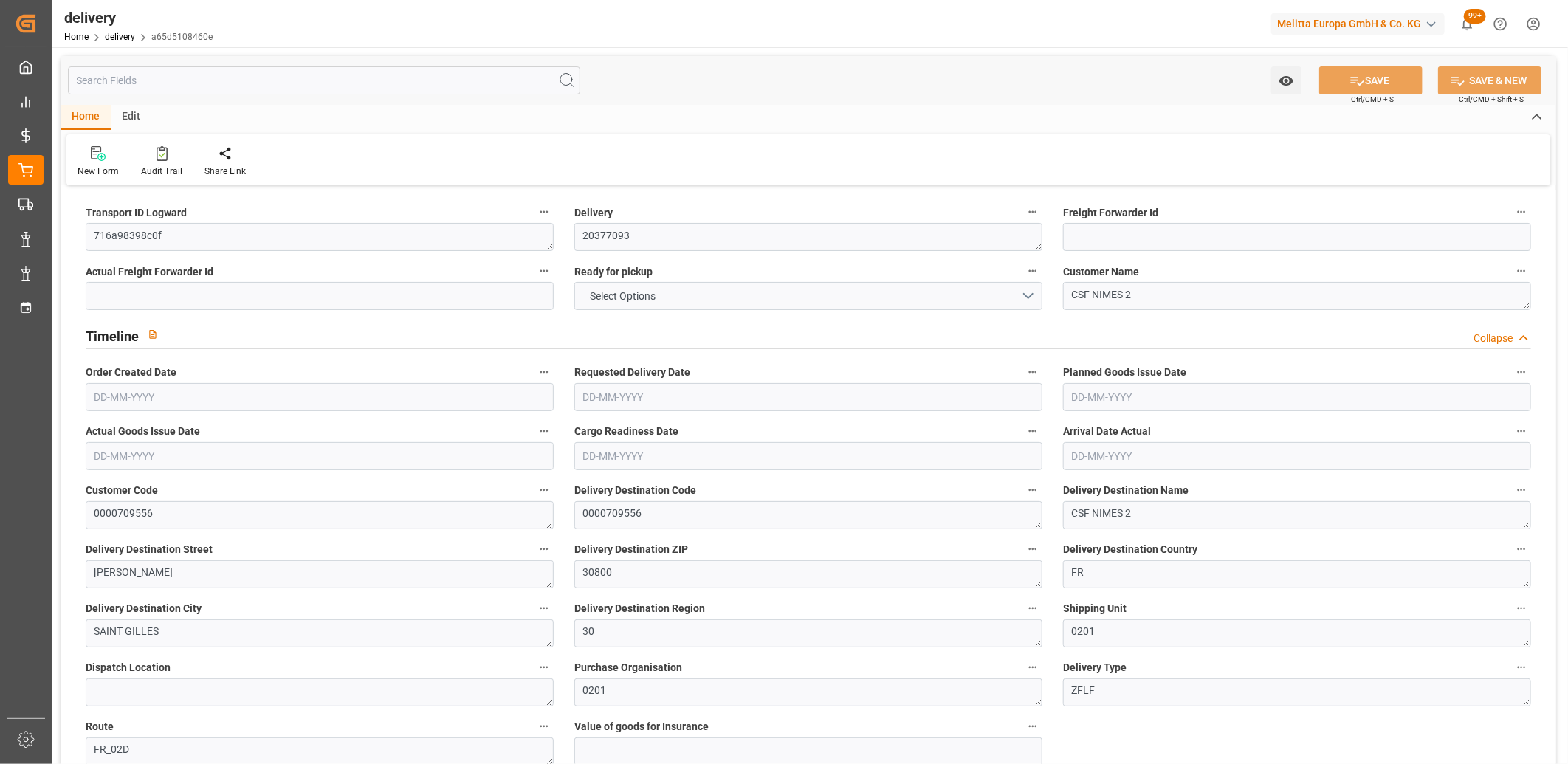
type input "19.265"
type input "101"
type input "127.9948"
type input "0.0082"
type input "0"
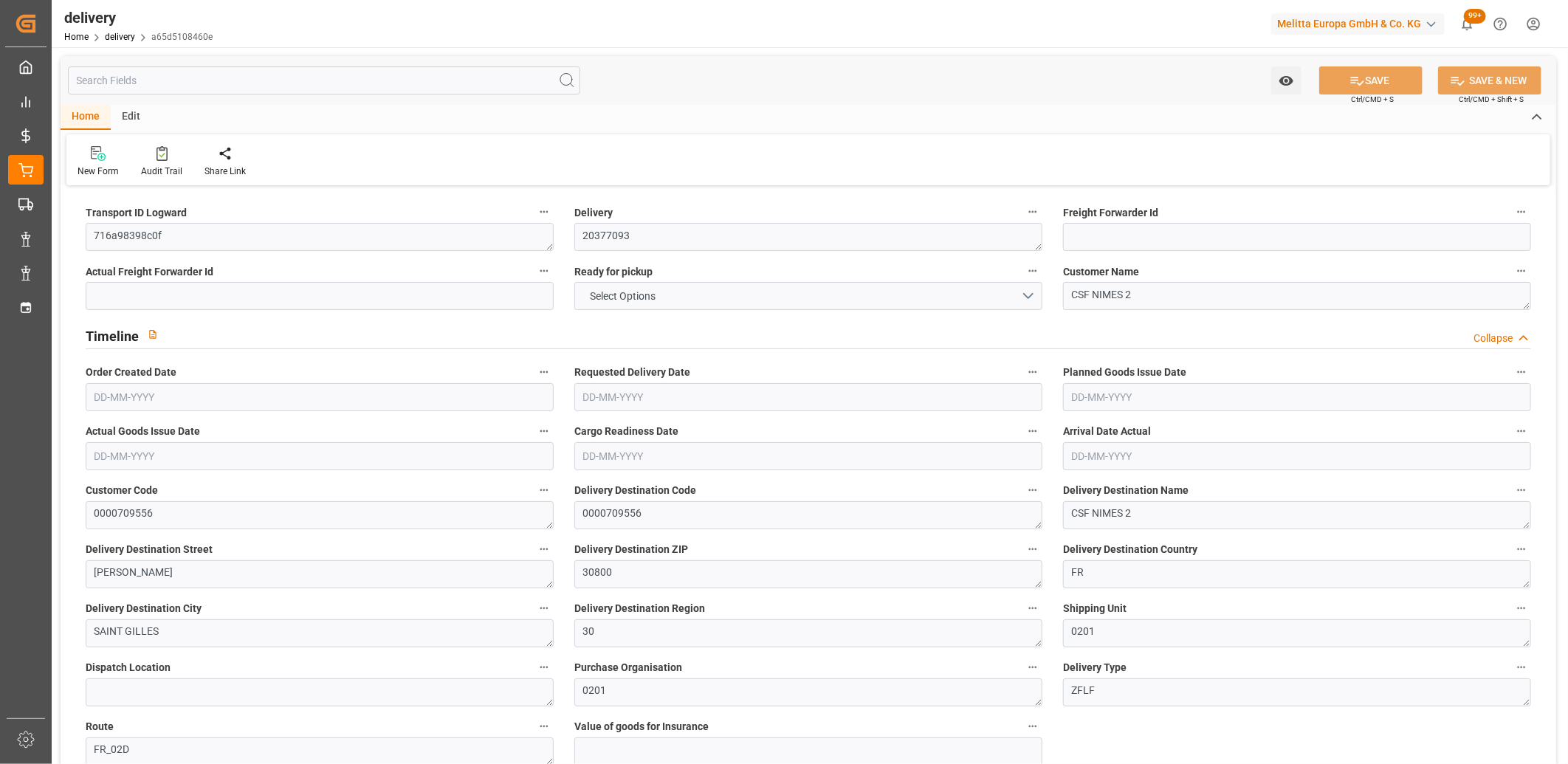
type input "[DATE]"
type input "29-08-2025 11:00"
drag, startPoint x: 201, startPoint y: 235, endPoint x: 91, endPoint y: 234, distance: 110.0
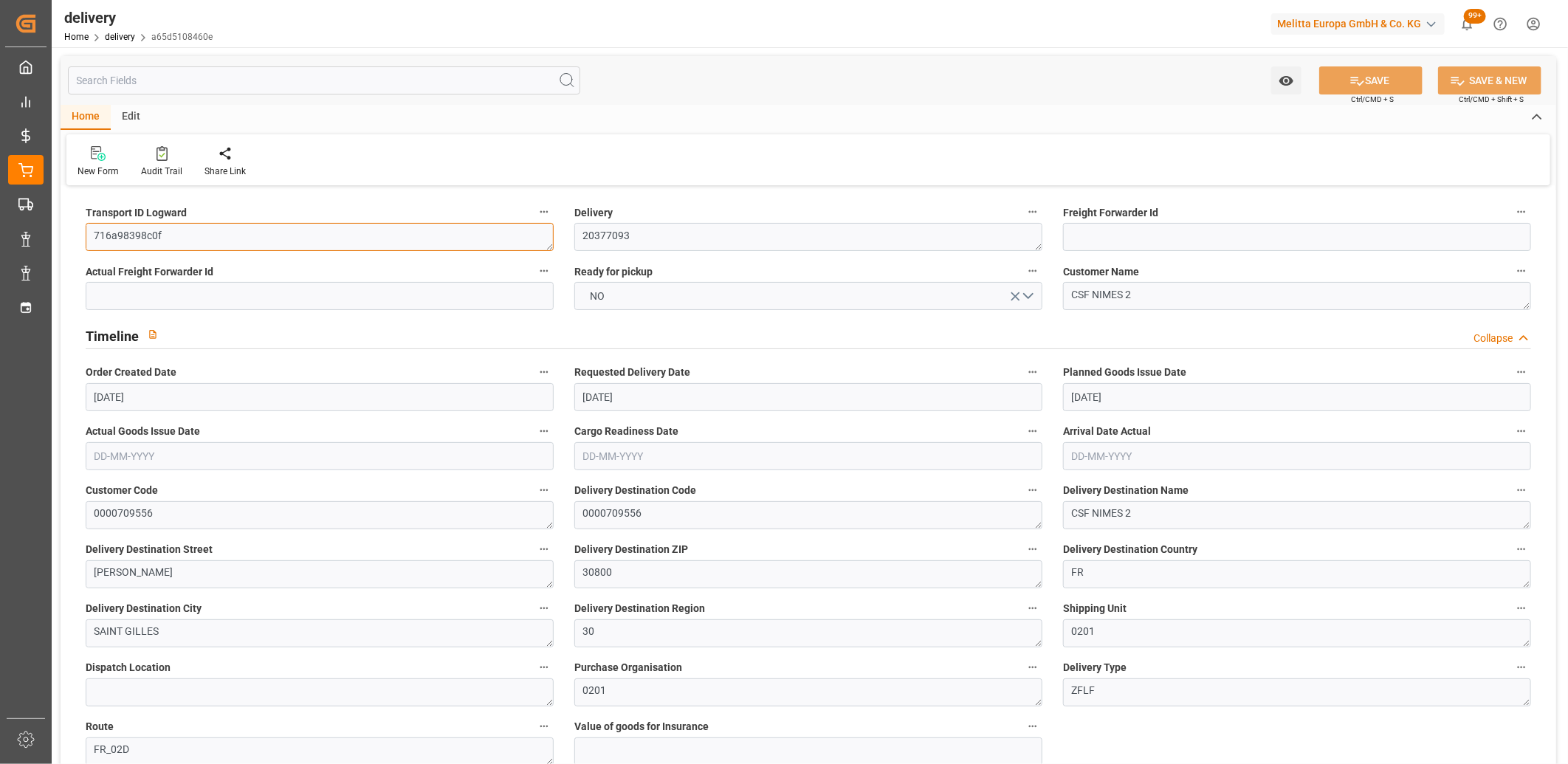
click at [91, 234] on textarea "716a98398c0f" at bounding box center [319, 238] width 468 height 29
paste textarea "afd4dd0e0d12"
type textarea "afd4dd0e0d12"
click at [1356, 73] on icon at bounding box center [1357, 81] width 15 height 15
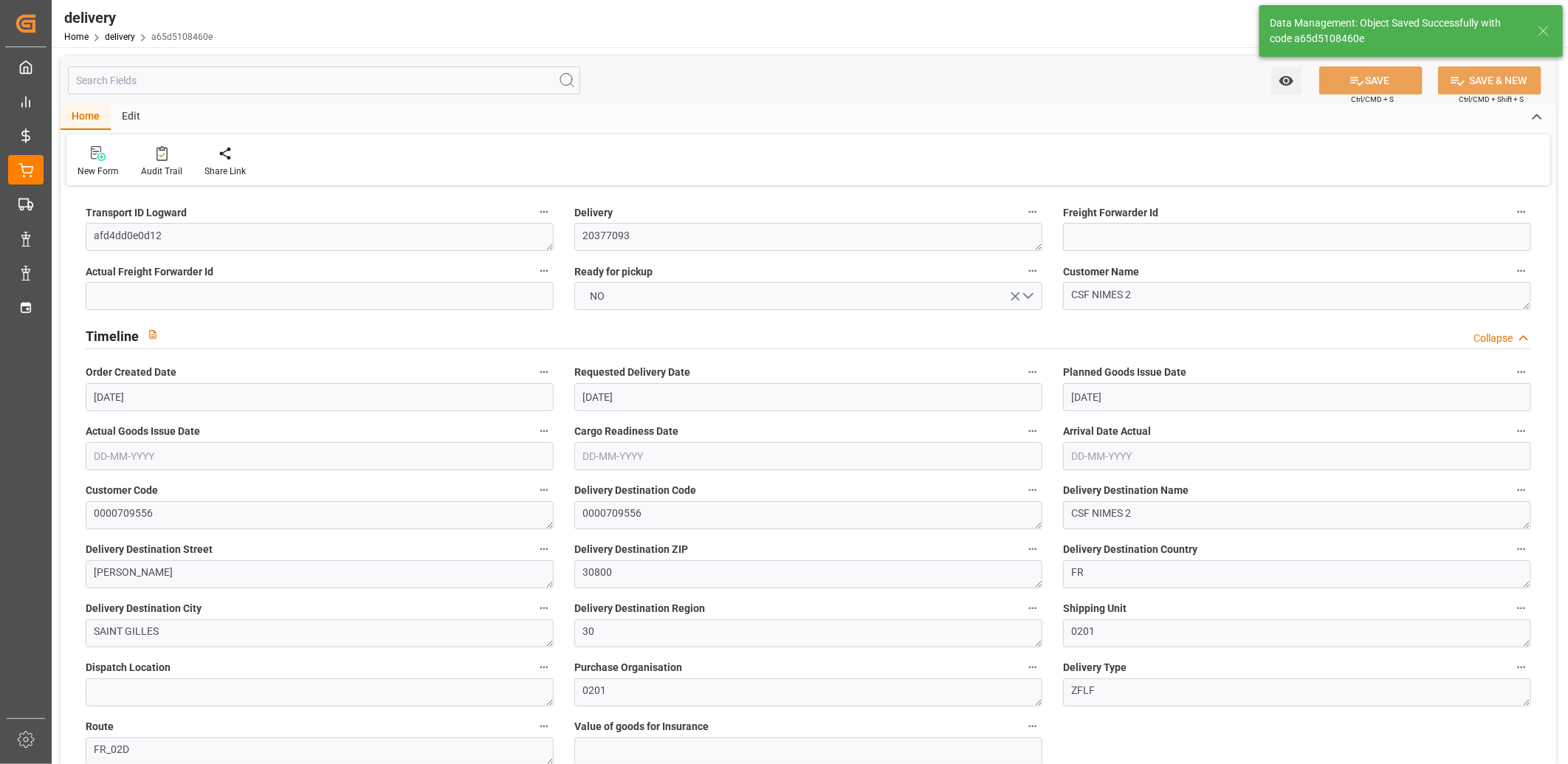
type textarea "afd4dd0e0d12 ~ Pallet(s) ~ 2025-08-29 00:00:00 ~ FR_02D ~ 2025-09-04 00:00:00~0…"
type input "-1.9225"
type input "56.88"
type input "54.9575"
type input "432.2907"
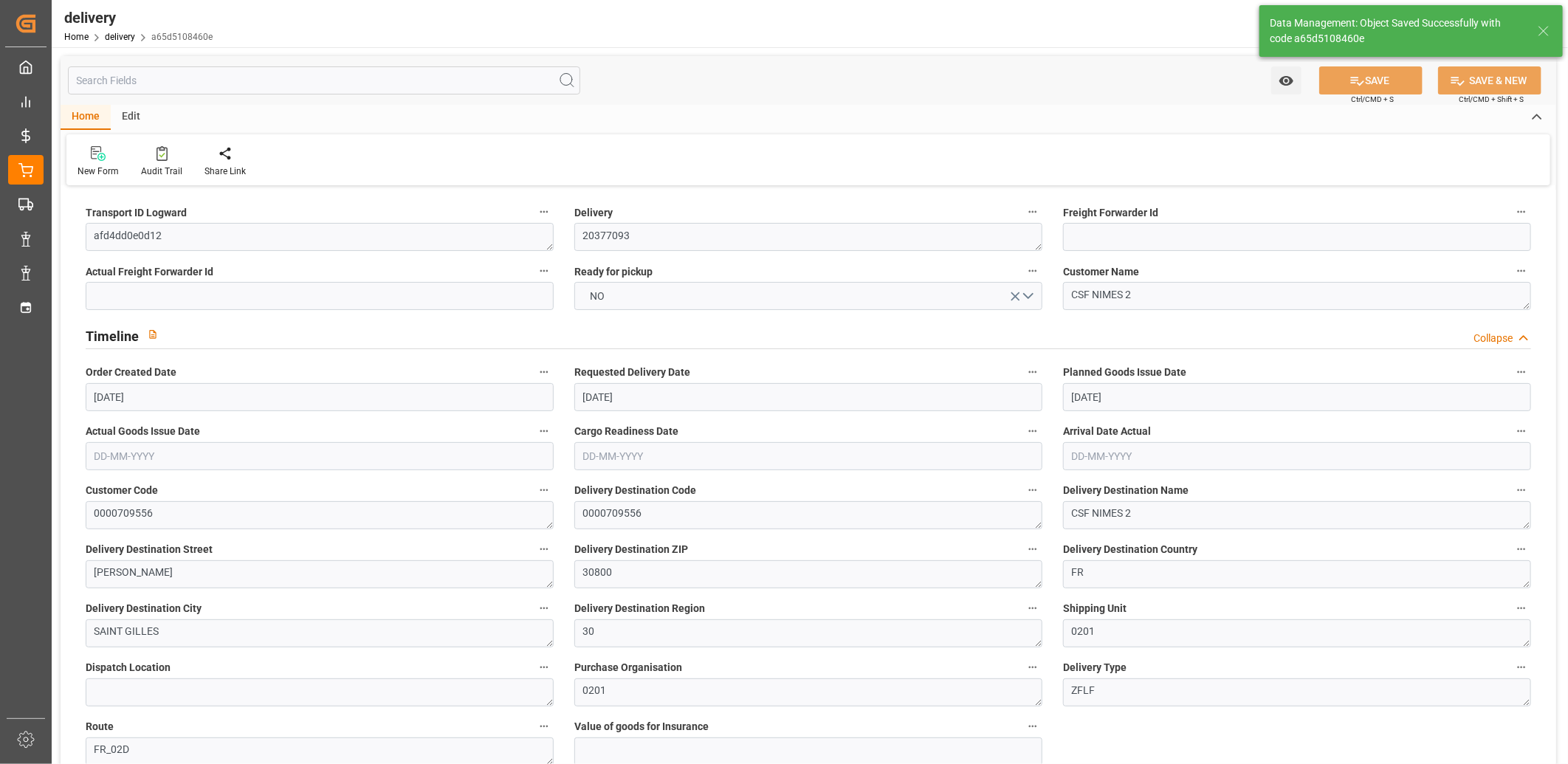
type input "0.0277"
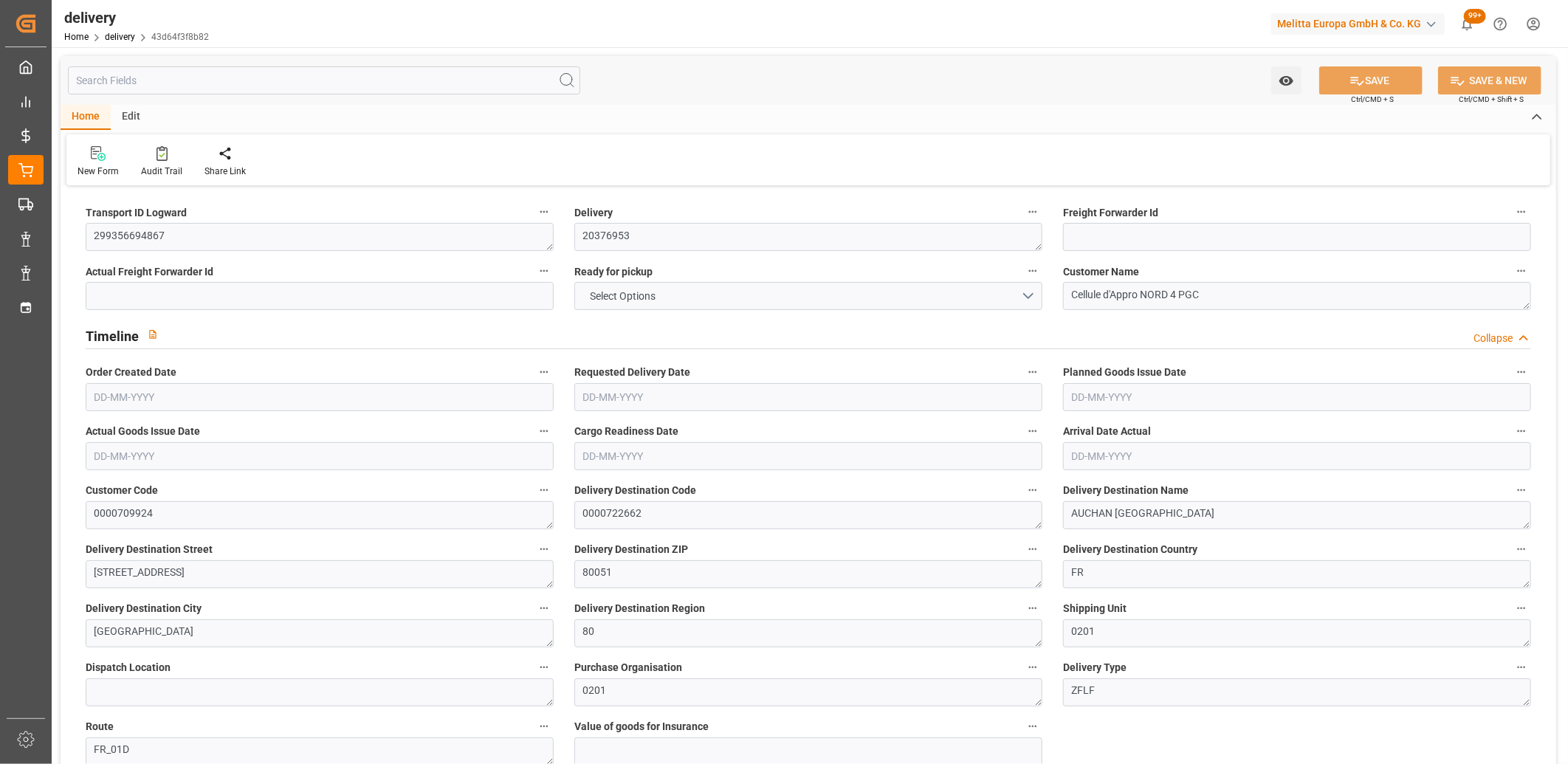
type input "644.814"
type input "973.622"
type input "4497.876"
type input "331"
type input "9"
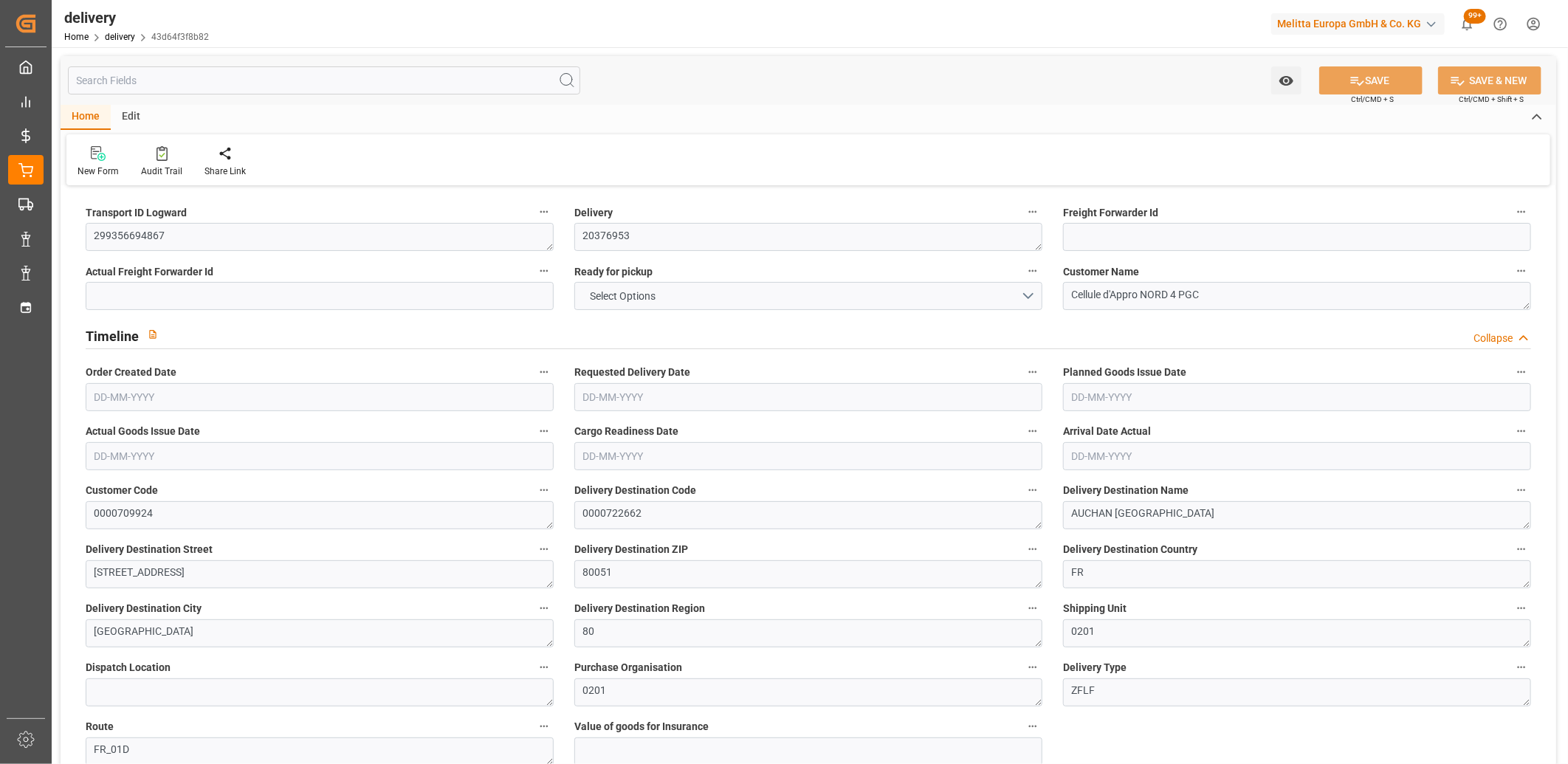
type input "2"
type input "5"
type input "0"
type input "-5.6122"
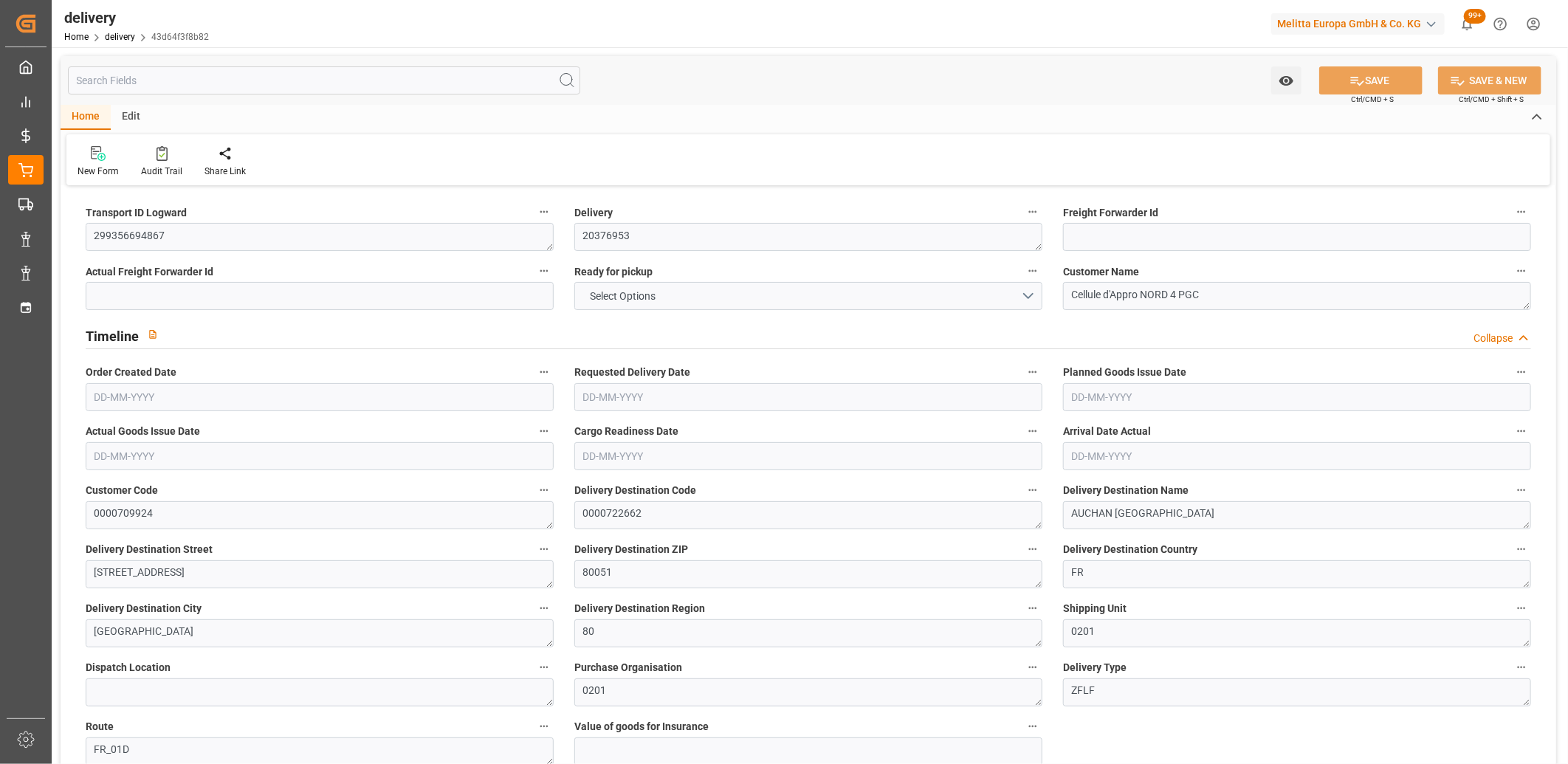
type input "166.04"
type input "160.4278"
type input "4.9"
type input "119.16"
type input "1.5"
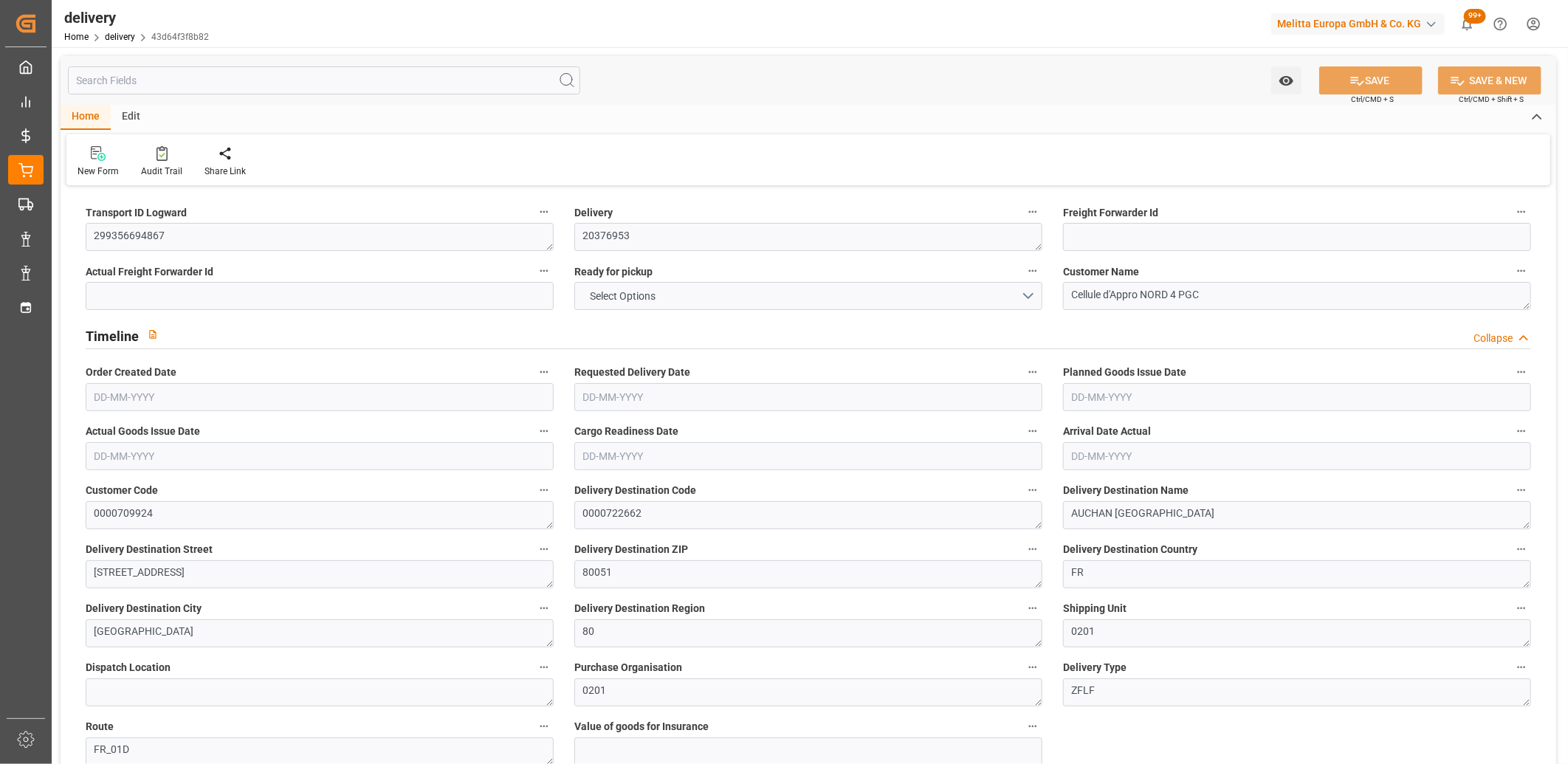
type input "1.3"
type input "0"
type input "13.5"
type input "781.137"
type input "101"
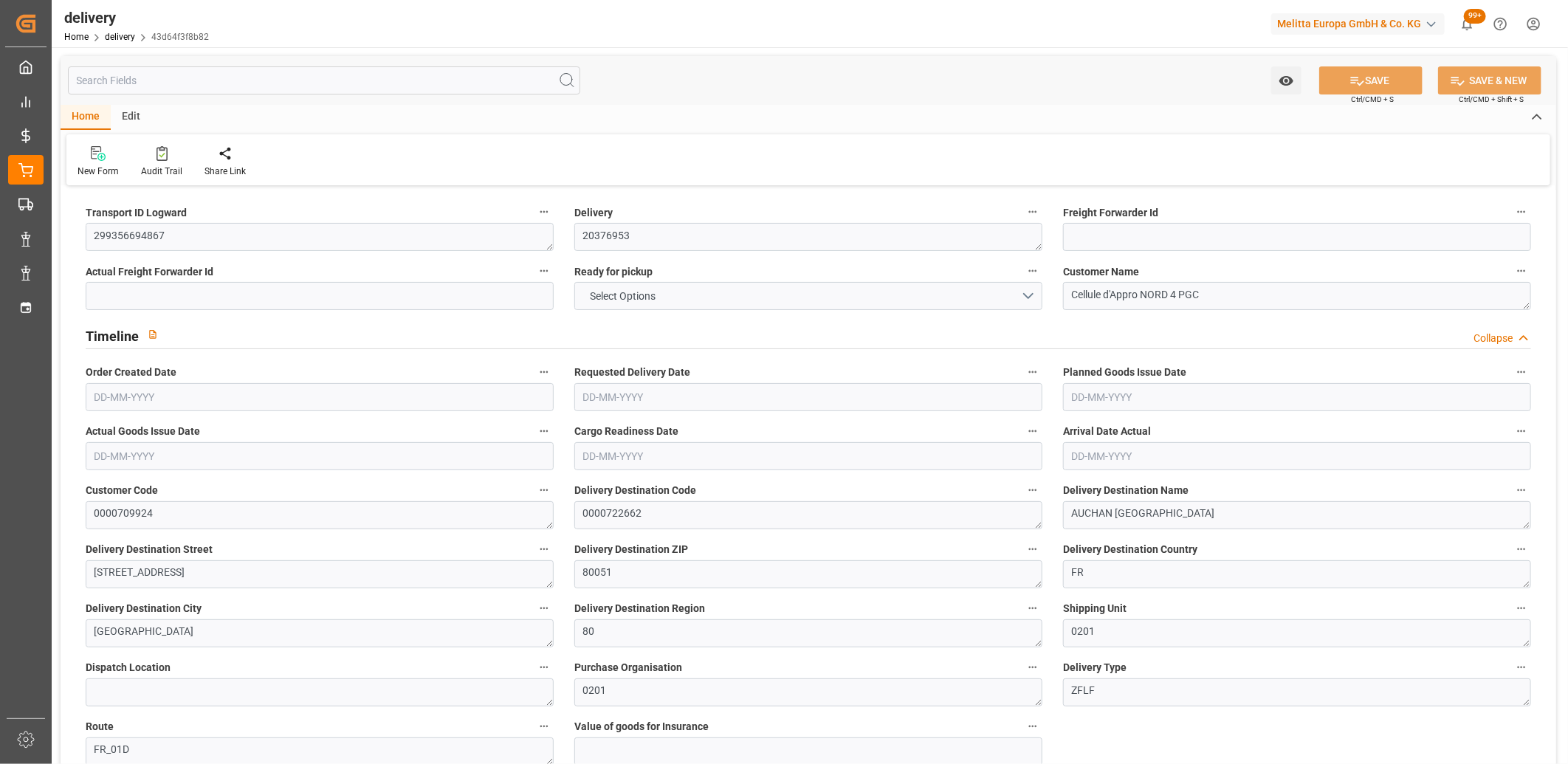
type input "1062.1046"
type input "0.0682"
type input "0"
type input "[DATE]"
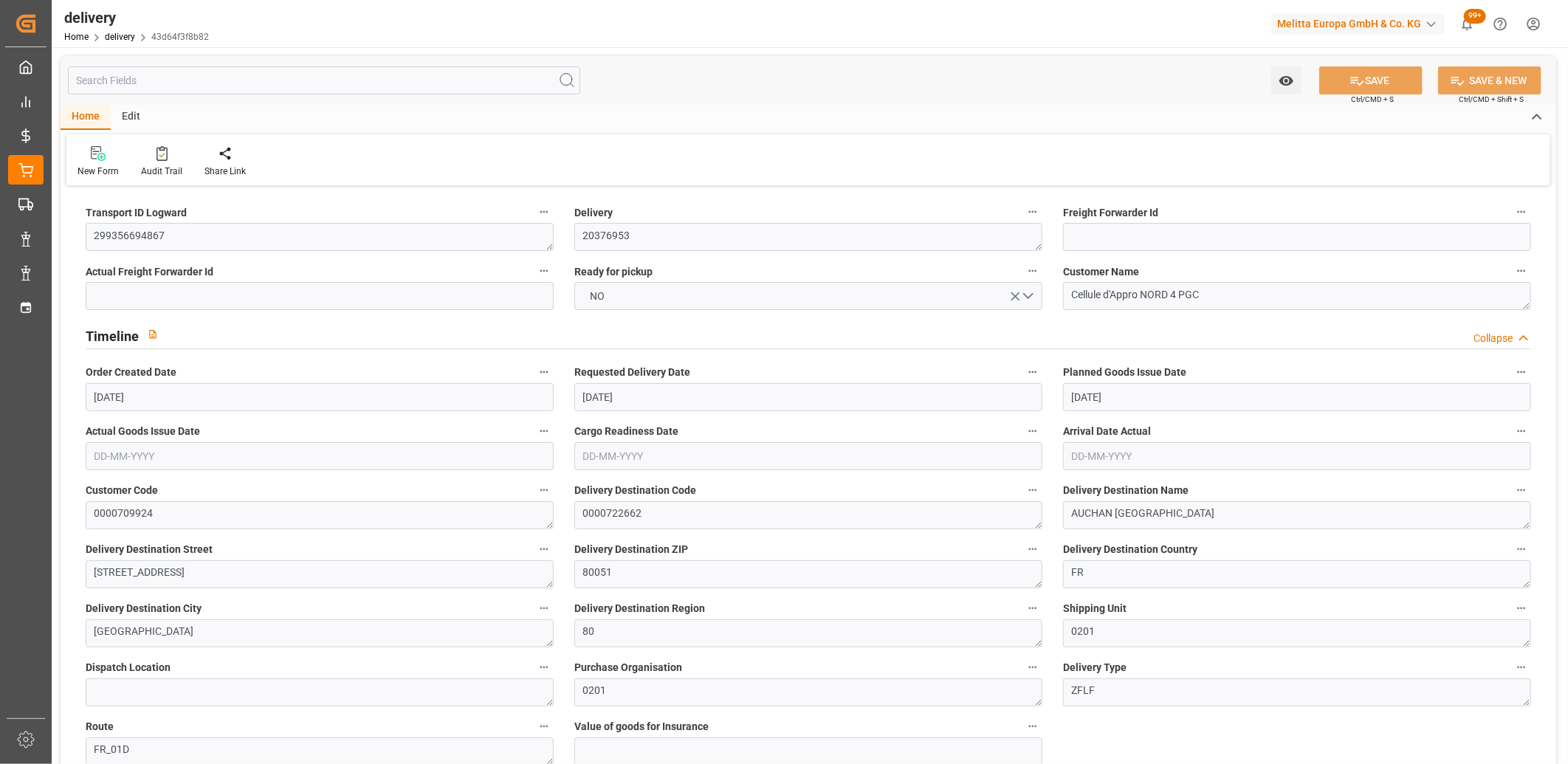
type input "[DATE]"
type input "27-08-2025 11:01"
drag, startPoint x: 197, startPoint y: 238, endPoint x: 88, endPoint y: 237, distance: 109.0
click at [88, 237] on textarea "299356694867" at bounding box center [319, 238] width 468 height 29
paste textarea "1280b29298d"
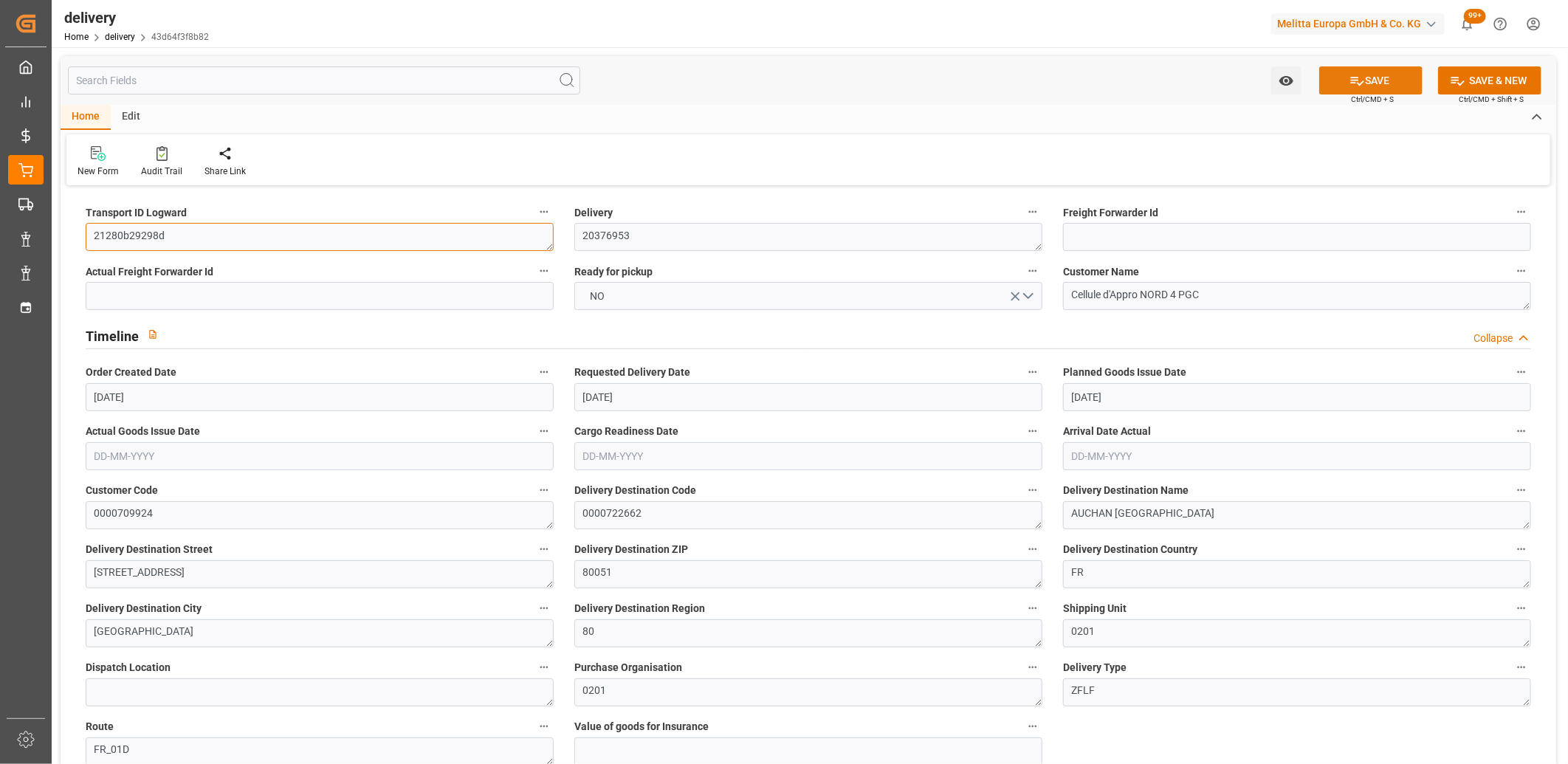
type textarea "21280b29298d"
click at [1390, 81] on button "SAVE" at bounding box center [1370, 81] width 104 height 29
type textarea "21280b29298d ~ Pallet(s) ~ 2025-08-27 00:00:00 ~ FR_01D ~ 2025-09-04 00:00:00~0…"
type input "-3.934"
type input "116.3909"
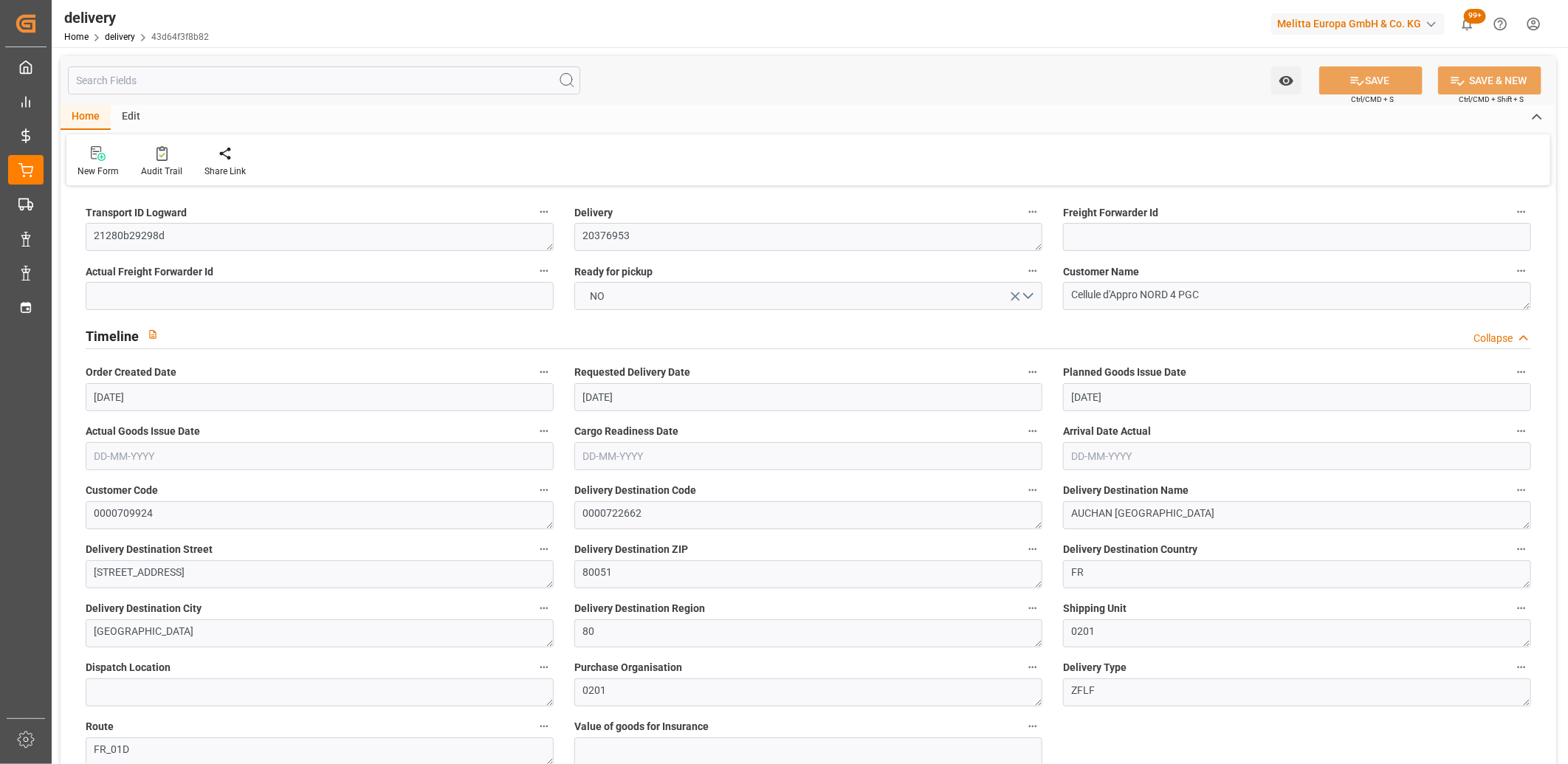
type input "112.4569"
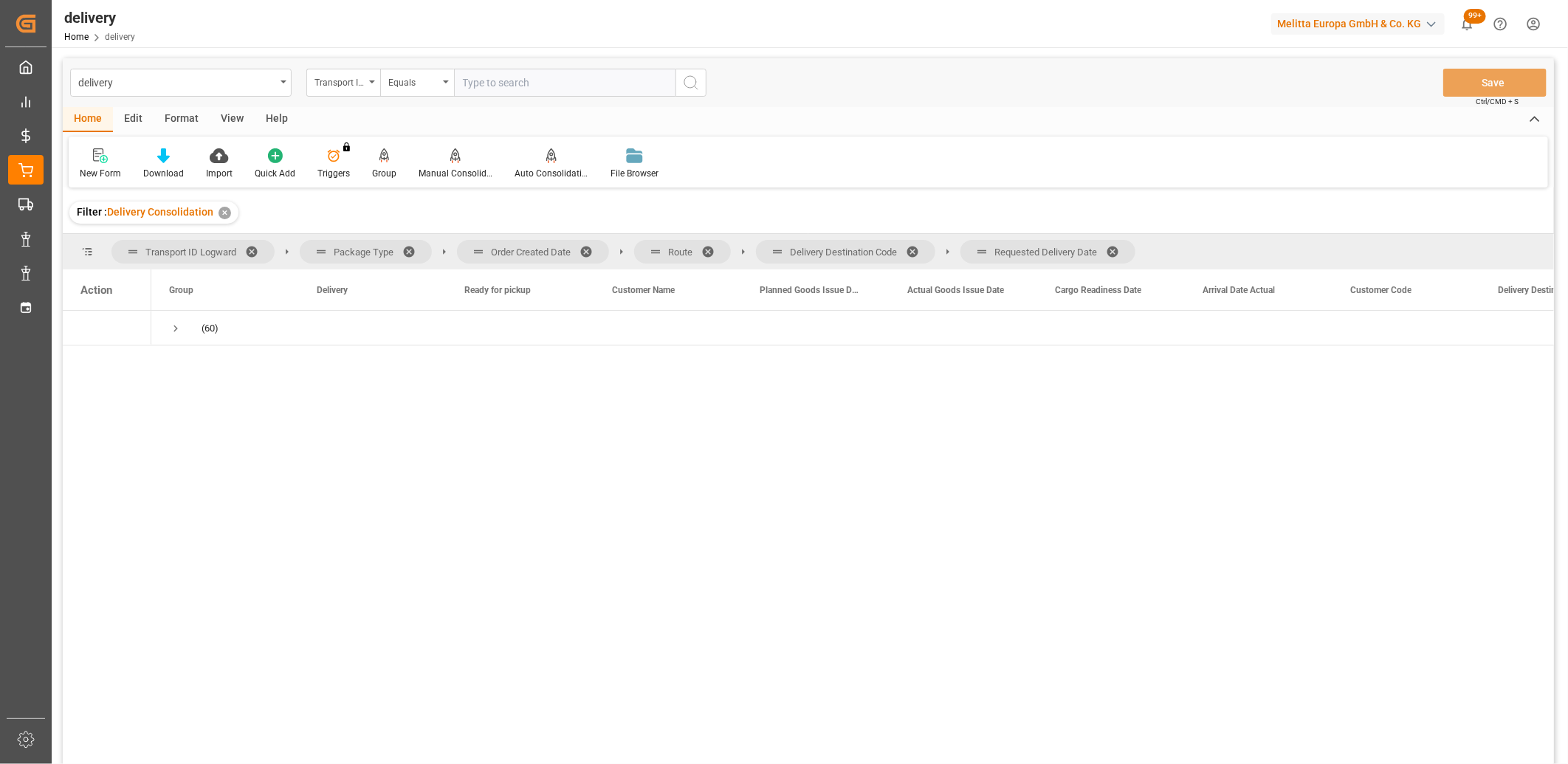
click at [1119, 248] on span at bounding box center [1118, 252] width 24 height 13
click at [915, 247] on span at bounding box center [917, 252] width 24 height 13
click at [709, 250] on span at bounding box center [713, 252] width 24 height 13
click at [587, 248] on span at bounding box center [591, 252] width 24 height 13
click at [174, 327] on span "Press SPACE to select this row." at bounding box center [176, 329] width 13 height 13
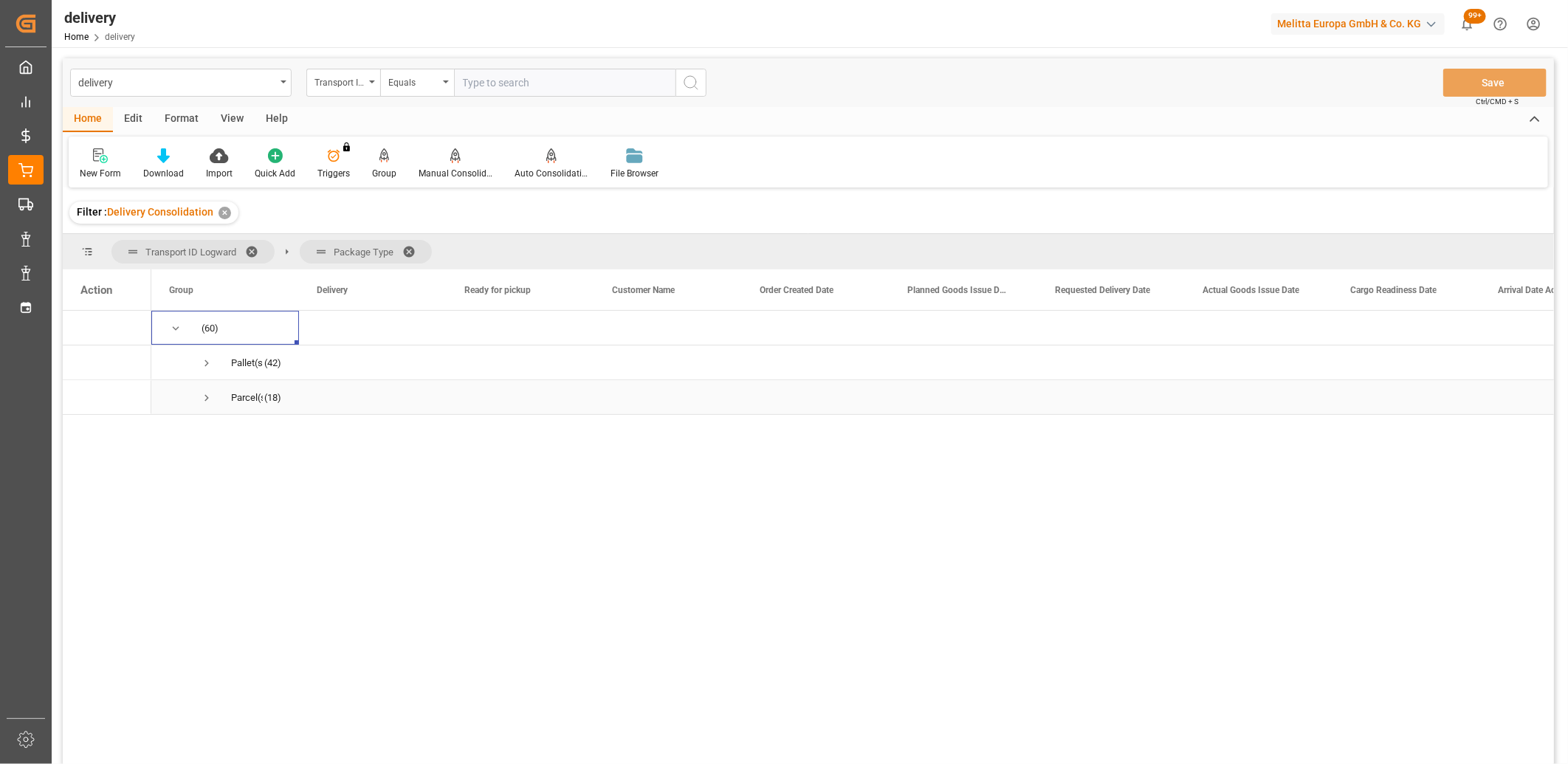
click at [208, 396] on span "Press SPACE to select this row." at bounding box center [207, 398] width 13 height 13
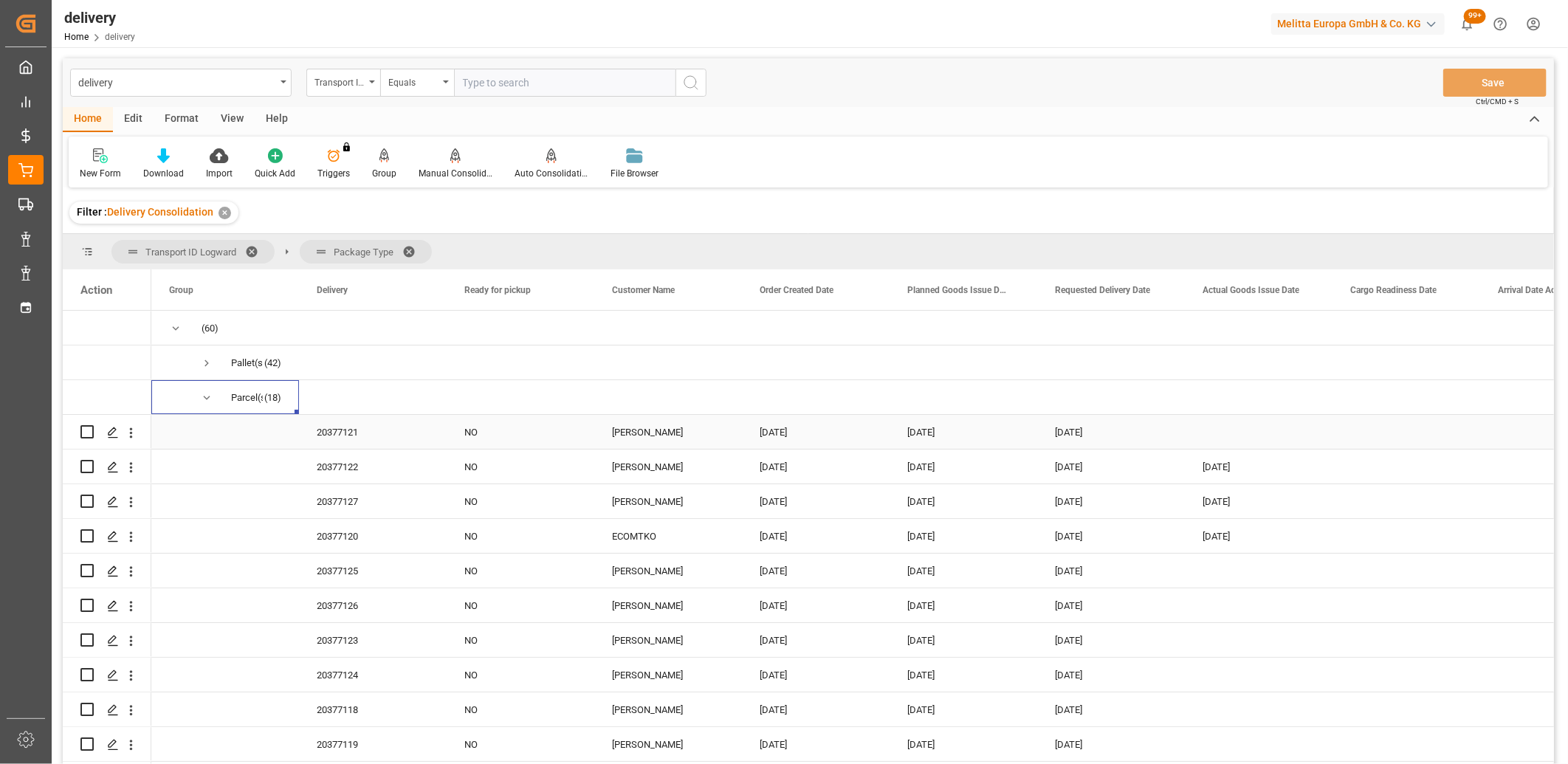
click at [85, 429] on input "Press Space to toggle row selection (unchecked)" at bounding box center [87, 432] width 13 height 13
checkbox input "true"
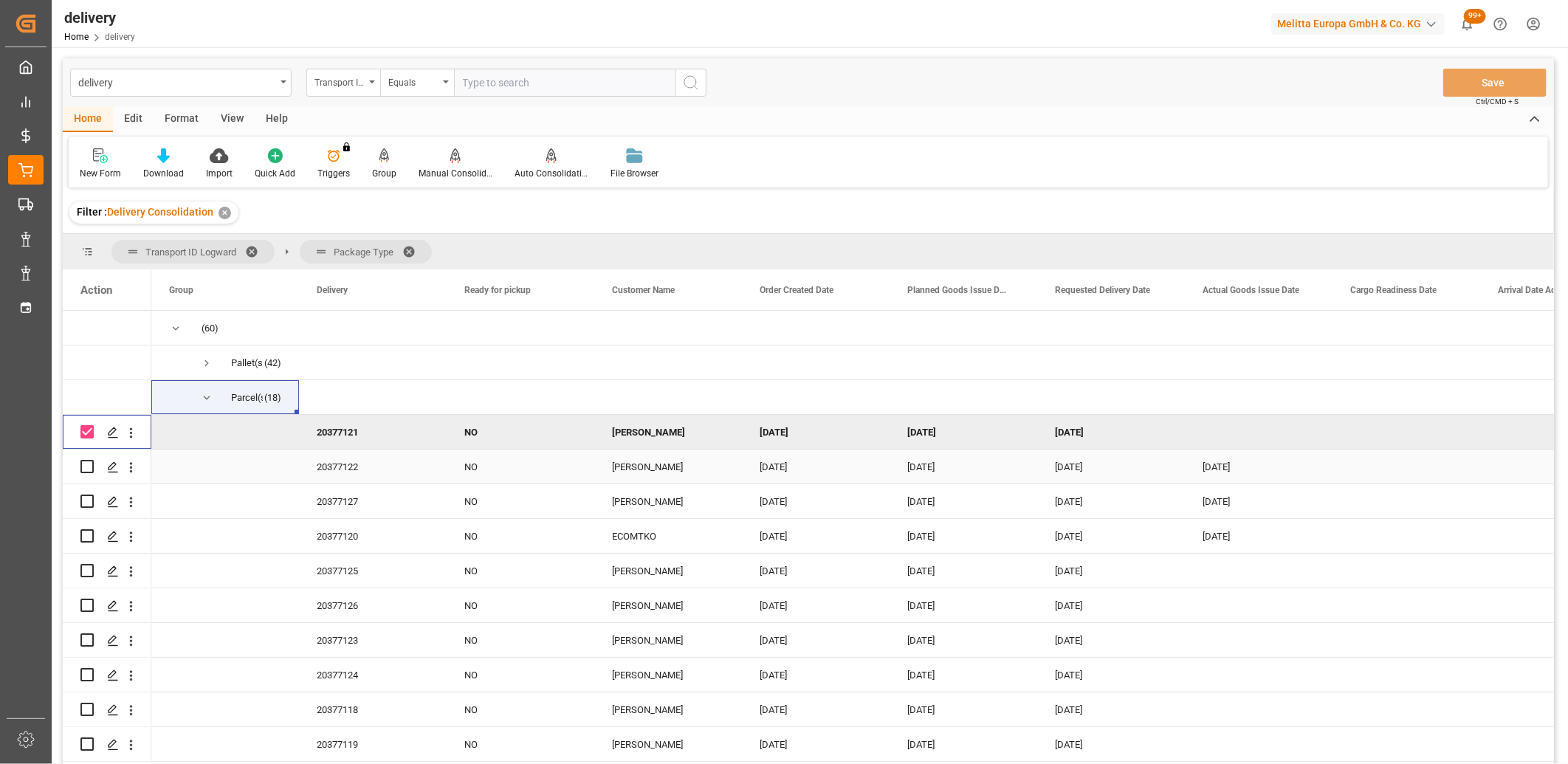
click at [86, 468] on input "Press Space to toggle row selection (unchecked)" at bounding box center [87, 467] width 13 height 13
checkbox input "true"
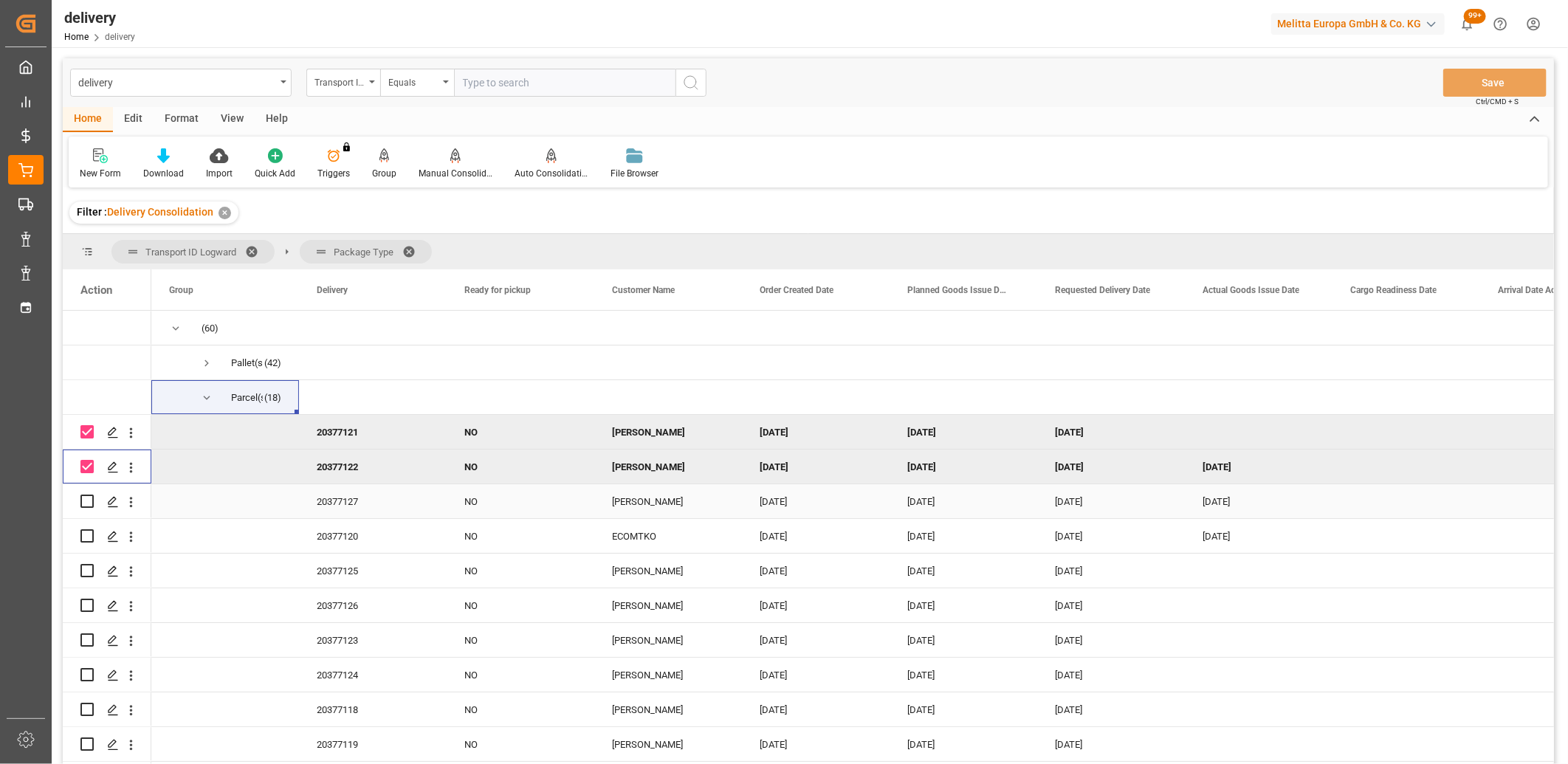
click at [87, 502] on input "Press Space to toggle row selection (unchecked)" at bounding box center [87, 502] width 13 height 13
checkbox input "true"
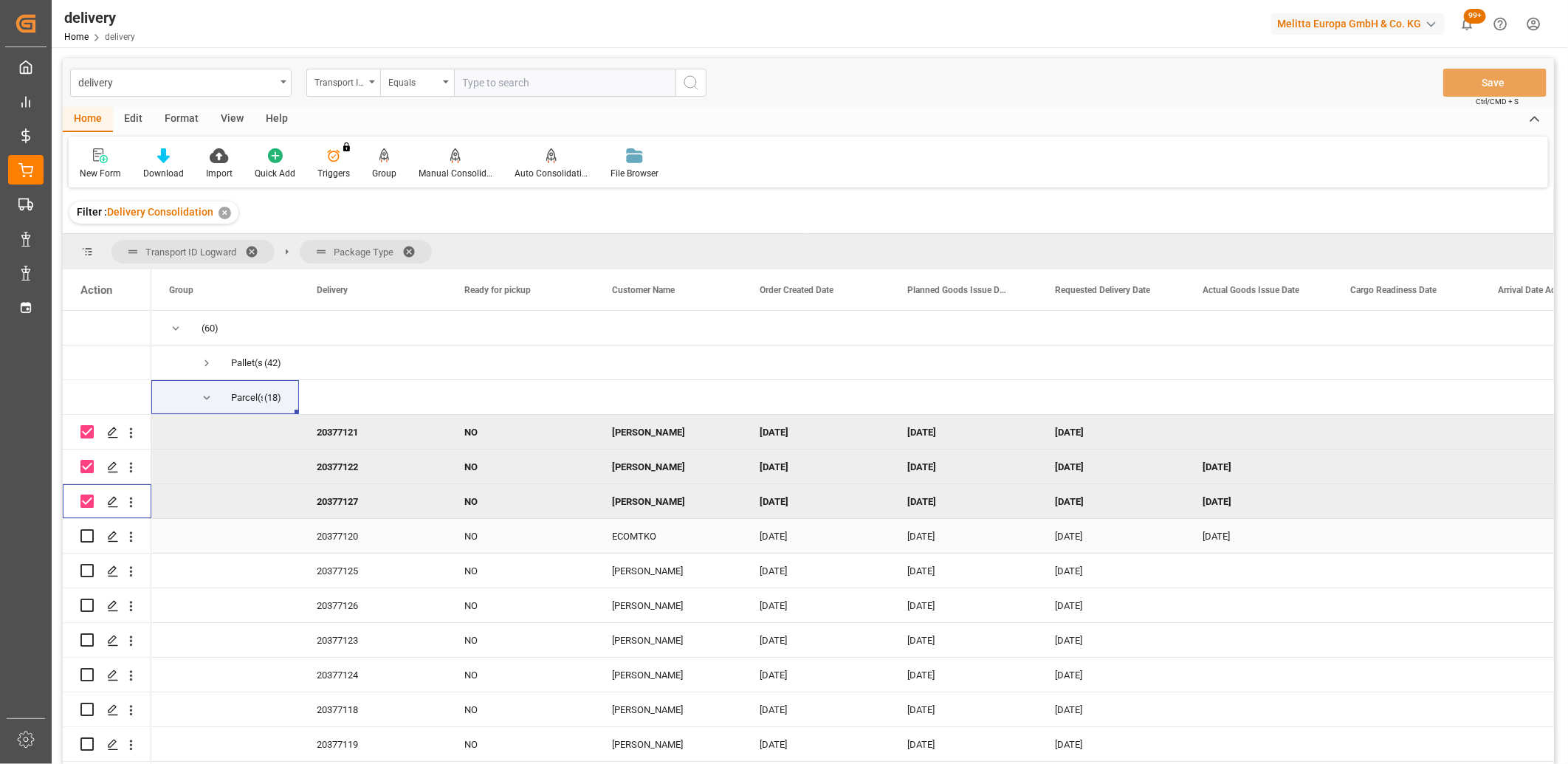
drag, startPoint x: 88, startPoint y: 536, endPoint x: 86, endPoint y: 548, distance: 12.2
click at [87, 540] on input "Press Space to toggle row selection (unchecked)" at bounding box center [87, 536] width 13 height 13
checkbox input "true"
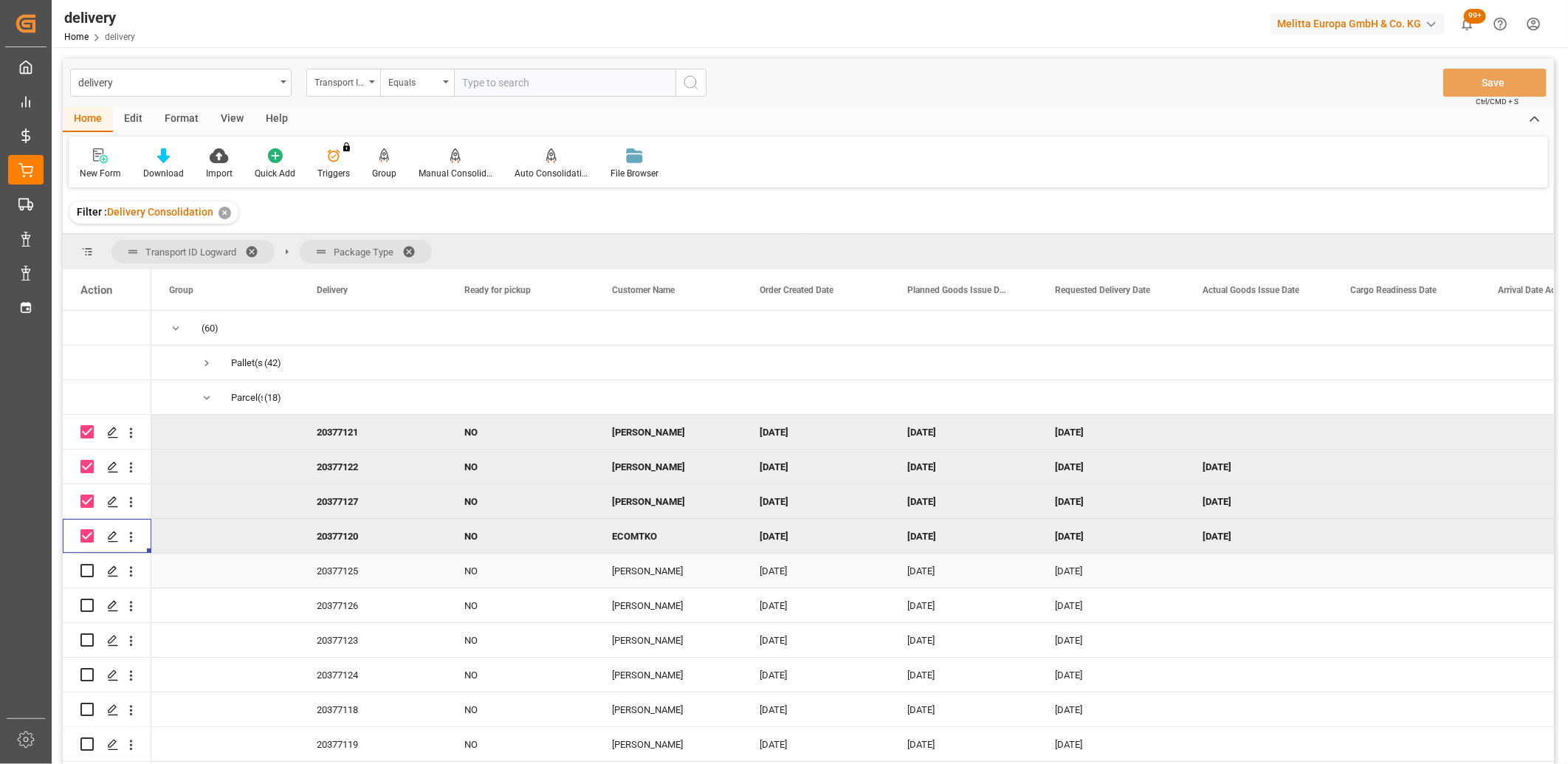
click at [85, 569] on input "Press Space to toggle row selection (unchecked)" at bounding box center [87, 571] width 13 height 13
checkbox input "true"
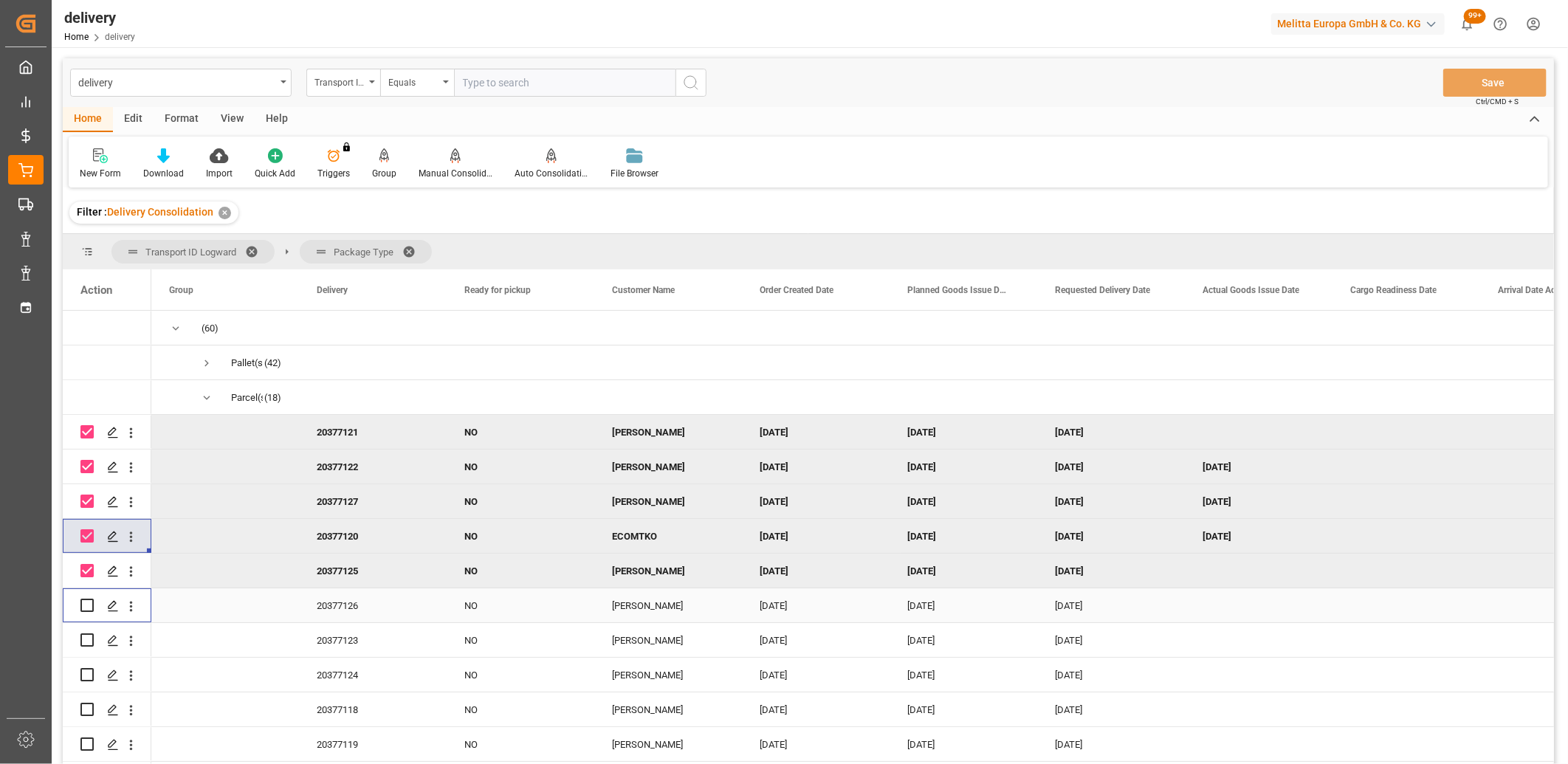
click at [85, 603] on input "Press Space to toggle row selection (unchecked)" at bounding box center [87, 605] width 13 height 13
checkbox input "true"
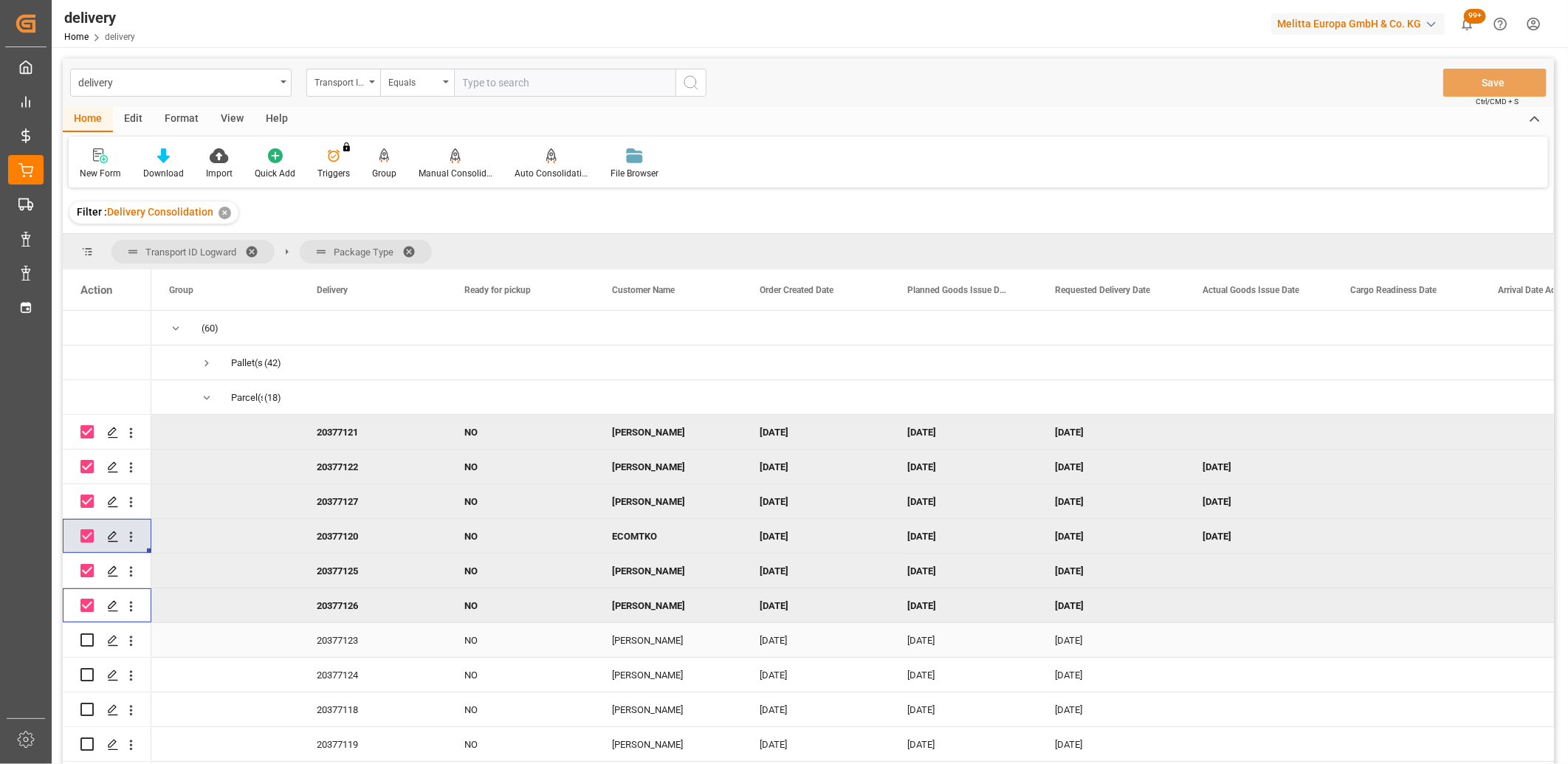
click at [86, 647] on div "Press SPACE to select this row." at bounding box center [87, 640] width 13 height 34
click at [86, 643] on input "Press Space to toggle row selection (unchecked)" at bounding box center [87, 640] width 13 height 13
checkbox input "true"
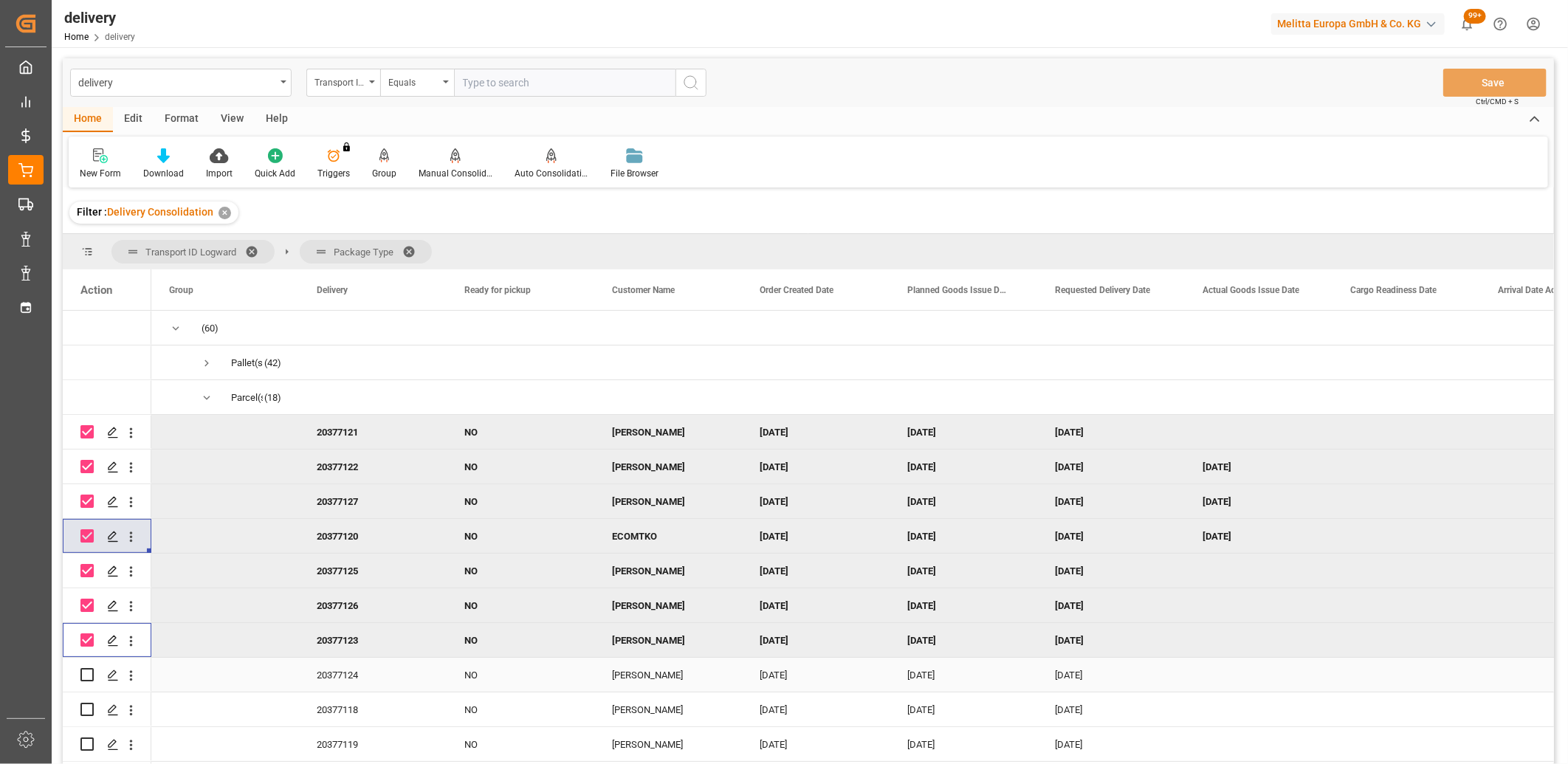
click at [86, 674] on input "Press Space to toggle row selection (unchecked)" at bounding box center [87, 675] width 13 height 13
checkbox input "true"
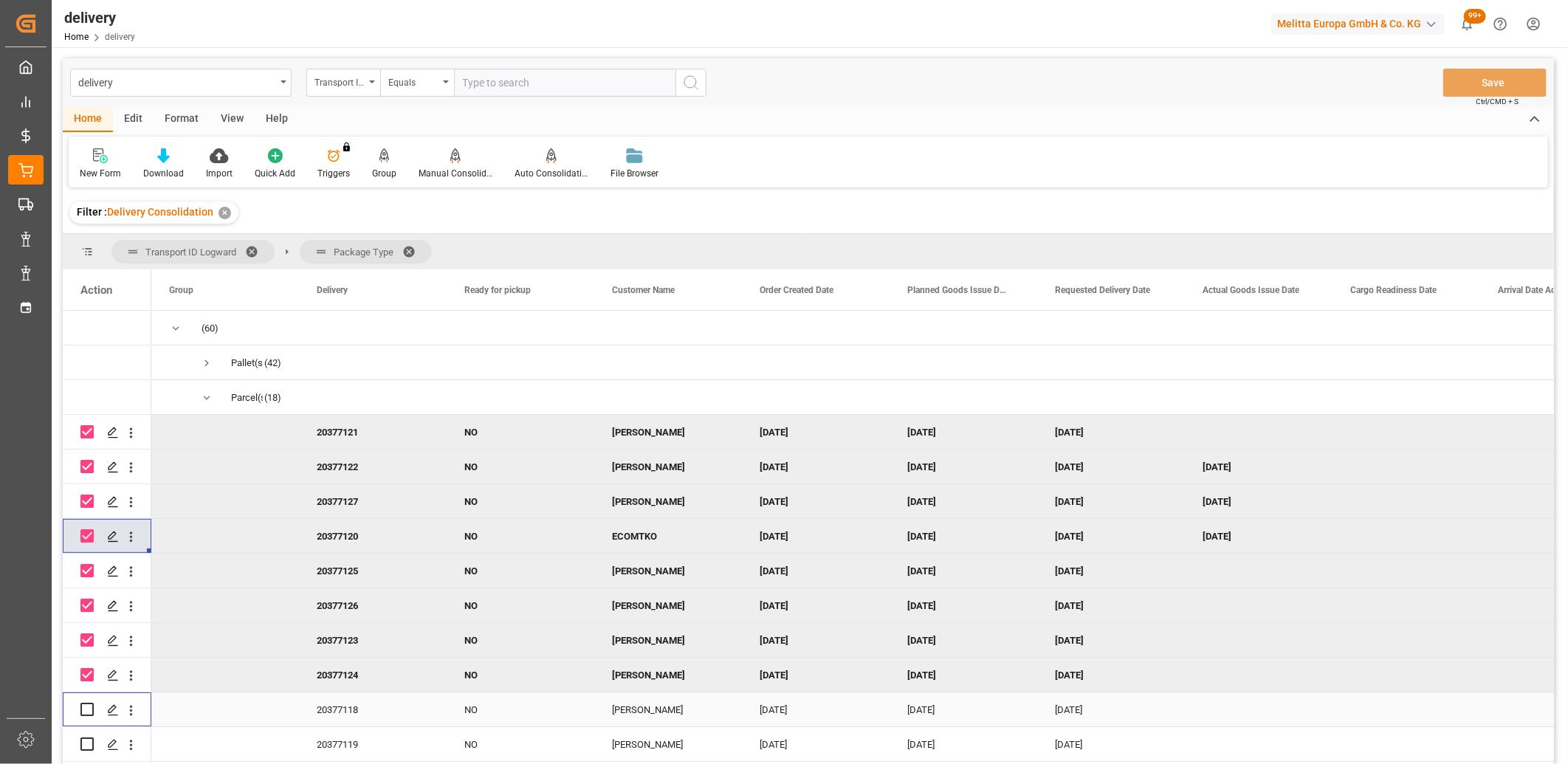
drag, startPoint x: 84, startPoint y: 707, endPoint x: 86, endPoint y: 732, distance: 25.1
click at [84, 707] on input "Press Space to toggle row selection (unchecked)" at bounding box center [87, 710] width 13 height 13
checkbox input "true"
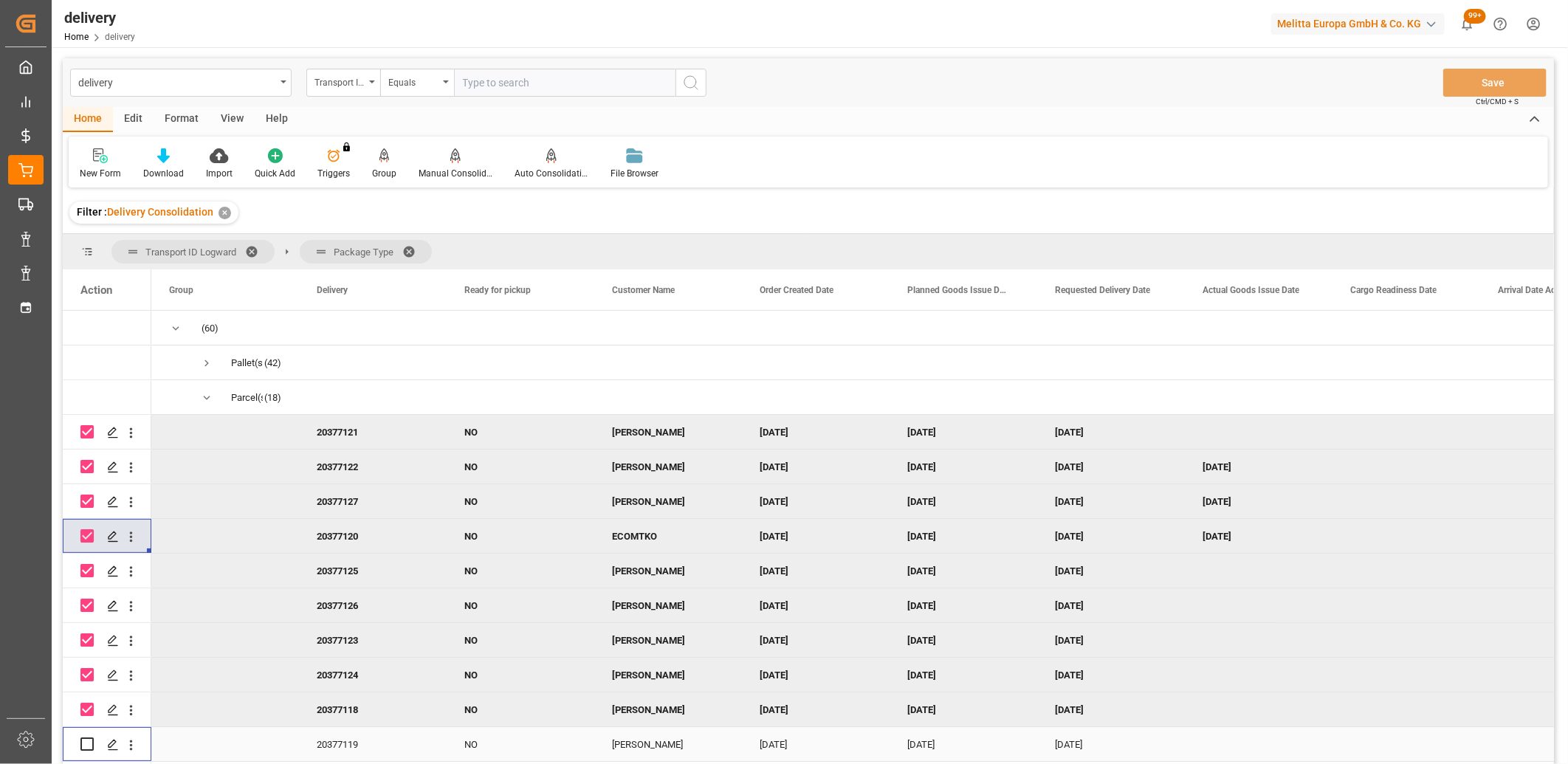
click at [86, 744] on input "Press Space to toggle row selection (unchecked)" at bounding box center [87, 744] width 13 height 13
checkbox input "true"
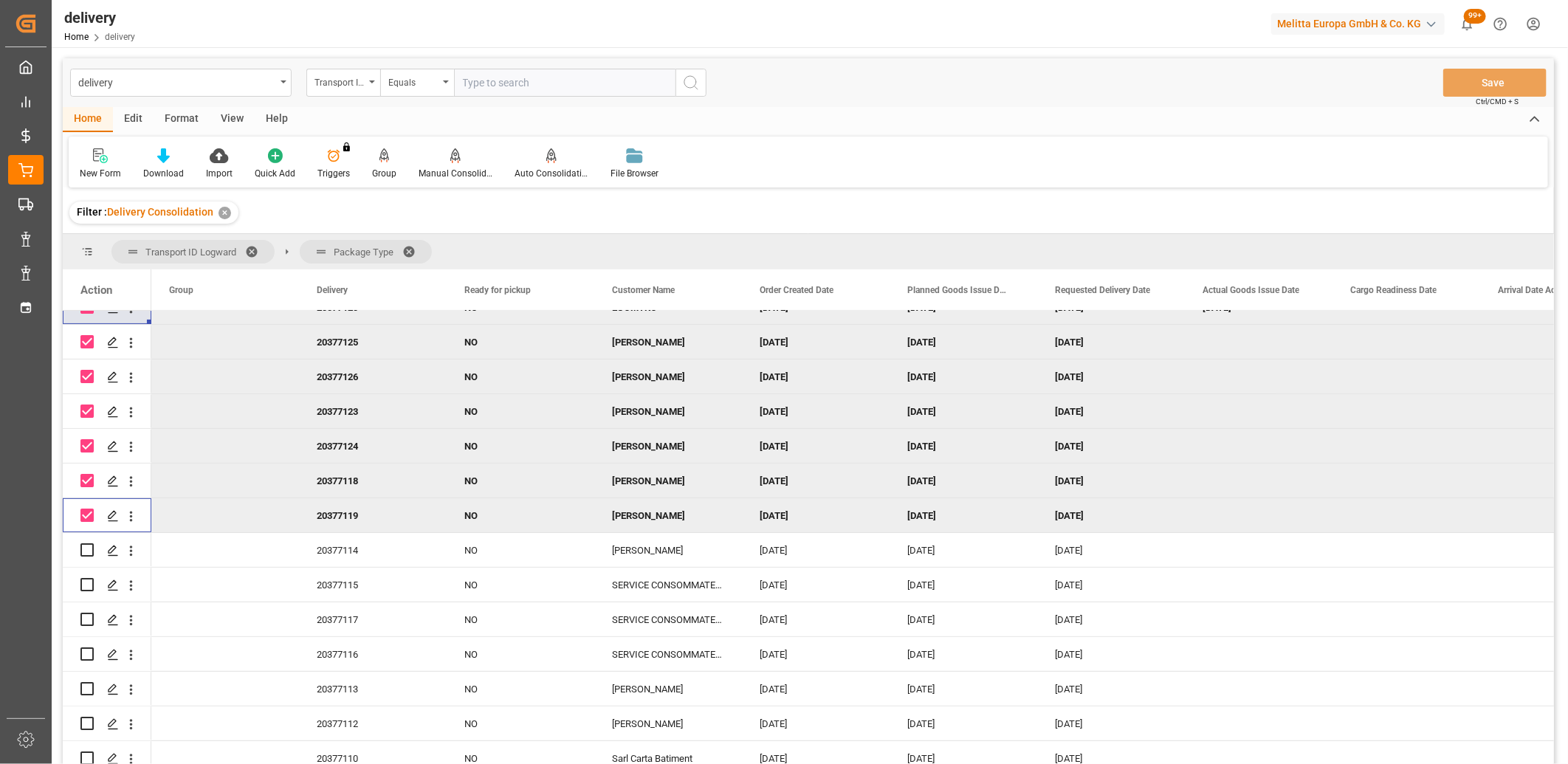
scroll to position [275, 0]
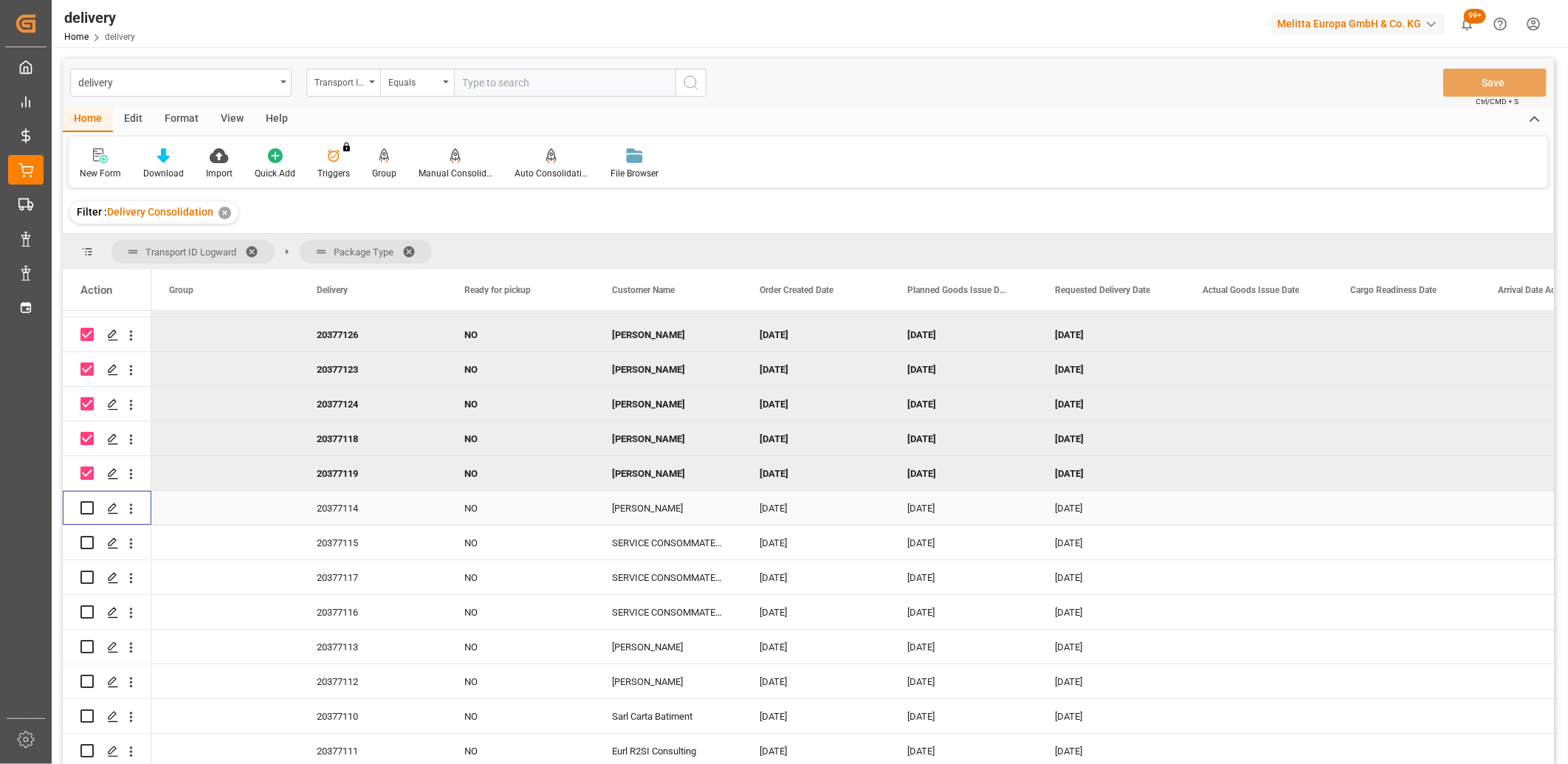
click at [82, 506] on input "Press Space to toggle row selection (unchecked)" at bounding box center [87, 508] width 13 height 13
checkbox input "true"
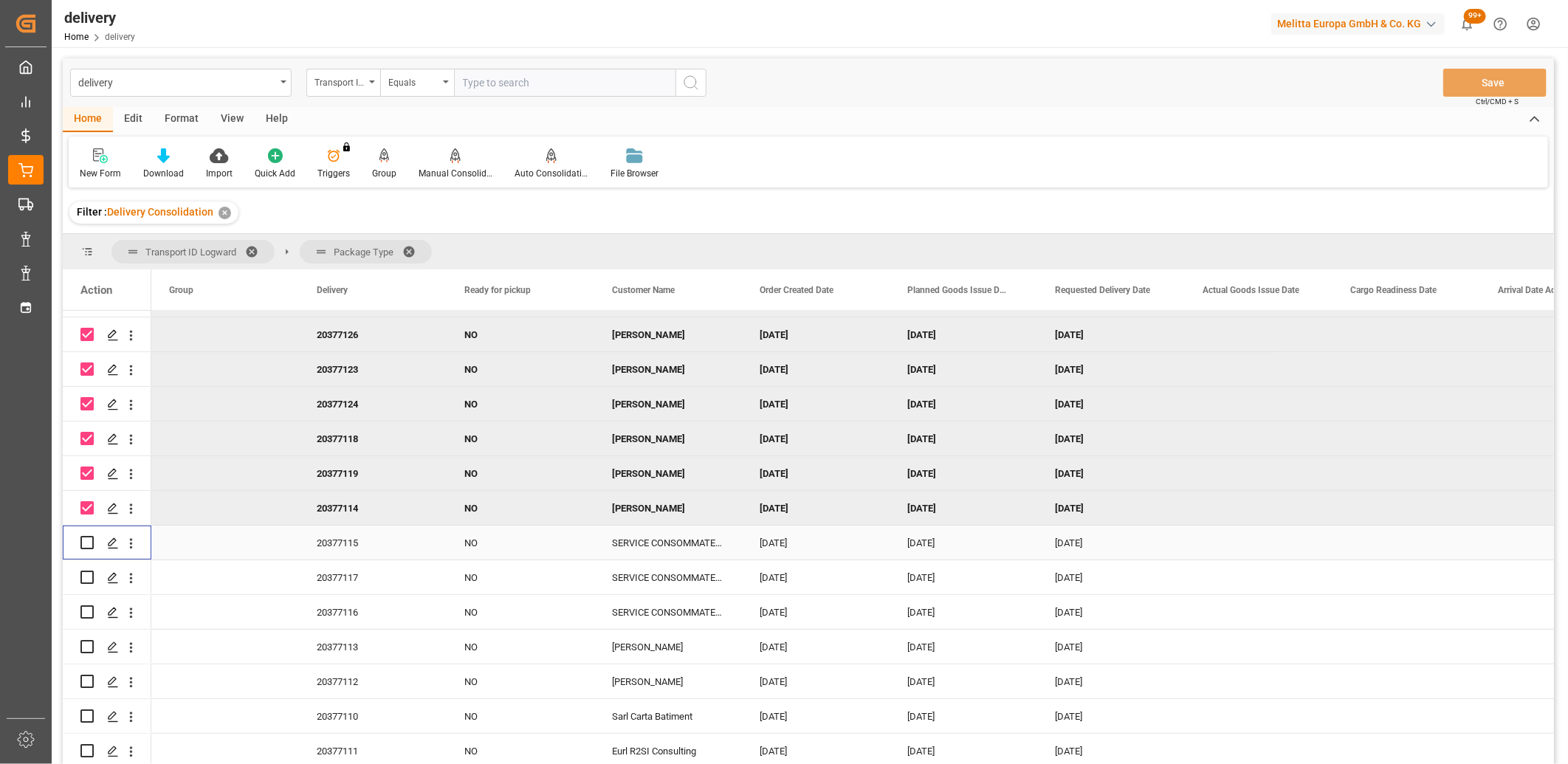
click at [89, 537] on input "Press Space to toggle row selection (unchecked)" at bounding box center [87, 543] width 13 height 13
checkbox input "true"
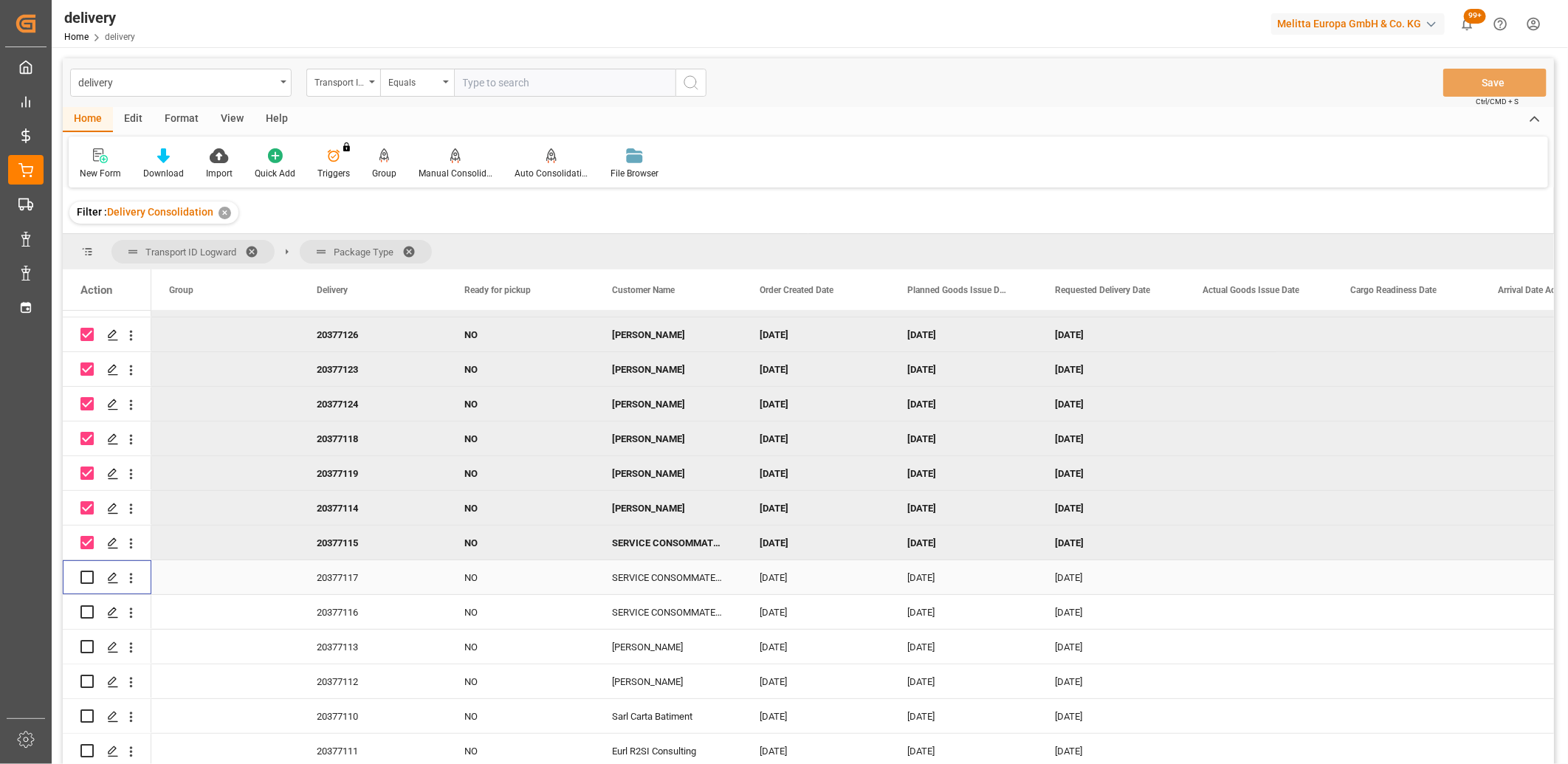
drag, startPoint x: 88, startPoint y: 578, endPoint x: 88, endPoint y: 604, distance: 26.0
click at [88, 578] on input "Press Space to toggle row selection (unchecked)" at bounding box center [87, 578] width 13 height 13
checkbox input "true"
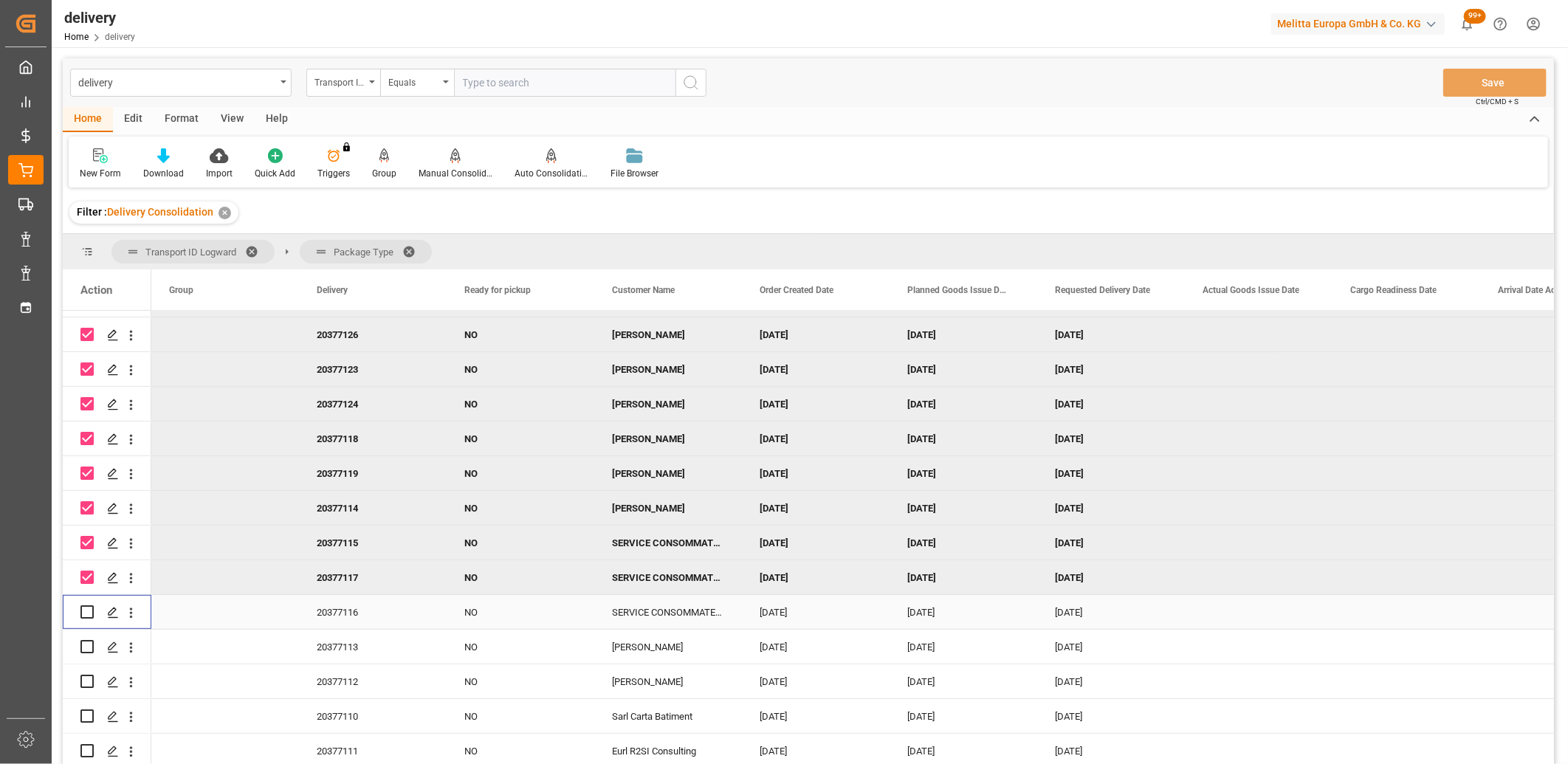
click at [91, 611] on input "Press Space to toggle row selection (unchecked)" at bounding box center [87, 612] width 13 height 13
checkbox input "true"
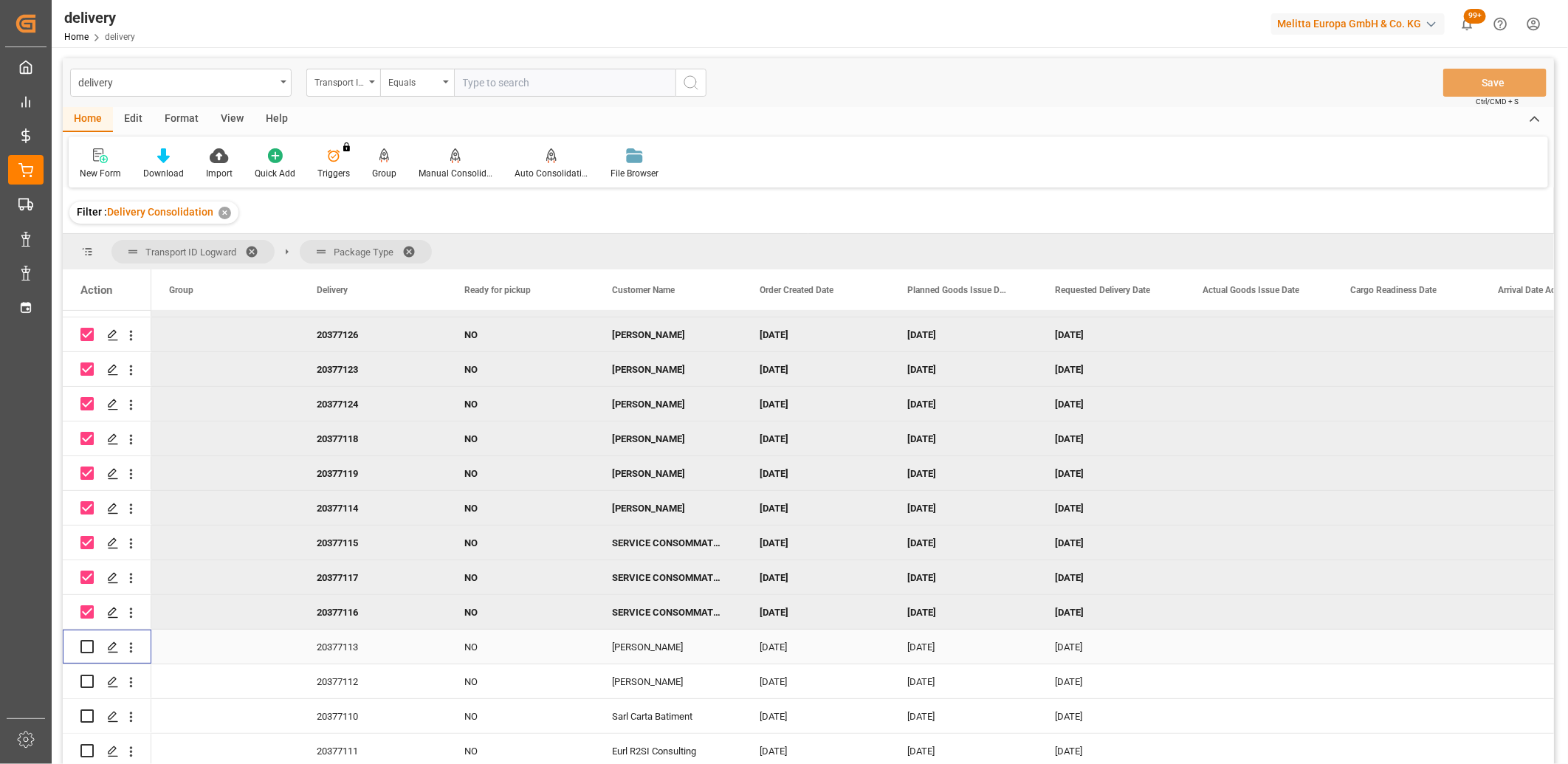
click at [83, 644] on input "Press Space to toggle row selection (unchecked)" at bounding box center [87, 647] width 13 height 13
checkbox input "true"
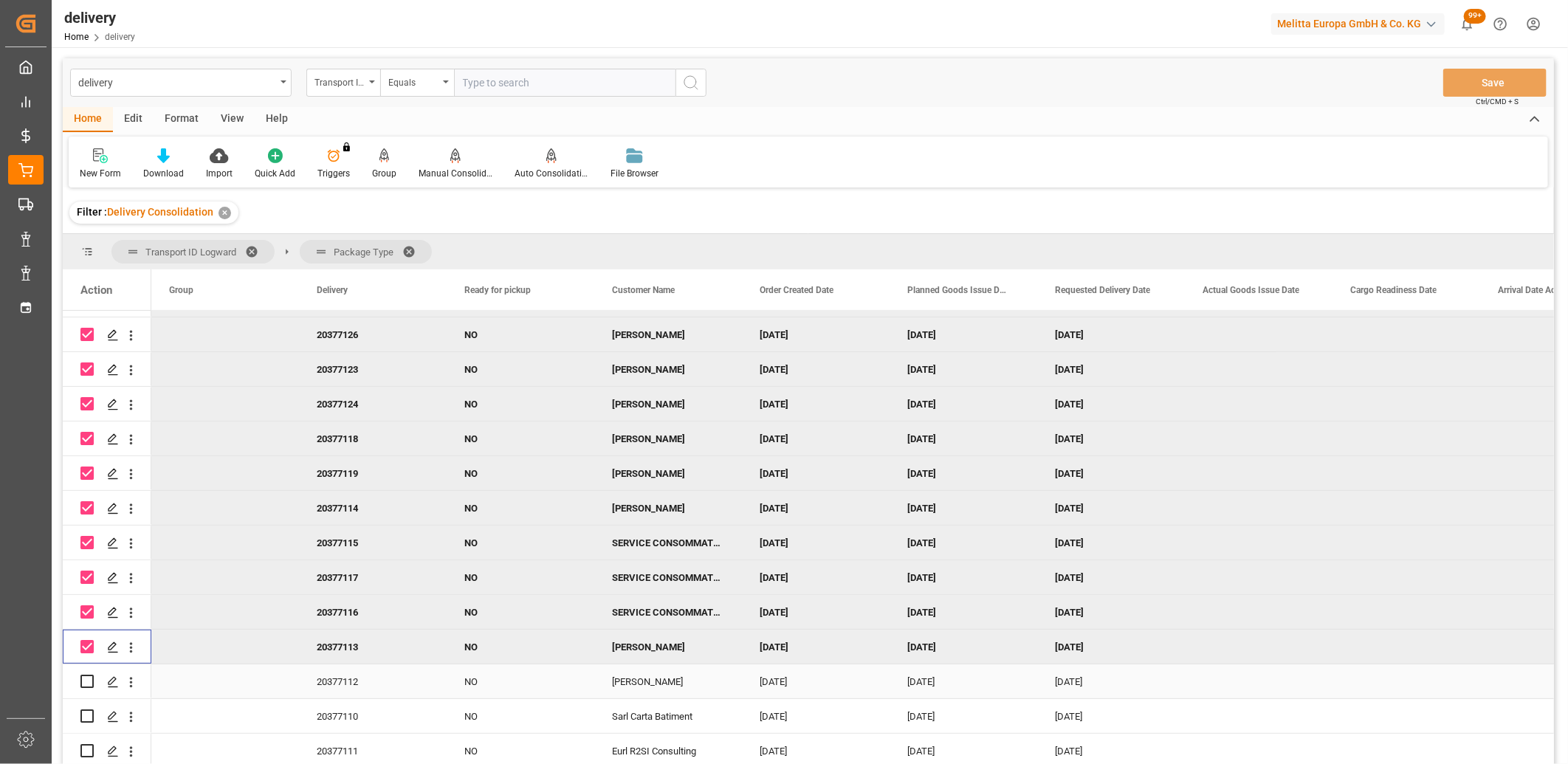
click at [84, 678] on input "Press Space to toggle row selection (unchecked)" at bounding box center [87, 681] width 13 height 13
checkbox input "true"
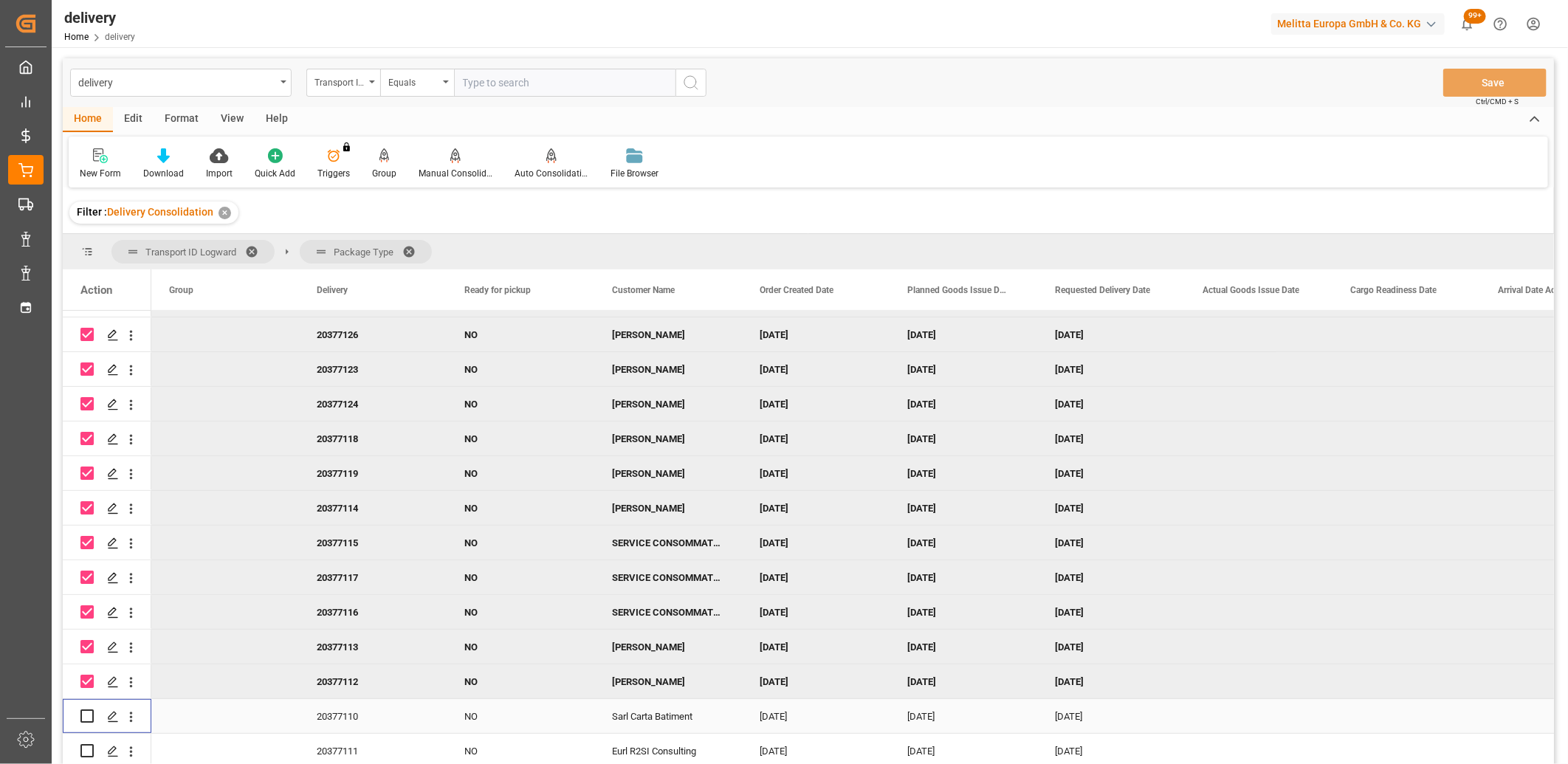
click at [86, 715] on input "Press Space to toggle row selection (unchecked)" at bounding box center [87, 716] width 13 height 13
checkbox input "true"
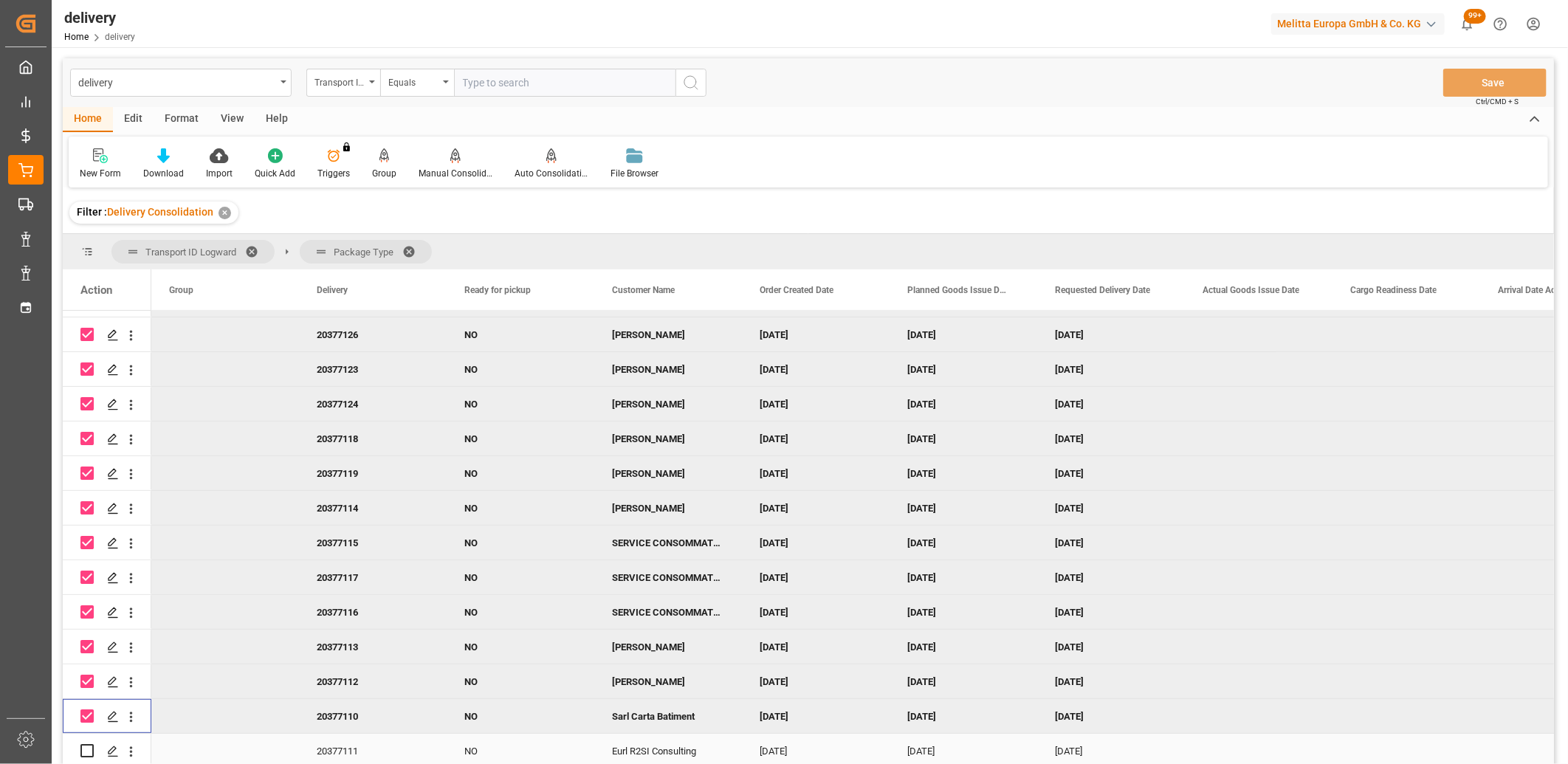
click at [86, 749] on input "Press Space to toggle row selection (unchecked)" at bounding box center [87, 751] width 13 height 13
checkbox input "true"
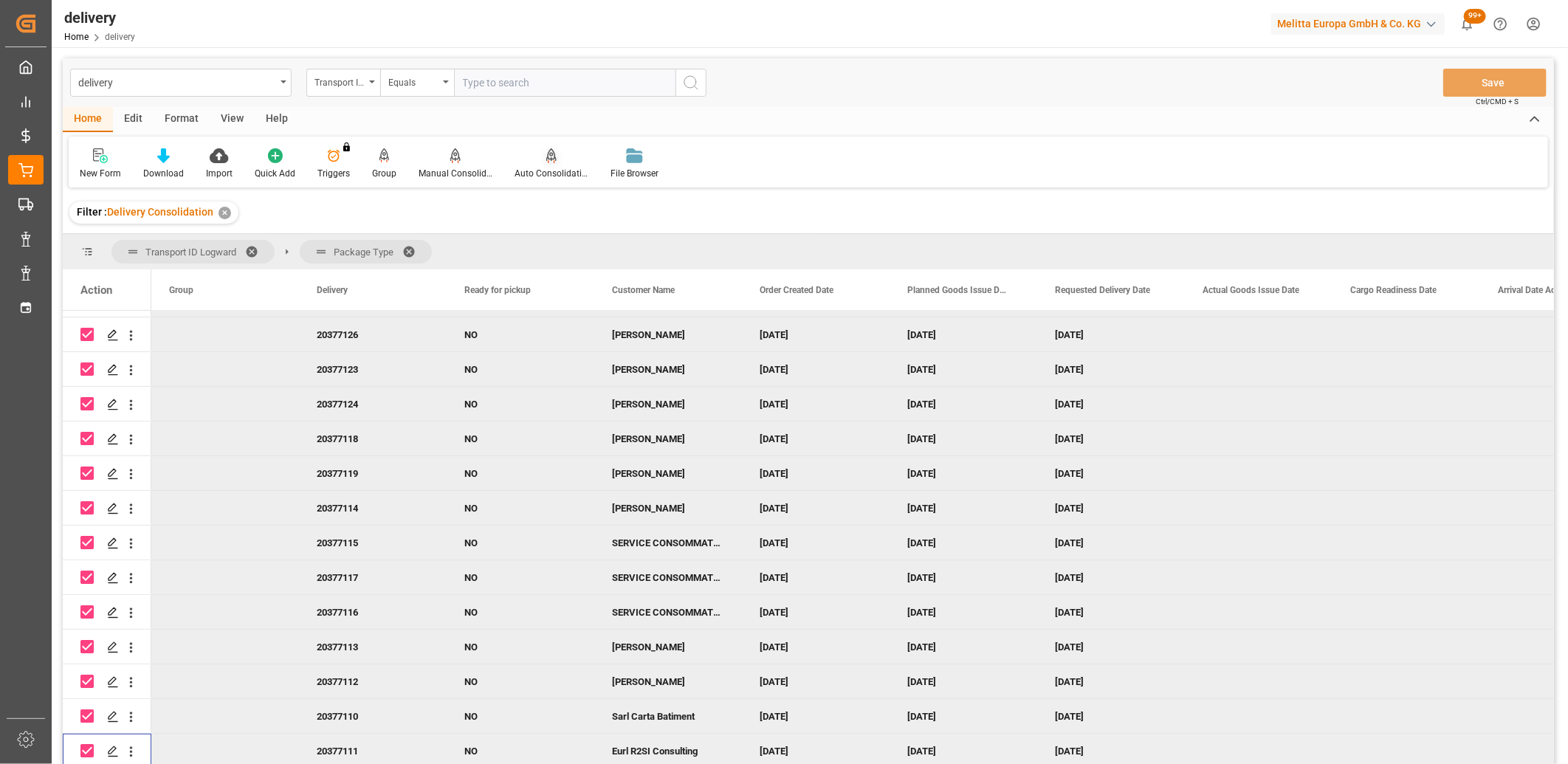
click at [546, 157] on icon at bounding box center [551, 156] width 10 height 15
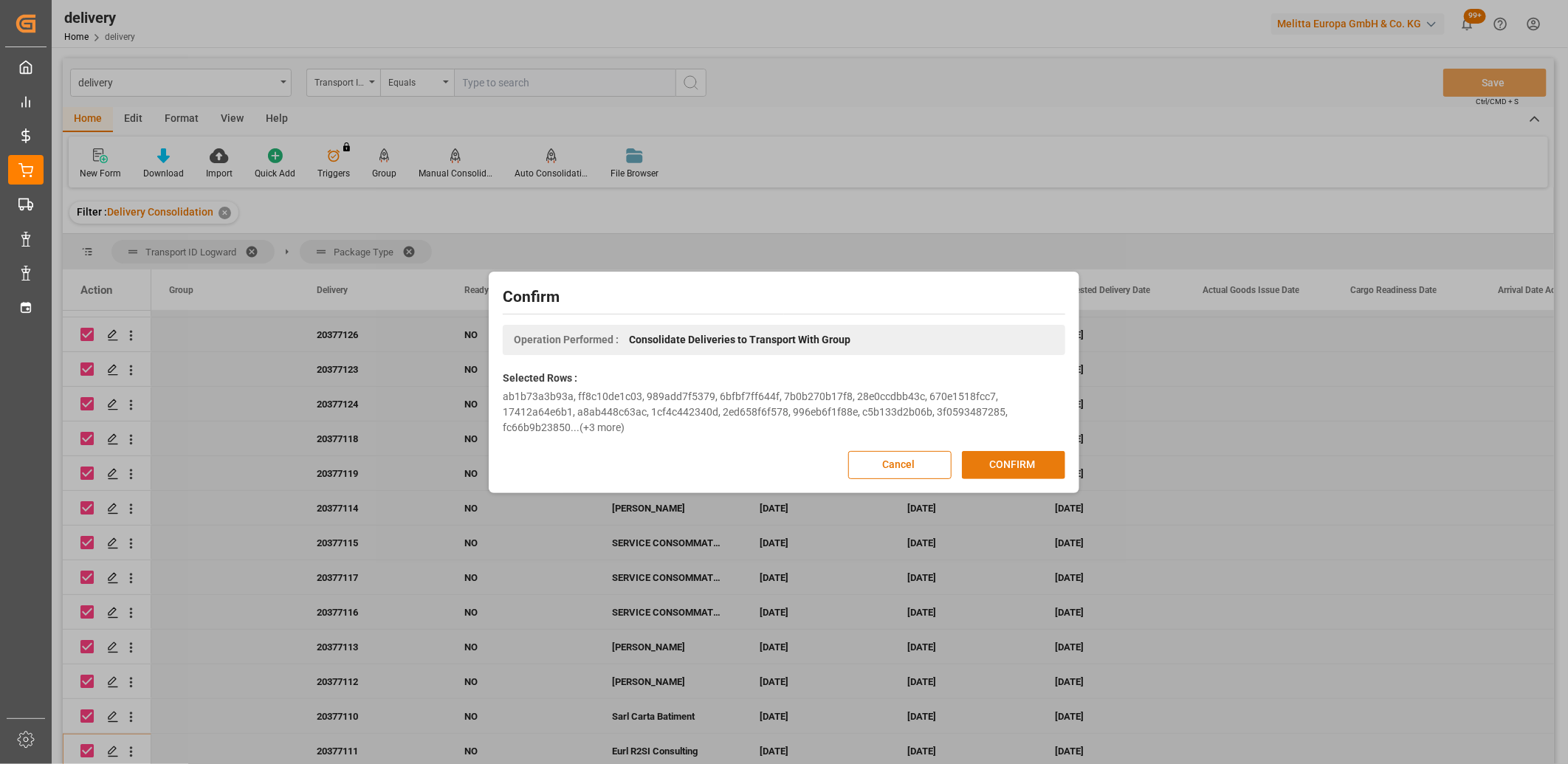
click at [975, 458] on button "CONFIRM" at bounding box center [1013, 466] width 104 height 29
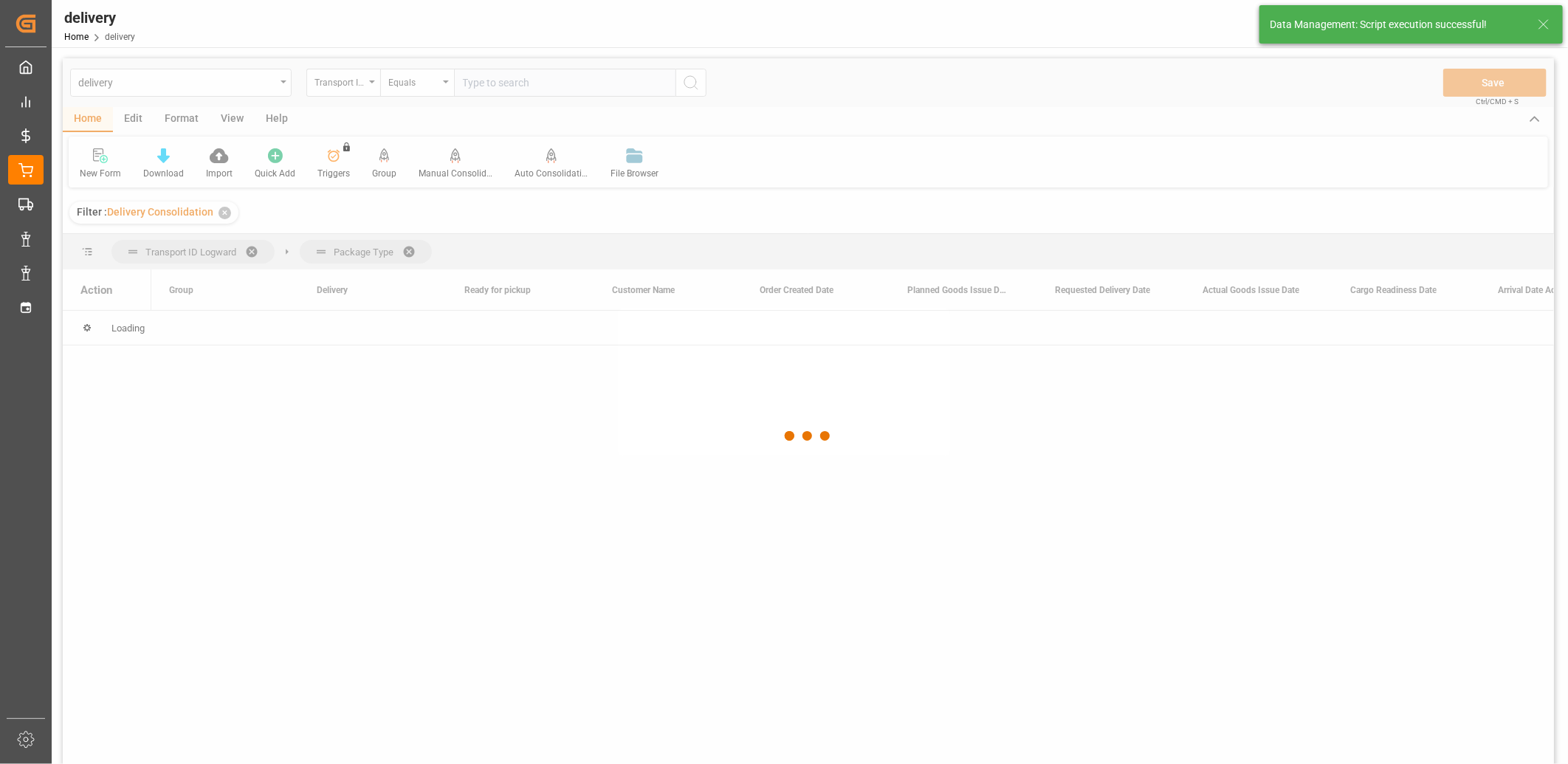
scroll to position [0, 0]
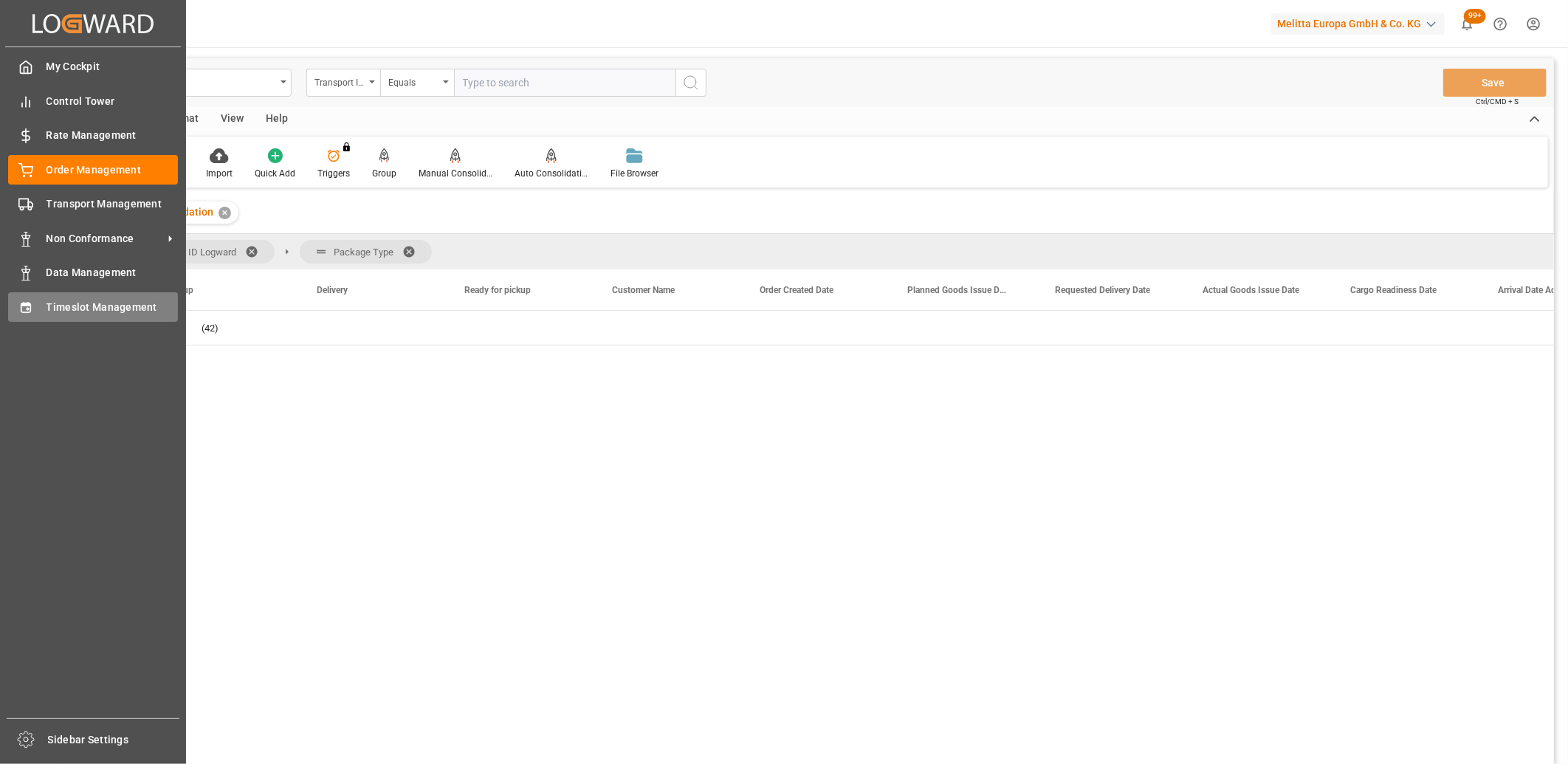
click at [25, 303] on icon at bounding box center [26, 307] width 10 height 10
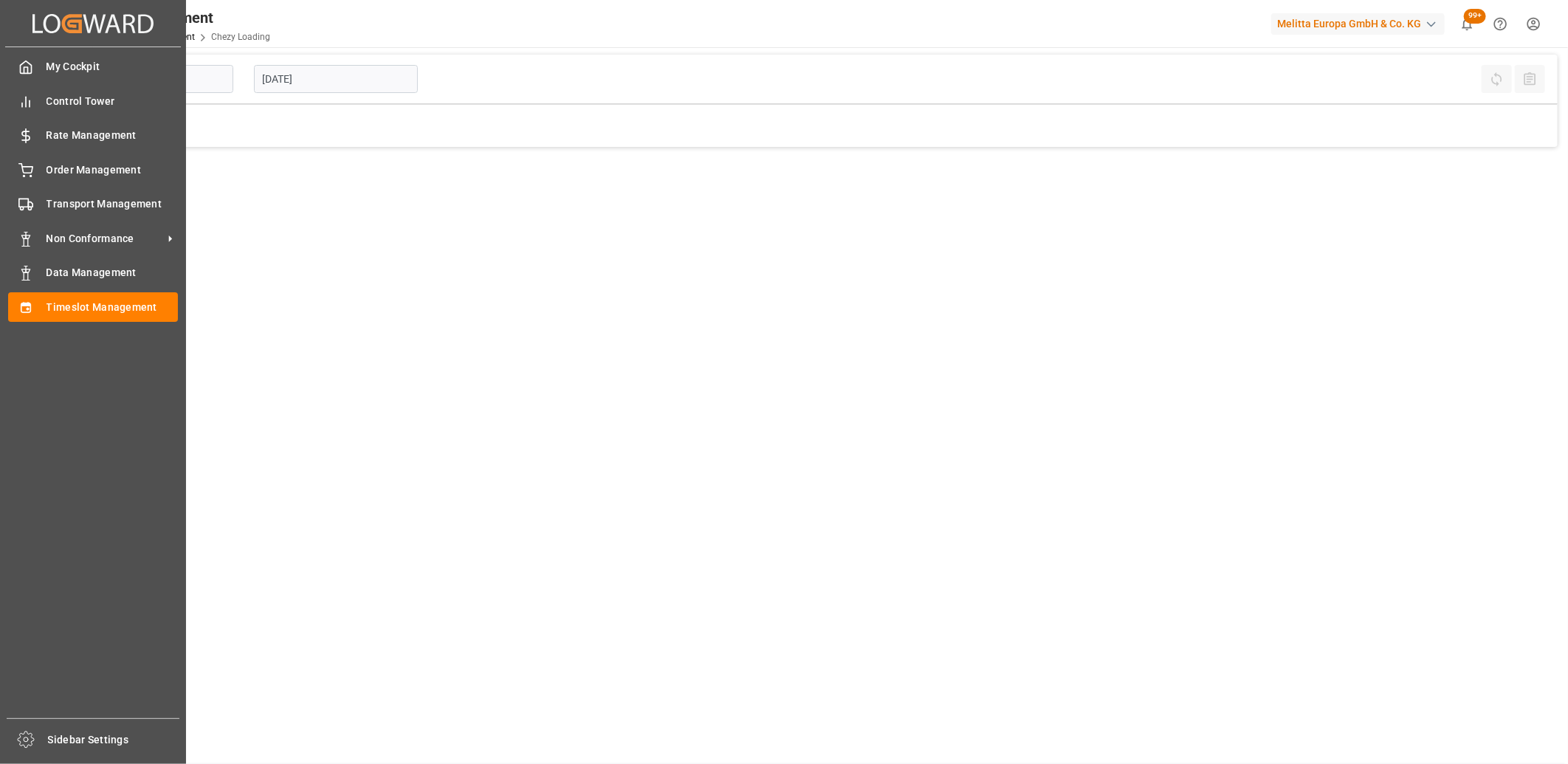
type input "Chezy Loading"
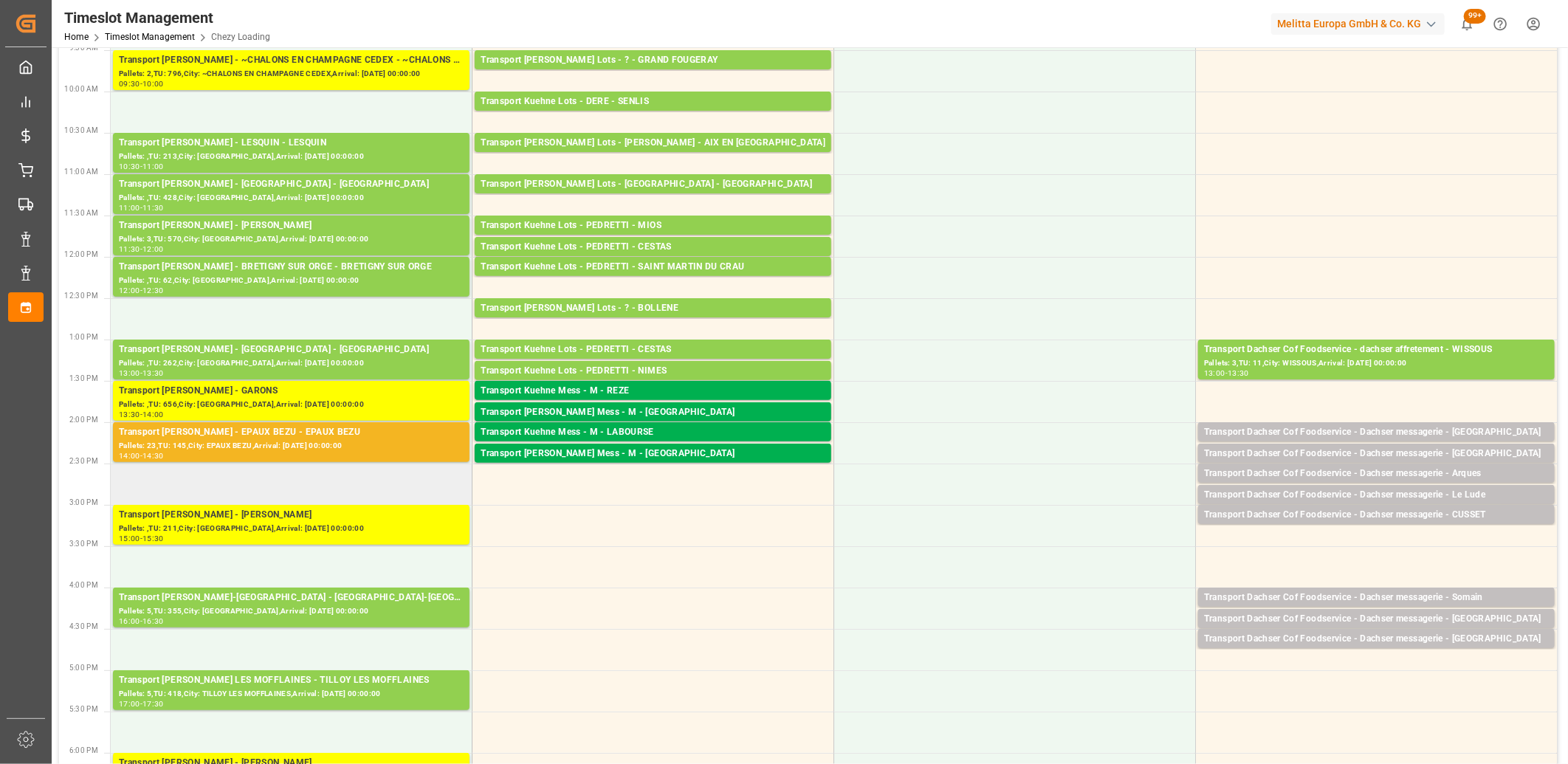
scroll to position [246, 0]
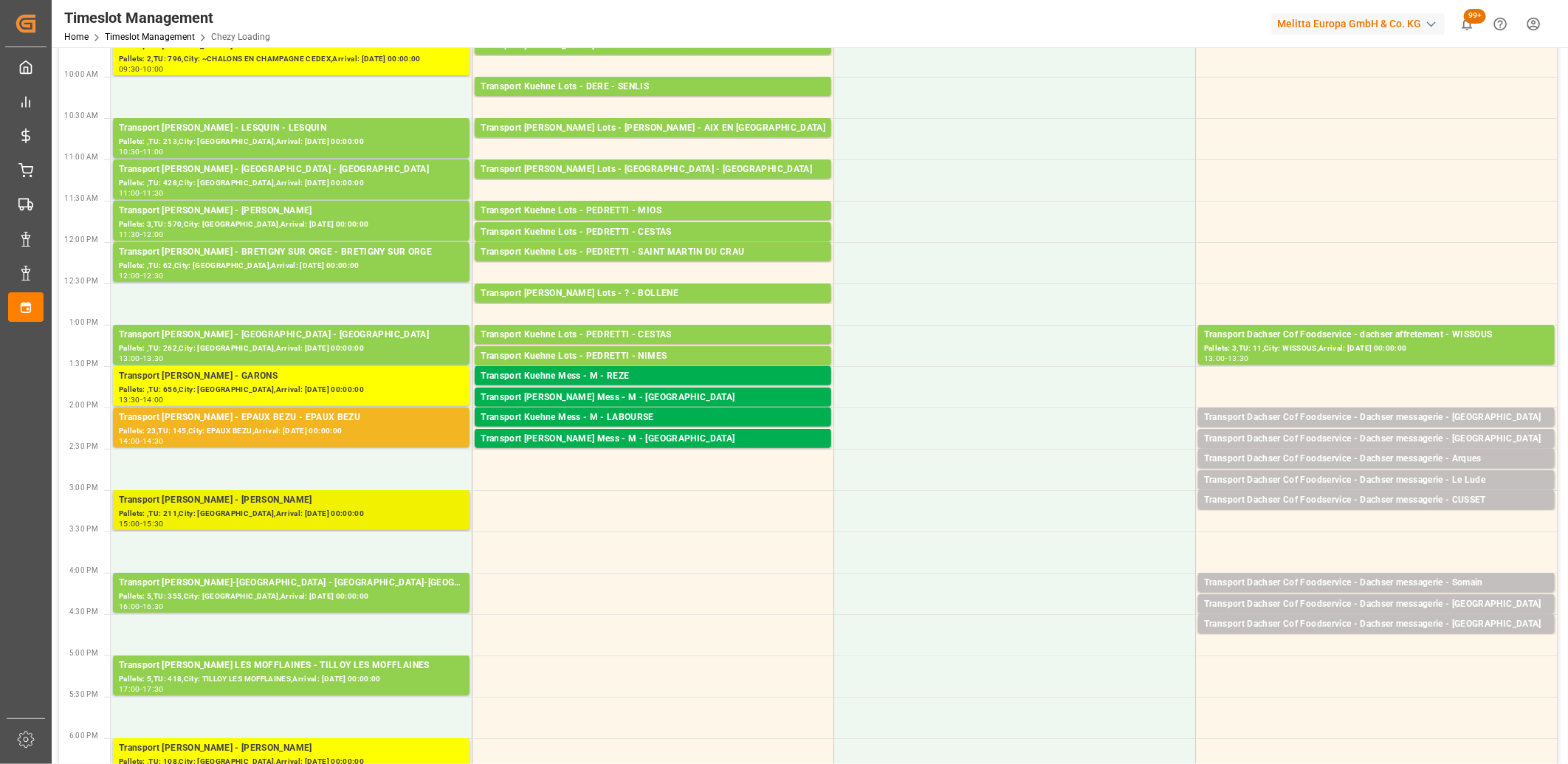
click at [282, 511] on div "Pallets: ,TU: 211,City: [GEOGRAPHIC_DATA],Arrival: [DATE] 00:00:00" at bounding box center [291, 514] width 345 height 12
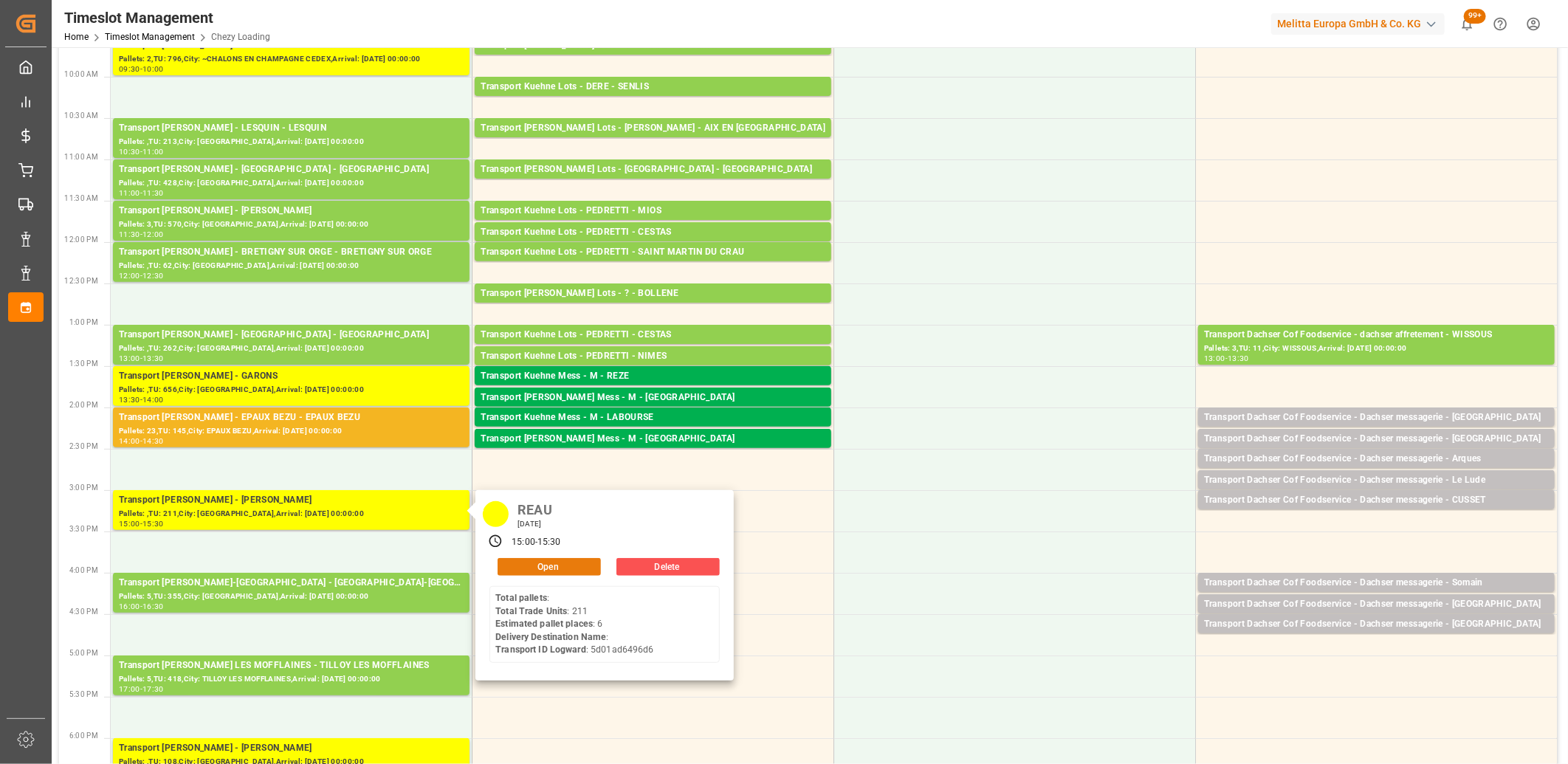
click at [587, 567] on button "Open" at bounding box center [549, 566] width 104 height 18
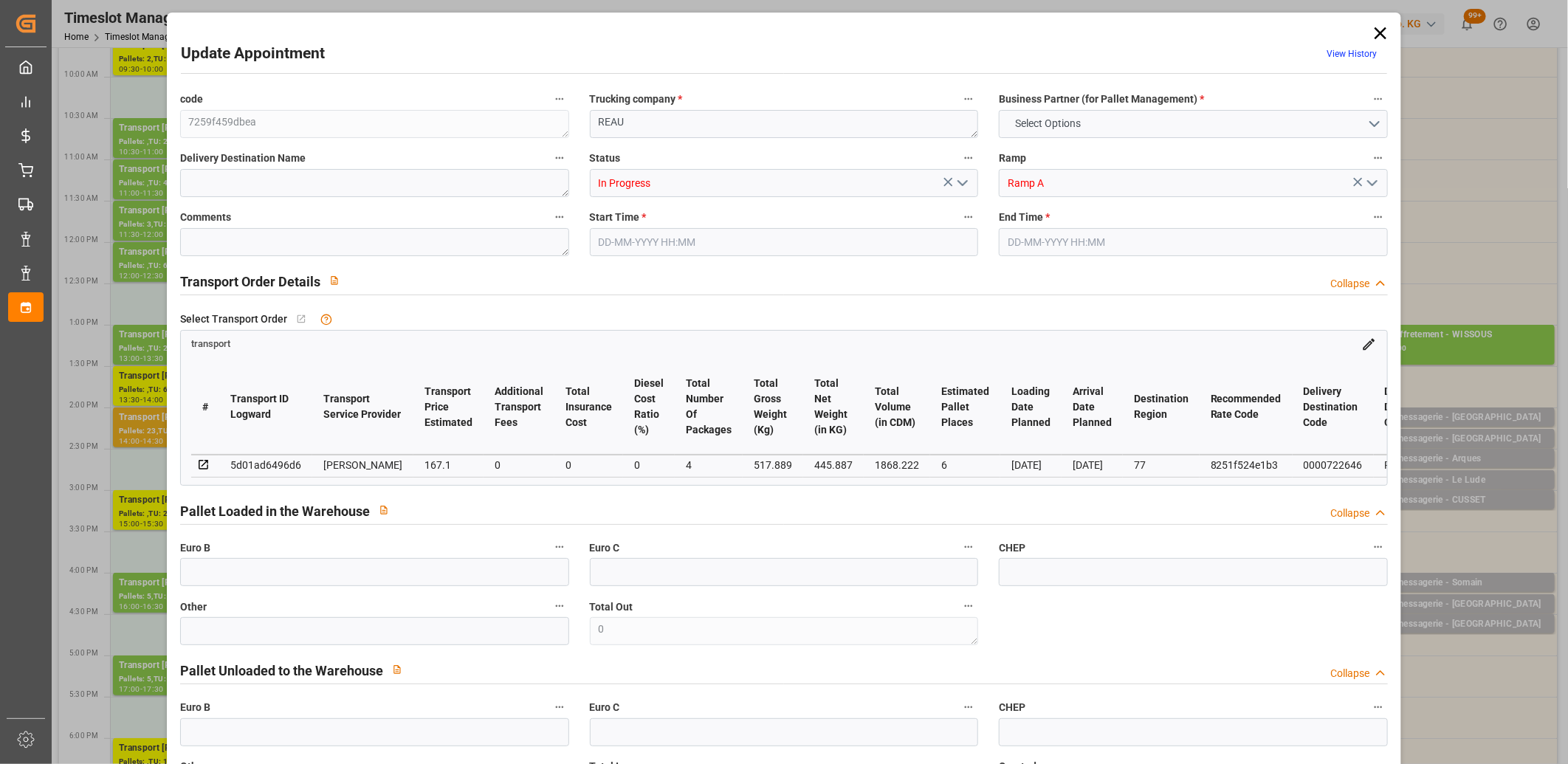
type input "6"
type input "167.1"
type input "0"
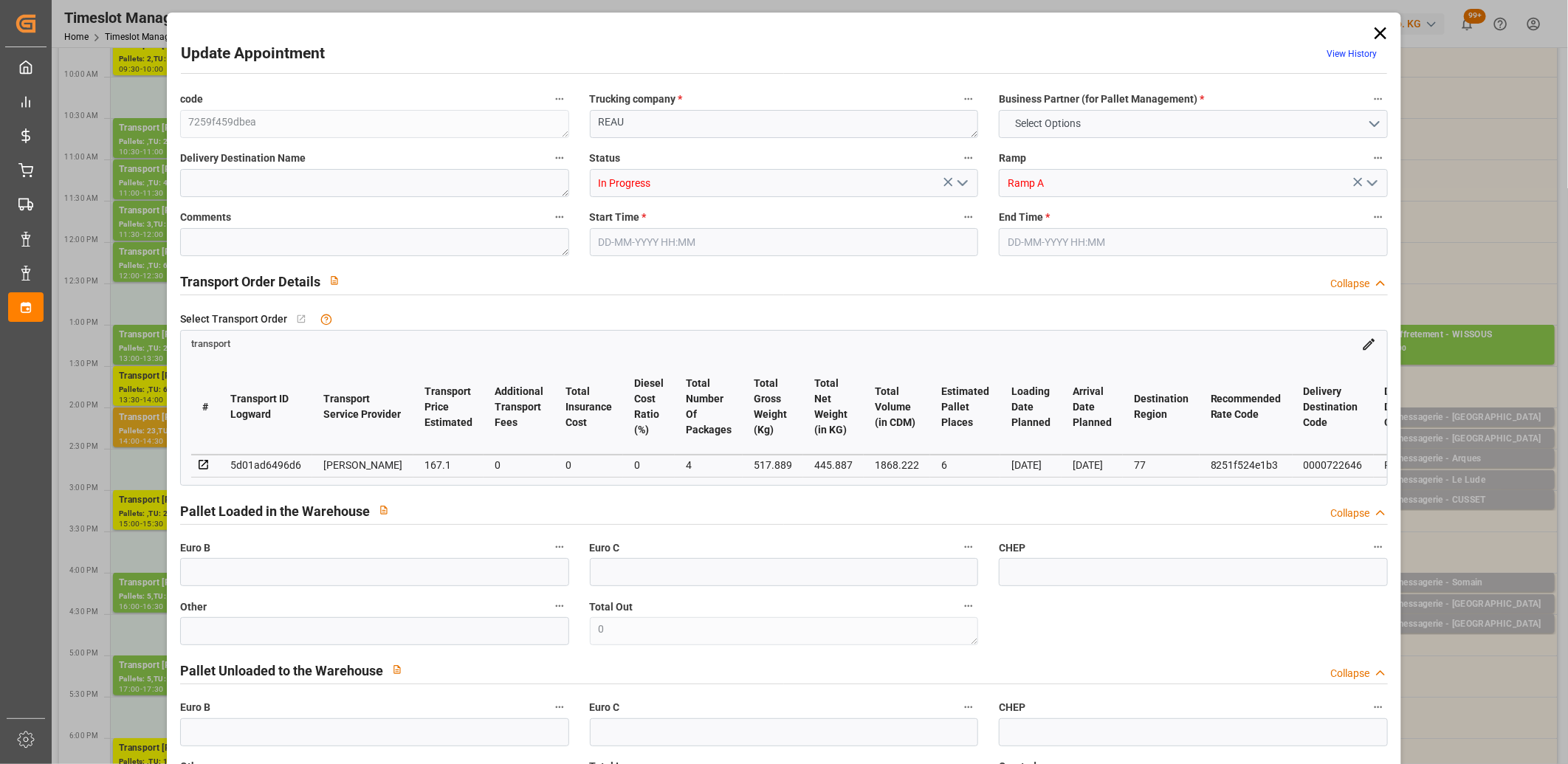
type input "161.452"
type input "-5.648"
type input "4"
type input "445.887"
type input "1322.889"
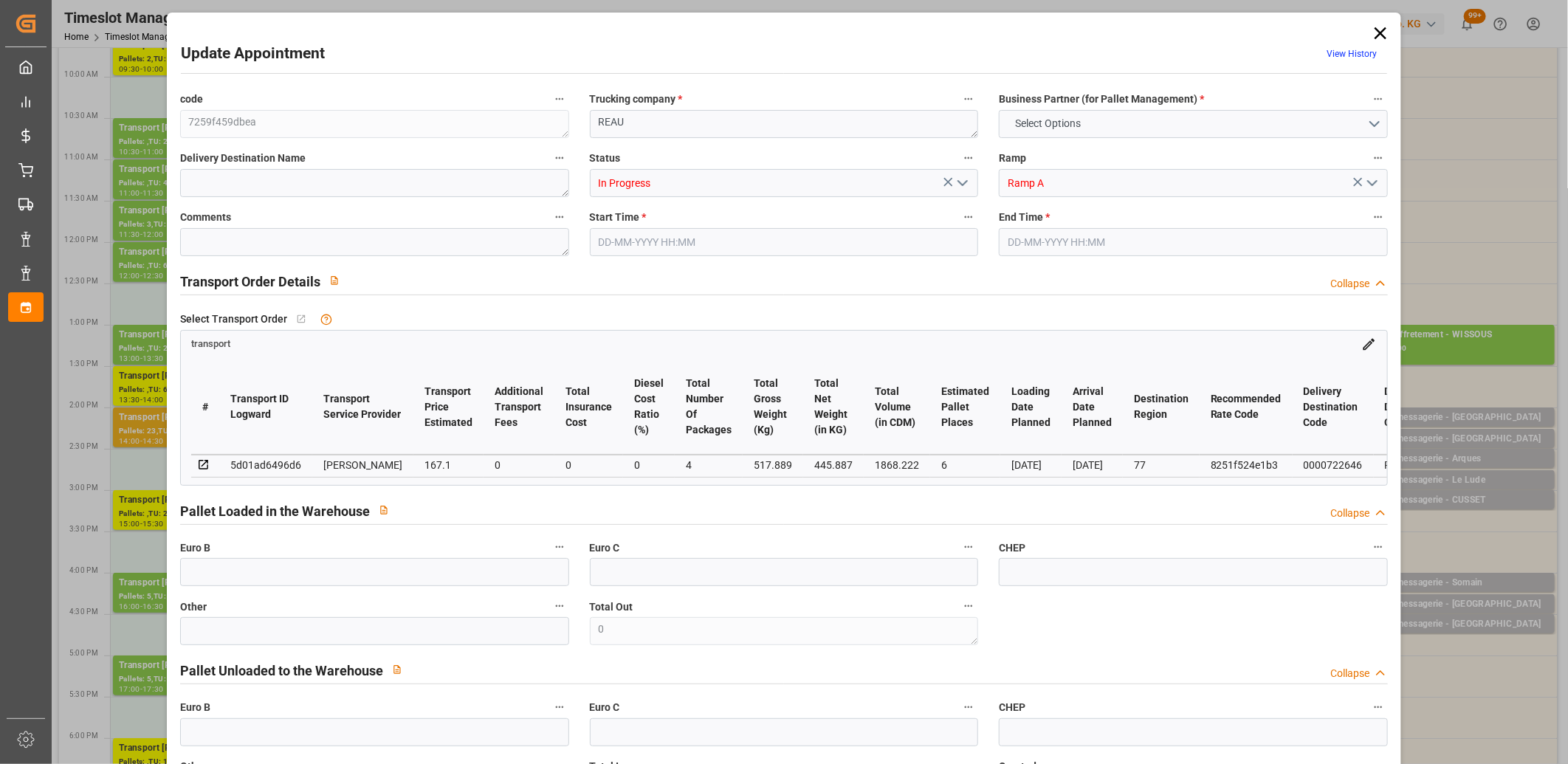
type input "1868.222"
type input "77"
type input "0"
type input "211"
type input "35"
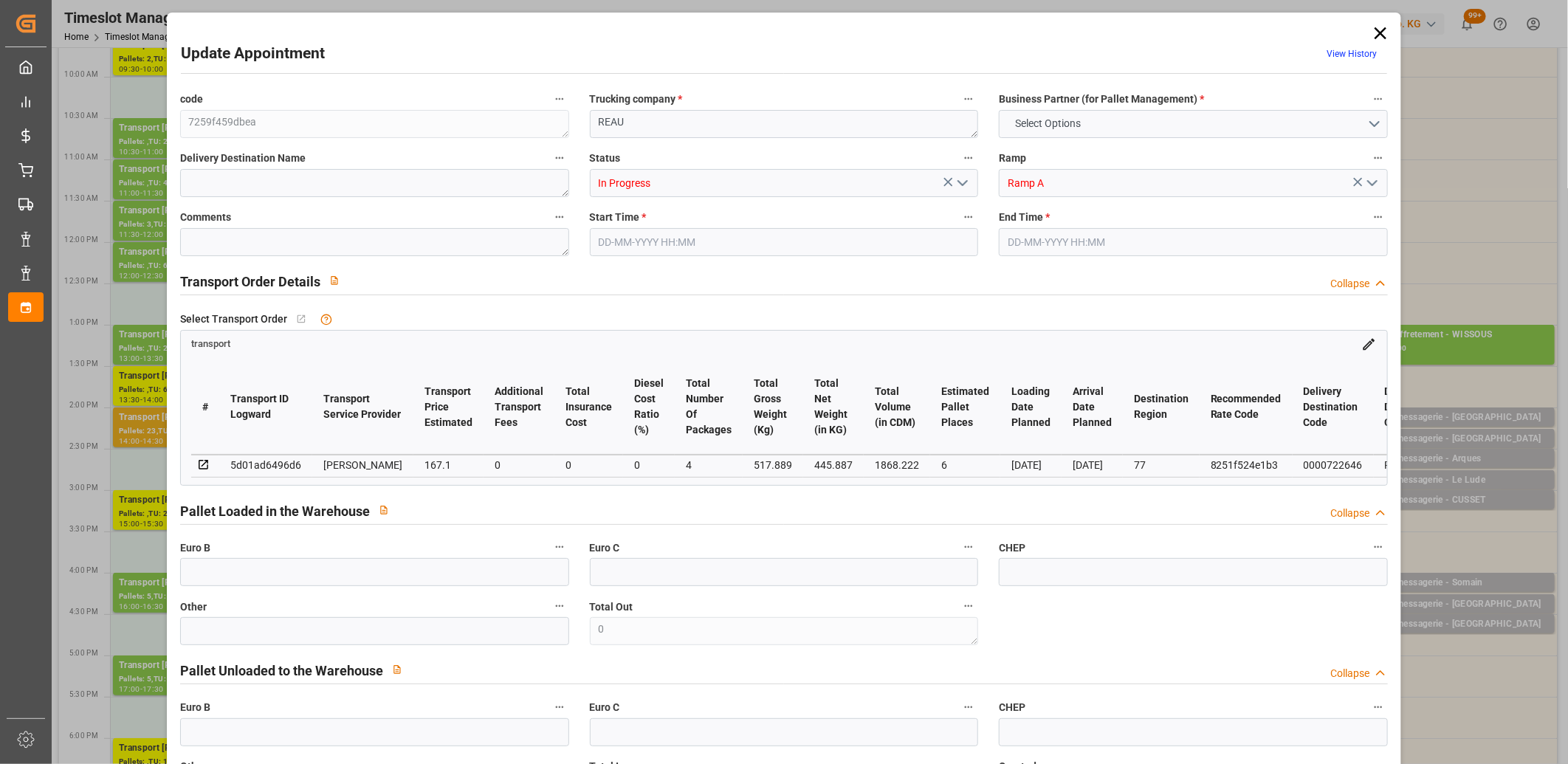
type input "101"
type input "517.889"
type input "0"
type input "4710.8598"
type input "0"
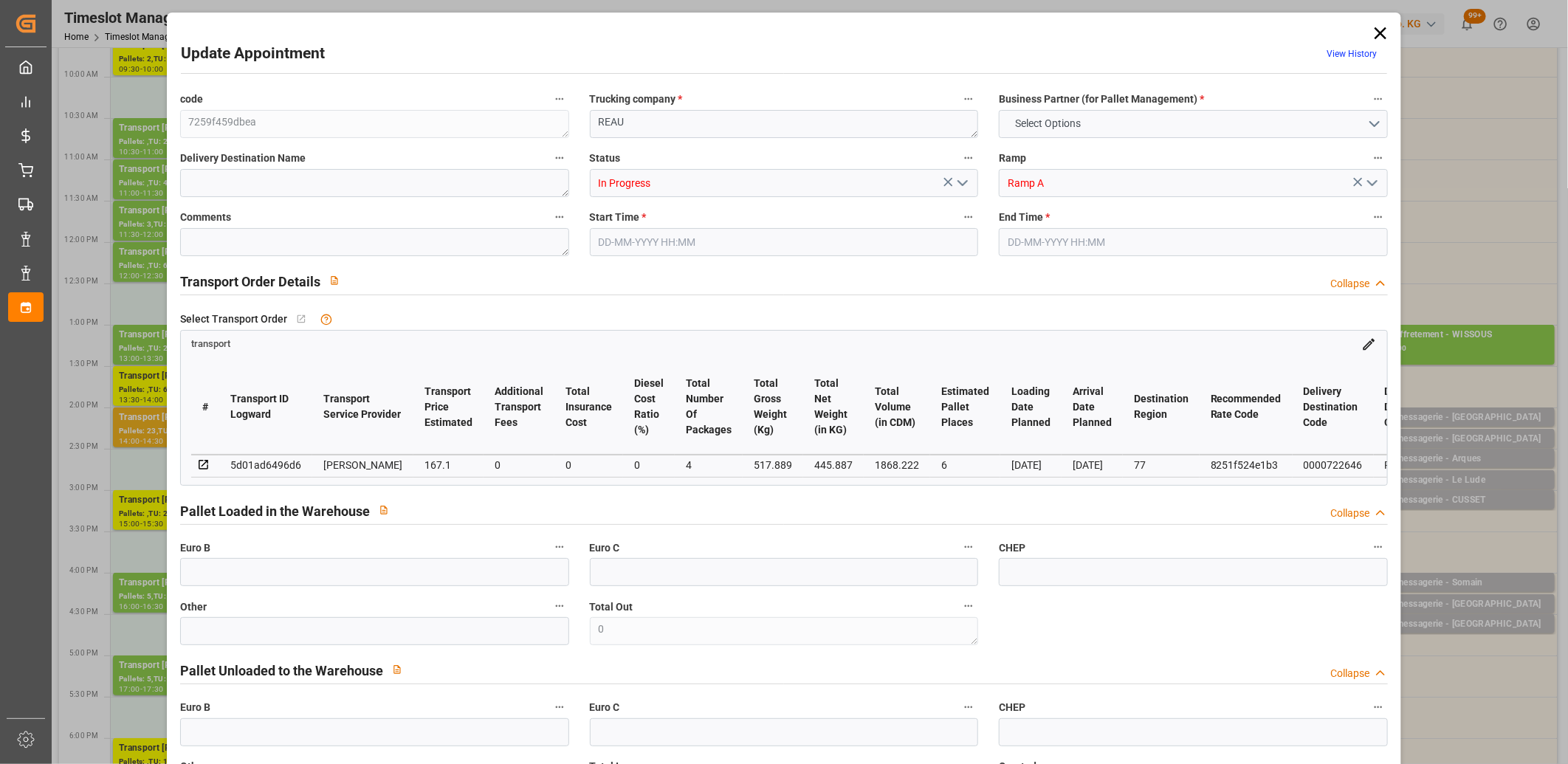
type input "0"
type input "21"
type input "35"
type input "[DATE] 15:00"
type input "[DATE] 15:30"
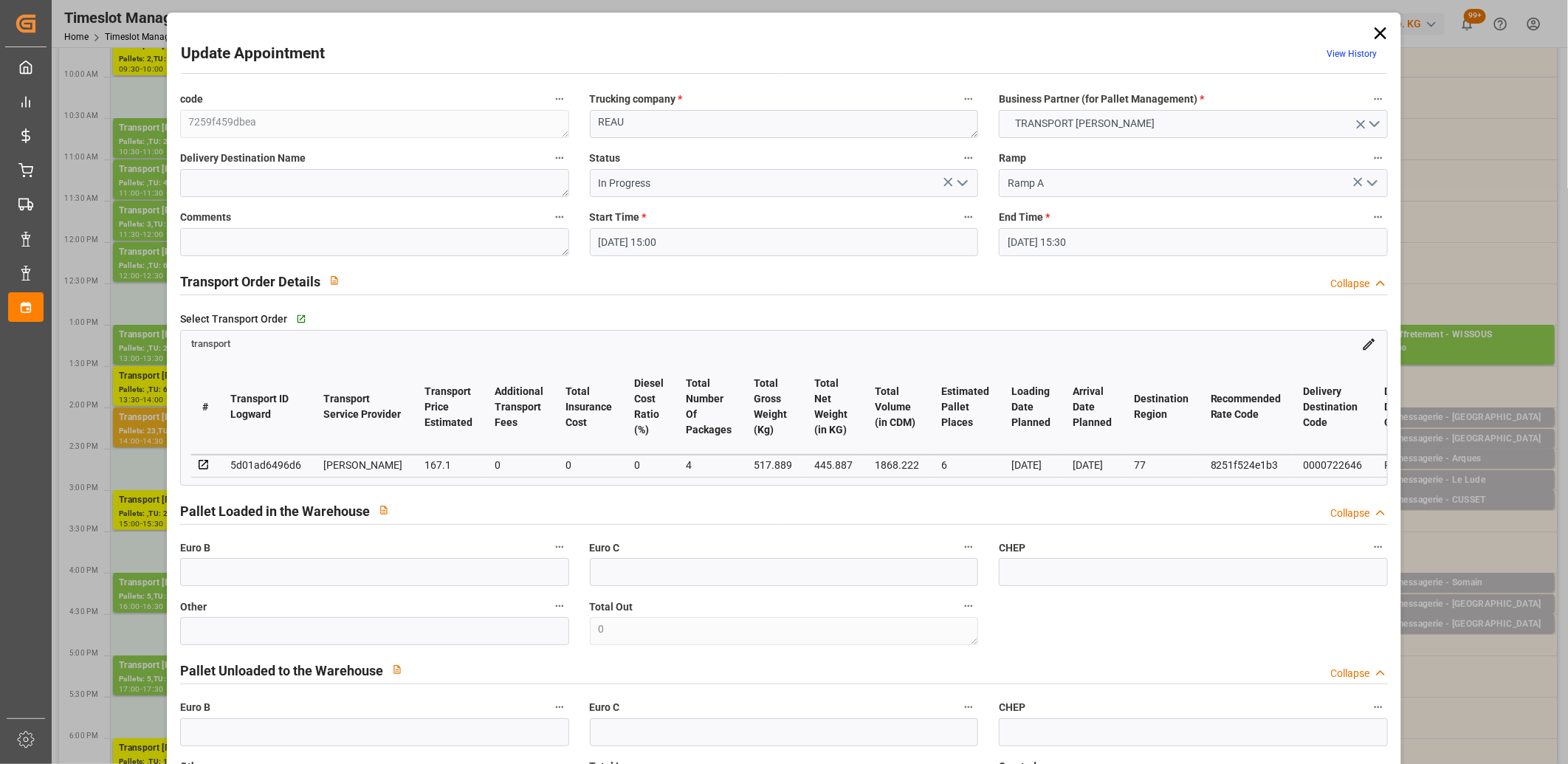
type input "[DATE] 14:42"
type input "[DATE] 11:35"
type input "[DATE]"
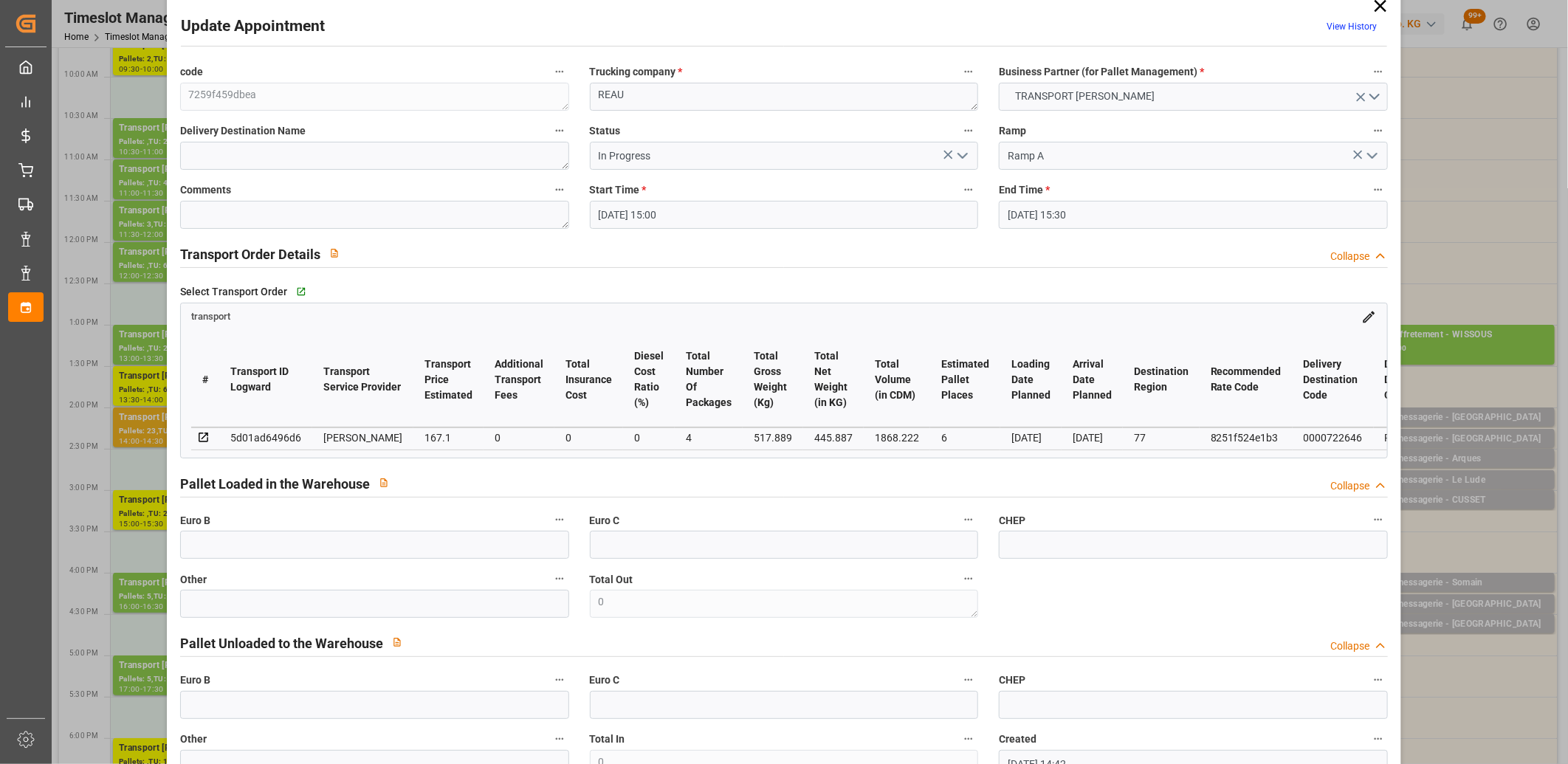
scroll to position [0, 0]
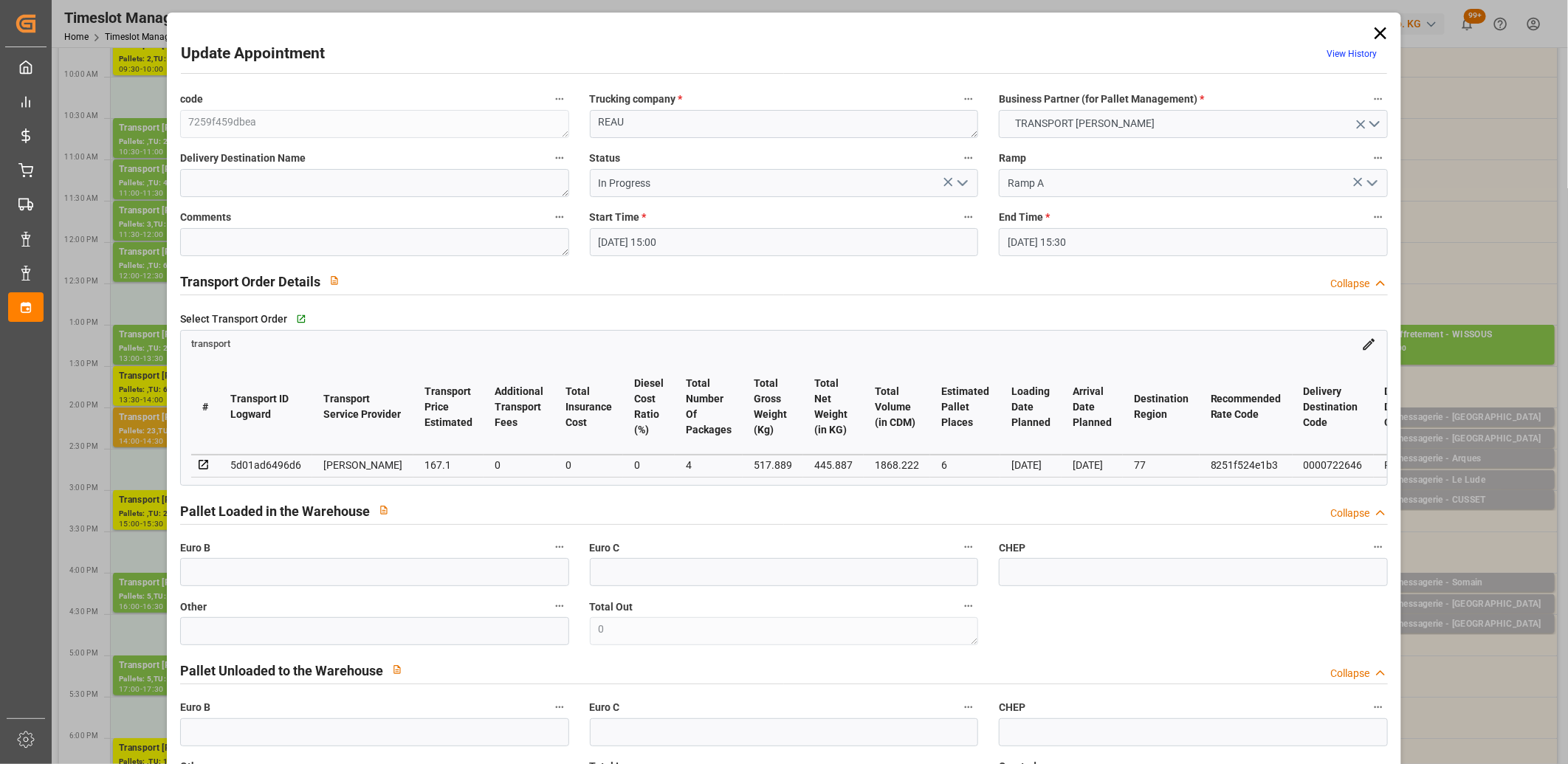
click at [959, 184] on polyline "open menu" at bounding box center [963, 182] width 9 height 5
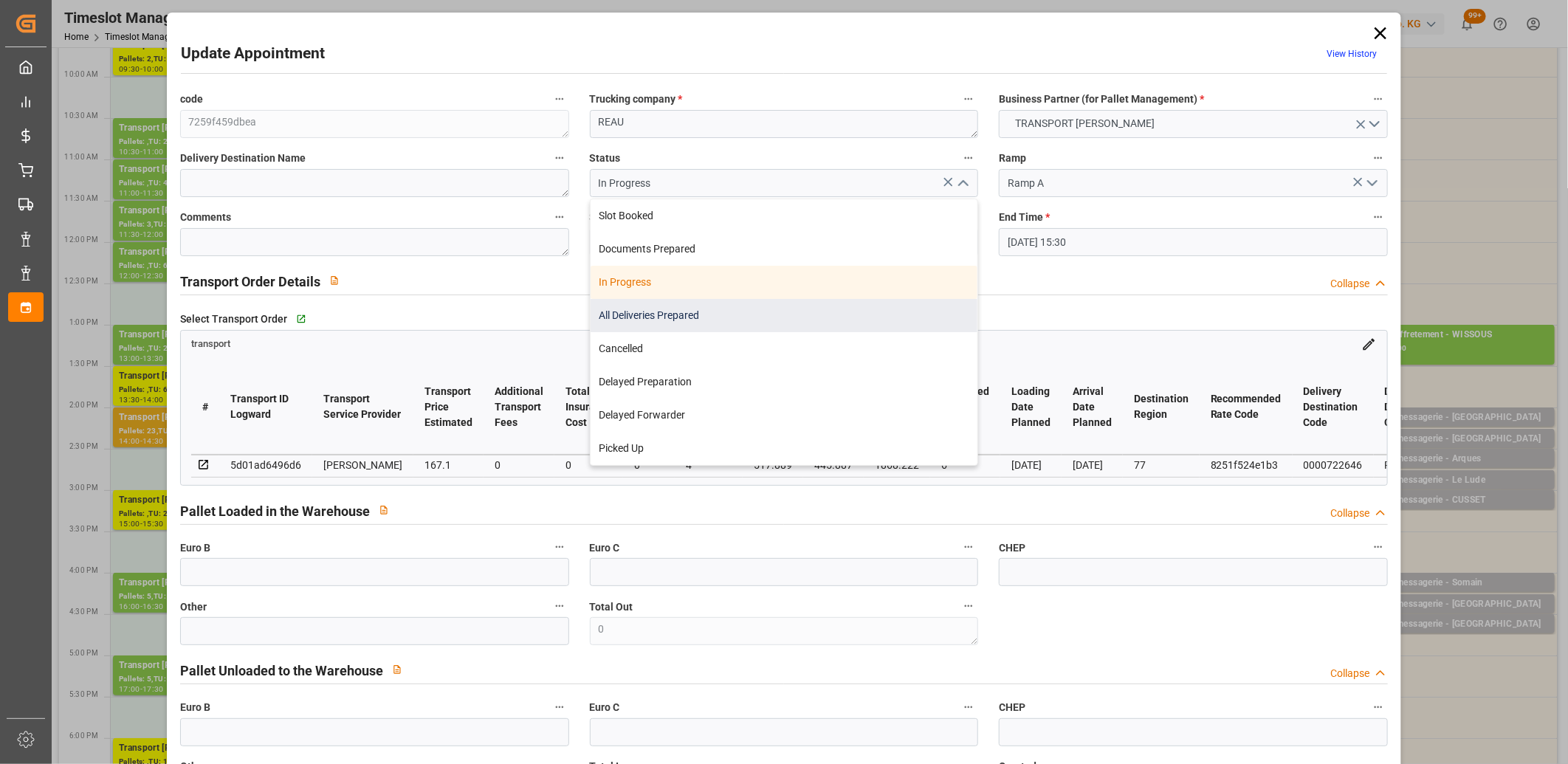
click at [769, 319] on div "All Deliveries Prepared" at bounding box center [785, 315] width 388 height 33
type input "All Deliveries Prepared"
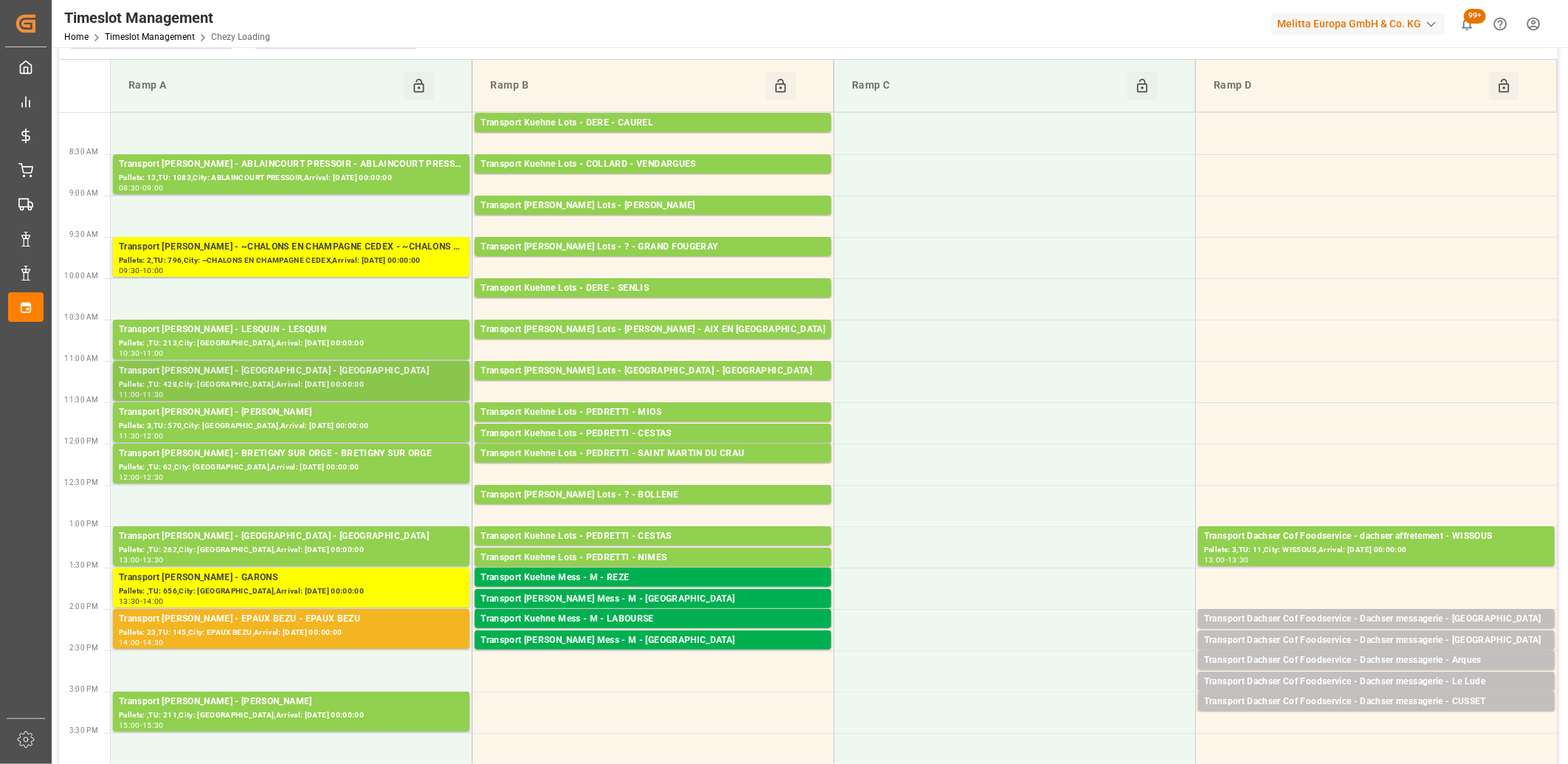
scroll to position [82, 0]
